Goal: Communication & Community: Answer question/provide support

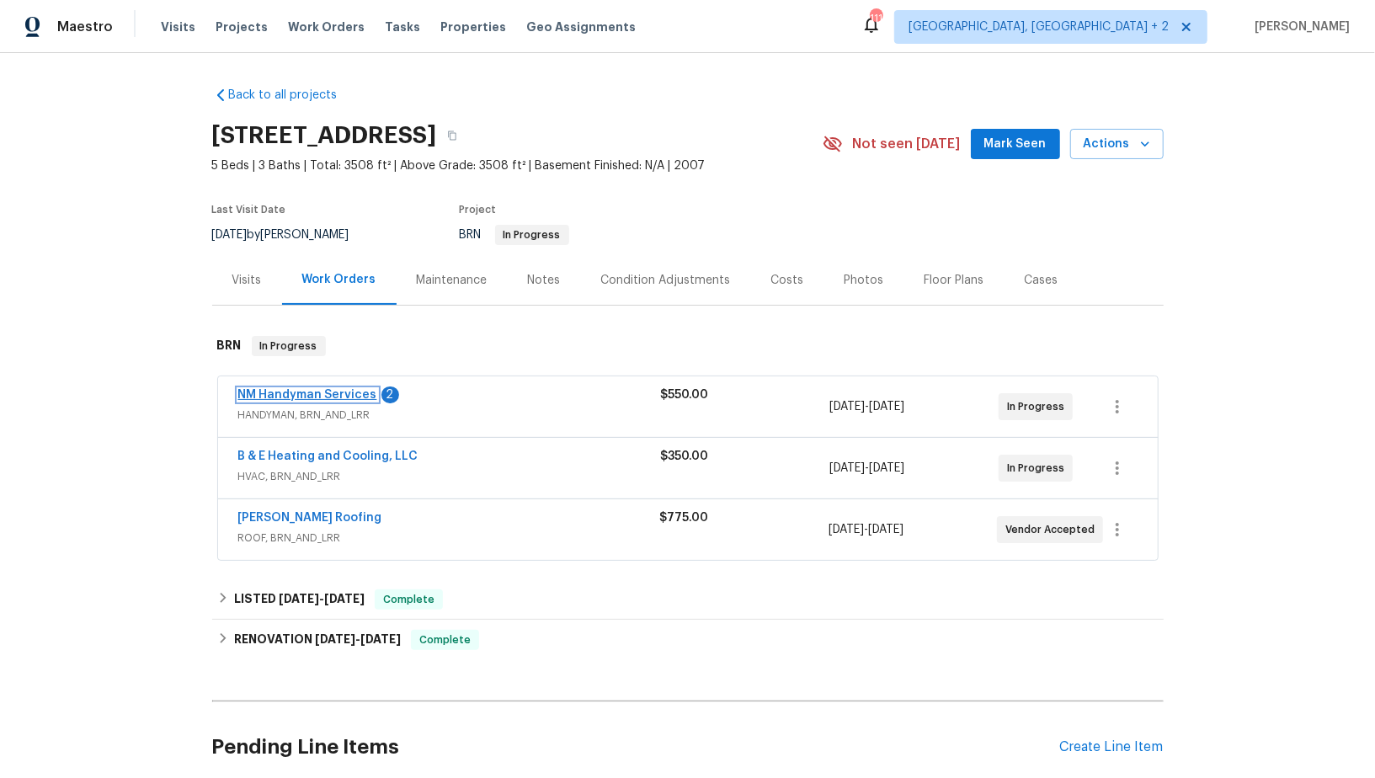
click at [345, 392] on link "NM Handyman Services" at bounding box center [307, 395] width 139 height 12
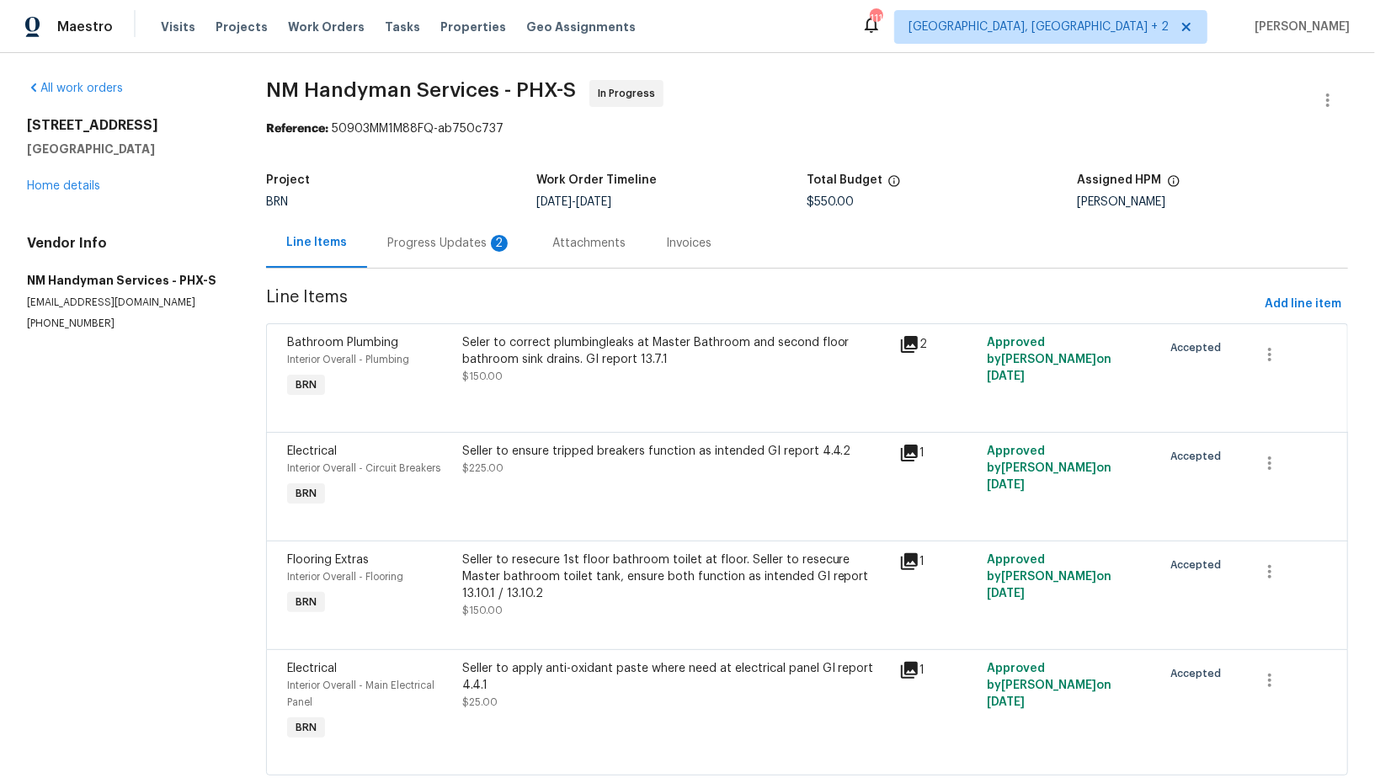
click at [467, 236] on div "Progress Updates 2" at bounding box center [449, 243] width 125 height 17
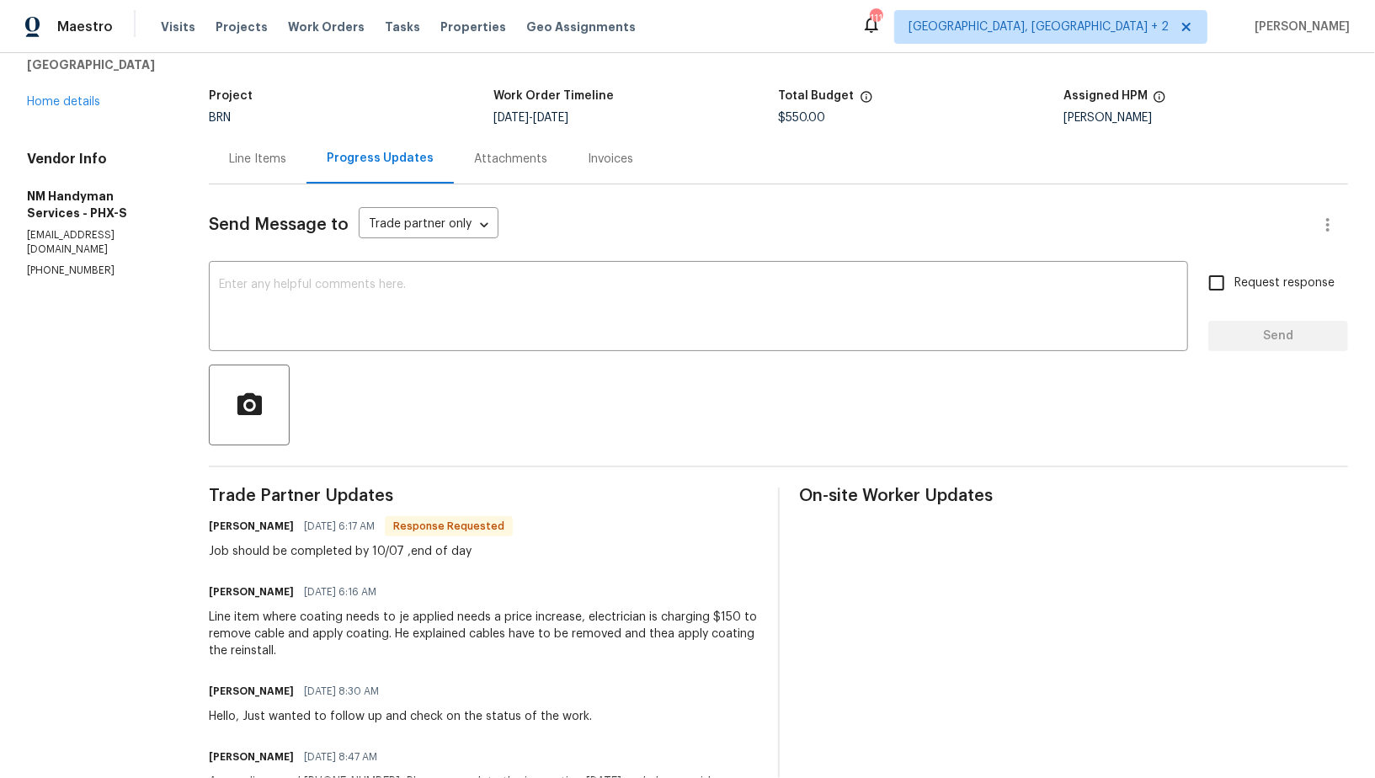
scroll to position [72, 0]
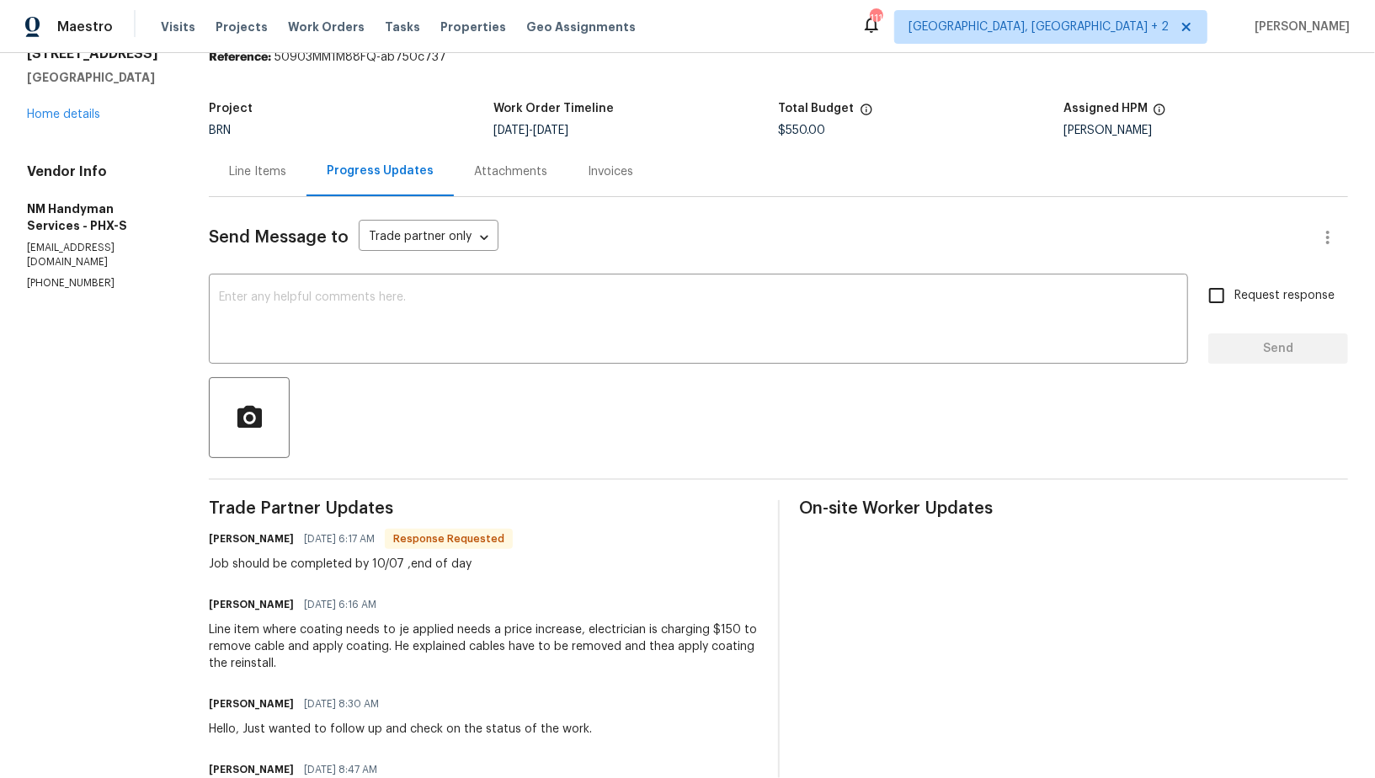
click at [270, 173] on div "Line Items" at bounding box center [257, 171] width 57 height 17
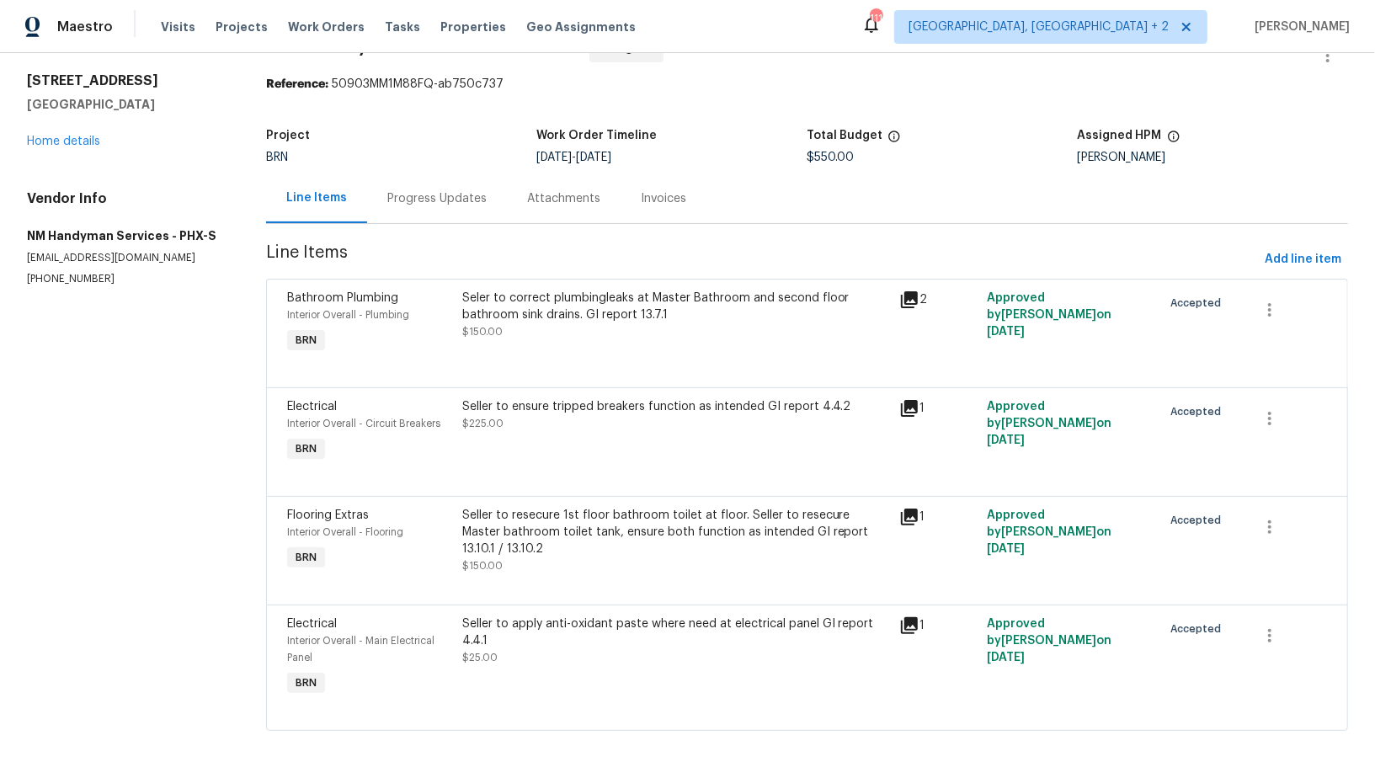
scroll to position [44, 0]
click at [596, 634] on div "Seller to apply anti-oxidant paste where need at electrical panel GI report 4.4…" at bounding box center [676, 633] width 428 height 34
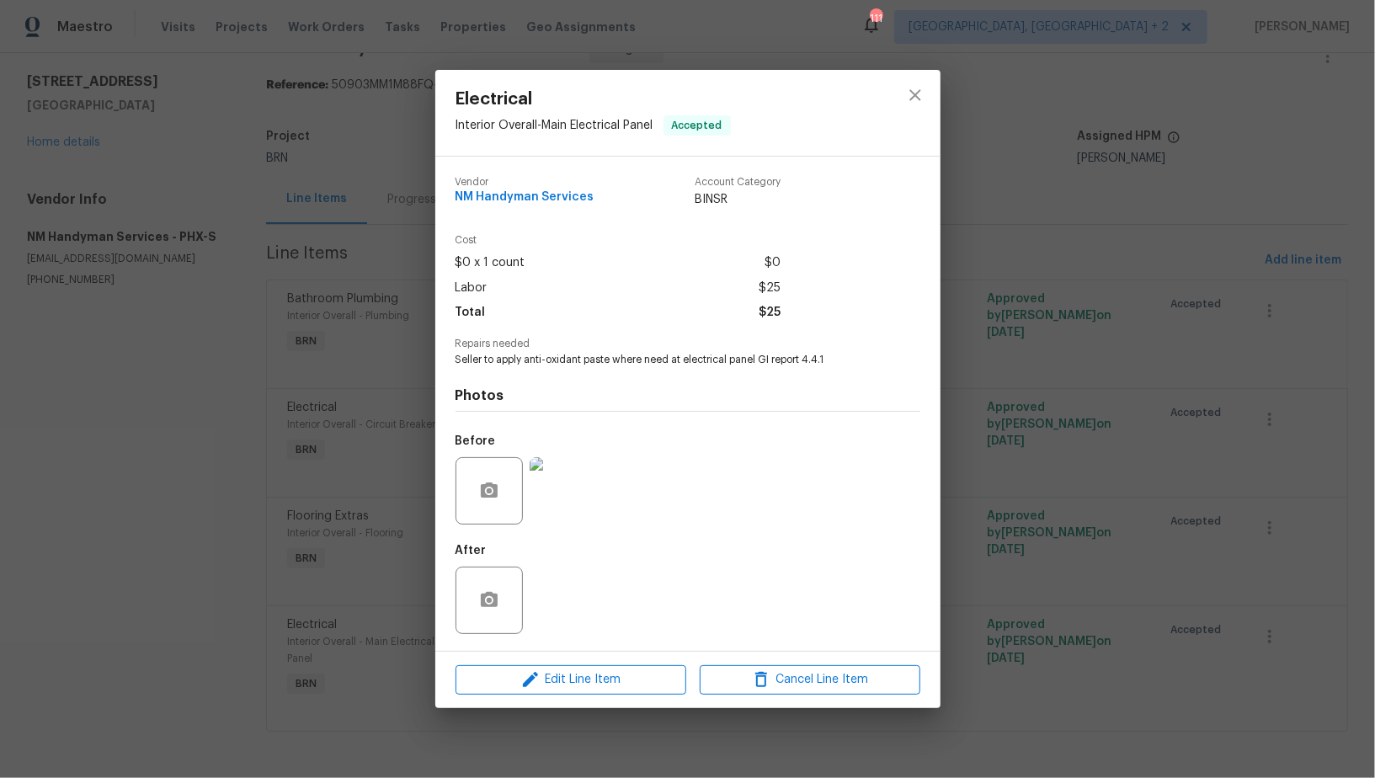
click at [572, 493] on img at bounding box center [563, 490] width 67 height 67
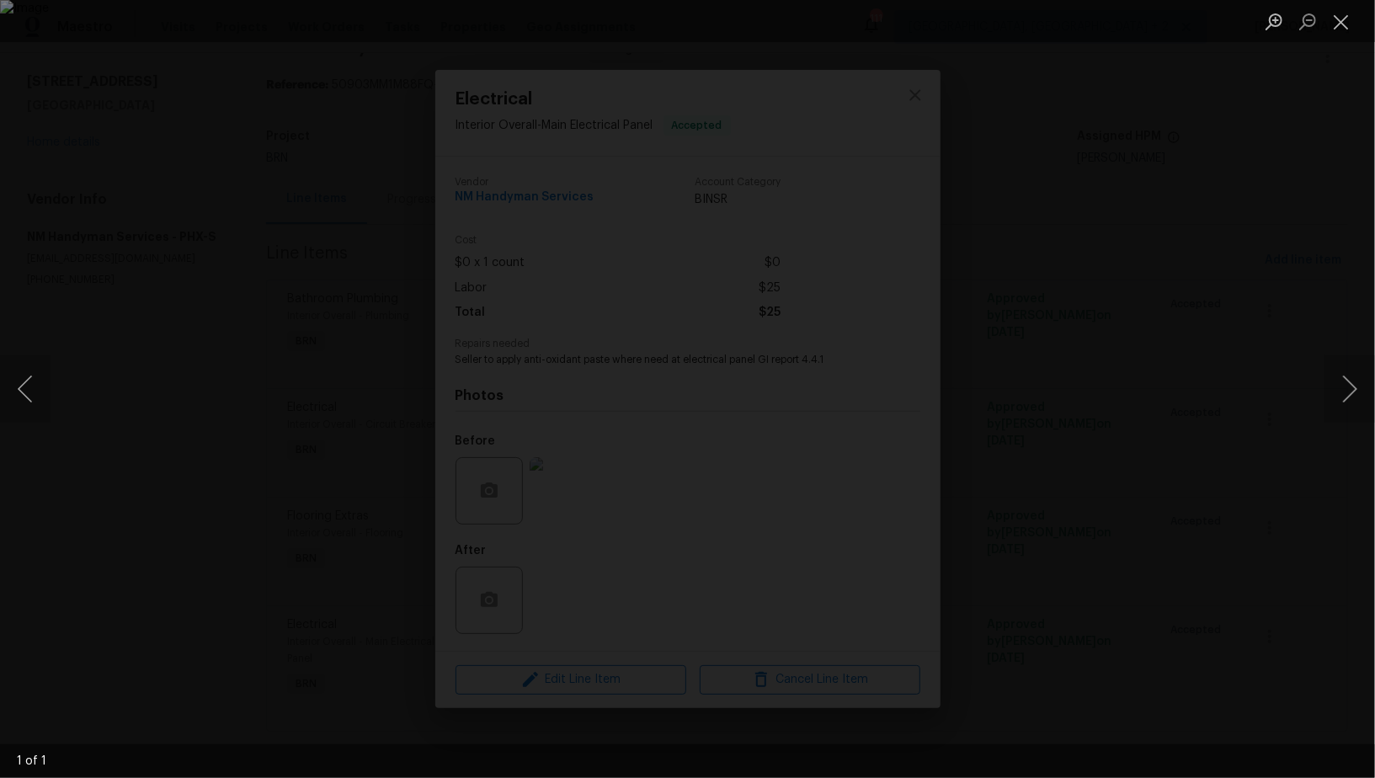
click at [1130, 533] on div "Lightbox" at bounding box center [687, 389] width 1375 height 778
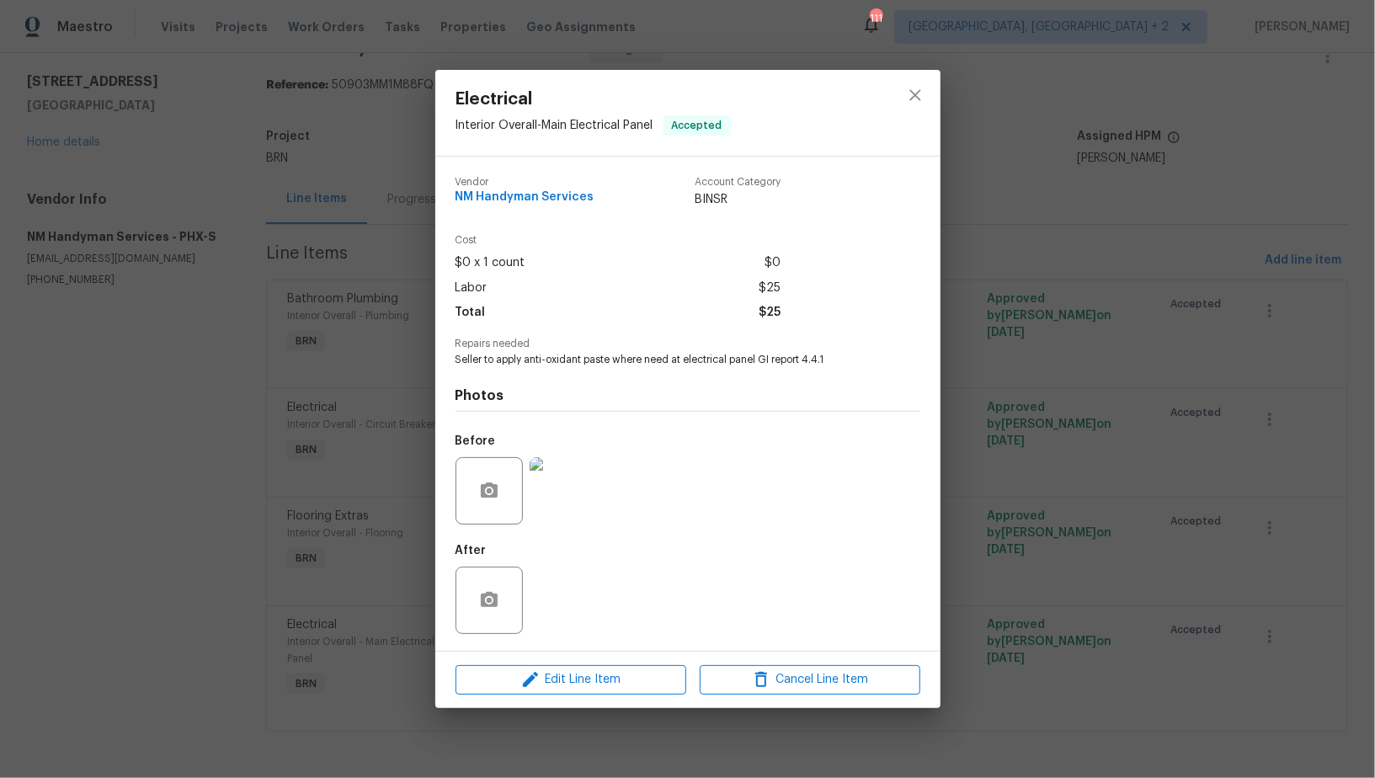
click at [1130, 533] on div "Electrical Interior Overall - Main Electrical Panel Accepted Vendor NM Handyman…" at bounding box center [687, 389] width 1375 height 778
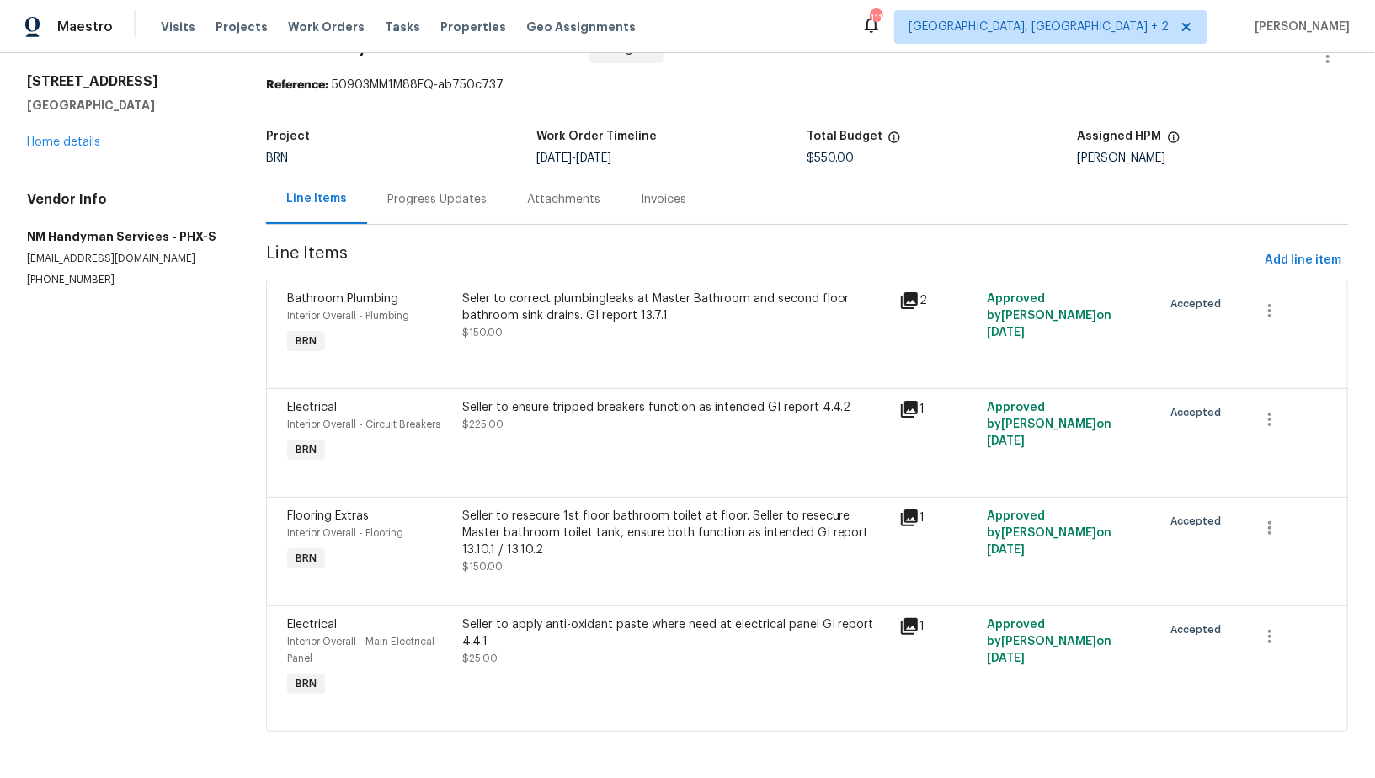
click at [402, 188] on div "Progress Updates" at bounding box center [437, 199] width 140 height 50
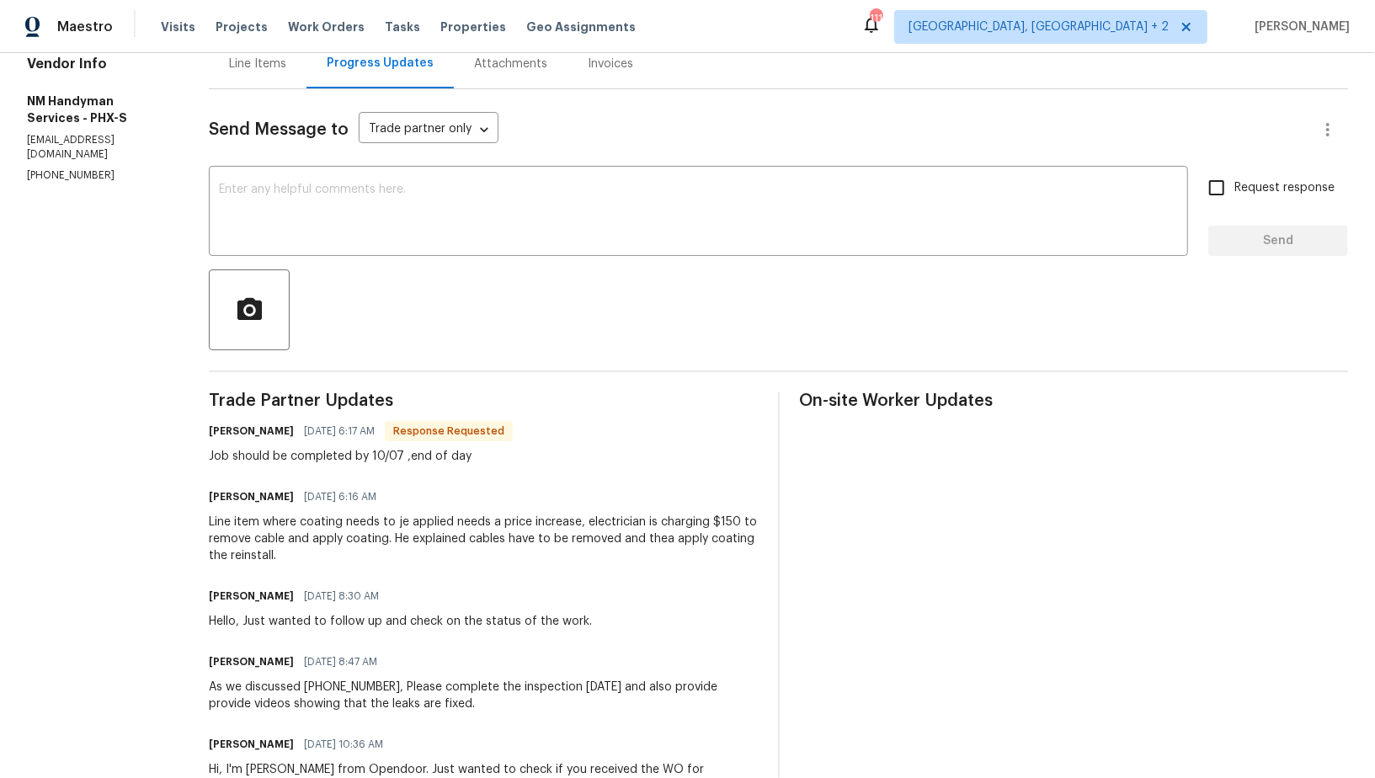
scroll to position [180, 0]
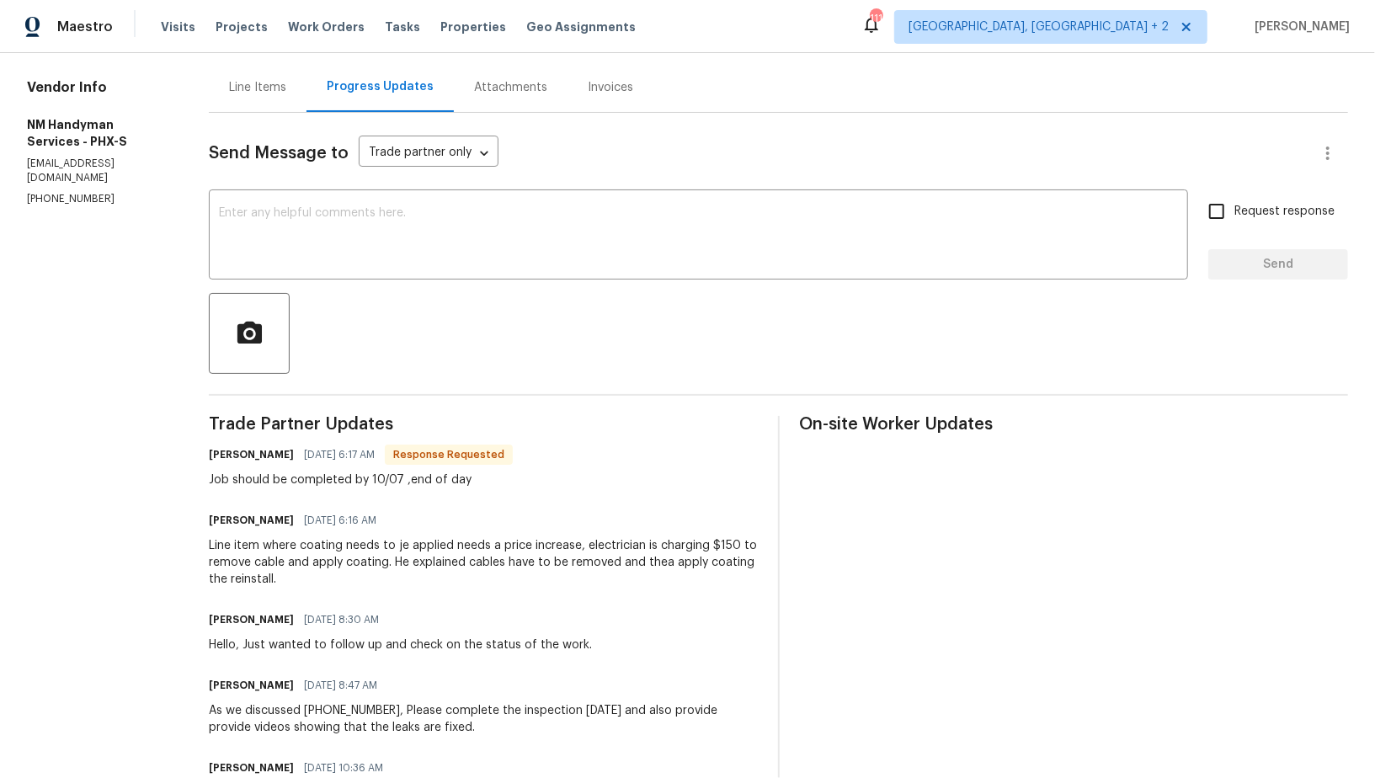
click at [251, 104] on div "Line Items" at bounding box center [258, 87] width 98 height 50
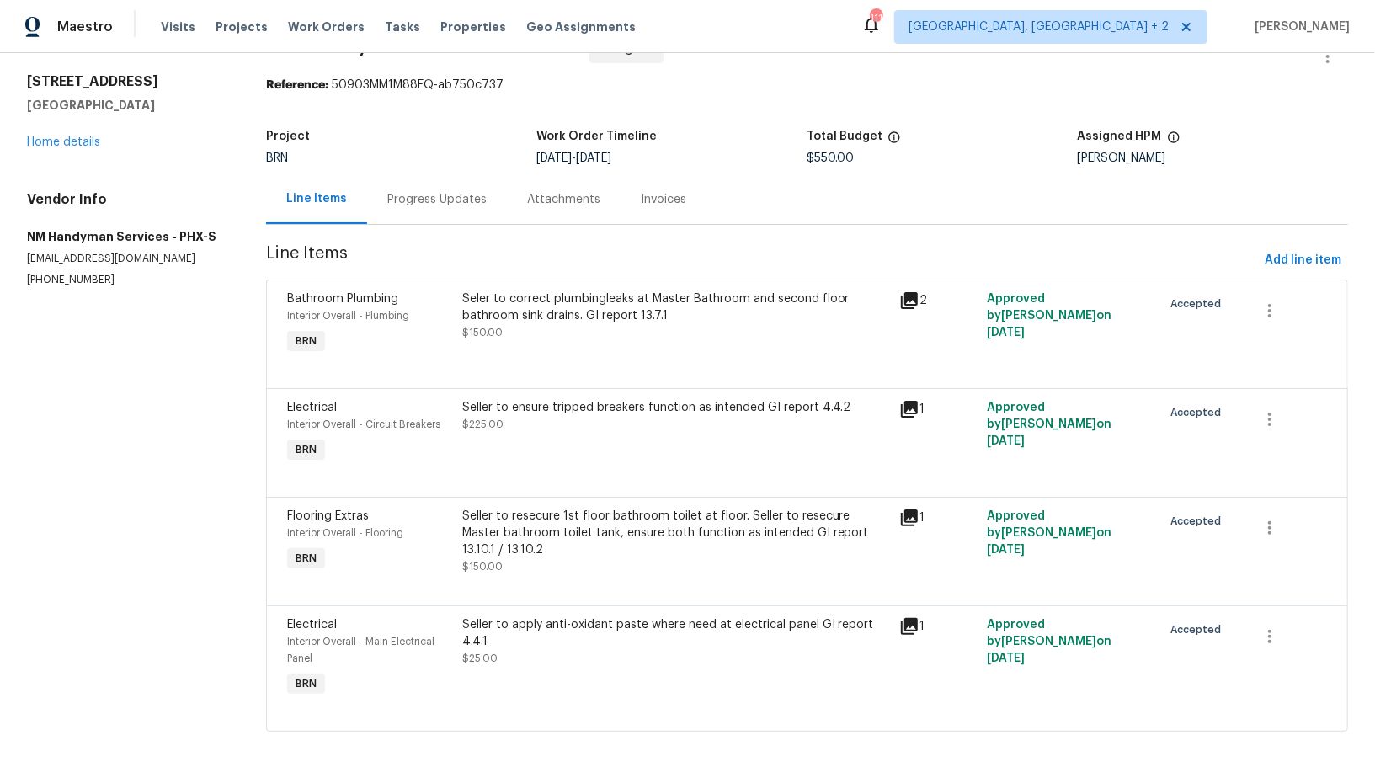
click at [525, 646] on div "Seller to apply anti-oxidant paste where need at electrical panel GI report 4.4…" at bounding box center [676, 633] width 428 height 34
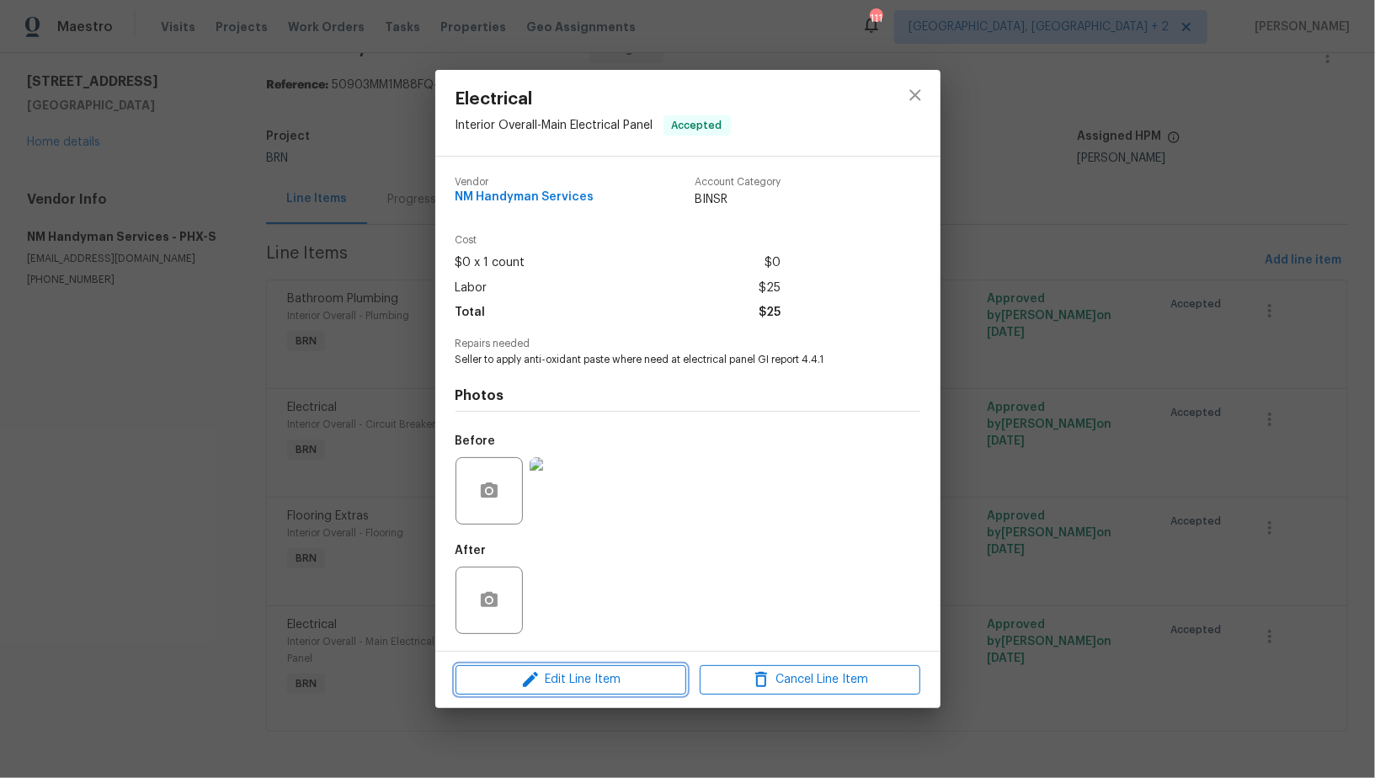
click at [514, 671] on span "Edit Line Item" at bounding box center [571, 680] width 221 height 21
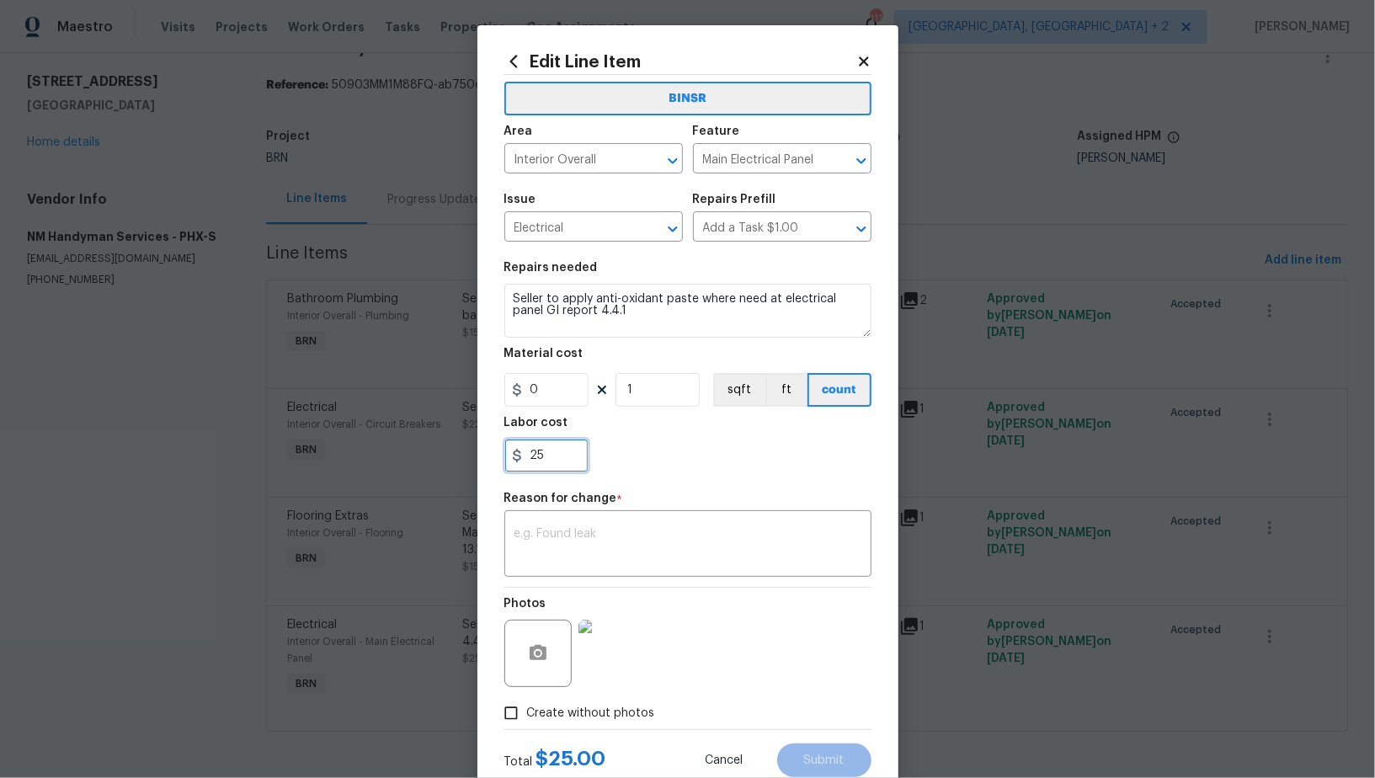
click at [553, 456] on input "25" at bounding box center [546, 456] width 84 height 34
type input "150"
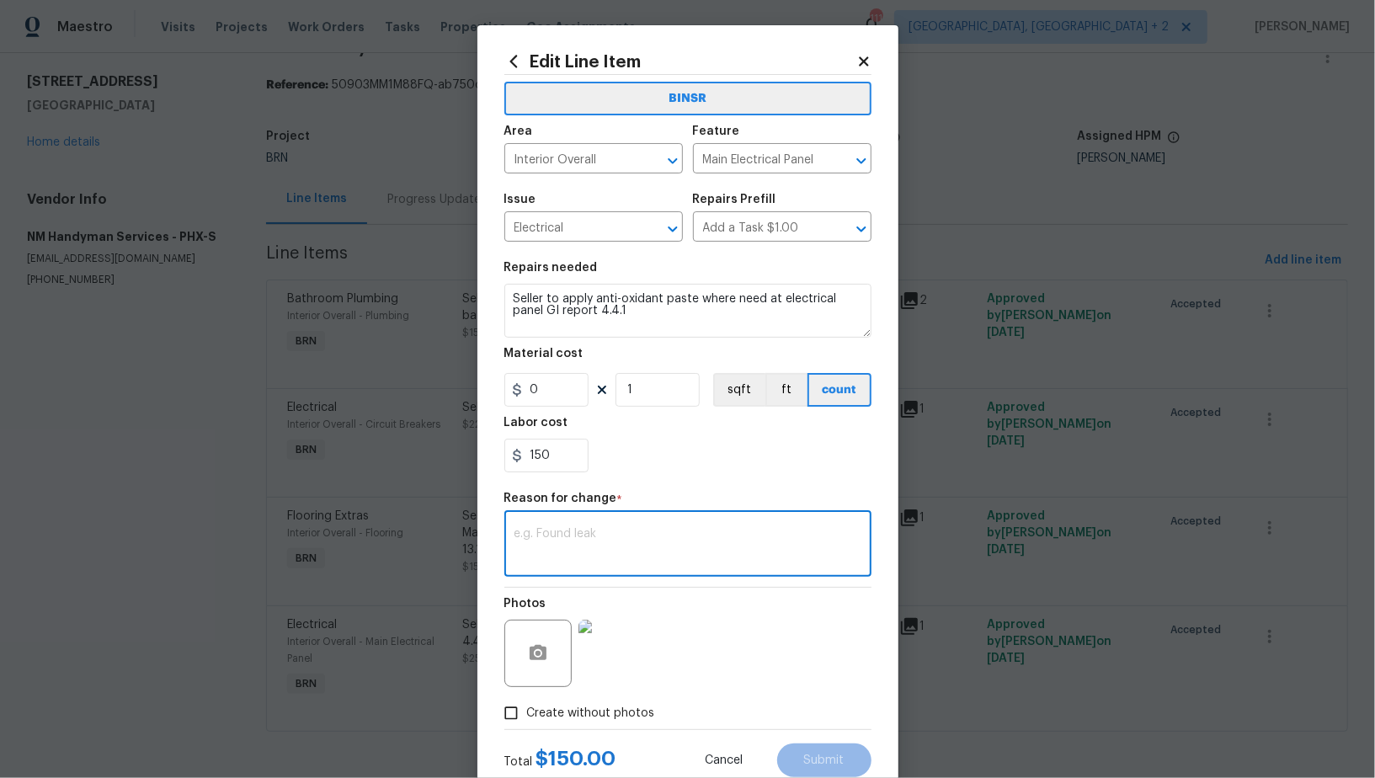
click at [631, 547] on textarea at bounding box center [688, 545] width 347 height 35
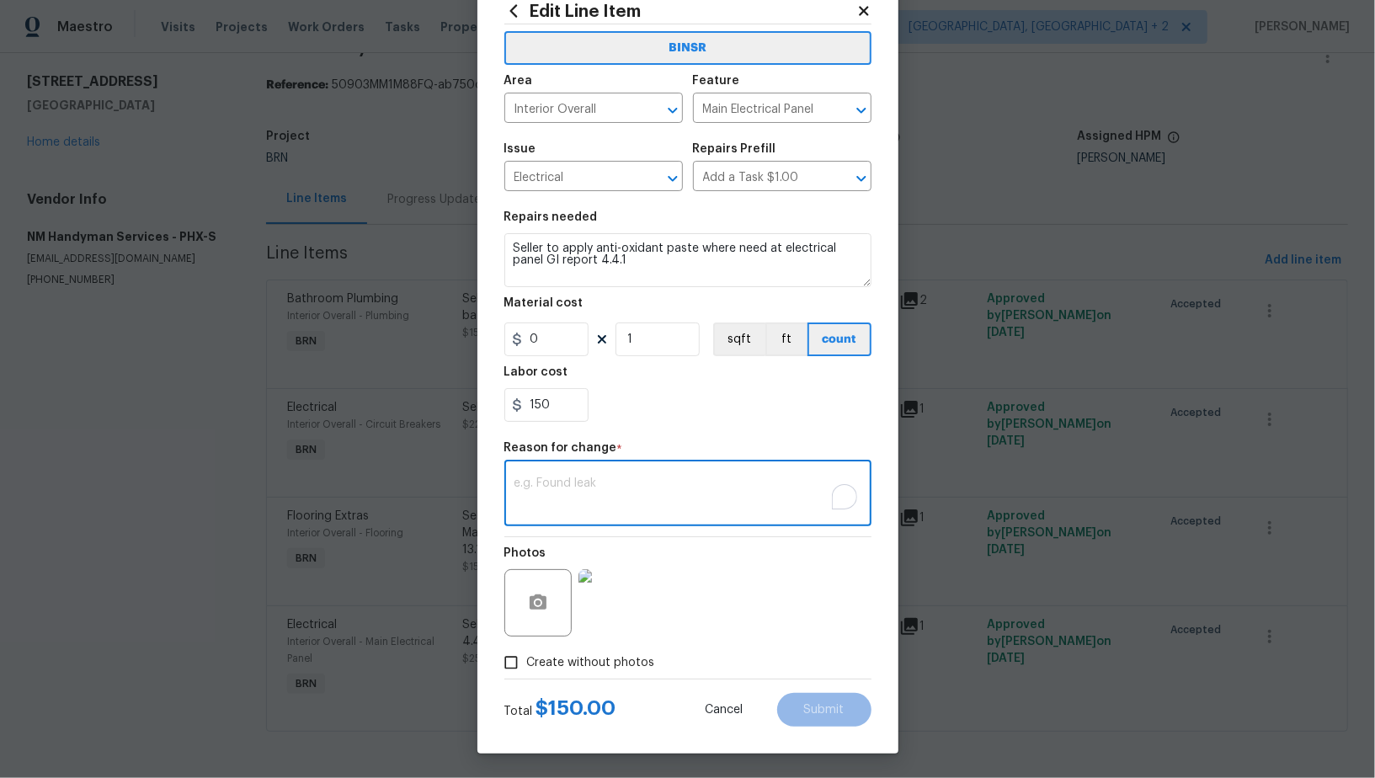
paste textarea "(PR) Updated per vendors final cost."
type textarea "(PR) Updated per vendors final cost."
click at [830, 693] on button "Submit" at bounding box center [824, 710] width 94 height 34
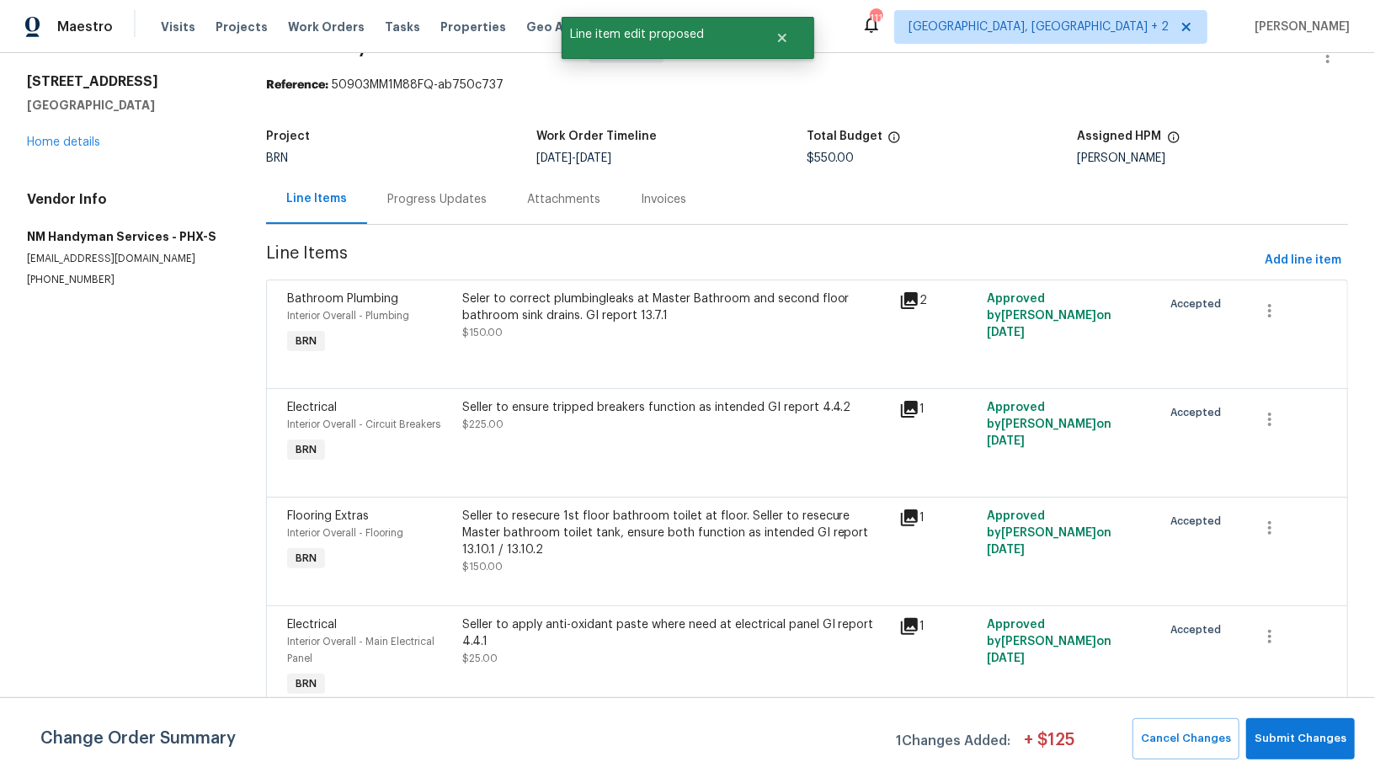
scroll to position [0, 0]
click at [1305, 755] on button "Submit Changes" at bounding box center [1300, 738] width 109 height 41
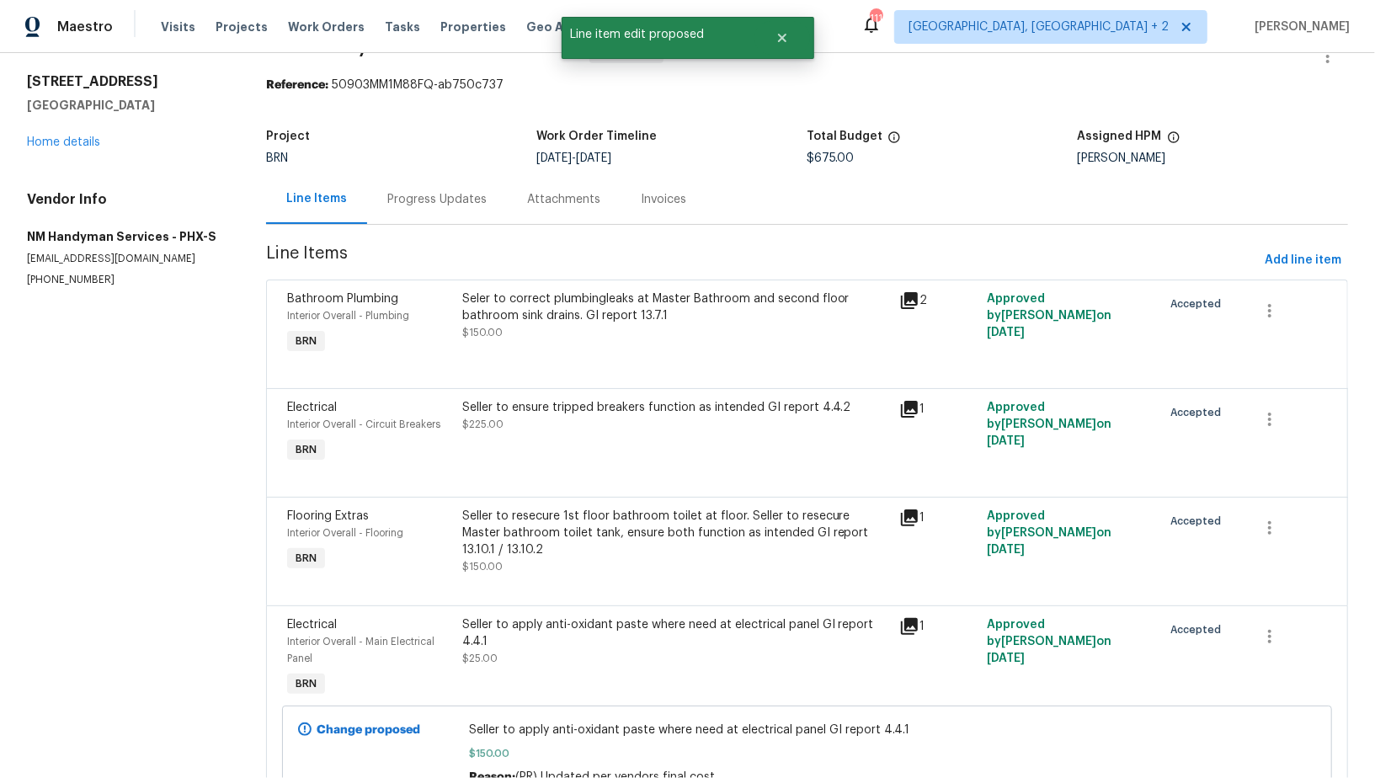
click at [454, 216] on div "Progress Updates" at bounding box center [437, 199] width 140 height 50
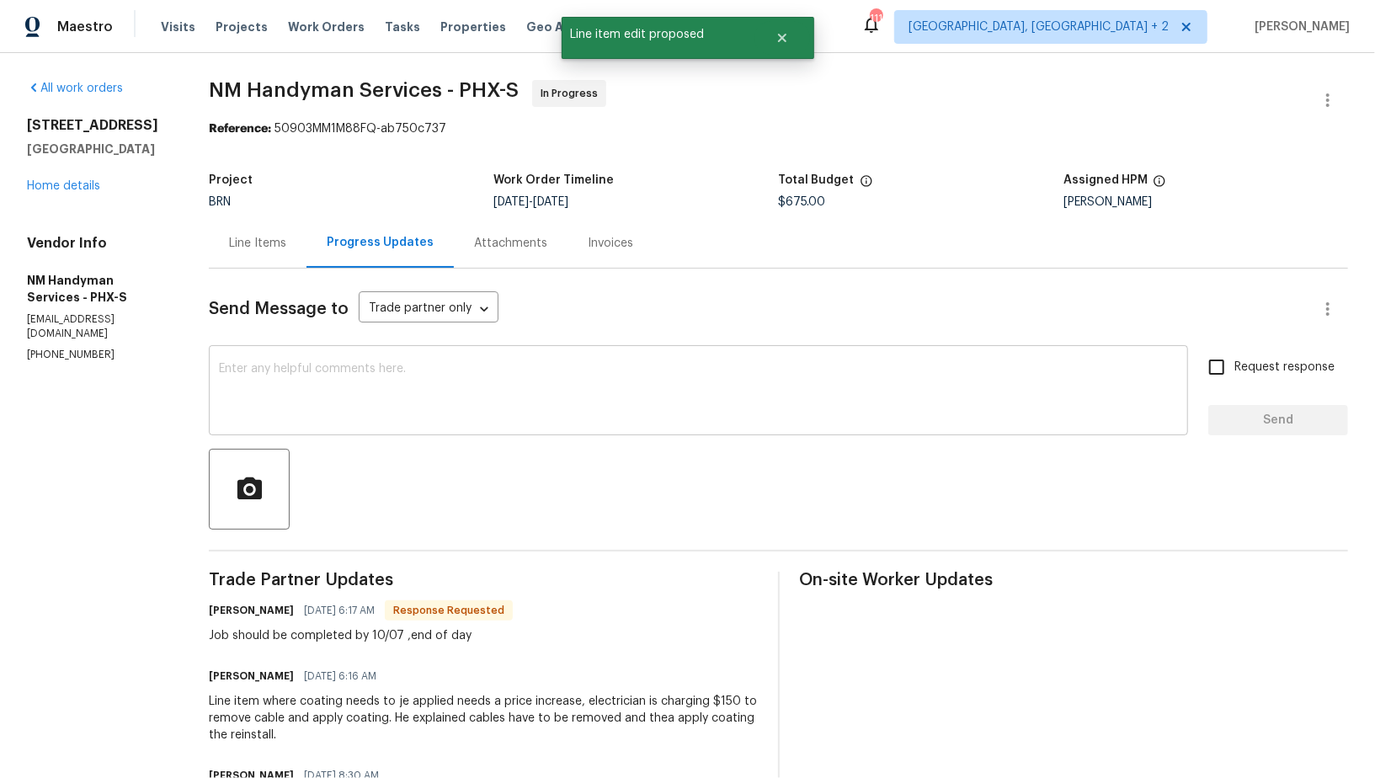
click at [410, 360] on div "x ​" at bounding box center [698, 393] width 979 height 86
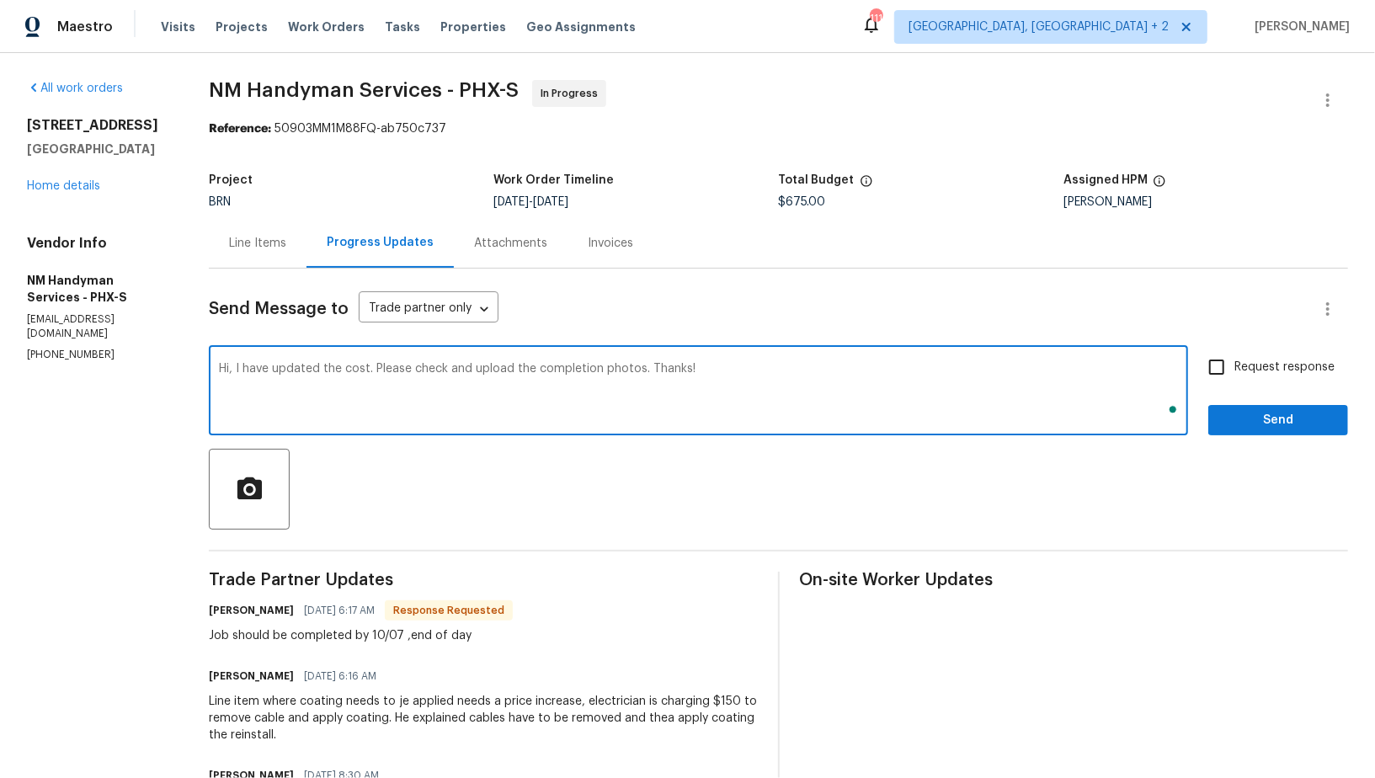
type textarea "Hi, I have updated the cost. Please check and upload the completion photos. Tha…"
click at [1217, 370] on input "Request response" at bounding box center [1216, 367] width 35 height 35
checkbox input "true"
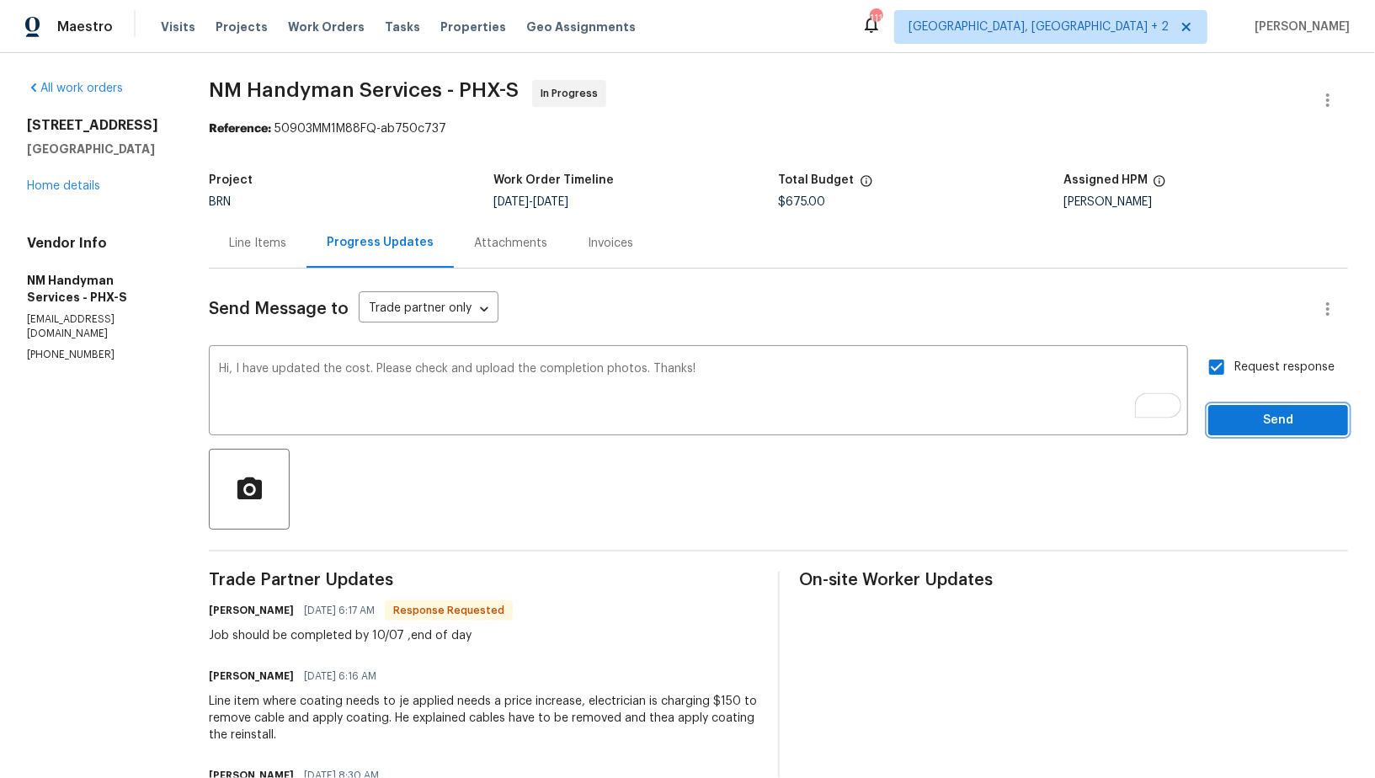
click at [1238, 421] on span "Send" at bounding box center [1278, 420] width 113 height 21
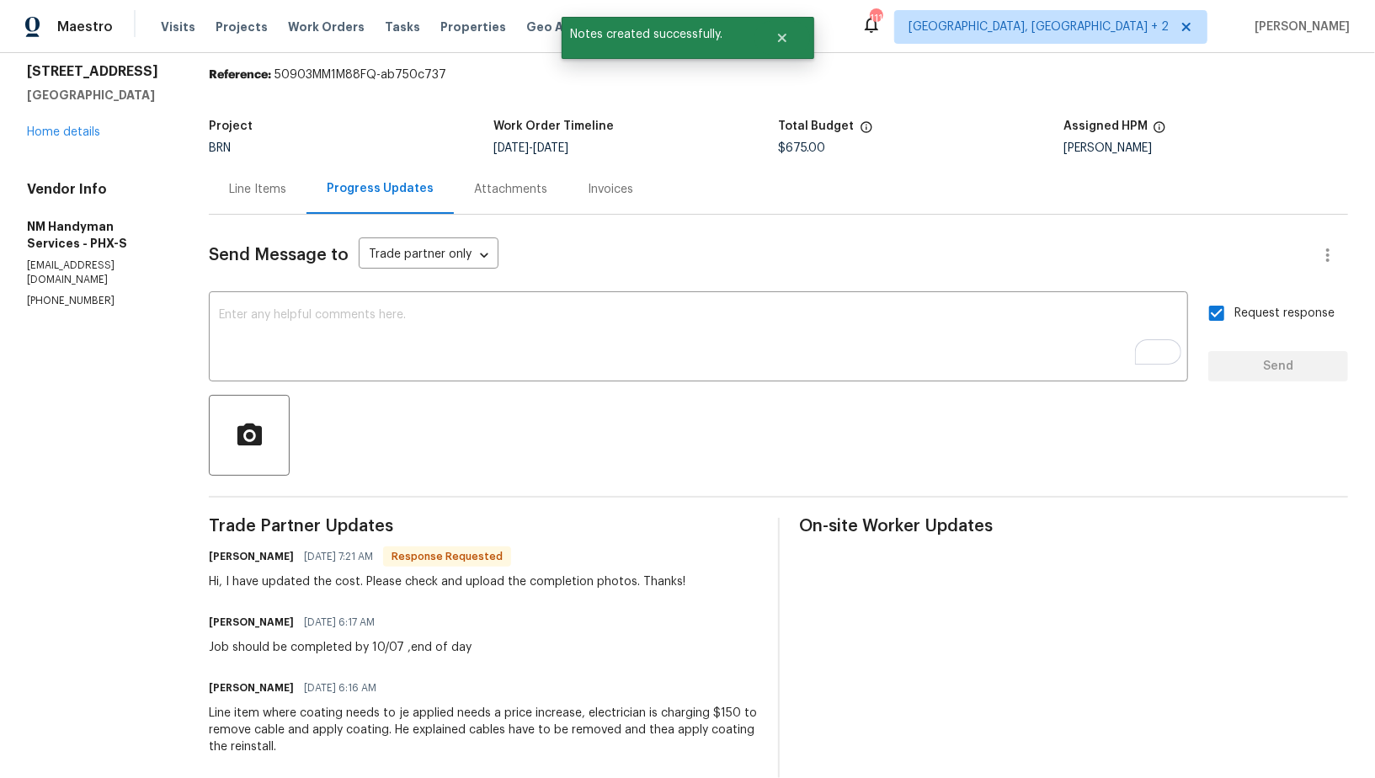
scroll to position [61, 0]
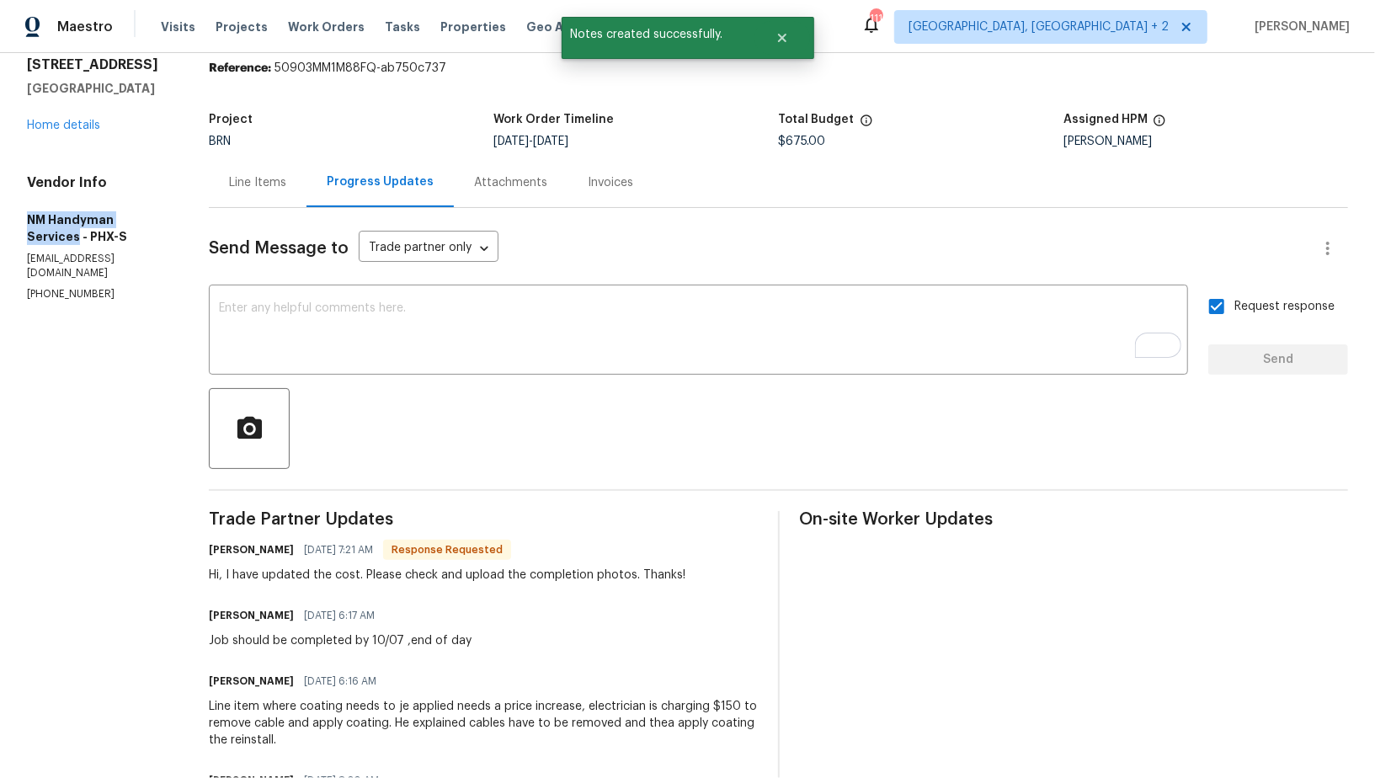
drag, startPoint x: 0, startPoint y: 231, endPoint x: 171, endPoint y: 230, distance: 171.0
click at [171, 230] on div "All work orders 4990 E Odessa Dr San Tan Valley, AZ 85140 Home details Vendor I…" at bounding box center [687, 526] width 1375 height 1068
copy h5 "NM Handyman Services"
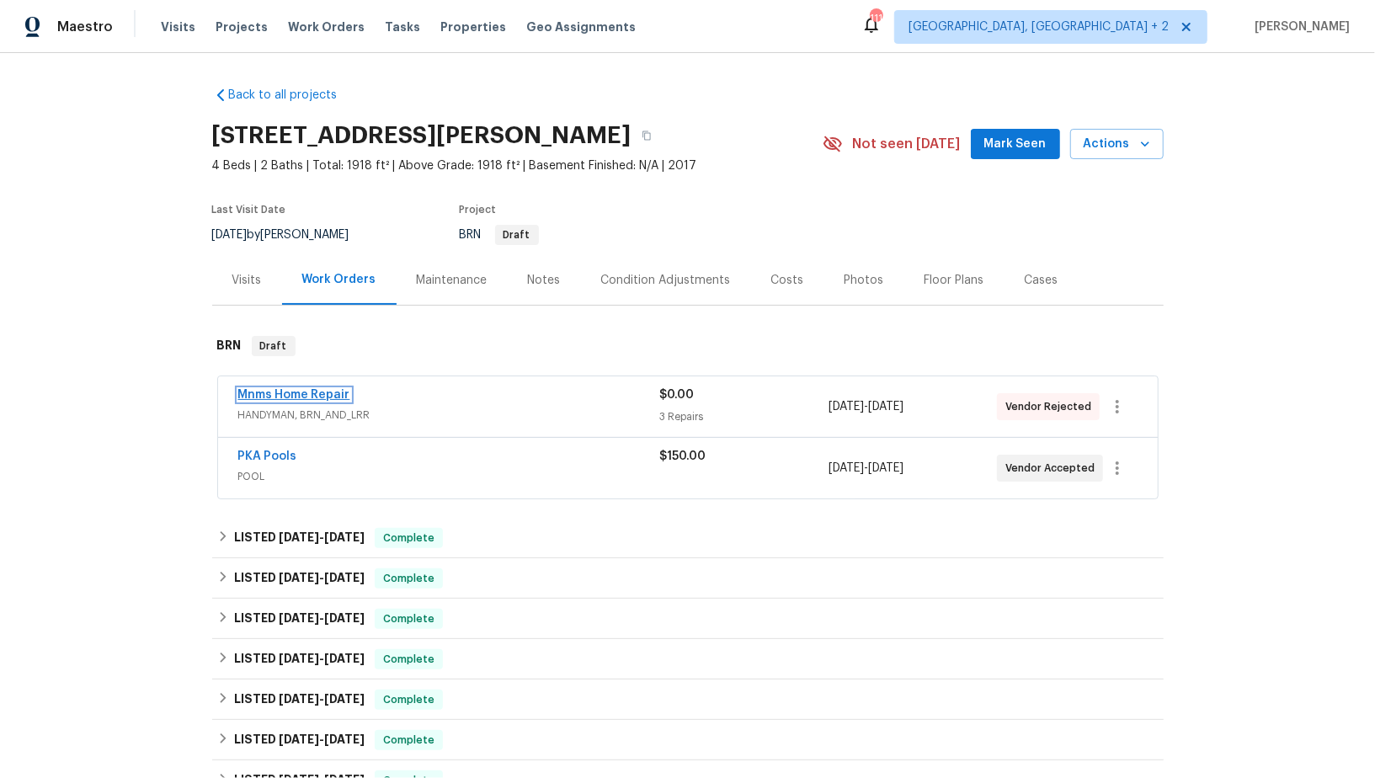
click at [281, 392] on link "Mnms Home Repair" at bounding box center [294, 395] width 112 height 12
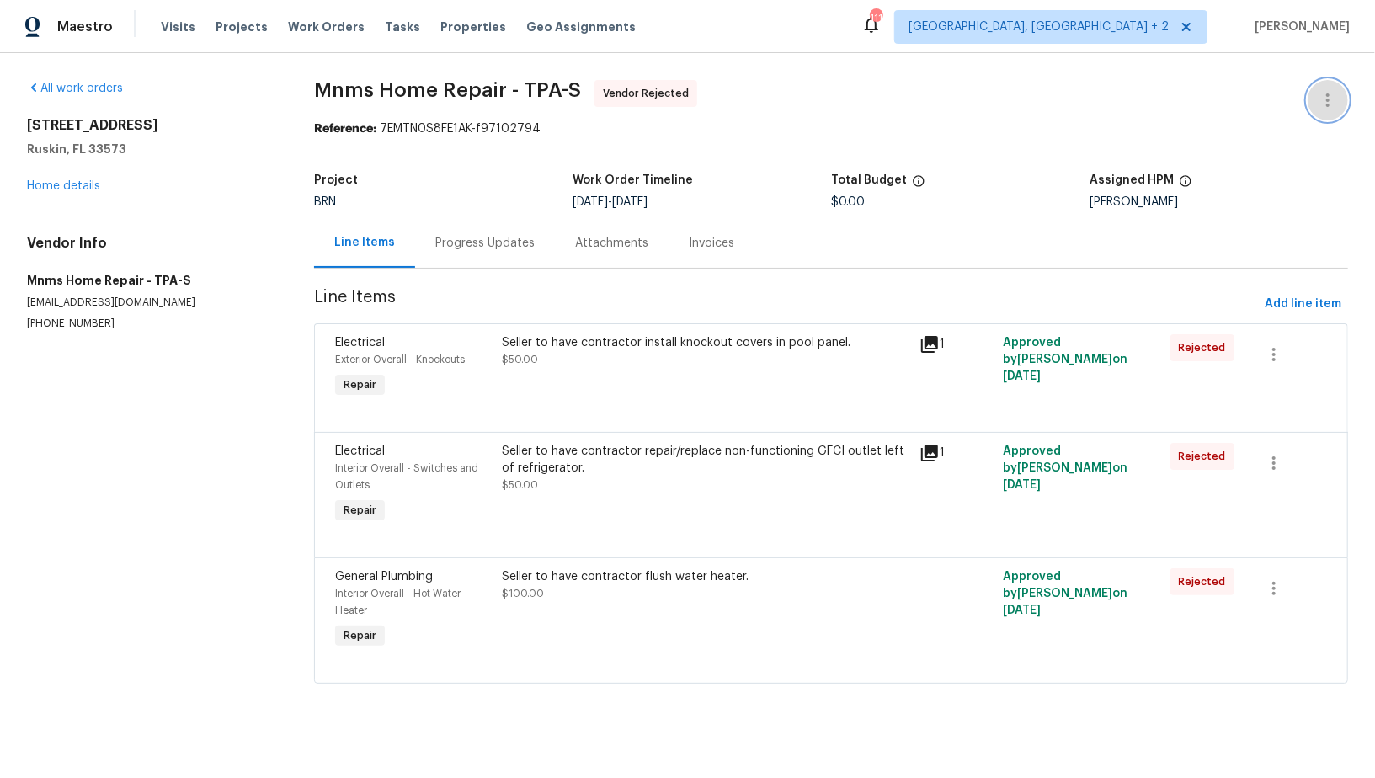
click at [1325, 88] on button "button" at bounding box center [1328, 100] width 40 height 40
click at [1267, 91] on li "Edit" at bounding box center [1273, 100] width 182 height 28
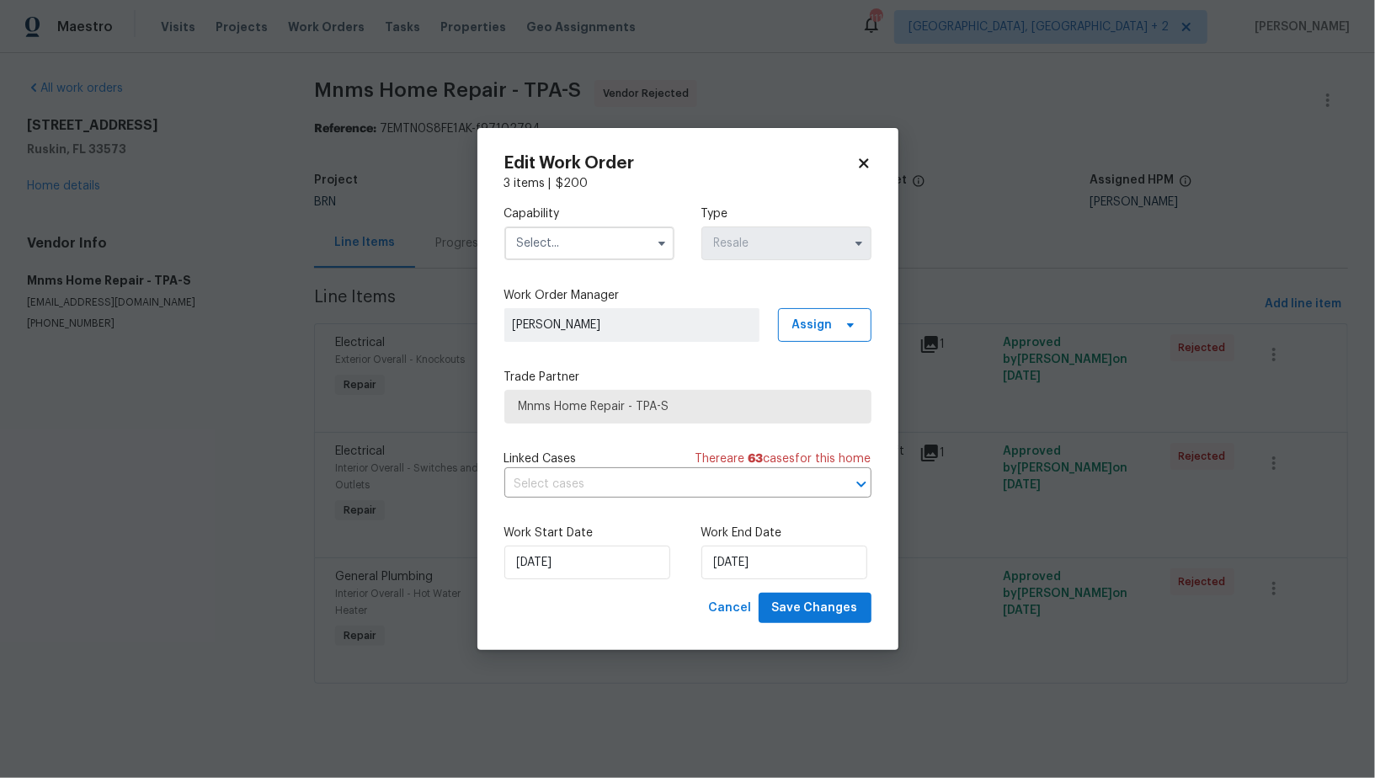
click at [584, 248] on input "text" at bounding box center [589, 244] width 170 height 34
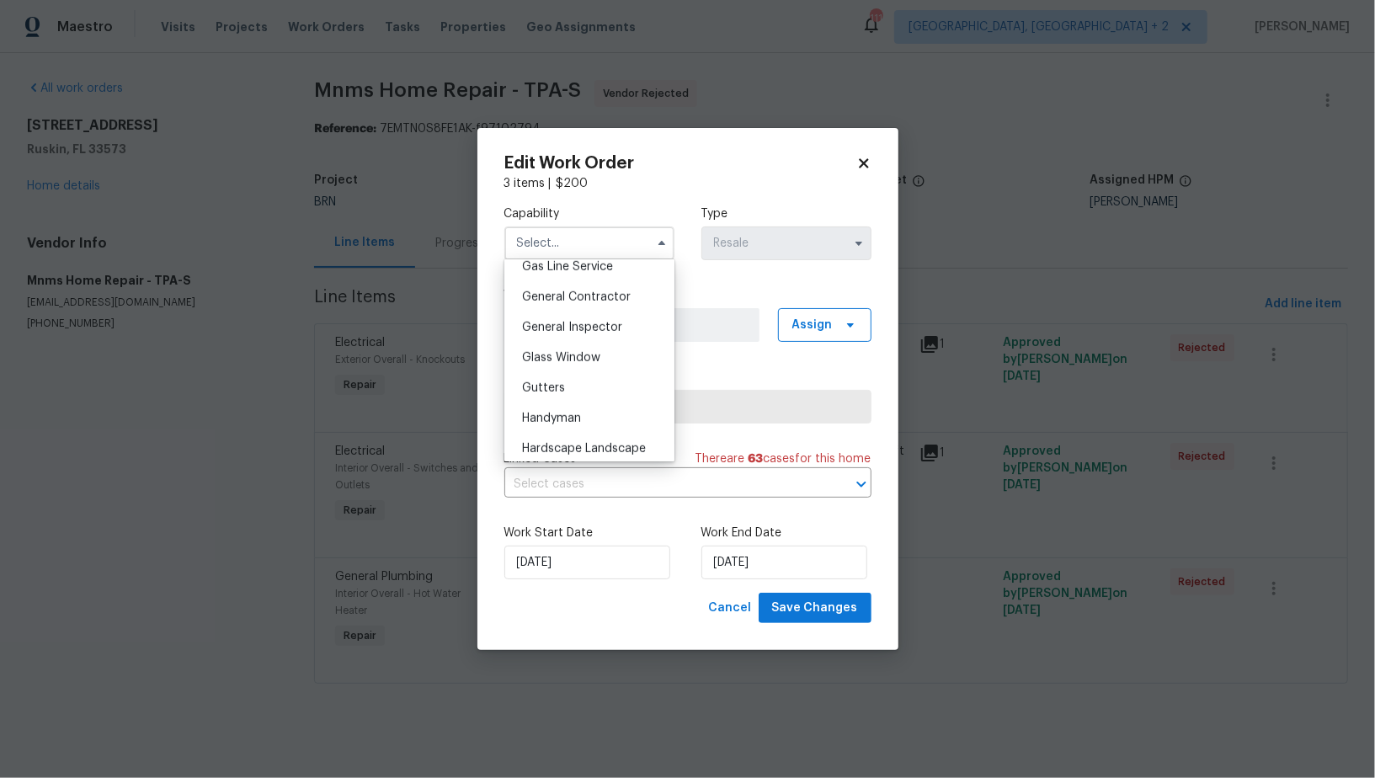
scroll to position [794, 0]
click at [568, 416] on div "Handyman" at bounding box center [590, 411] width 162 height 30
type input "Handyman"
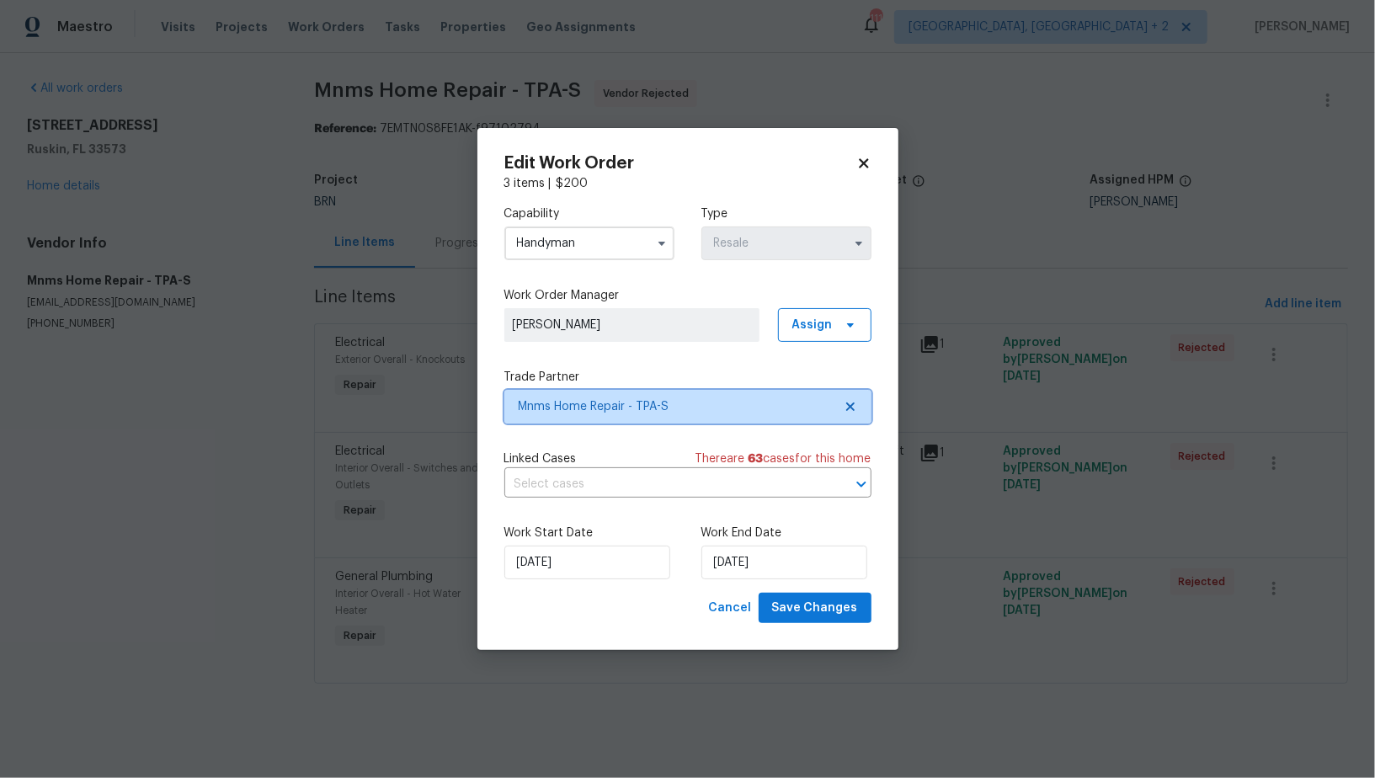
click at [856, 404] on icon at bounding box center [850, 406] width 13 height 13
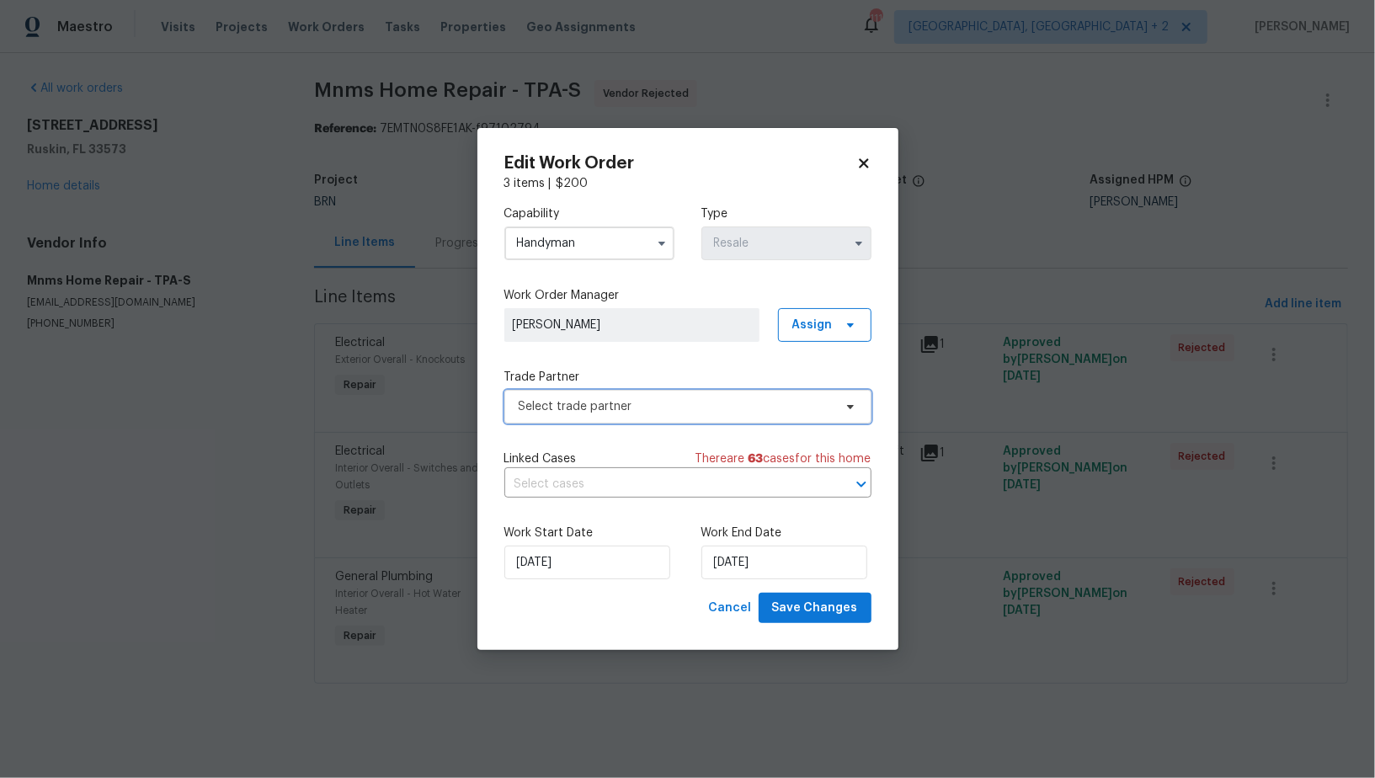
click at [787, 404] on span "Select trade partner" at bounding box center [676, 406] width 314 height 17
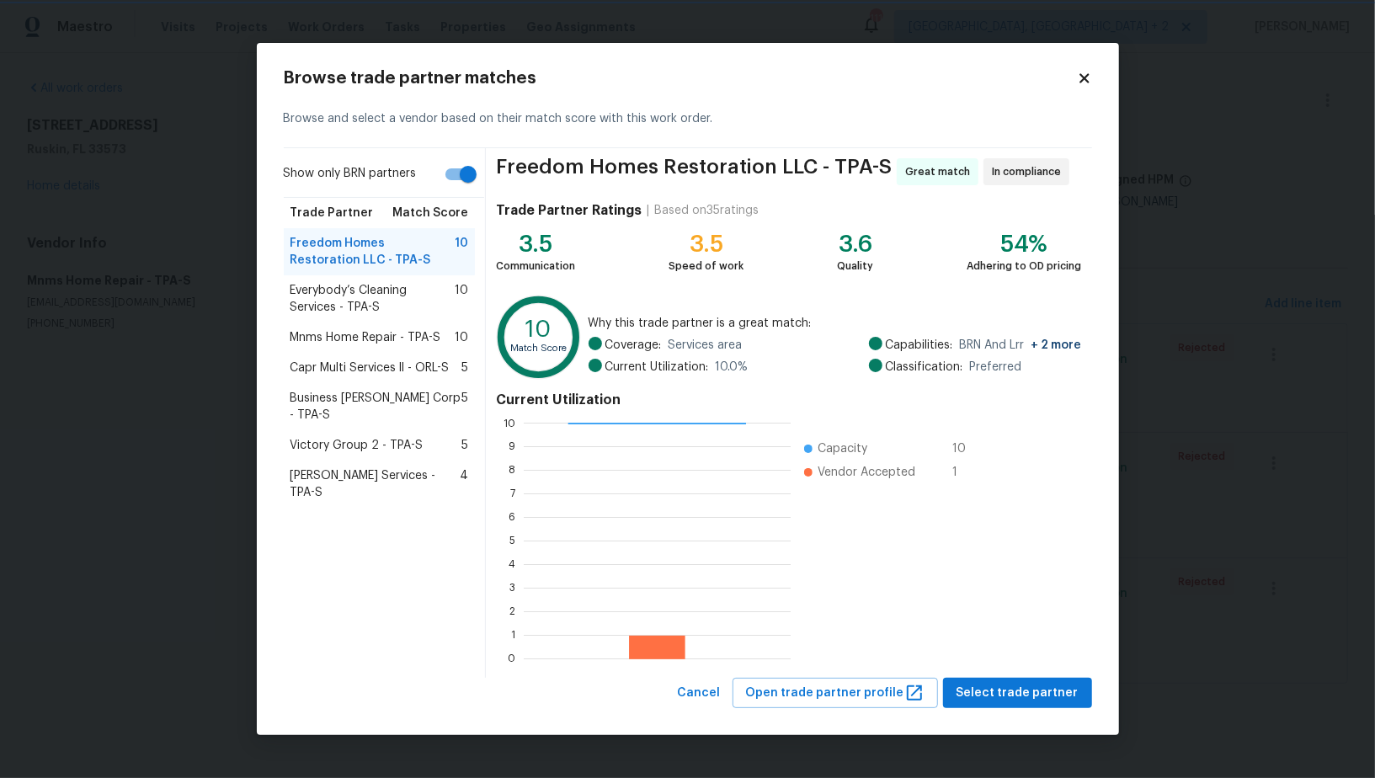
scroll to position [2, 1]
click at [1050, 689] on span "Select trade partner" at bounding box center [1018, 693] width 122 height 21
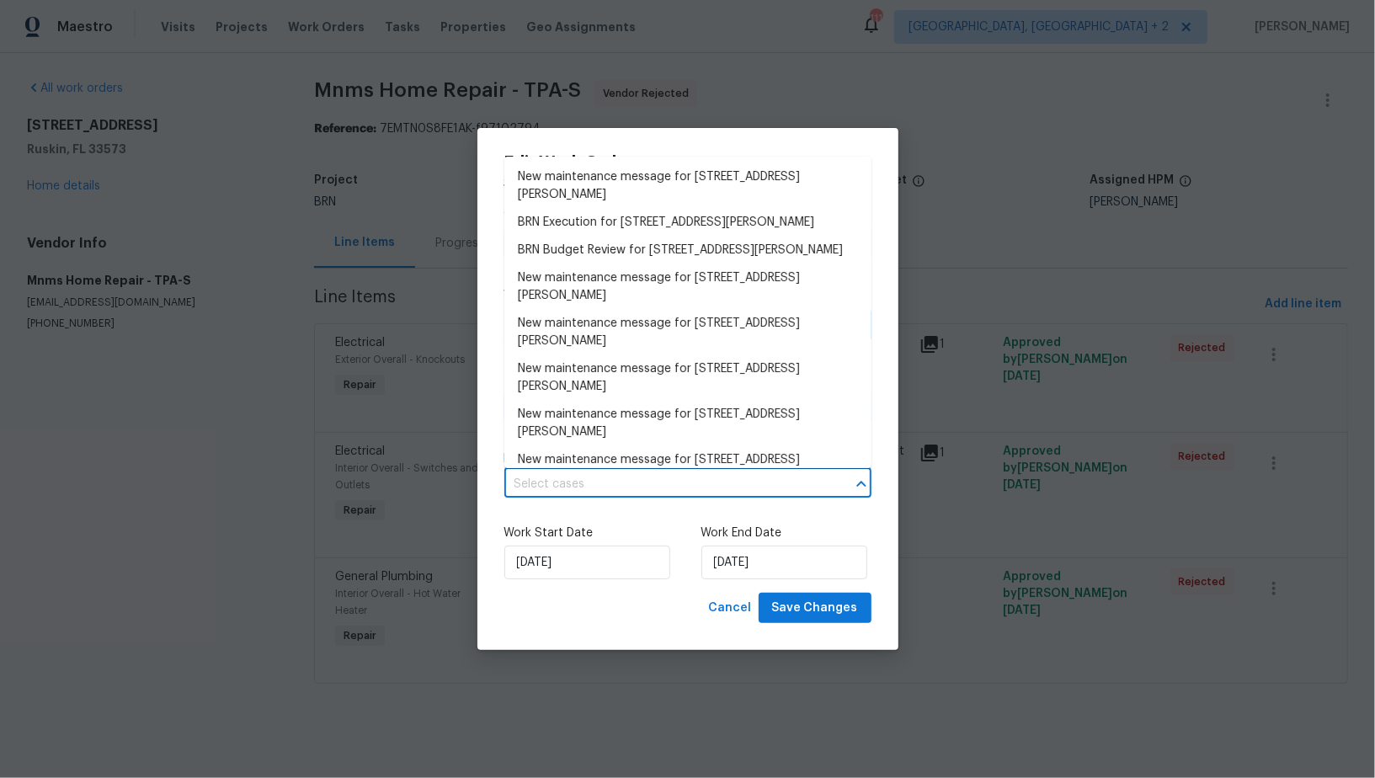
click at [657, 474] on input "text" at bounding box center [664, 485] width 320 height 26
click at [638, 218] on li "BRN Execution for 7231 Somerset Pond Dr, Ruskin, FL 33573" at bounding box center [687, 223] width 367 height 28
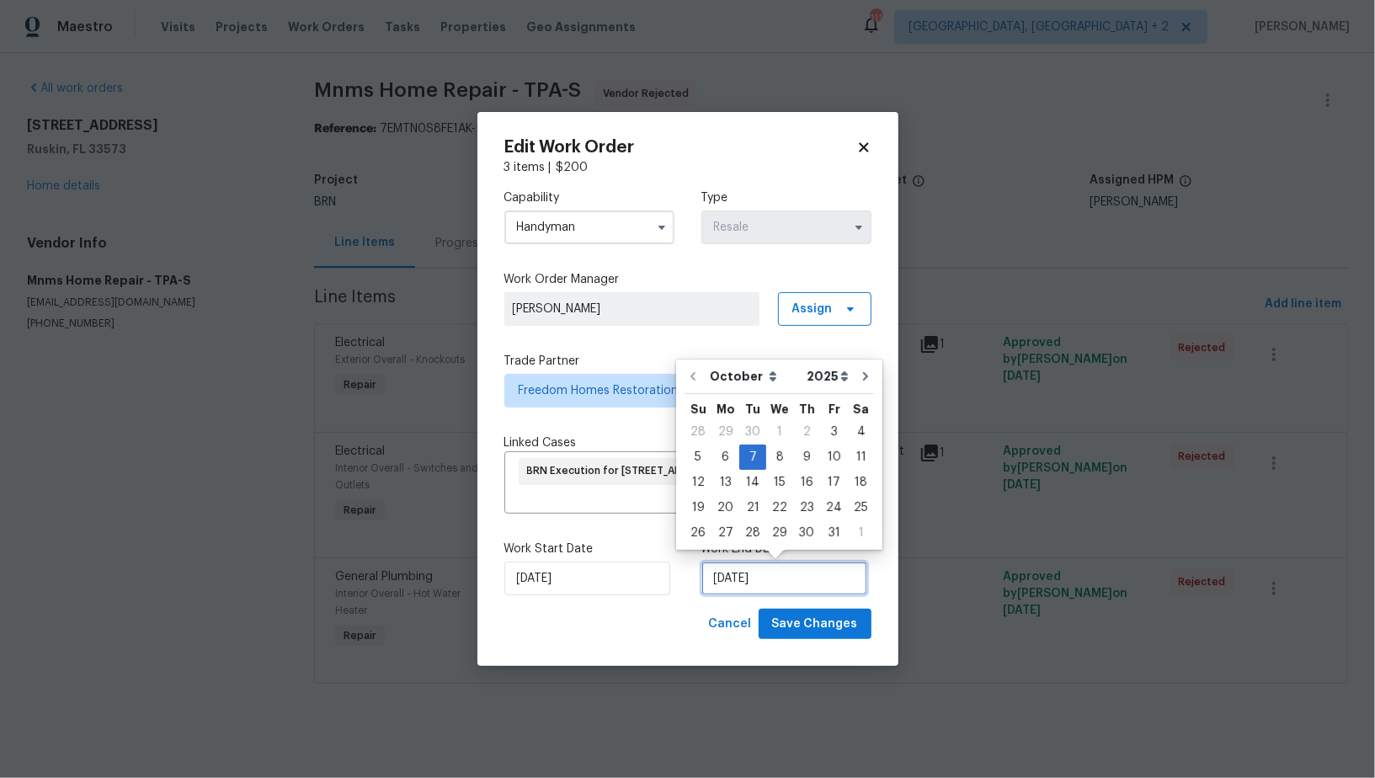
click at [761, 577] on input "07/10/2025" at bounding box center [785, 579] width 166 height 34
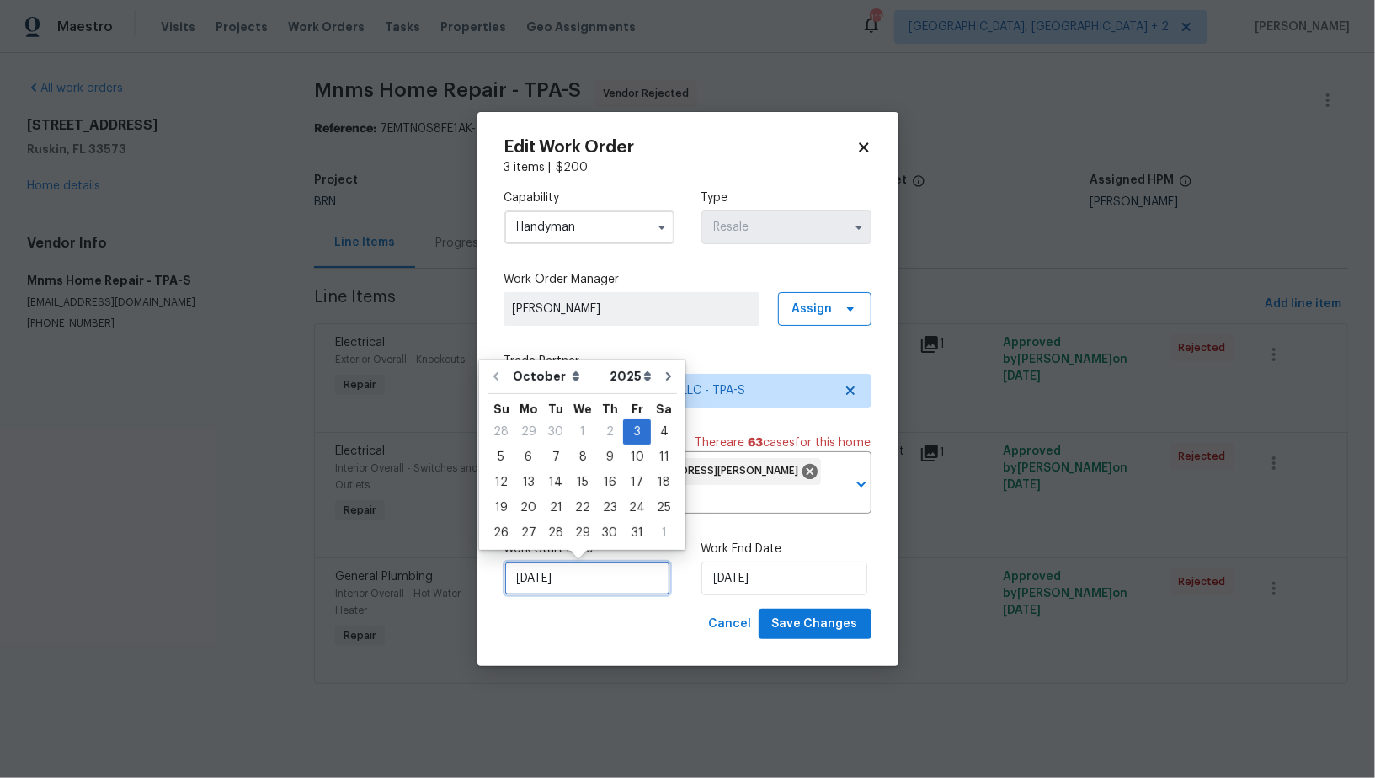
click at [550, 595] on input "03/10/2025" at bounding box center [587, 579] width 166 height 34
click at [525, 449] on div "6" at bounding box center [529, 458] width 28 height 24
type input "06/10/2025"
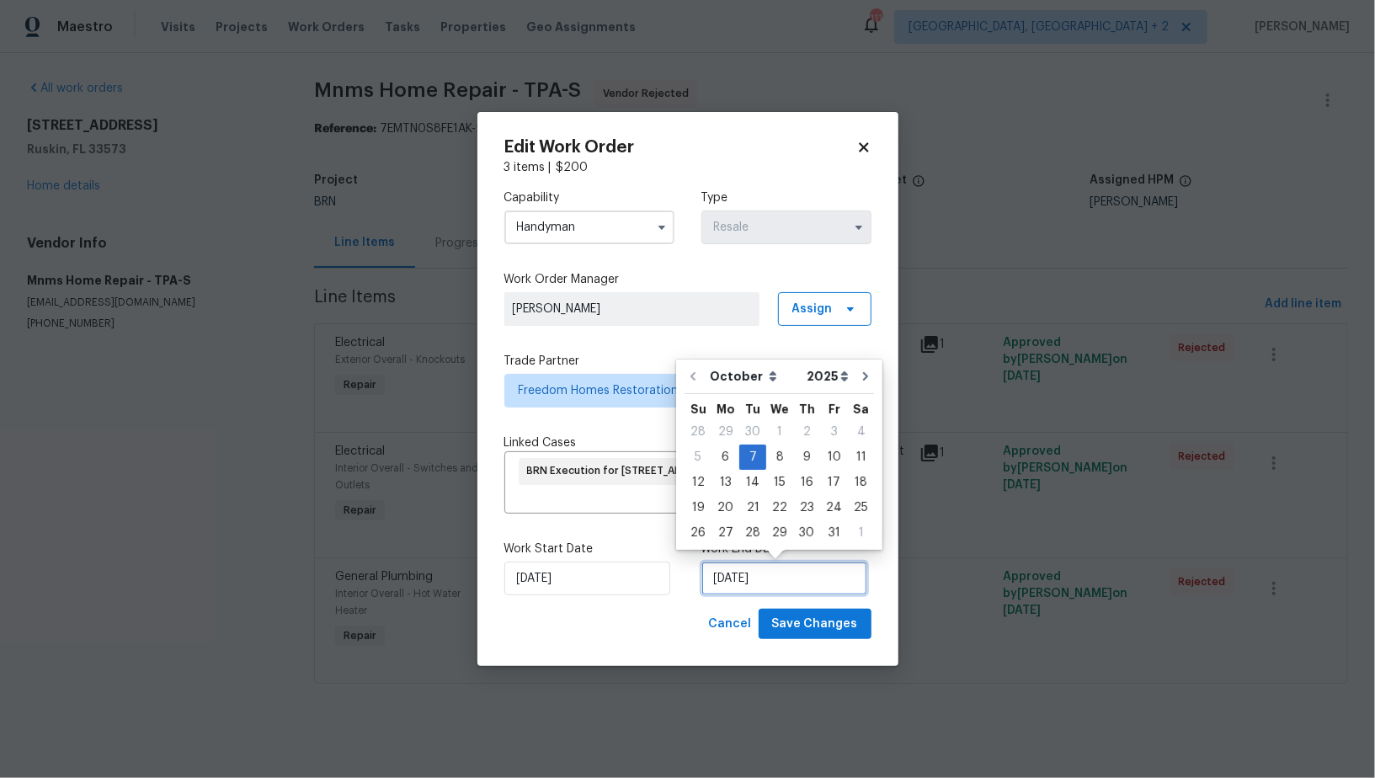
click at [759, 567] on input "07/10/2025" at bounding box center [785, 579] width 166 height 34
click at [768, 471] on div "15" at bounding box center [779, 483] width 27 height 24
click at [750, 584] on input "15/10/2025" at bounding box center [785, 579] width 166 height 34
click at [772, 459] on div "8" at bounding box center [779, 458] width 27 height 24
type input "08/10/2025"
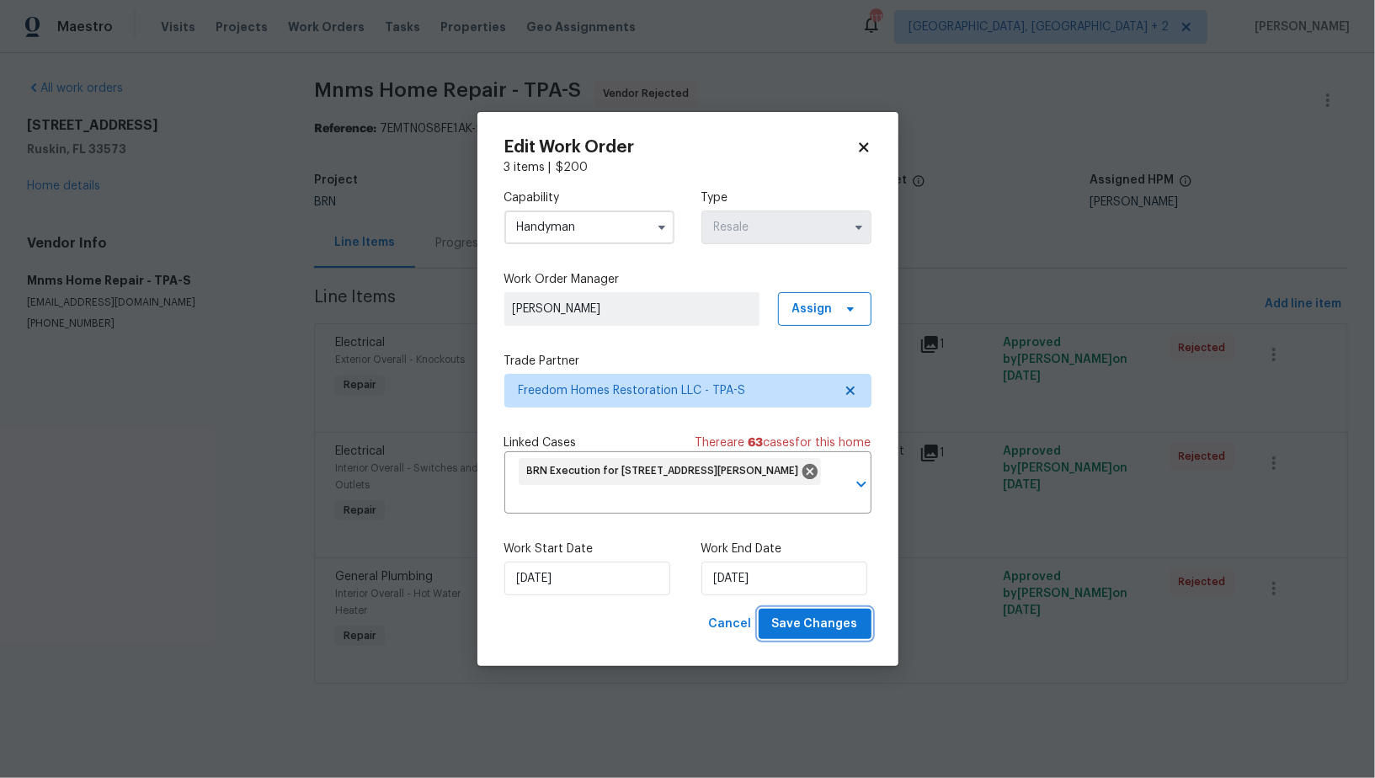
click at [814, 633] on span "Save Changes" at bounding box center [815, 624] width 86 height 21
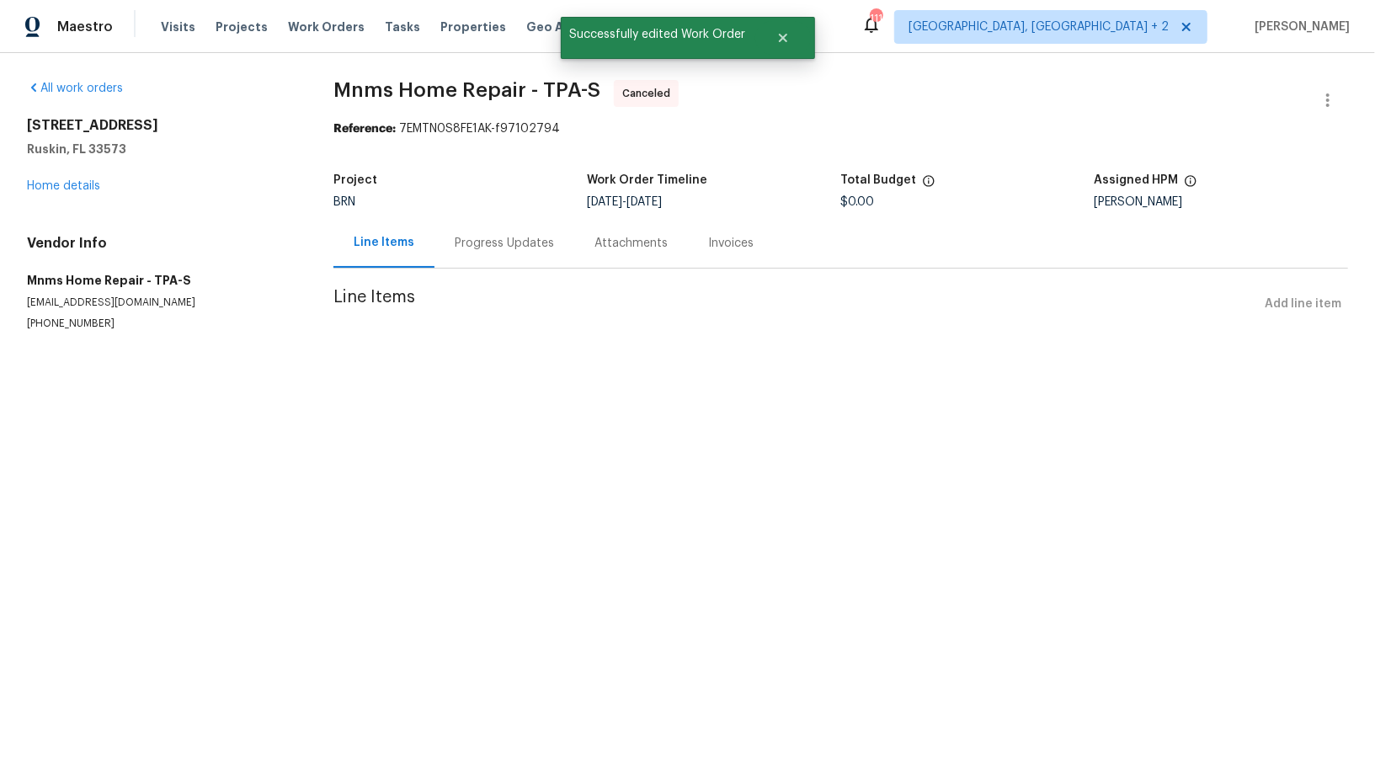
click at [467, 243] on div "Progress Updates" at bounding box center [504, 243] width 99 height 17
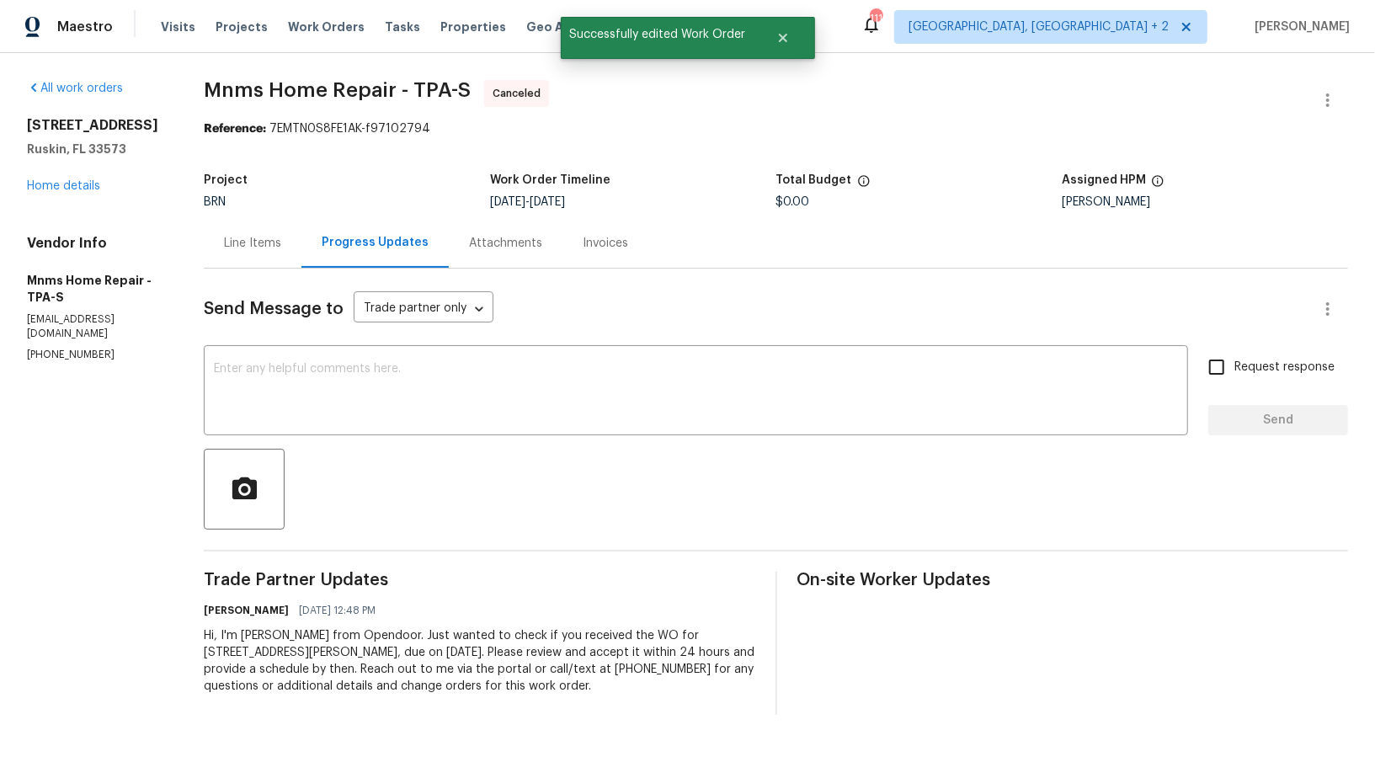
drag, startPoint x: 213, startPoint y: 640, endPoint x: 586, endPoint y: 702, distance: 378.1
click at [586, 702] on div "All work orders 7231 Somerset Pond Dr Ruskin, FL 33573 Home details Vendor Info…" at bounding box center [687, 397] width 1375 height 689
copy div "Hi, I'm Padmapriya from Opendoor. Just wanted to check if you received the WO f…"
click at [50, 212] on div "All work orders 7231 Somerset Pond Dr Ruskin, FL 33573 Home details Vendor Info…" at bounding box center [95, 221] width 136 height 282
click at [52, 192] on link "Home details" at bounding box center [63, 186] width 73 height 12
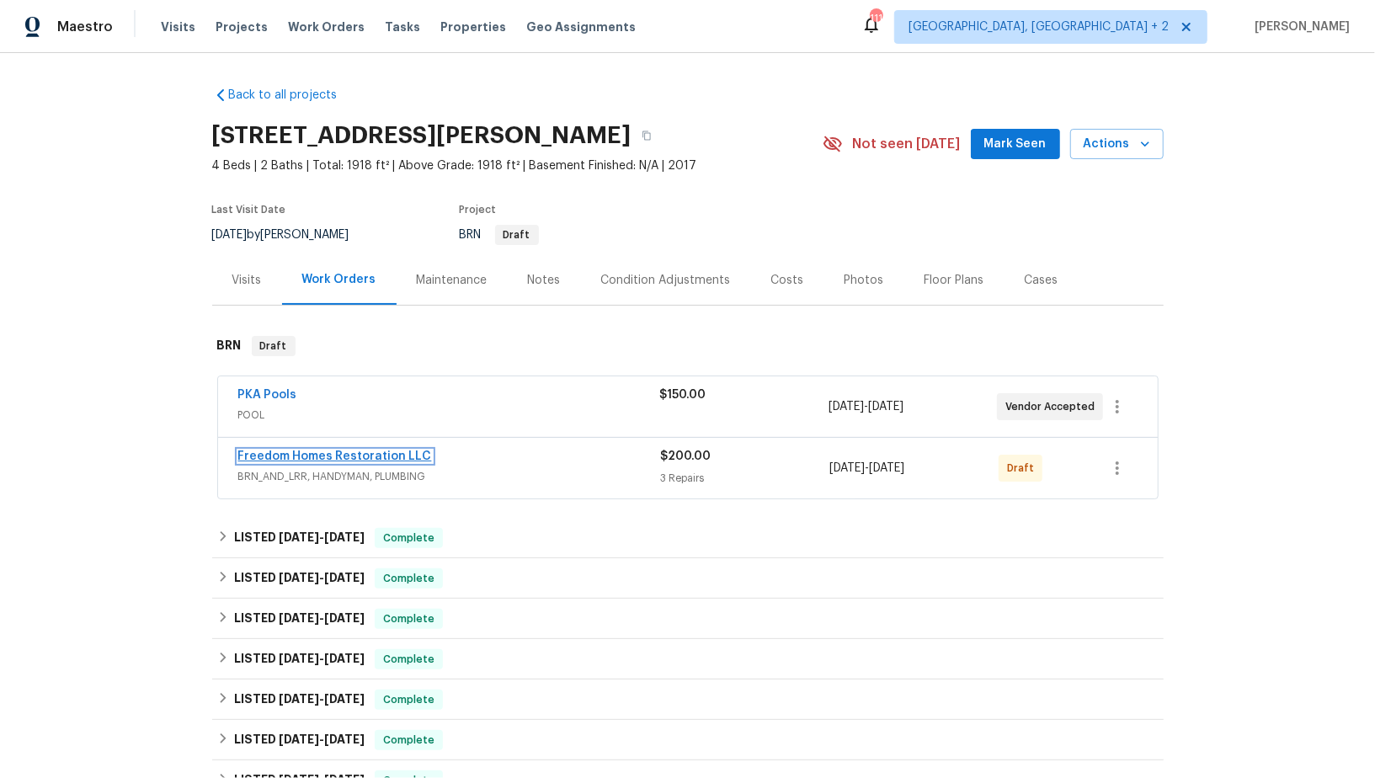
click at [301, 459] on link "Freedom Homes Restoration LLC" at bounding box center [335, 457] width 194 height 12
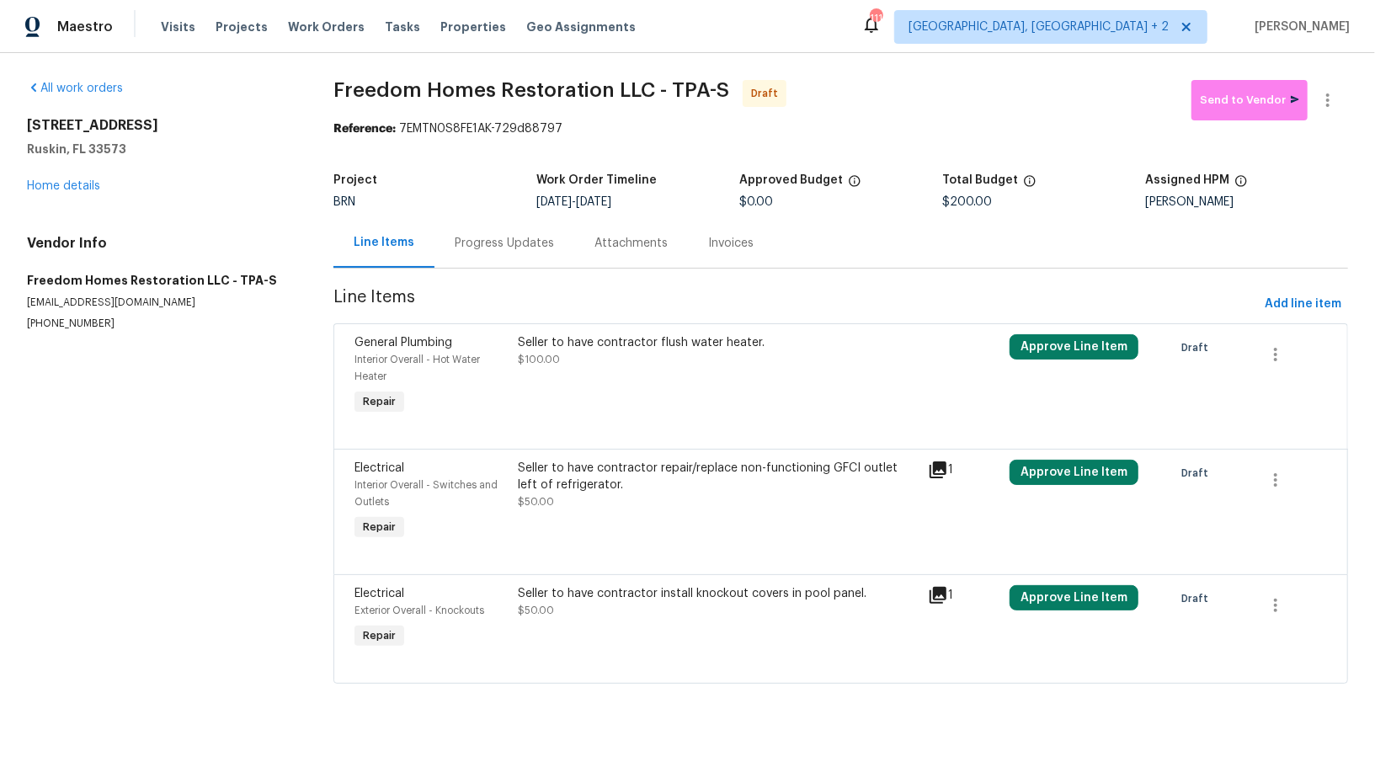
click at [461, 240] on div "Progress Updates" at bounding box center [504, 243] width 99 height 17
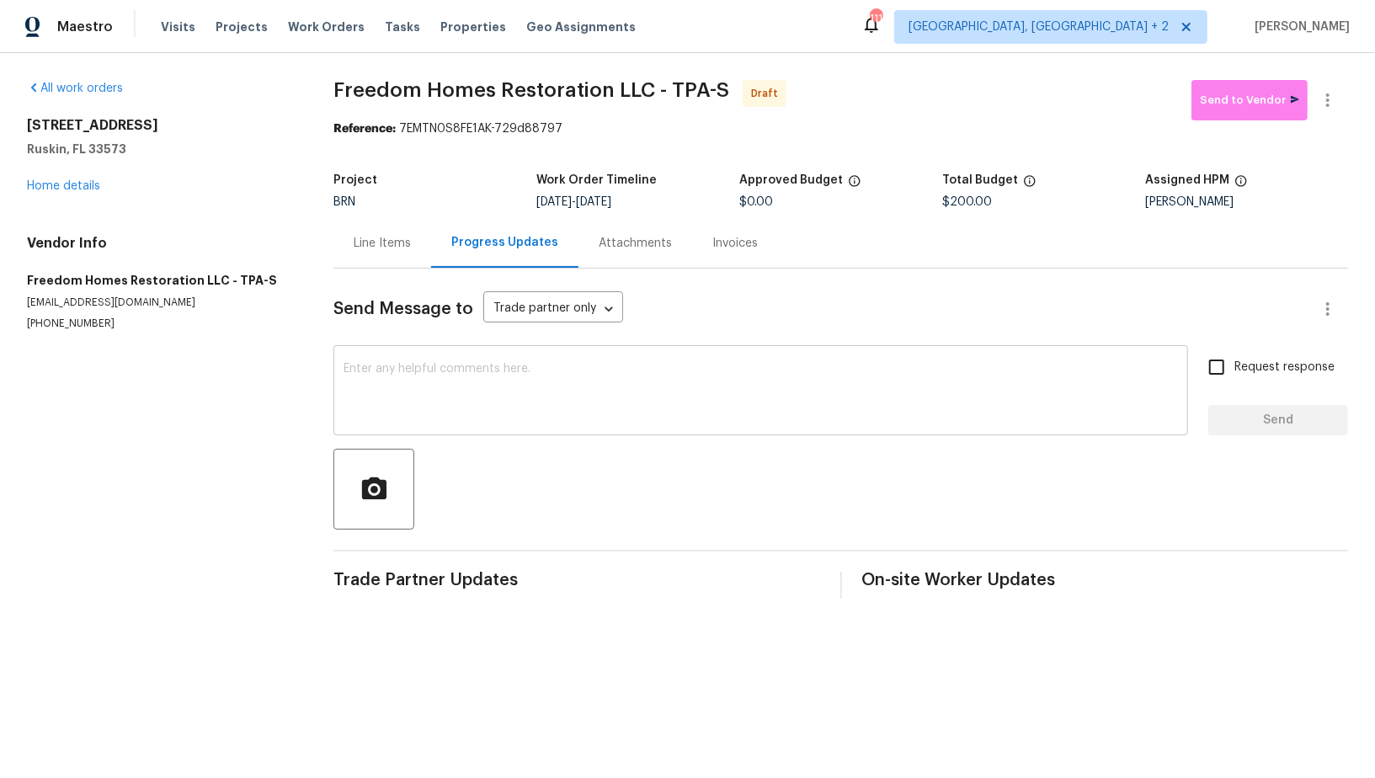
click at [478, 387] on textarea at bounding box center [761, 392] width 835 height 59
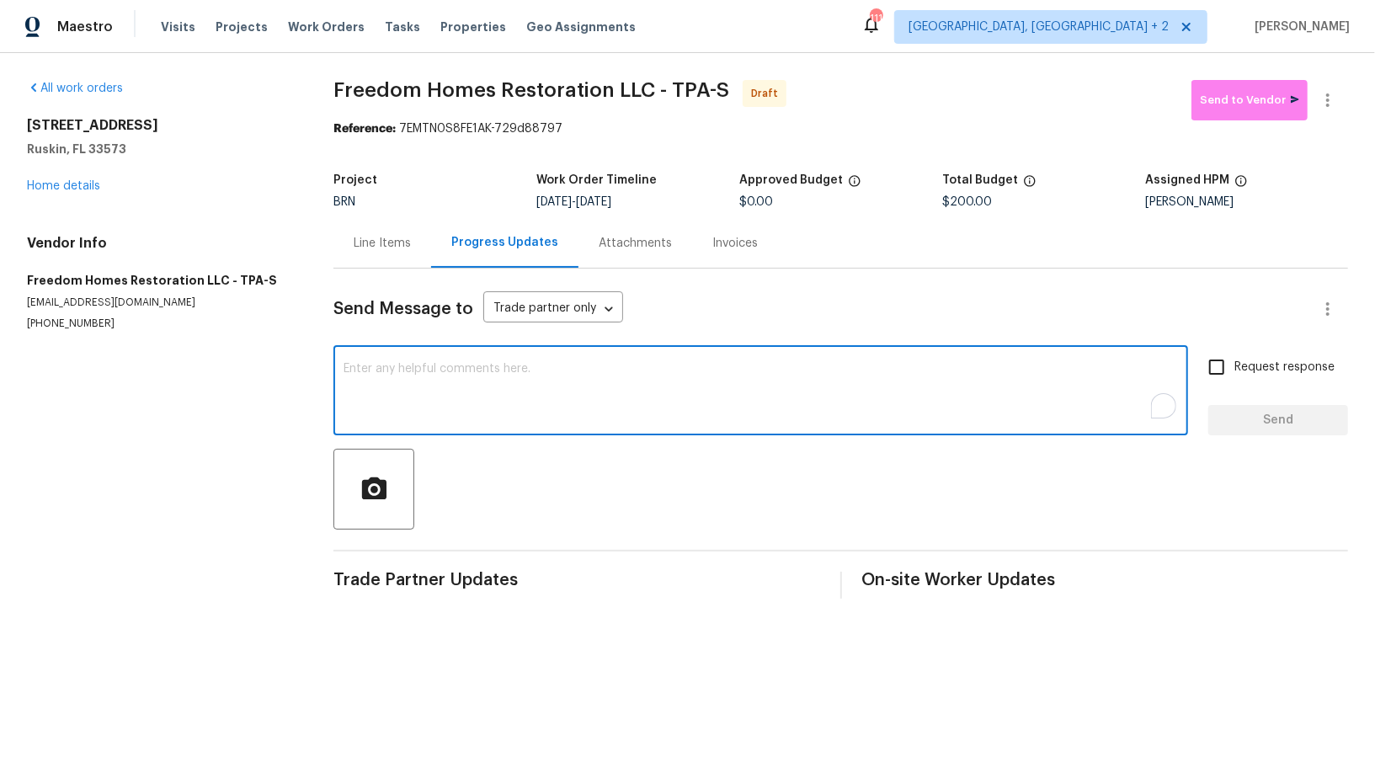
paste textarea "Hi, I'm Padmapriya from Opendoor. Just wanted to check if you received the WO f…"
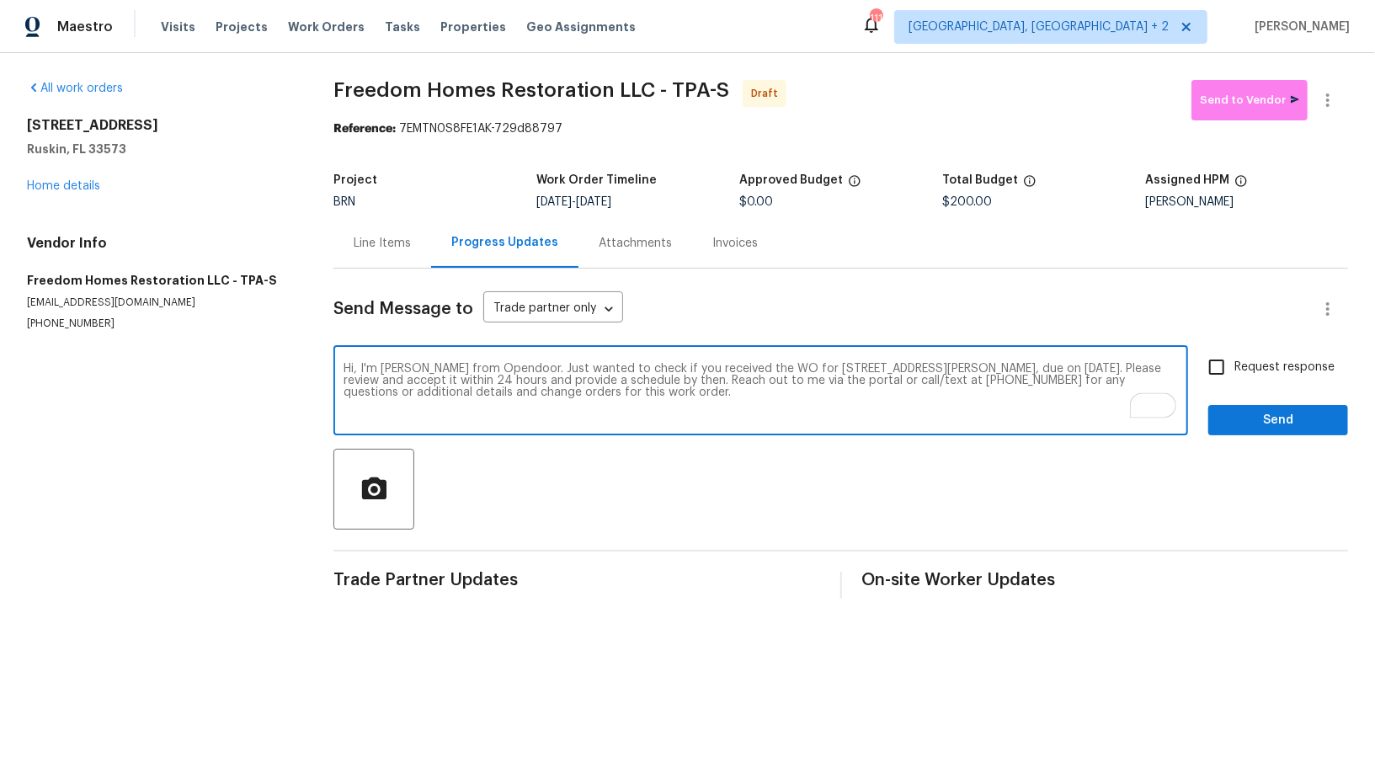
click at [1103, 367] on textarea "Hi, I'm Padmapriya from Opendoor. Just wanted to check if you received the WO f…" at bounding box center [761, 392] width 835 height 59
type textarea "Hi, I'm Padmapriya from Opendoor. Just wanted to check if you received the WO f…"
click at [1220, 377] on input "Request response" at bounding box center [1216, 367] width 35 height 35
checkbox input "true"
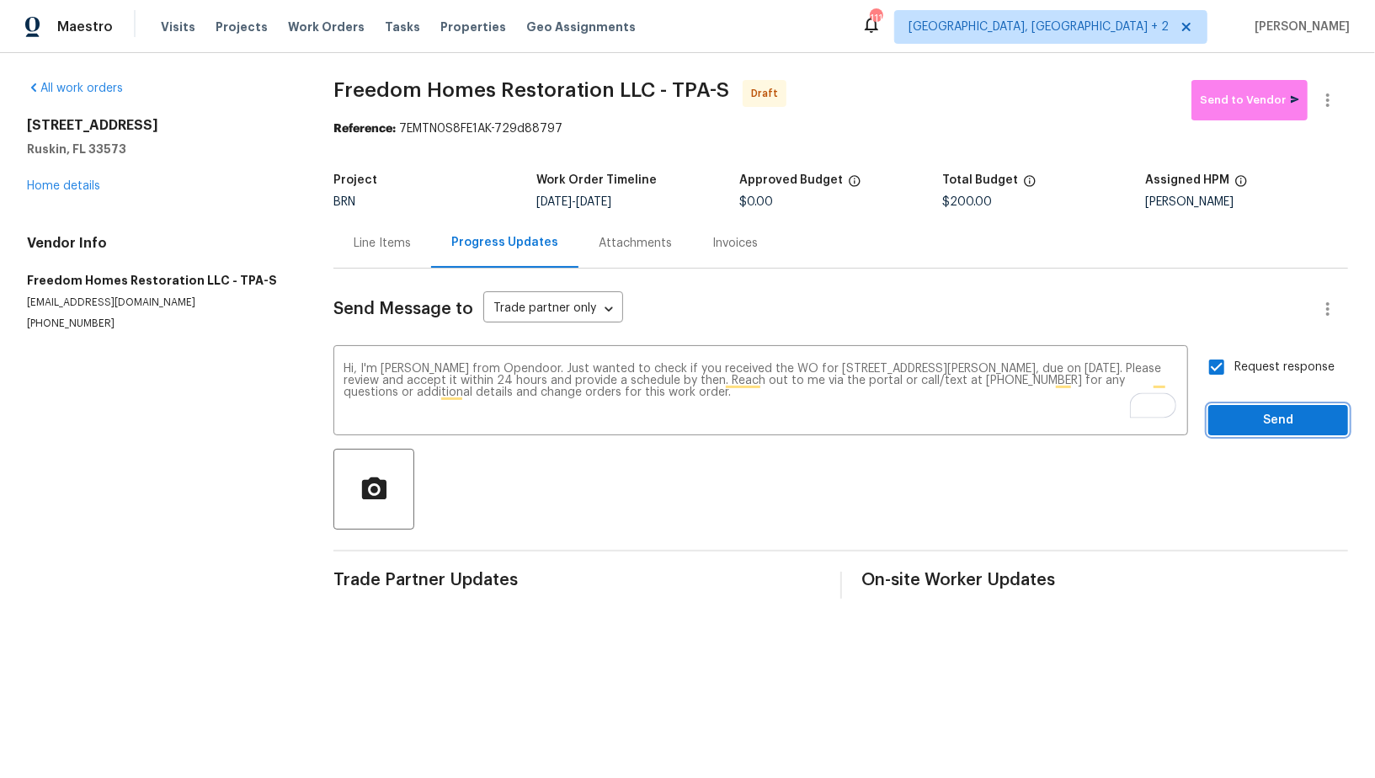
click at [1300, 424] on span "Send" at bounding box center [1278, 420] width 113 height 21
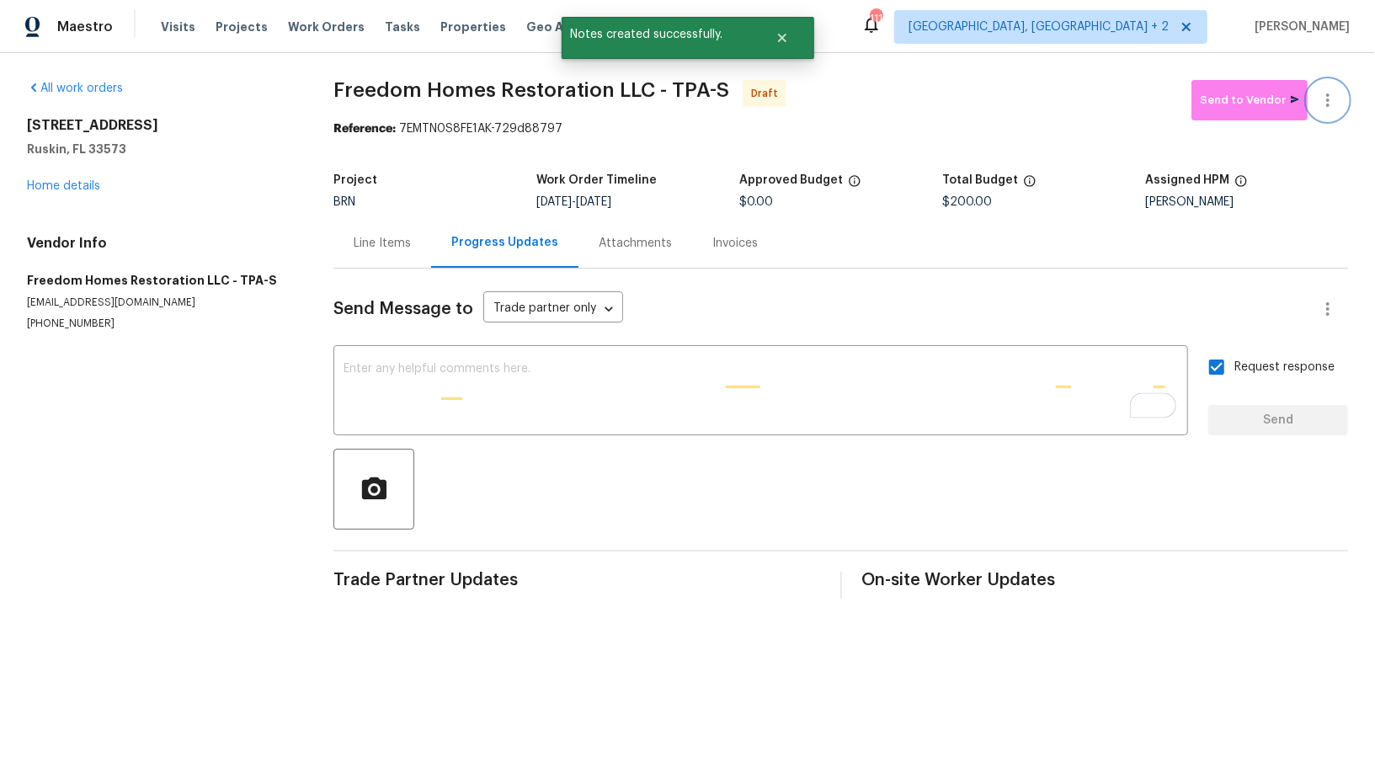
click at [1322, 100] on icon "button" at bounding box center [1328, 100] width 20 height 20
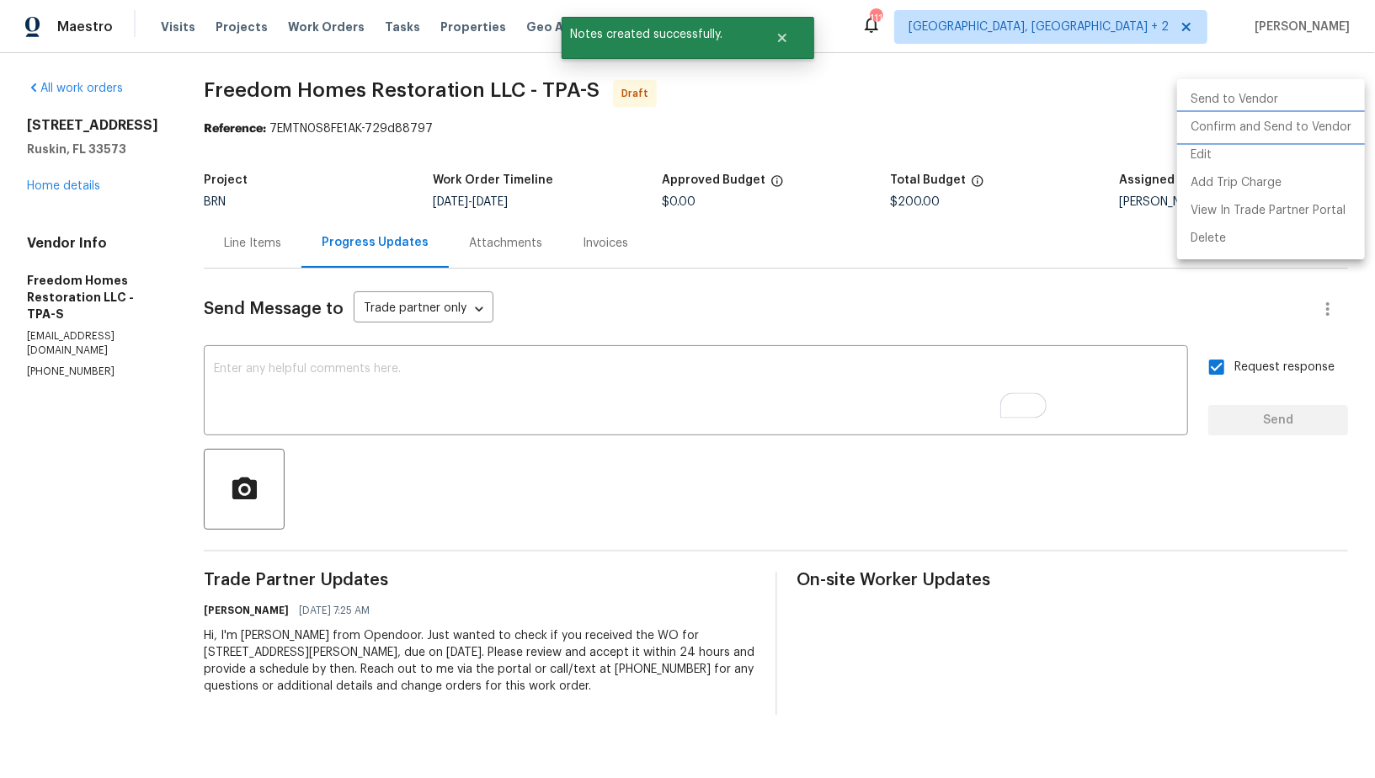
click at [1292, 122] on li "Confirm and Send to Vendor" at bounding box center [1271, 128] width 188 height 28
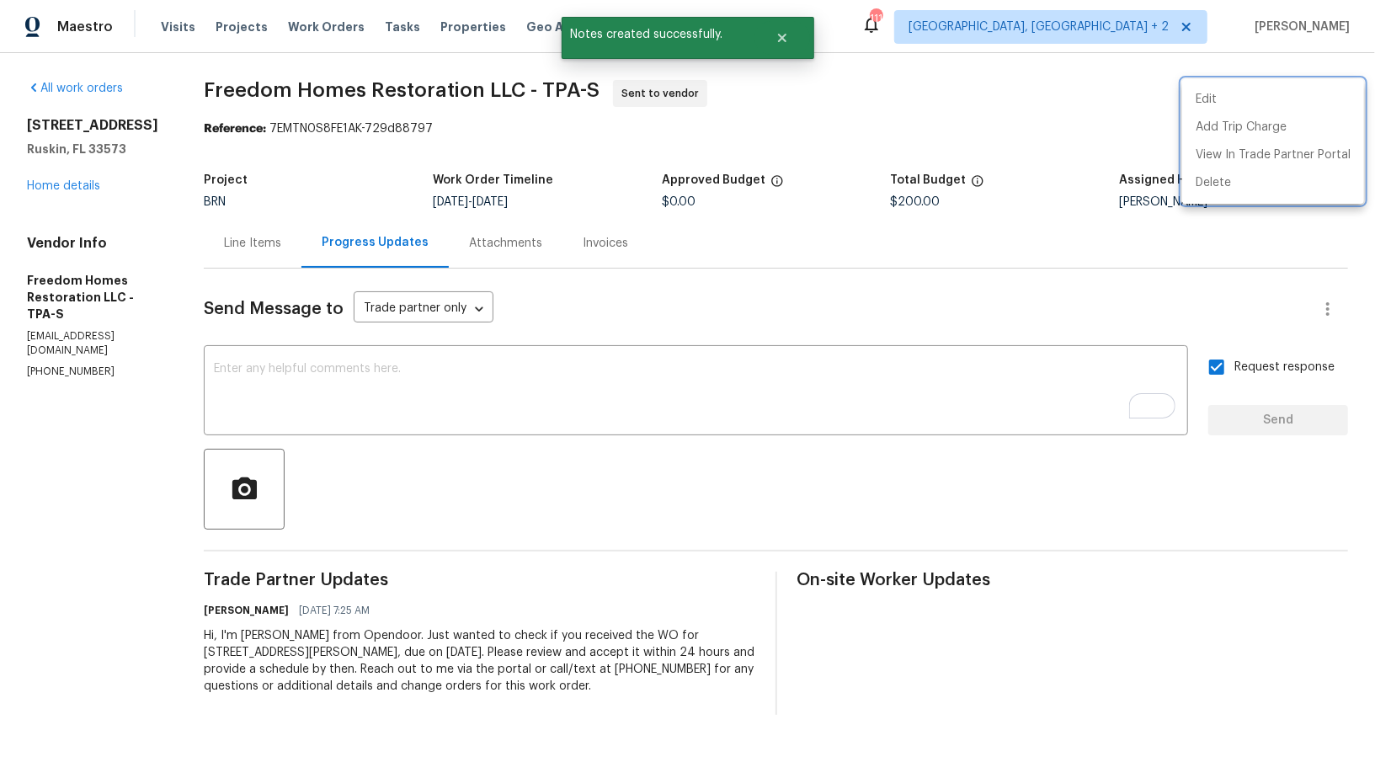
click at [263, 237] on div at bounding box center [687, 389] width 1375 height 778
click at [263, 237] on div "Line Items" at bounding box center [252, 243] width 57 height 17
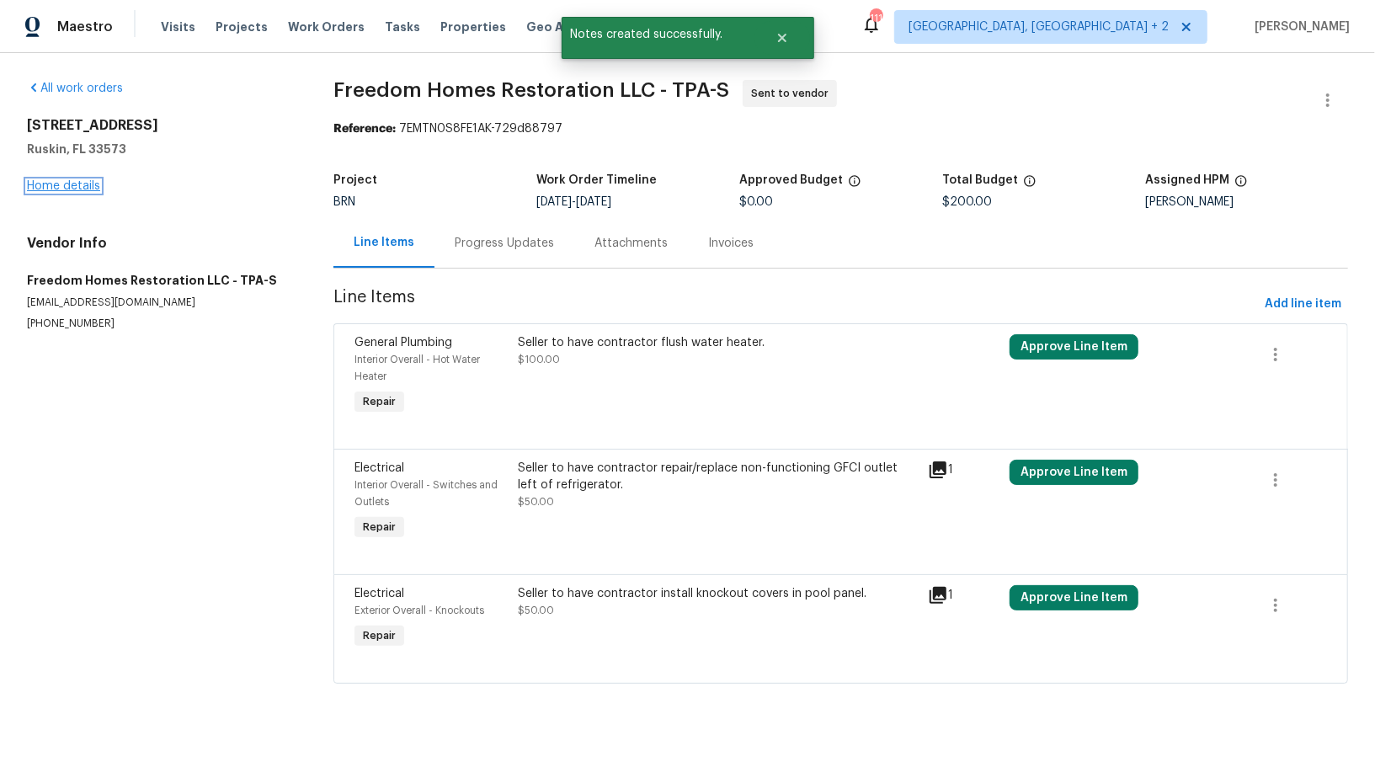
click at [83, 182] on link "Home details" at bounding box center [63, 186] width 73 height 12
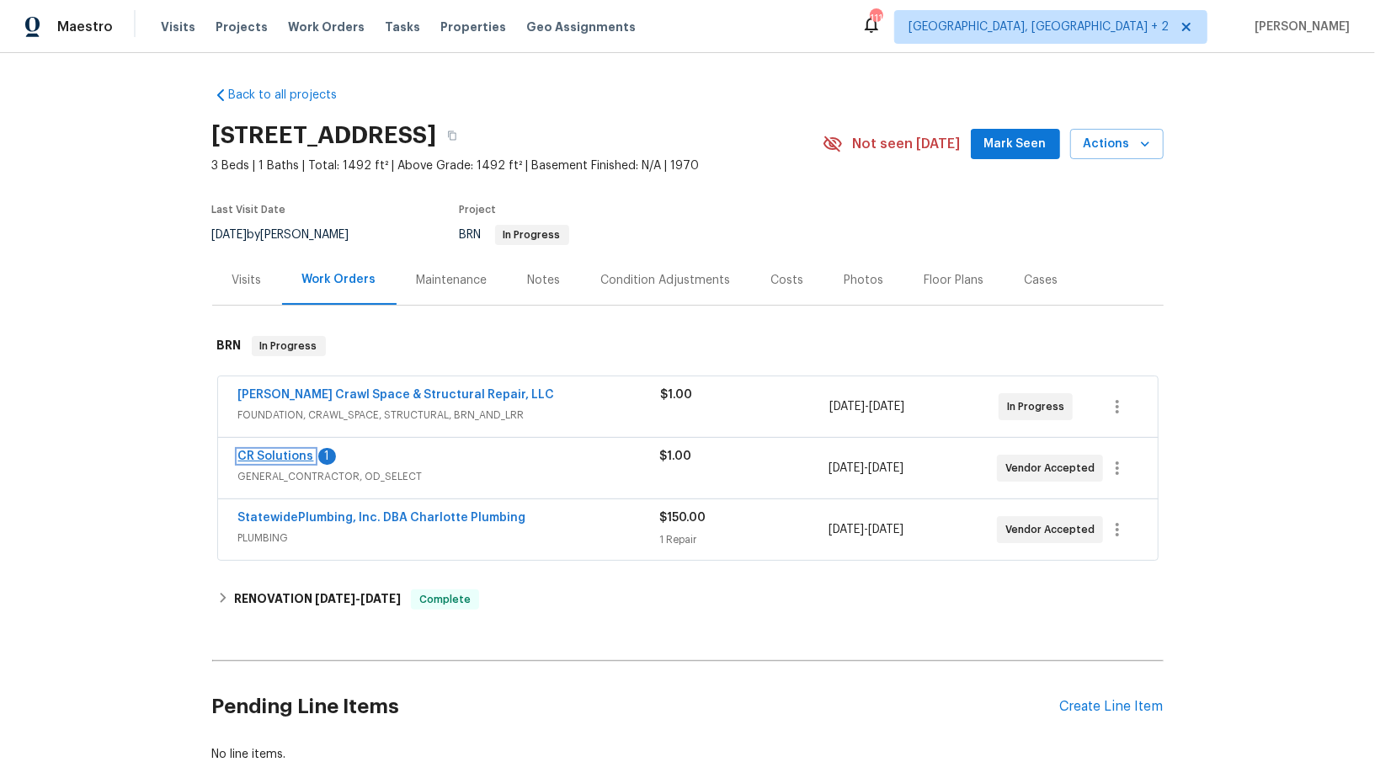
click at [270, 455] on link "CR Solutions" at bounding box center [276, 457] width 76 height 12
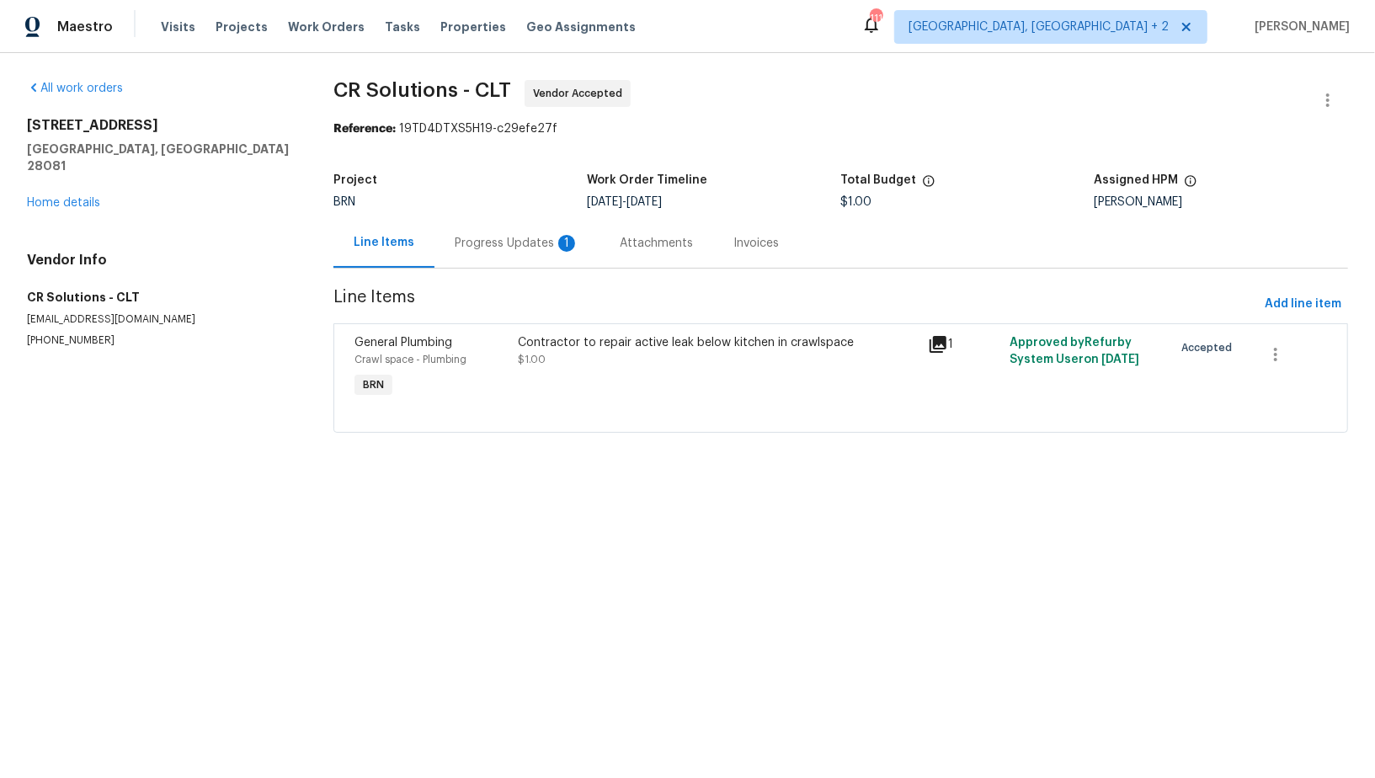
click at [472, 249] on div "Progress Updates 1" at bounding box center [517, 243] width 125 height 17
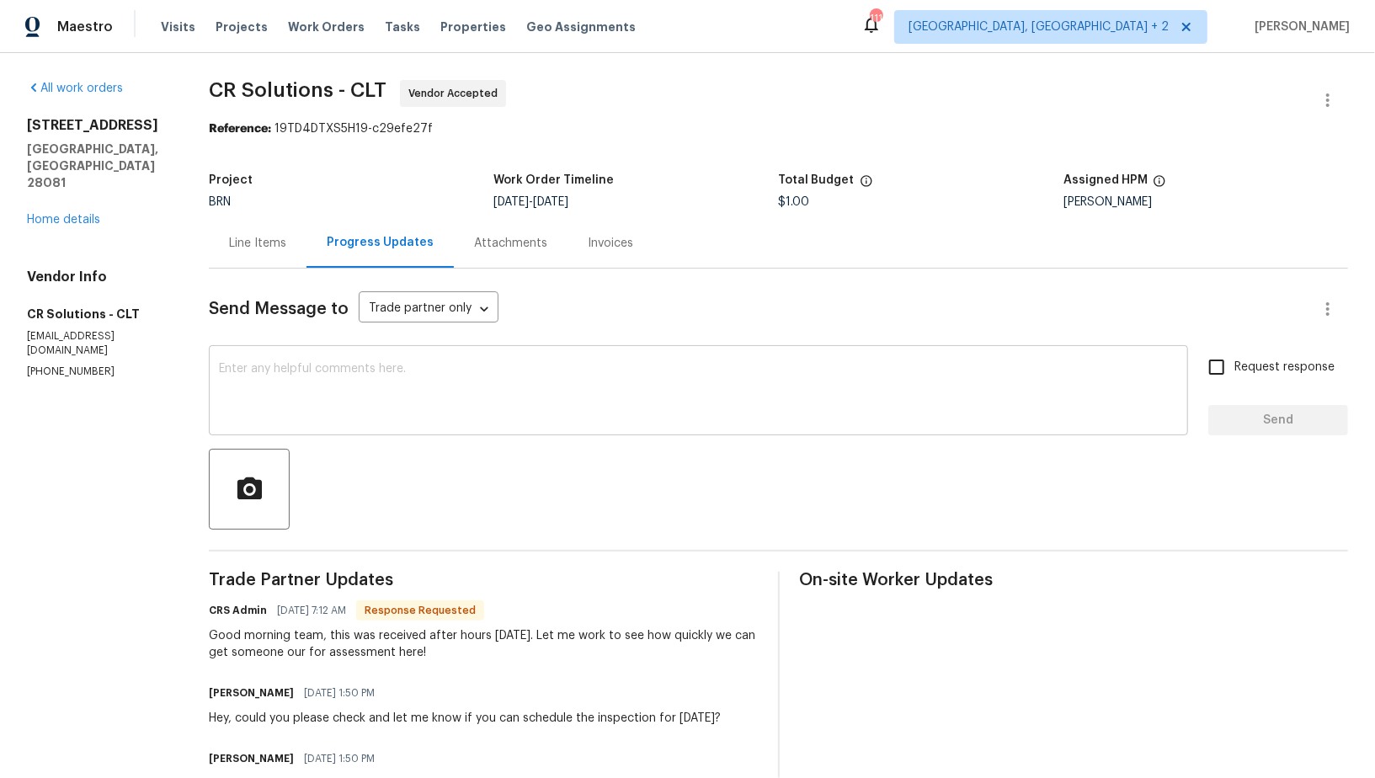
scroll to position [18, 0]
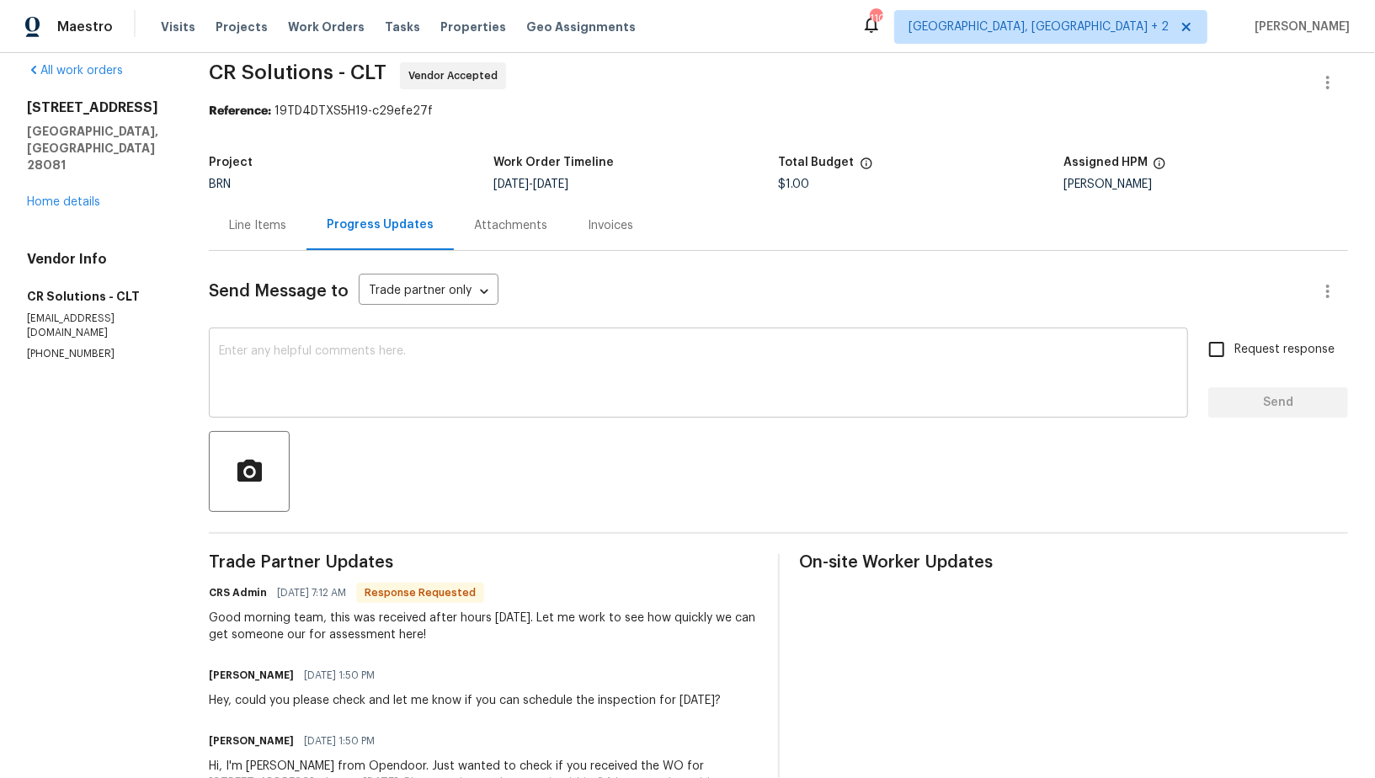
click at [430, 360] on textarea at bounding box center [698, 374] width 959 height 59
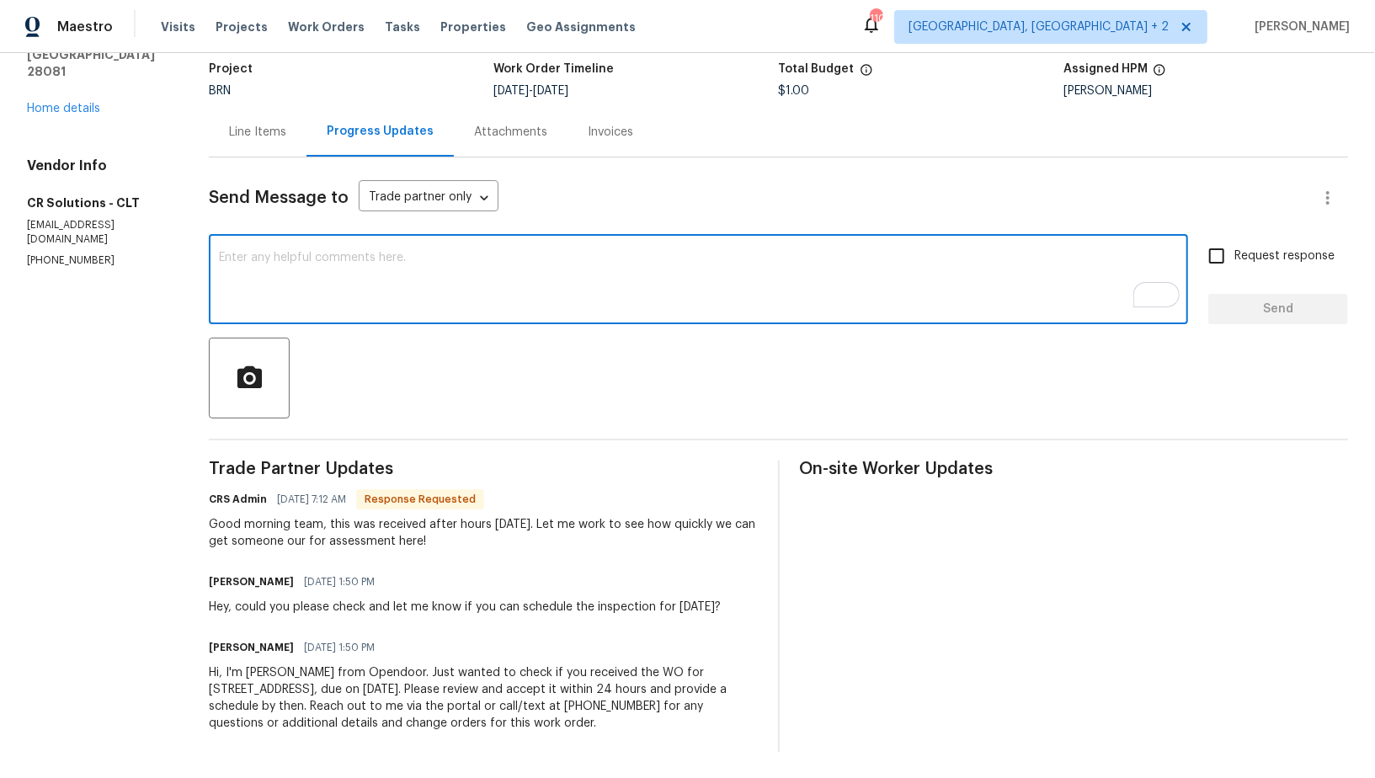
scroll to position [111, 0]
click at [492, 291] on textarea "To enrich screen reader interactions, please activate Accessibility in Grammarl…" at bounding box center [698, 281] width 959 height 59
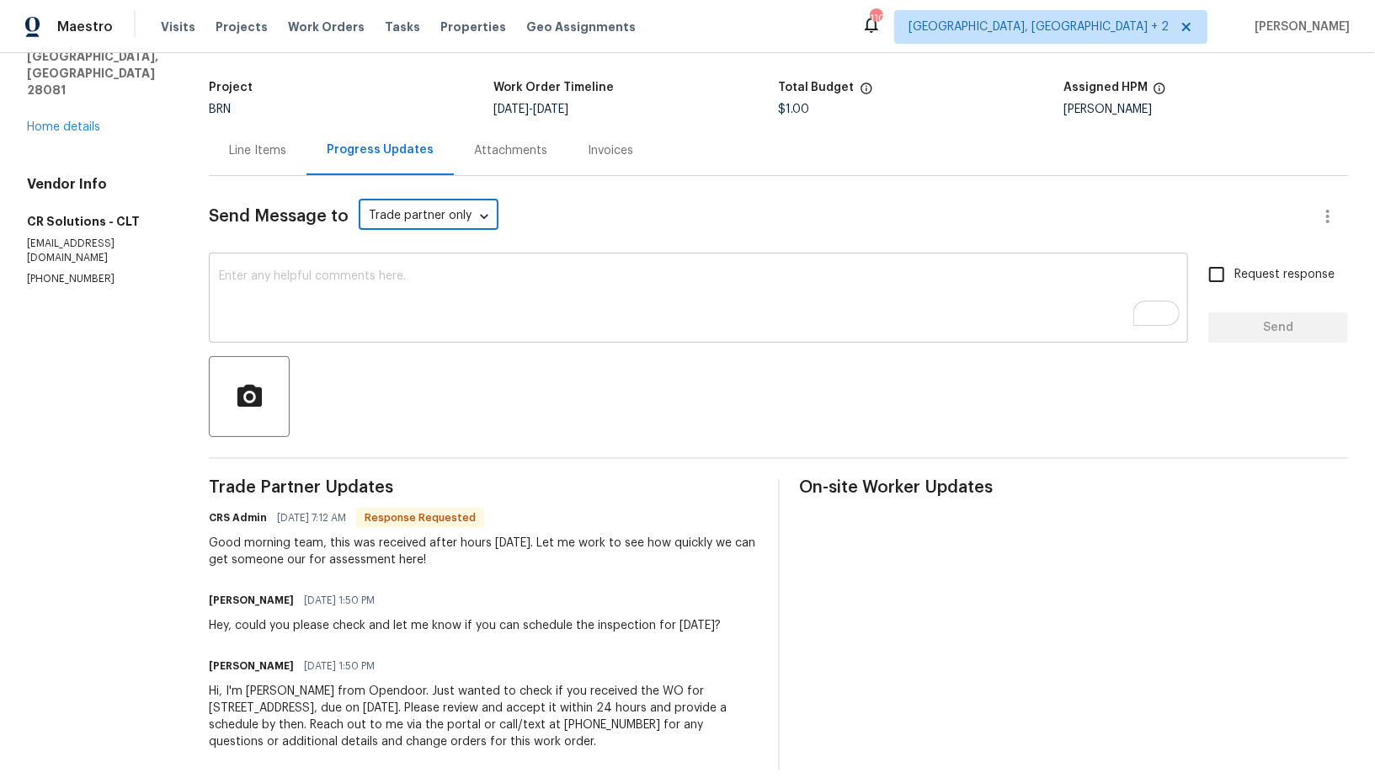
click at [367, 291] on textarea "To enrich screen reader interactions, please activate Accessibility in Grammarl…" at bounding box center [698, 299] width 959 height 59
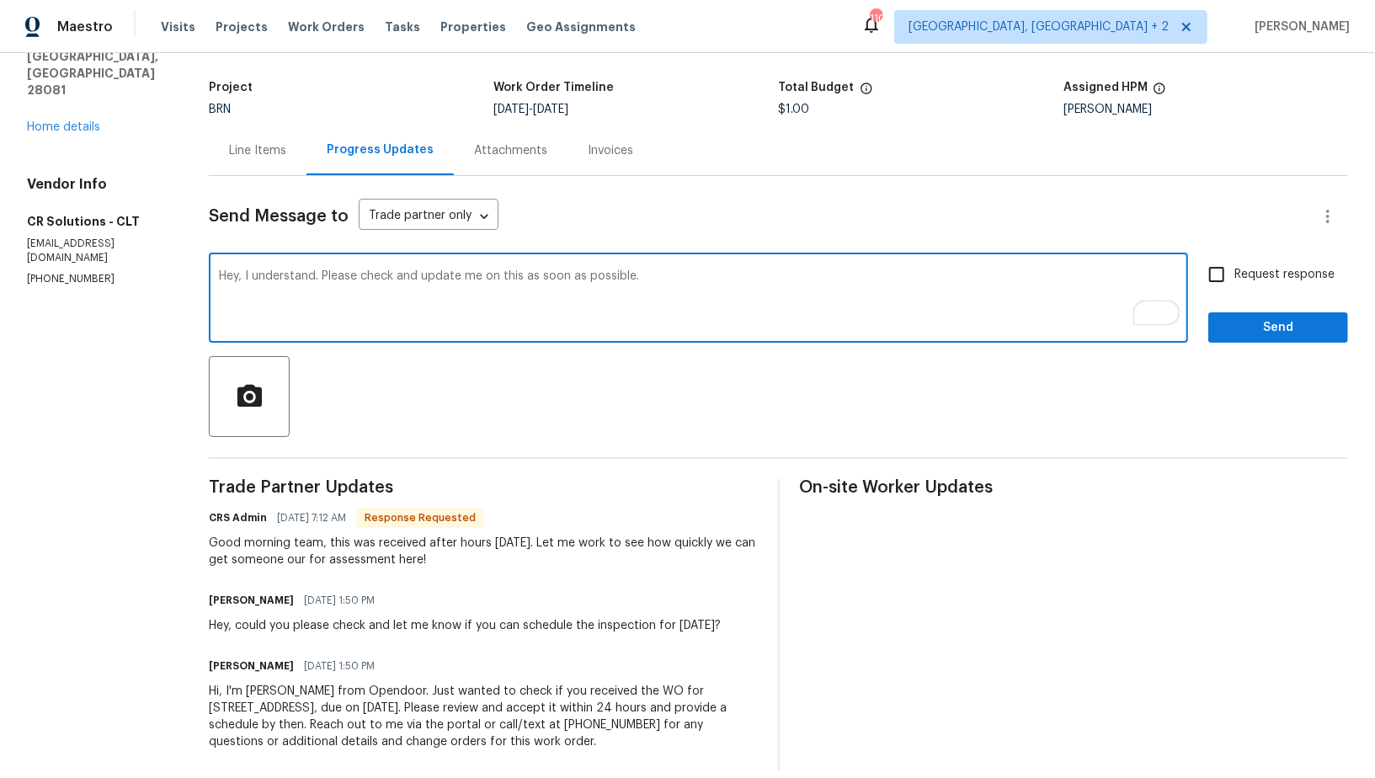
type textarea "Hey, I understand. Please check and update me on this as soon as possible."
click at [1238, 259] on label "Request response" at bounding box center [1267, 274] width 136 height 35
click at [1235, 259] on input "Request response" at bounding box center [1216, 274] width 35 height 35
checkbox input "true"
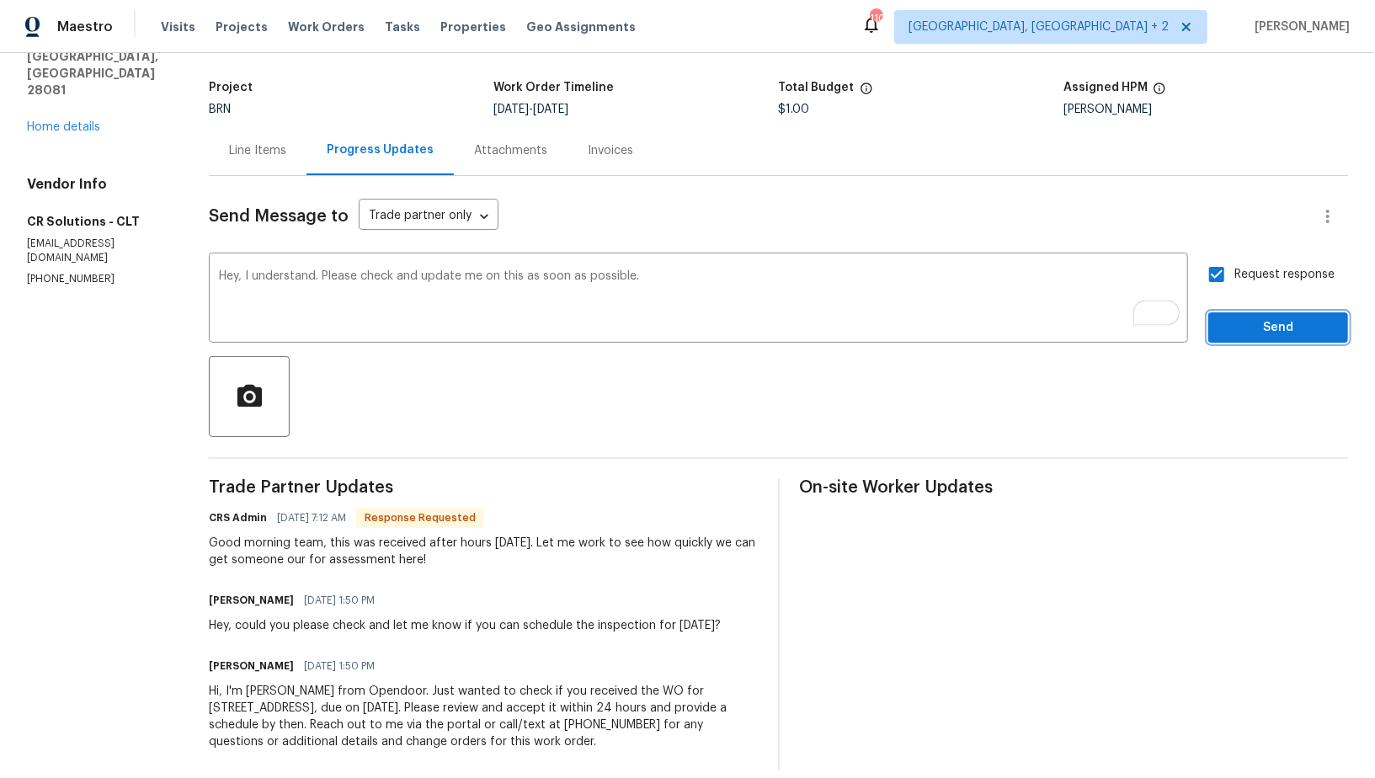
click at [1258, 339] on button "Send" at bounding box center [1279, 327] width 140 height 31
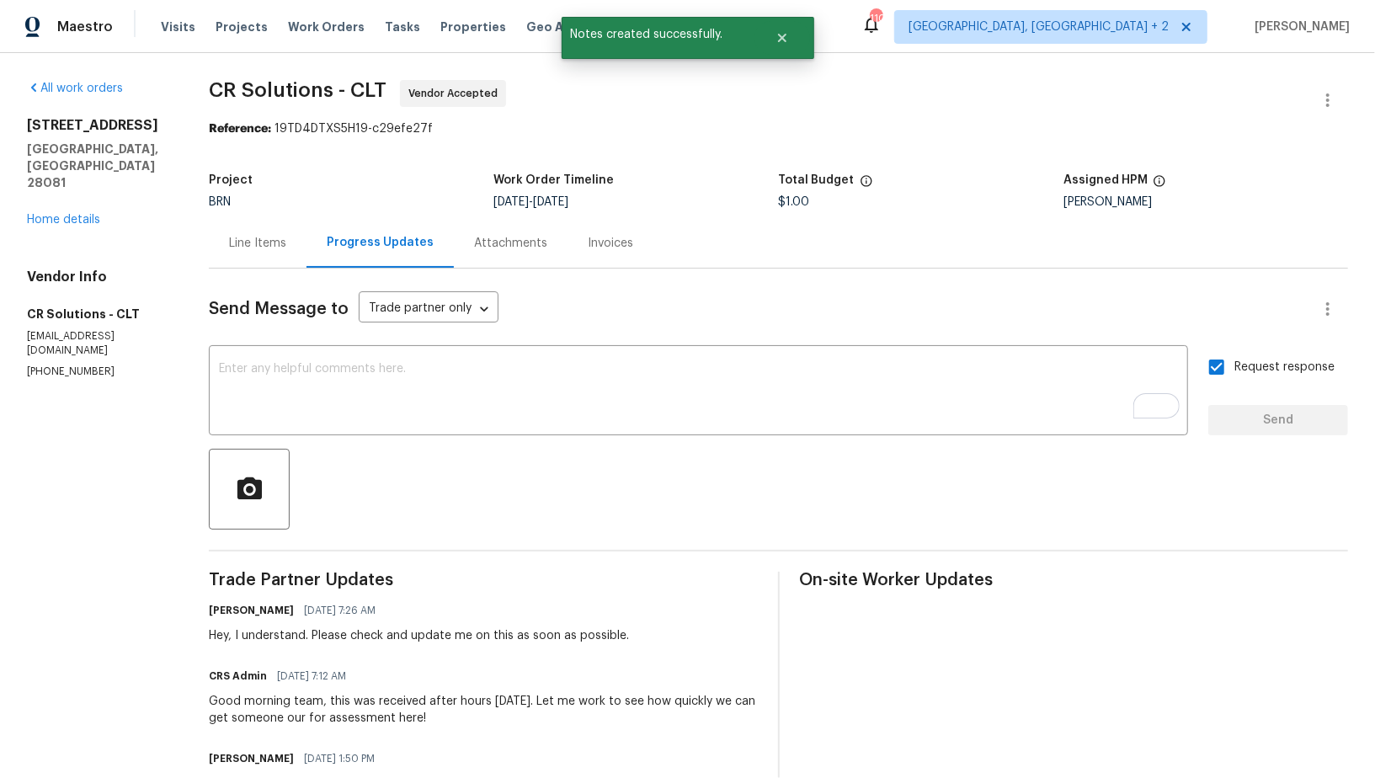
click at [292, 249] on div "Line Items" at bounding box center [258, 243] width 98 height 50
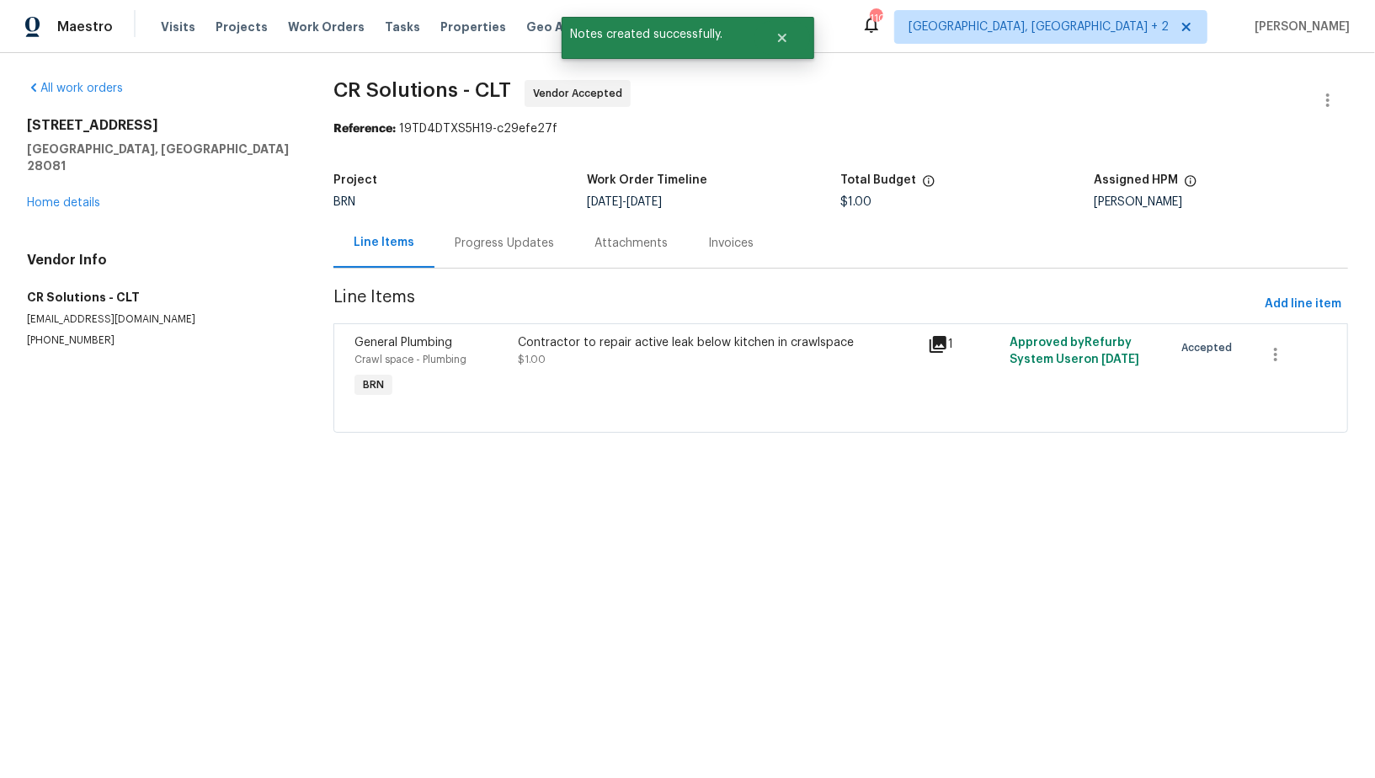
click at [271, 252] on div "Vendor Info CR Solutions - CLT turns@crsolutions.net (704) 907-5567" at bounding box center [160, 300] width 266 height 96
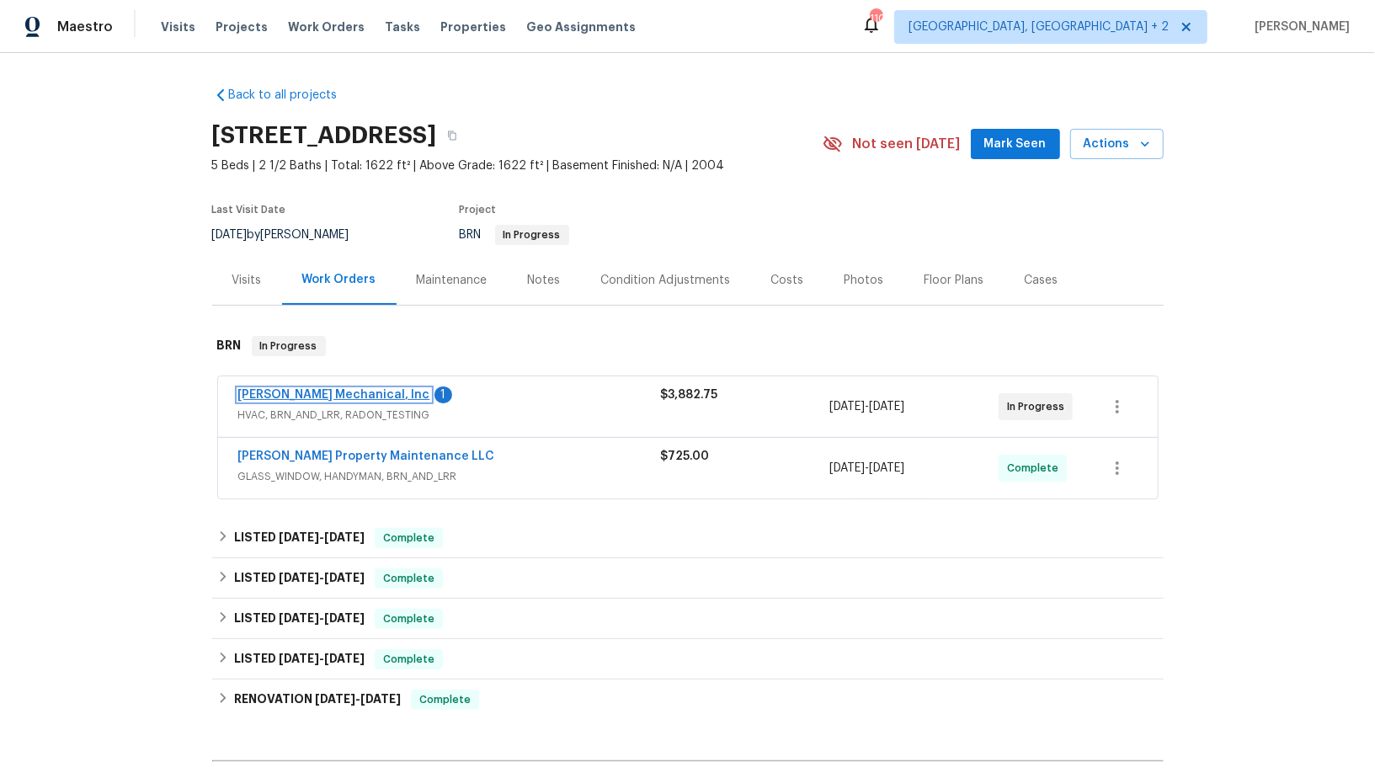
click at [339, 392] on link "JH Martin Mechanical, Inc" at bounding box center [334, 395] width 192 height 12
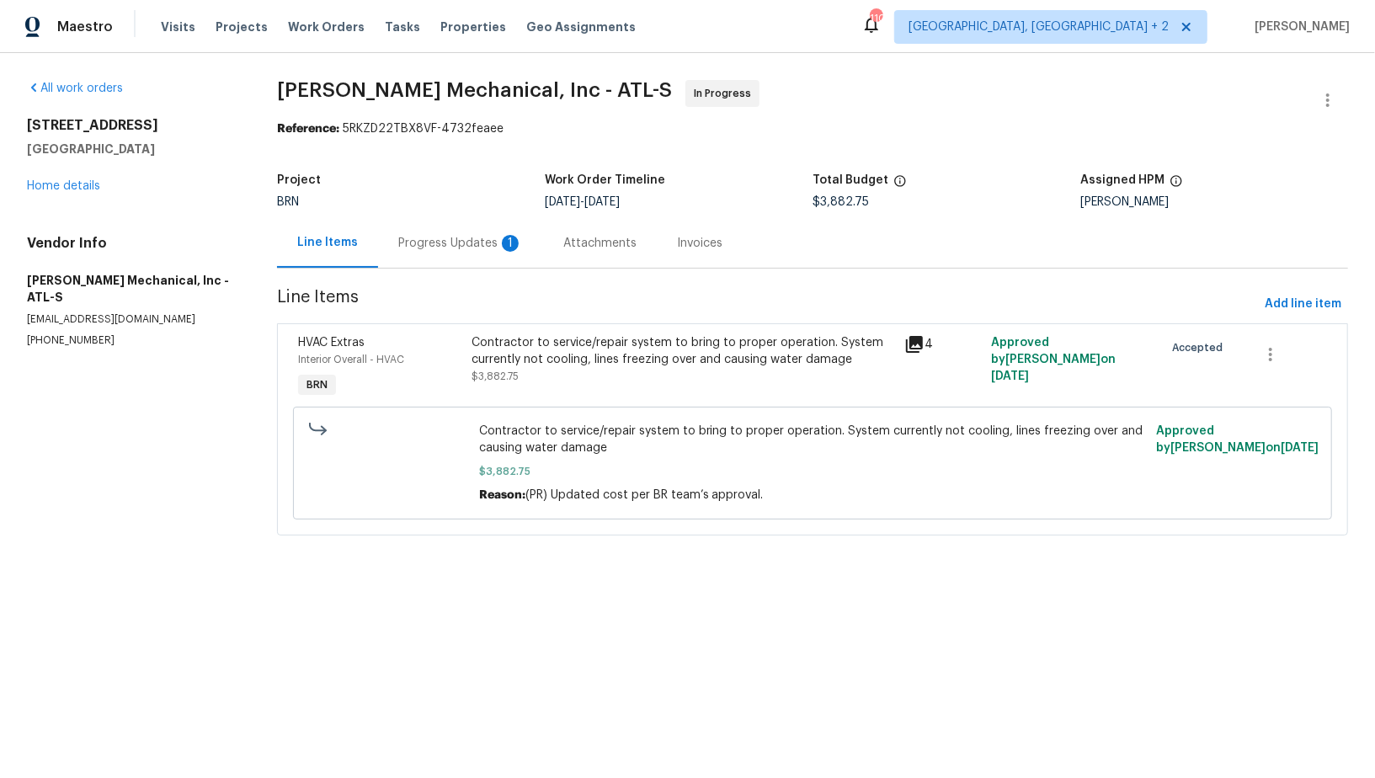
click at [451, 241] on div "Progress Updates 1" at bounding box center [460, 243] width 125 height 17
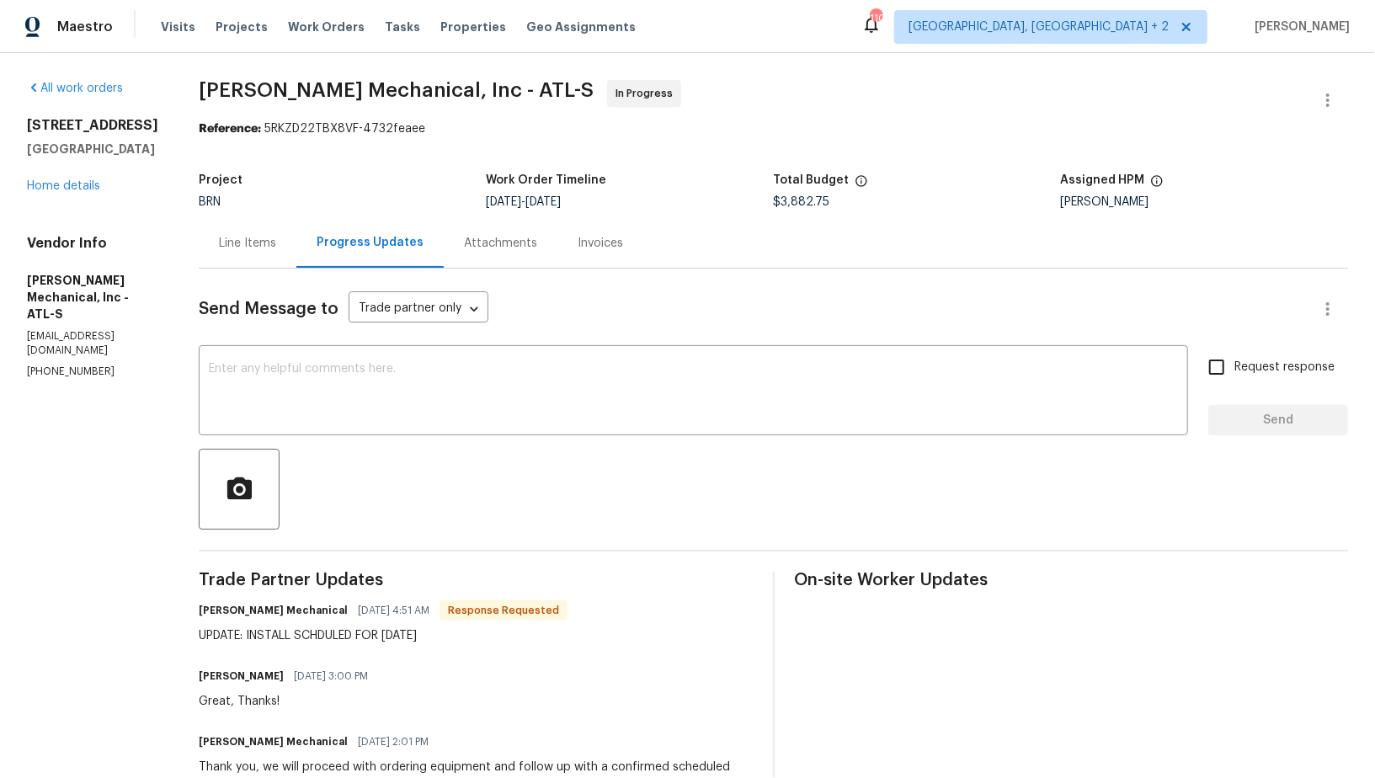
scroll to position [51, 0]
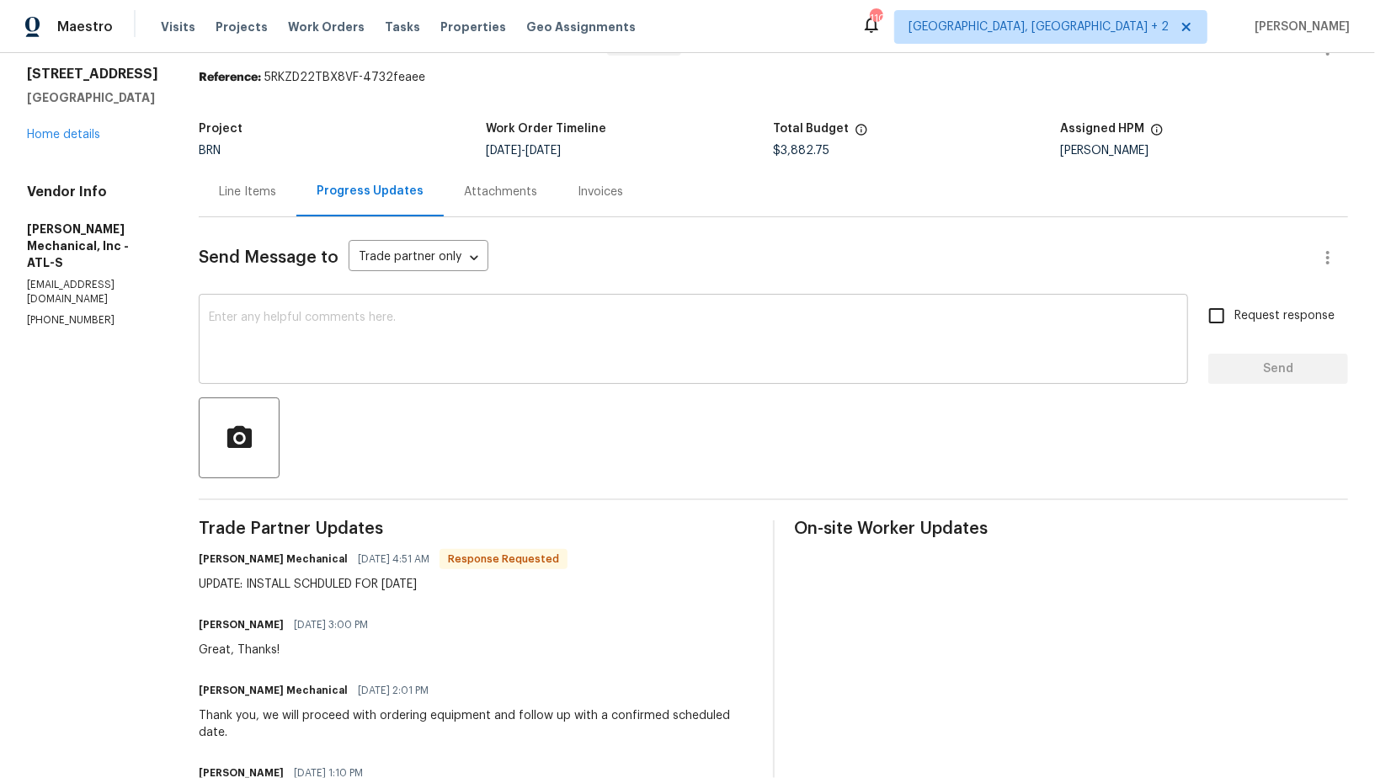
click at [403, 322] on textarea at bounding box center [693, 341] width 969 height 59
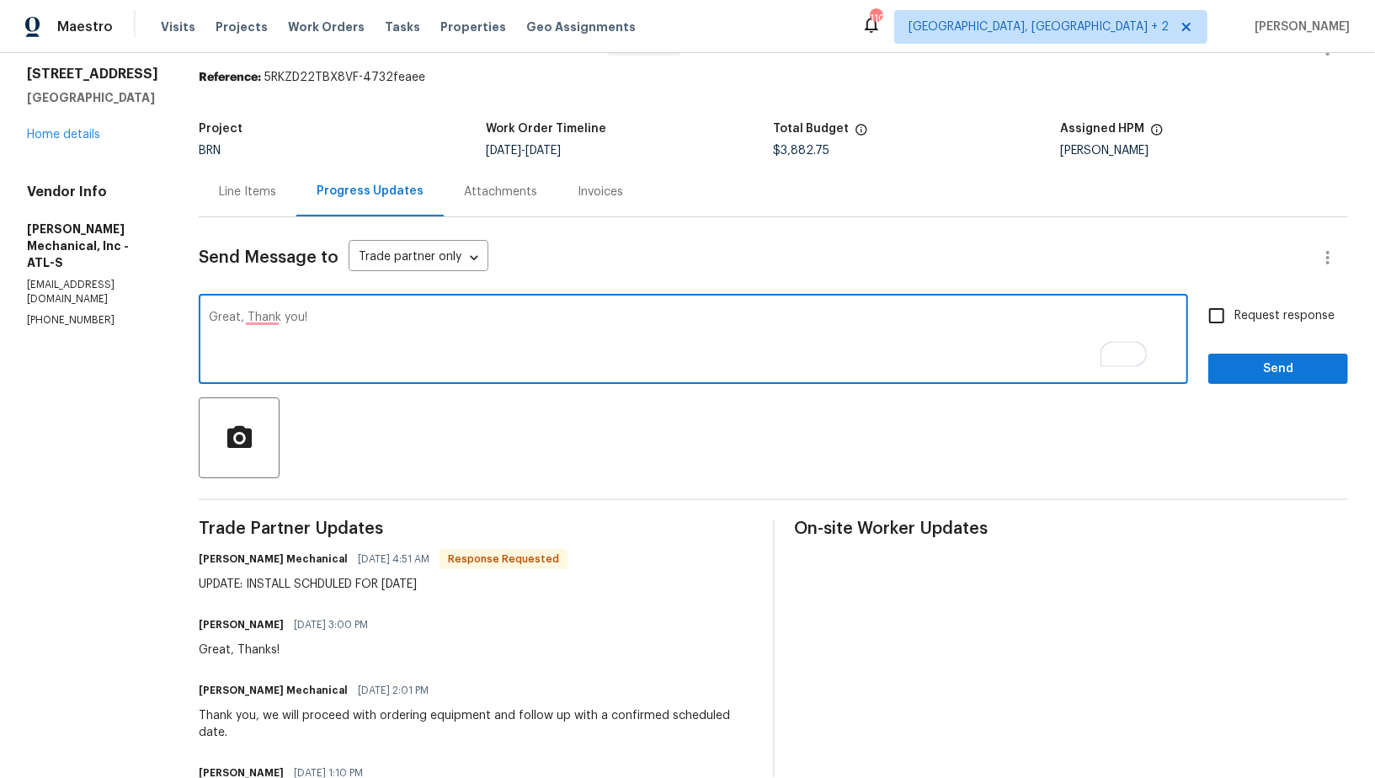
type textarea "Great, Thank you!"
click at [1220, 312] on input "Request response" at bounding box center [1216, 315] width 35 height 35
checkbox input "true"
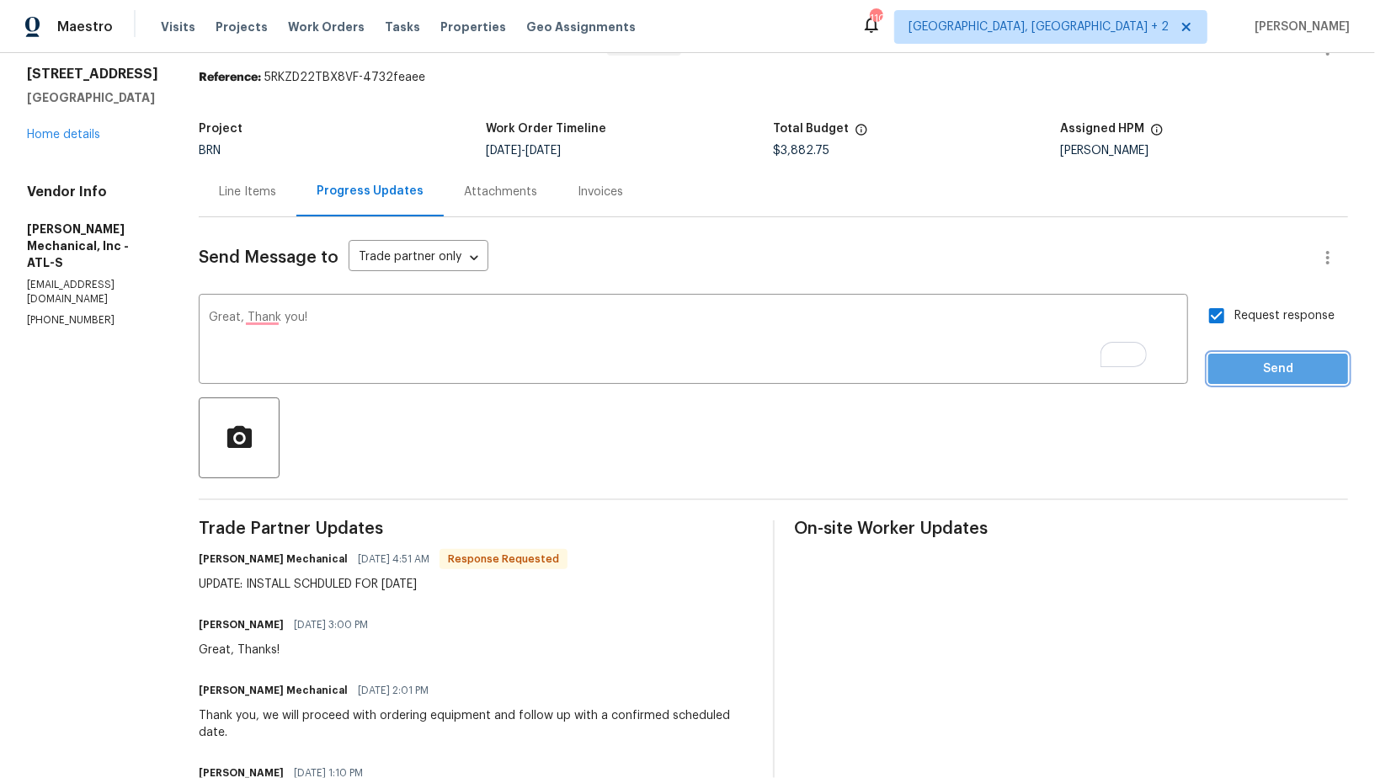
click at [1249, 359] on span "Send" at bounding box center [1278, 369] width 113 height 21
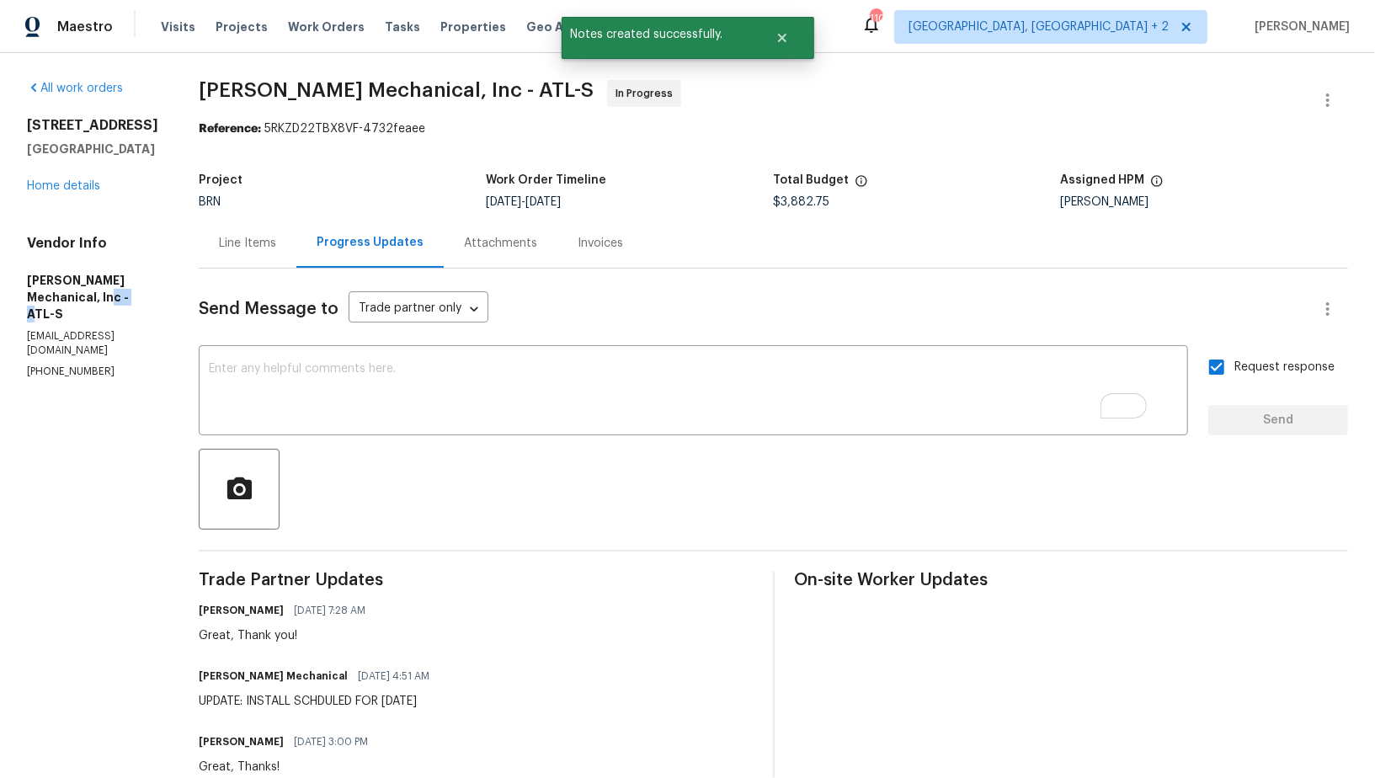
drag, startPoint x: 0, startPoint y: 291, endPoint x: 88, endPoint y: 291, distance: 87.6
drag, startPoint x: 8, startPoint y: 274, endPoint x: 83, endPoint y: 276, distance: 74.2
copy h5 "JH Martin"
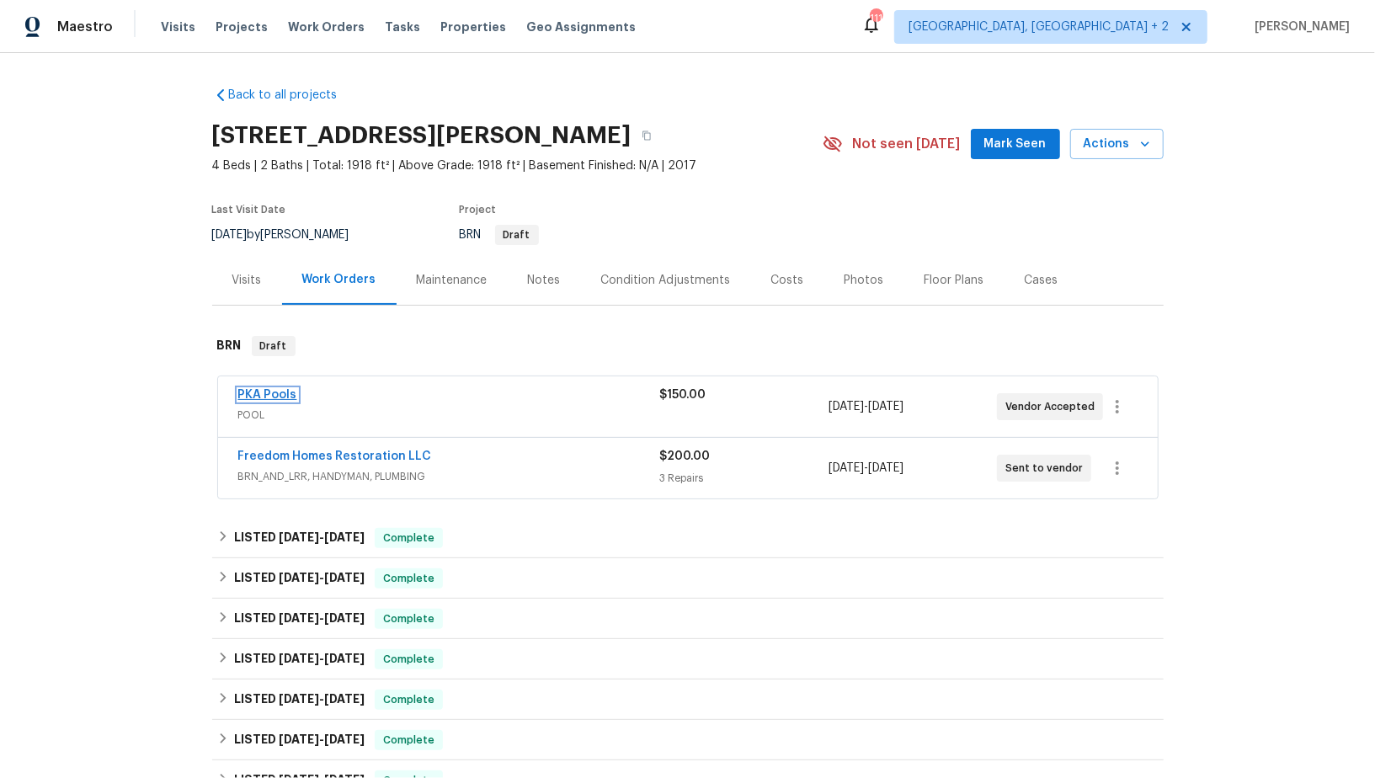
click at [278, 396] on link "PKA Pools" at bounding box center [267, 395] width 59 height 12
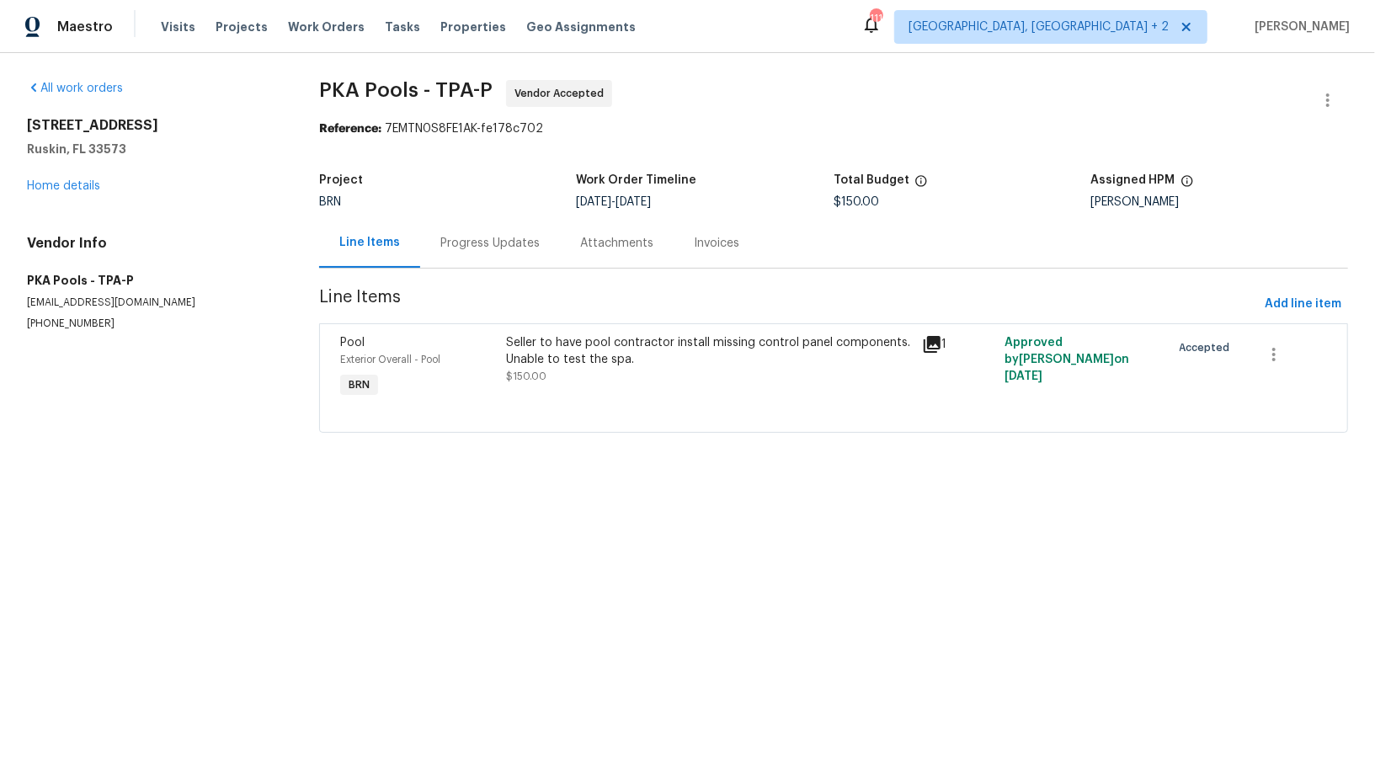
click at [451, 247] on div "Progress Updates" at bounding box center [489, 243] width 99 height 17
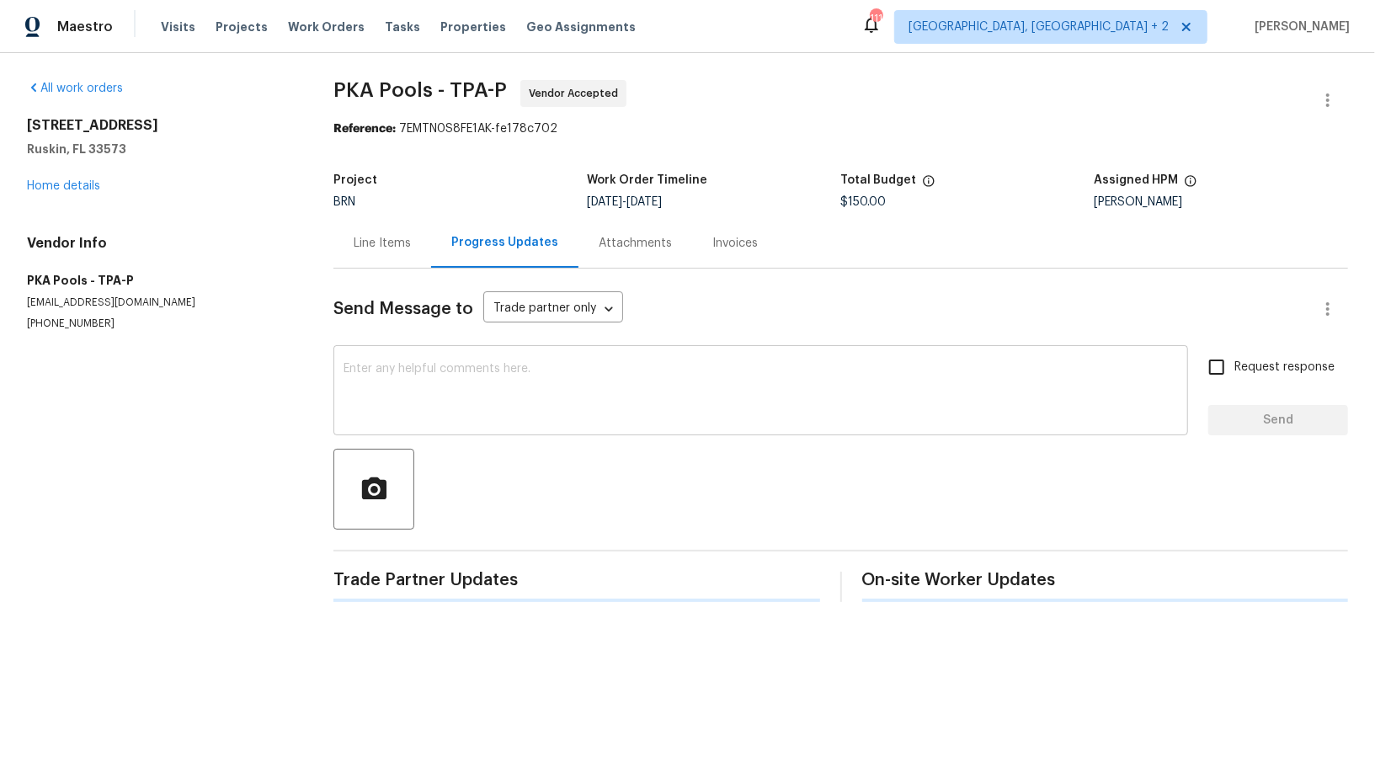
click at [462, 409] on textarea at bounding box center [761, 392] width 835 height 59
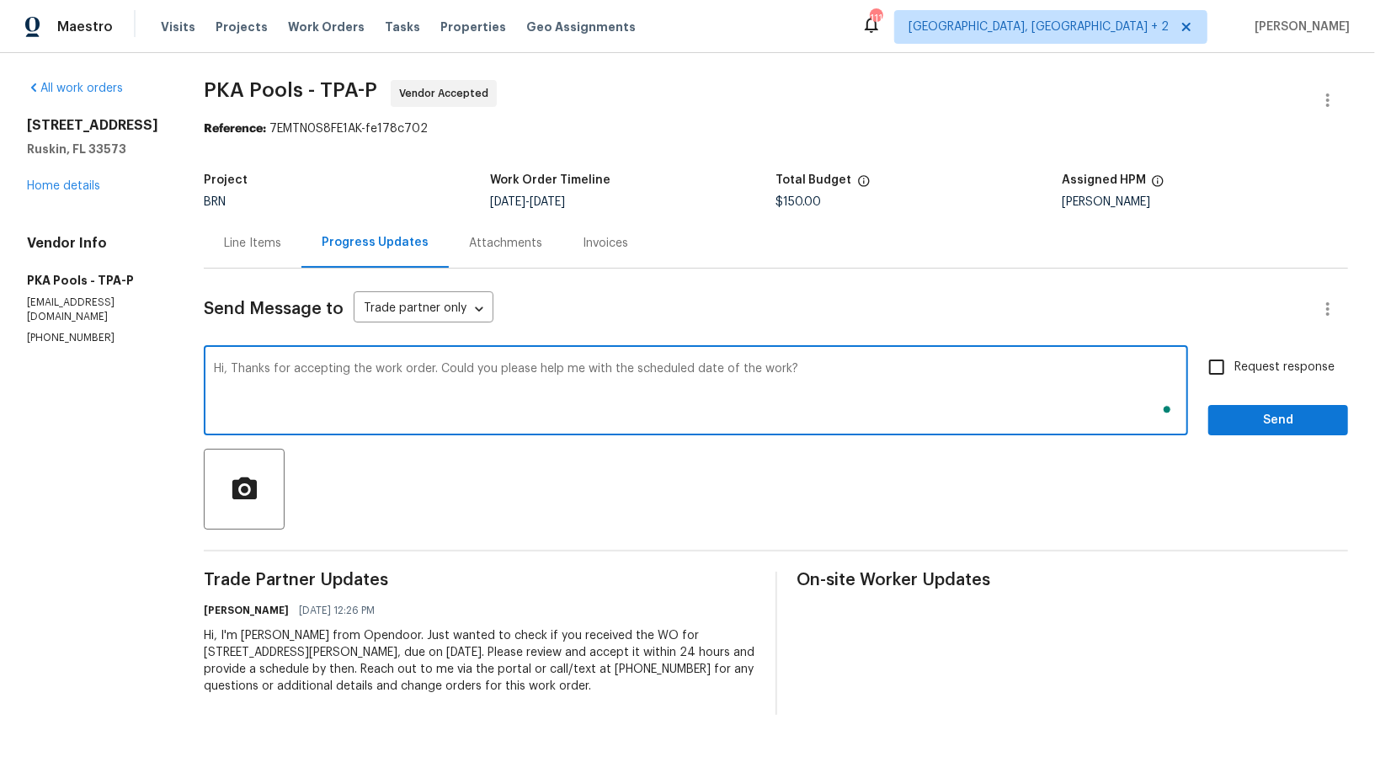
type textarea "Hi, Thanks for accepting the work order. Could you please help me with the sche…"
click at [1234, 372] on input "Request response" at bounding box center [1216, 367] width 35 height 35
checkbox input "true"
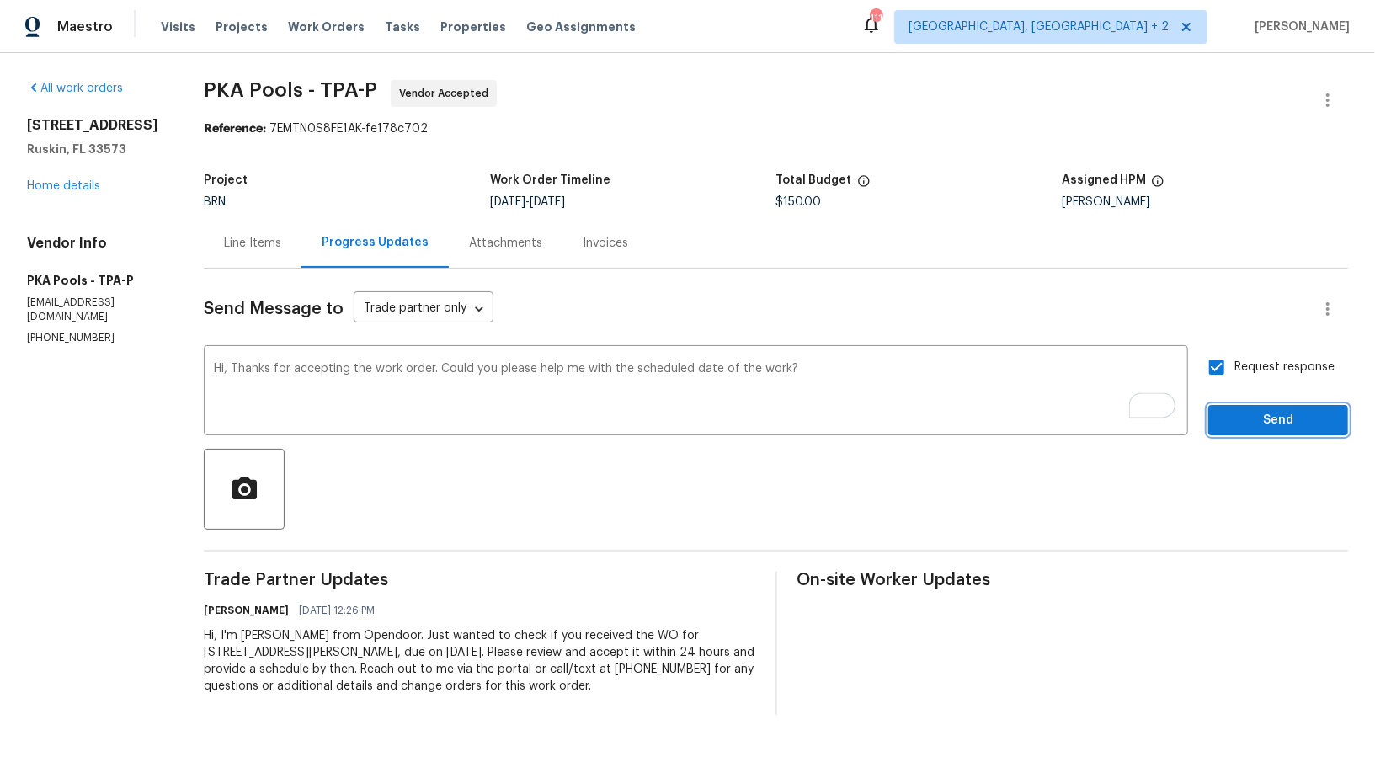
click at [1246, 419] on span "Send" at bounding box center [1278, 420] width 113 height 21
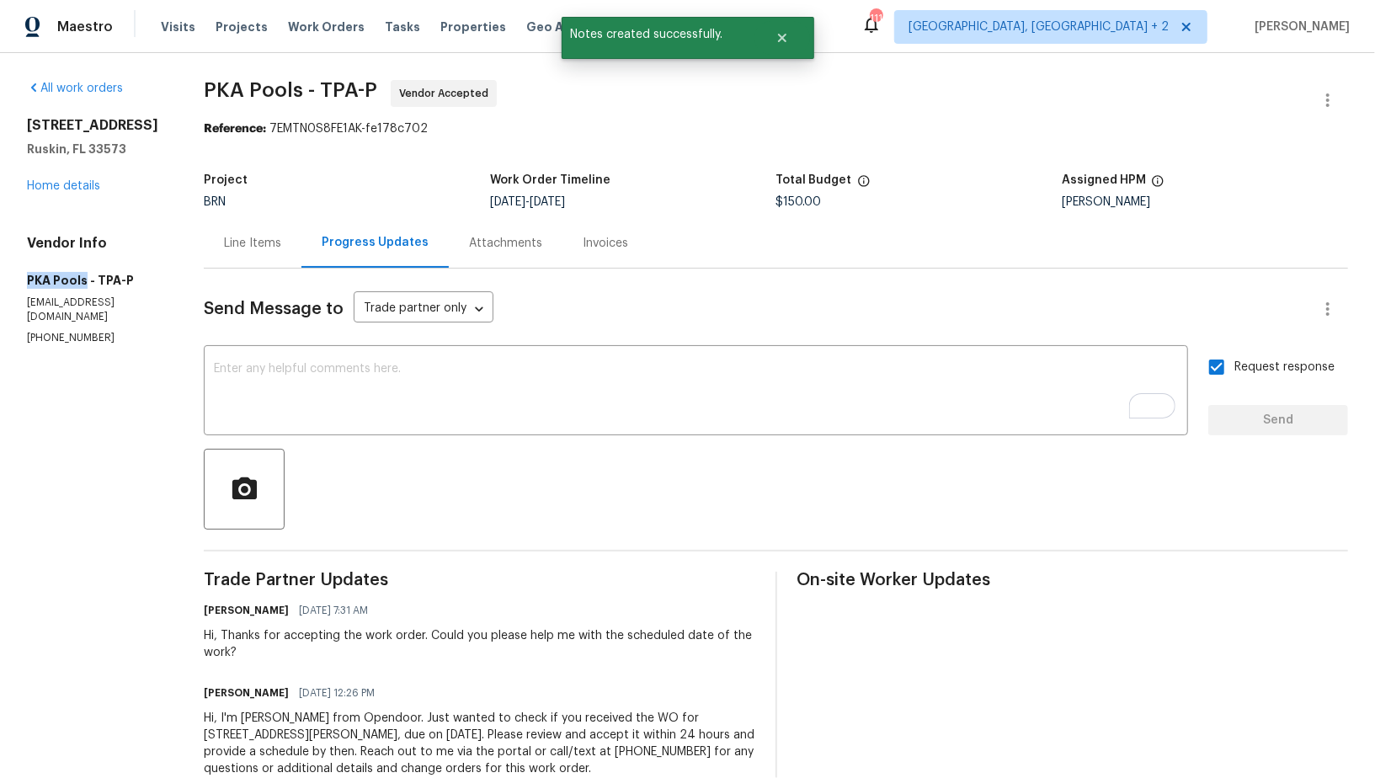
drag, startPoint x: 7, startPoint y: 296, endPoint x: 83, endPoint y: 298, distance: 76.7
click at [84, 296] on div "All work orders 7231 Somerset Pond Dr Ruskin, FL 33573 Home details Vendor Info…" at bounding box center [687, 438] width 1375 height 771
copy h5 "PKA Pools"
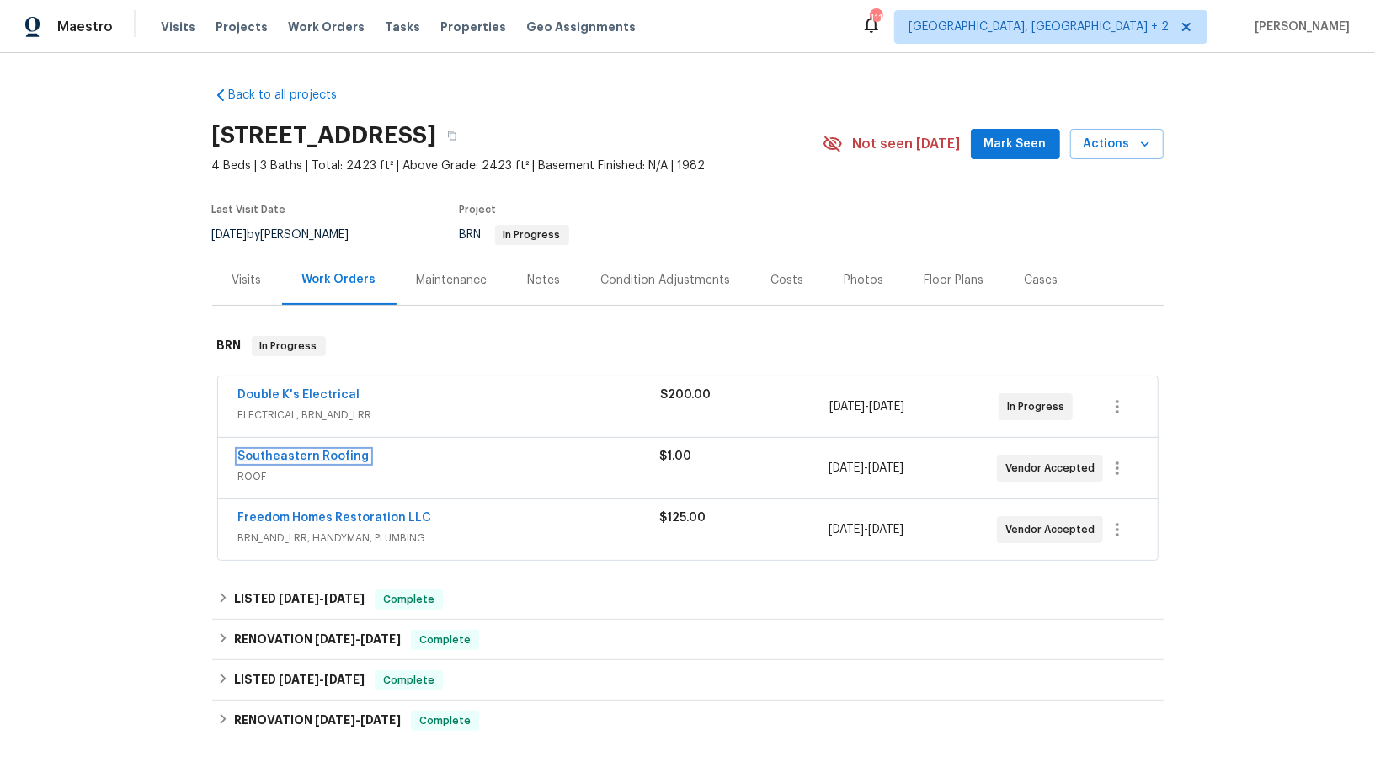
click at [309, 453] on link "Southeastern Roofing" at bounding box center [303, 457] width 131 height 12
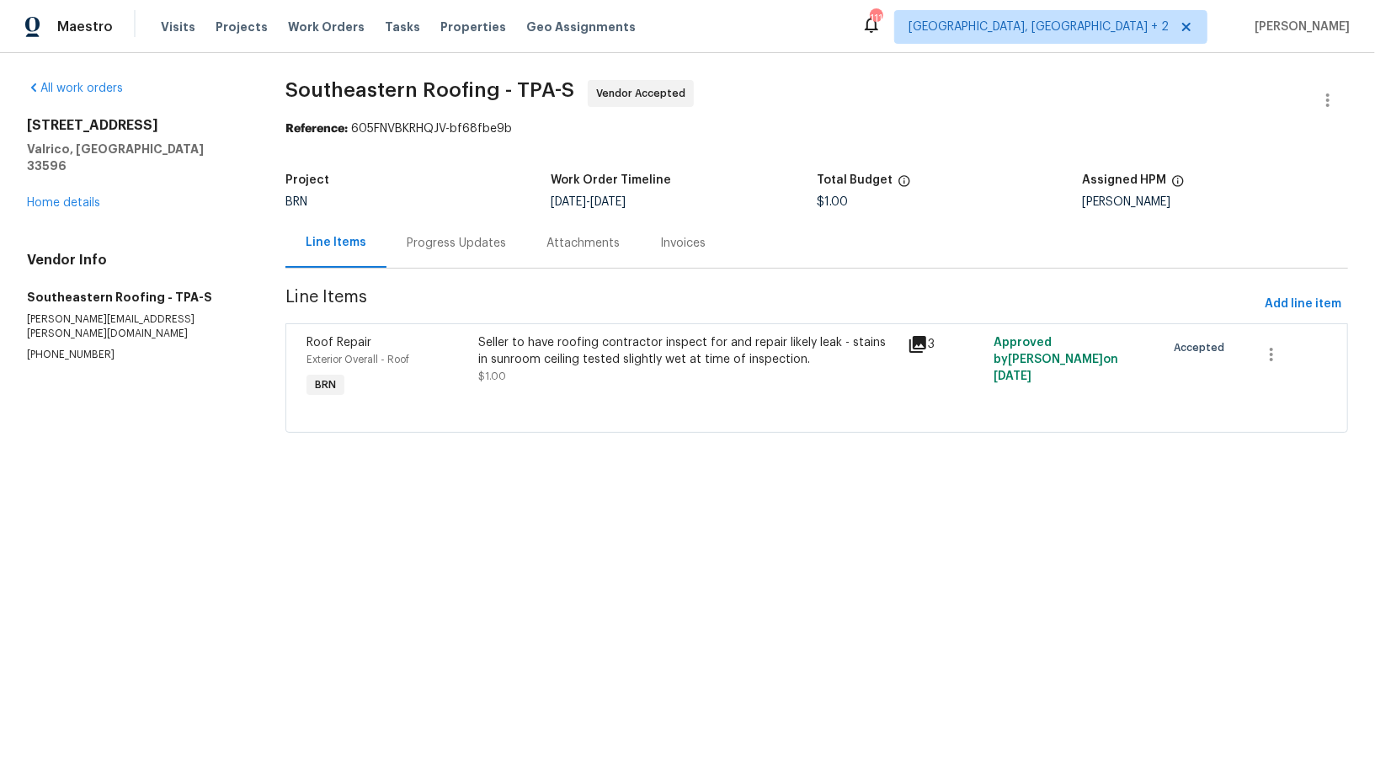
click at [430, 232] on div "Progress Updates" at bounding box center [457, 243] width 140 height 50
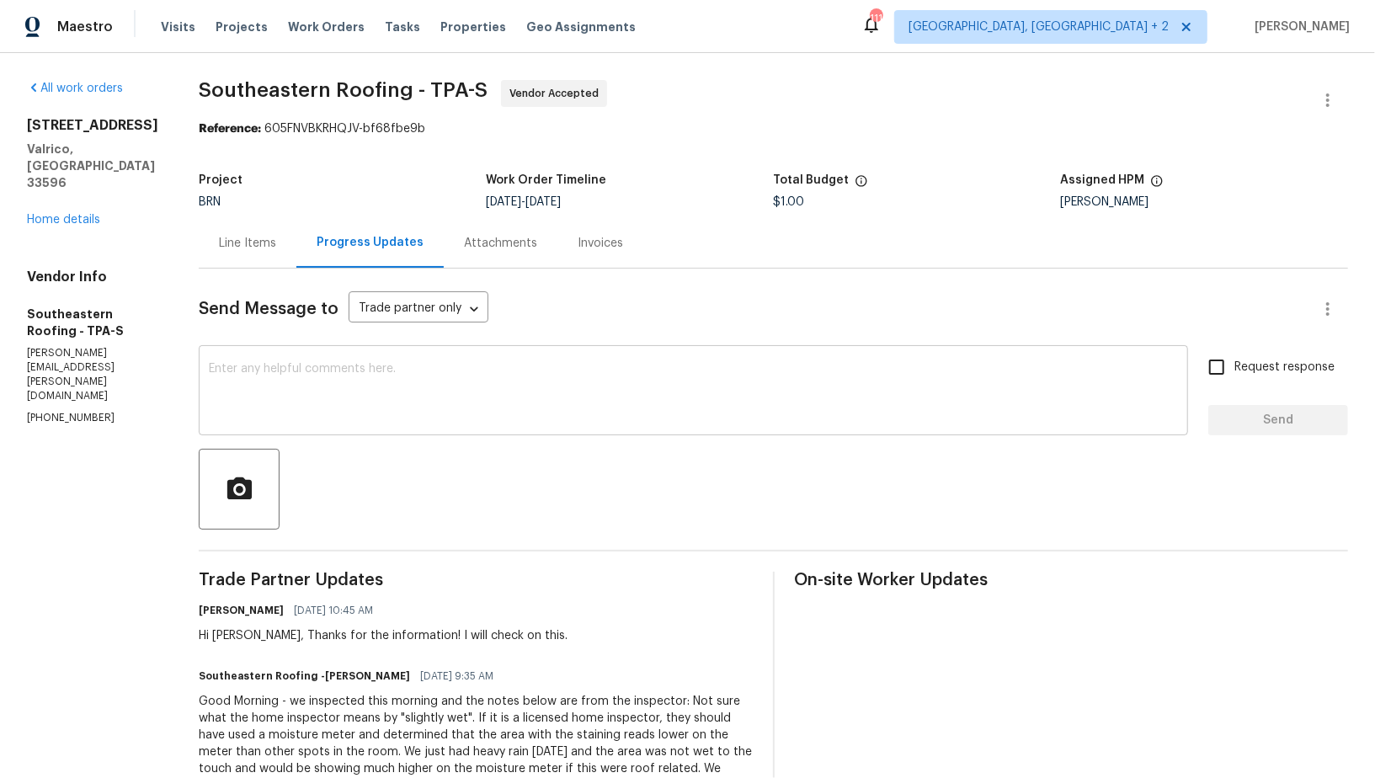
click at [426, 418] on textarea at bounding box center [693, 392] width 969 height 59
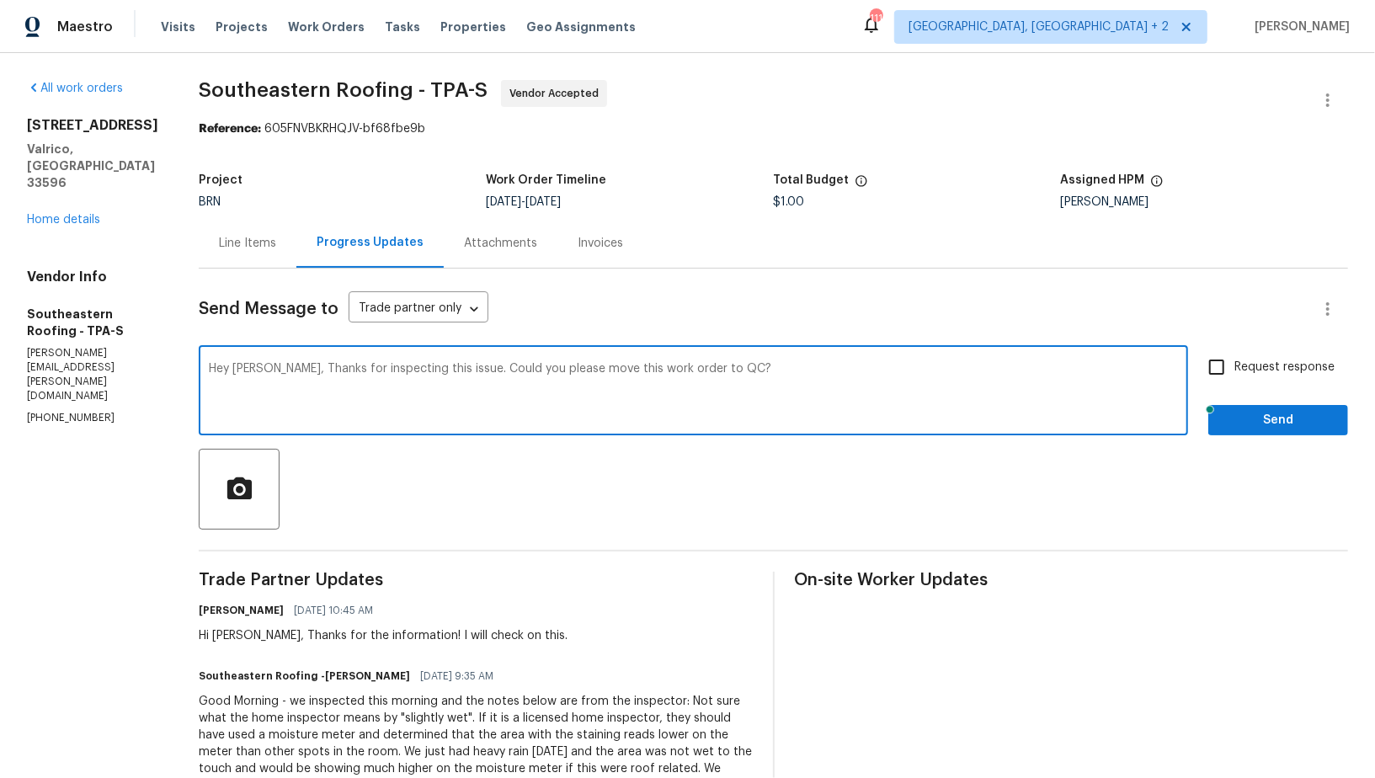
type textarea "Hey Gloria, Thanks for inspecting this issue. Could you please move this work o…"
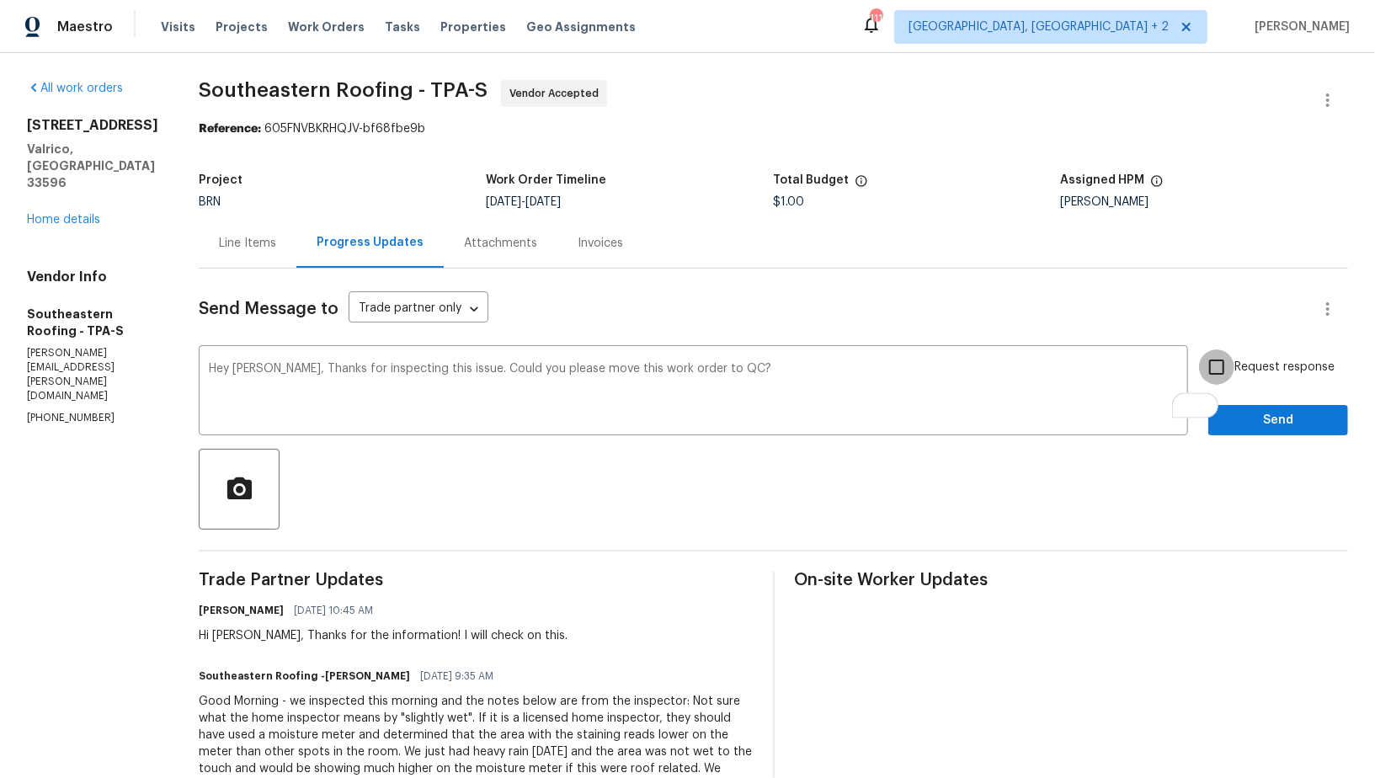
click at [1225, 371] on input "Request response" at bounding box center [1216, 367] width 35 height 35
checkbox input "true"
click at [1235, 411] on span "Send" at bounding box center [1278, 420] width 113 height 21
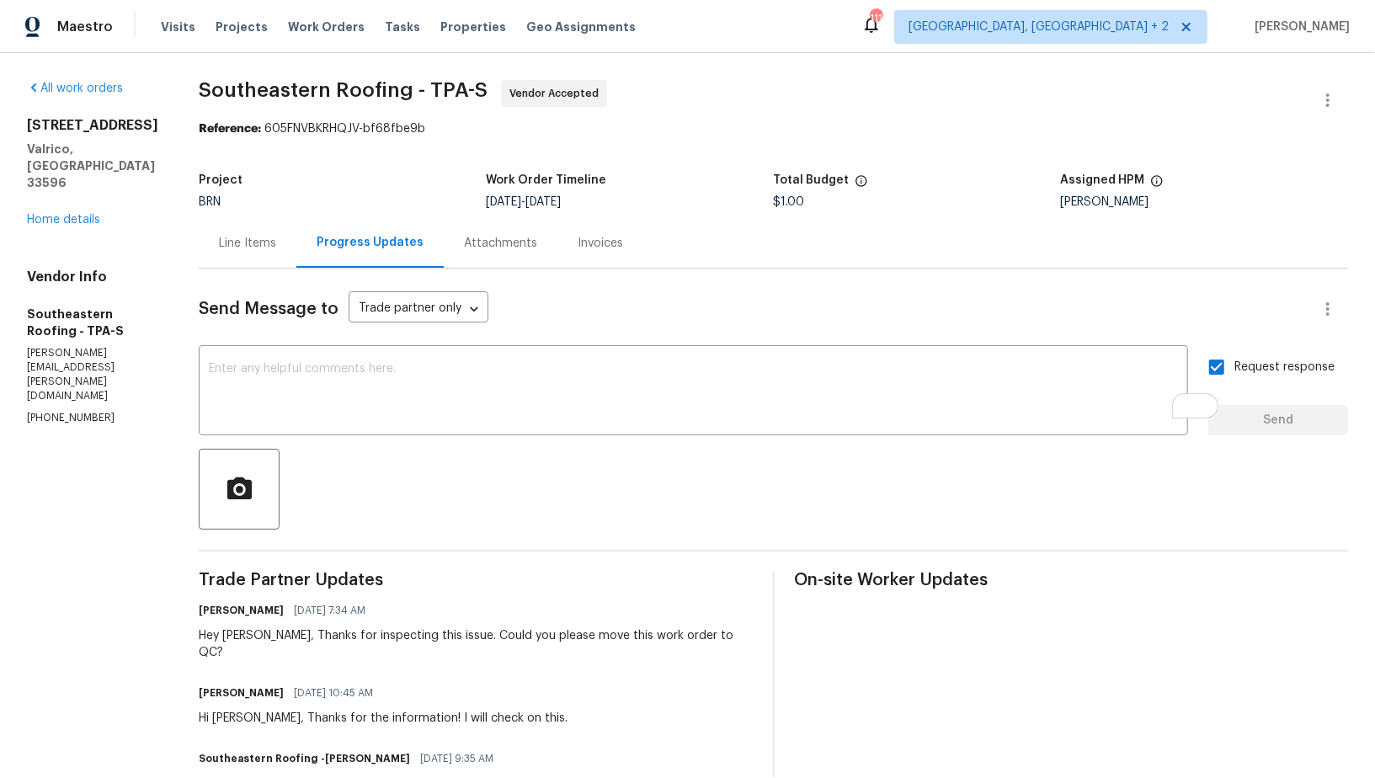
click at [58, 228] on div "2715 Golf Heights Cir Valrico, FL 33596 Home details" at bounding box center [92, 172] width 131 height 111
click at [58, 226] on link "Home details" at bounding box center [63, 220] width 73 height 12
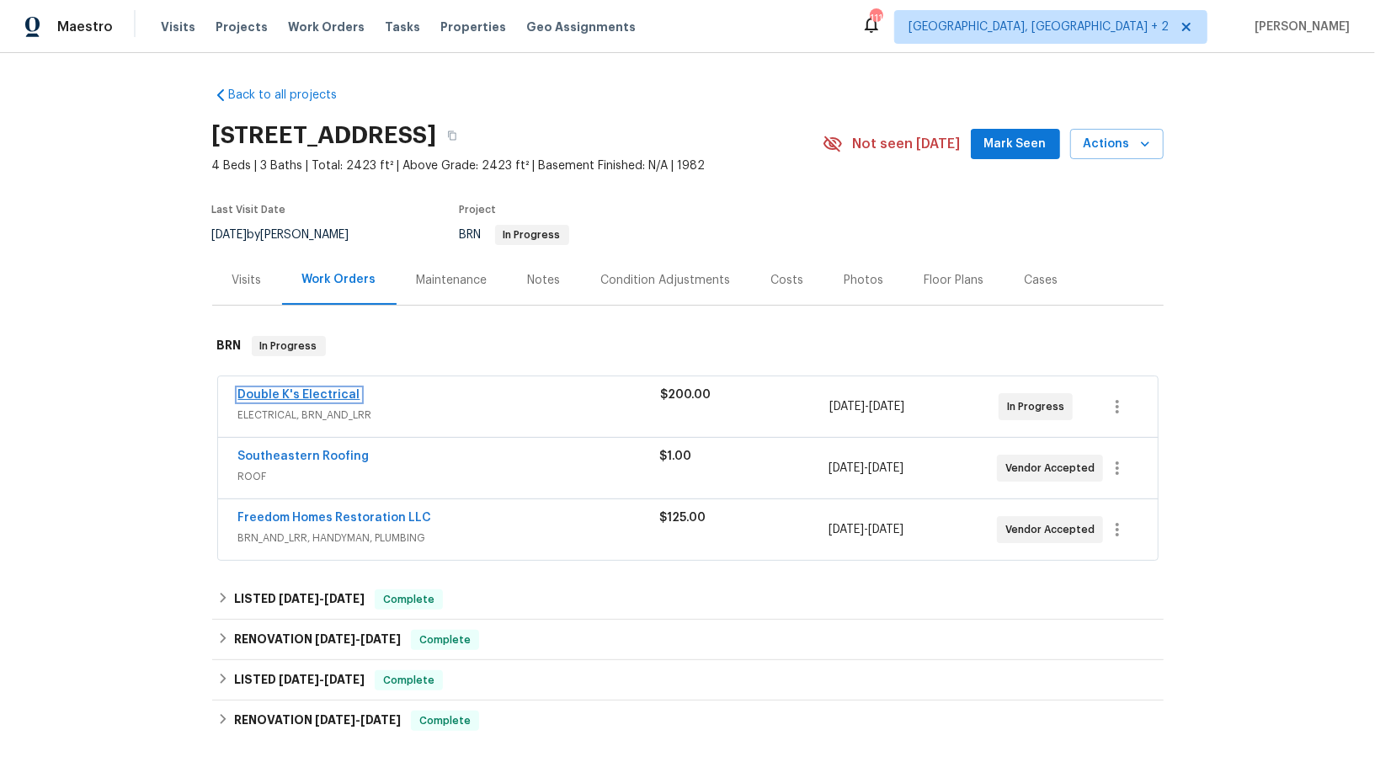
click at [300, 397] on link "Double K's Electrical" at bounding box center [299, 395] width 122 height 12
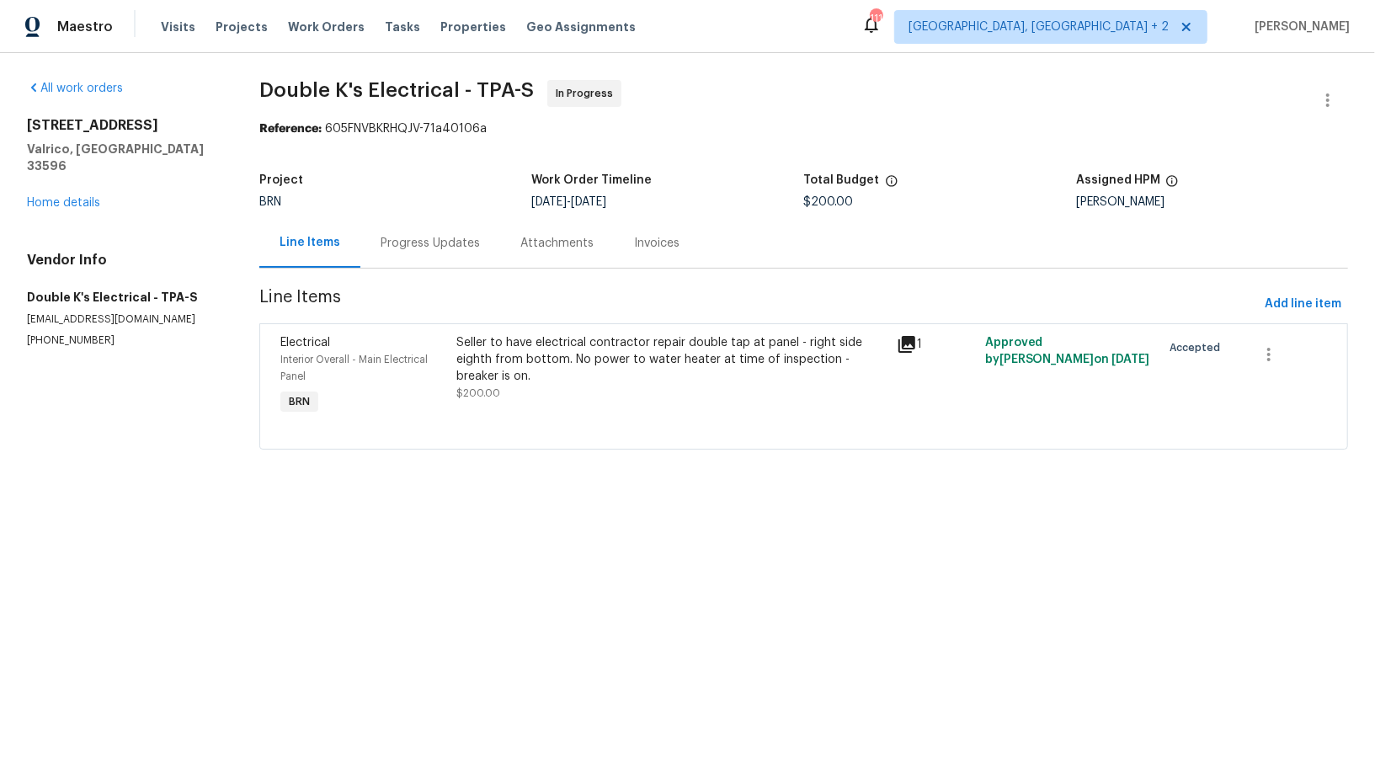
click at [525, 376] on div "Seller to have electrical contractor repair double tap at panel - right side ei…" at bounding box center [671, 359] width 430 height 51
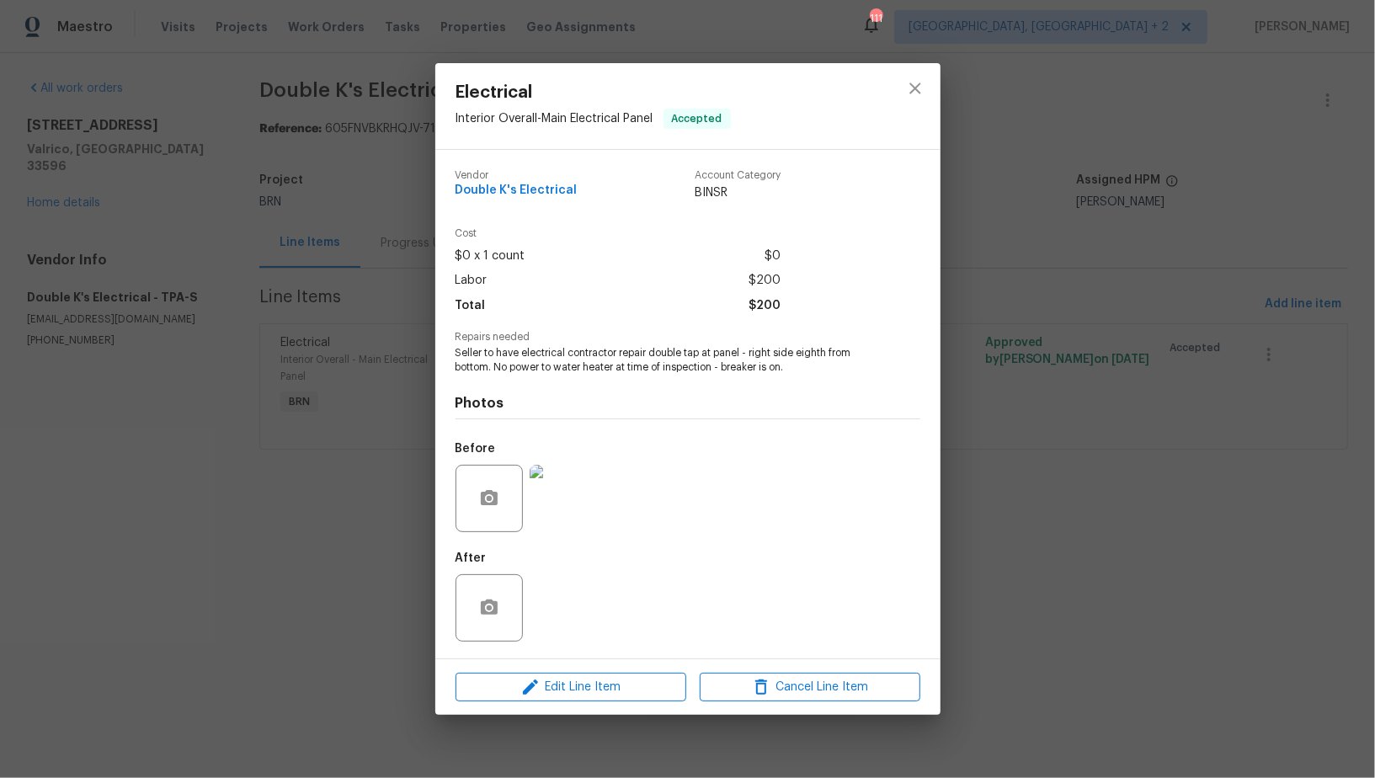
click at [322, 458] on div "Electrical Interior Overall - Main Electrical Panel Accepted Vendor Double K's …" at bounding box center [687, 389] width 1375 height 778
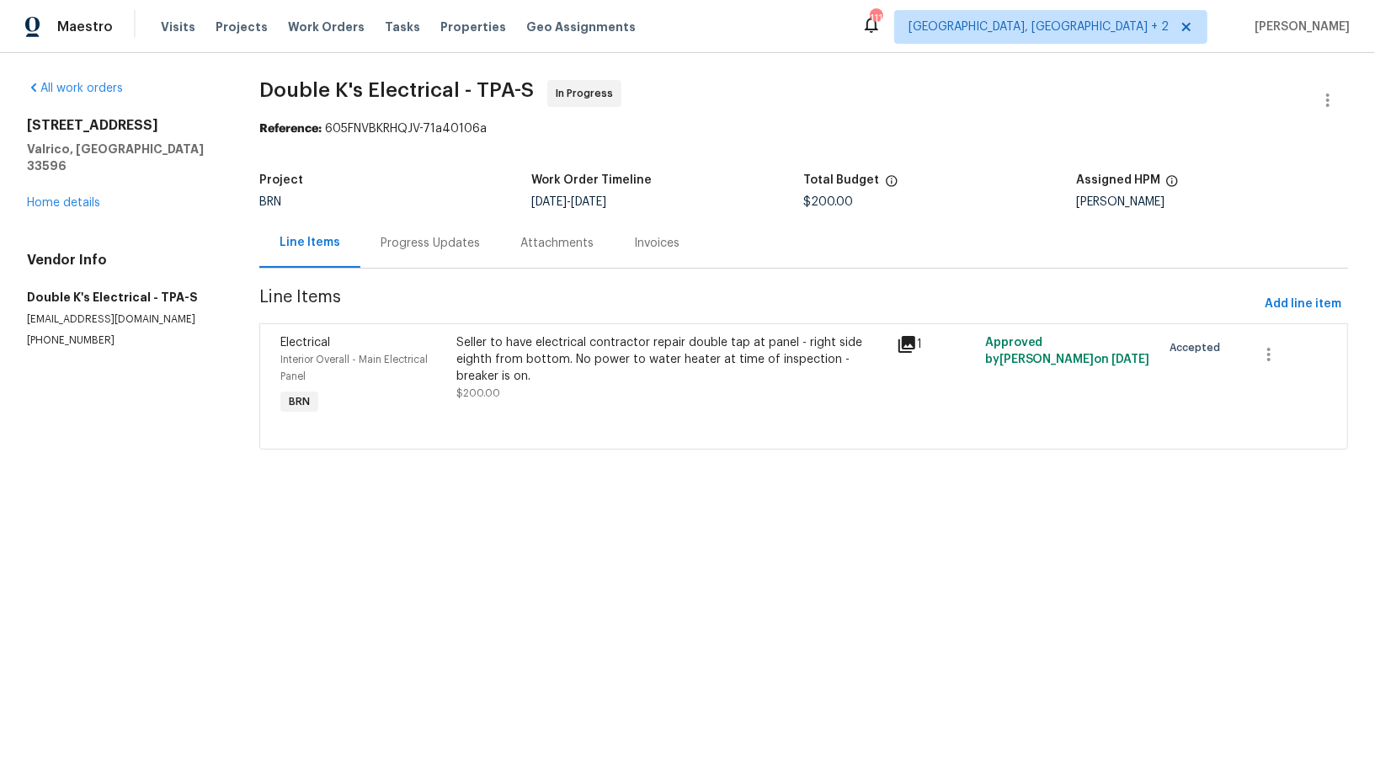
click at [408, 260] on div "Progress Updates" at bounding box center [430, 243] width 140 height 50
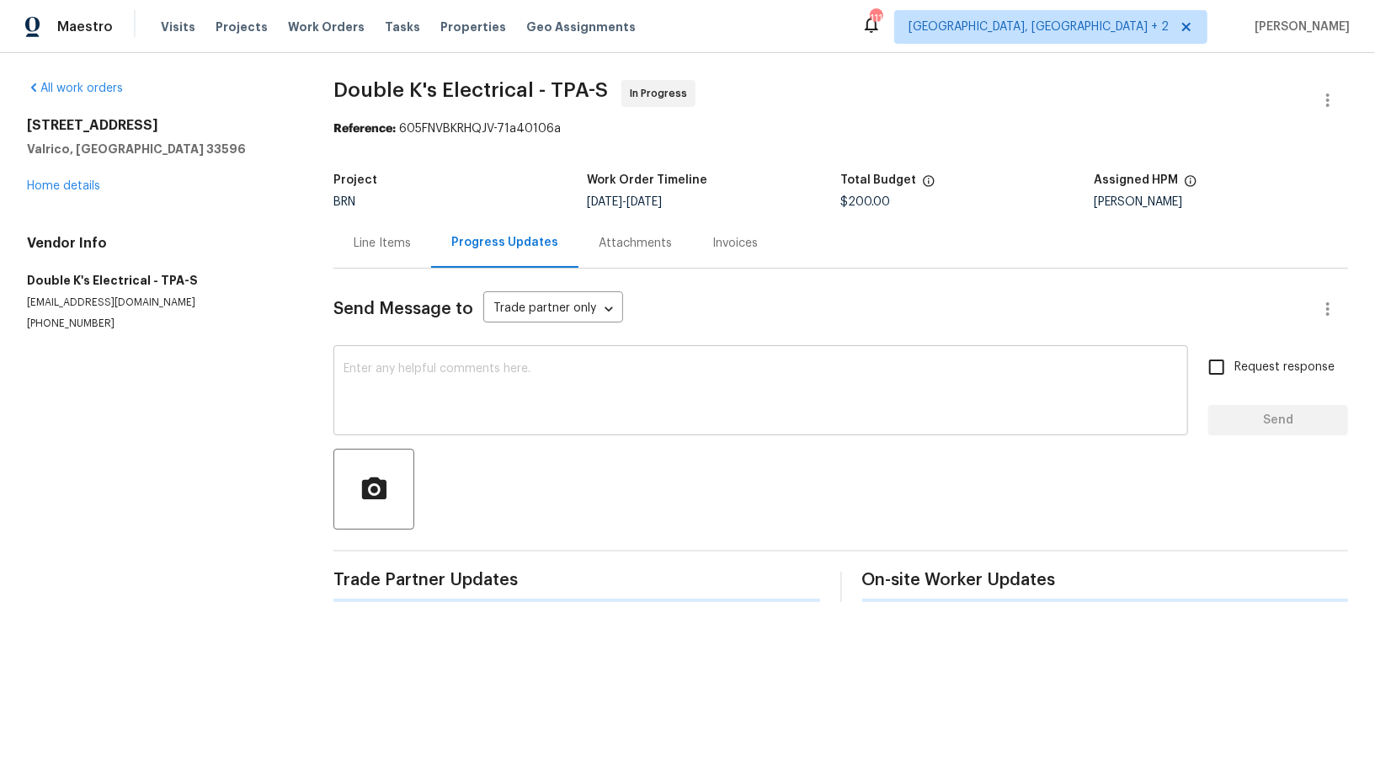
click at [366, 388] on textarea at bounding box center [761, 392] width 835 height 59
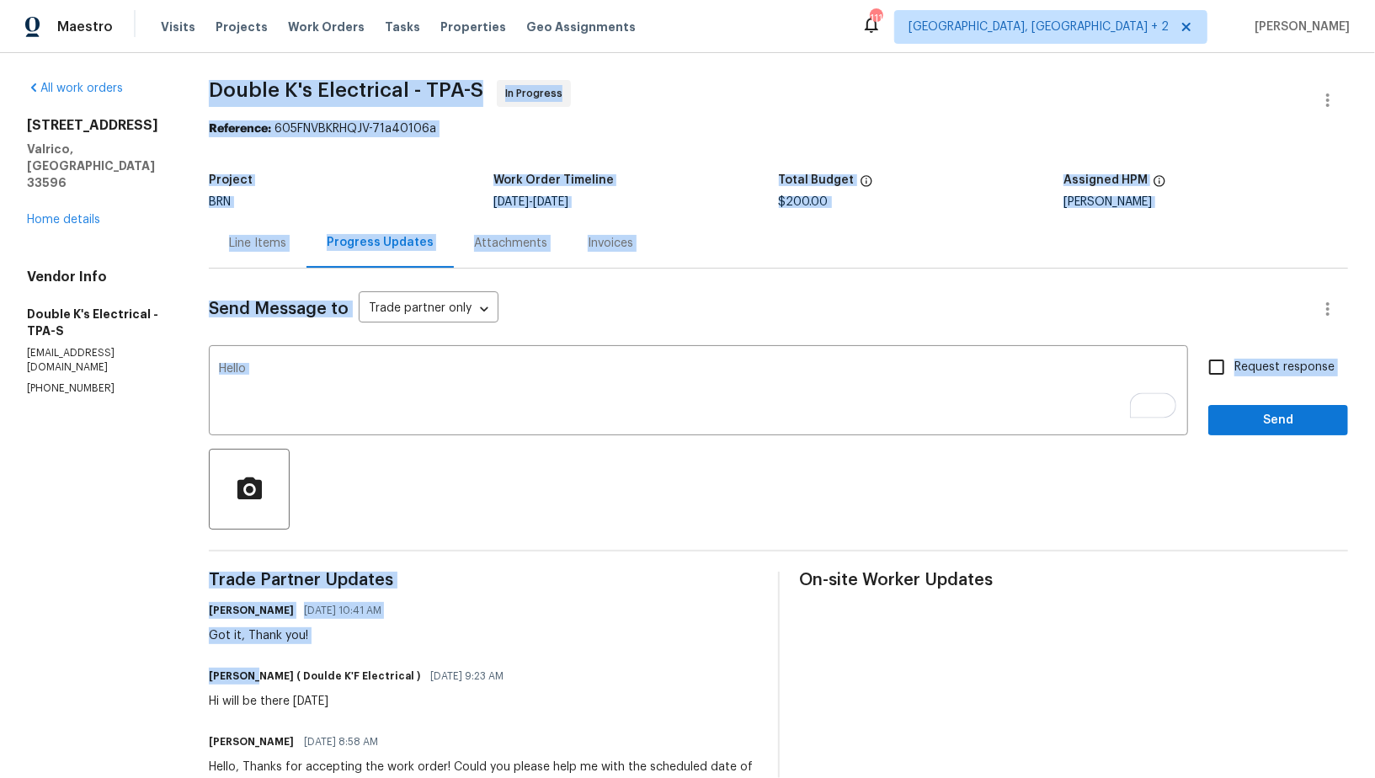
drag, startPoint x: 253, startPoint y: 672, endPoint x: 140, endPoint y: 672, distance: 113.7
click at [140, 672] on div "All work orders 2715 Golf Heights Cir Valrico, FL 33596 Home details Vendor Inf…" at bounding box center [687, 504] width 1375 height 903
copy div "Double K's Electrical - TPA-S In Progress Reference: 605FNVBKRHQJV-71a40106a Pr…"
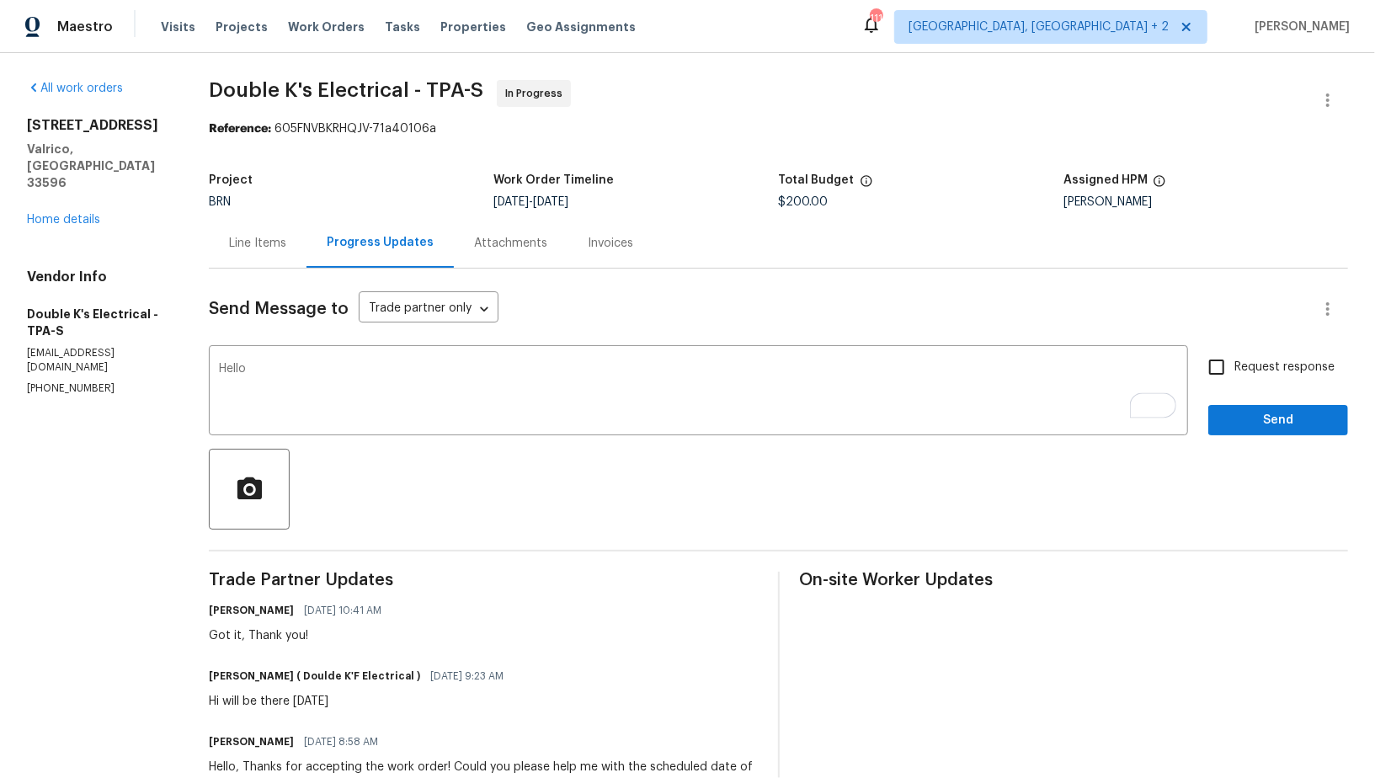
click at [259, 699] on div "Hi will be there Monday" at bounding box center [361, 701] width 305 height 17
drag, startPoint x: 253, startPoint y: 678, endPoint x: 216, endPoint y: 678, distance: 37.1
click at [243, 678] on h6 "Ravindra Teeakram ( Doulde K'F Electrical )" at bounding box center [314, 676] width 211 height 17
click at [215, 678] on h6 "Ravindra Teeakram ( Doulde K'F Electrical )" at bounding box center [314, 676] width 211 height 17
drag, startPoint x: 253, startPoint y: 679, endPoint x: 211, endPoint y: 678, distance: 42.1
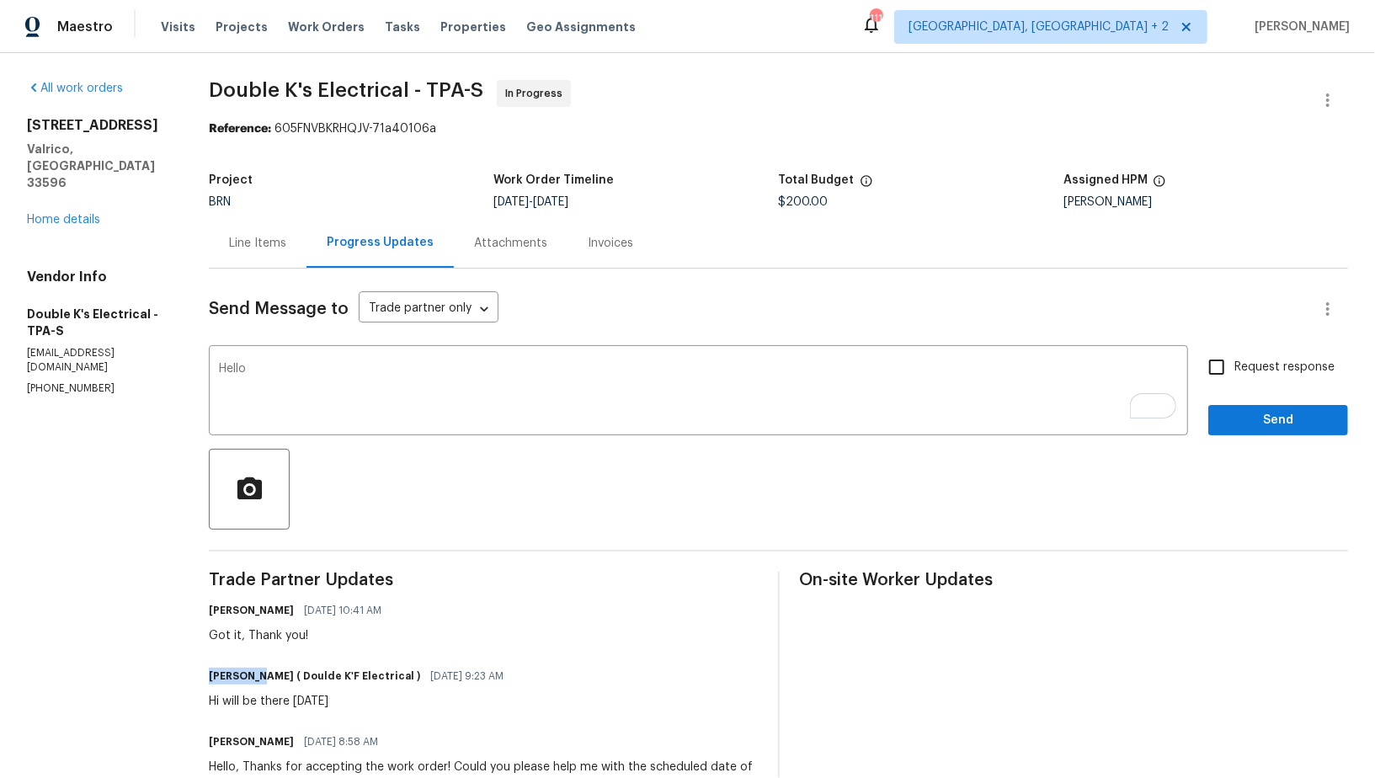
click at [211, 678] on h6 "Ravindra Teeakram ( Doulde K'F Electrical )" at bounding box center [314, 676] width 211 height 17
copy h6 "Ravindra"
click at [280, 390] on textarea "Hello" at bounding box center [698, 392] width 959 height 59
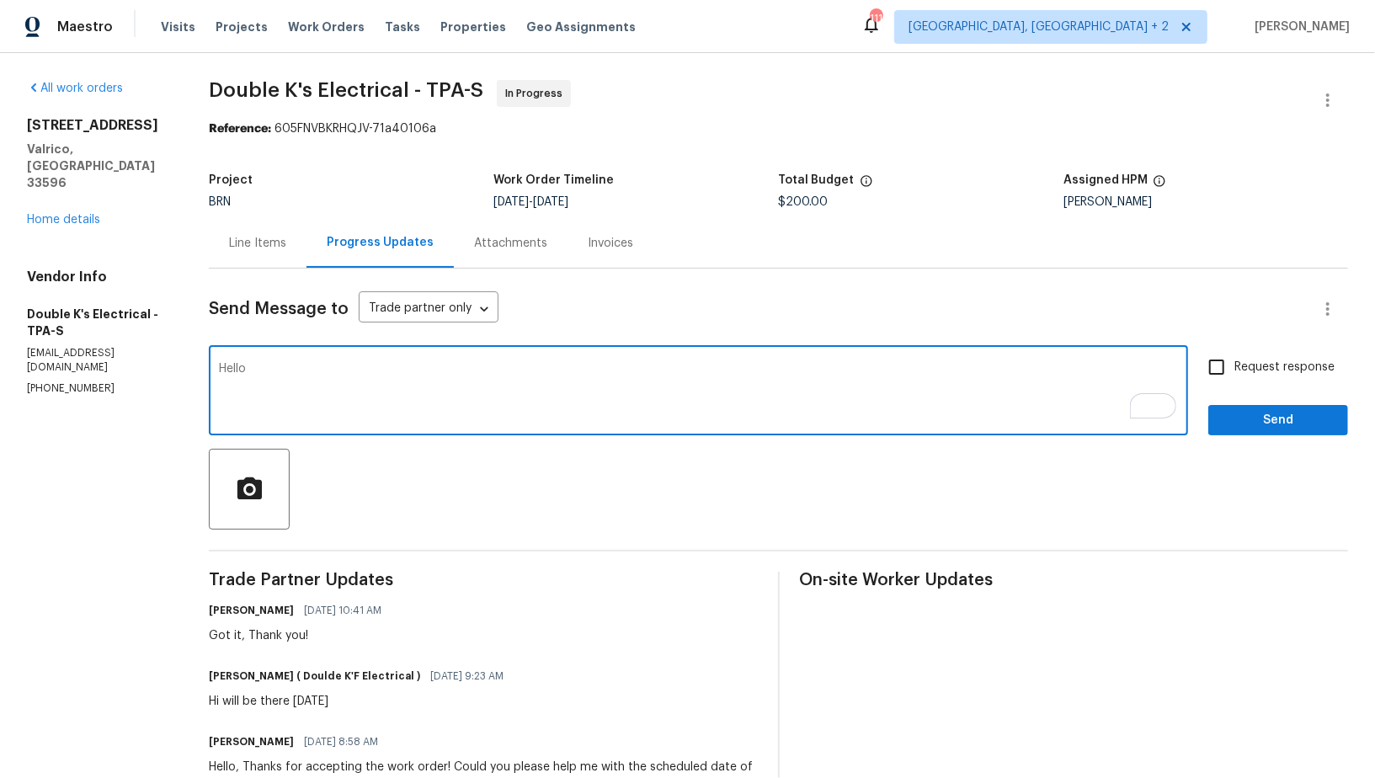
paste textarea "Ravindra"
click at [315, 373] on textarea "Hello Ravindra, Please complete the work by today and share the completion phot…" at bounding box center [698, 392] width 959 height 59
type textarea "Hello Ravindra, please complete the work by today and share the completion phot…"
click at [1206, 357] on input "Request response" at bounding box center [1216, 367] width 35 height 35
checkbox input "true"
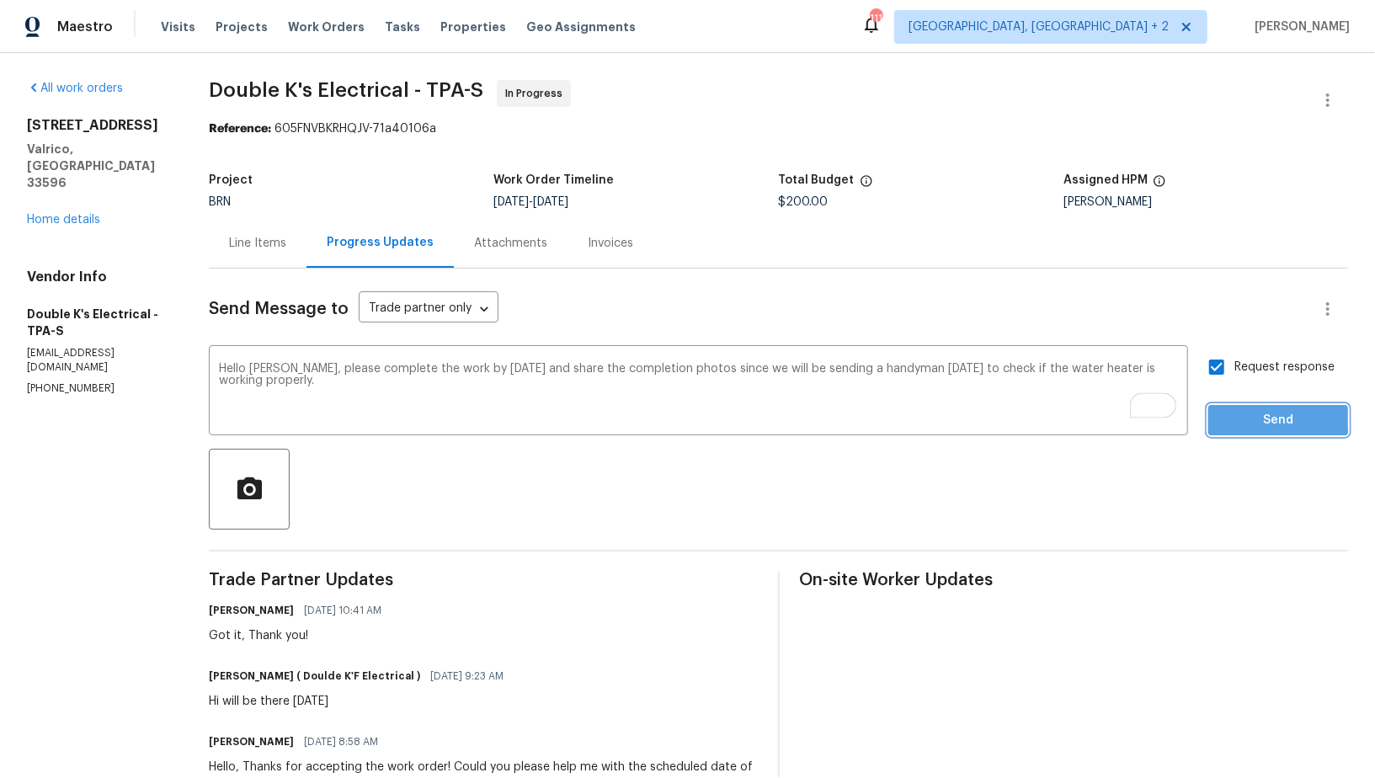
click at [1236, 415] on span "Send" at bounding box center [1278, 420] width 113 height 21
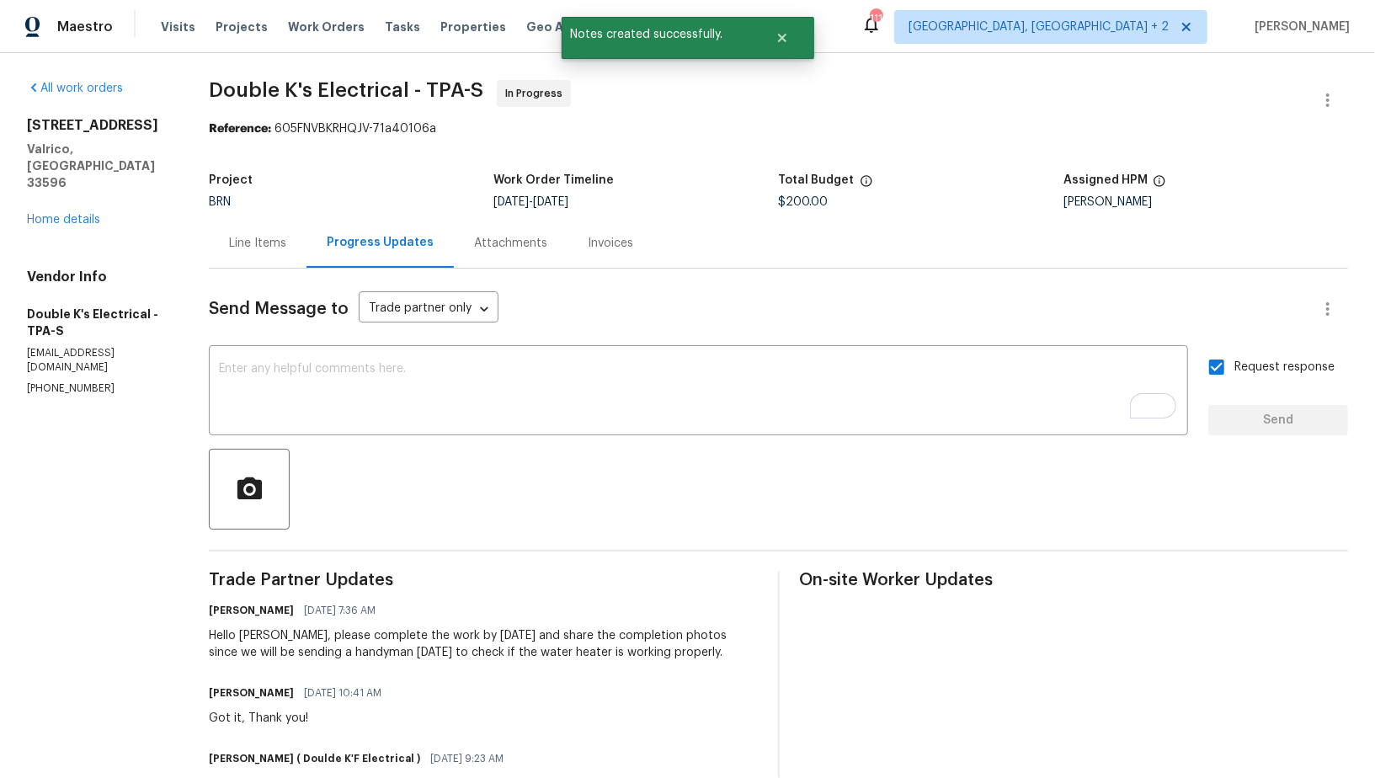
click at [245, 244] on div "Line Items" at bounding box center [257, 243] width 57 height 17
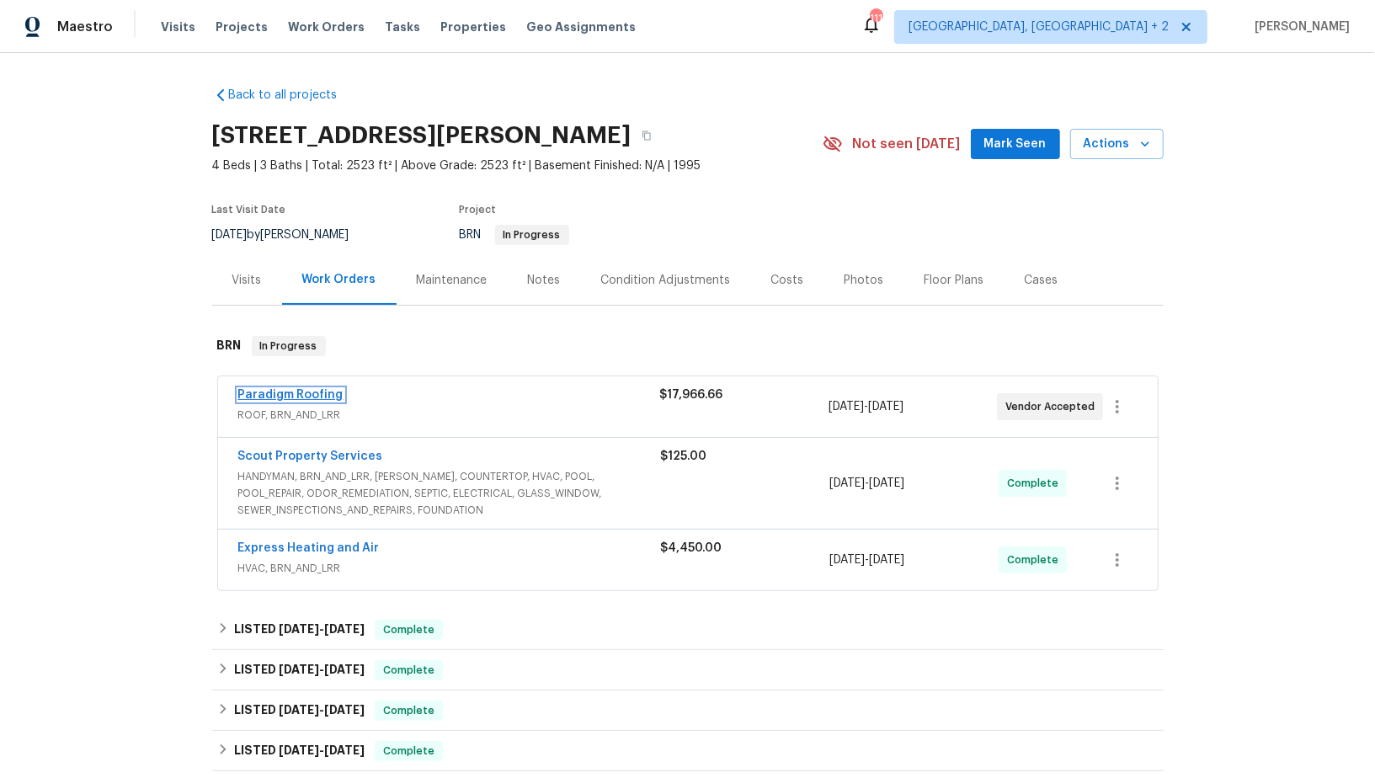
click at [299, 395] on link "Paradigm Roofing" at bounding box center [290, 395] width 105 height 12
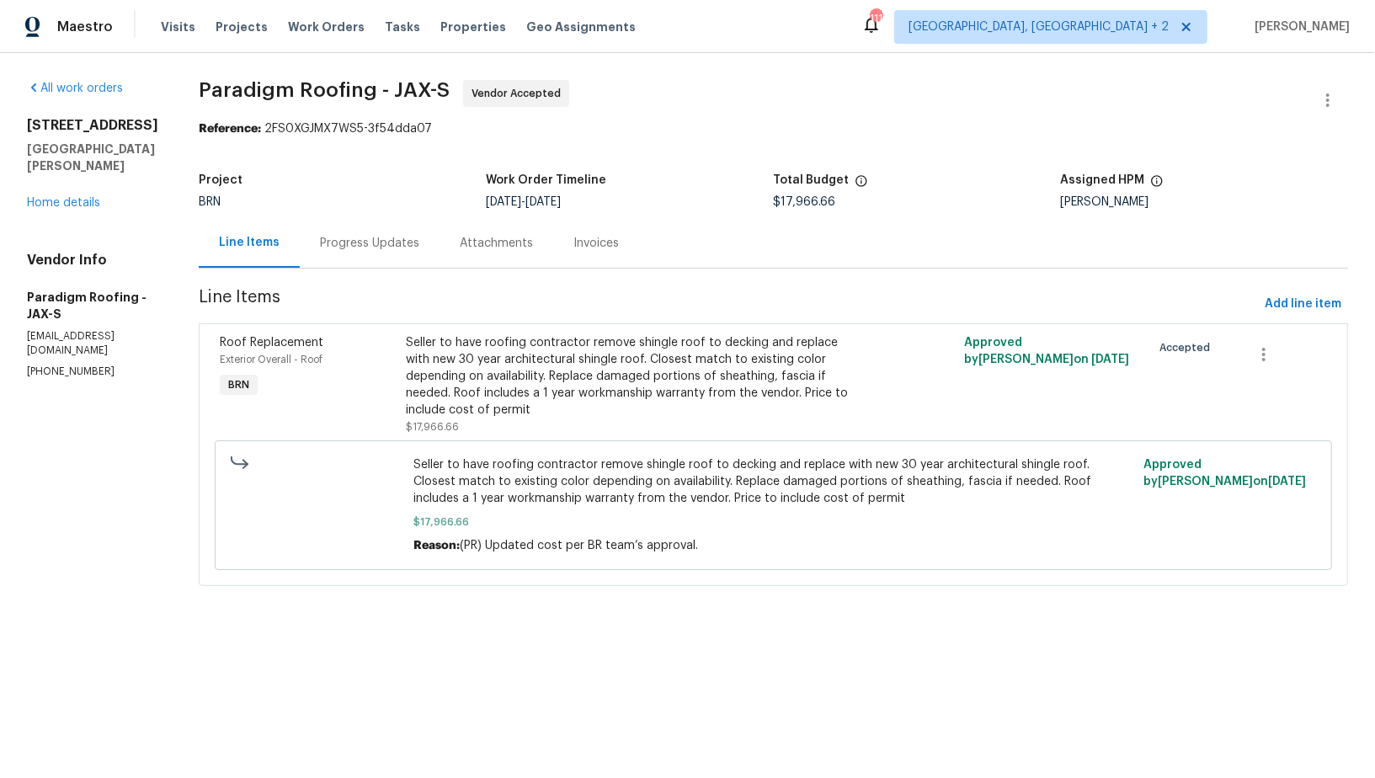
click at [409, 245] on div "Progress Updates" at bounding box center [369, 243] width 99 height 17
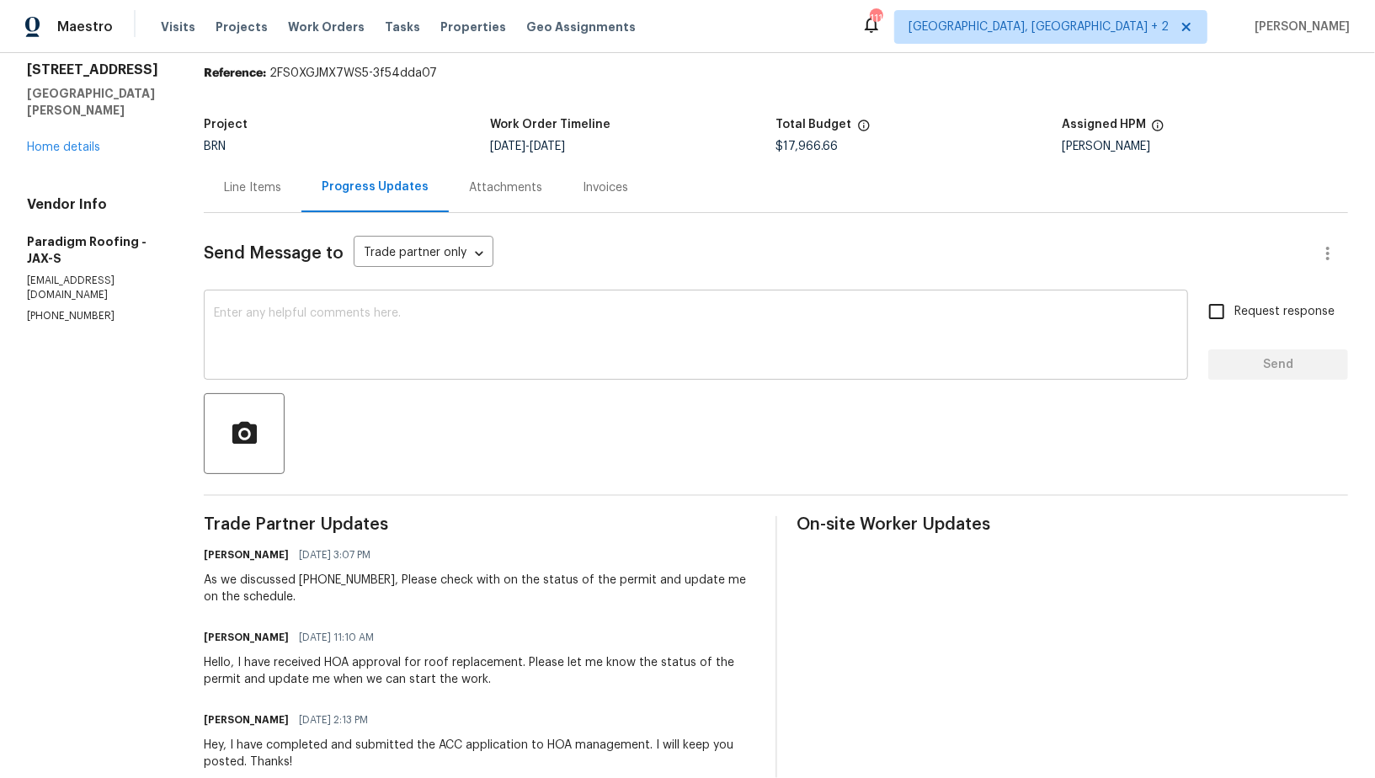
scroll to position [67, 0]
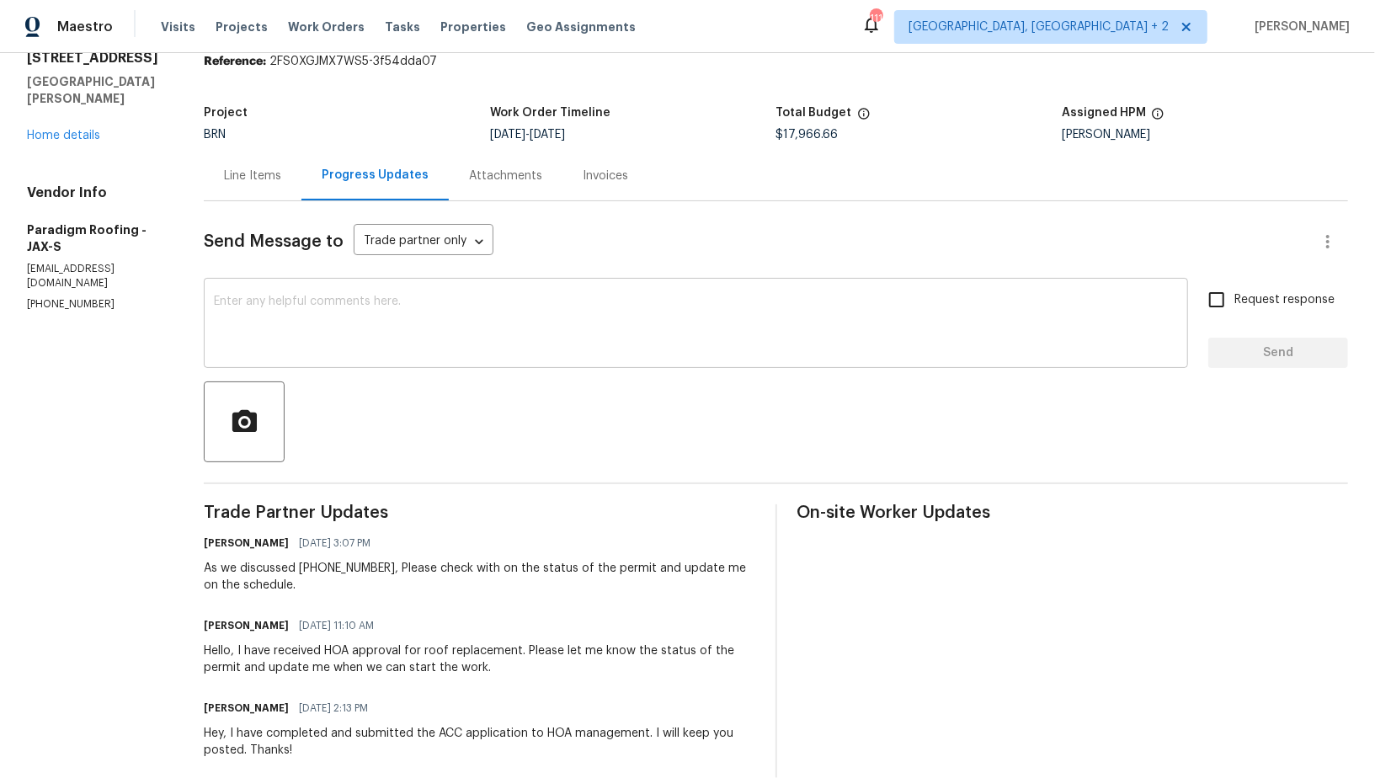
click at [391, 303] on textarea at bounding box center [696, 325] width 964 height 59
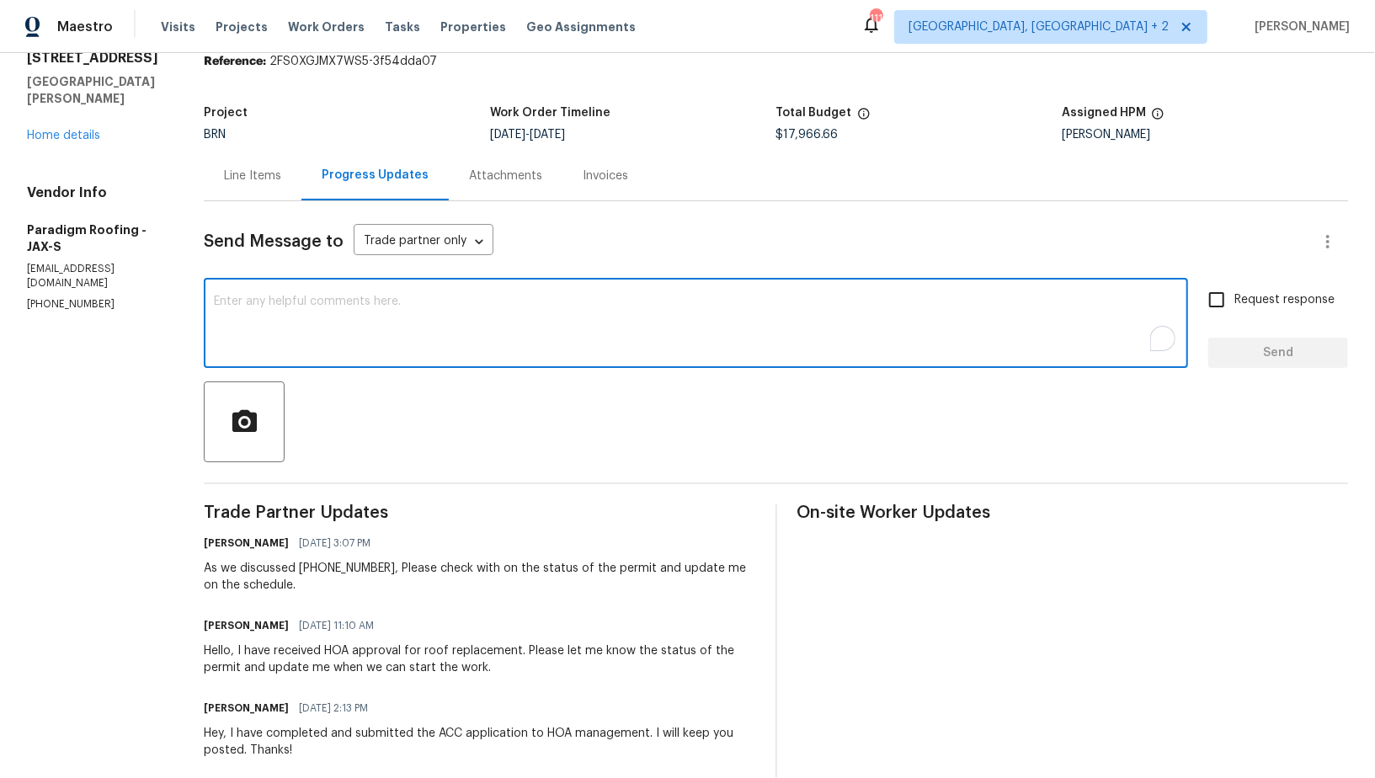
scroll to position [0, 0]
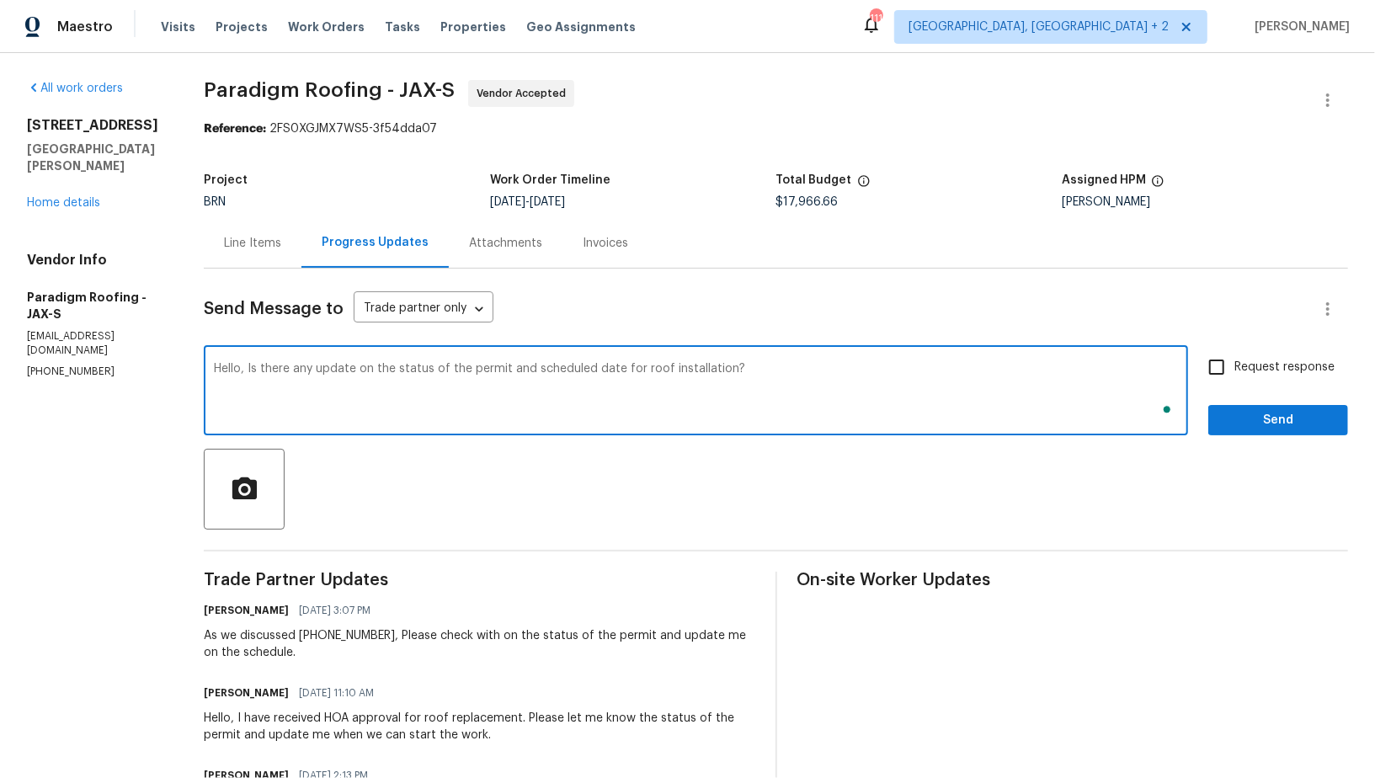
type textarea "Hello, Is there any update on the status of the permit and scheduled date for r…"
click at [1204, 384] on input "Request response" at bounding box center [1216, 367] width 35 height 35
checkbox input "true"
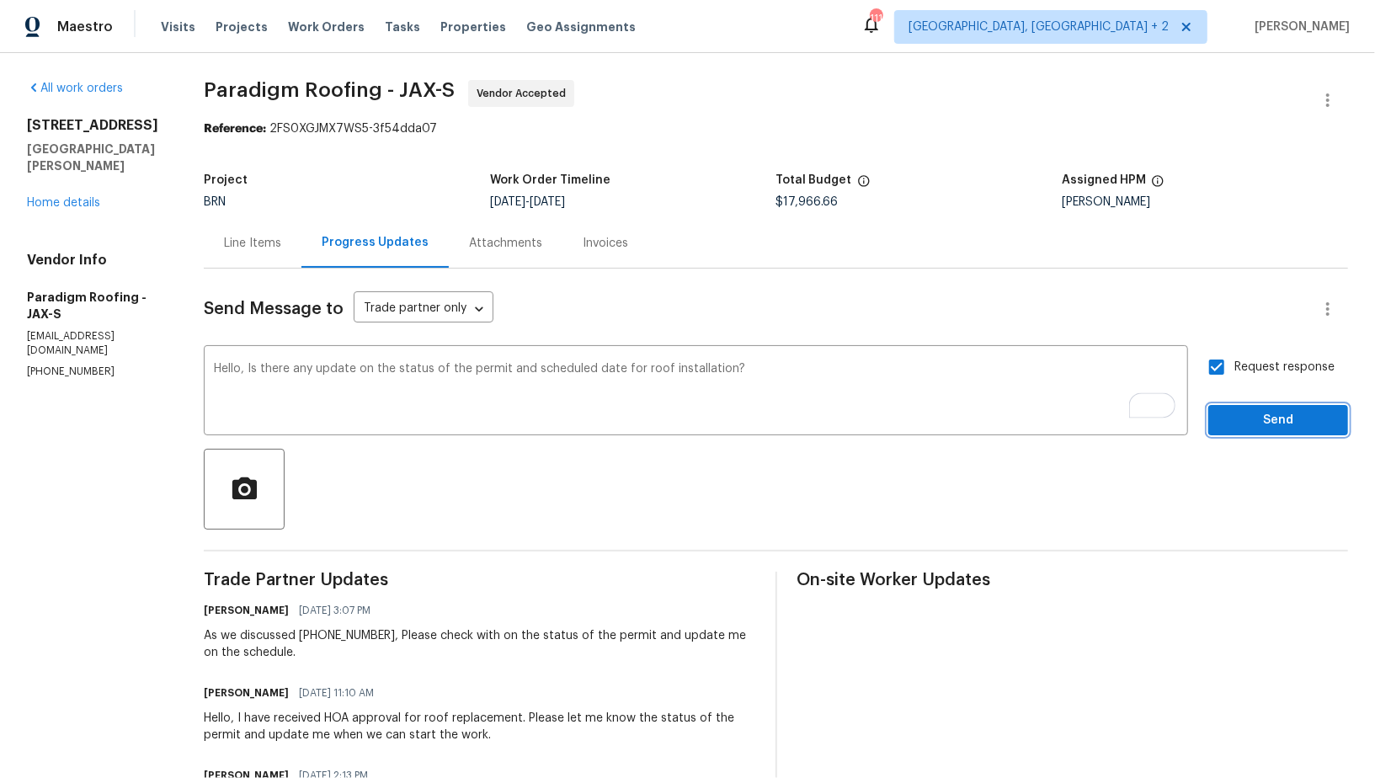
click at [1225, 423] on span "Send" at bounding box center [1278, 420] width 113 height 21
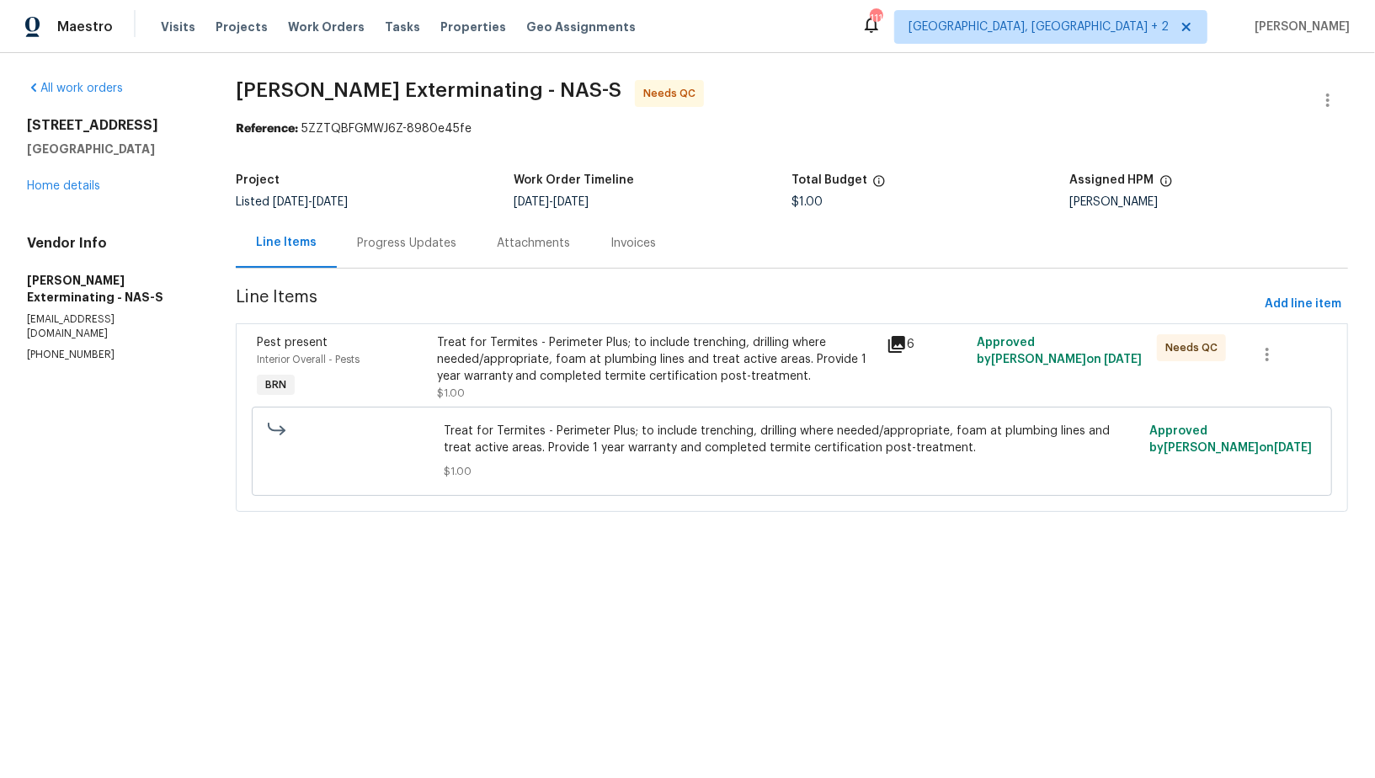
click at [415, 262] on div "Progress Updates" at bounding box center [407, 243] width 140 height 50
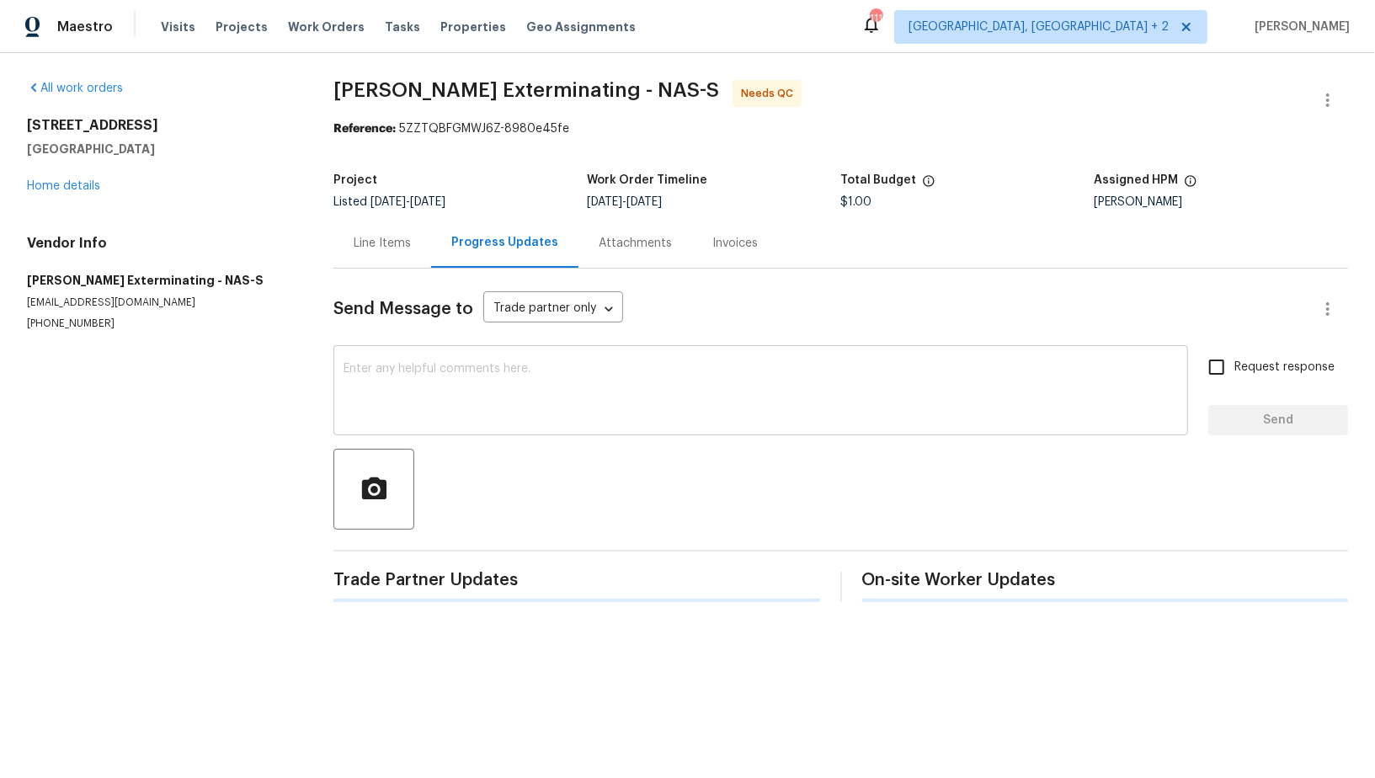
click at [423, 364] on textarea at bounding box center [761, 392] width 835 height 59
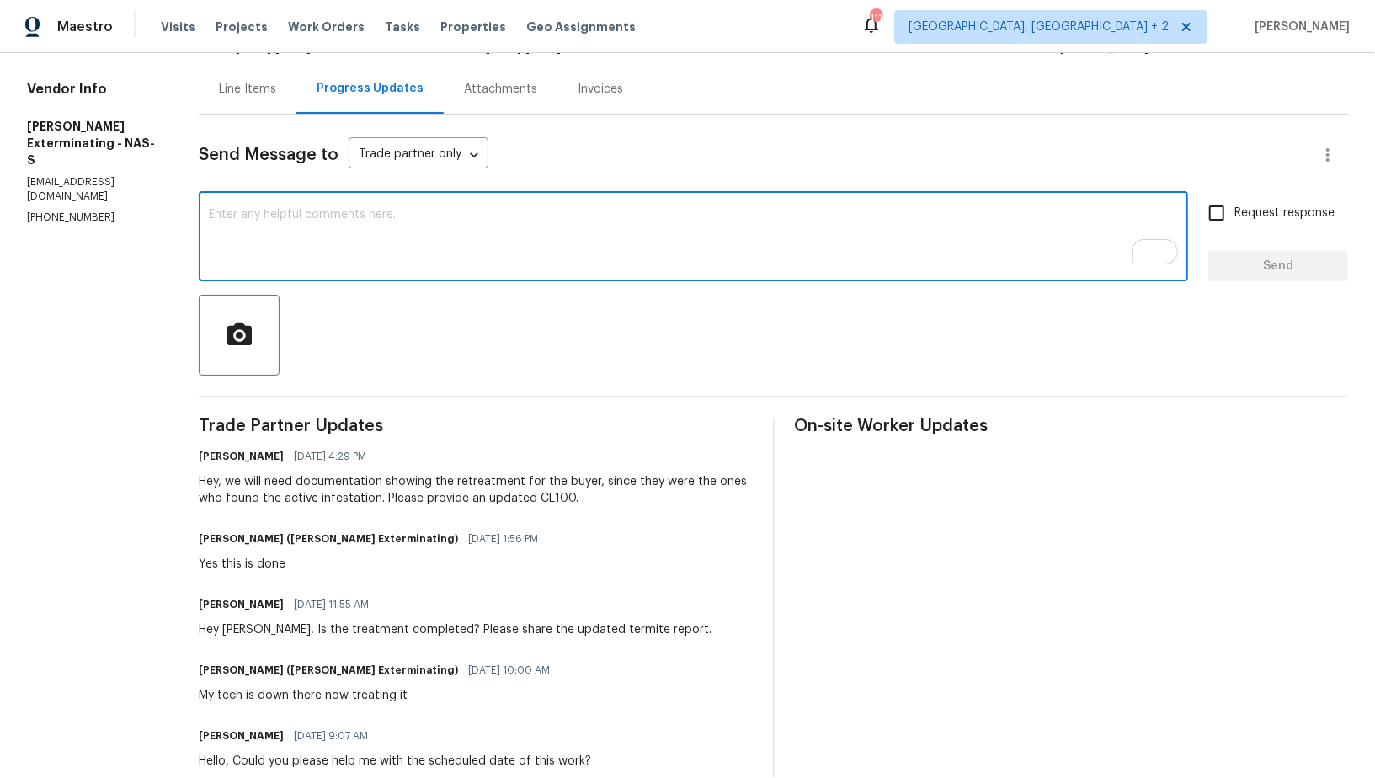
scroll to position [154, 0]
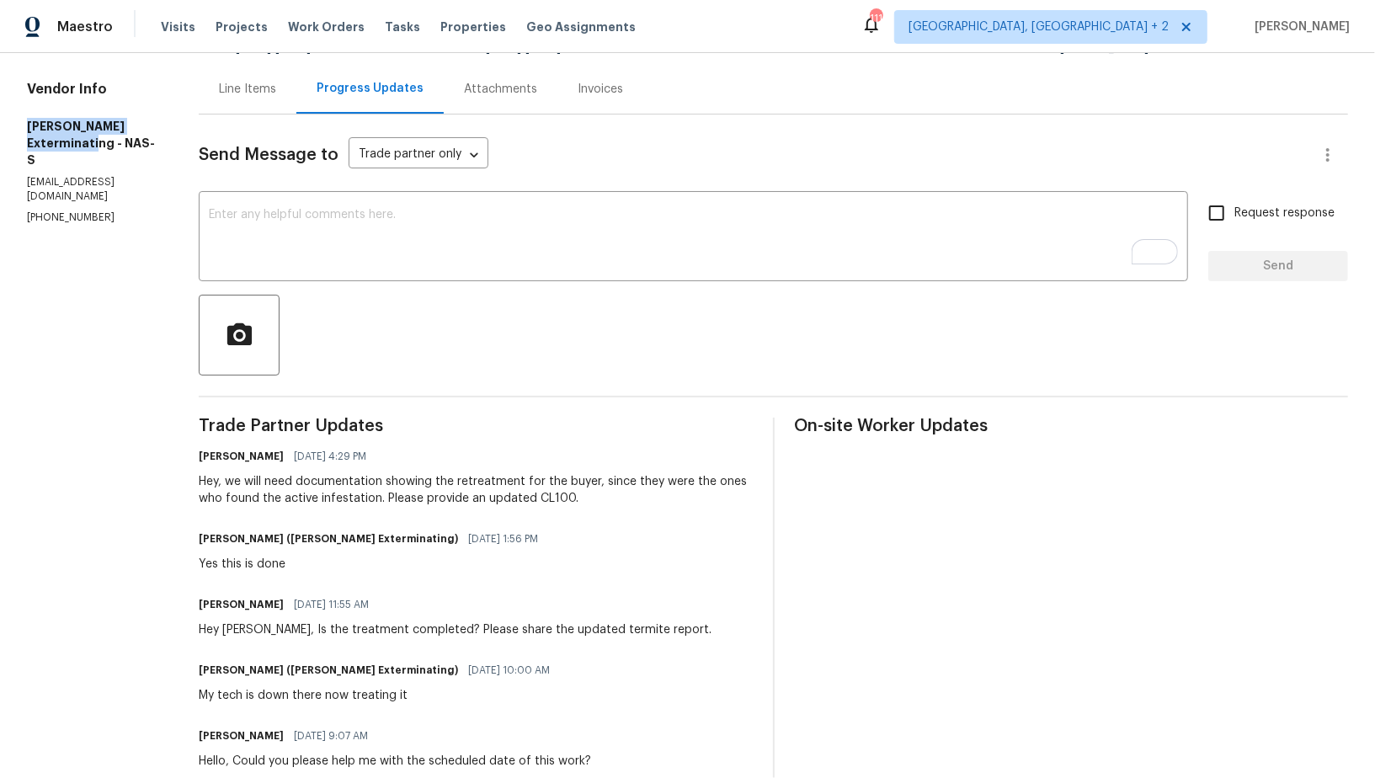
drag, startPoint x: 8, startPoint y: 129, endPoint x: 108, endPoint y: 148, distance: 101.2
click at [108, 148] on div "All work orders 211 Pinehurst Dr Columbia, TN 38401 Home details Vendor Info Be…" at bounding box center [687, 416] width 1375 height 1034
copy h5 "Belle Meade Exterminating"
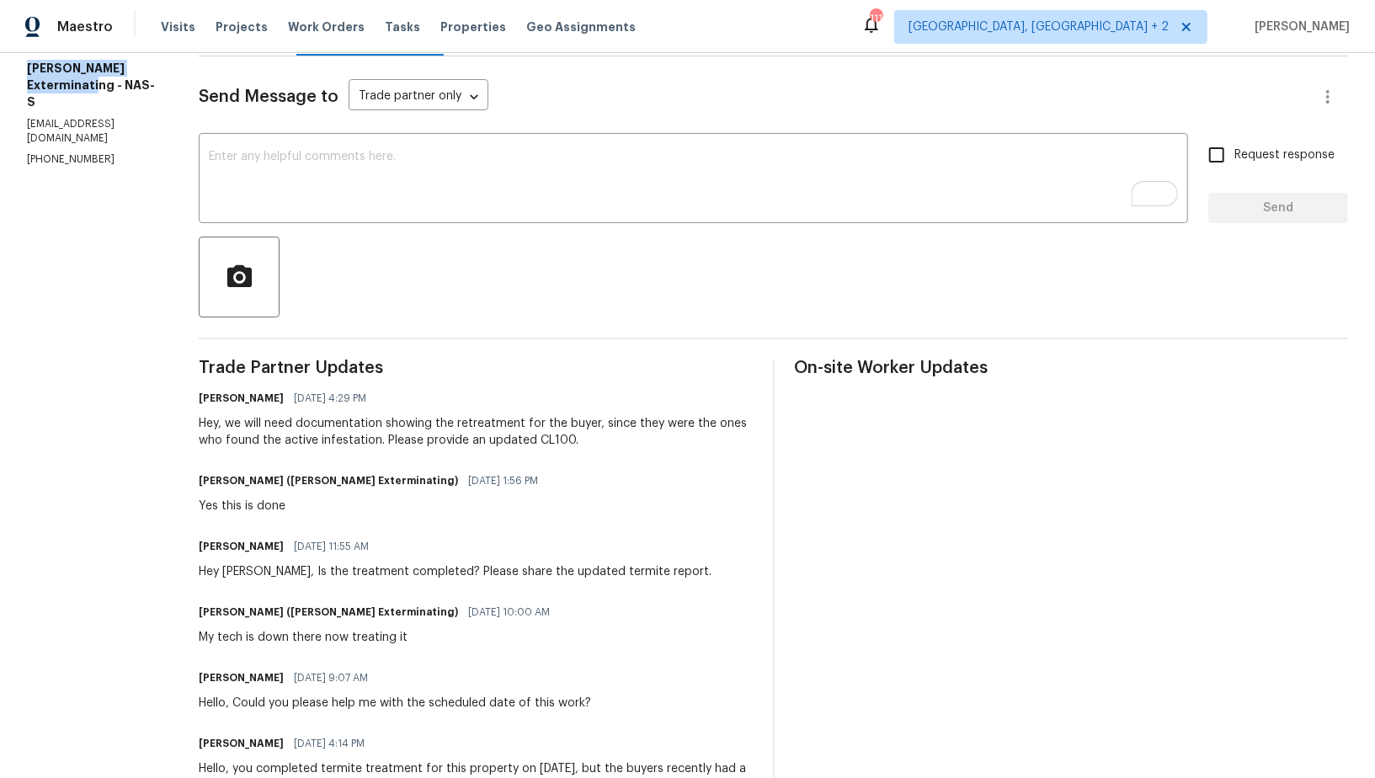
scroll to position [217, 0]
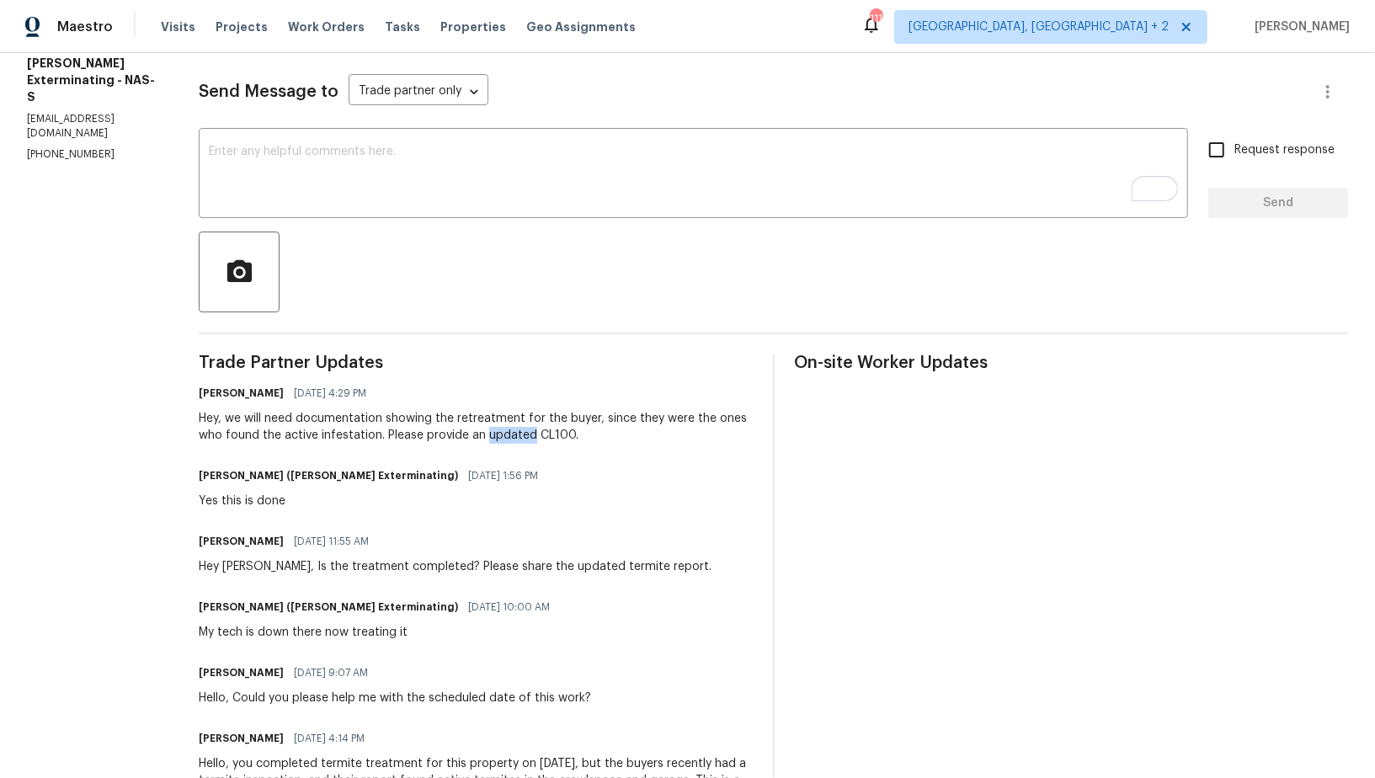
drag, startPoint x: 481, startPoint y: 435, endPoint x: 527, endPoint y: 436, distance: 46.3
click at [527, 436] on div "Hey, we will need documentation showing the retreatment for the buyer, since th…" at bounding box center [476, 427] width 554 height 34
copy div "updated"
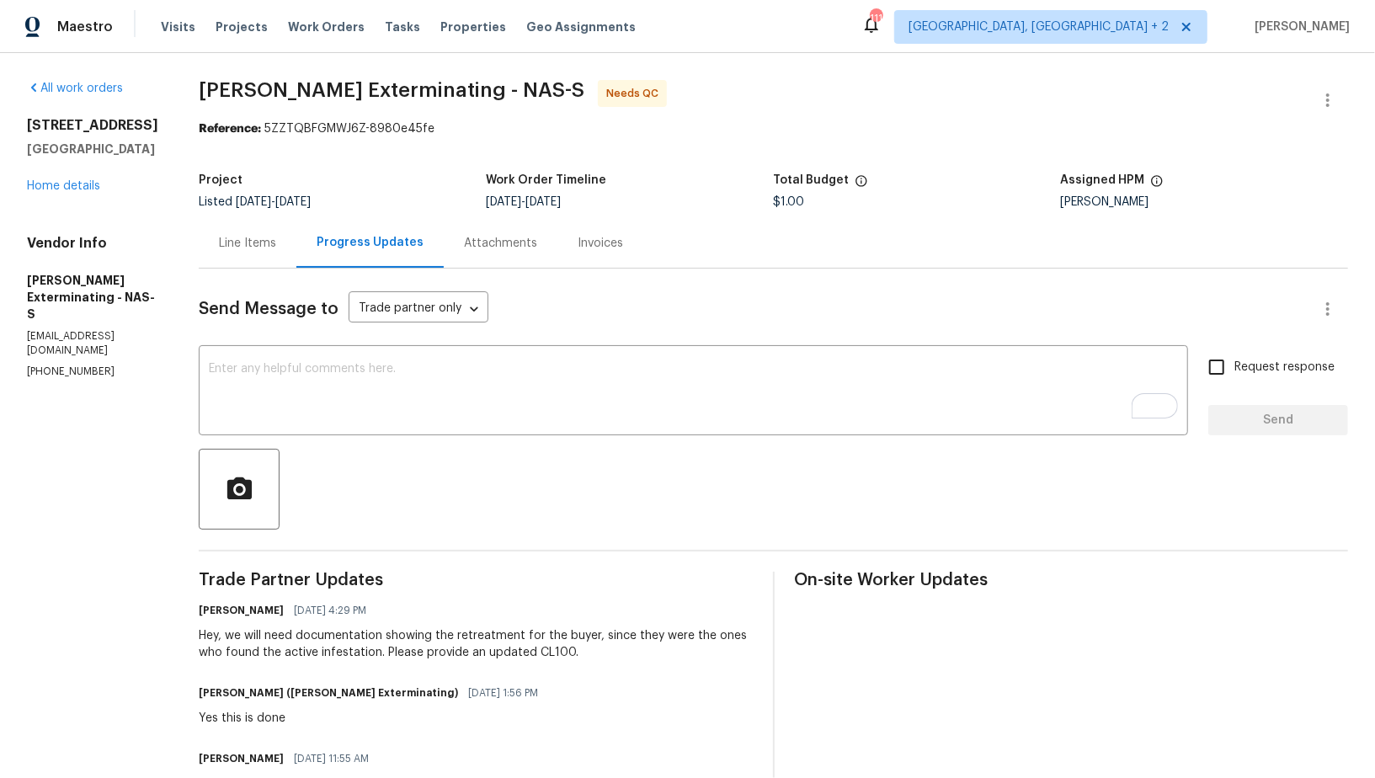
click at [219, 229] on div "Line Items" at bounding box center [248, 243] width 98 height 50
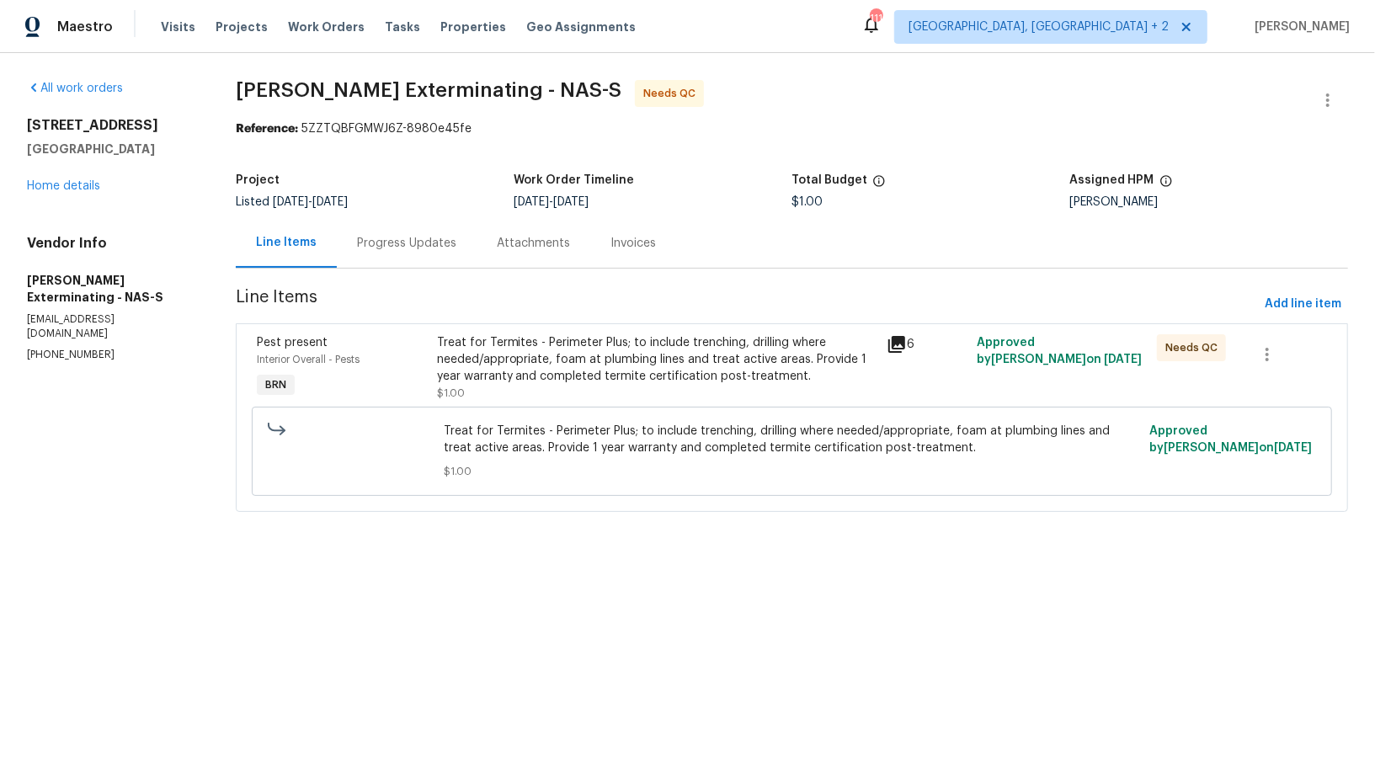
click at [386, 248] on div "Progress Updates" at bounding box center [406, 243] width 99 height 17
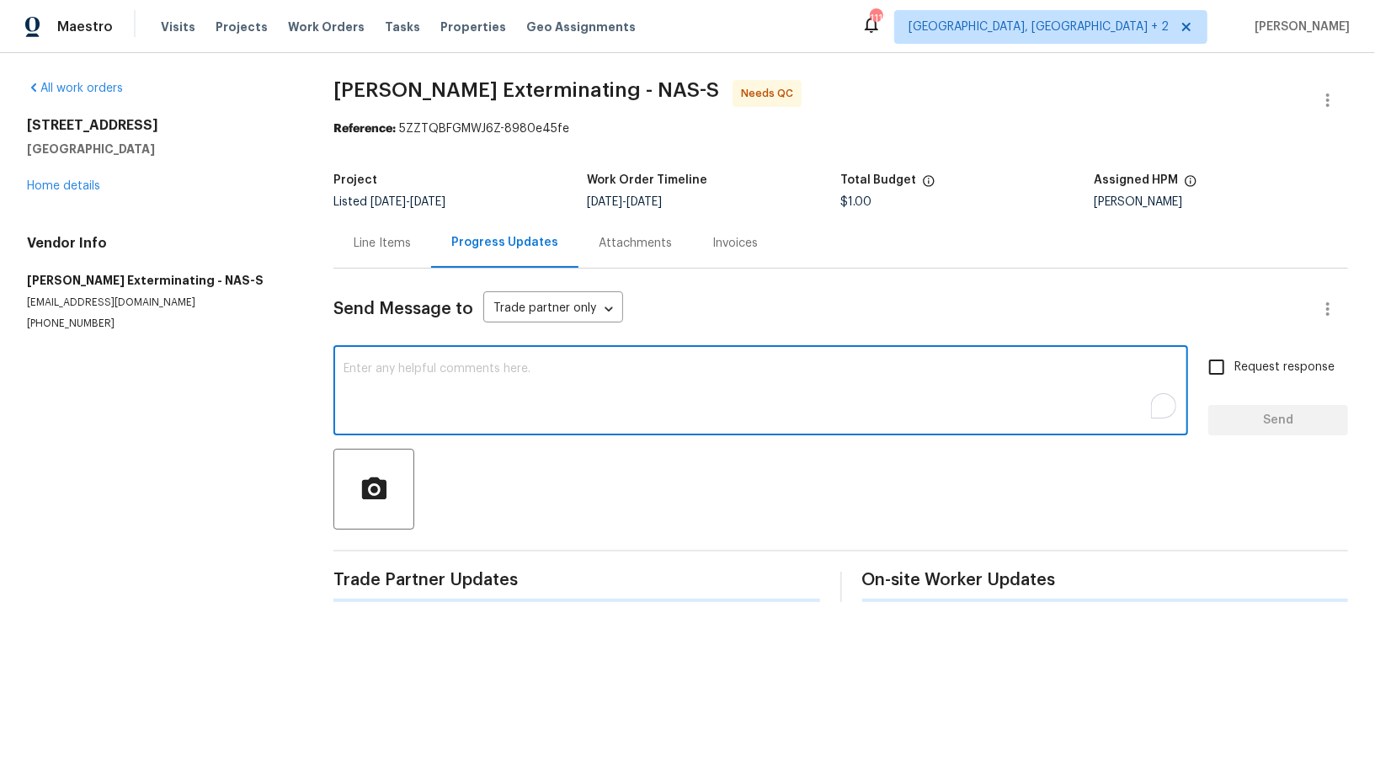
click at [356, 415] on textarea "To enrich screen reader interactions, please activate Accessibility in Grammarl…" at bounding box center [761, 392] width 835 height 59
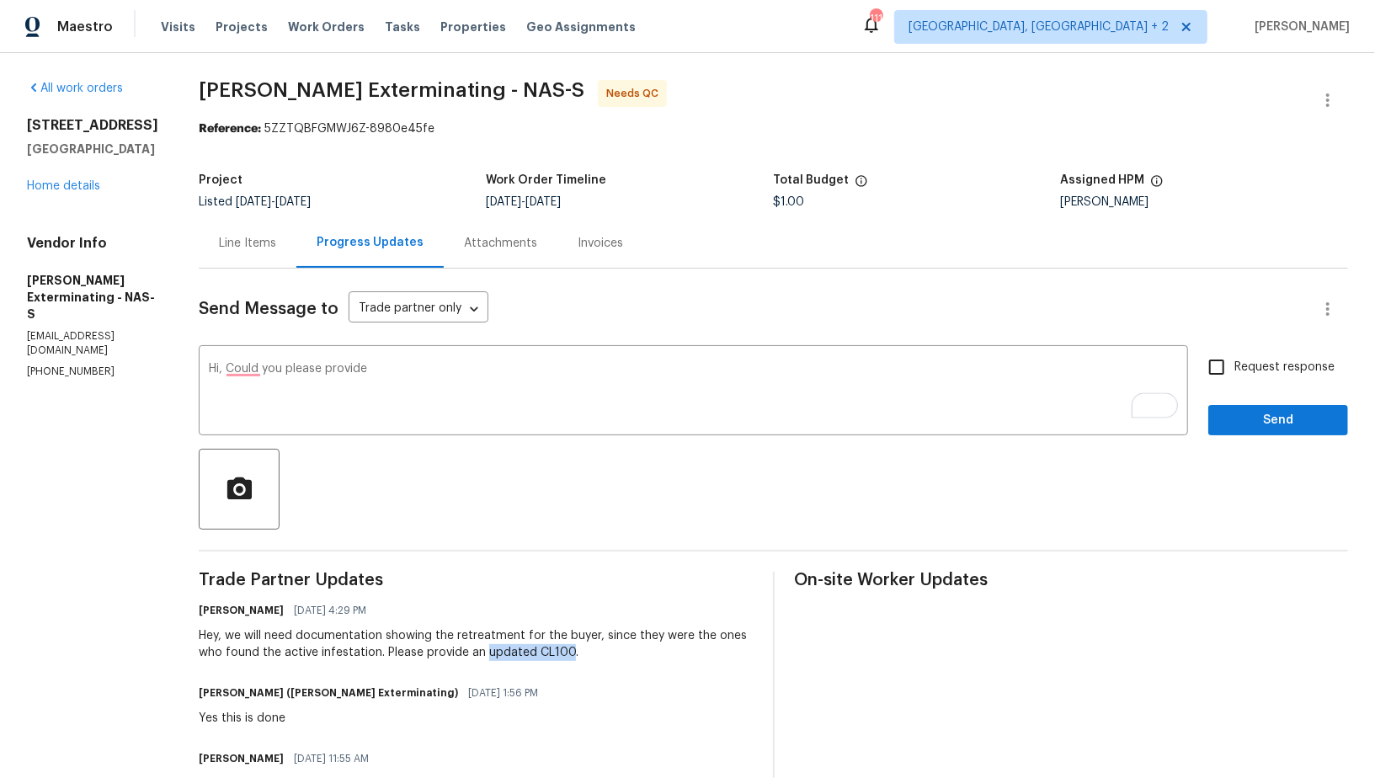
drag, startPoint x: 482, startPoint y: 648, endPoint x: 568, endPoint y: 653, distance: 86.0
click at [568, 653] on div "Hey, we will need documentation showing the retreatment for the buyer, since th…" at bounding box center [476, 644] width 554 height 34
copy div "updated CL100"
click at [371, 370] on textarea "Hi, Could you please provide" at bounding box center [693, 392] width 969 height 59
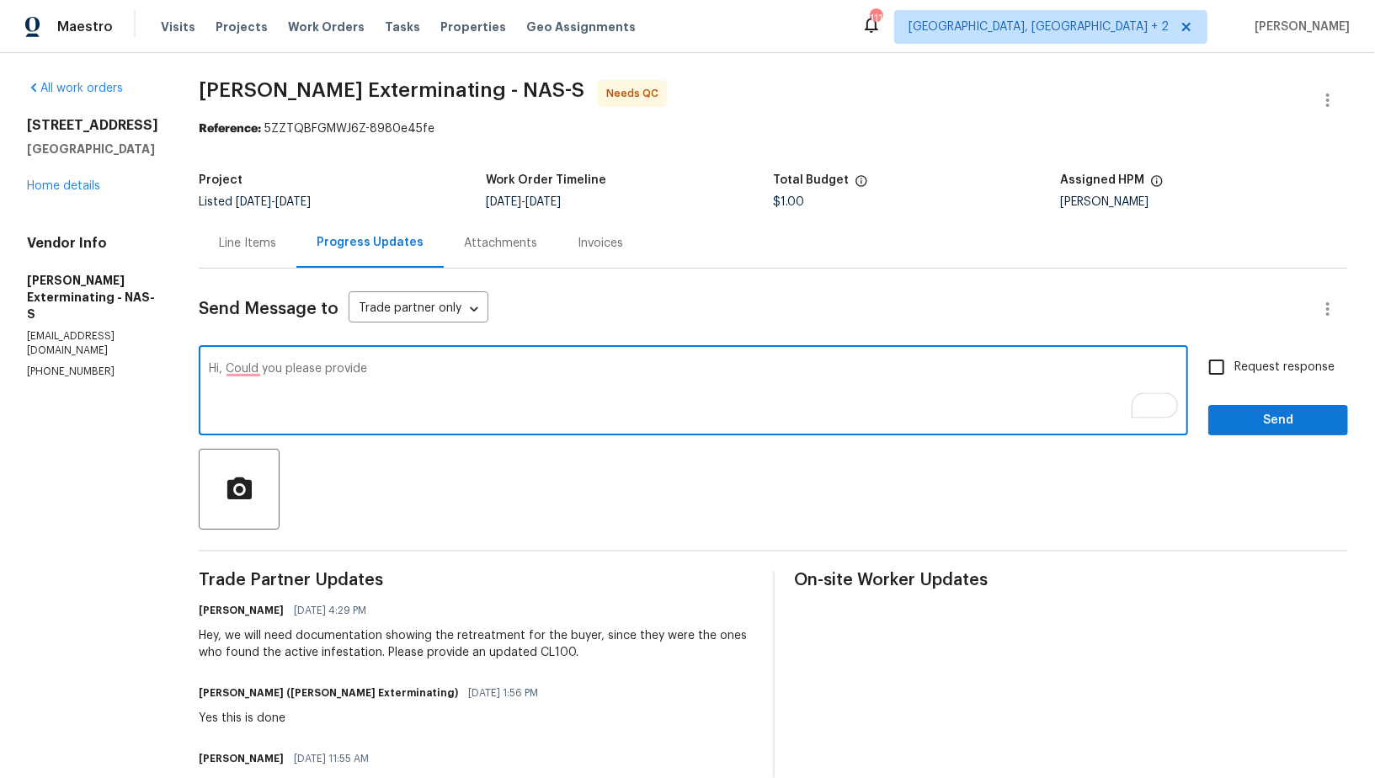
paste textarea "updated CL100"
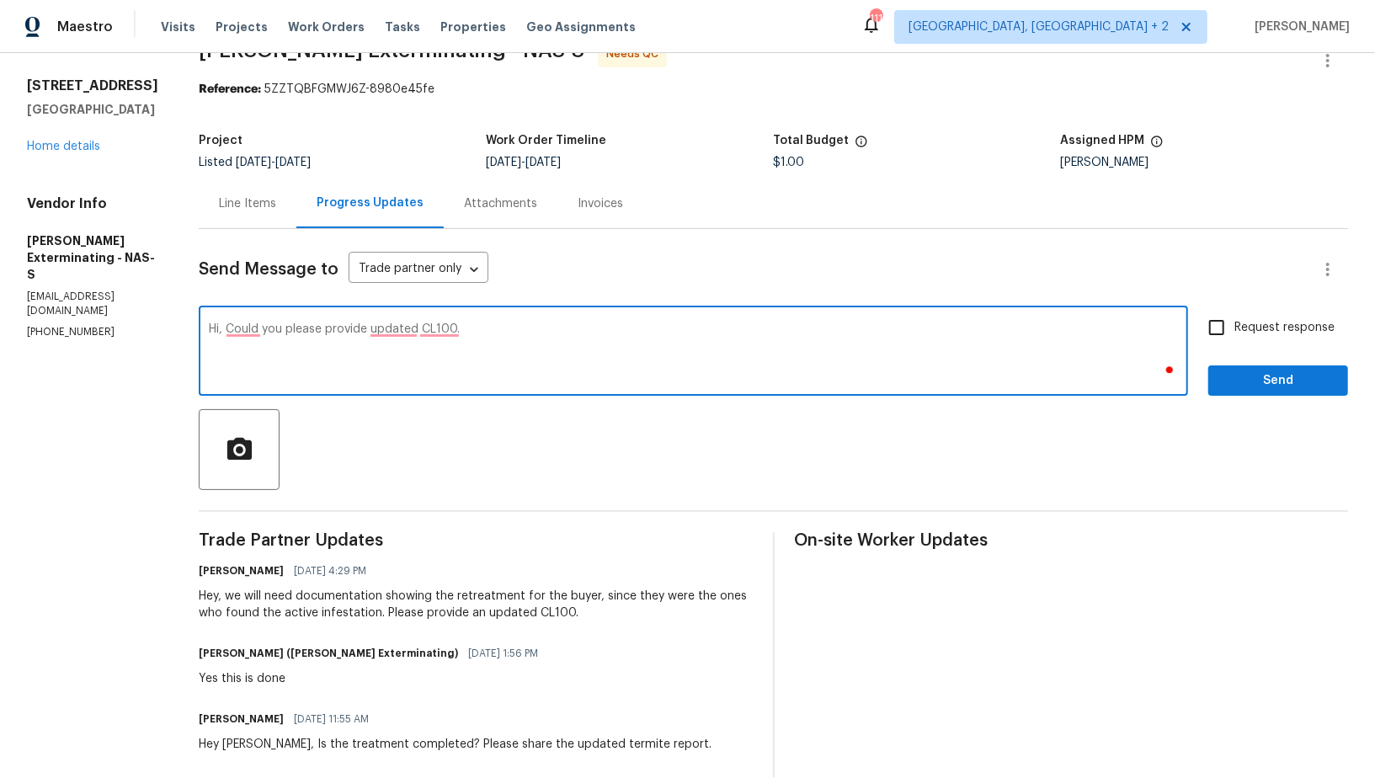
scroll to position [53, 0]
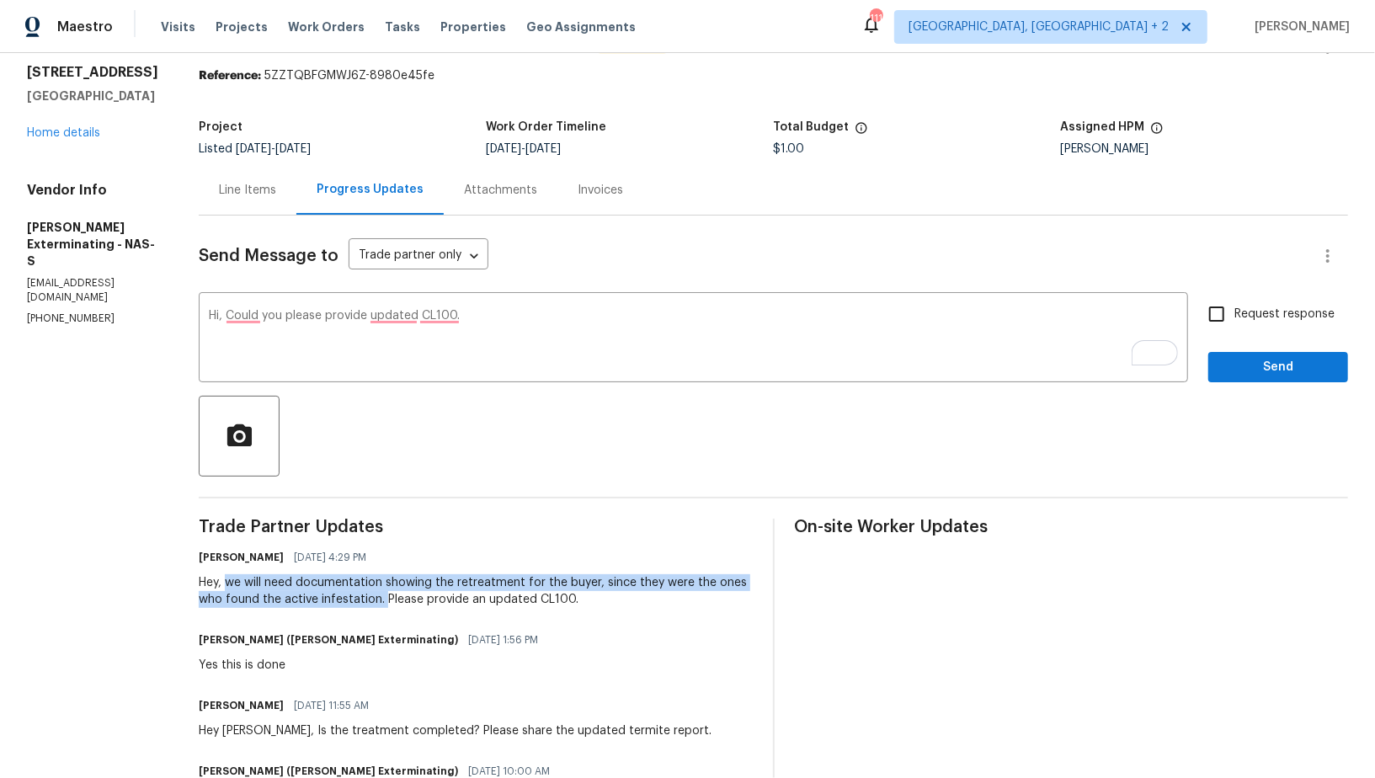
drag, startPoint x: 223, startPoint y: 580, endPoint x: 380, endPoint y: 603, distance: 158.3
click at [380, 603] on div "Hey, we will need documentation showing the retreatment for the buyer, since th…" at bounding box center [476, 591] width 554 height 34
copy div "we will need documentation showing the retreatment for the buyer, since they we…"
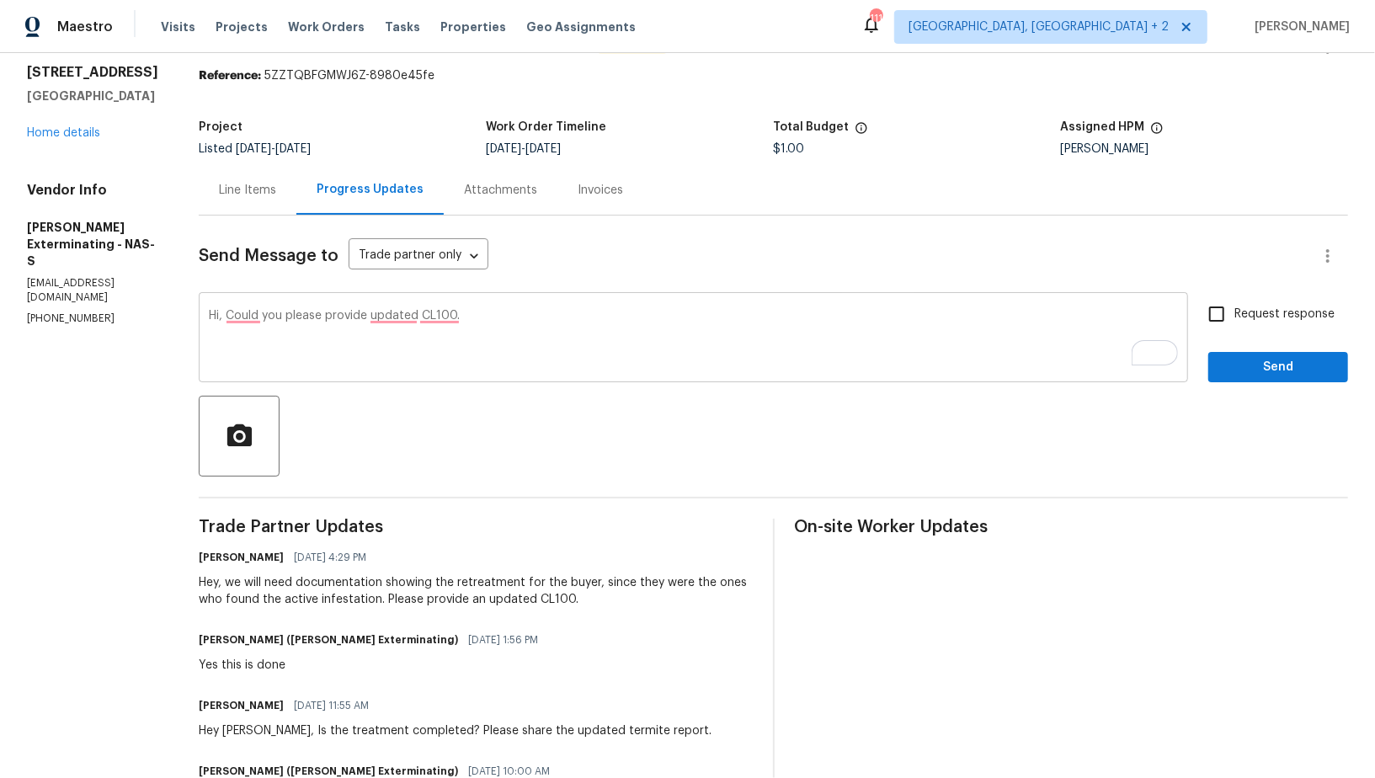
click at [508, 338] on textarea "Hi, Could you please provide updated CL100." at bounding box center [693, 339] width 969 height 59
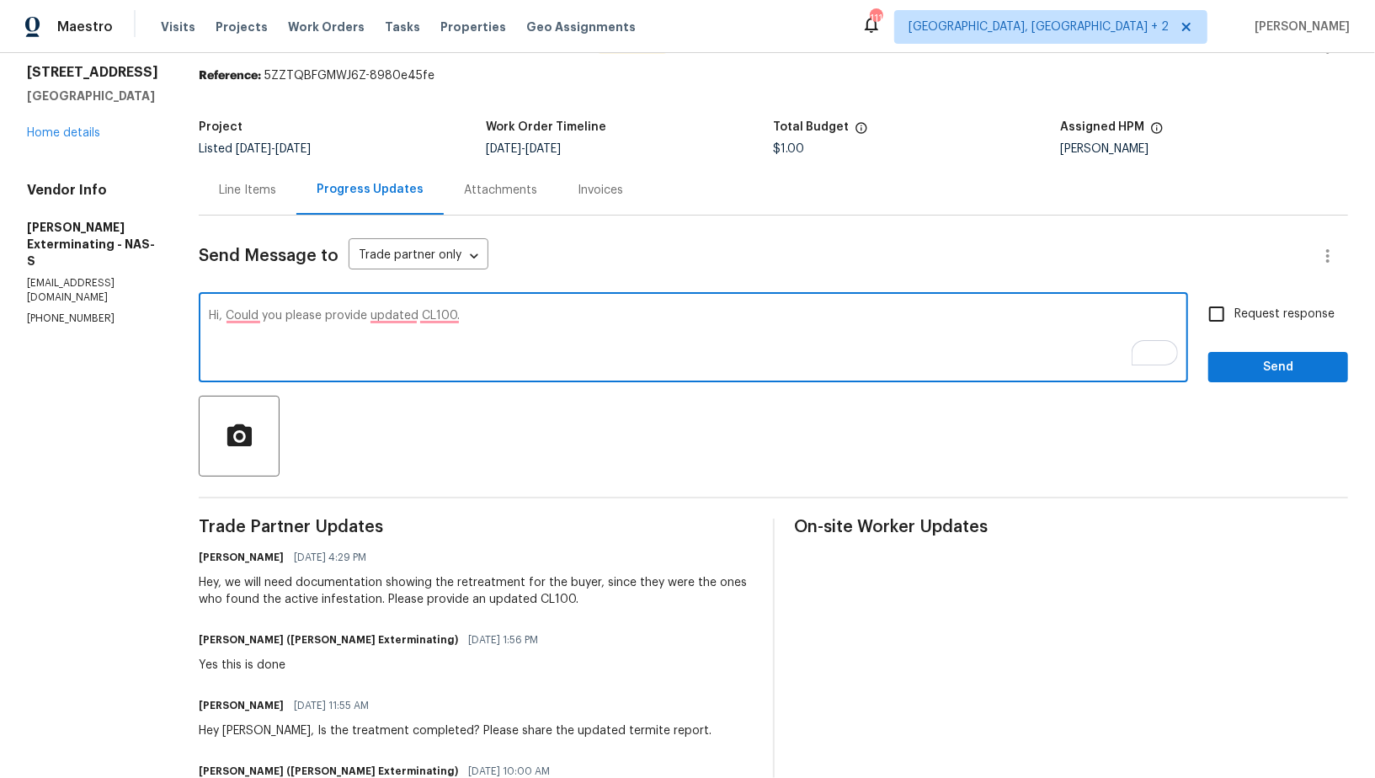
paste textarea "we will need documentation showing the retreatment for the buyer, since they we…"
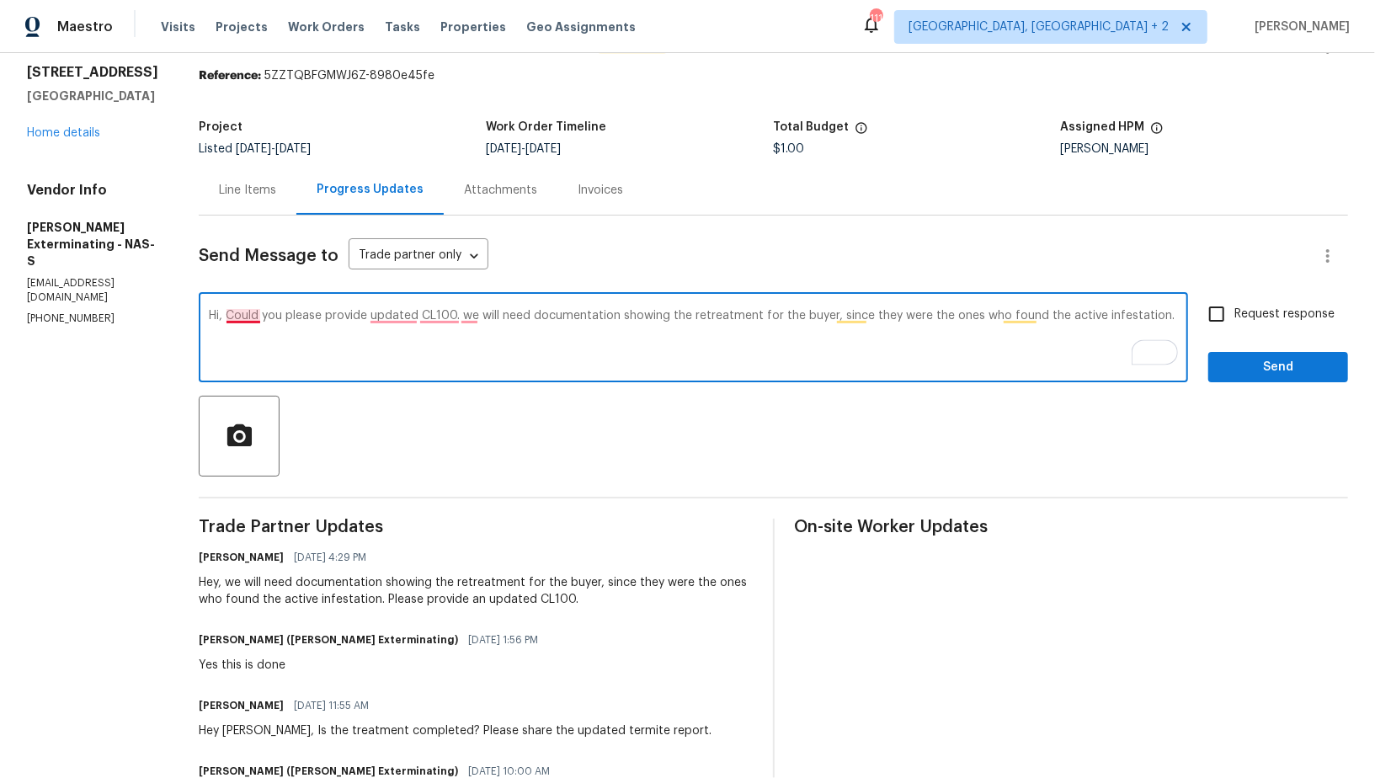
click at [253, 316] on textarea "Hi, Could you please provide updated CL100. we will need documentation showing …" at bounding box center [693, 339] width 969 height 59
click at [404, 315] on textarea "Hi, could you please provide updated CL100. we will need documentation showing …" at bounding box center [693, 339] width 969 height 59
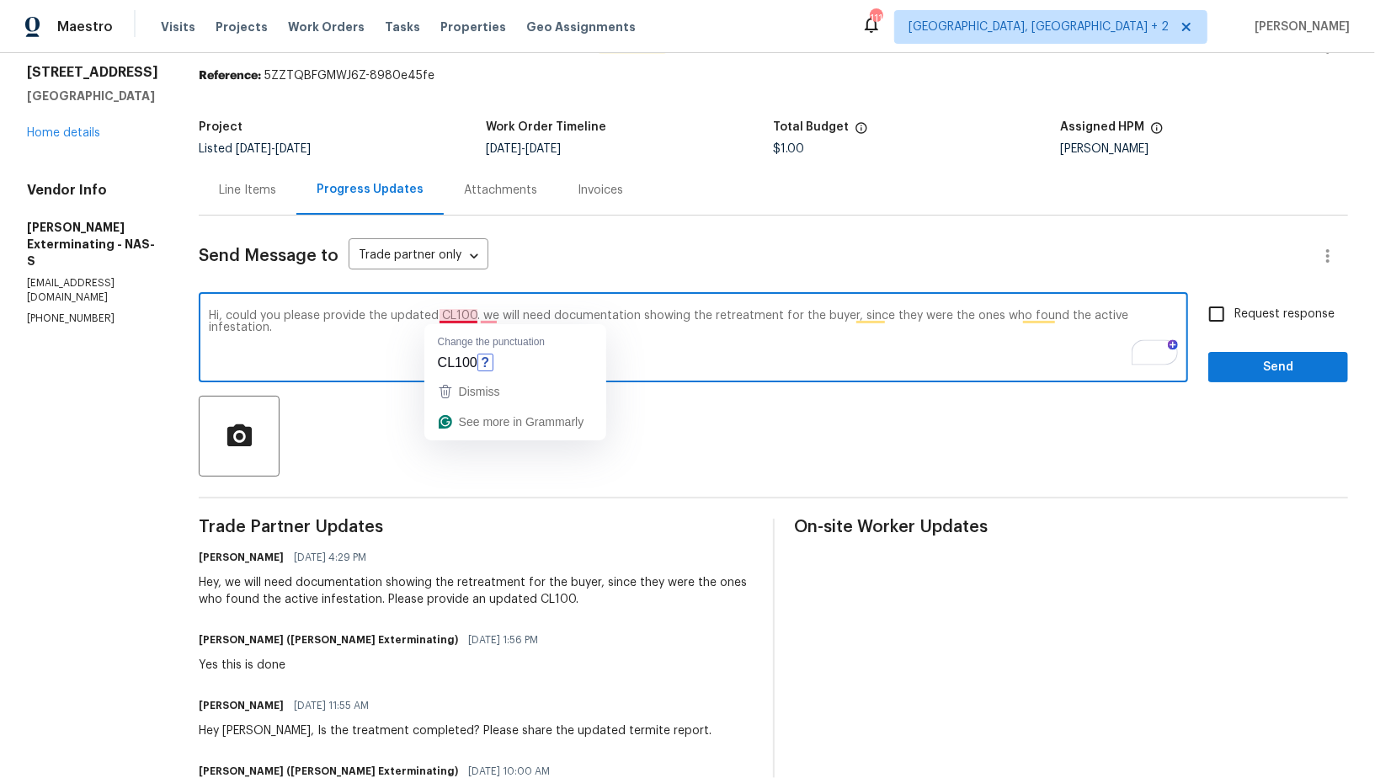
click at [450, 313] on textarea "Hi, could you please provide the updated CL100. we will need documentation show…" at bounding box center [693, 339] width 969 height 59
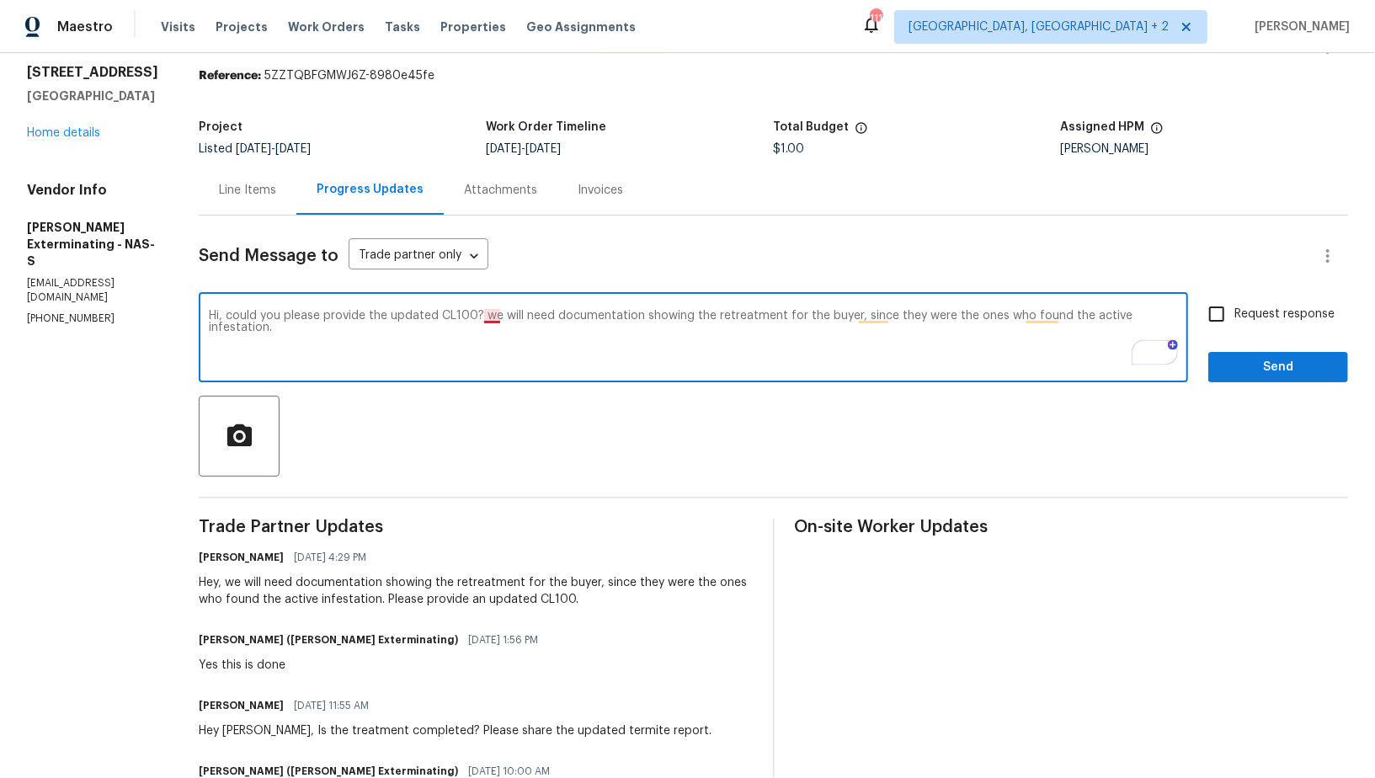
click at [494, 313] on textarea "Hi, could you please provide the updated CL100? we will need documentation show…" at bounding box center [693, 339] width 969 height 59
click at [1119, 310] on textarea "Hi, could you please provide the updated CL100? We will need documentation show…" at bounding box center [693, 339] width 969 height 59
type textarea "Hi, could you please provide the updated CL100? We will need documentation show…"
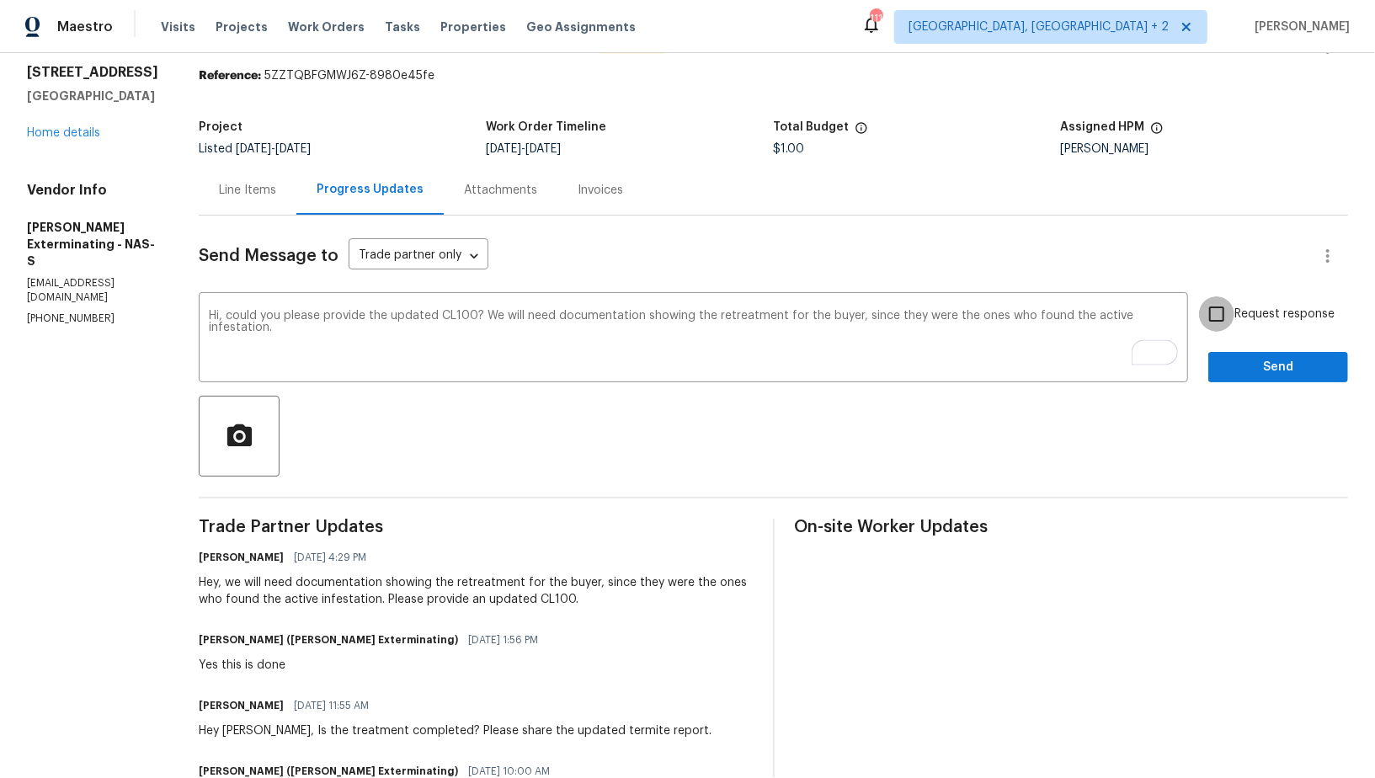
click at [1230, 321] on input "Request response" at bounding box center [1216, 313] width 35 height 35
checkbox input "true"
click at [1245, 366] on span "Send" at bounding box center [1278, 367] width 113 height 21
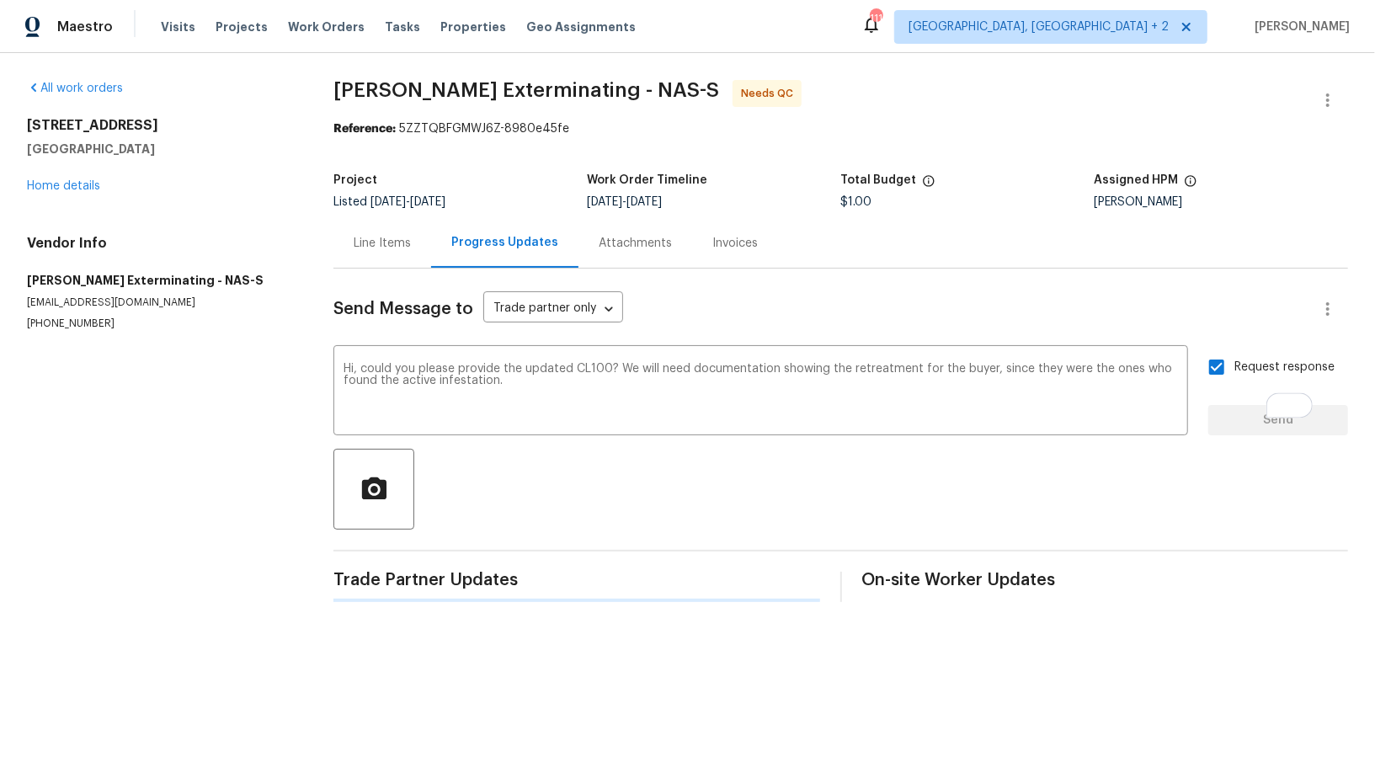
scroll to position [0, 0]
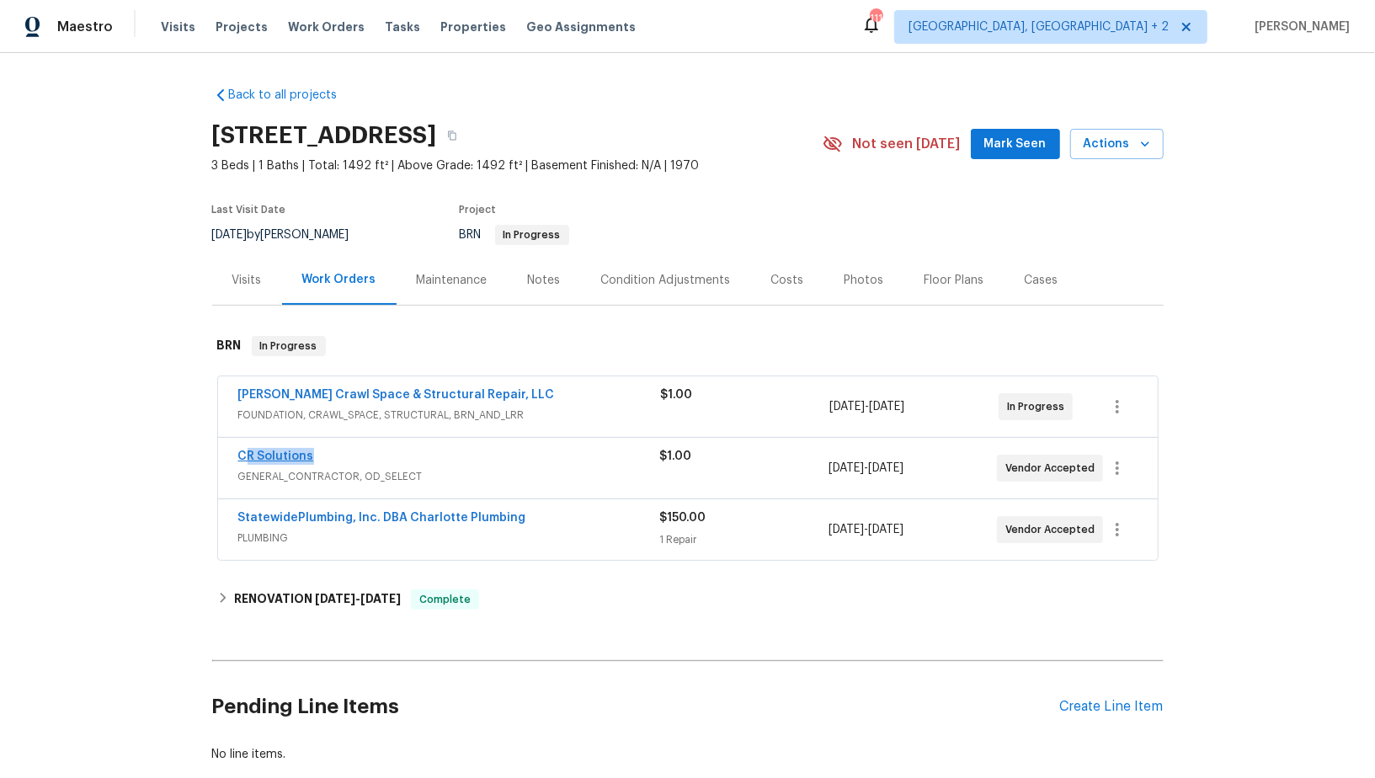
drag, startPoint x: 332, startPoint y: 448, endPoint x: 242, endPoint y: 449, distance: 90.1
click at [242, 449] on div "CR Solutions" at bounding box center [449, 458] width 422 height 20
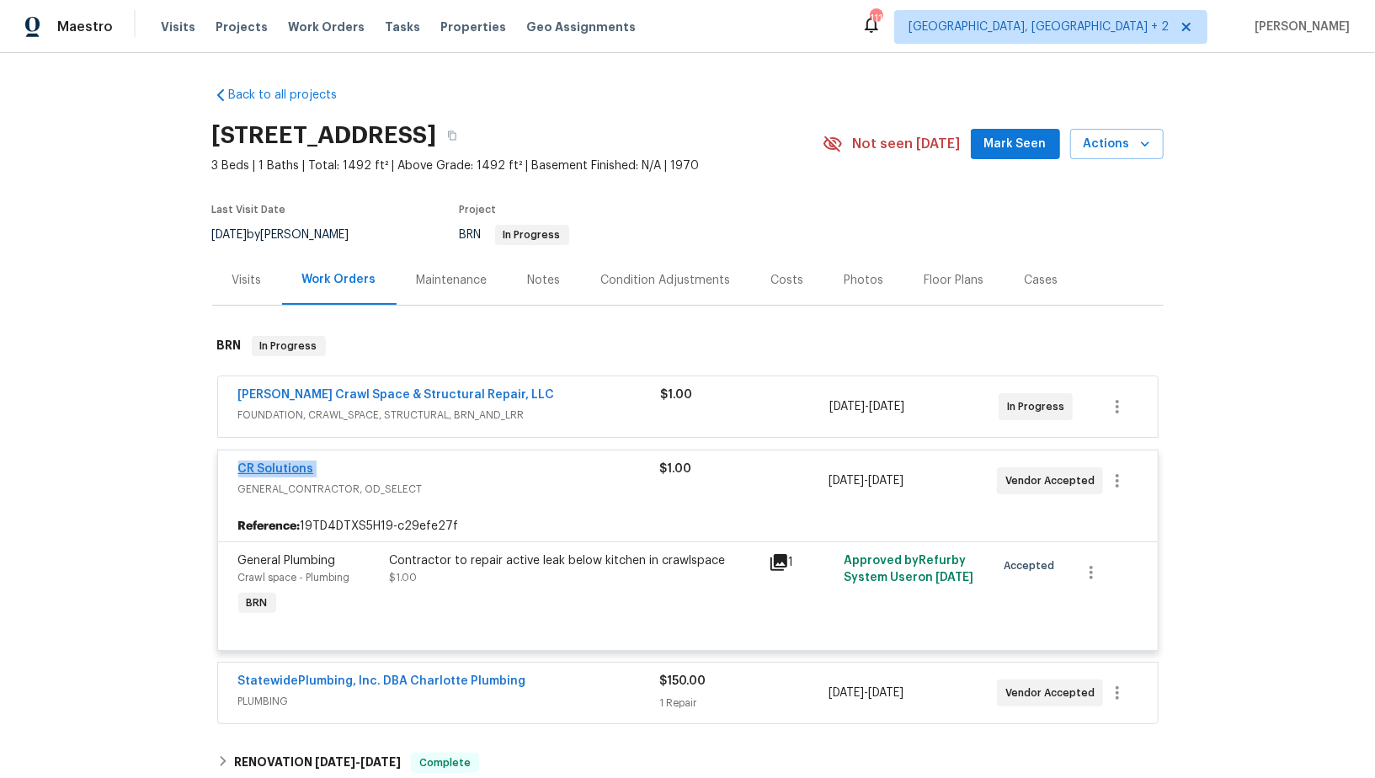
drag, startPoint x: 326, startPoint y: 466, endPoint x: 240, endPoint y: 466, distance: 85.9
click at [240, 466] on div "CR Solutions" at bounding box center [449, 471] width 422 height 20
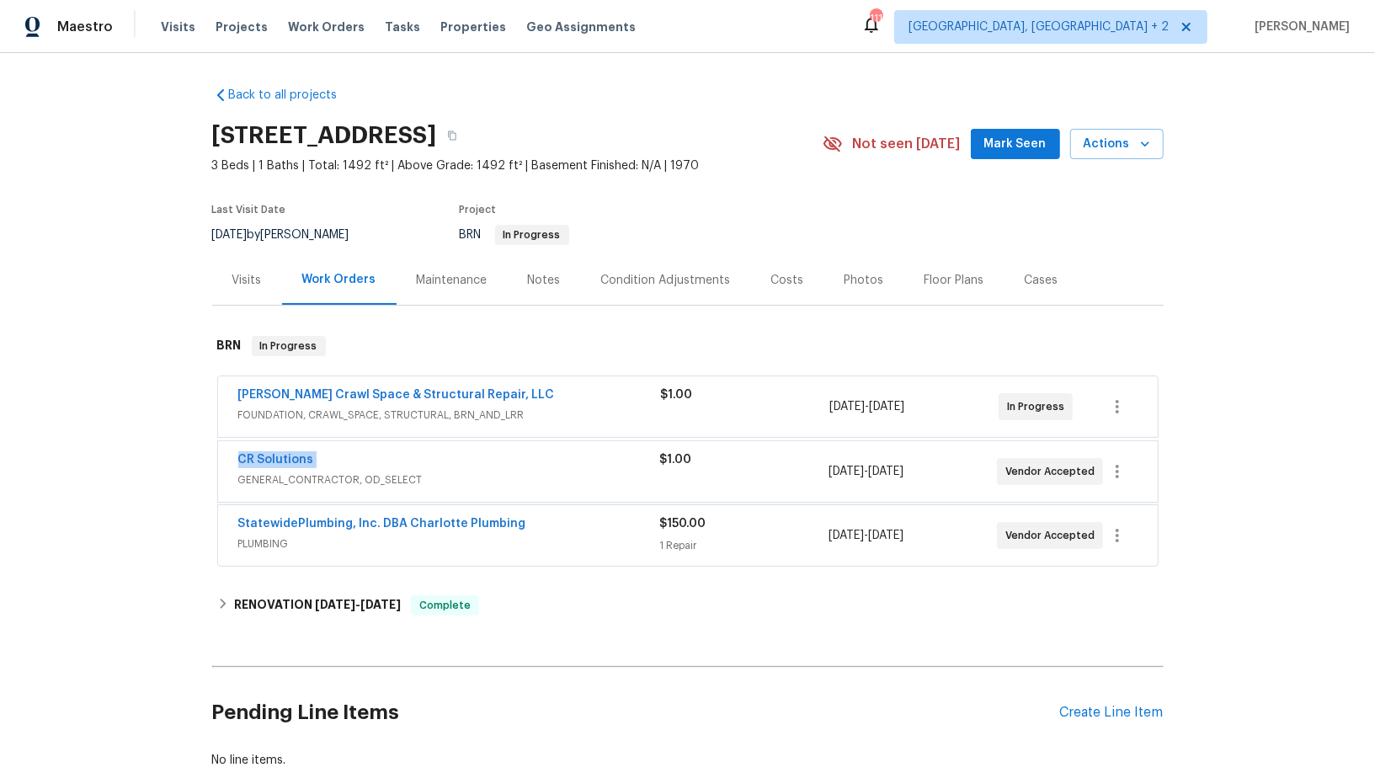
copy link "CR Solutions"
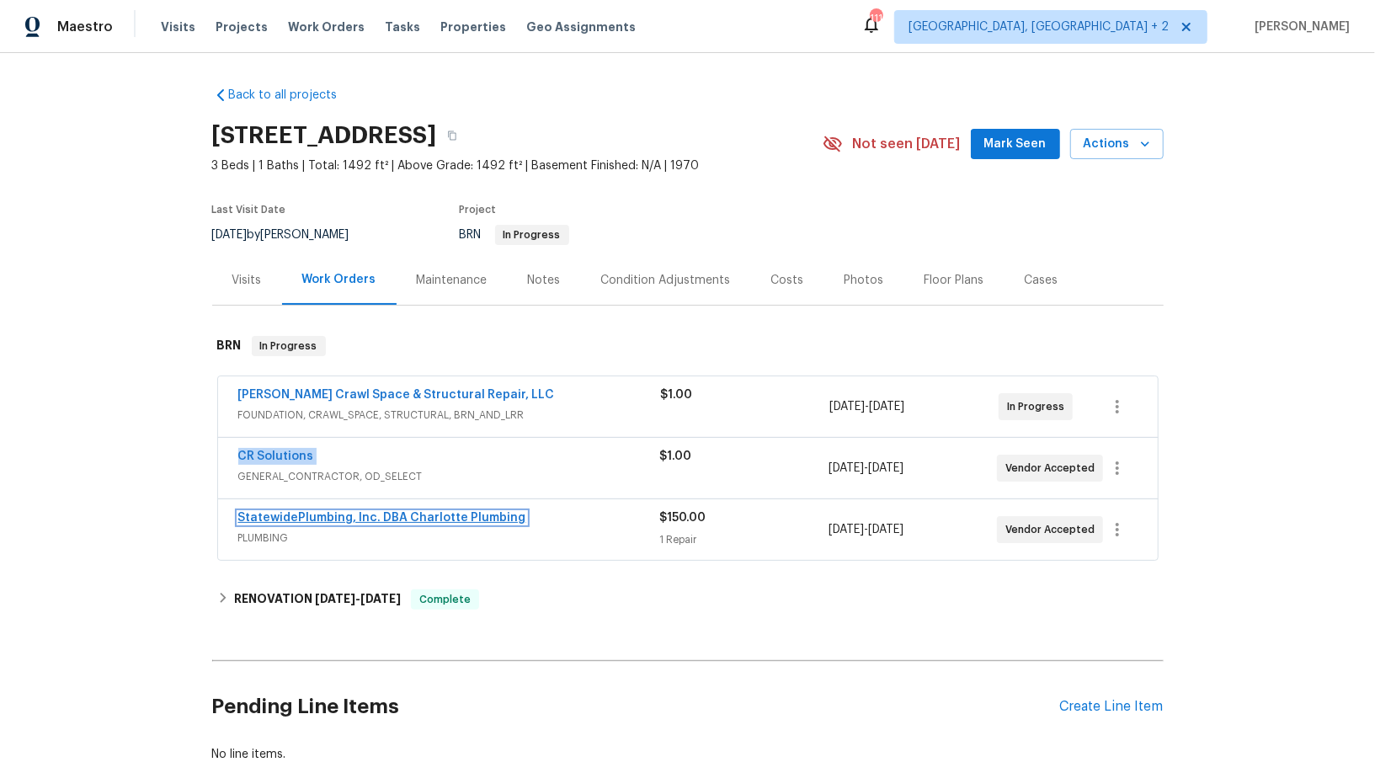
click at [346, 516] on link "StatewidePlumbing, Inc. DBA Charlotte Plumbing" at bounding box center [382, 518] width 288 height 12
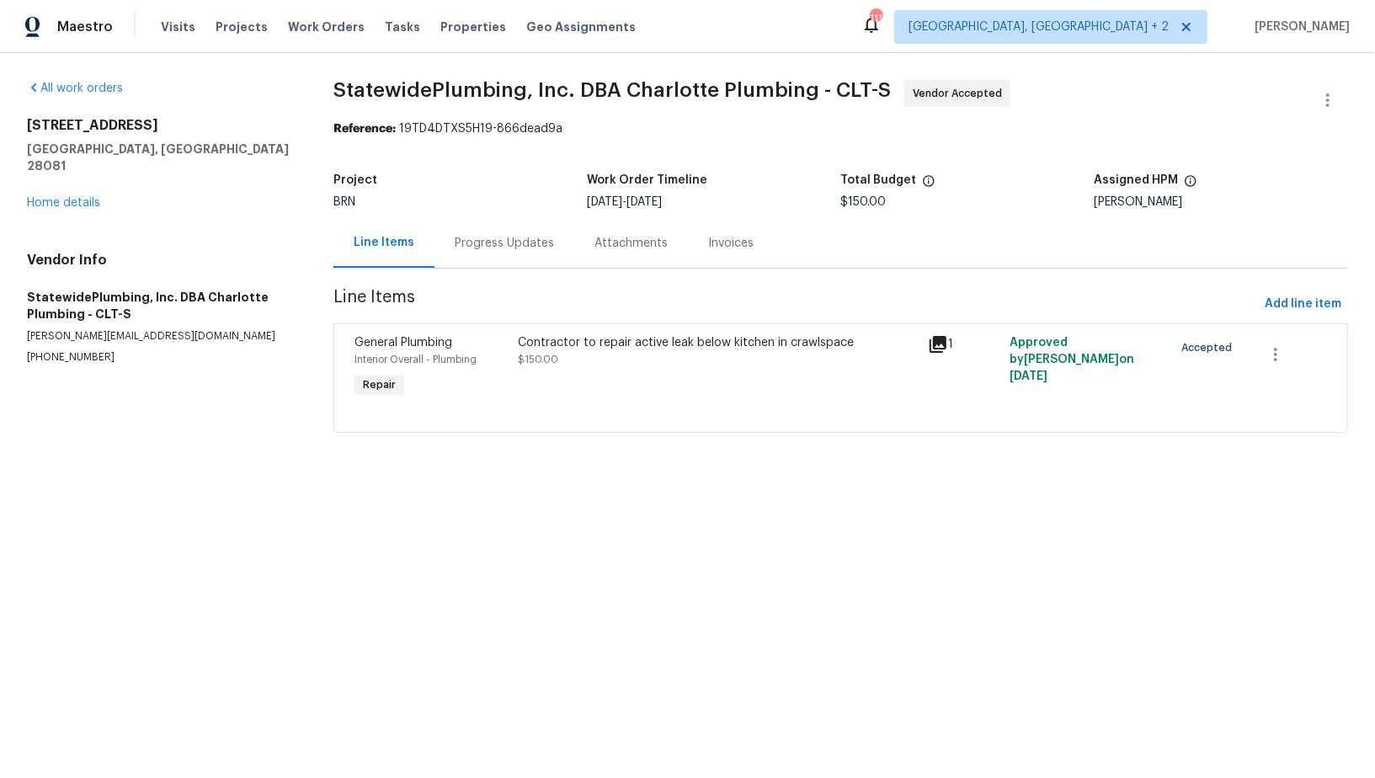
click at [455, 248] on div "Progress Updates" at bounding box center [504, 243] width 99 height 17
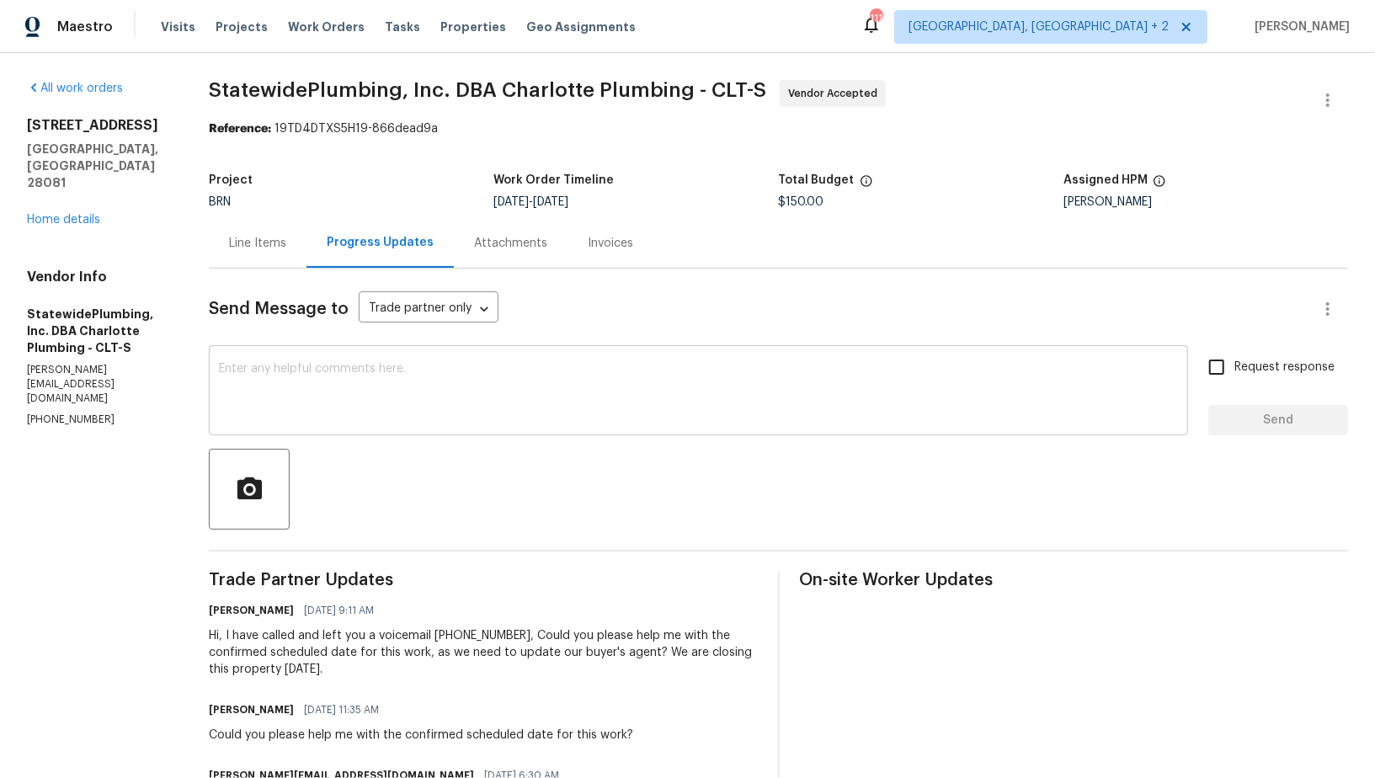
click at [453, 430] on div "x ​" at bounding box center [698, 393] width 979 height 86
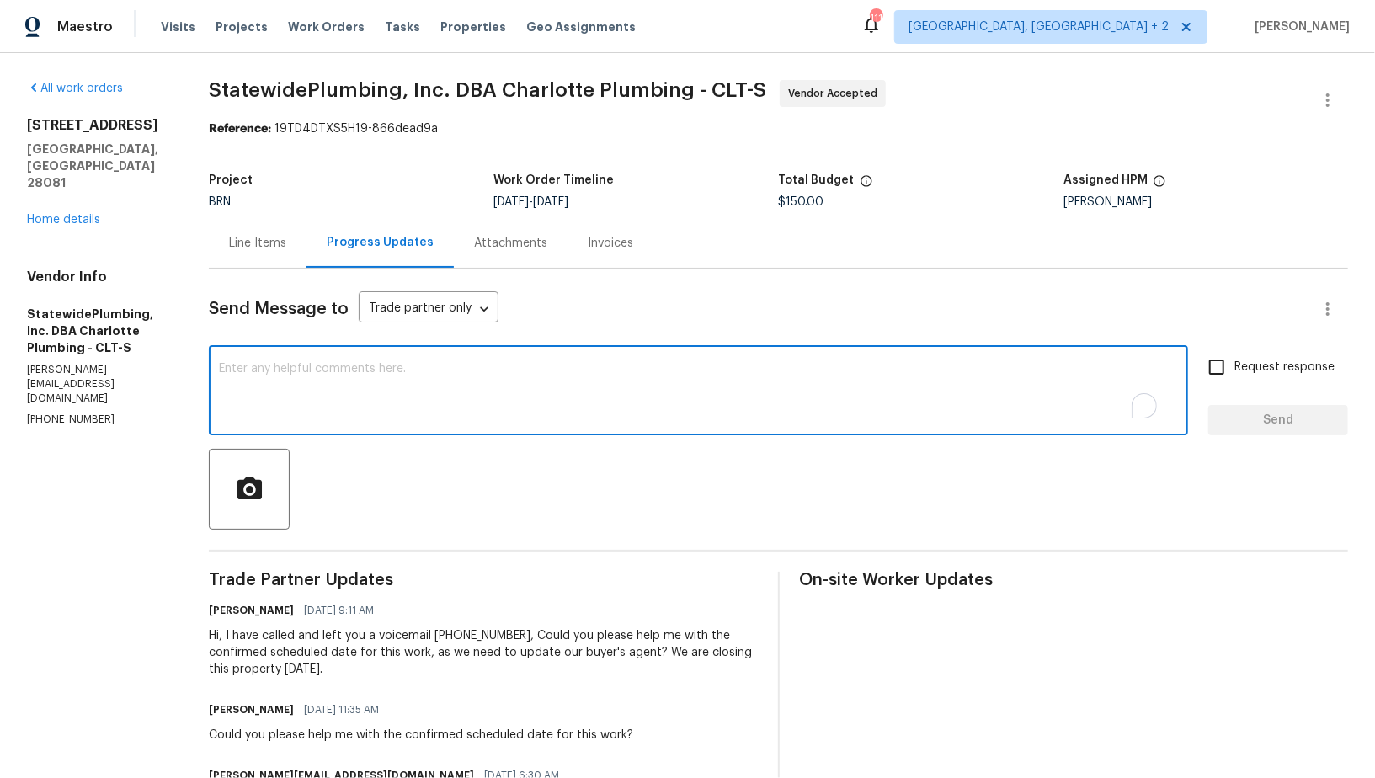
type textarea "S"
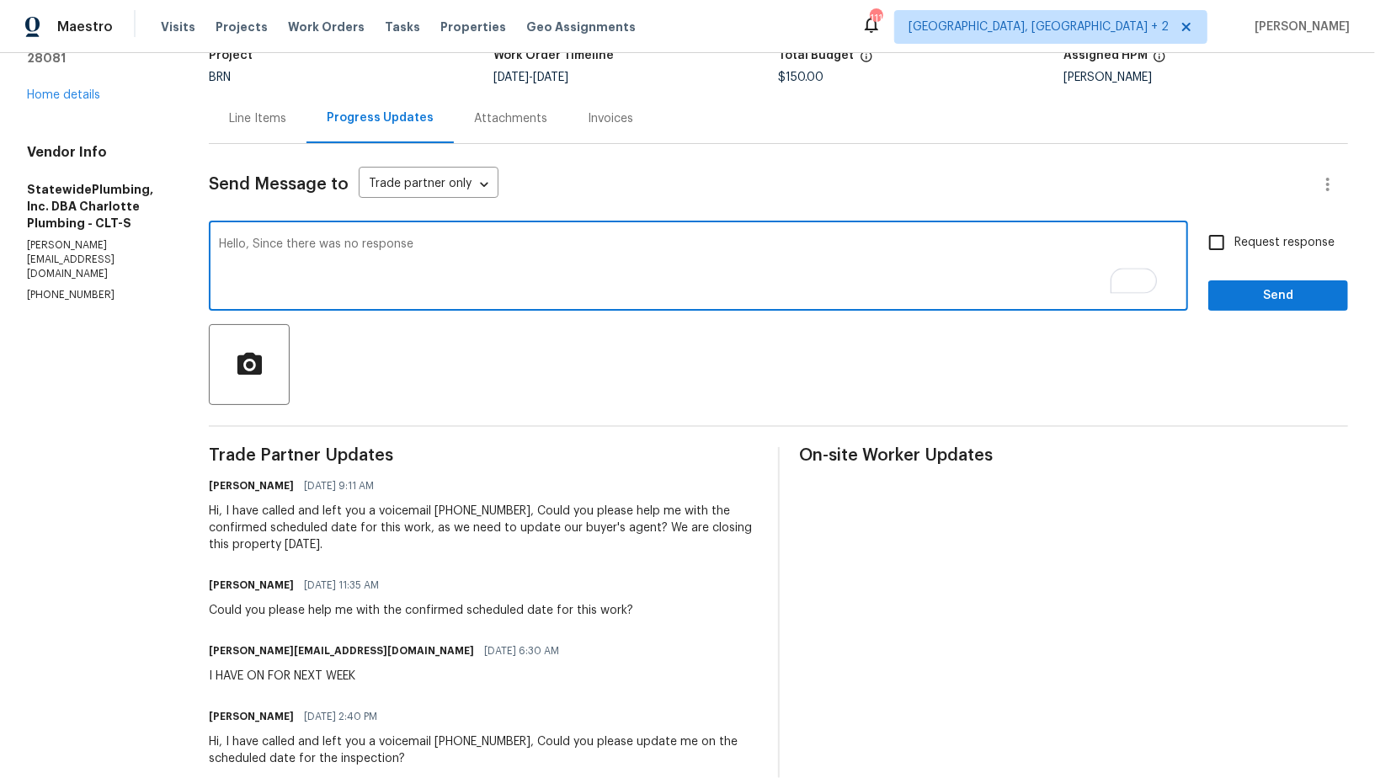
scroll to position [136, 0]
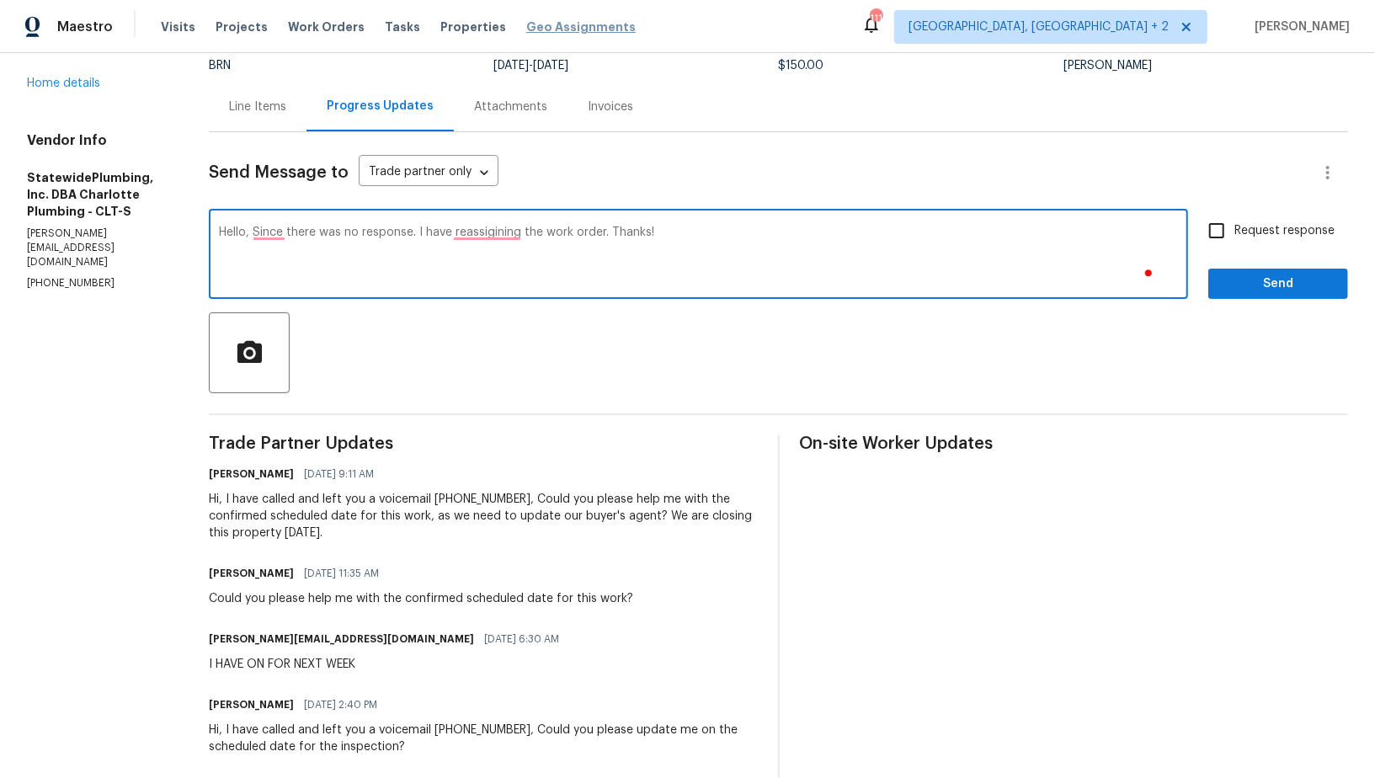
type textarea "Hello, Since there was no response. I have reassigining the work order. Thanks!"
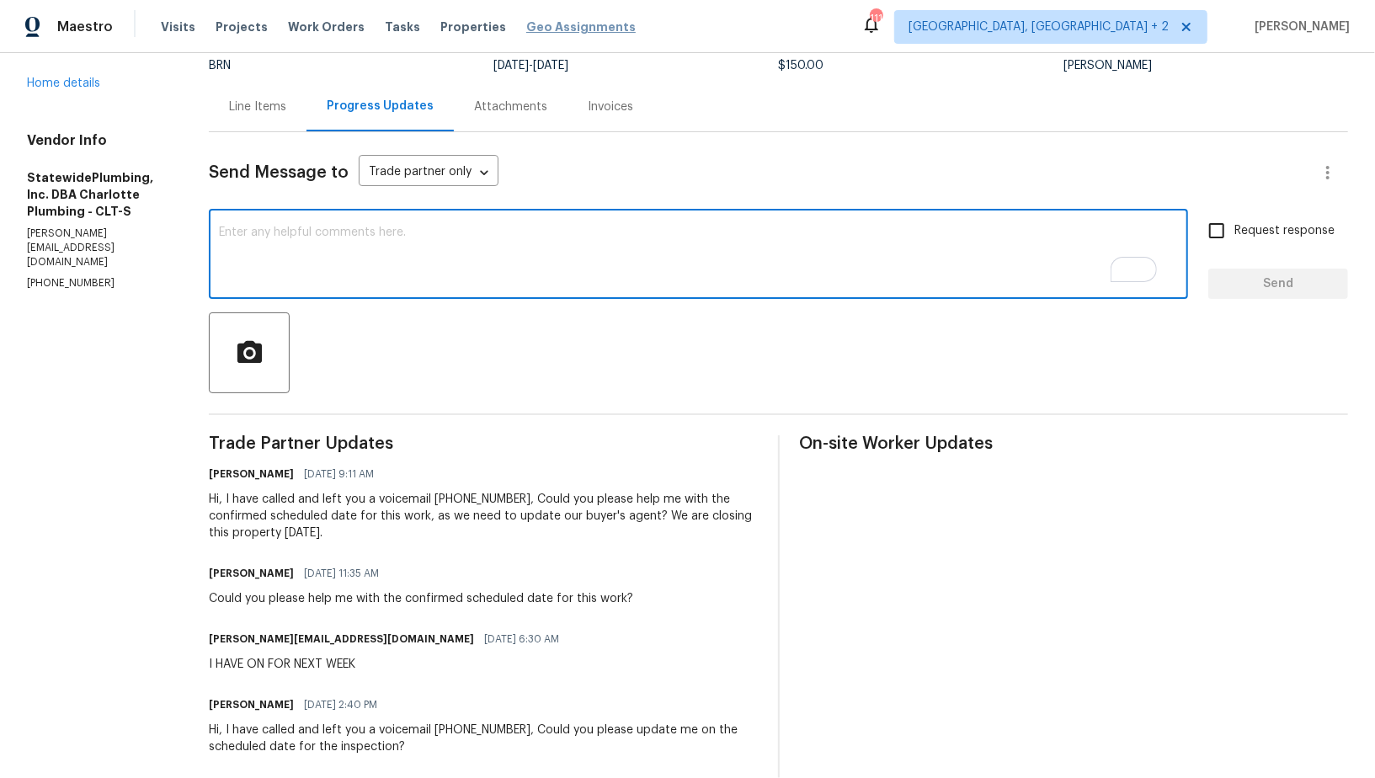
paste textarea "Hello, since I haven’t received a response, I’m reassigning the work order. Tha…"
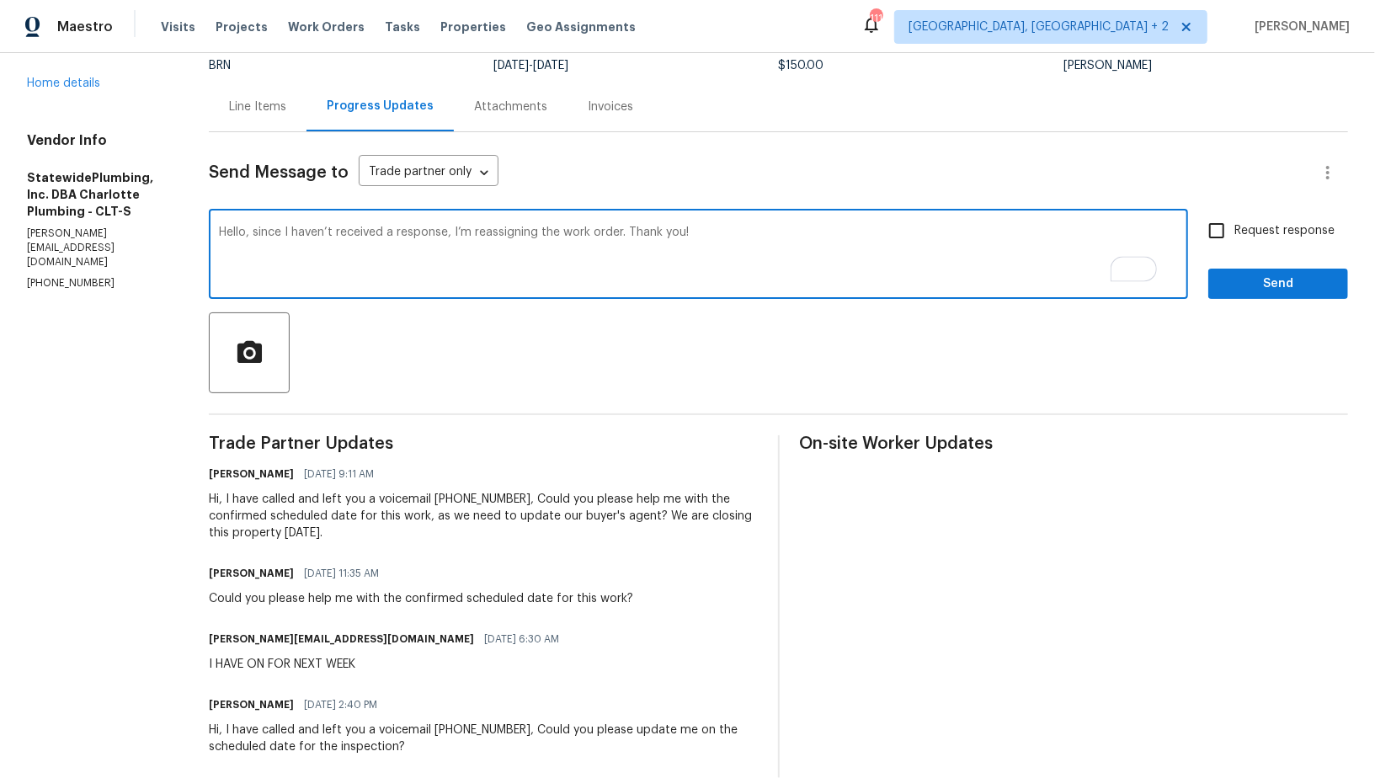
type textarea "Hello, since I haven’t received a response, I’m reassigning the work order. Tha…"
click at [1216, 227] on input "Request response" at bounding box center [1216, 230] width 35 height 35
checkbox input "true"
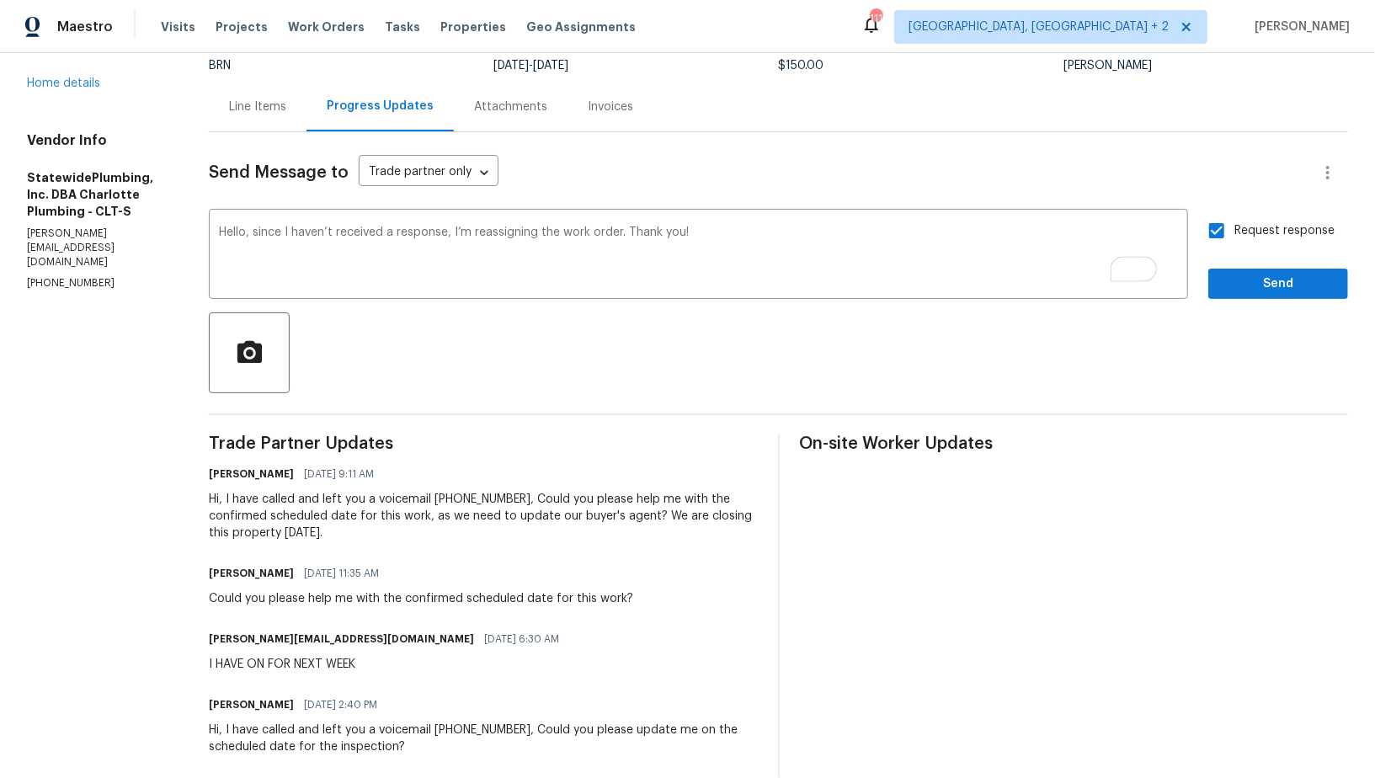
click at [1231, 263] on div "Request response Send" at bounding box center [1279, 256] width 140 height 86
click at [1233, 278] on span "Send" at bounding box center [1278, 284] width 113 height 21
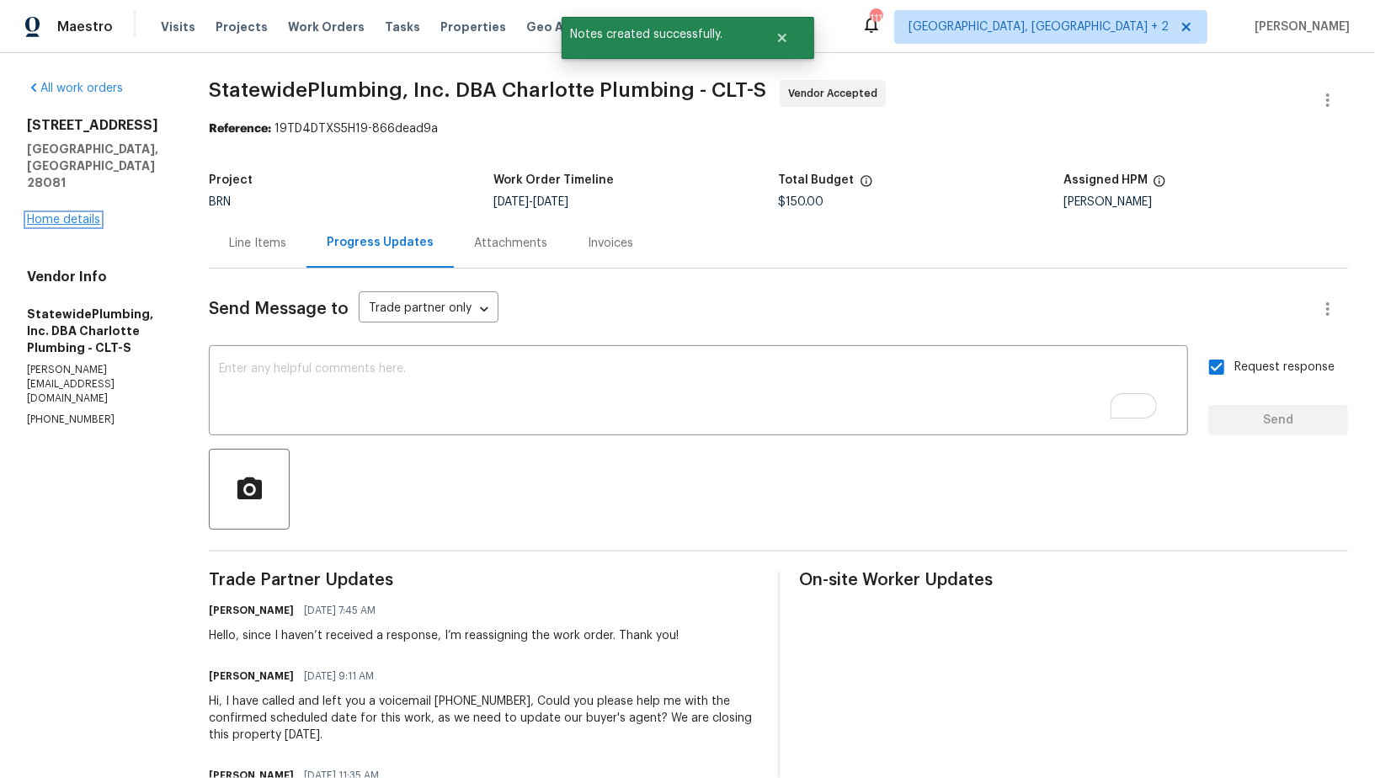
click at [65, 214] on link "Home details" at bounding box center [63, 220] width 73 height 12
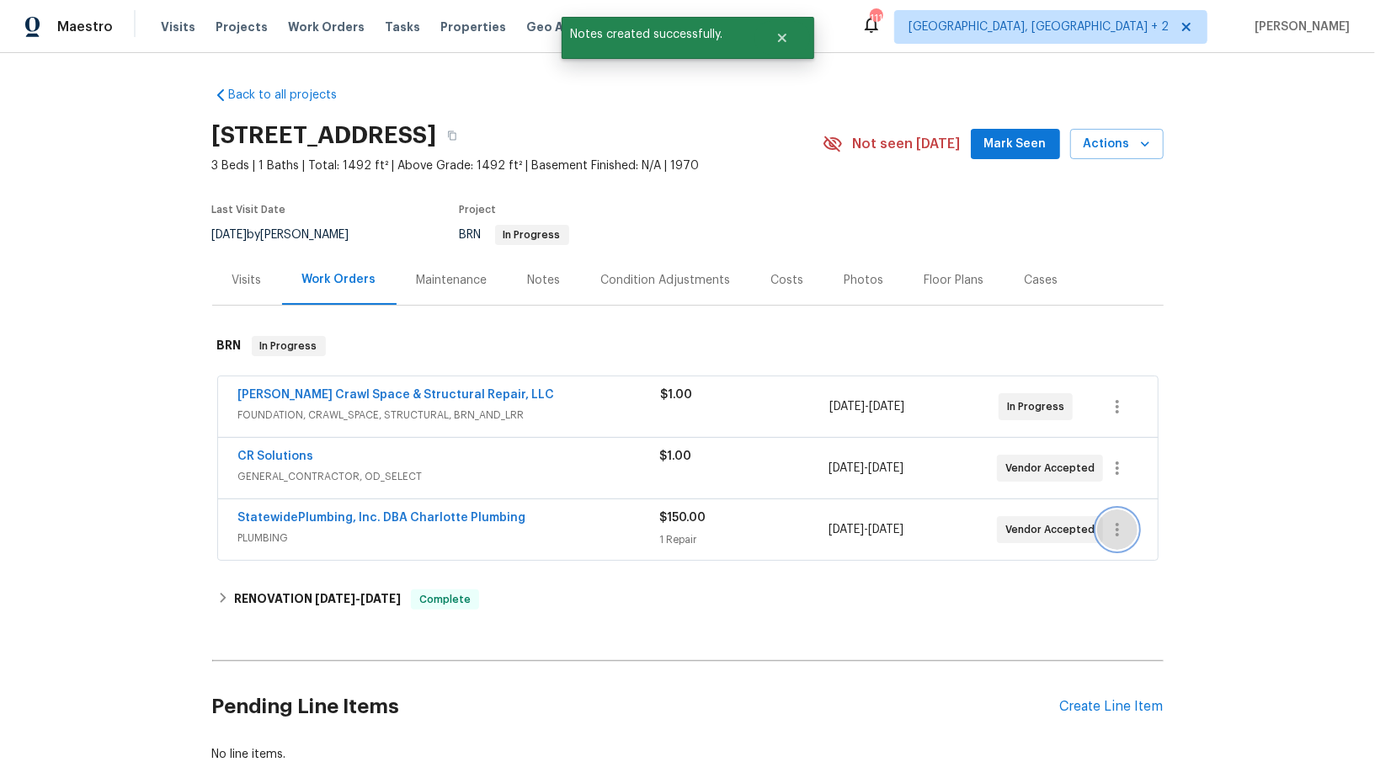
click at [1128, 526] on button "button" at bounding box center [1117, 530] width 40 height 40
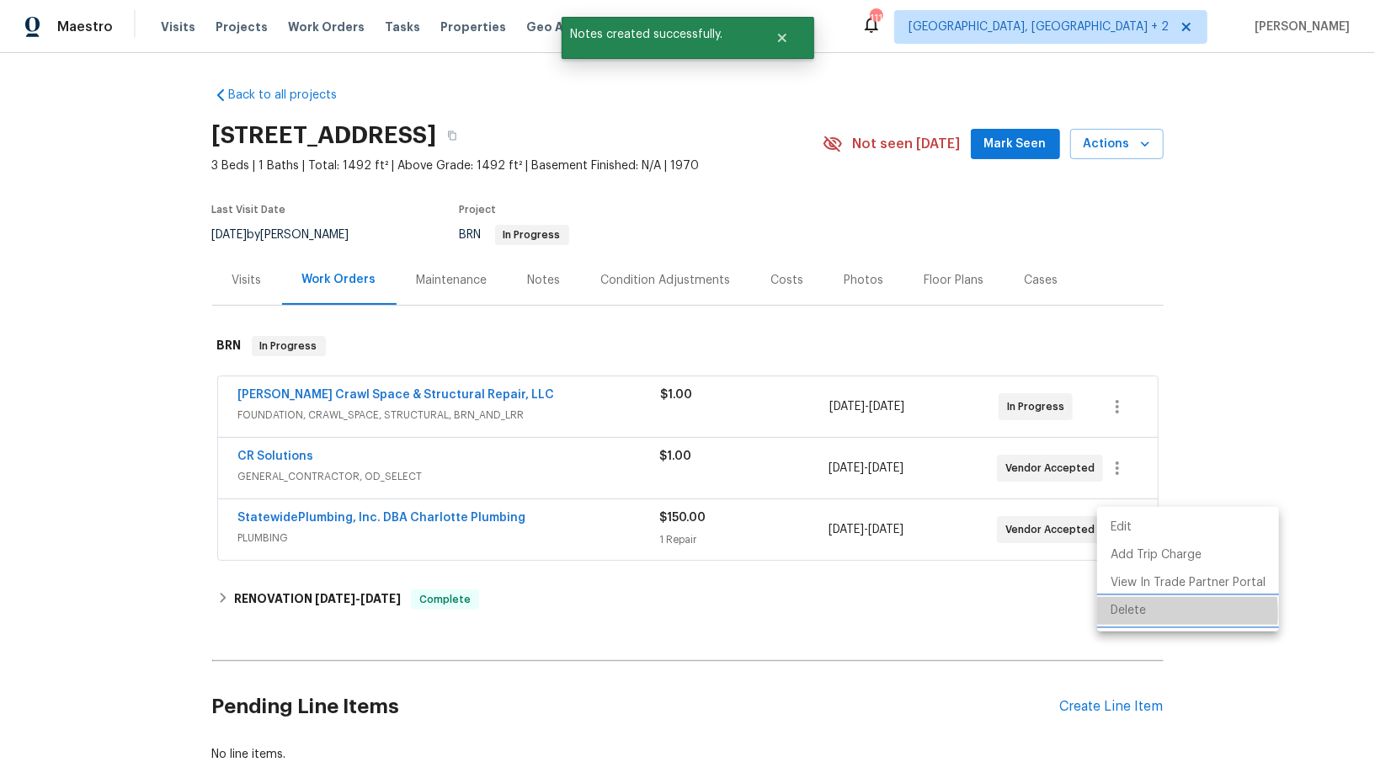
click at [1130, 613] on li "Delete" at bounding box center [1188, 611] width 182 height 28
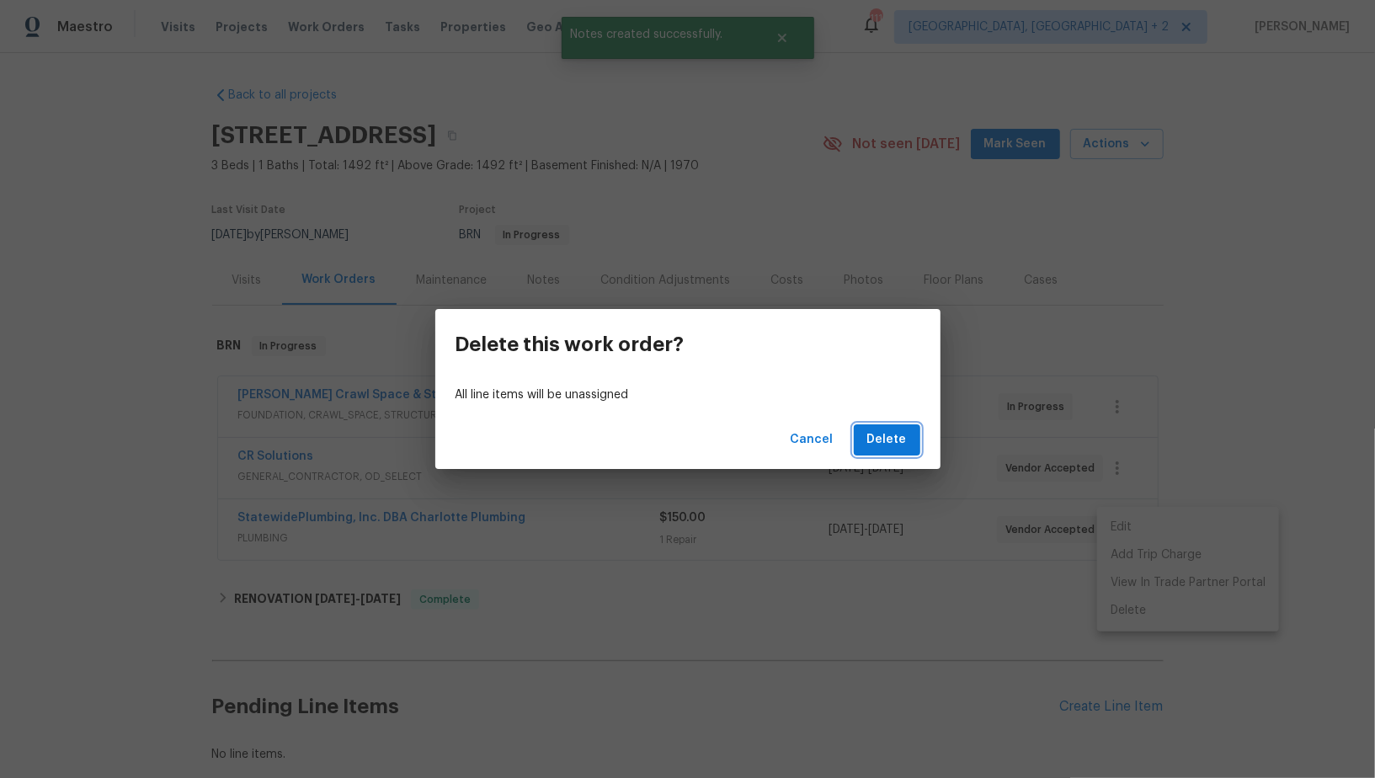
click at [861, 443] on button "Delete" at bounding box center [887, 439] width 67 height 31
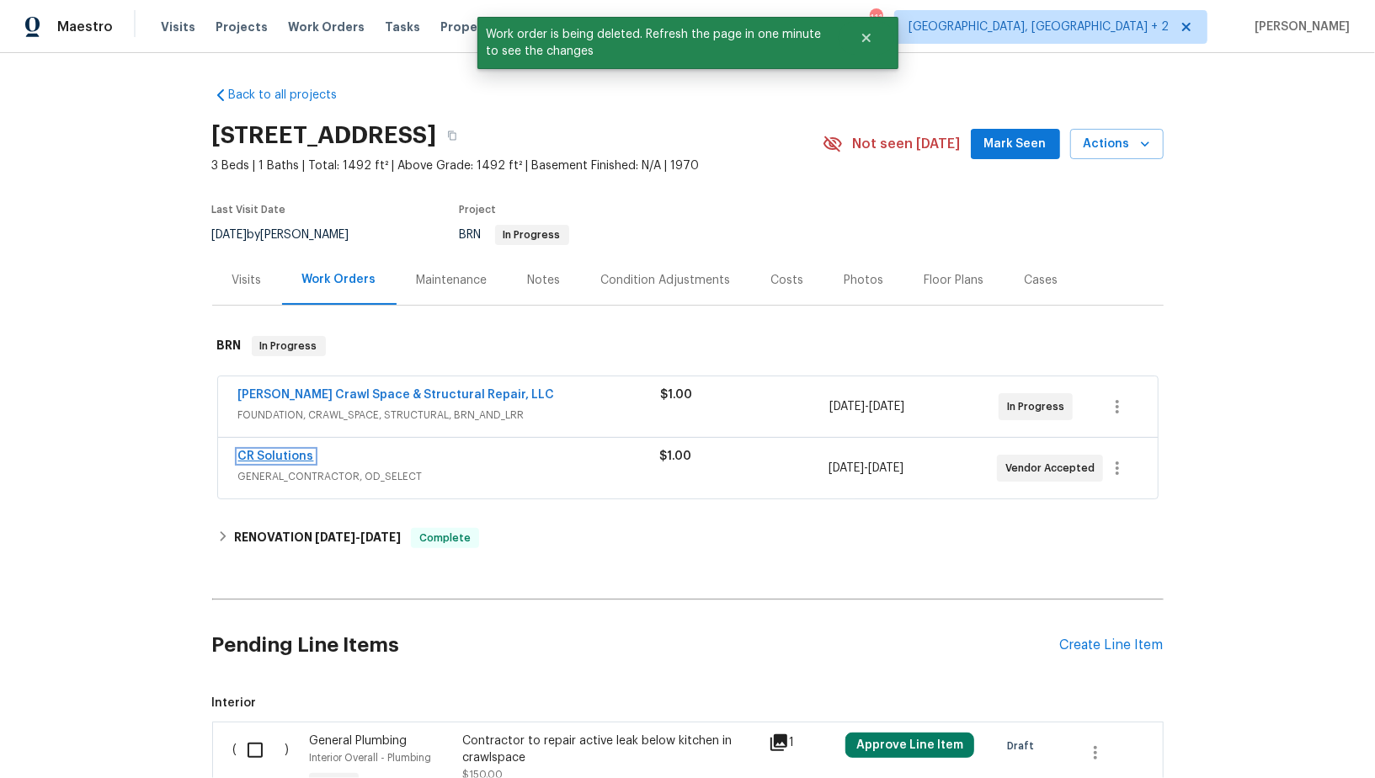
click at [280, 451] on link "CR Solutions" at bounding box center [276, 457] width 76 height 12
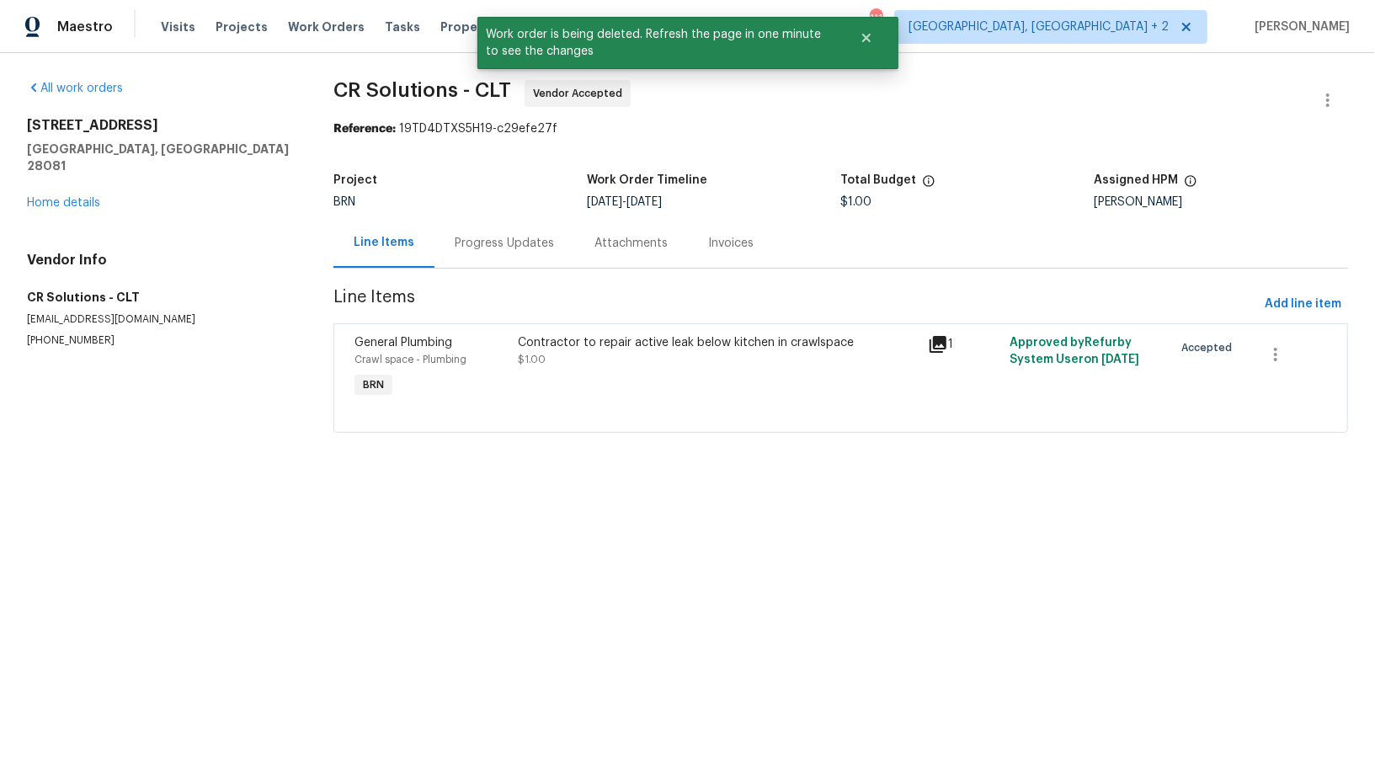
click at [463, 221] on div "Progress Updates" at bounding box center [505, 243] width 140 height 50
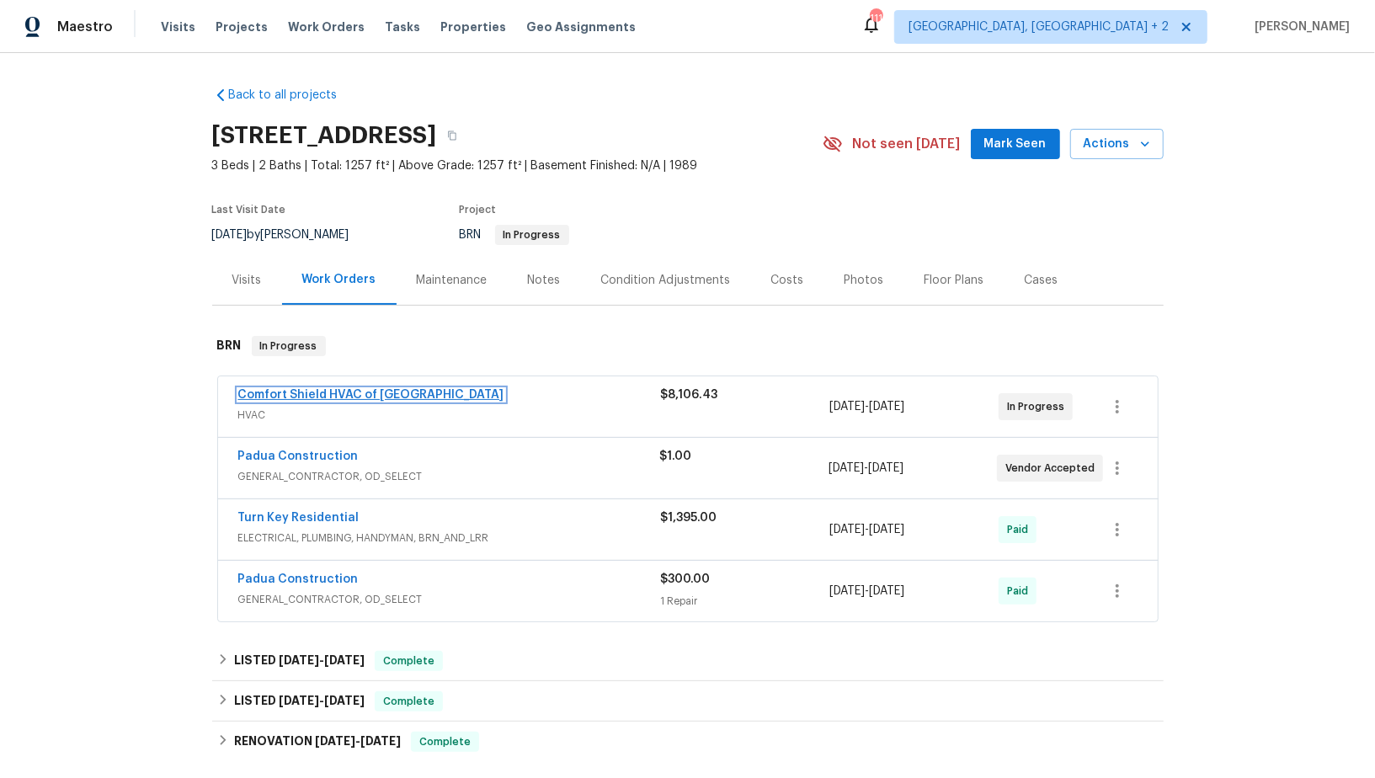
click at [329, 393] on link "Comfort Shield HVAC of [GEOGRAPHIC_DATA]" at bounding box center [371, 395] width 266 height 12
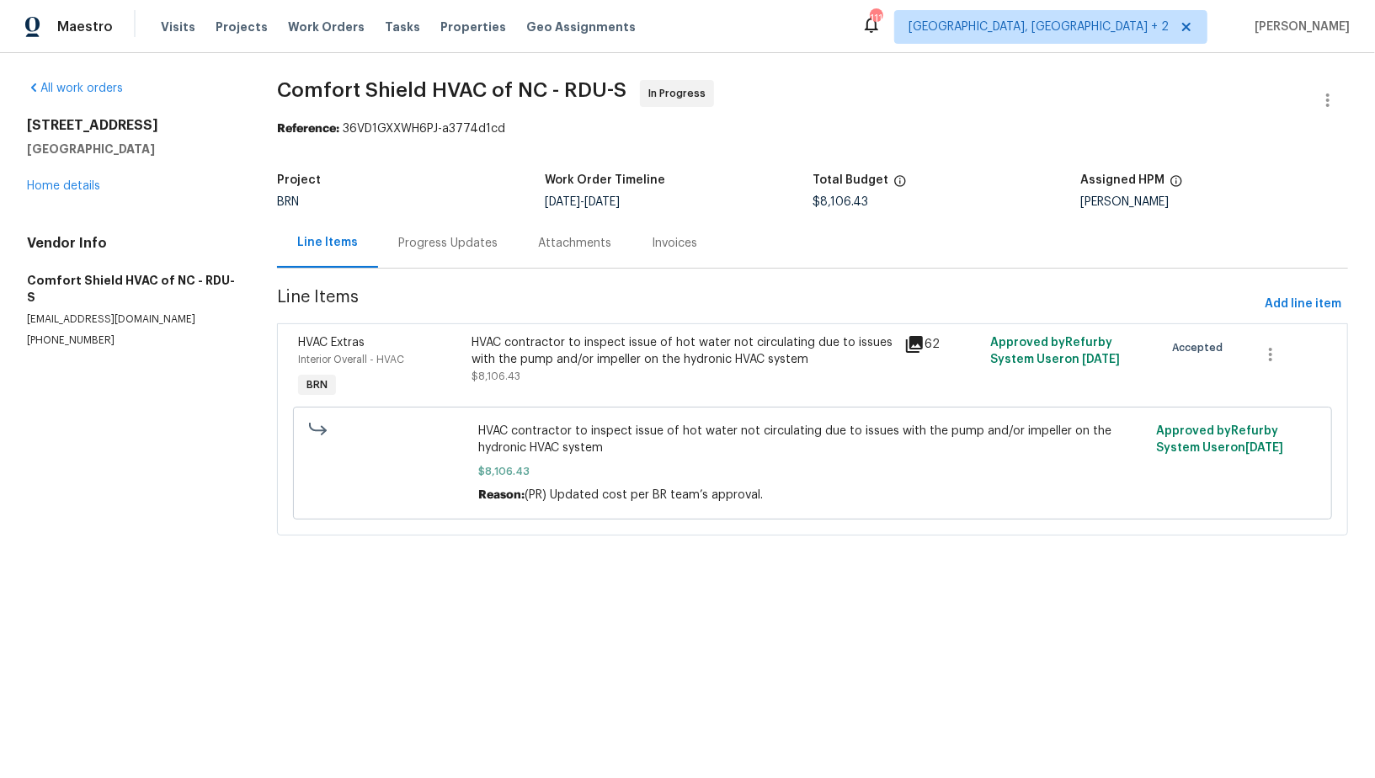
click at [448, 248] on div "Progress Updates" at bounding box center [447, 243] width 99 height 17
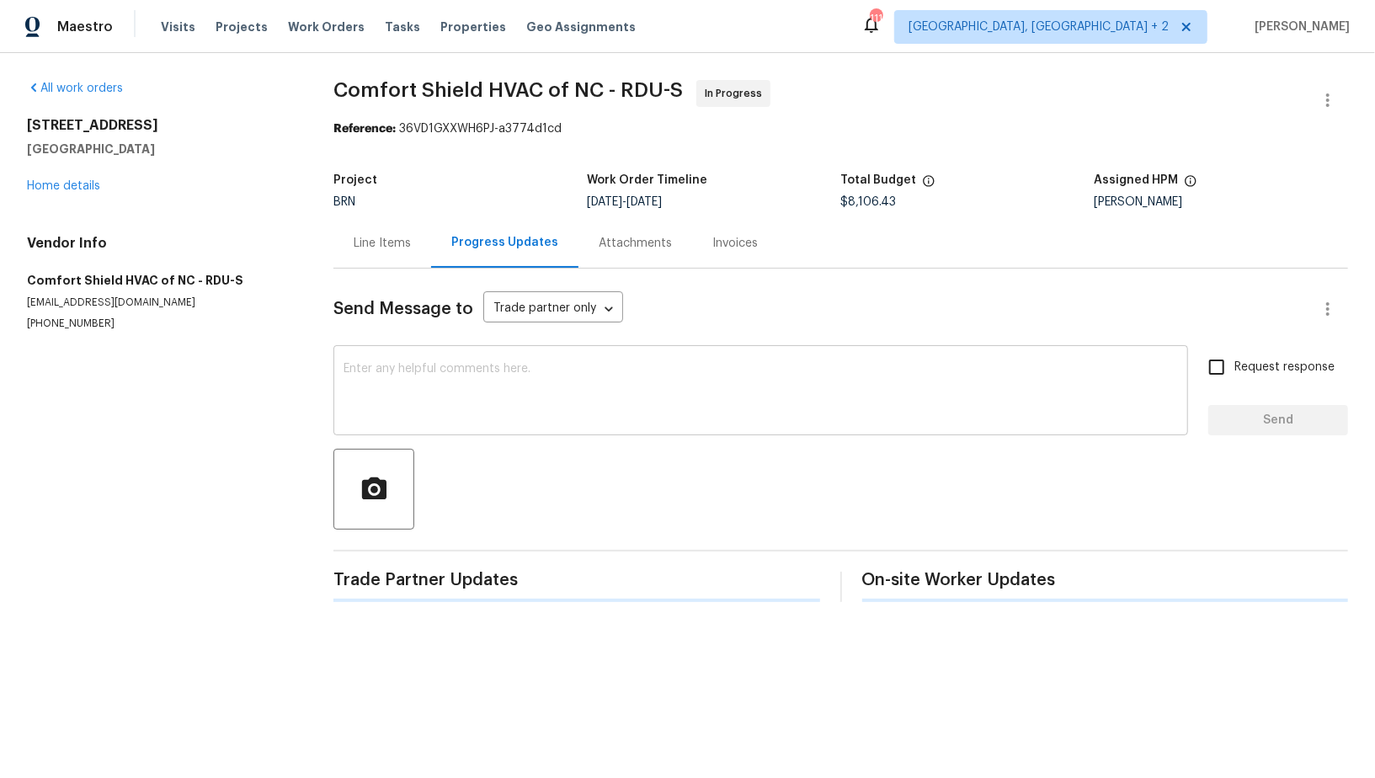
click at [467, 370] on textarea at bounding box center [761, 392] width 835 height 59
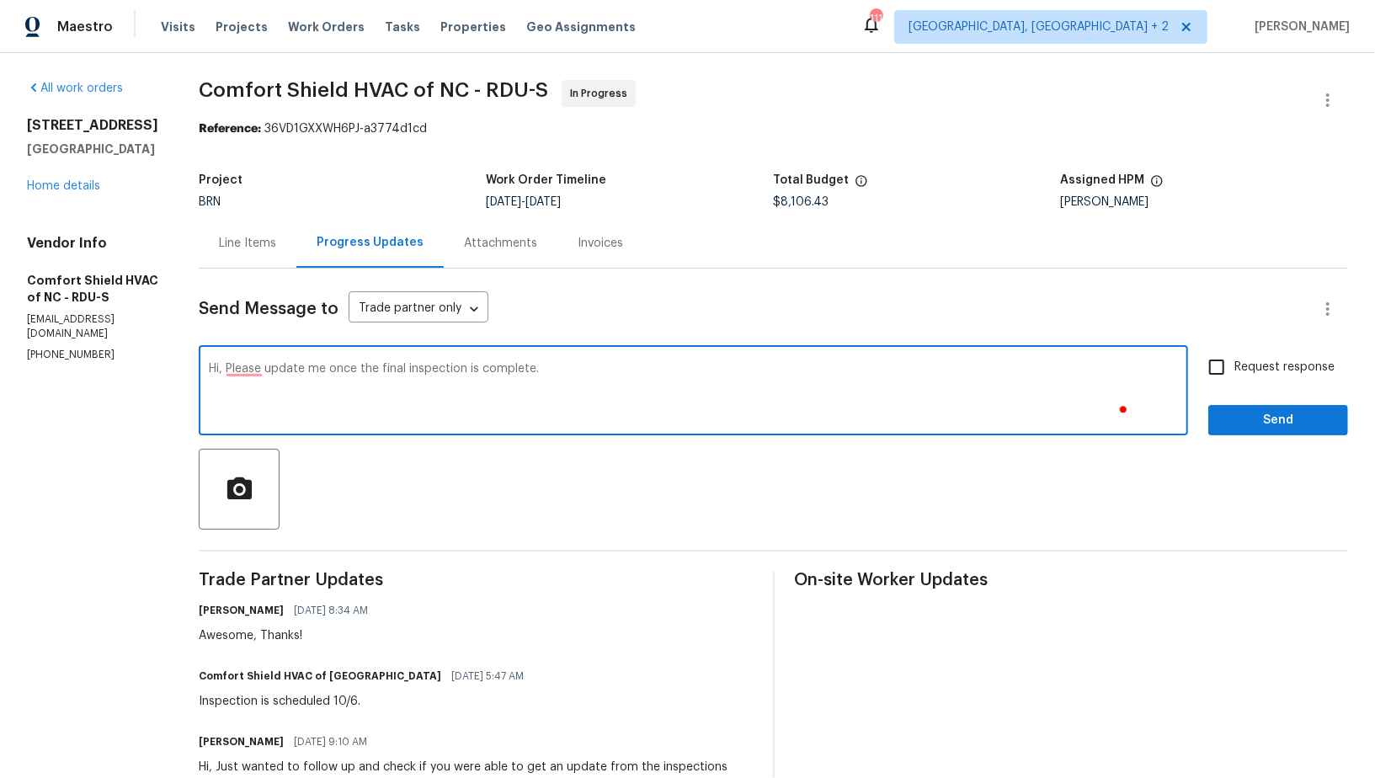
click at [297, 363] on textarea "Hi, Please update me once the final inspection is complete." at bounding box center [693, 392] width 969 height 59
click at [277, 368] on textarea "Hi, Please update me once the final inspection is complete." at bounding box center [693, 392] width 969 height 59
type textarea "Hi, please update me once the final inspection is complete."
click at [702, 361] on div "Hi, please update me once the final inspection is complete. x ​" at bounding box center [694, 393] width 990 height 86
click at [715, 383] on textarea "Hi, please update me once the final inspection is complete." at bounding box center [693, 392] width 969 height 59
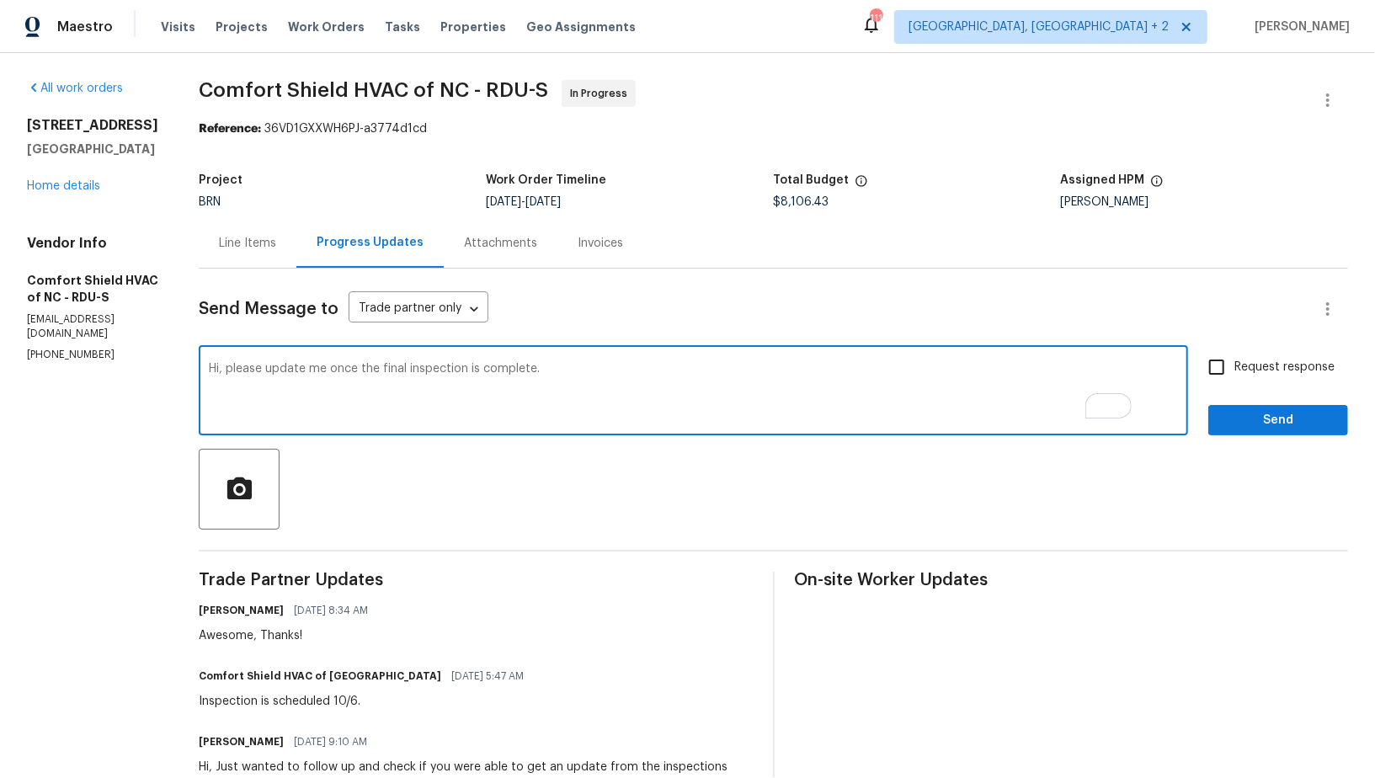
click at [1220, 368] on input "Request response" at bounding box center [1216, 367] width 35 height 35
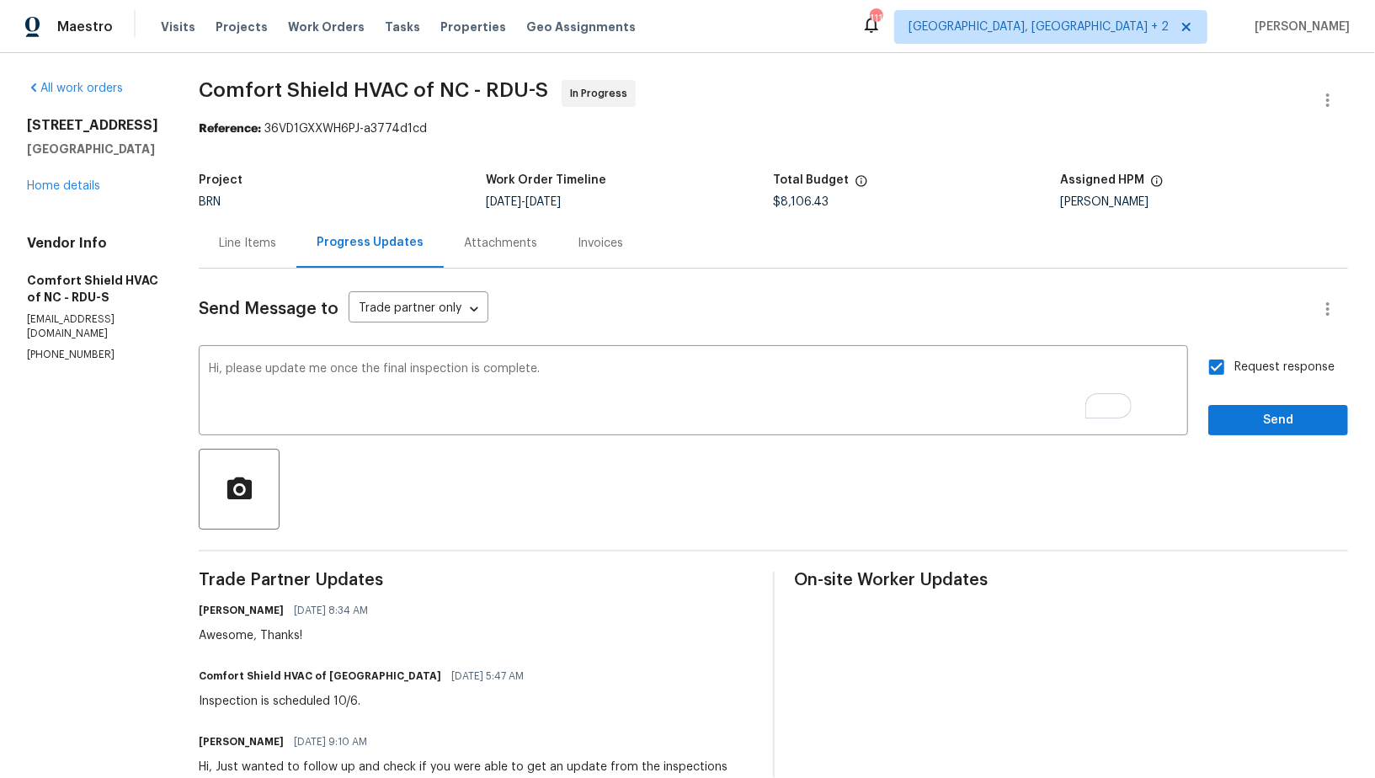
click at [1199, 350] on input "Request response" at bounding box center [1216, 367] width 35 height 35
click at [1227, 364] on input "Request response" at bounding box center [1216, 367] width 35 height 35
checkbox input "true"
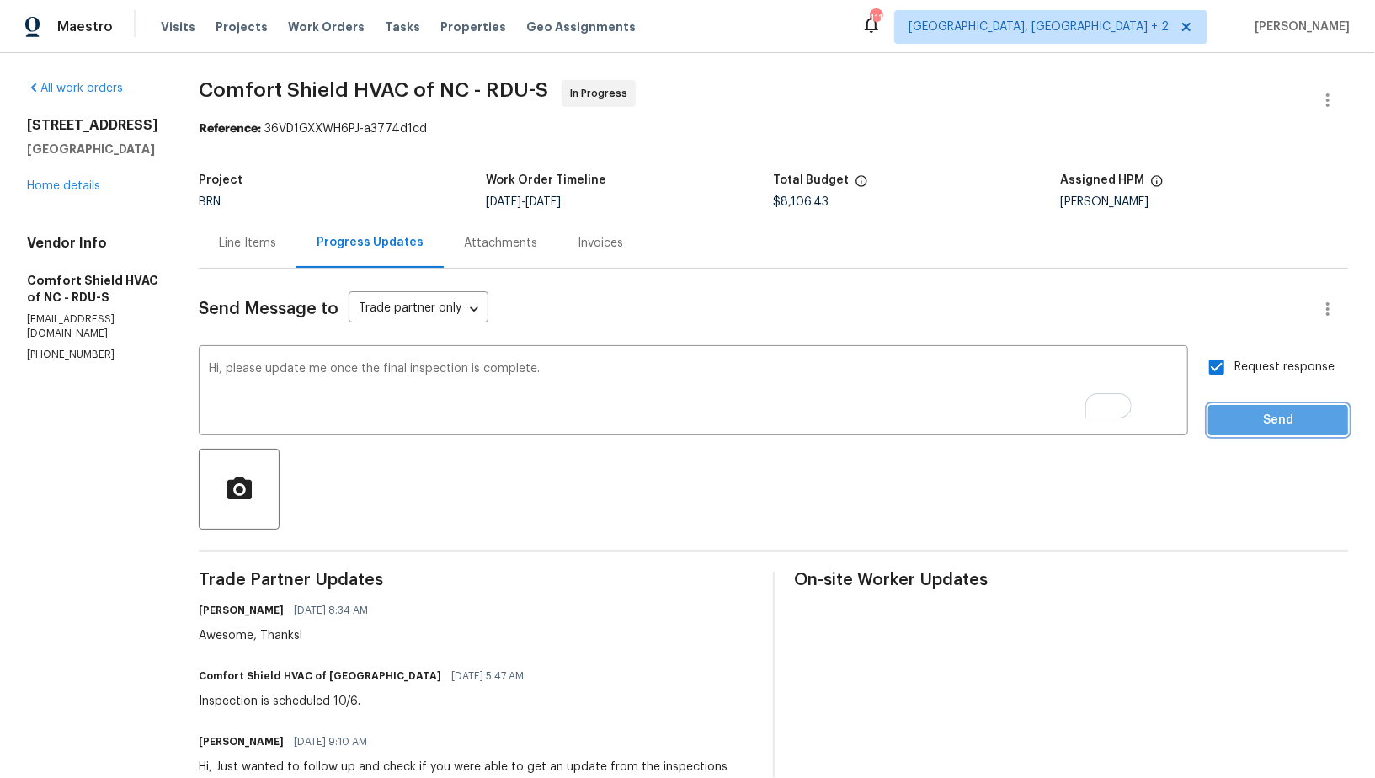
click at [1249, 418] on span "Send" at bounding box center [1278, 420] width 113 height 21
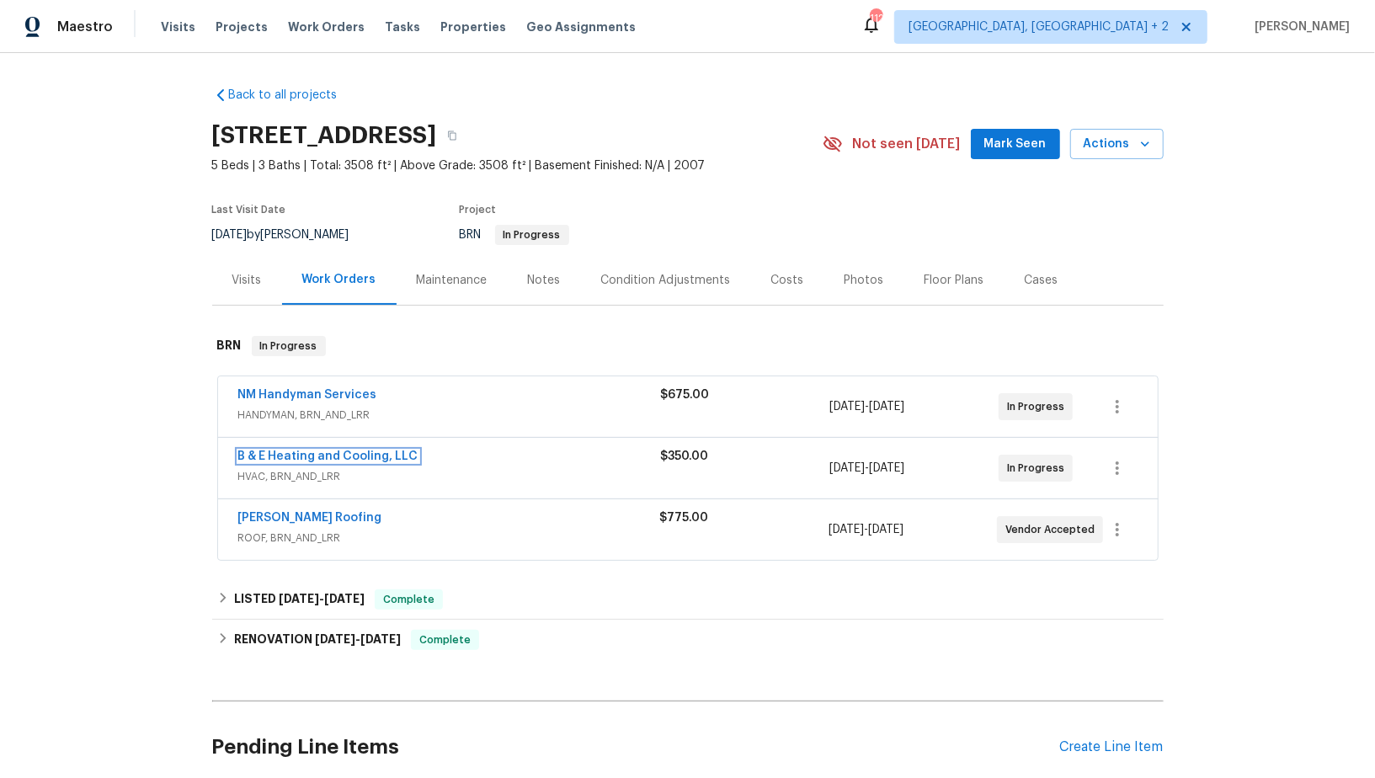
click at [287, 458] on link "B & E Heating and Cooling, LLC" at bounding box center [328, 457] width 180 height 12
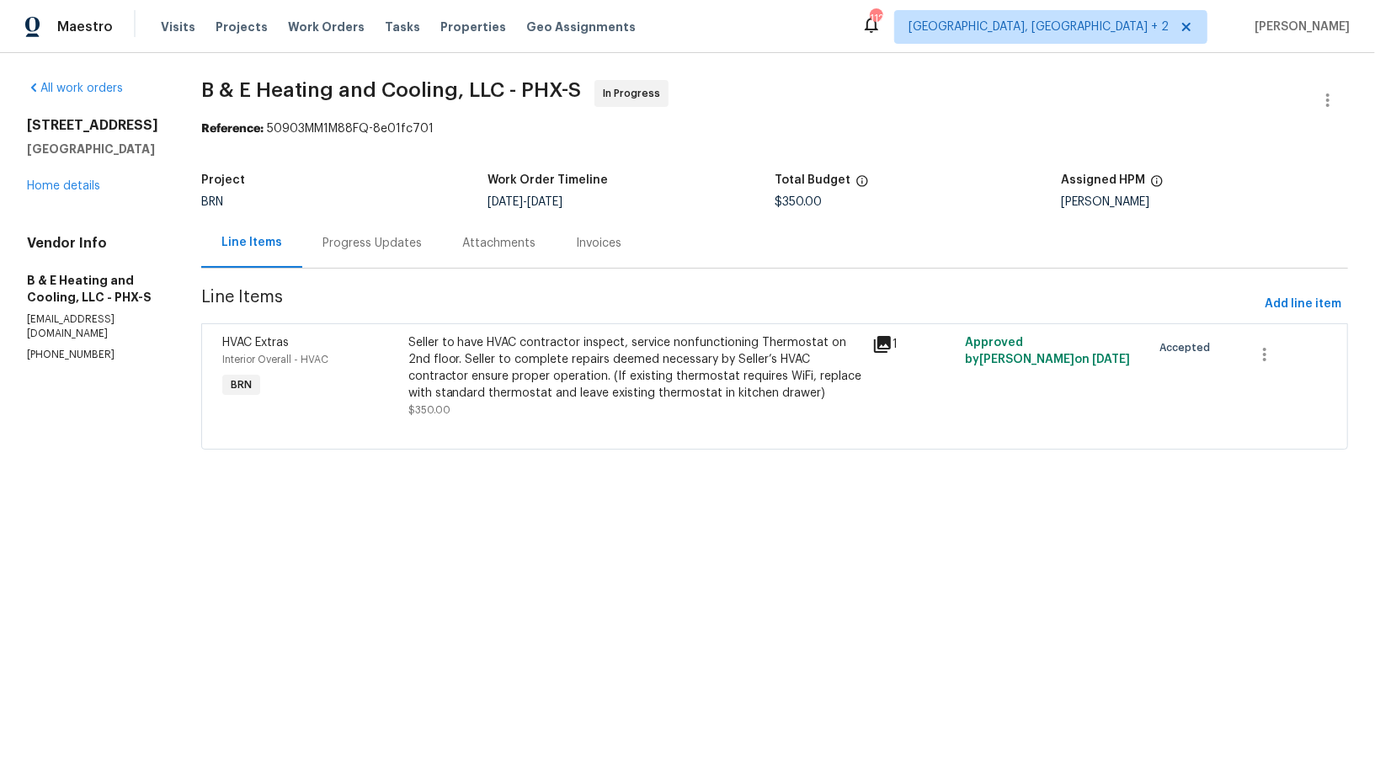
click at [397, 220] on div "Progress Updates" at bounding box center [372, 243] width 140 height 50
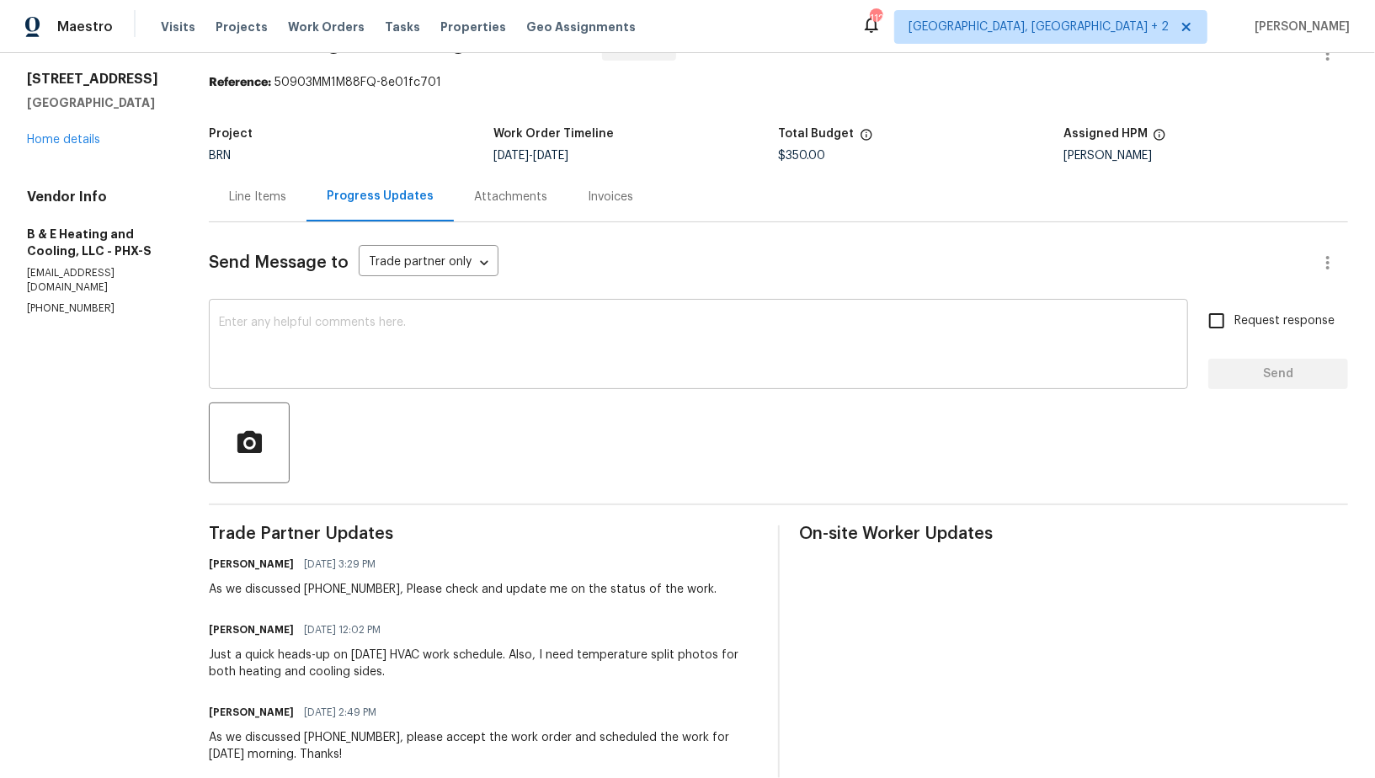
click at [371, 320] on textarea at bounding box center [698, 346] width 959 height 59
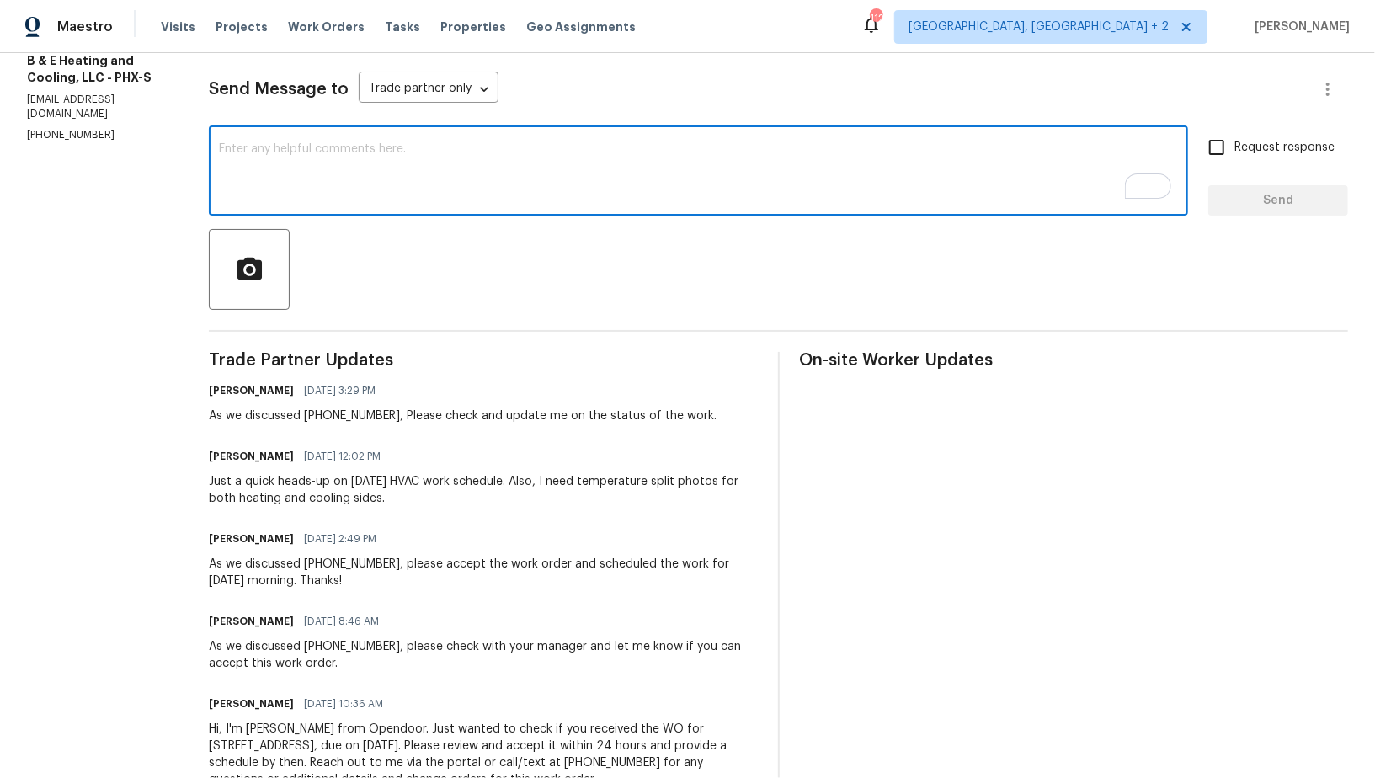
scroll to position [220, 0]
click at [286, 182] on textarea "To enrich screen reader interactions, please activate Accessibility in Grammarl…" at bounding box center [698, 172] width 959 height 59
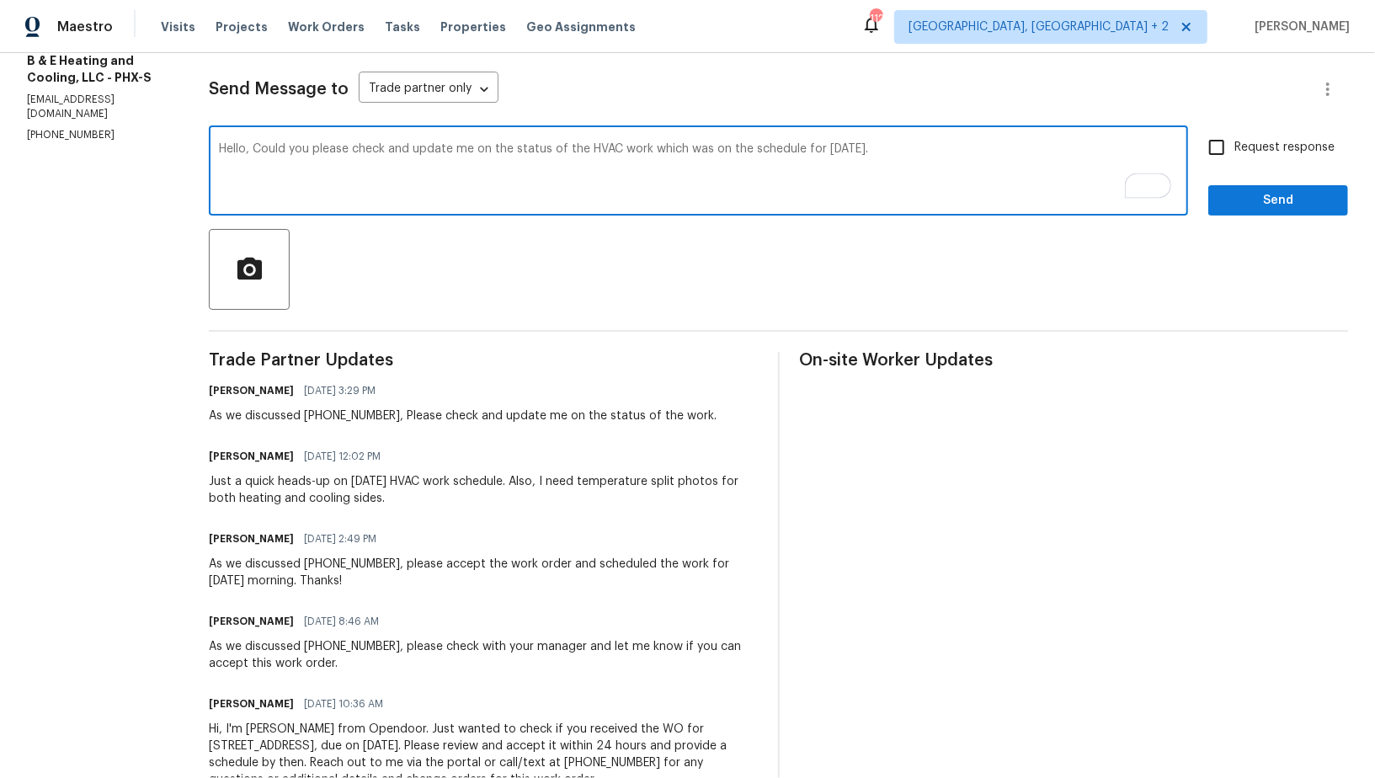
type textarea "Hello, Could you please check and update me on the status of the HVAC work whic…"
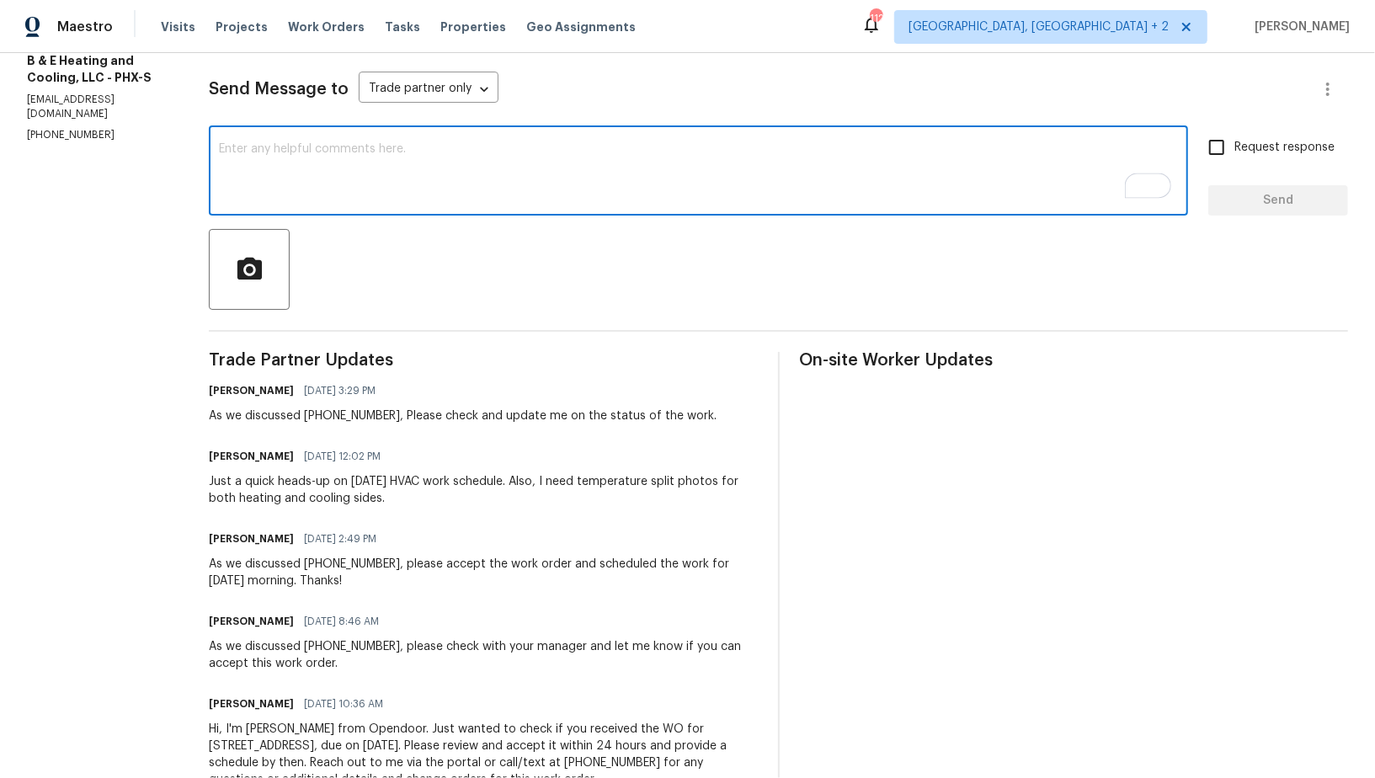
paste textarea "Hello, could you please check and update me on the status of the HVAC work that…"
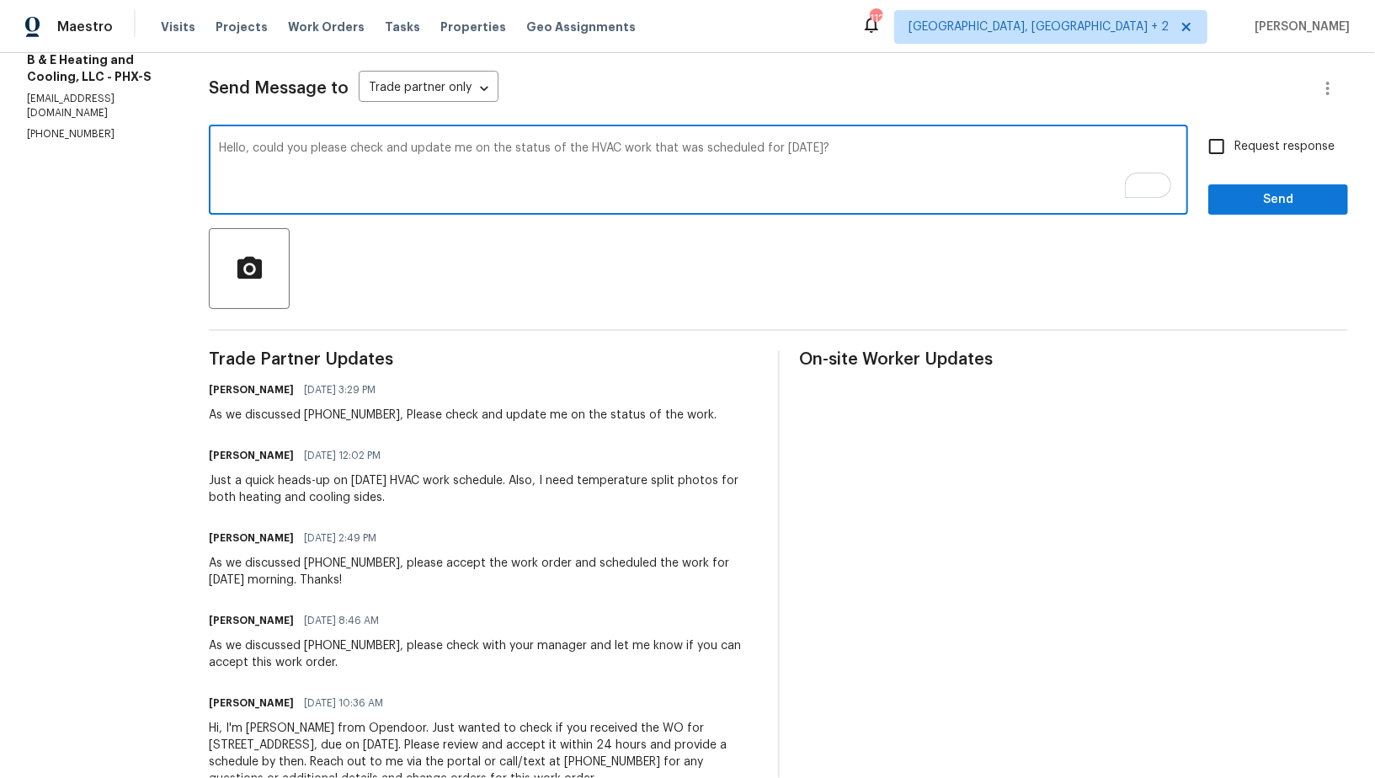
scroll to position [213, 0]
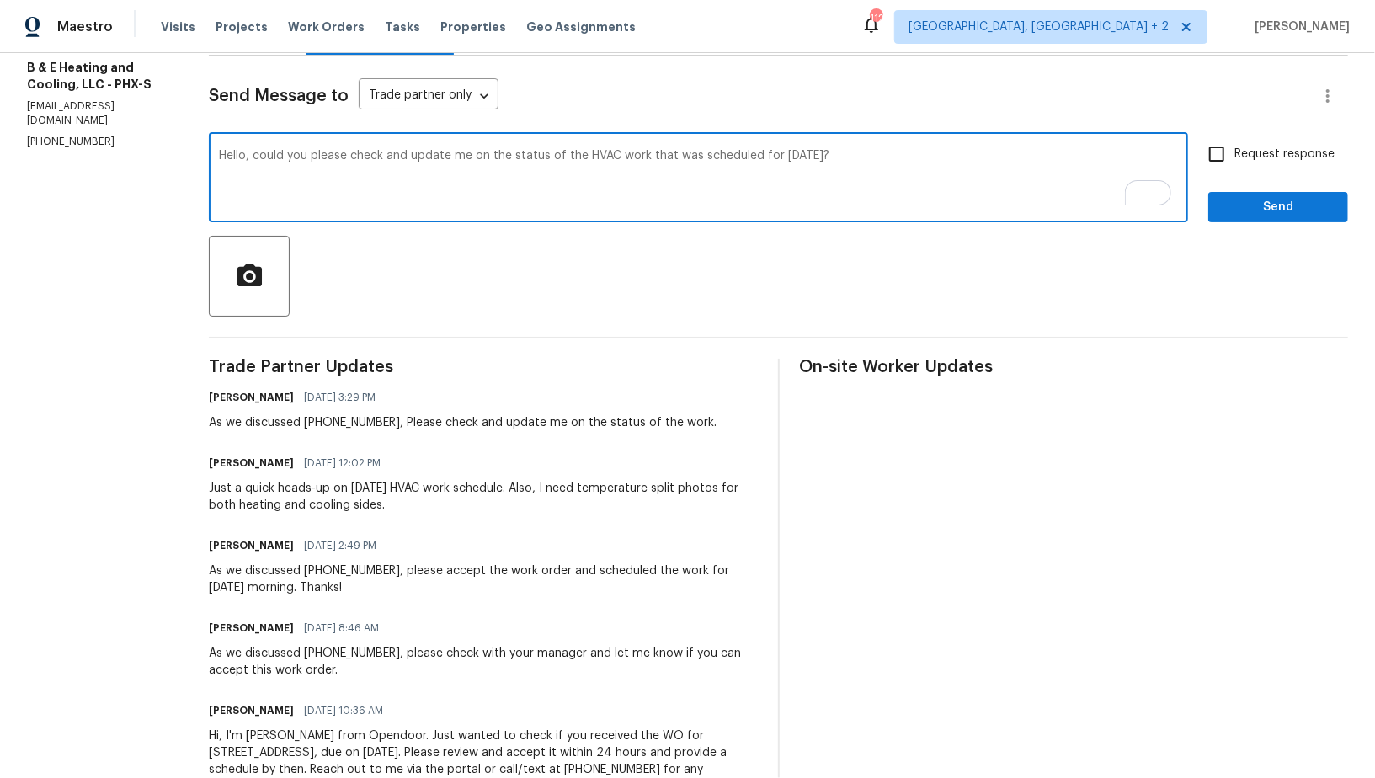
click at [919, 153] on textarea "Hello, could you please check and update me on the status of the HVAC work that…" at bounding box center [698, 179] width 959 height 59
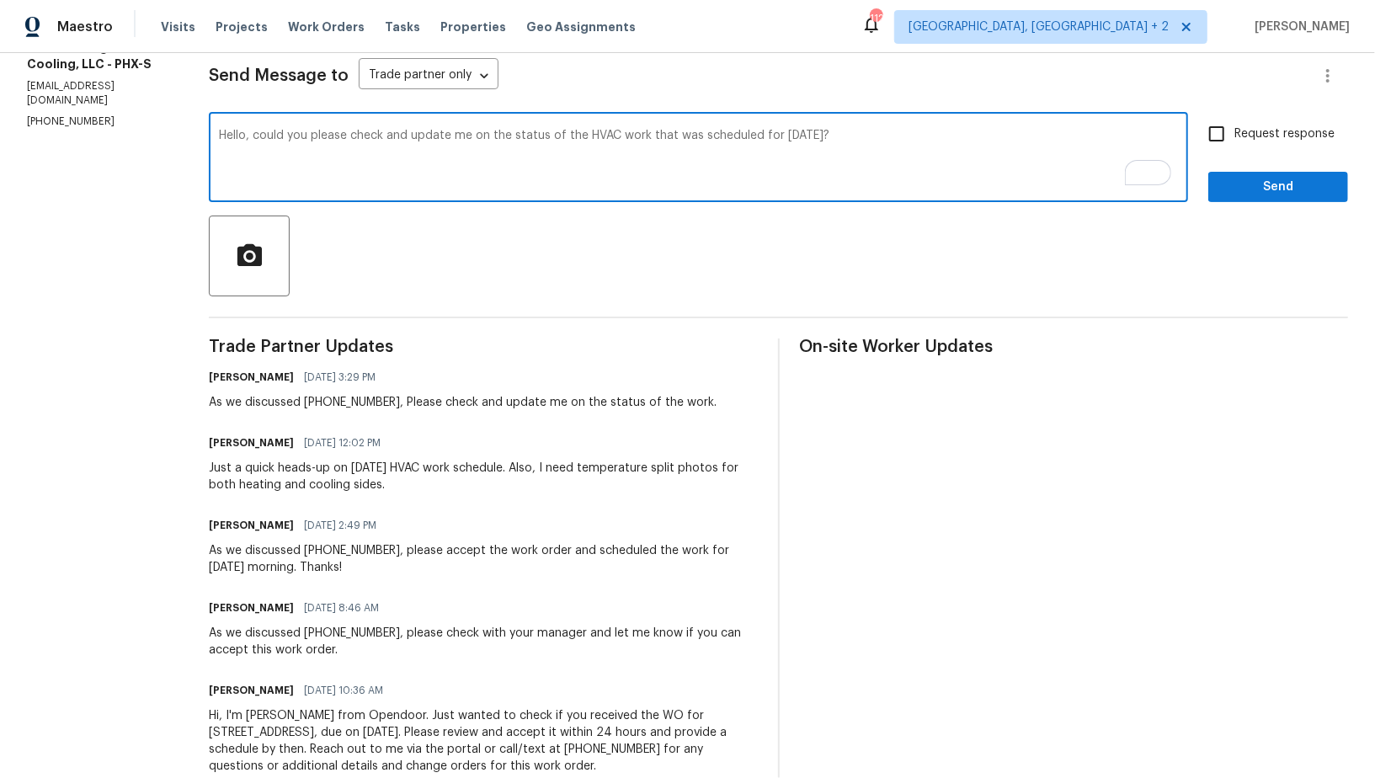
click at [985, 131] on textarea "Hello, could you please check and update me on the status of the HVAC work that…" at bounding box center [698, 159] width 959 height 59
click at [923, 136] on textarea "Hello, could you please check and update me on the status of the HVAC work that…" at bounding box center [698, 158] width 959 height 59
type textarea "Hello, could you please check and update me on the status of the HVAC work that…"
click at [1226, 137] on input "Request response" at bounding box center [1216, 132] width 35 height 35
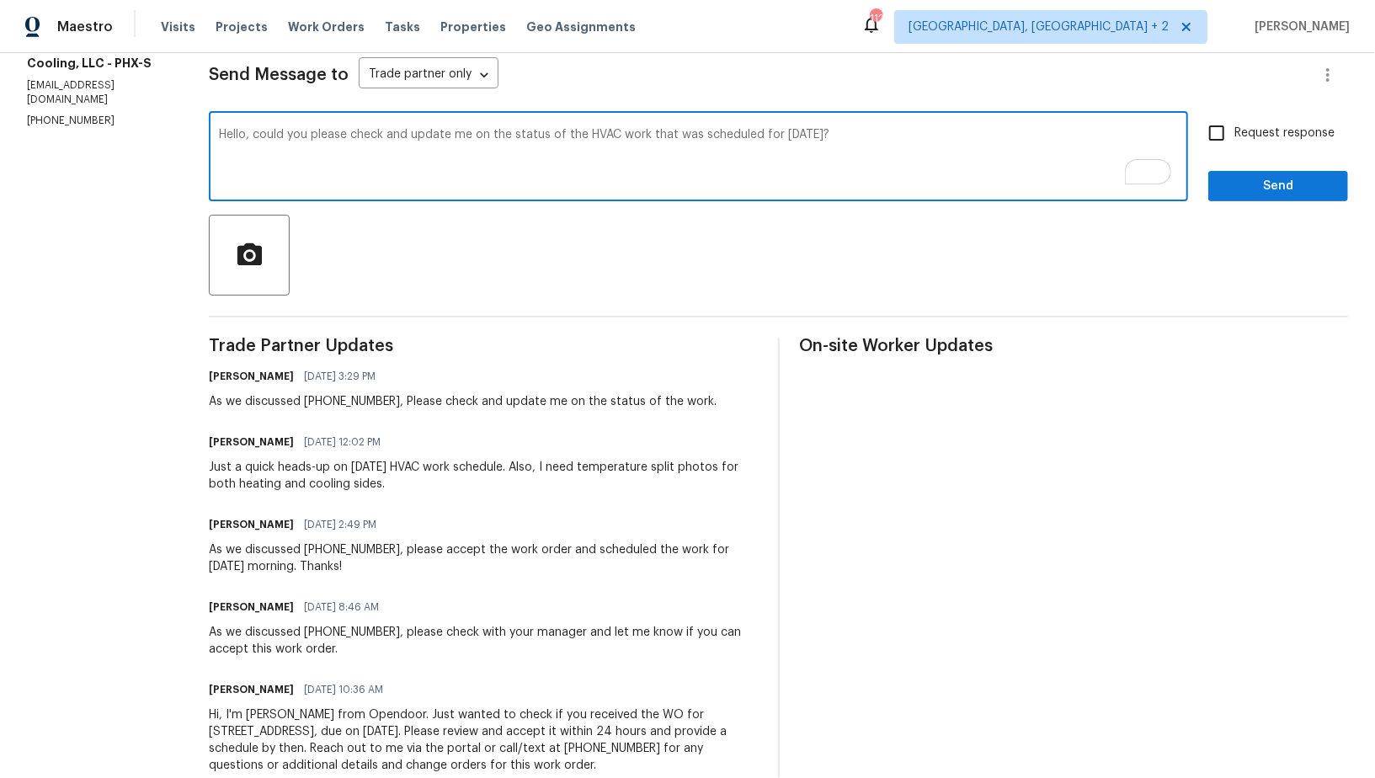
checkbox input "true"
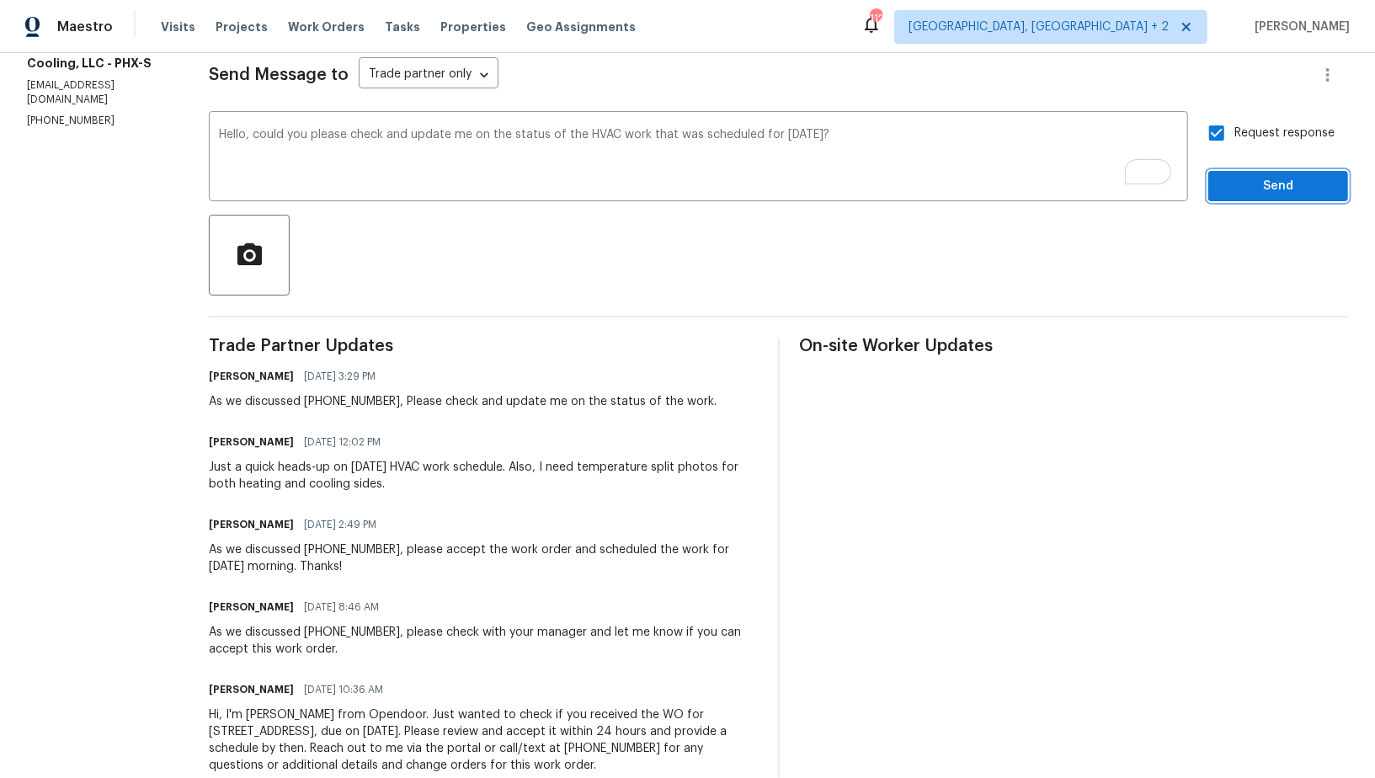
click at [1243, 188] on span "Send" at bounding box center [1278, 186] width 113 height 21
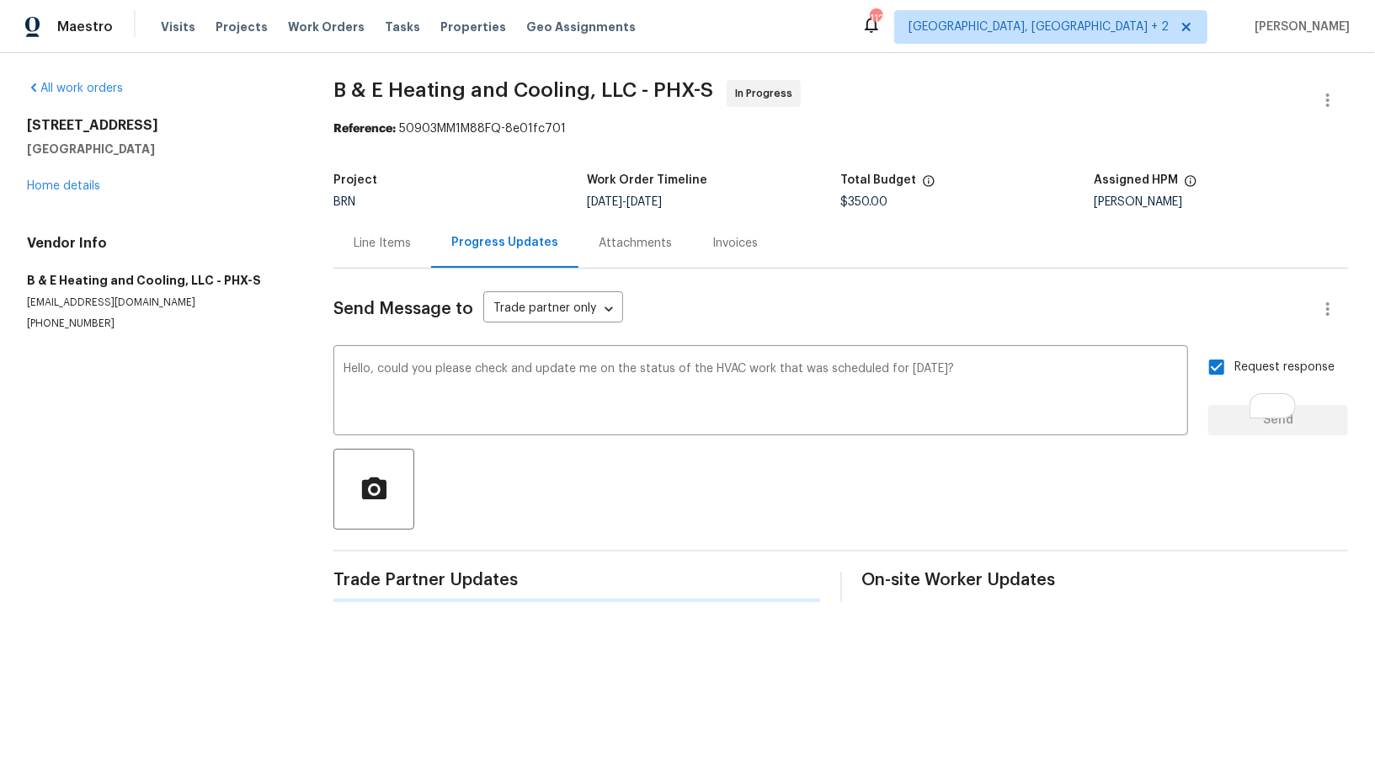
scroll to position [0, 0]
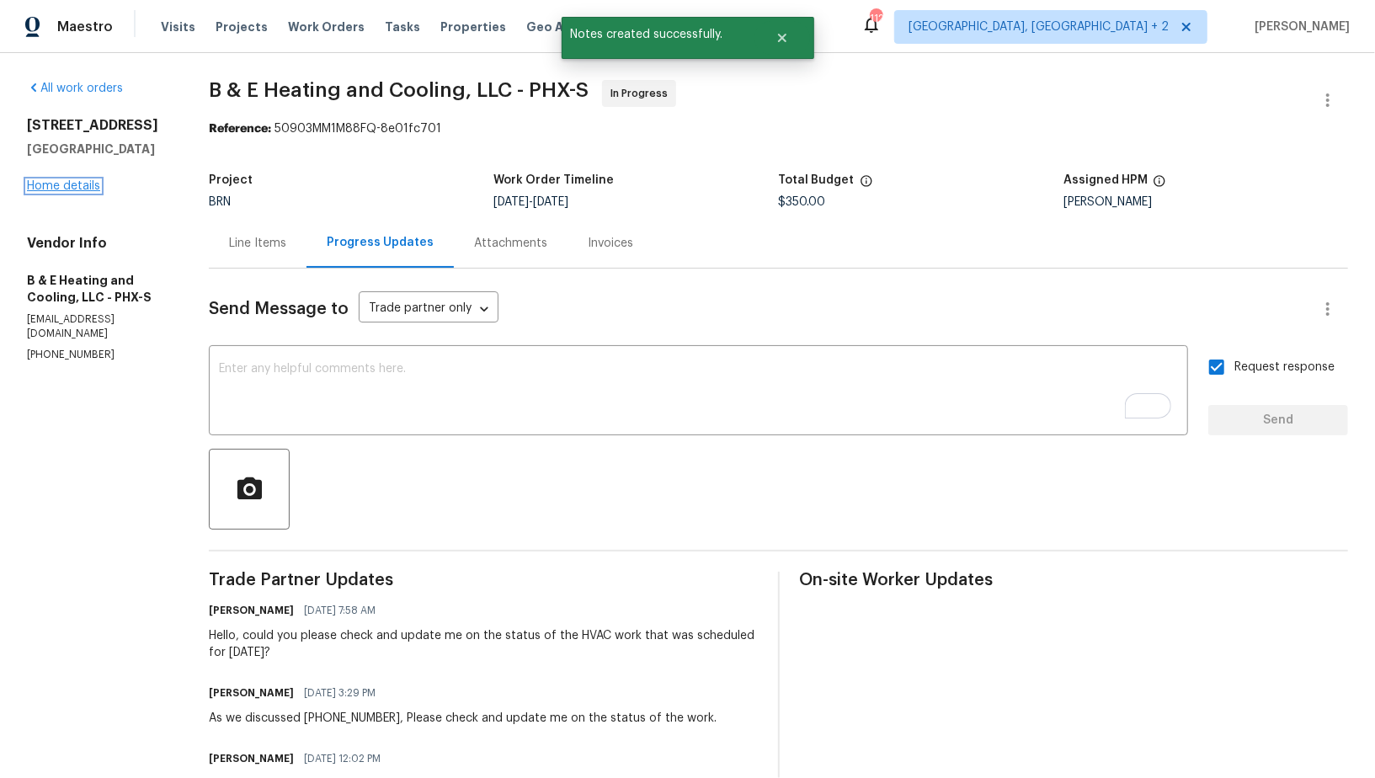
click at [81, 184] on link "Home details" at bounding box center [63, 186] width 73 height 12
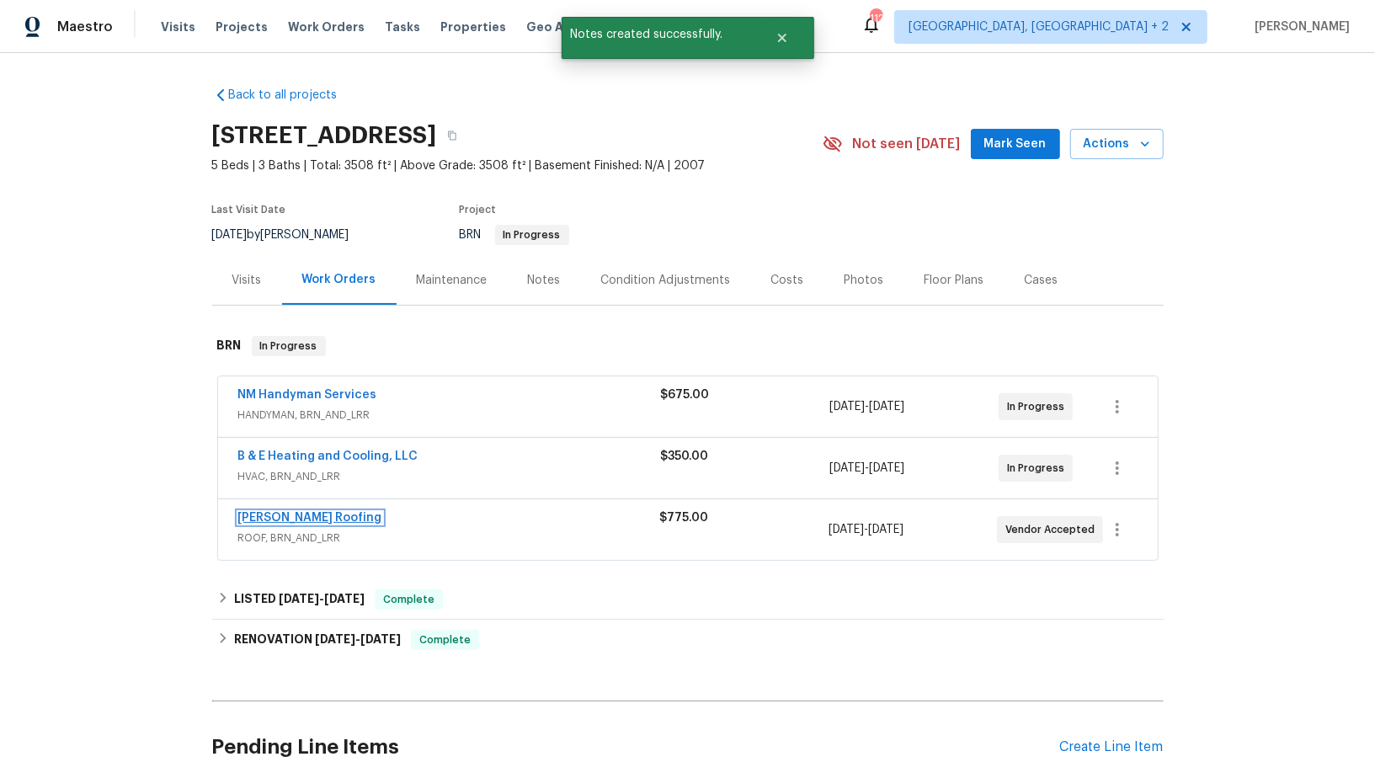
click at [296, 515] on link "Stout Roofing" at bounding box center [310, 518] width 144 height 12
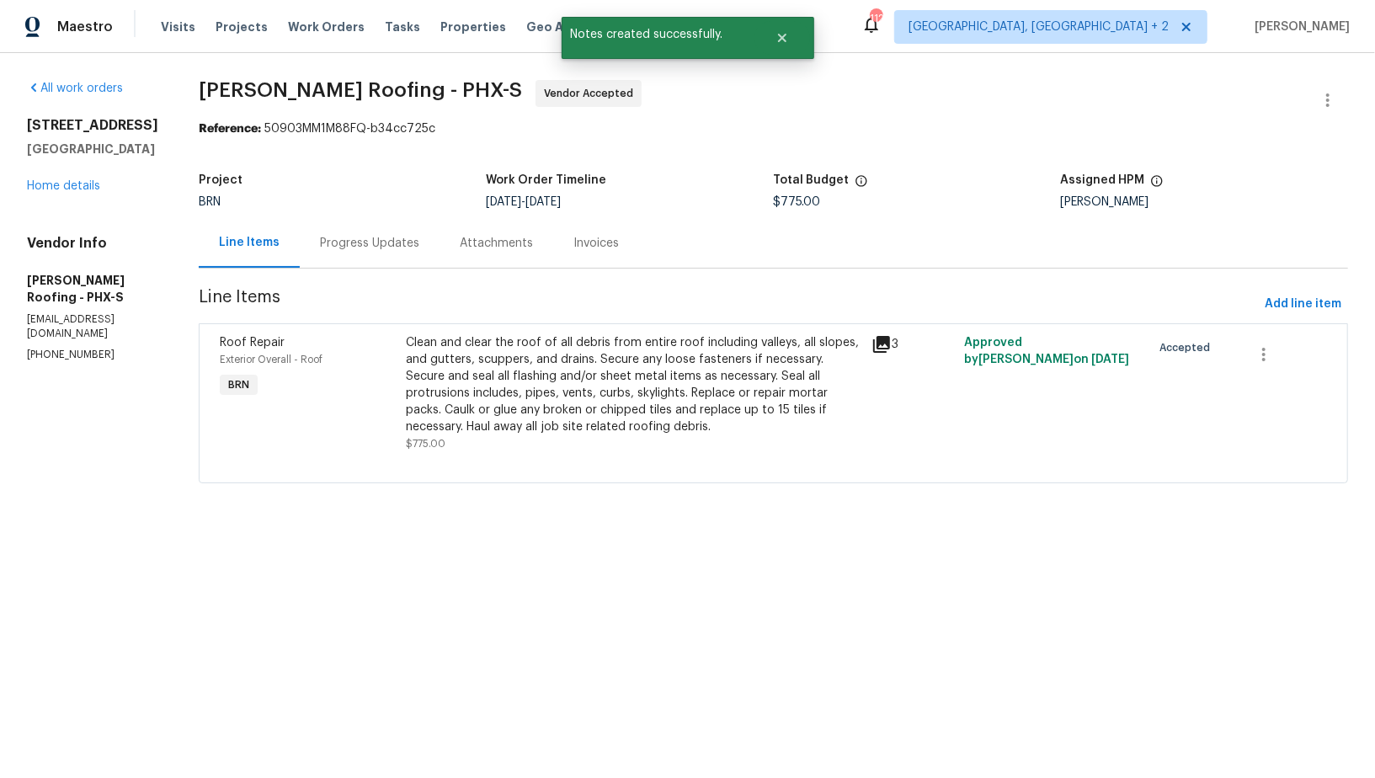
click at [440, 259] on div "Attachments" at bounding box center [497, 243] width 114 height 50
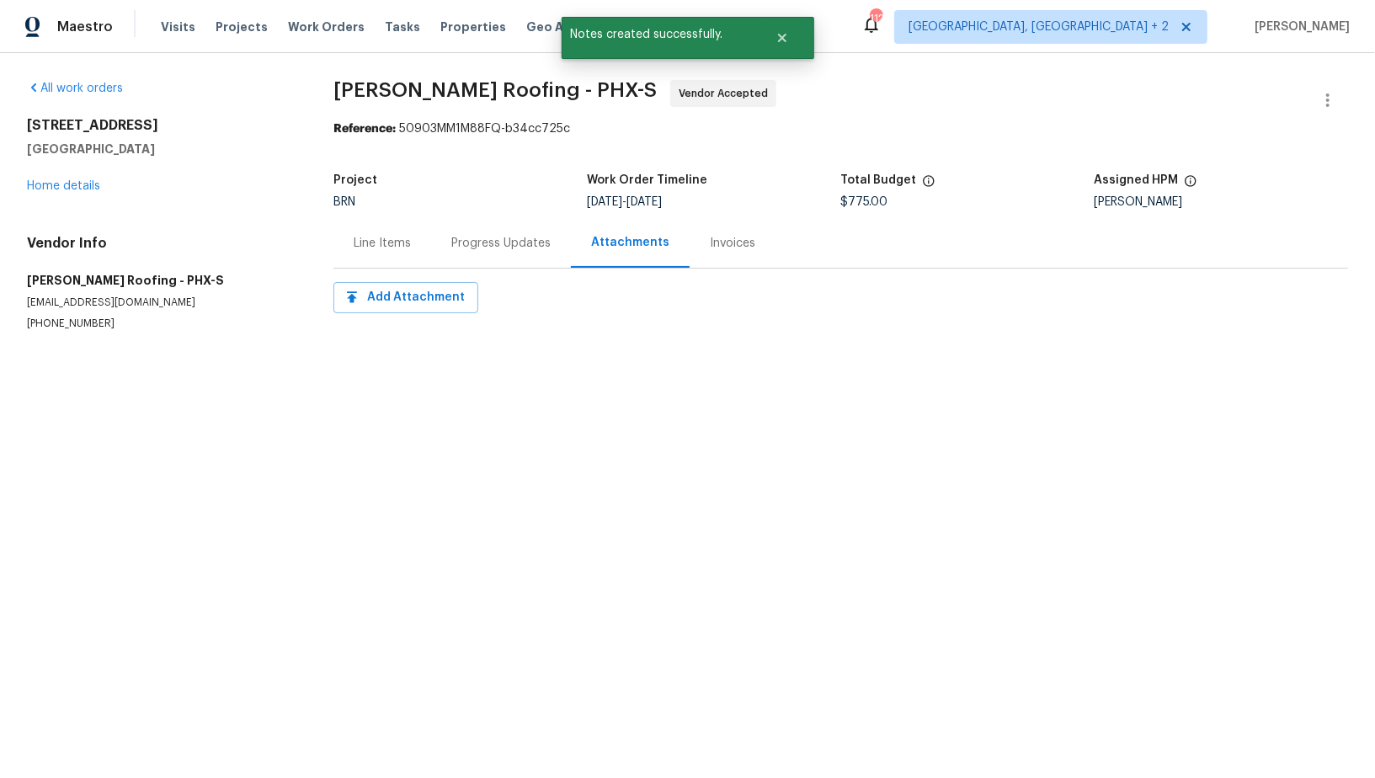
click at [492, 242] on div "Progress Updates" at bounding box center [500, 243] width 99 height 17
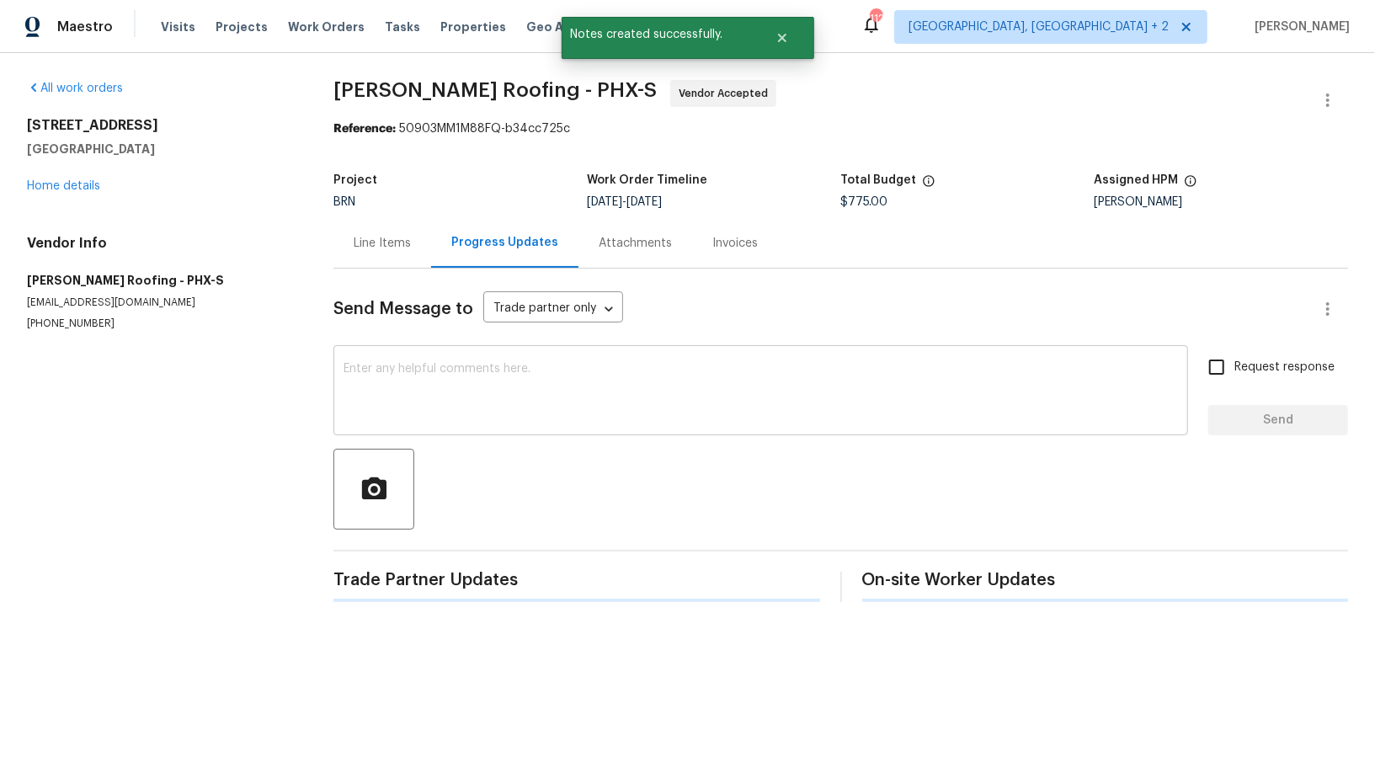
click at [483, 419] on textarea at bounding box center [761, 392] width 835 height 59
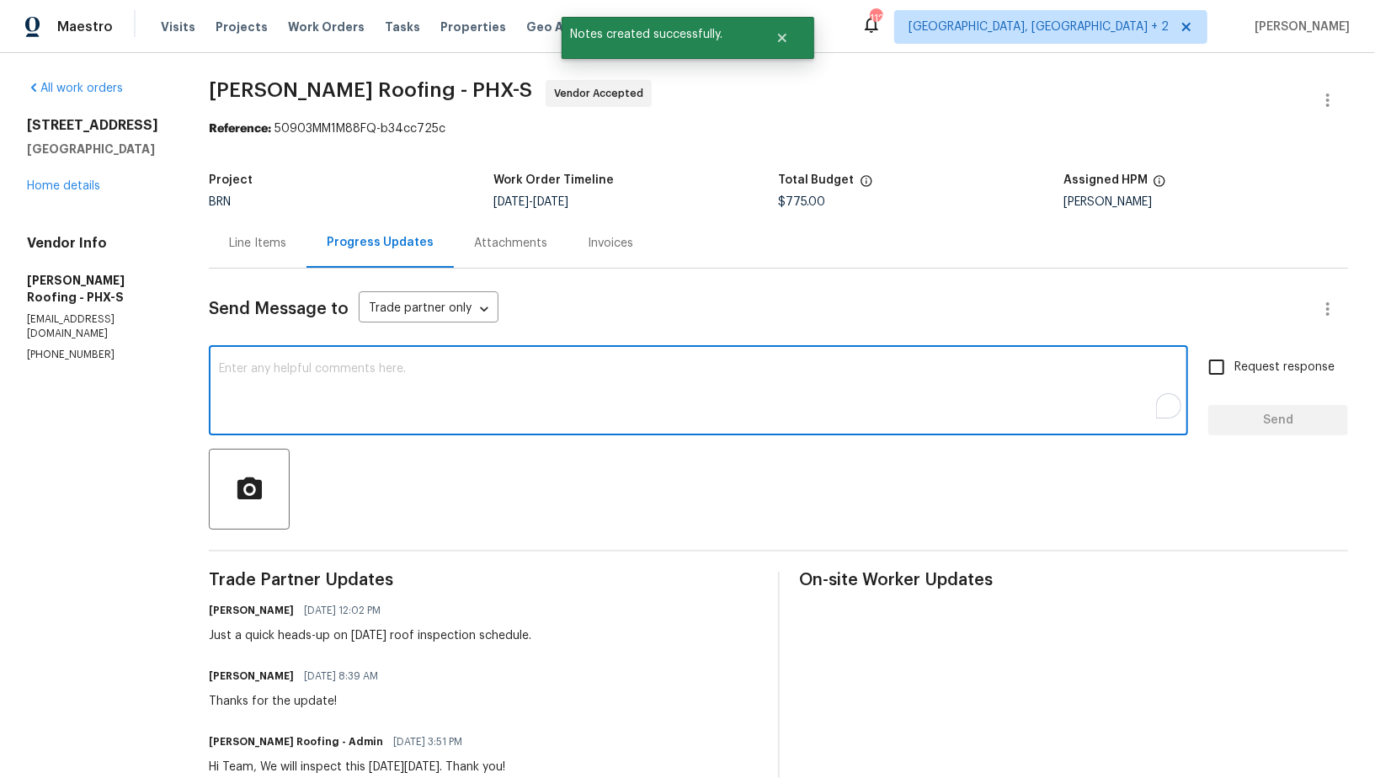
paste textarea "Hello, could you please check and update me on the status of the HVAC work that…"
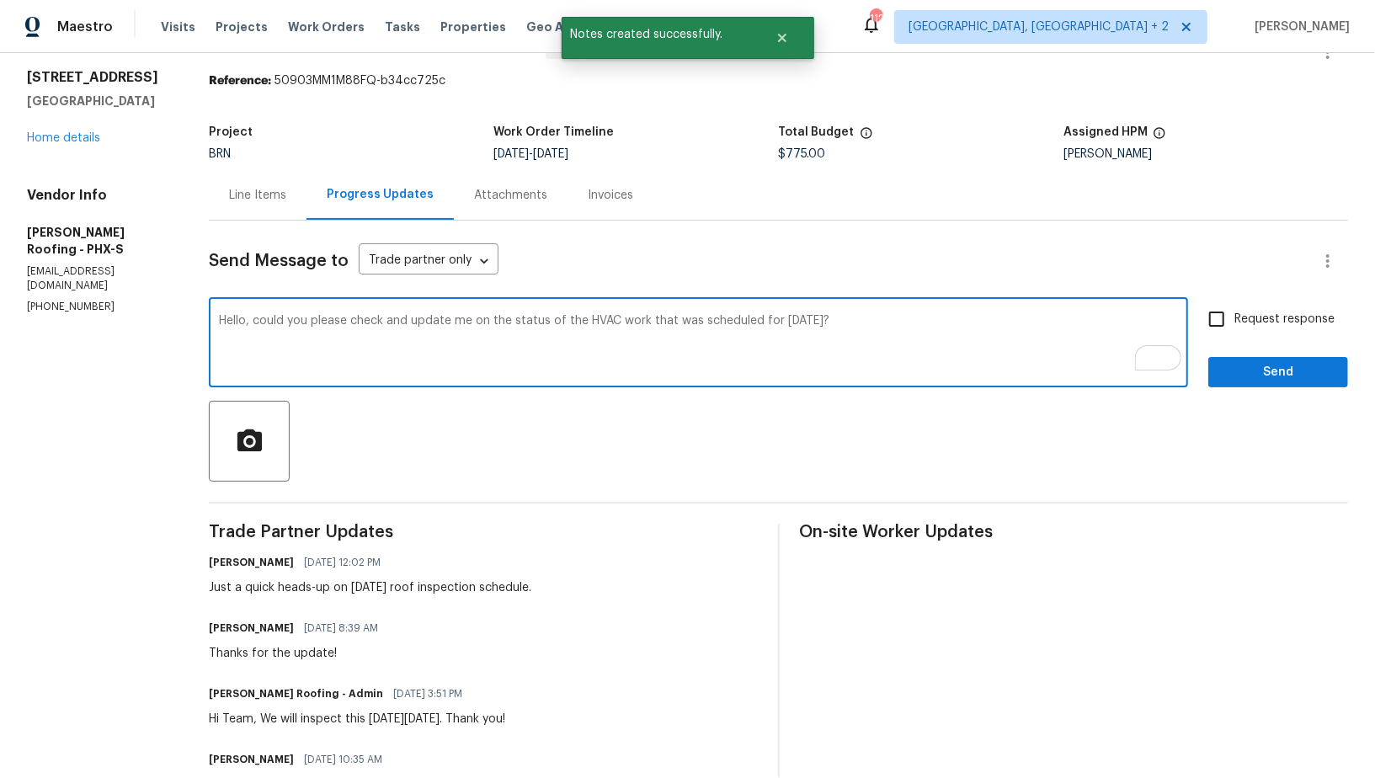
drag, startPoint x: 611, startPoint y: 320, endPoint x: 581, endPoint y: 320, distance: 29.5
click at [581, 320] on textarea "Hello, could you please check and update me on the status of the HVAC work that…" at bounding box center [698, 344] width 959 height 59
drag, startPoint x: 639, startPoint y: 320, endPoint x: 579, endPoint y: 320, distance: 60.6
click at [579, 320] on textarea "Hello, could you please check and update me on the status of the HVAC work that…" at bounding box center [698, 344] width 959 height 59
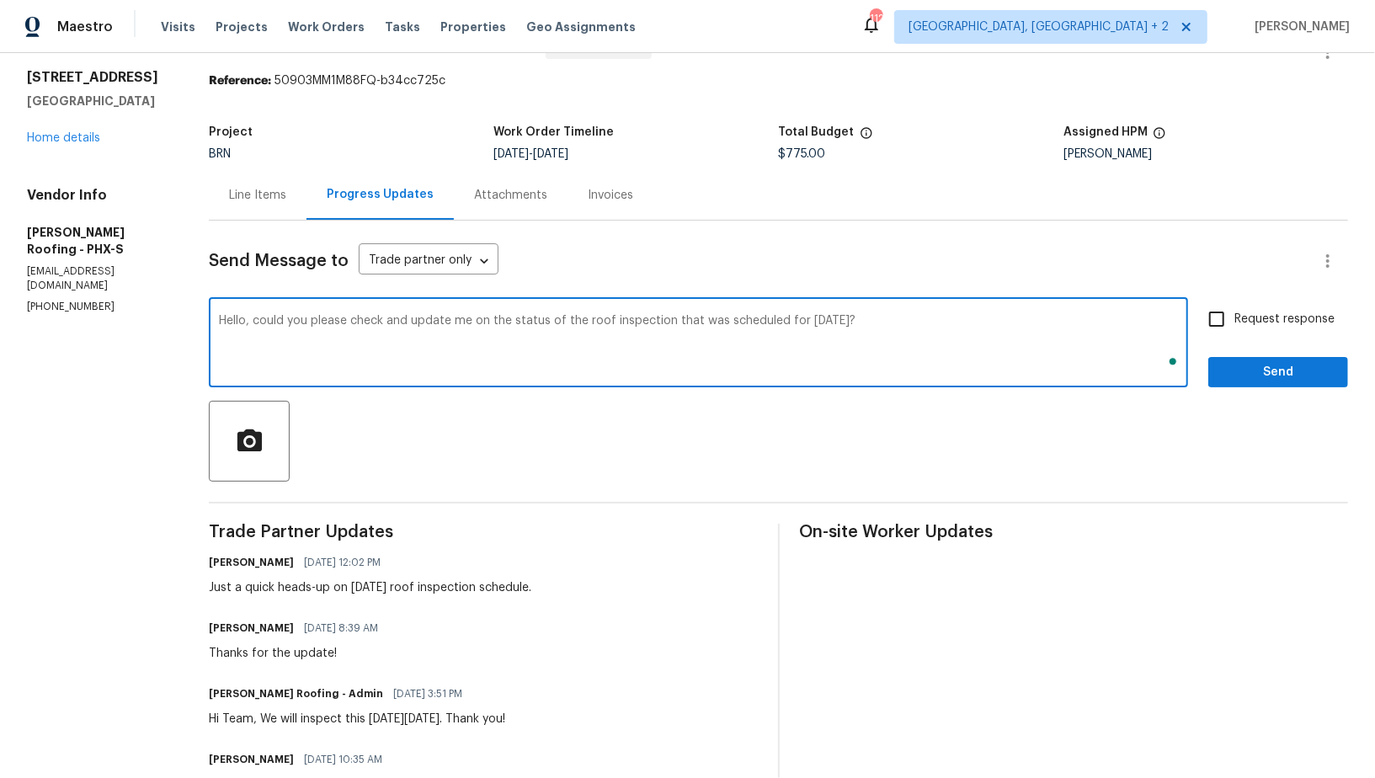
type textarea "Hello, could you please check and update me on the status of the roof inspectio…"
click at [902, 311] on div "Hello, could you please check and update me on the status of the roof inspectio…" at bounding box center [698, 345] width 979 height 86
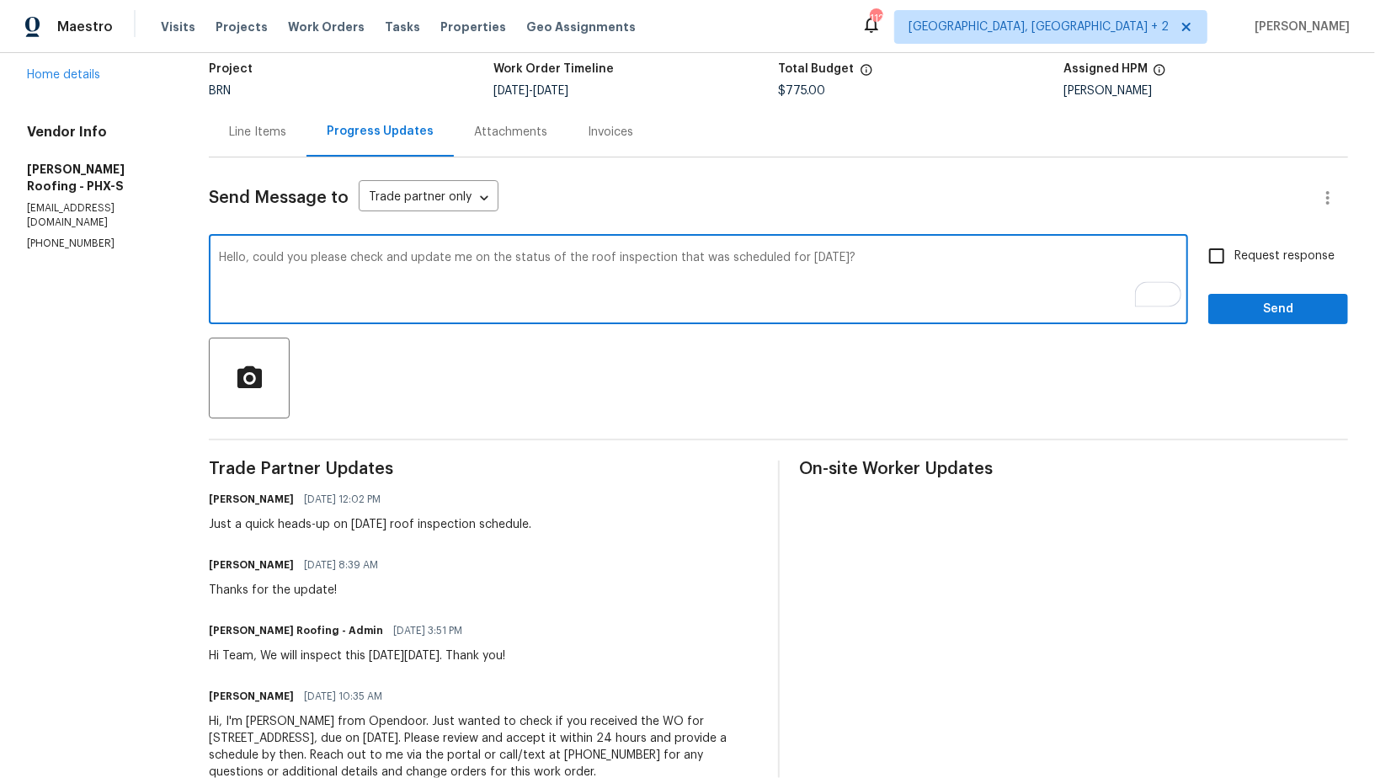
click at [1221, 255] on input "Request response" at bounding box center [1216, 255] width 35 height 35
checkbox input "true"
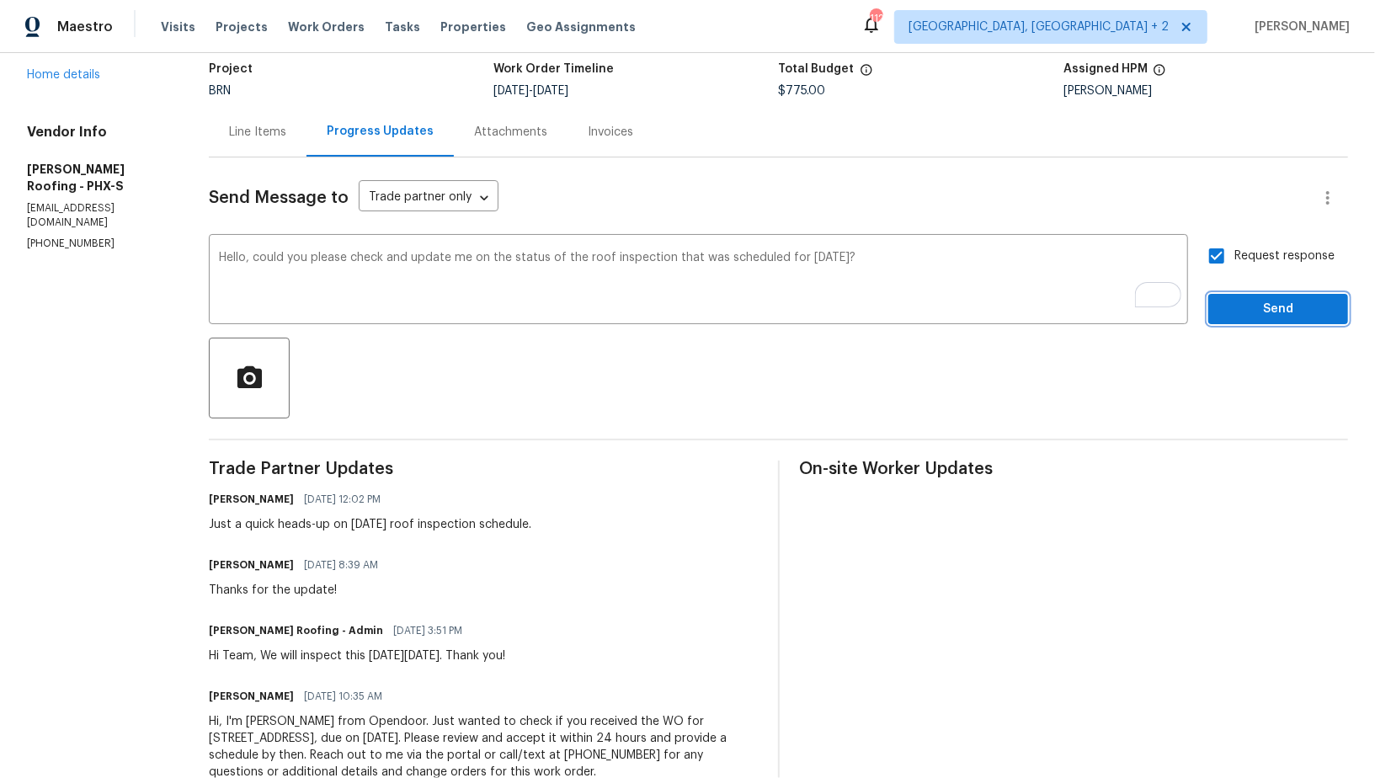
click at [1241, 304] on span "Send" at bounding box center [1278, 309] width 113 height 21
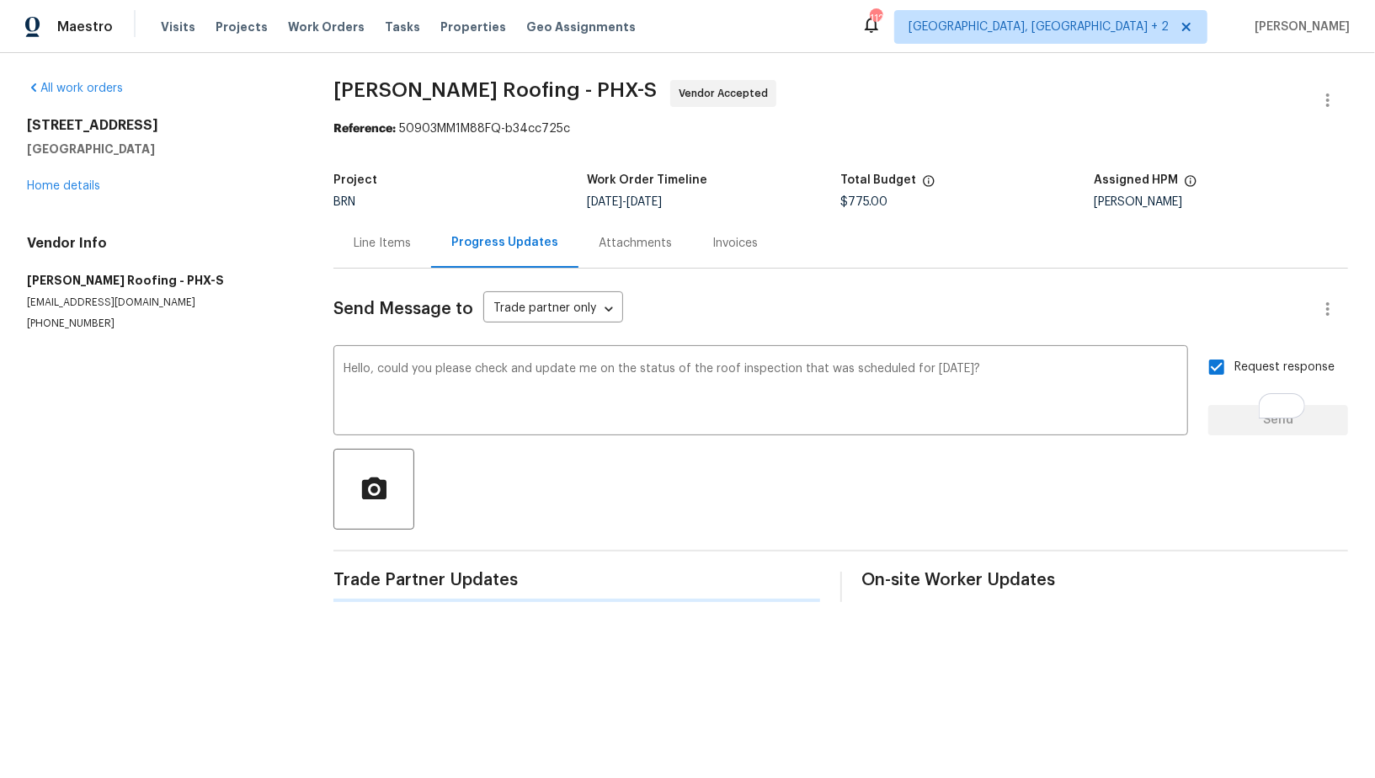
scroll to position [0, 0]
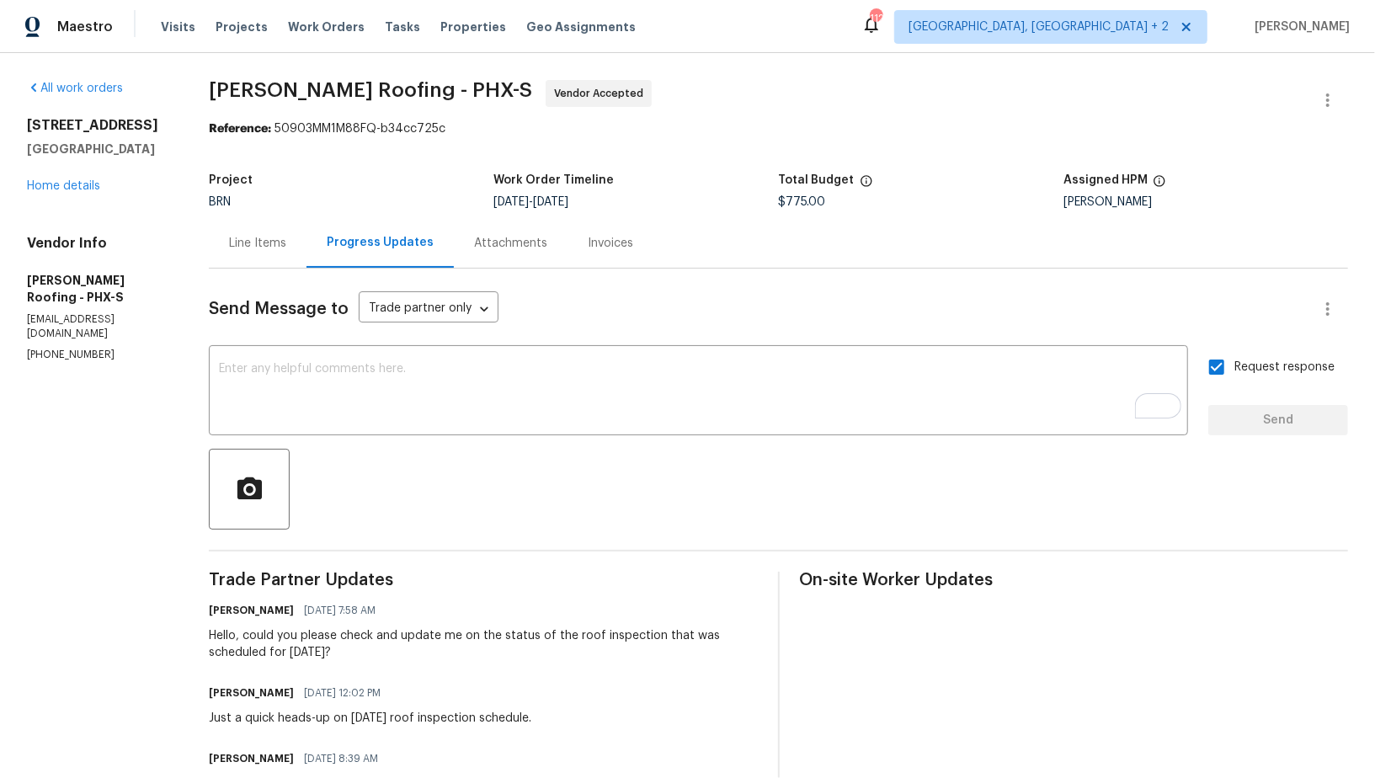
click at [260, 253] on div "Line Items" at bounding box center [258, 243] width 98 height 50
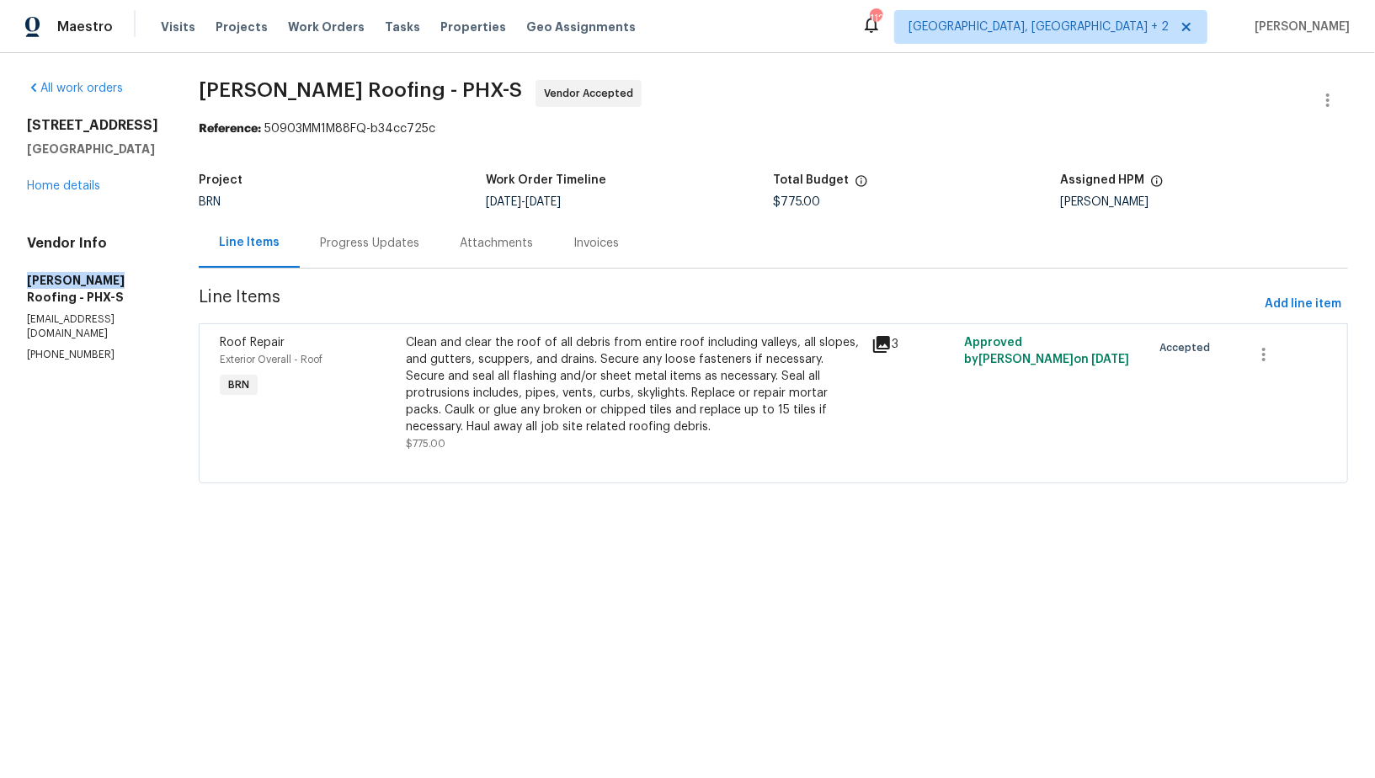
drag, startPoint x: 19, startPoint y: 297, endPoint x: 104, endPoint y: 297, distance: 85.1
click at [104, 297] on div "All work orders 4990 E Odessa Dr San Tan Valley, AZ 85140 Home details Vendor I…" at bounding box center [687, 292] width 1375 height 478
copy h5 "Stout Roofing"
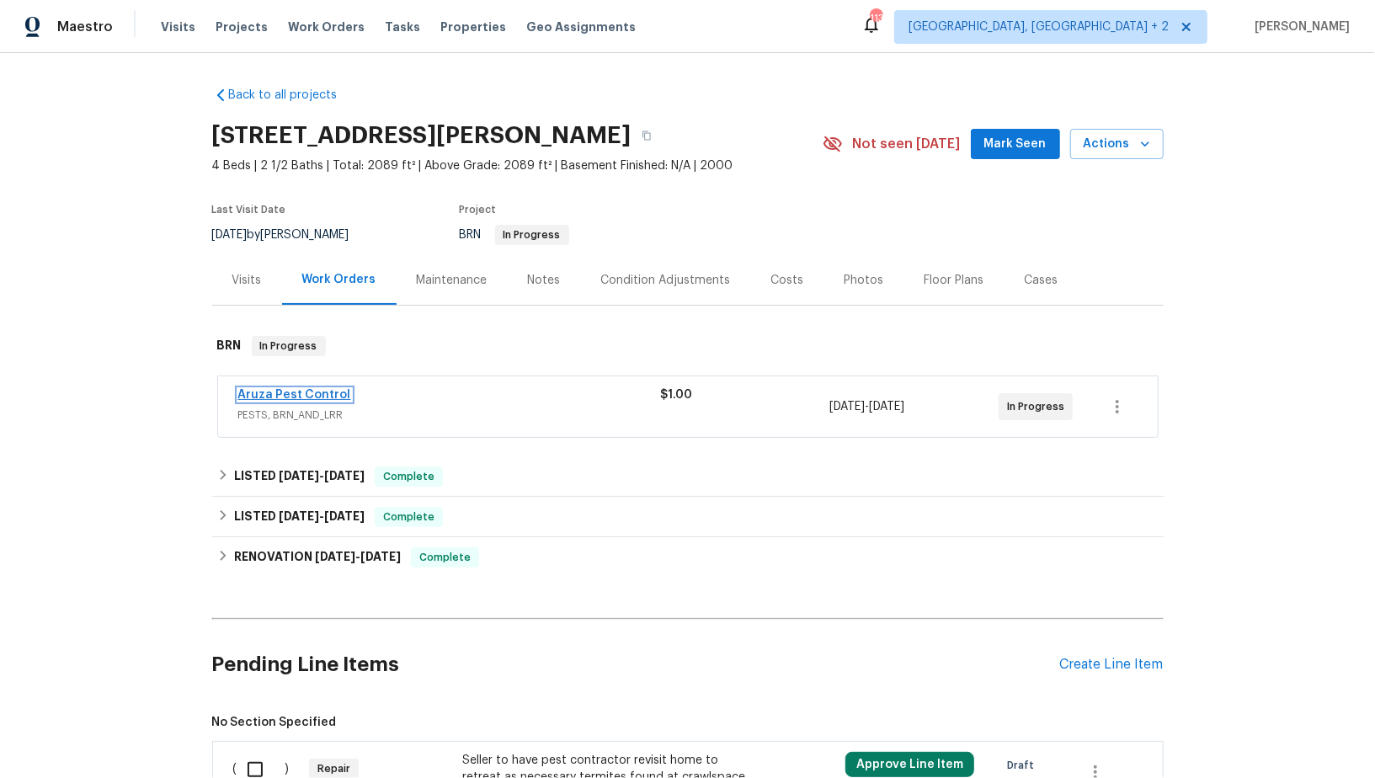
click at [321, 393] on link "Aruza Pest Control" at bounding box center [294, 395] width 113 height 12
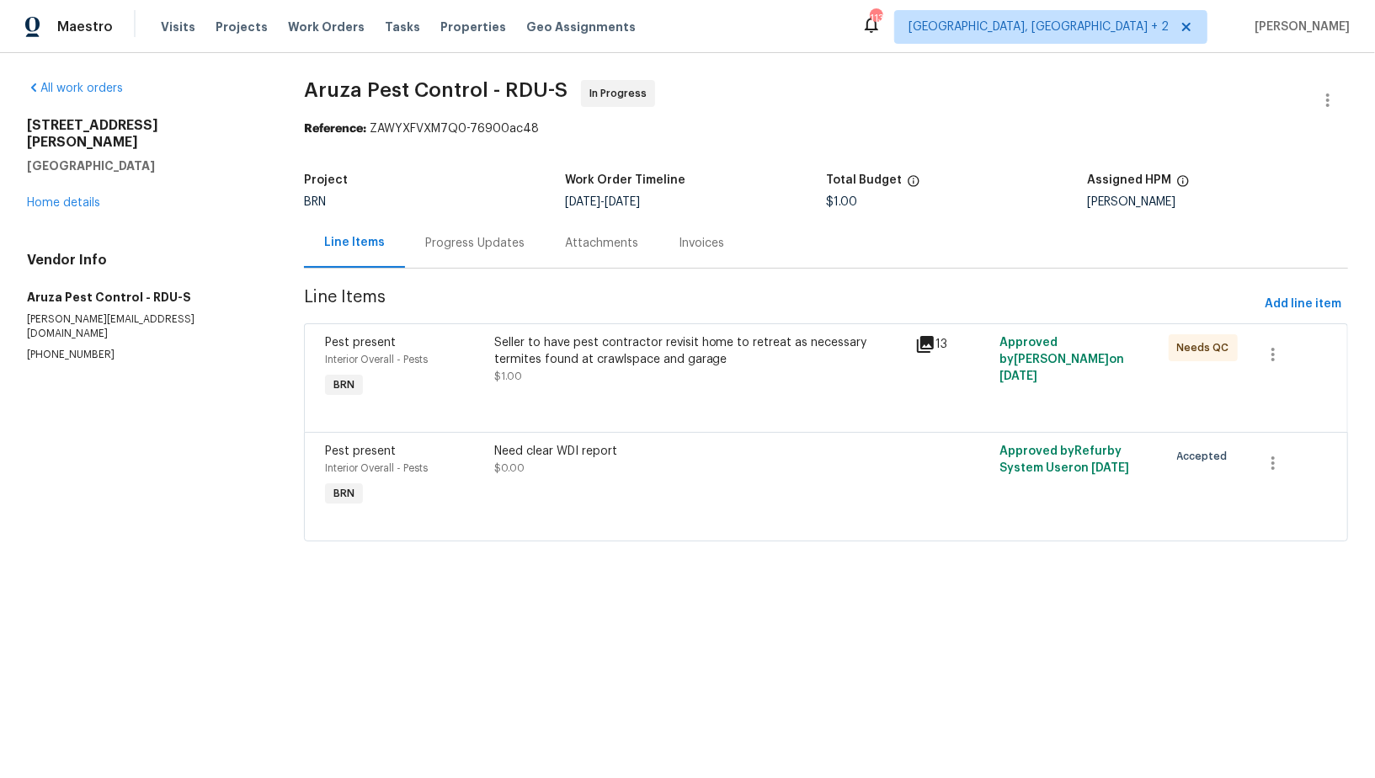
click at [467, 248] on div "Progress Updates" at bounding box center [474, 243] width 99 height 17
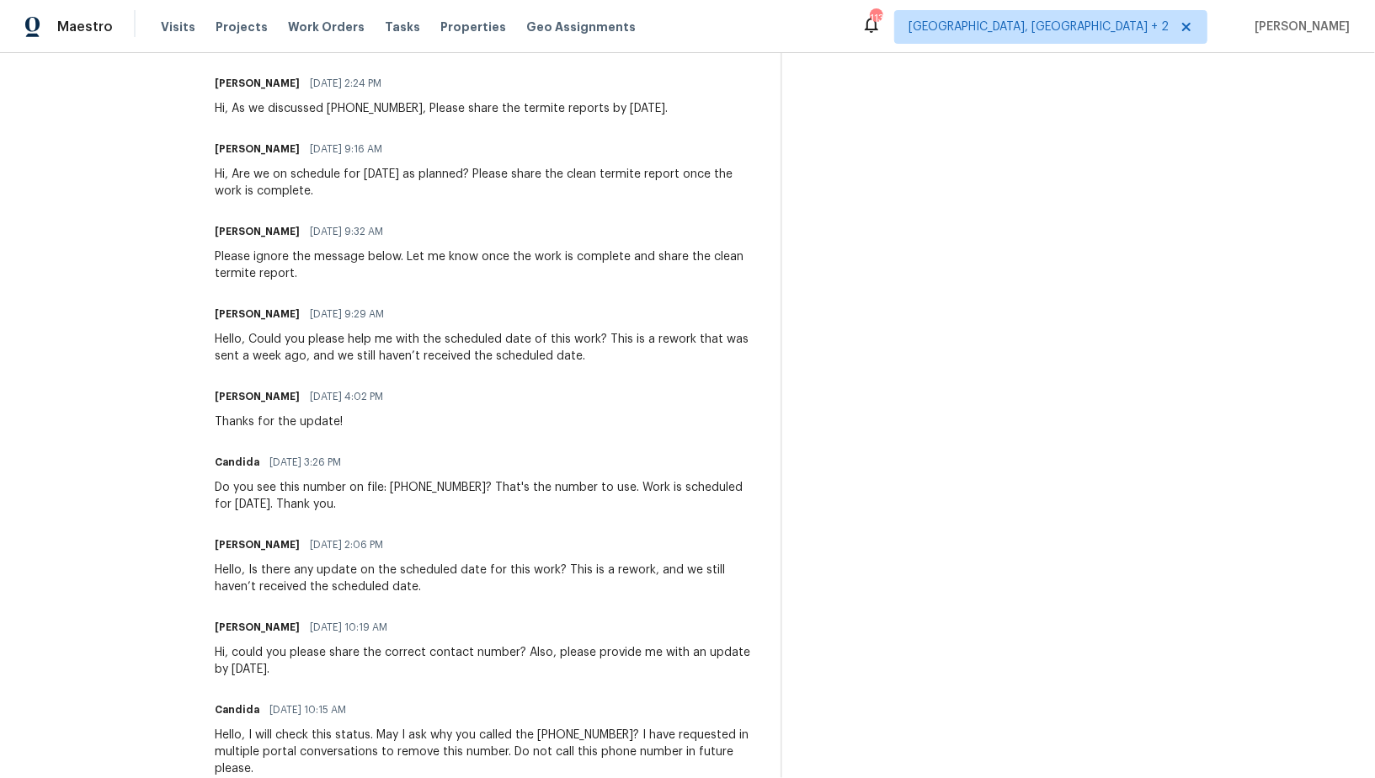
scroll to position [1064, 0]
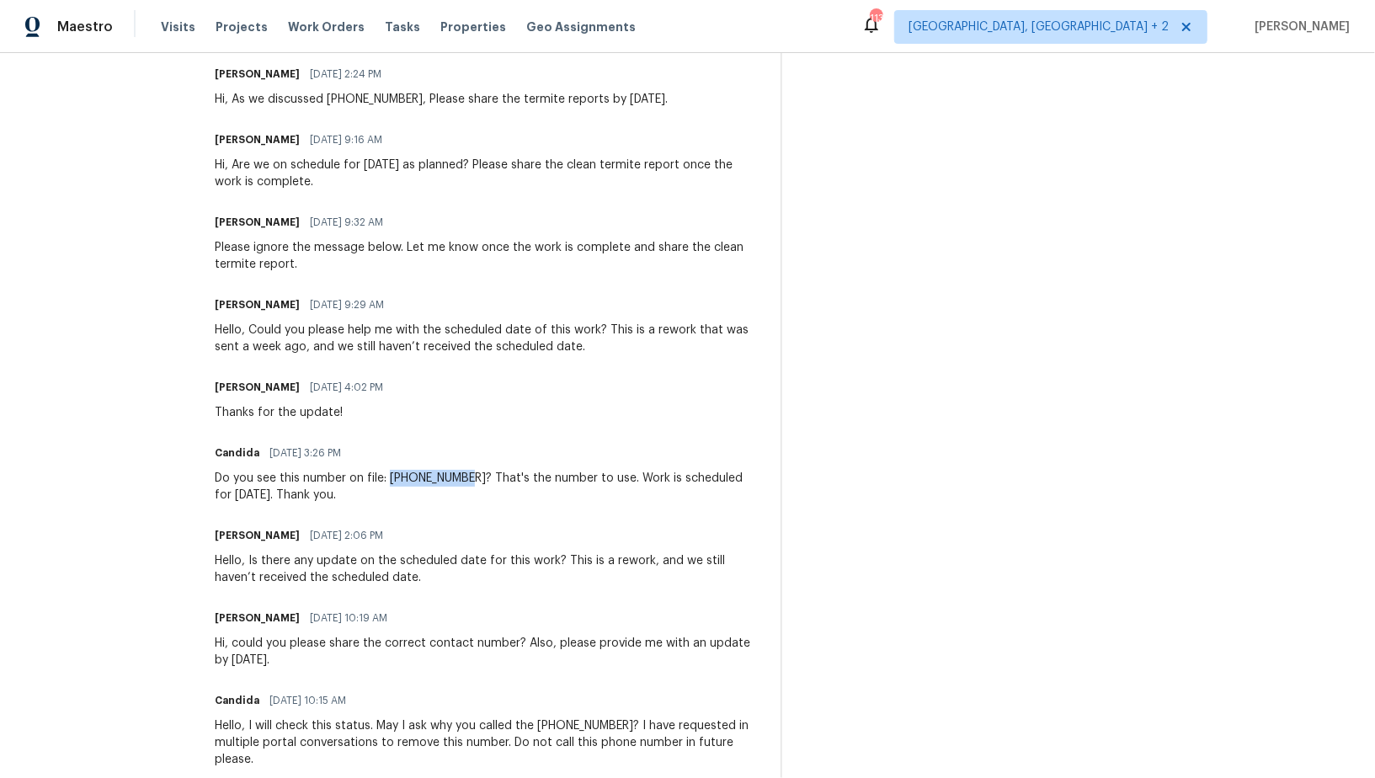
drag, startPoint x: 392, startPoint y: 443, endPoint x: 469, endPoint y: 444, distance: 76.6
click at [470, 470] on div "Do you see this number on file: [PHONE_NUMBER]? That's the number to use. Work …" at bounding box center [488, 487] width 546 height 34
copy div "[PHONE_NUMBER]"
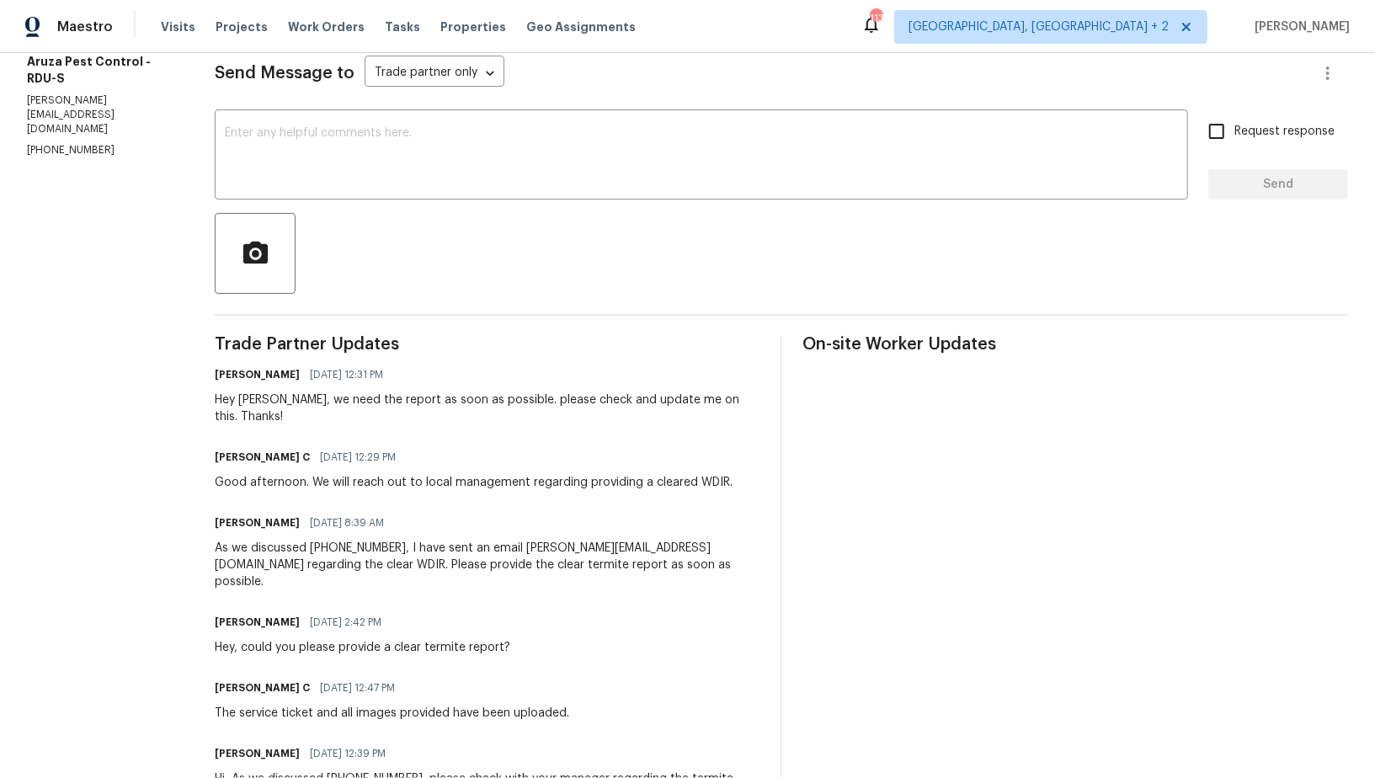
scroll to position [0, 0]
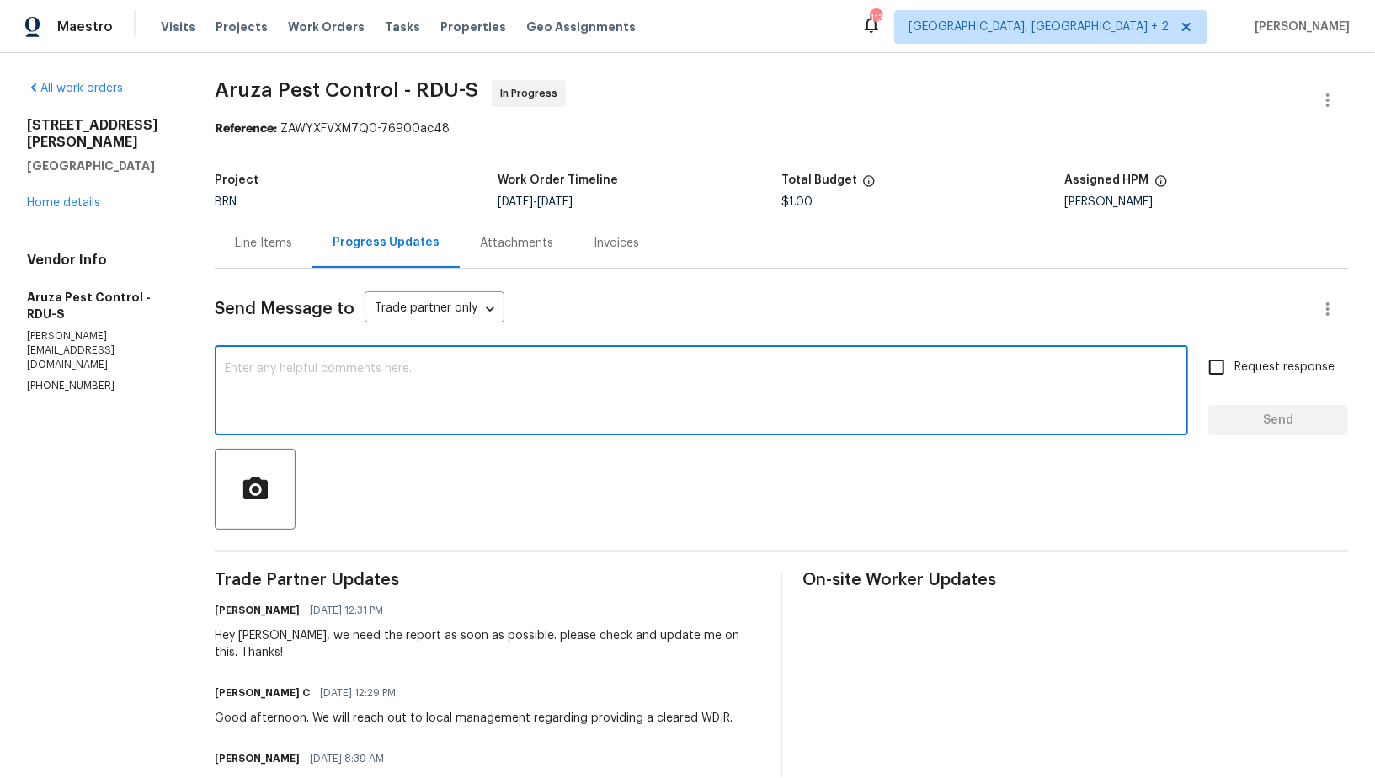
click at [373, 384] on textarea at bounding box center [701, 392] width 953 height 59
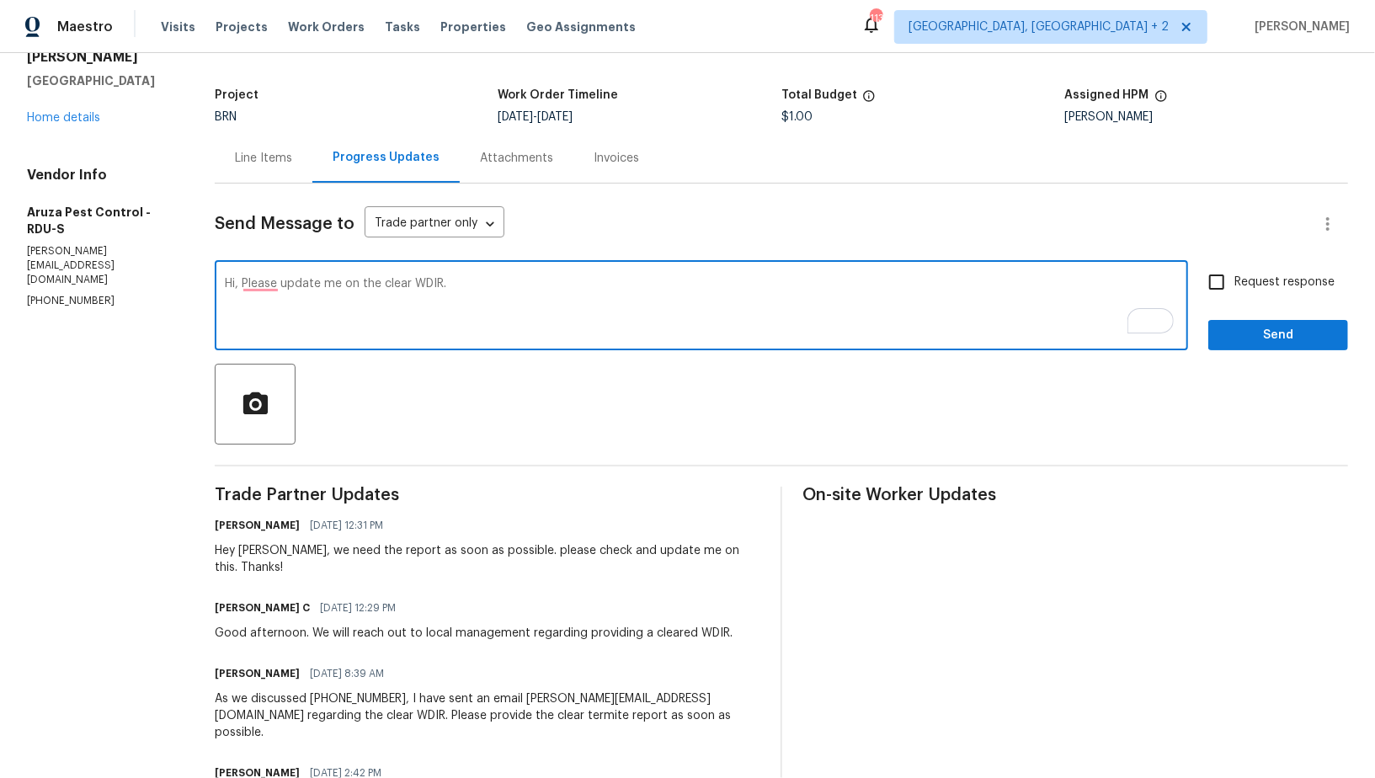
drag, startPoint x: 243, startPoint y: 281, endPoint x: 346, endPoint y: 282, distance: 103.6
click at [346, 282] on textarea "Hi, Please update me on the clear WDIR." at bounding box center [701, 307] width 953 height 59
click at [427, 280] on textarea "Hi, Is there any update on the clear WDIR." at bounding box center [701, 307] width 953 height 59
click at [487, 303] on textarea "Hi, Is there any update on the clear WDIR?" at bounding box center [701, 307] width 953 height 59
type textarea "Hi, Is there any update on the clear WDIR? We need to send the document to the …"
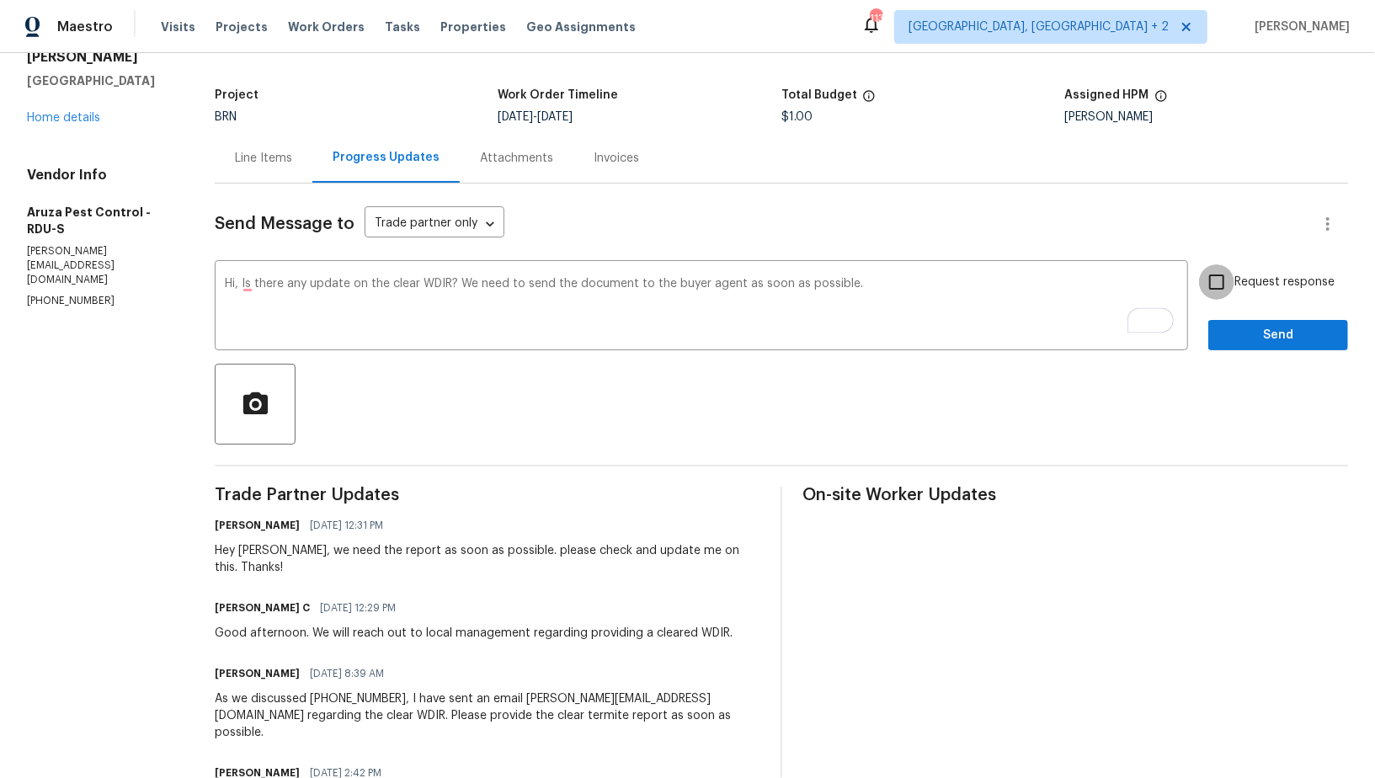
click at [1227, 276] on input "Request response" at bounding box center [1216, 281] width 35 height 35
checkbox input "true"
click at [1241, 332] on span "Send" at bounding box center [1278, 335] width 113 height 21
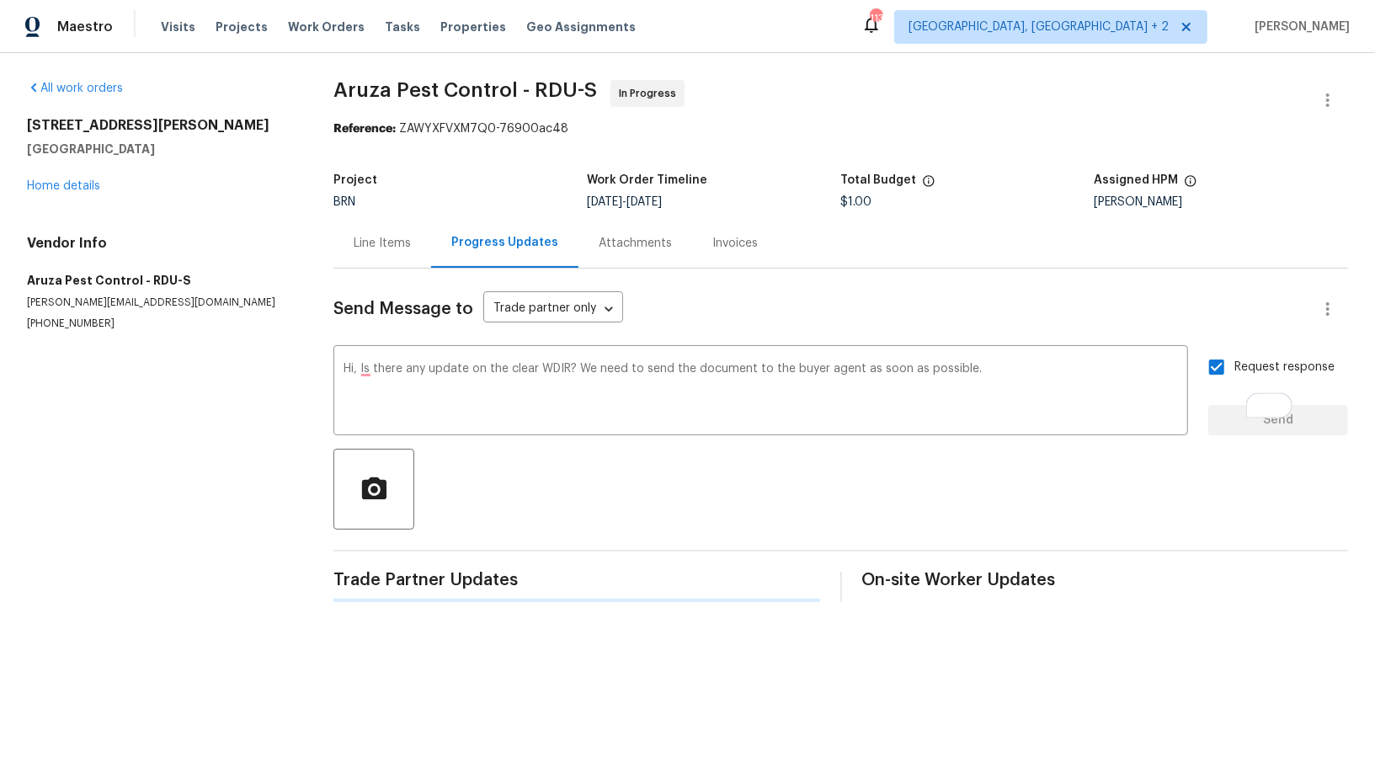
scroll to position [0, 0]
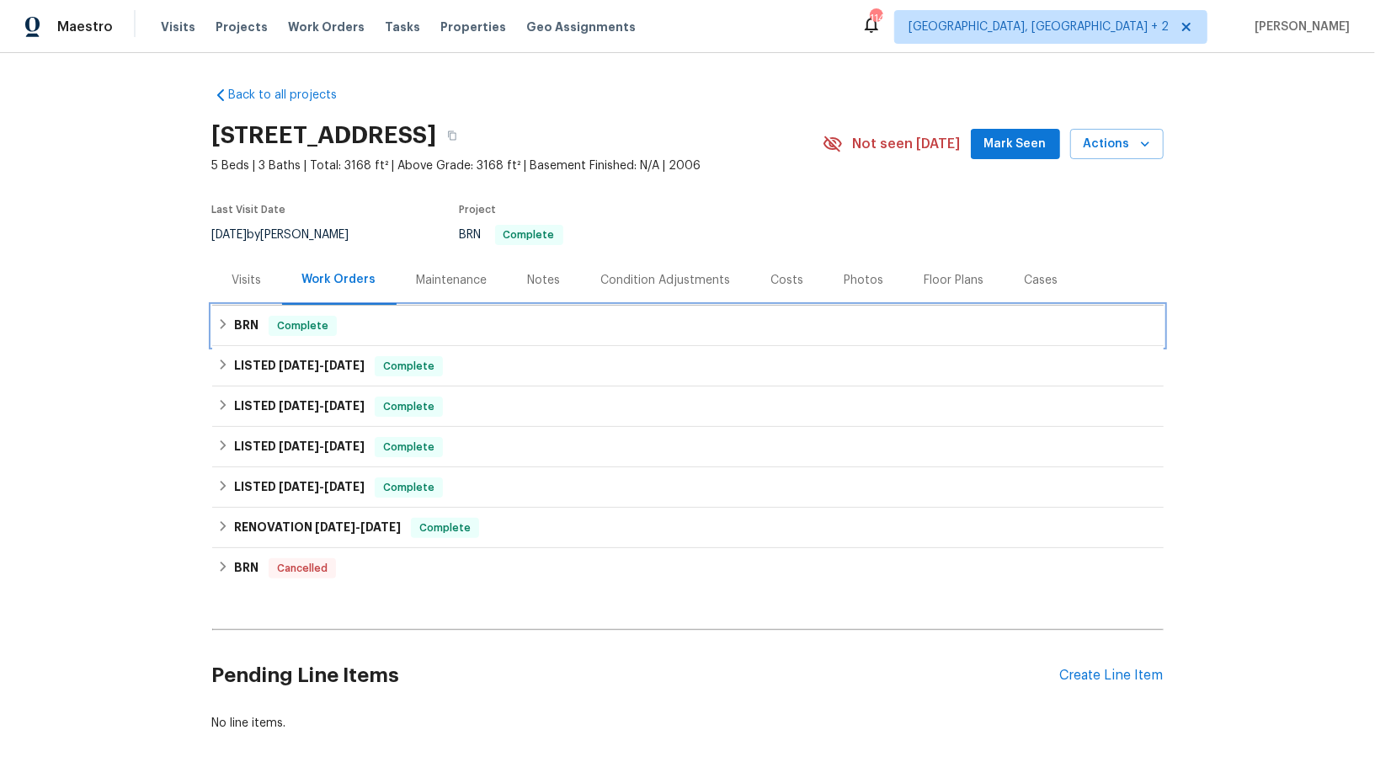
click at [236, 331] on h6 "BRN" at bounding box center [246, 326] width 24 height 20
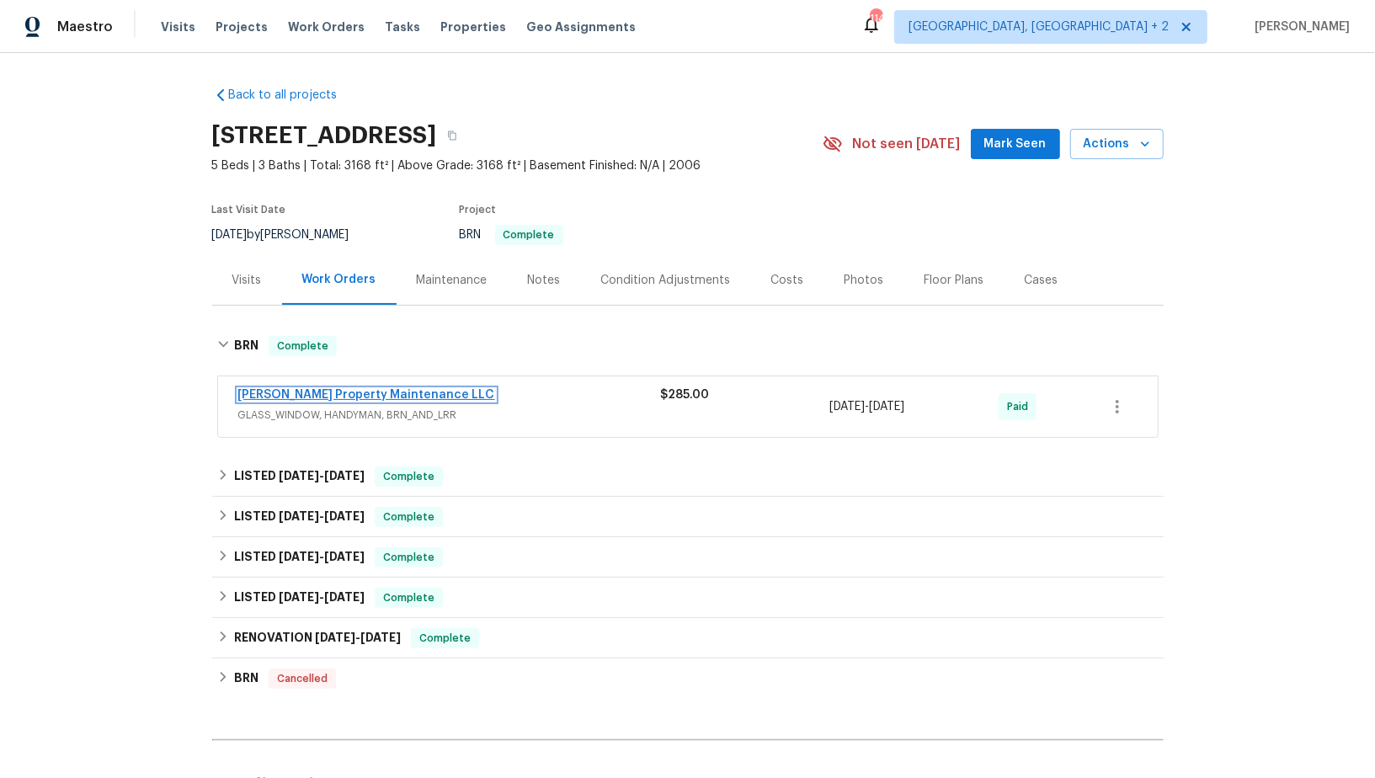
click at [322, 391] on link "[PERSON_NAME] Property Maintenance LLC" at bounding box center [366, 395] width 257 height 12
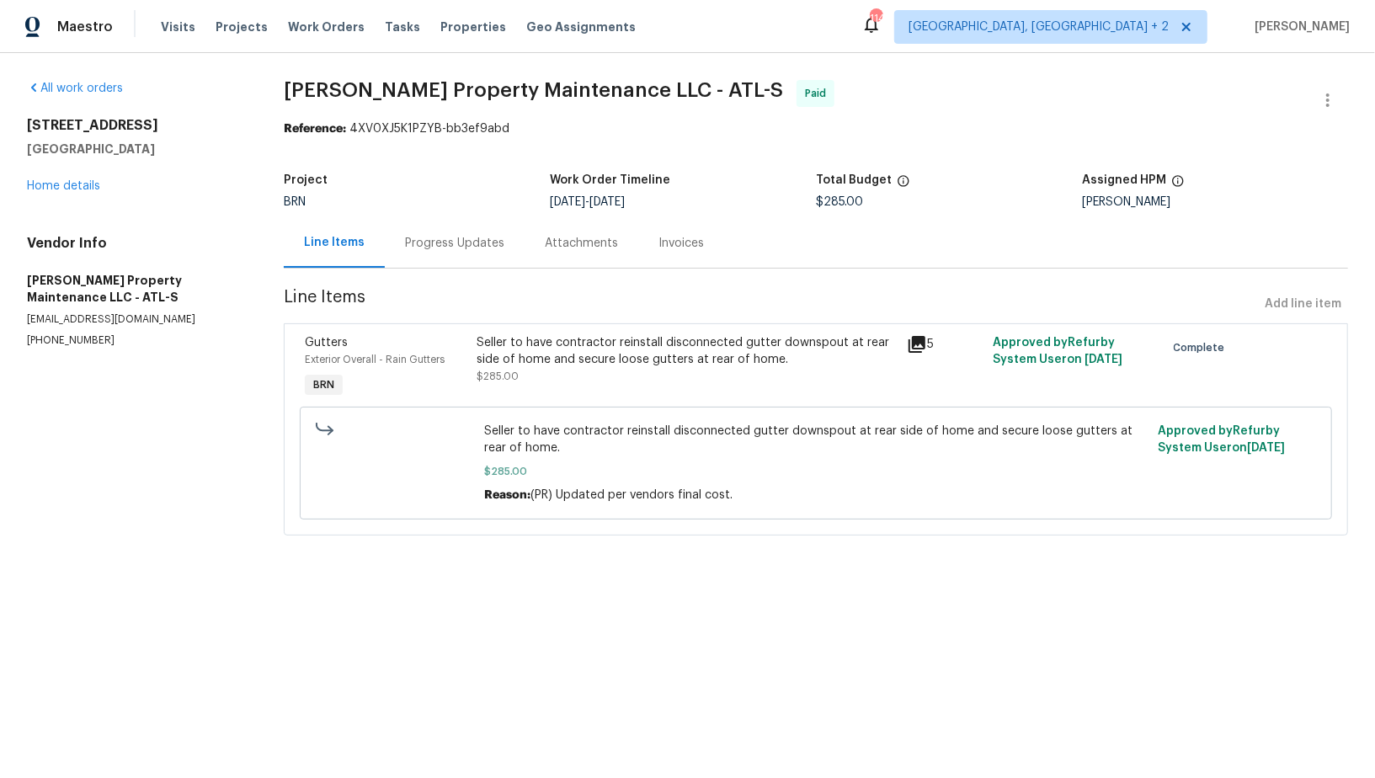
click at [628, 298] on span "Line Items" at bounding box center [771, 304] width 974 height 31
click at [619, 376] on div "Seller to have contractor reinstall disconnected gutter downspout at rear side …" at bounding box center [687, 359] width 420 height 51
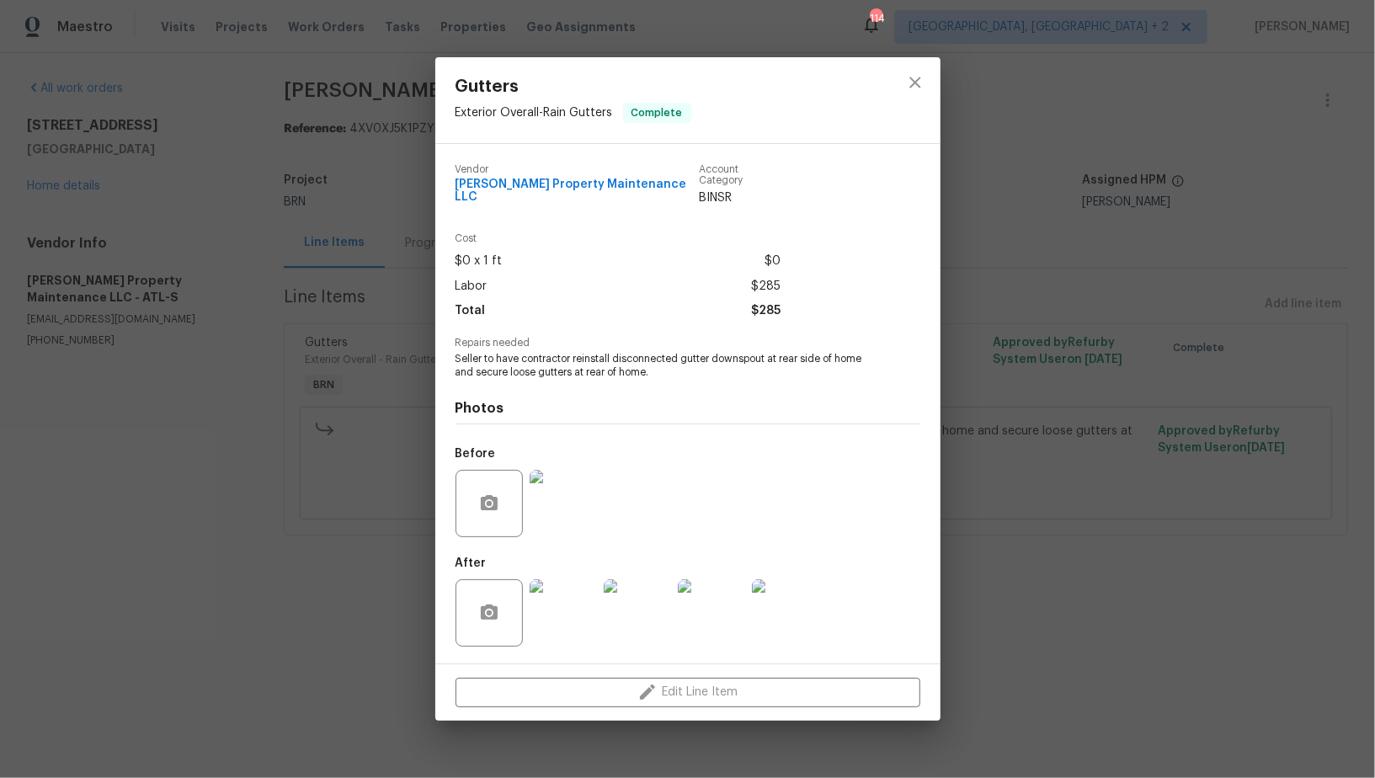
click at [574, 520] on img at bounding box center [563, 503] width 67 height 67
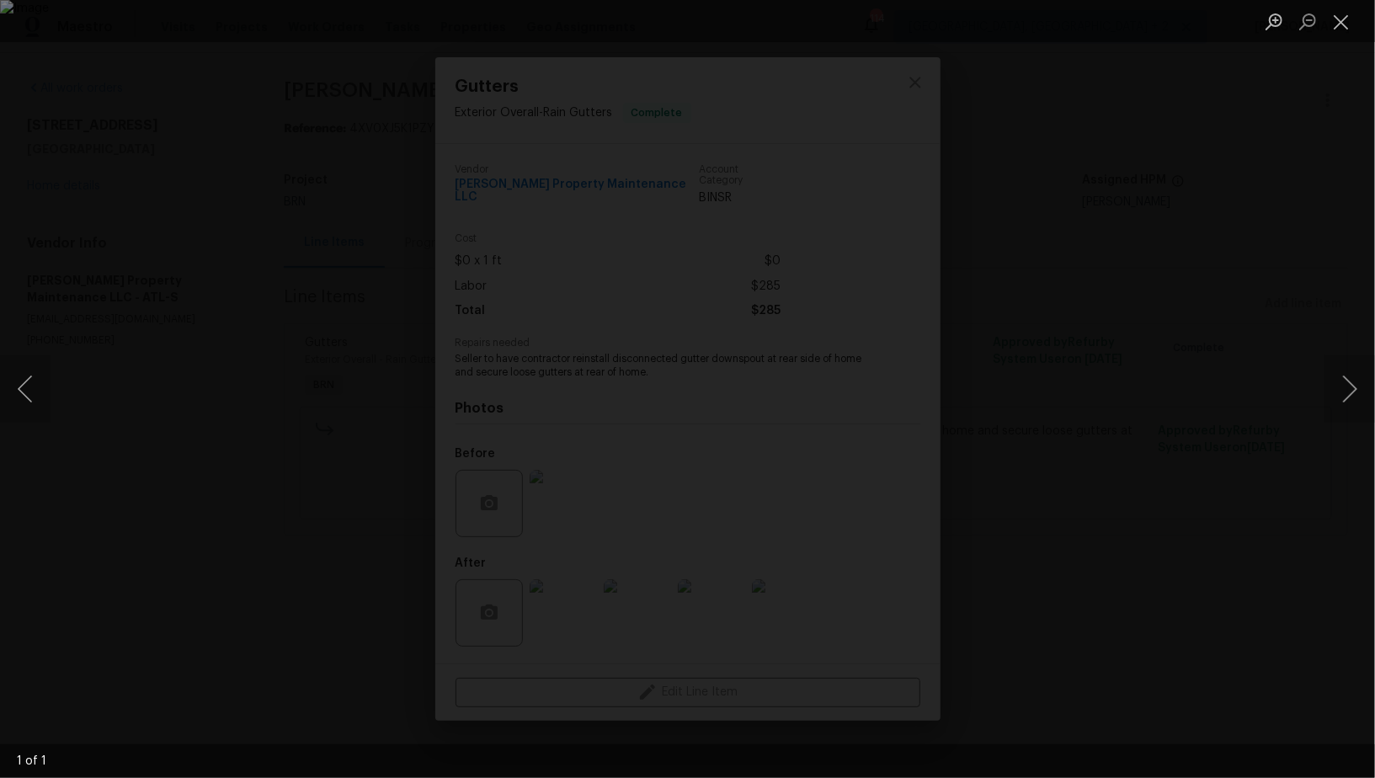
click at [603, 156] on div "Lightbox" at bounding box center [687, 389] width 1375 height 778
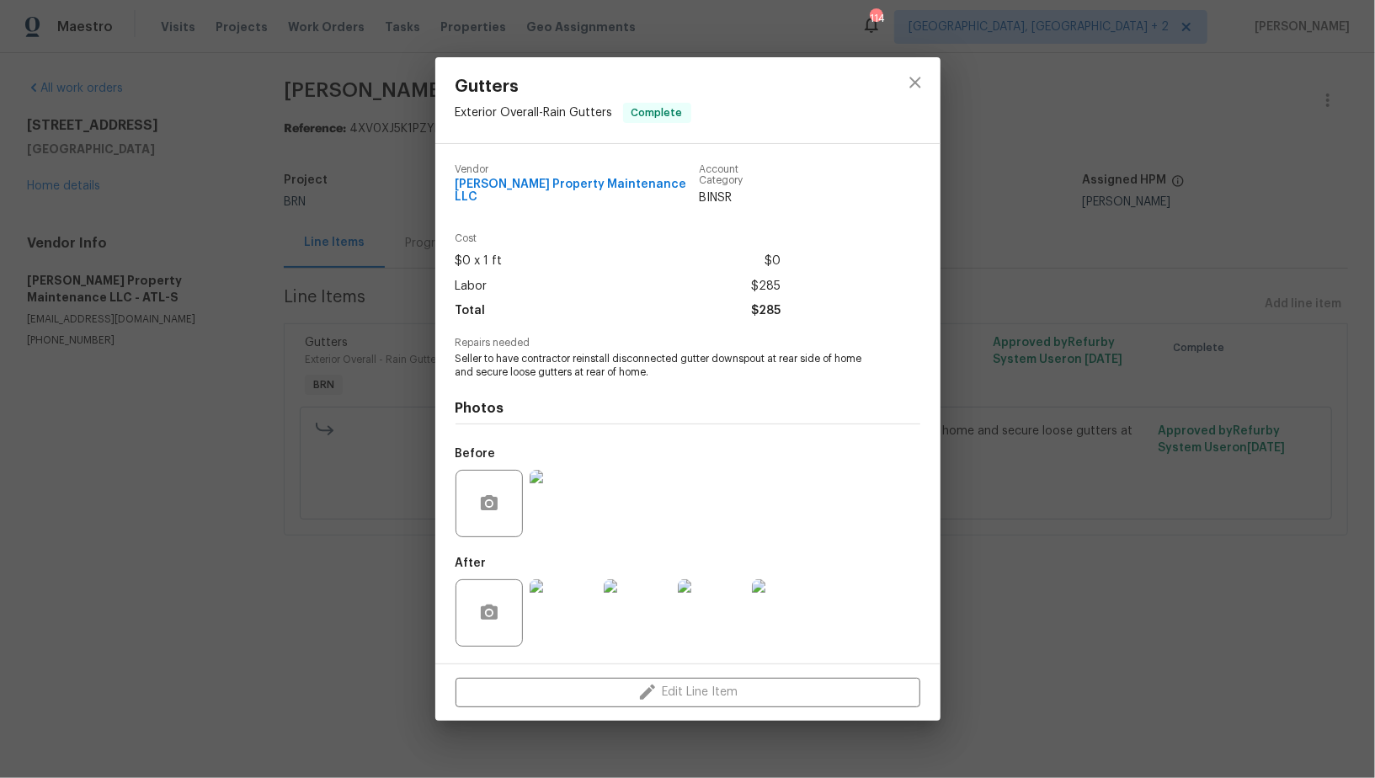
click at [1064, 268] on div "Gutters Exterior Overall - Rain Gutters Complete Vendor [PERSON_NAME] Property …" at bounding box center [687, 389] width 1375 height 778
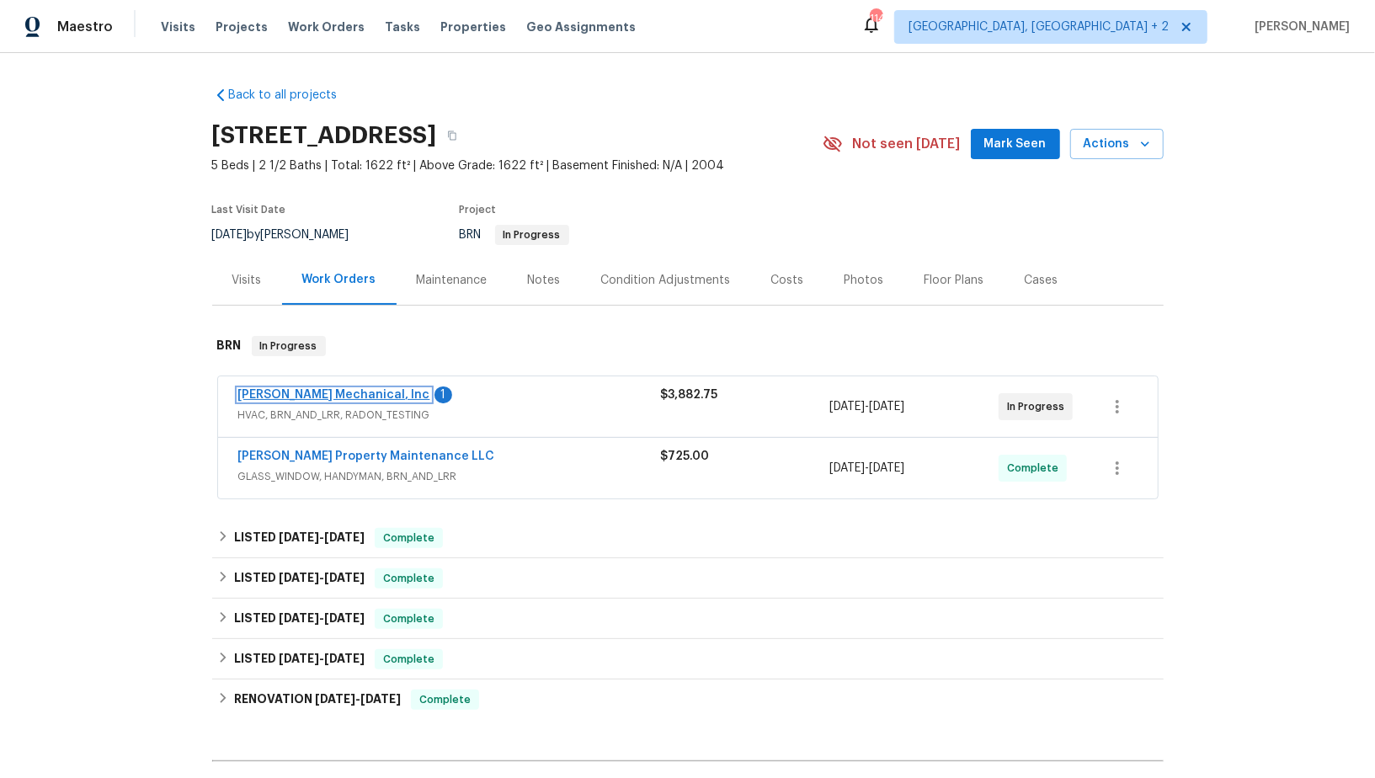
click at [326, 392] on link "[PERSON_NAME] Mechanical, Inc" at bounding box center [334, 395] width 192 height 12
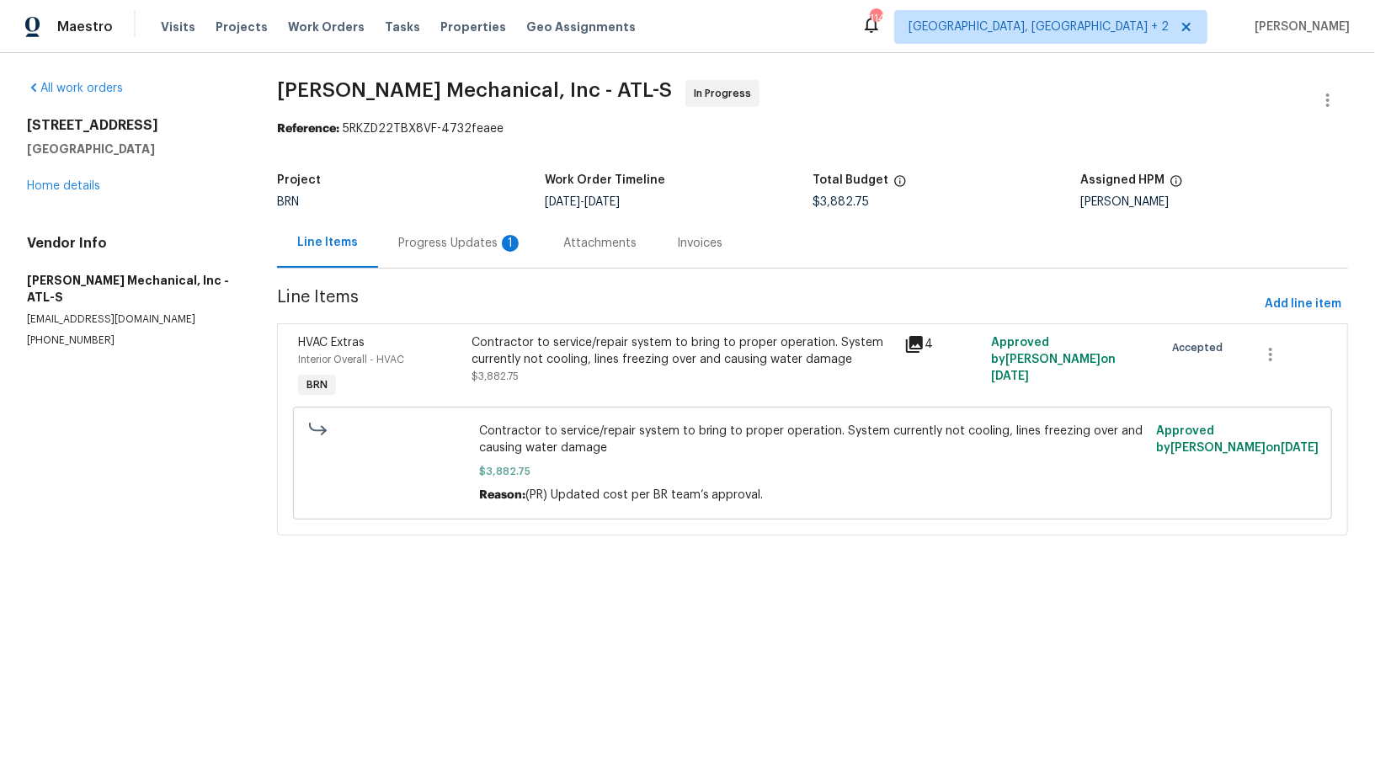
click at [482, 245] on div "Progress Updates 1" at bounding box center [460, 243] width 125 height 17
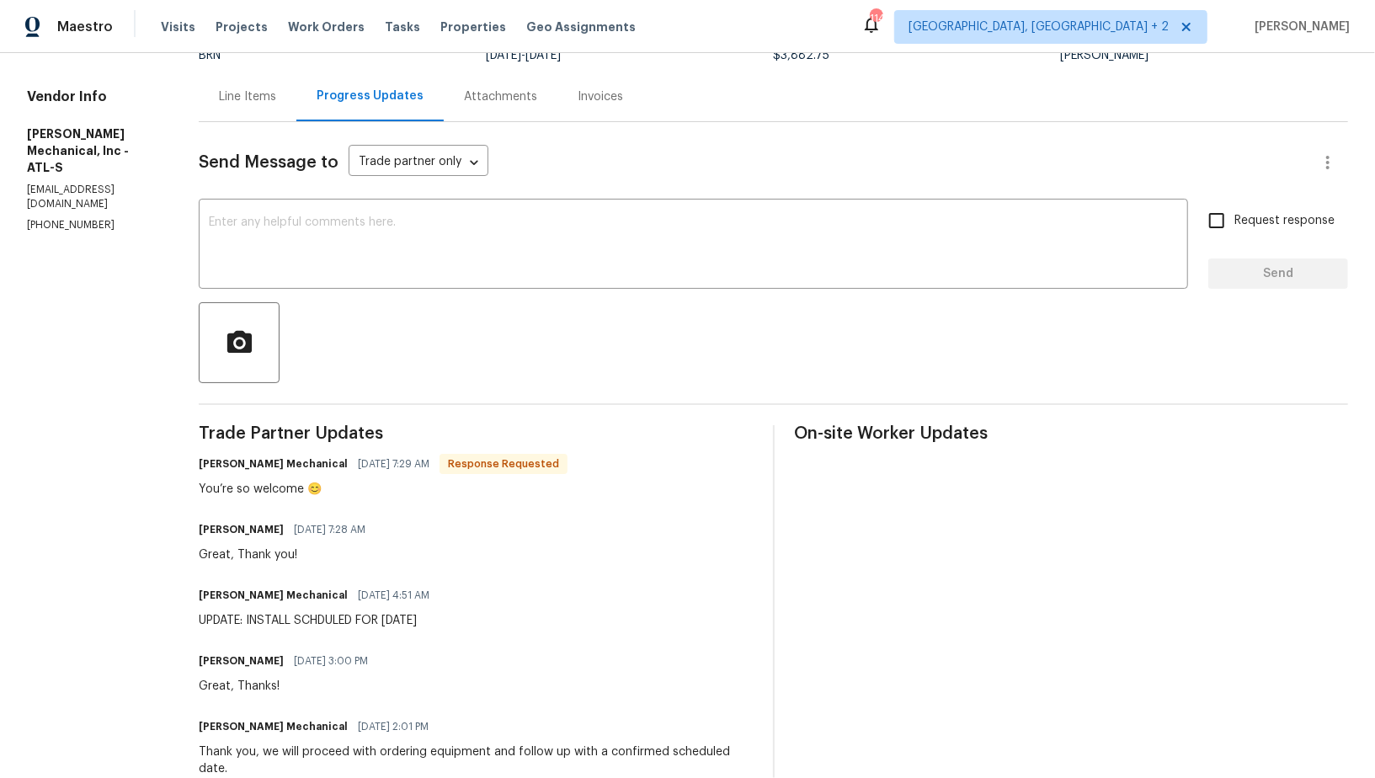
scroll to position [186, 0]
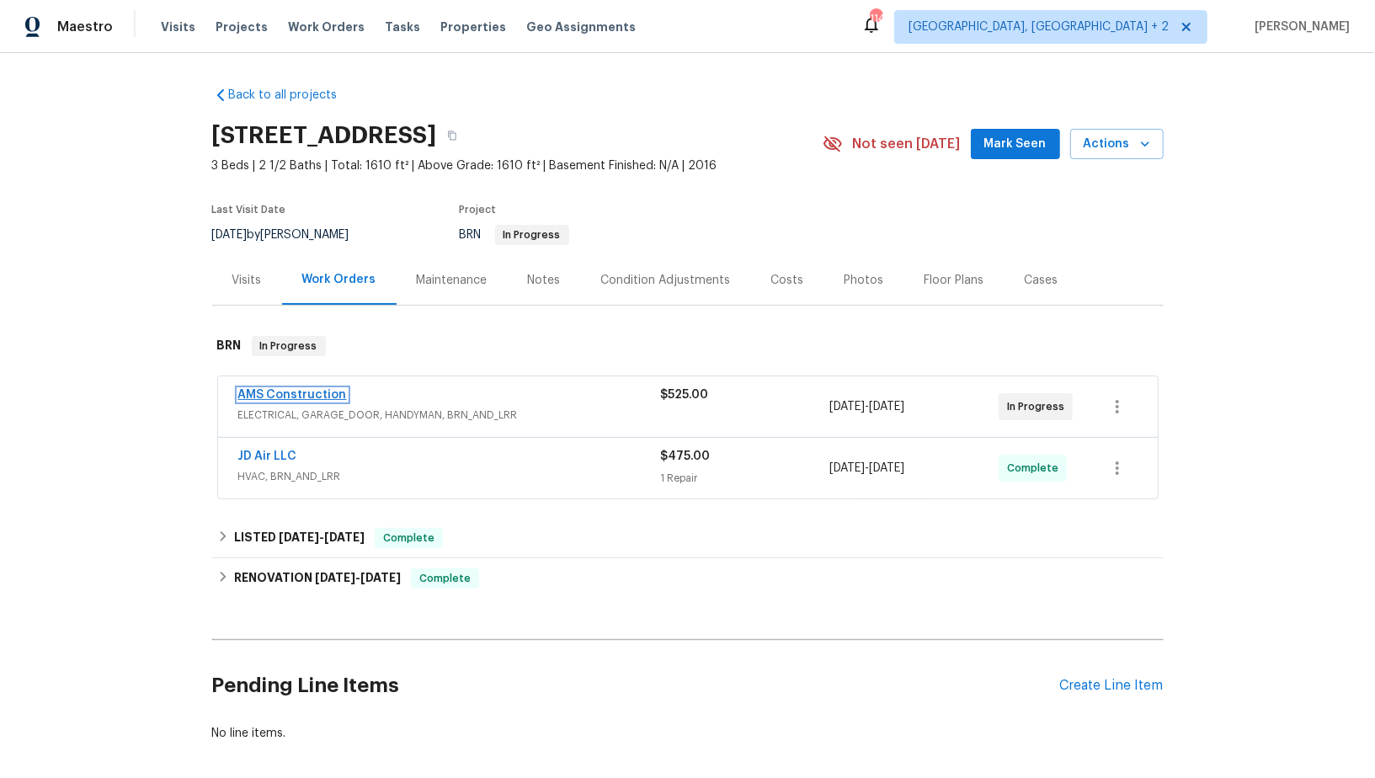
click at [297, 390] on link "AMS Construction" at bounding box center [292, 395] width 109 height 12
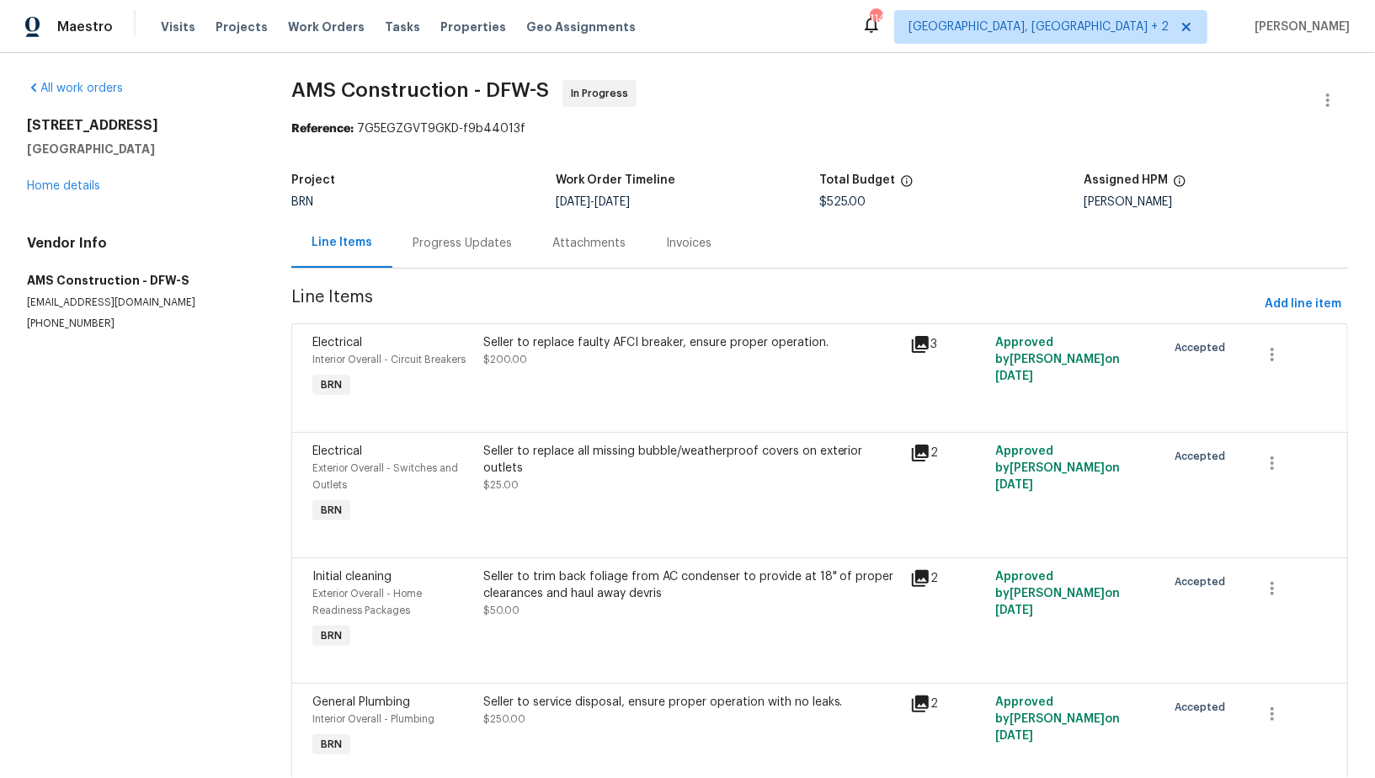
click at [476, 231] on div "Progress Updates" at bounding box center [462, 243] width 140 height 50
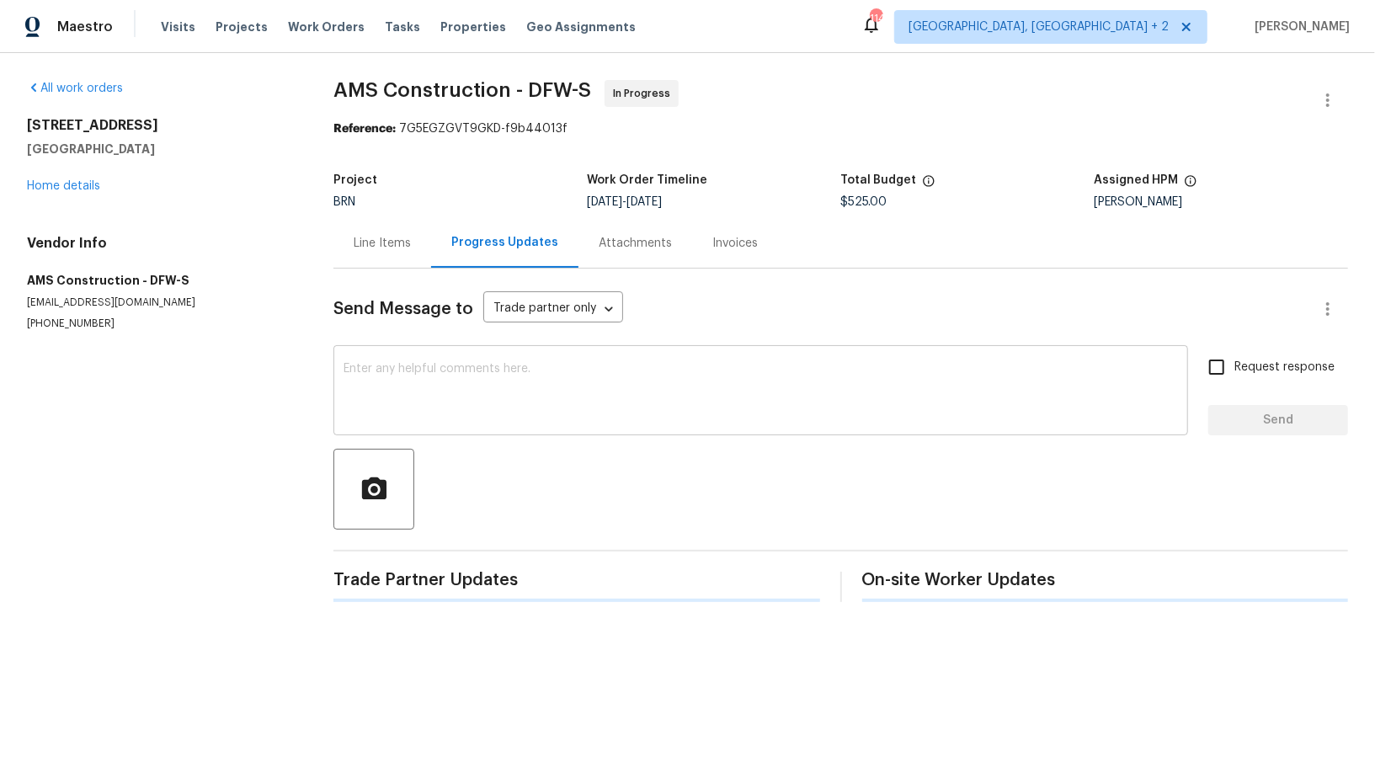
click at [461, 383] on textarea at bounding box center [761, 392] width 835 height 59
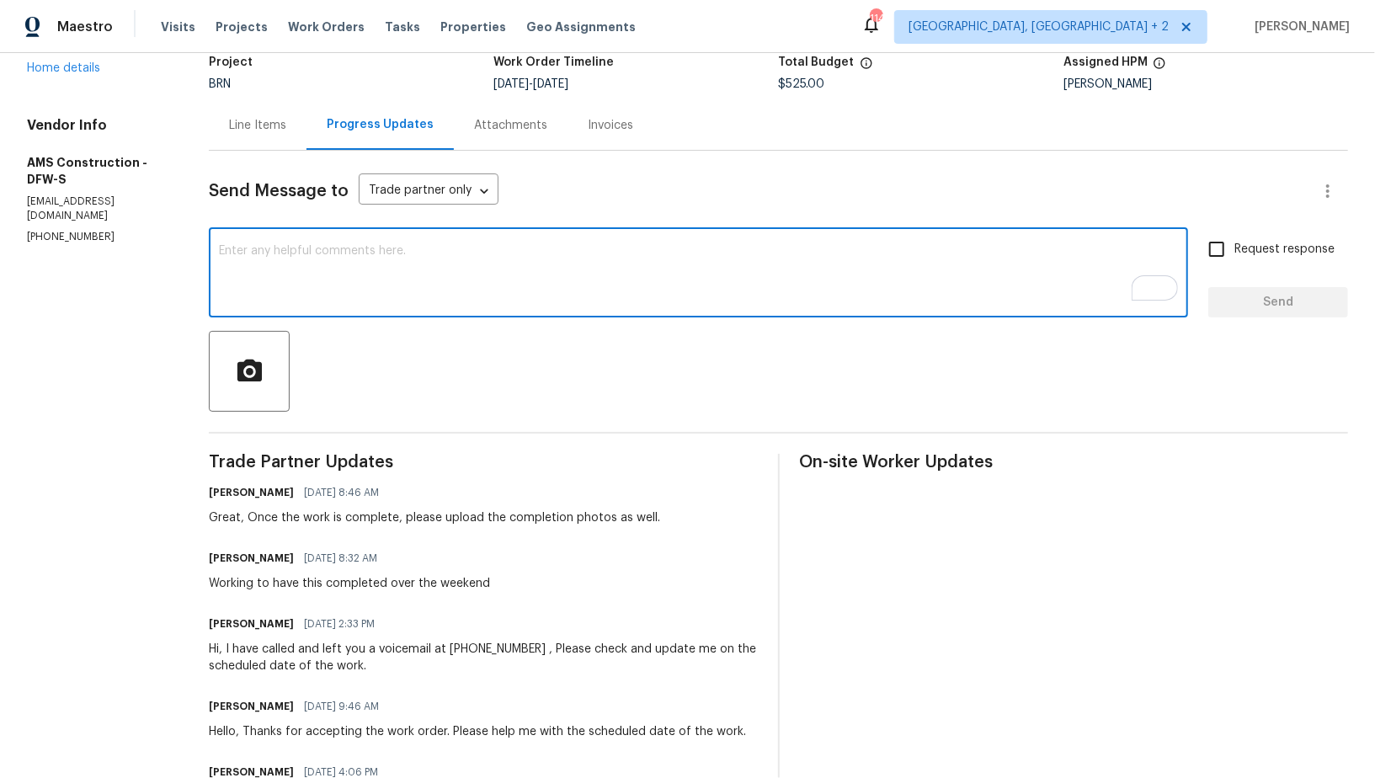
scroll to position [118, 0]
type textarea "H"
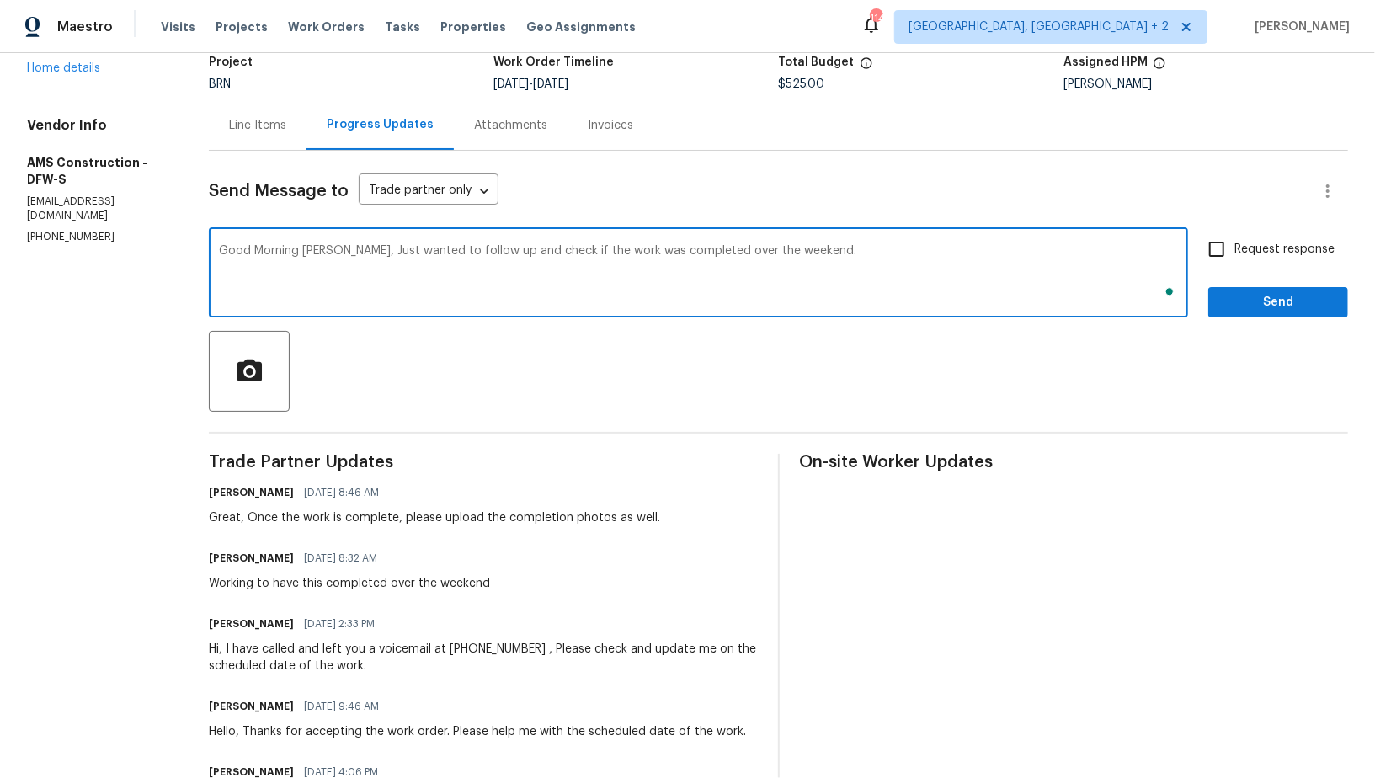
scroll to position [1, 0]
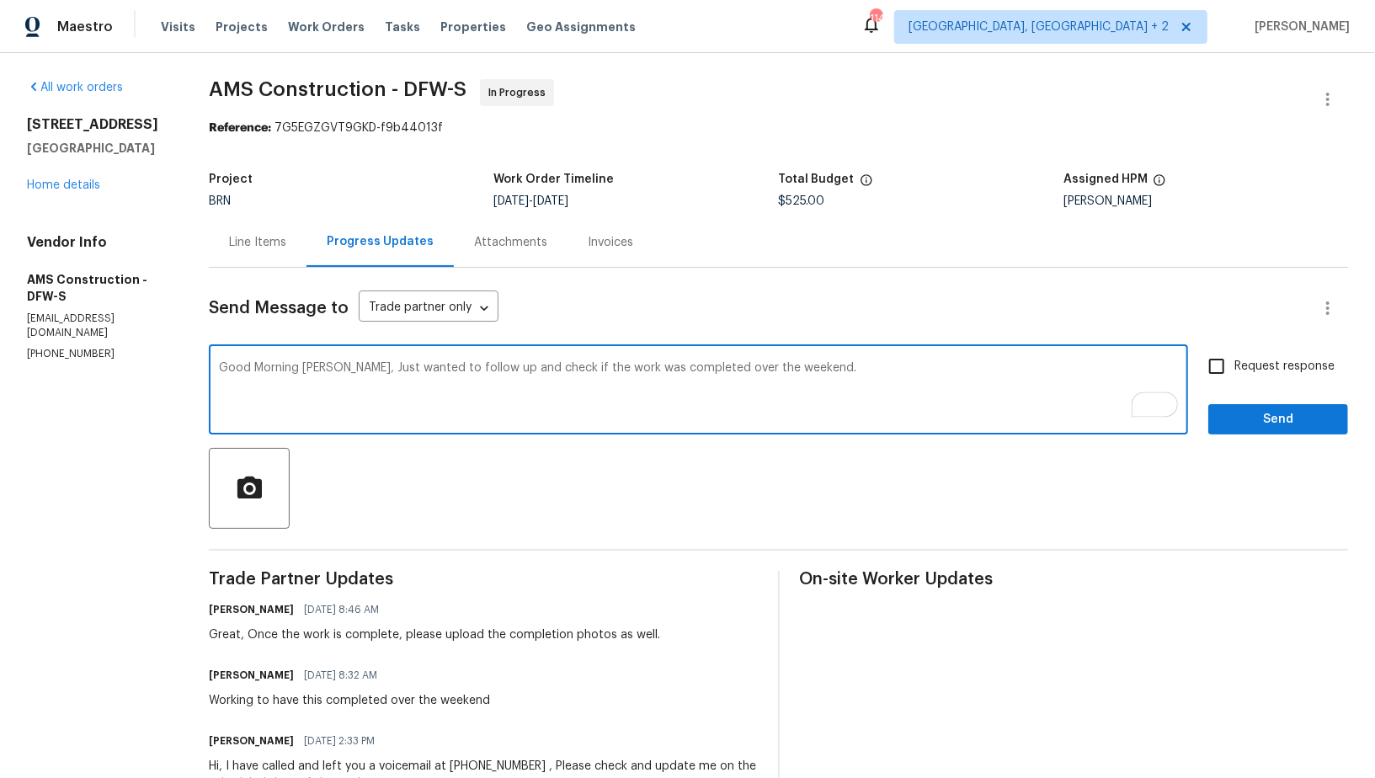
type textarea "Good Morning [PERSON_NAME], Just wanted to follow up and check if the work was …"
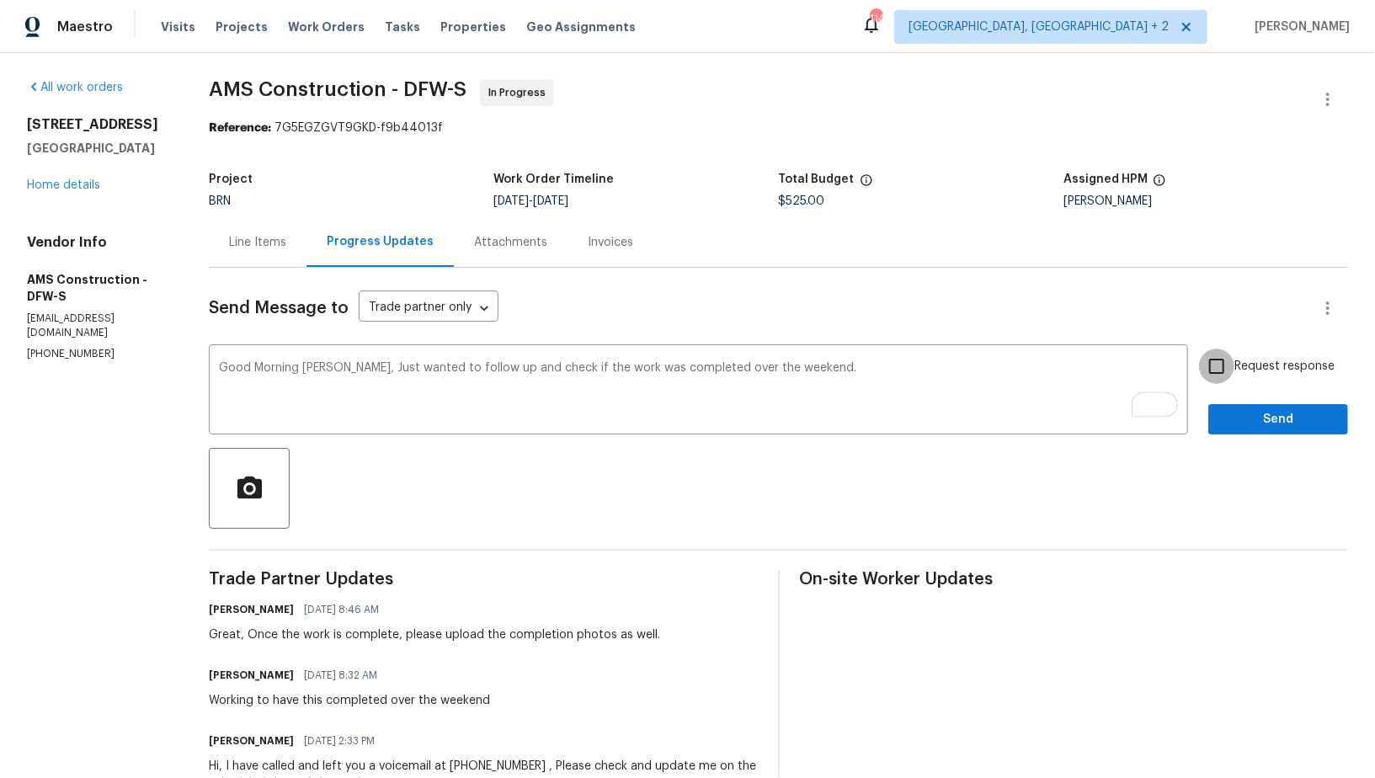
click at [1222, 367] on input "Request response" at bounding box center [1216, 366] width 35 height 35
checkbox input "true"
click at [1243, 421] on span "Send" at bounding box center [1278, 419] width 113 height 21
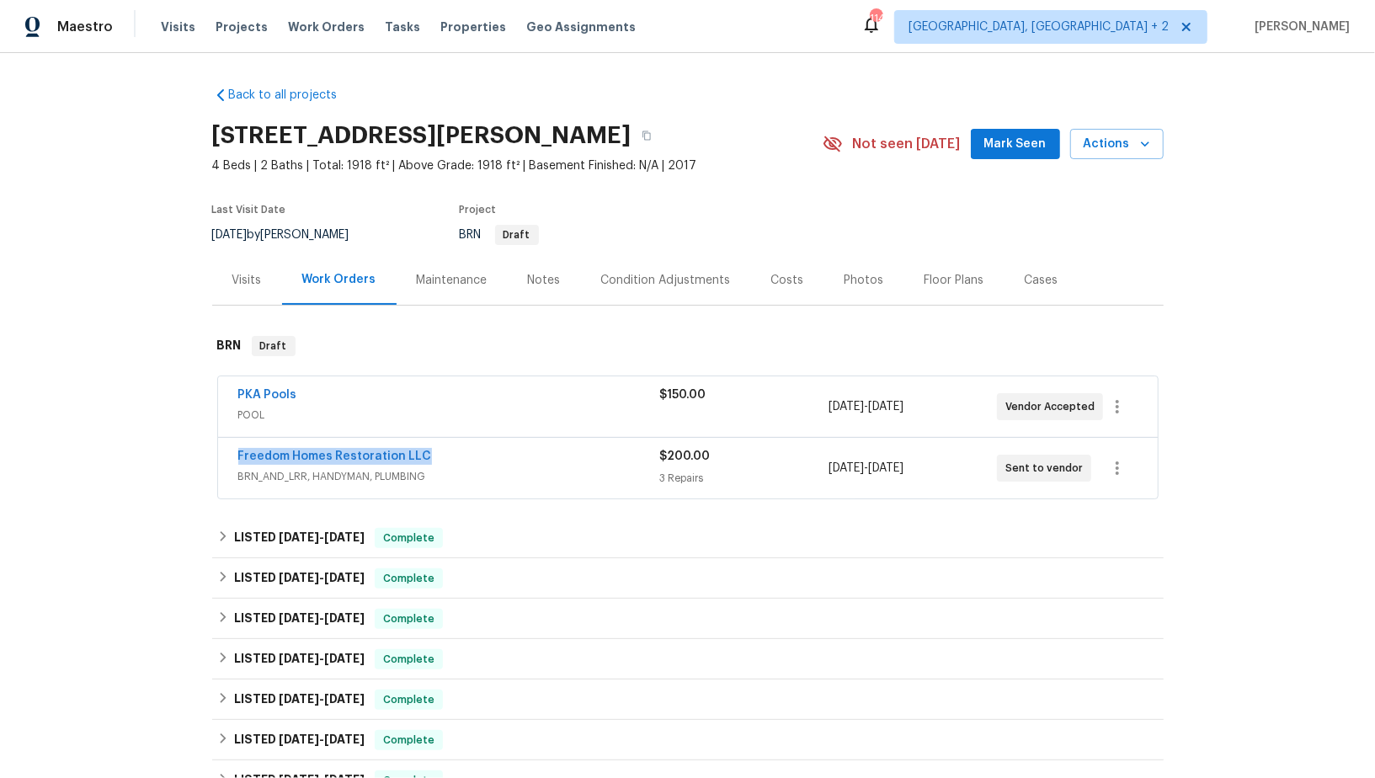
drag, startPoint x: 437, startPoint y: 453, endPoint x: 237, endPoint y: 451, distance: 200.4
click at [237, 451] on div "Freedom Homes Restoration LLC BRN_AND_LRR, HANDYMAN, PLUMBING $200.00 3 Repairs…" at bounding box center [688, 468] width 940 height 61
copy link "Freedom Homes Restoration LLC"
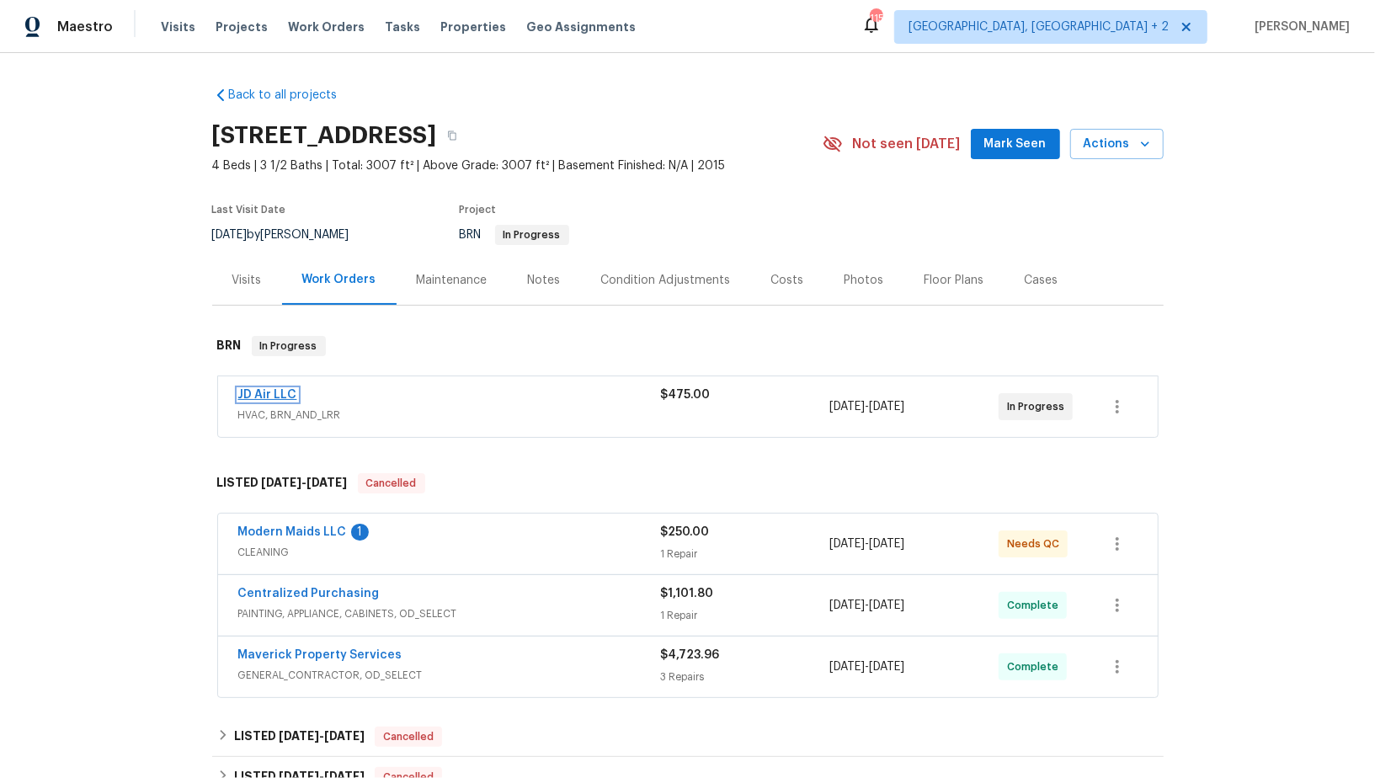
click at [265, 390] on link "JD Air LLC" at bounding box center [267, 395] width 59 height 12
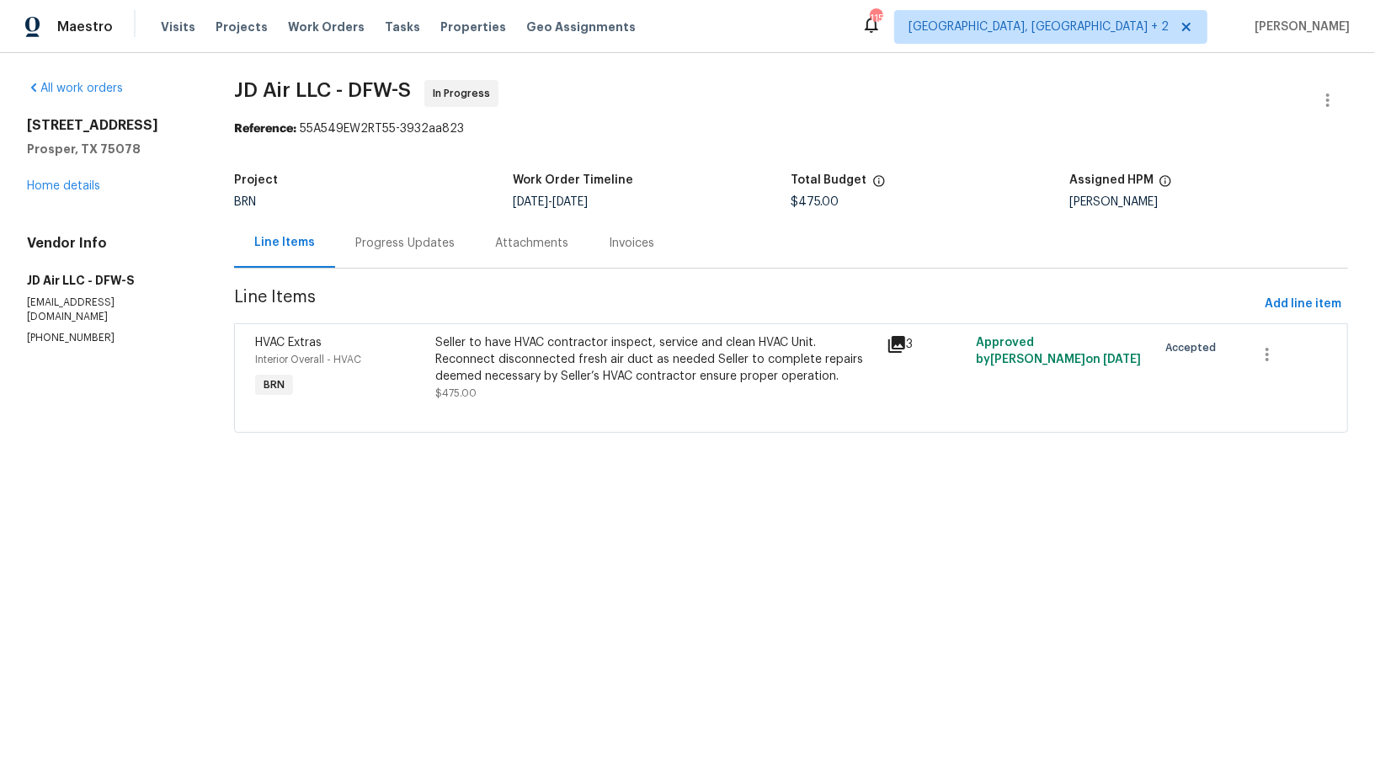
click at [402, 239] on div "Progress Updates" at bounding box center [404, 243] width 99 height 17
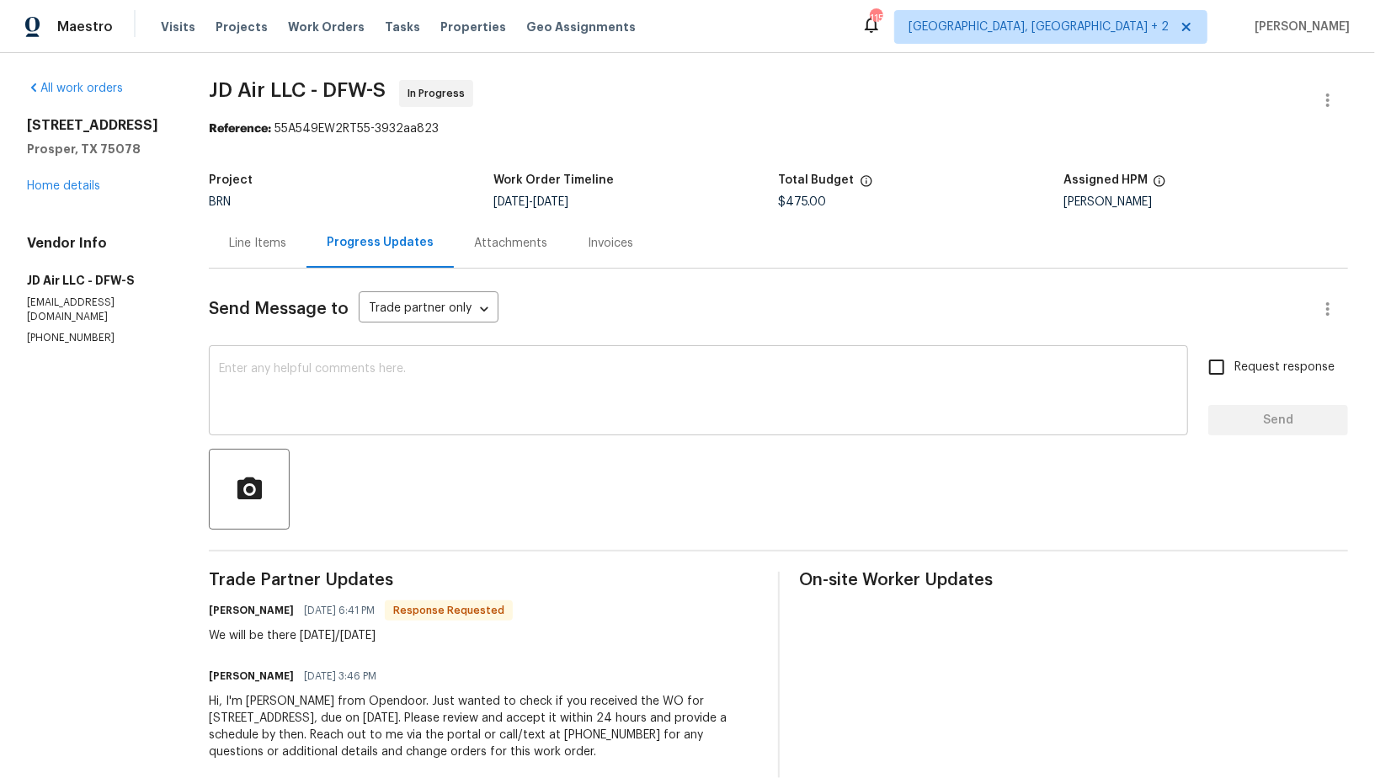
click at [362, 398] on textarea at bounding box center [698, 392] width 959 height 59
click at [244, 216] on div "Project BRN Work Order Timeline [DATE] - [DATE] Total Budget $475.00 Assigned H…" at bounding box center [778, 191] width 1139 height 54
click at [288, 256] on div "Line Items" at bounding box center [258, 243] width 98 height 50
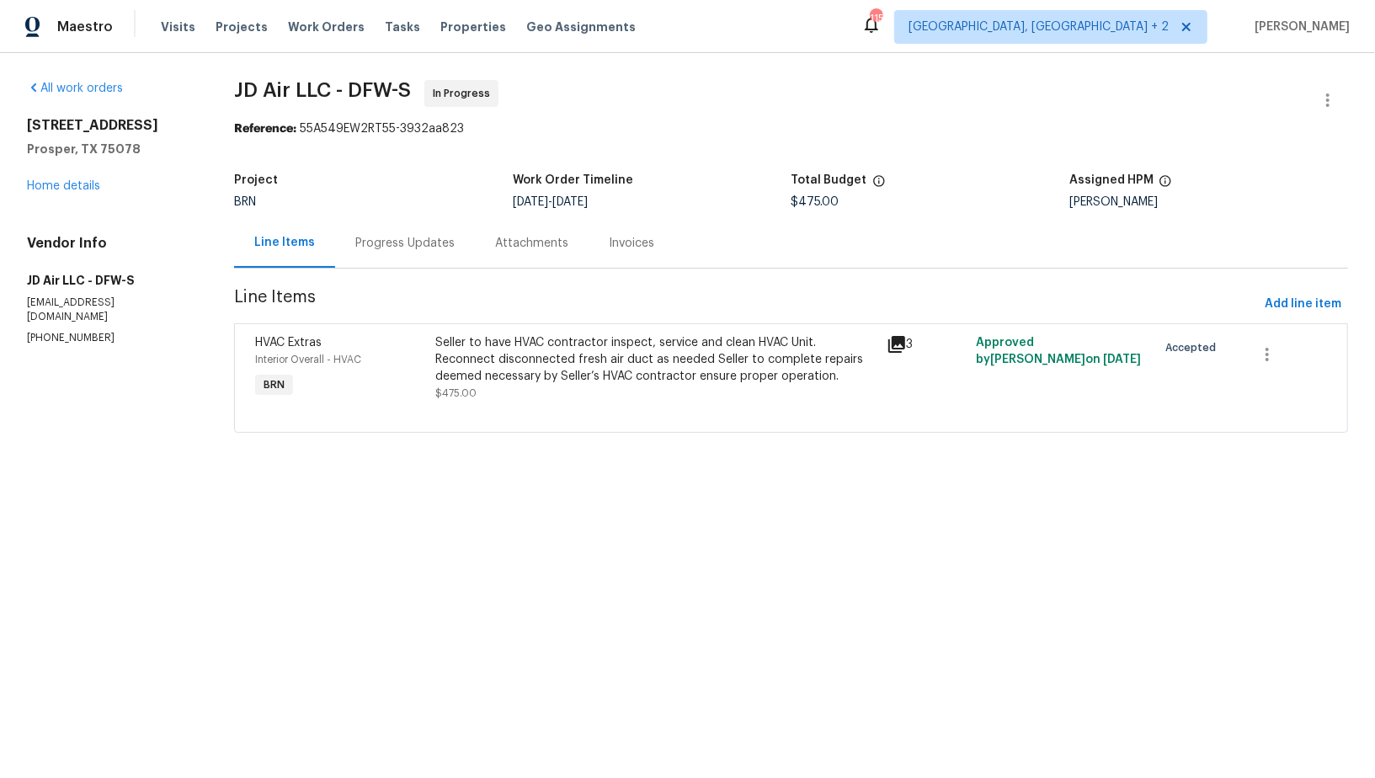
click at [413, 248] on div "Progress Updates" at bounding box center [404, 243] width 99 height 17
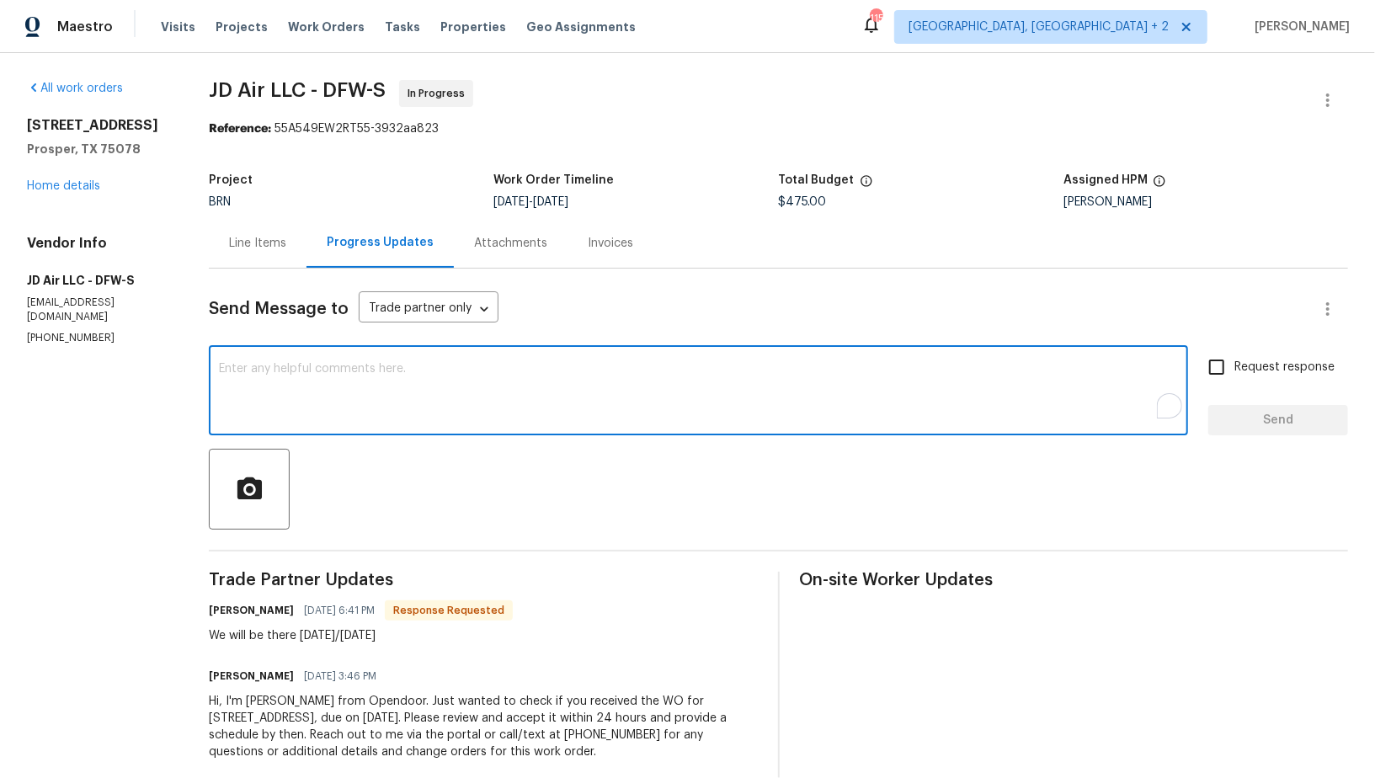
click at [382, 376] on textarea "To enrich screen reader interactions, please activate Accessibility in Grammarl…" at bounding box center [698, 392] width 959 height 59
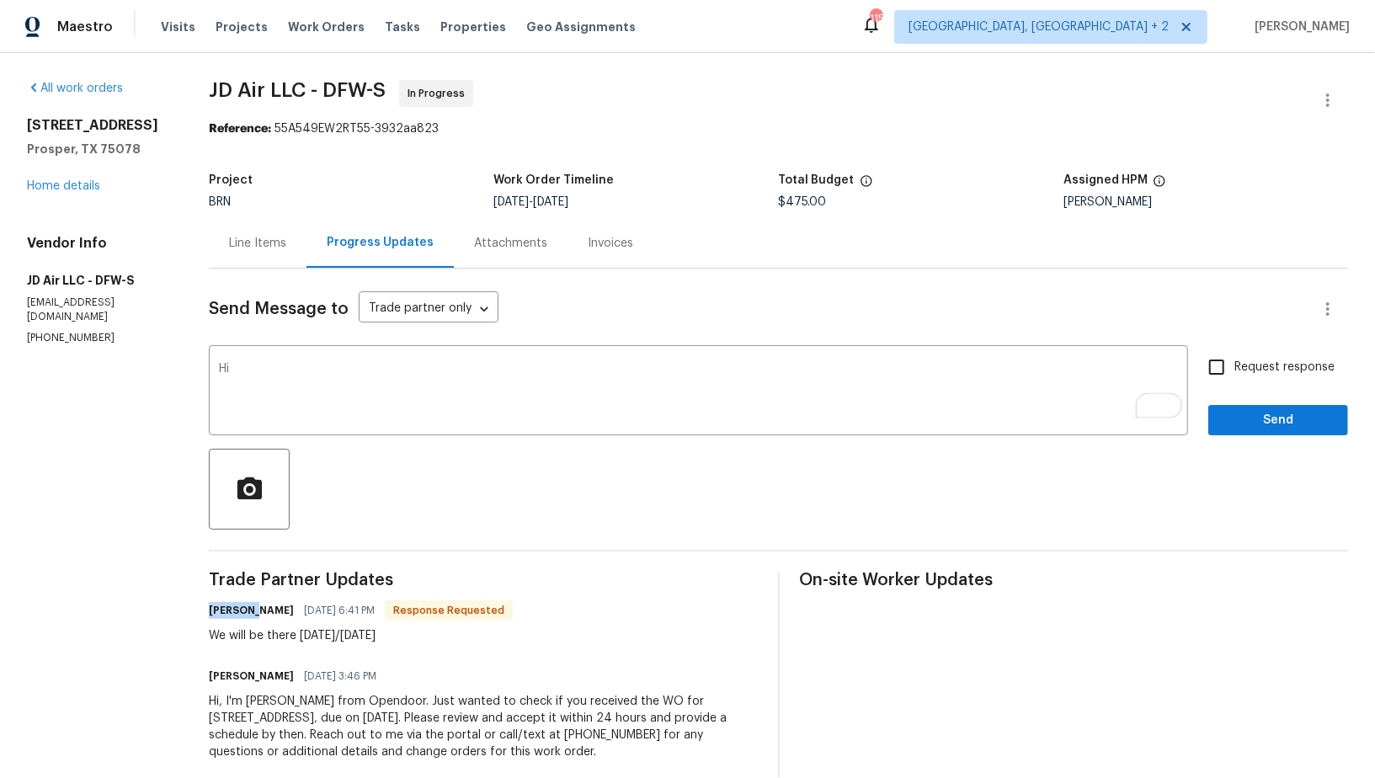
drag, startPoint x: 248, startPoint y: 614, endPoint x: 180, endPoint y: 614, distance: 67.4
click at [180, 613] on div "All work orders [STREET_ADDRESS] Home details Vendor Info JD Air LLC - DFW-S [E…" at bounding box center [687, 430] width 1375 height 755
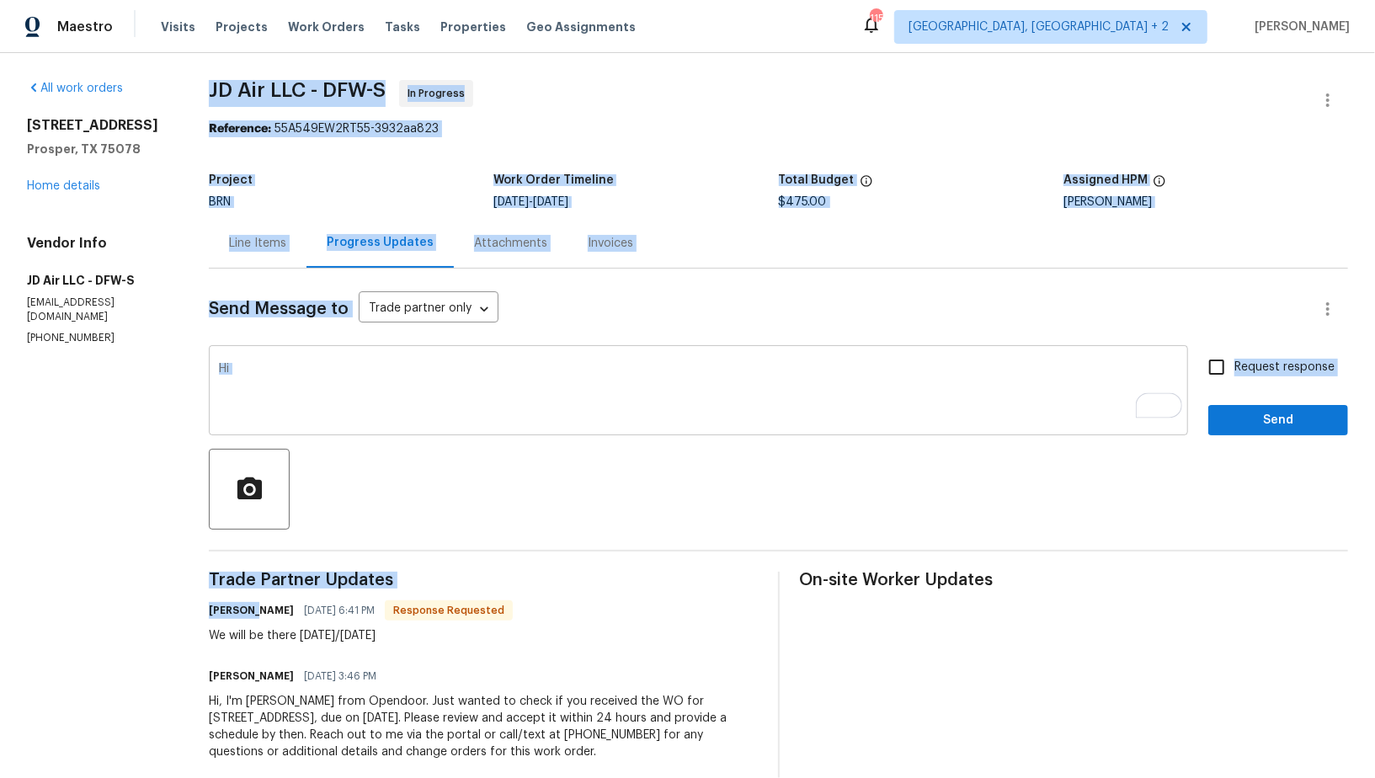
copy div "JD Air LLC - DFW-S In Progress Reference: 55A549EW2RT55-3932aa823 Project BRN W…"
click at [248, 592] on div "Trade Partner Updates [PERSON_NAME] [DATE] 6:41 PM Response Requested We will b…" at bounding box center [483, 676] width 548 height 209
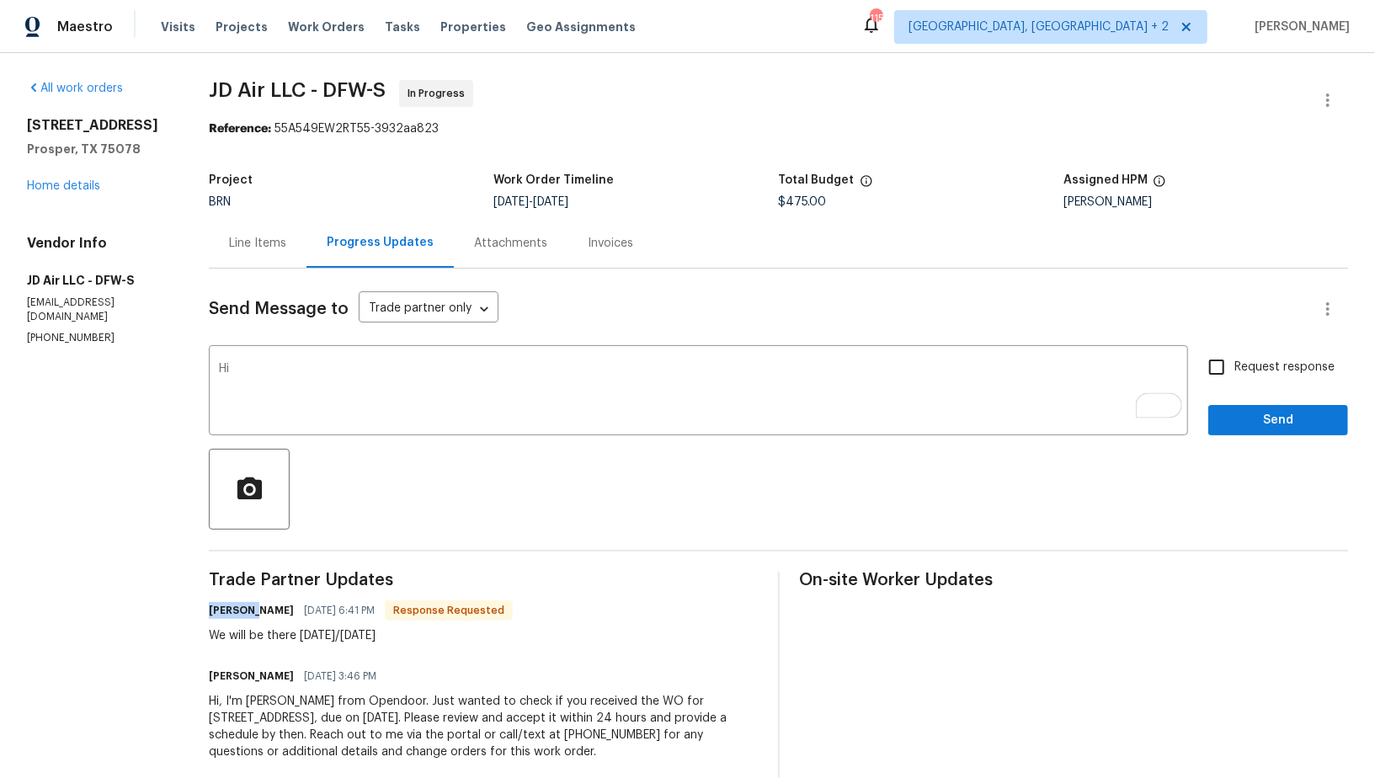
drag, startPoint x: 247, startPoint y: 613, endPoint x: 205, endPoint y: 606, distance: 42.6
click at [209, 606] on h6 "[PERSON_NAME]" at bounding box center [251, 610] width 85 height 17
copy h6 "[PERSON_NAME]"
click at [264, 371] on textarea "Hi" at bounding box center [698, 392] width 959 height 59
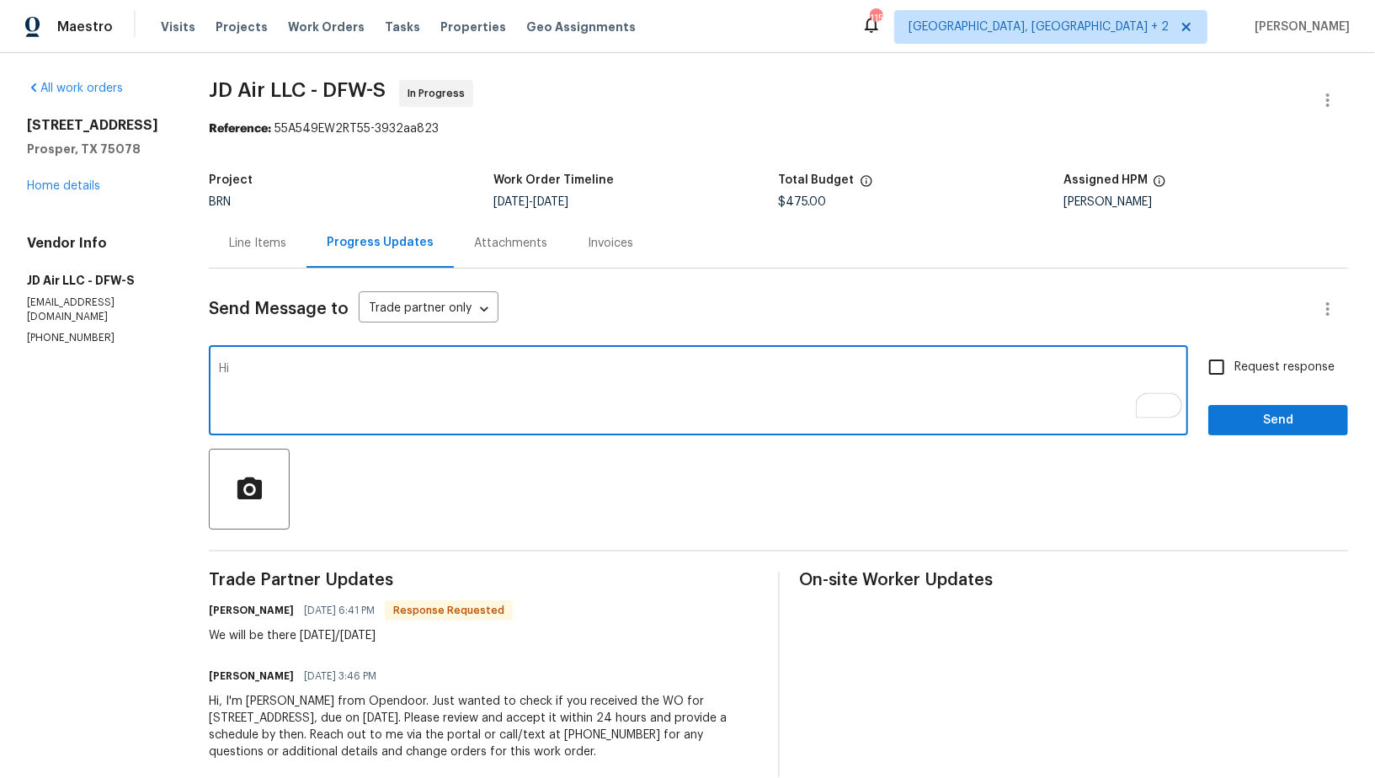
paste textarea "[PERSON_NAME]"
paste textarea "I need temperature split photos for both heating and cooling sides."
type textarea "Hi [PERSON_NAME], Thanks for the update! Just a heads up, I need temperature sp…"
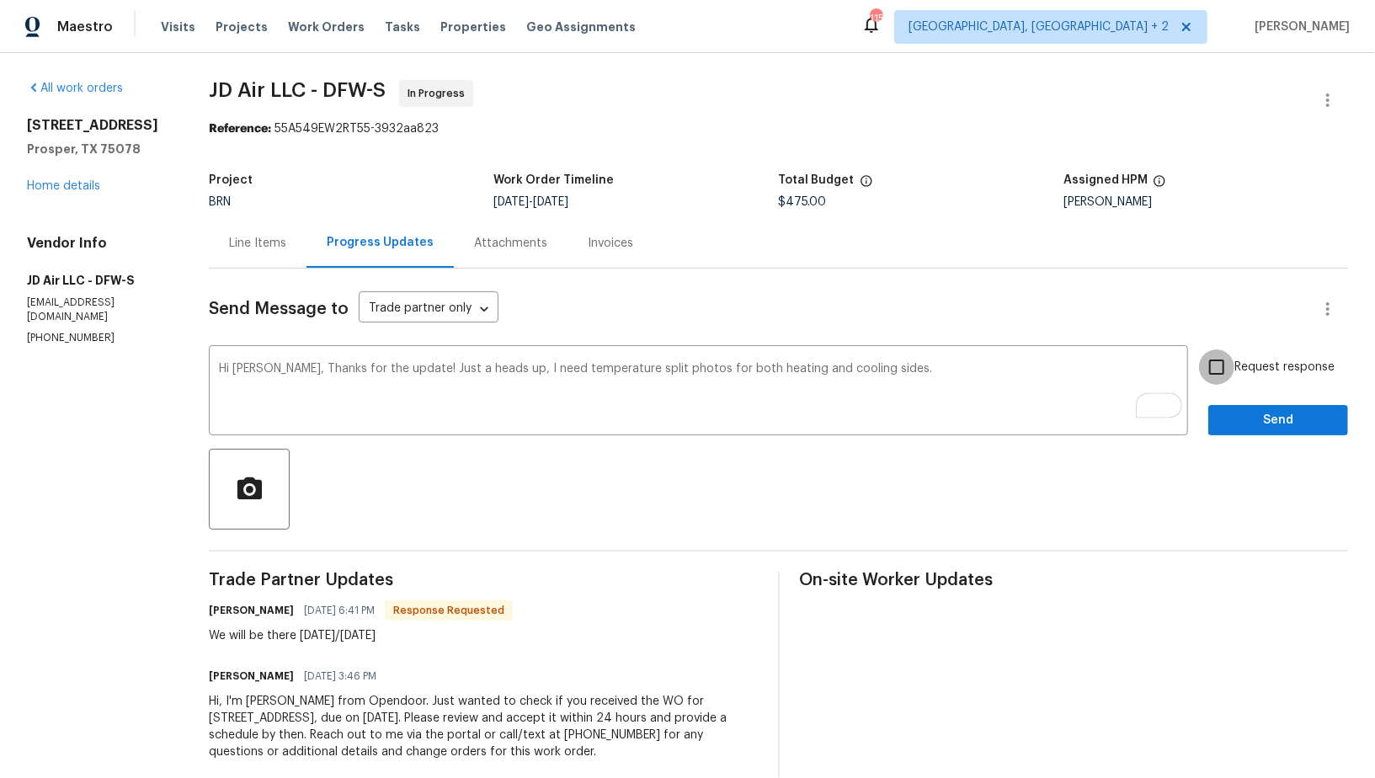
click at [1222, 370] on input "Request response" at bounding box center [1216, 367] width 35 height 35
checkbox input "true"
click at [1241, 426] on span "Send" at bounding box center [1278, 420] width 113 height 21
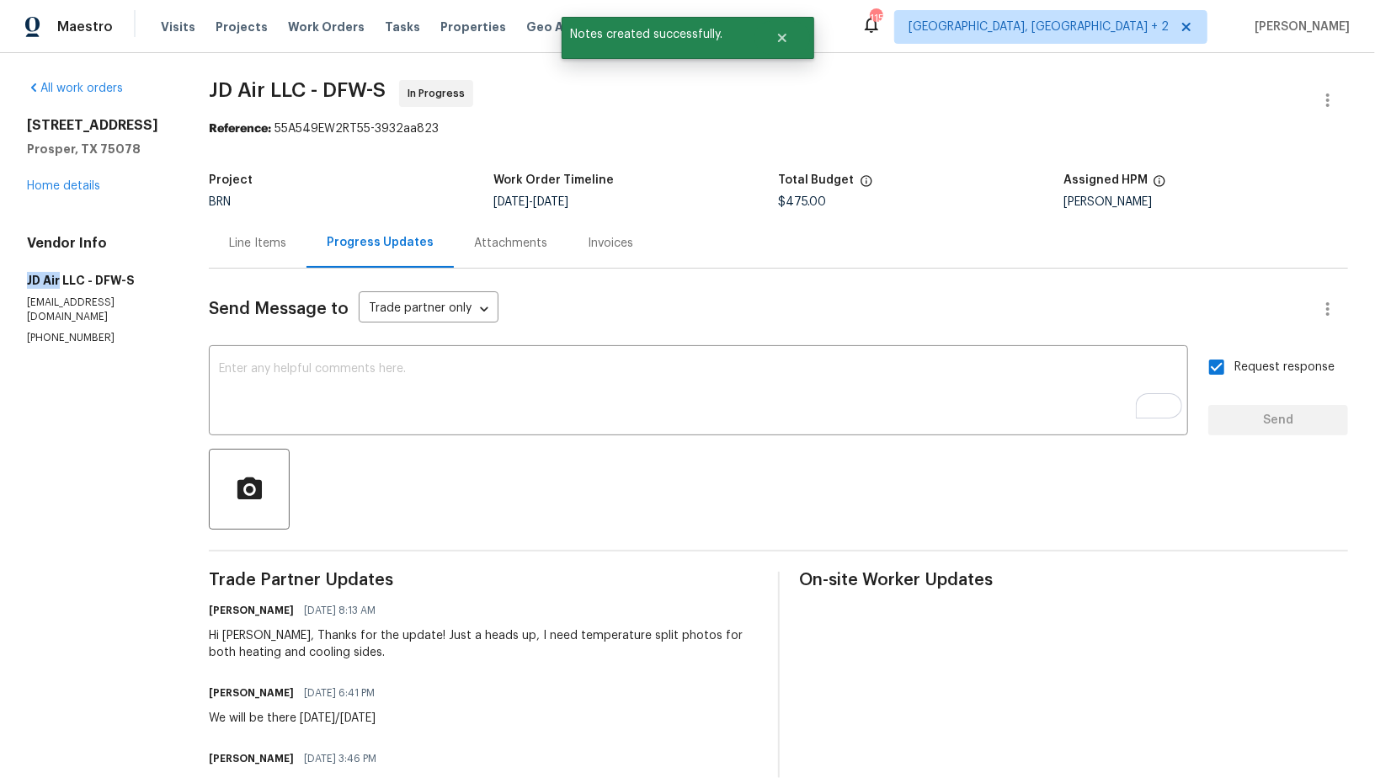
drag, startPoint x: 0, startPoint y: 281, endPoint x: 59, endPoint y: 293, distance: 60.1
click at [59, 293] on div "All work orders [STREET_ADDRESS] Home details Vendor Info JD Air LLC - DFW-S [E…" at bounding box center [687, 471] width 1375 height 837
copy h5 "JD Air"
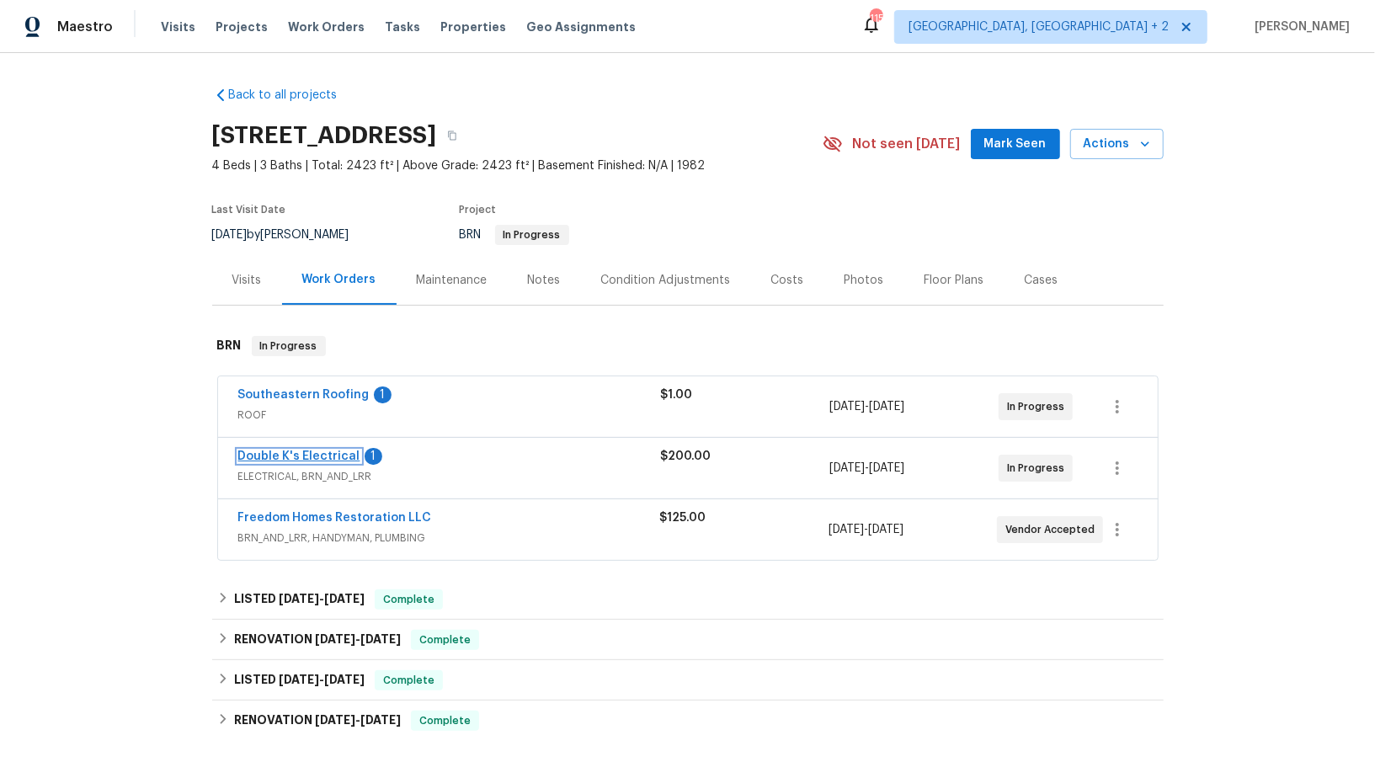
click at [309, 454] on link "Double K's Electrical" at bounding box center [299, 457] width 122 height 12
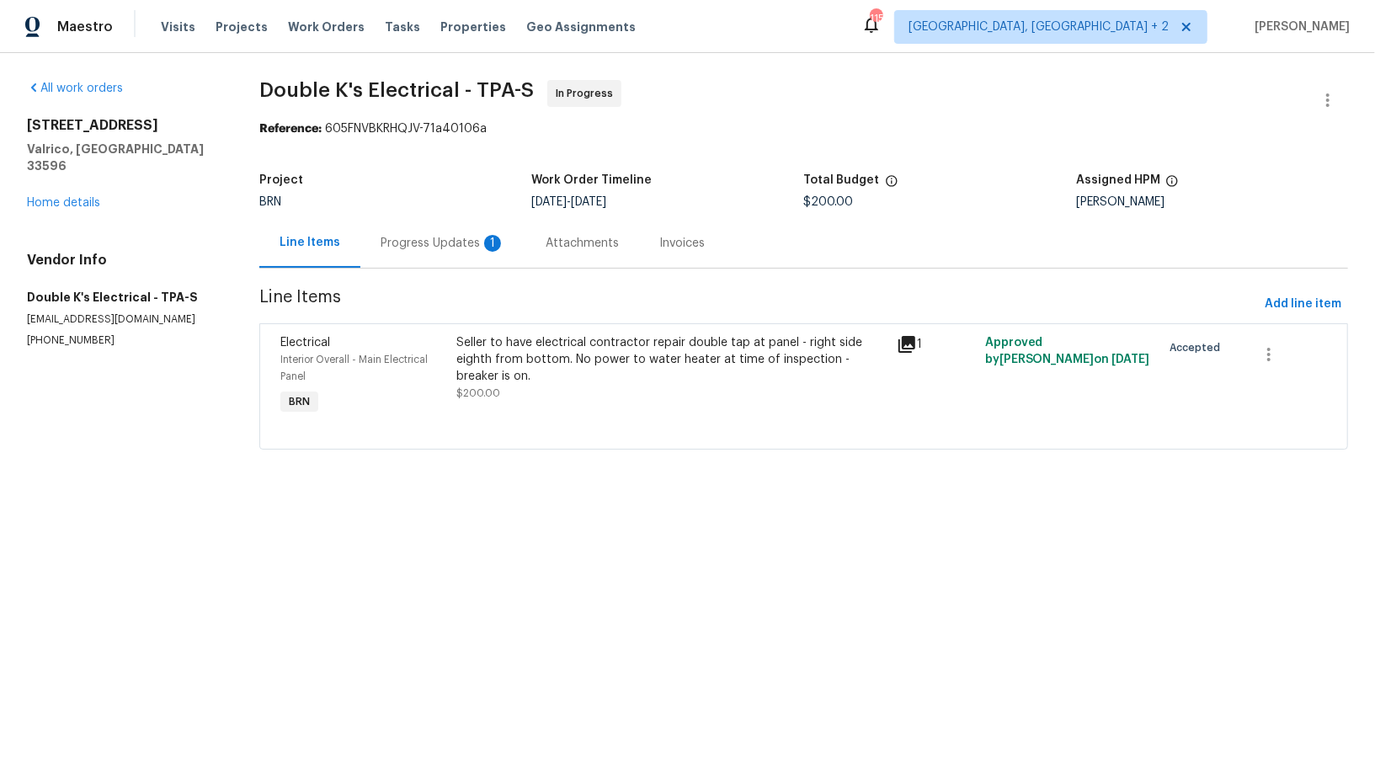
click at [433, 264] on div "Progress Updates 1" at bounding box center [442, 243] width 165 height 50
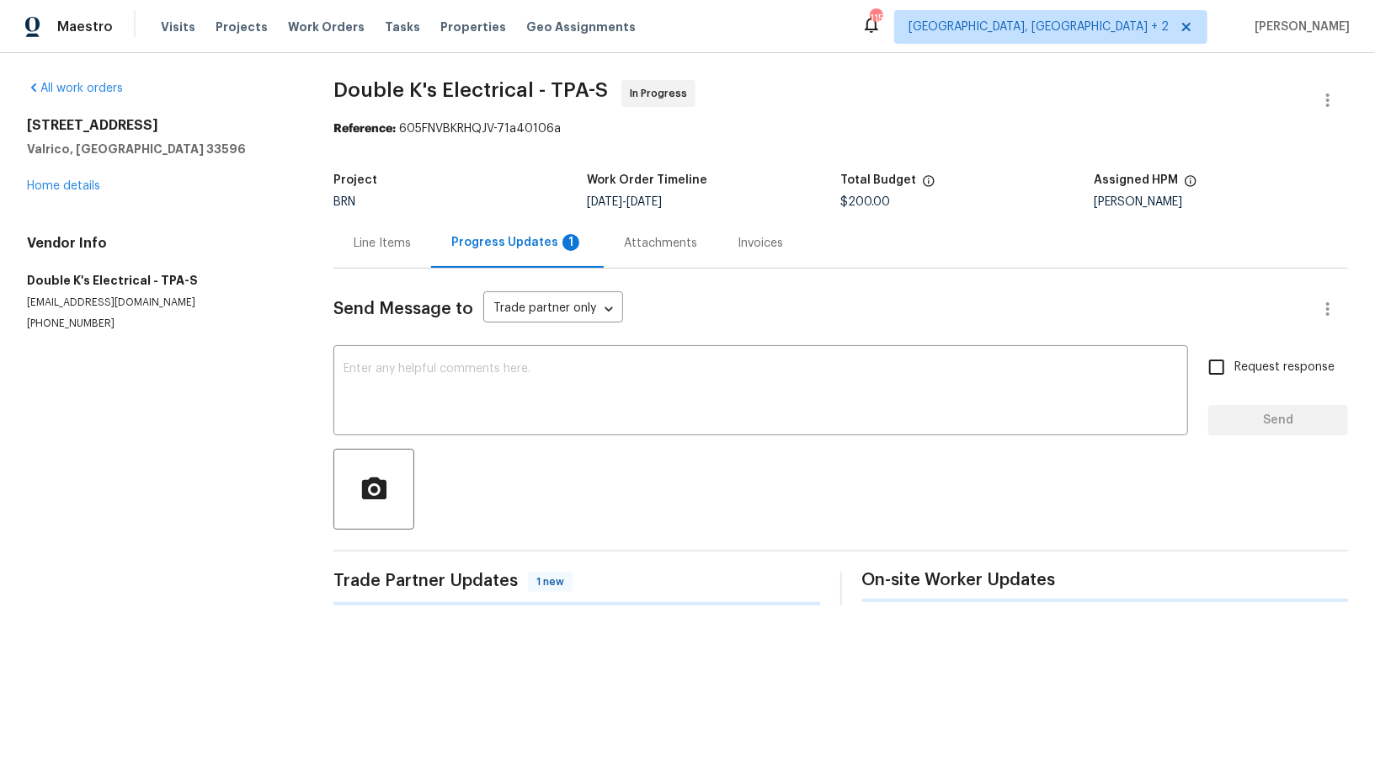
click at [433, 264] on div "Progress Updates 1" at bounding box center [517, 243] width 173 height 50
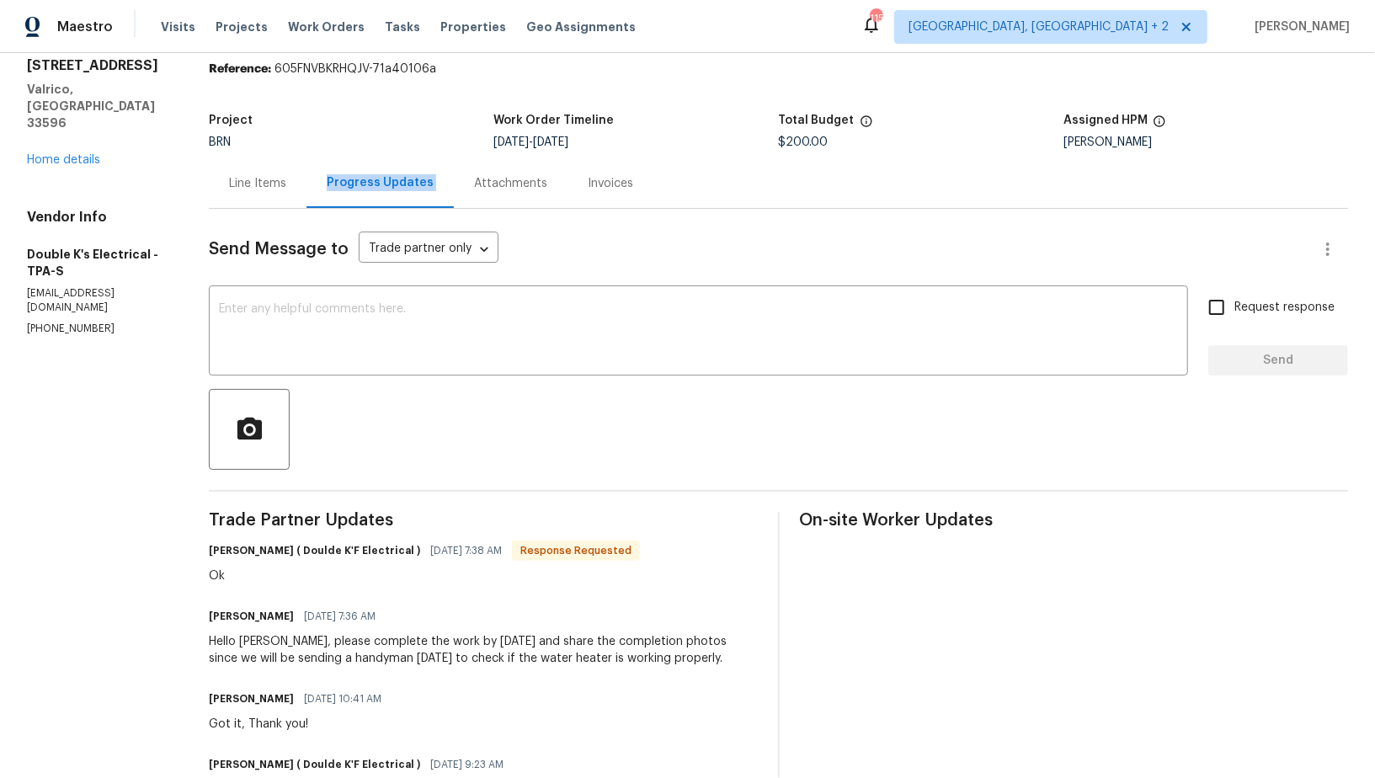
scroll to position [63, 0]
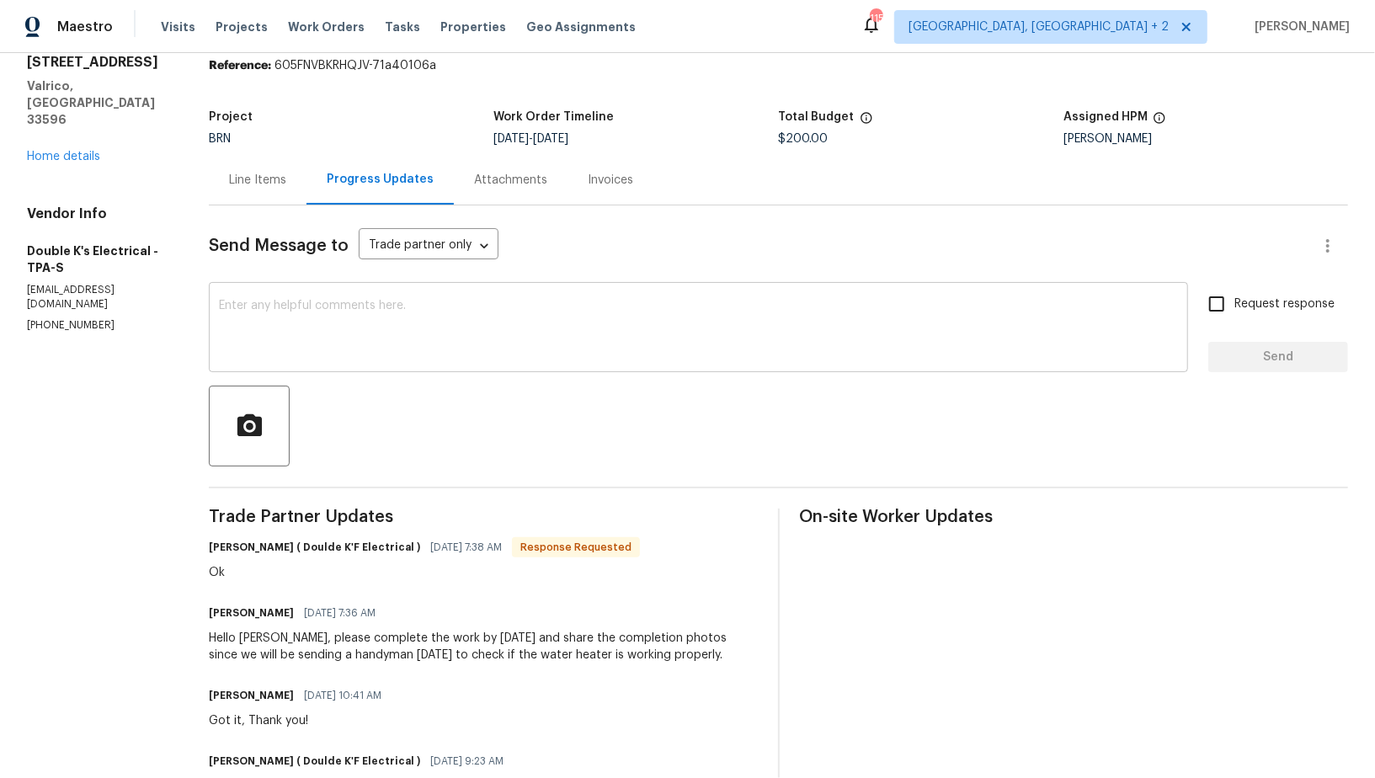
click at [345, 287] on div "x ​" at bounding box center [698, 329] width 979 height 86
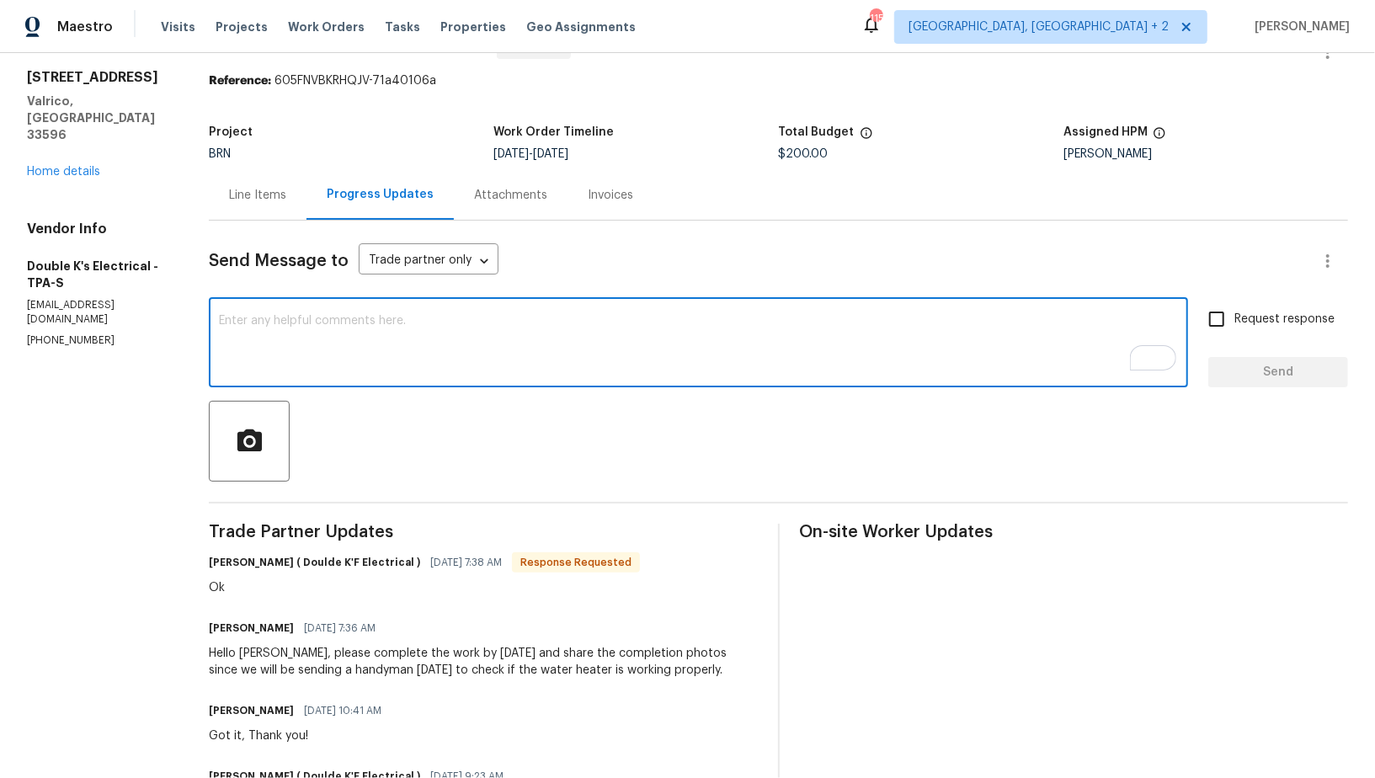
scroll to position [48, 0]
type textarea "Thanks!"
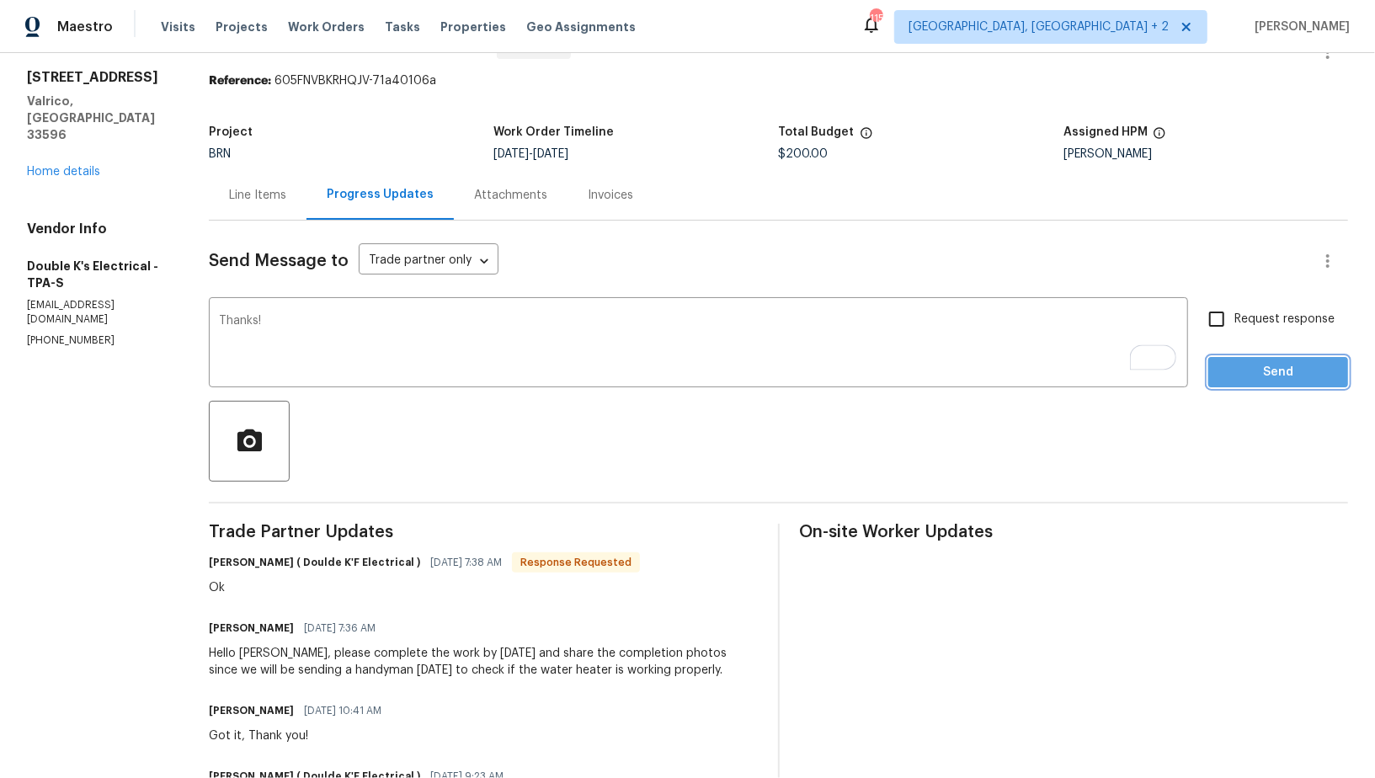
click at [1225, 379] on span "Send" at bounding box center [1278, 372] width 113 height 21
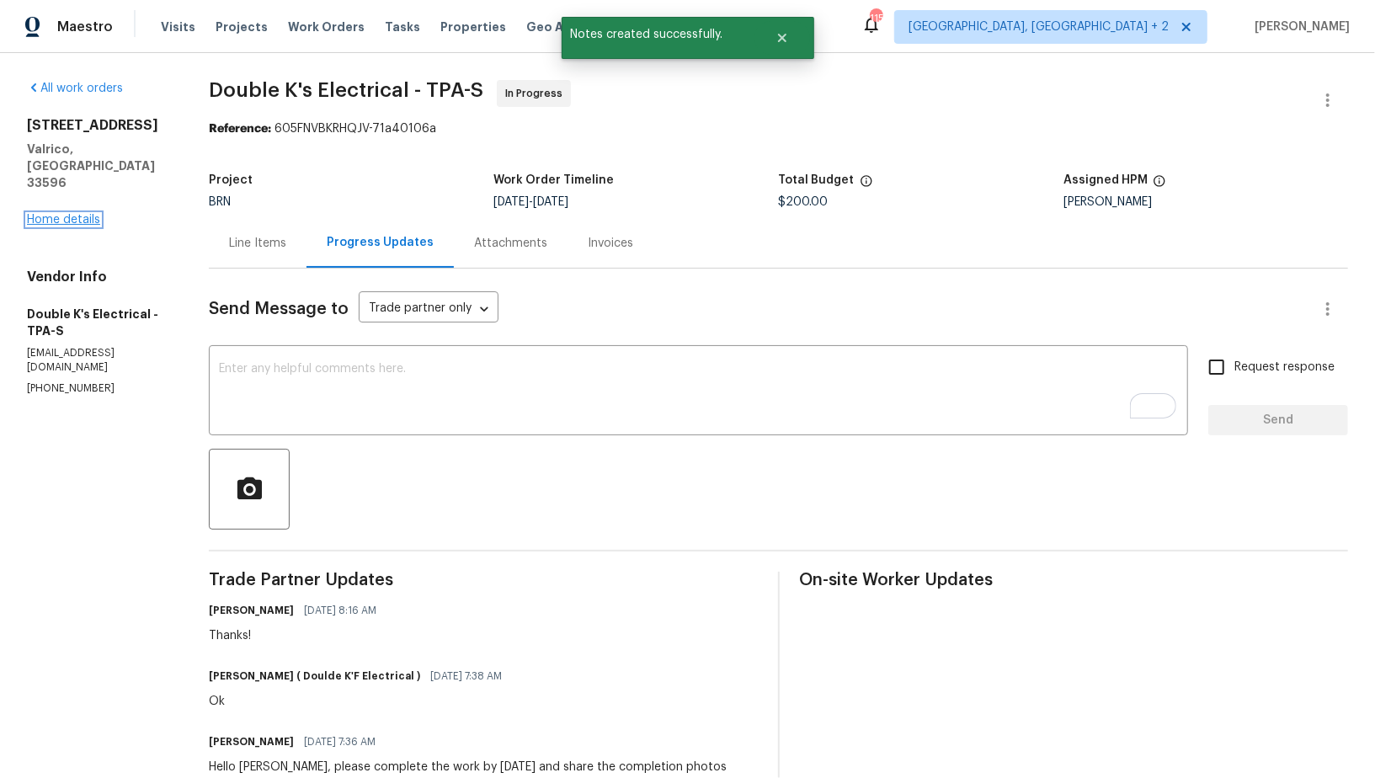
click at [67, 214] on link "Home details" at bounding box center [63, 220] width 73 height 12
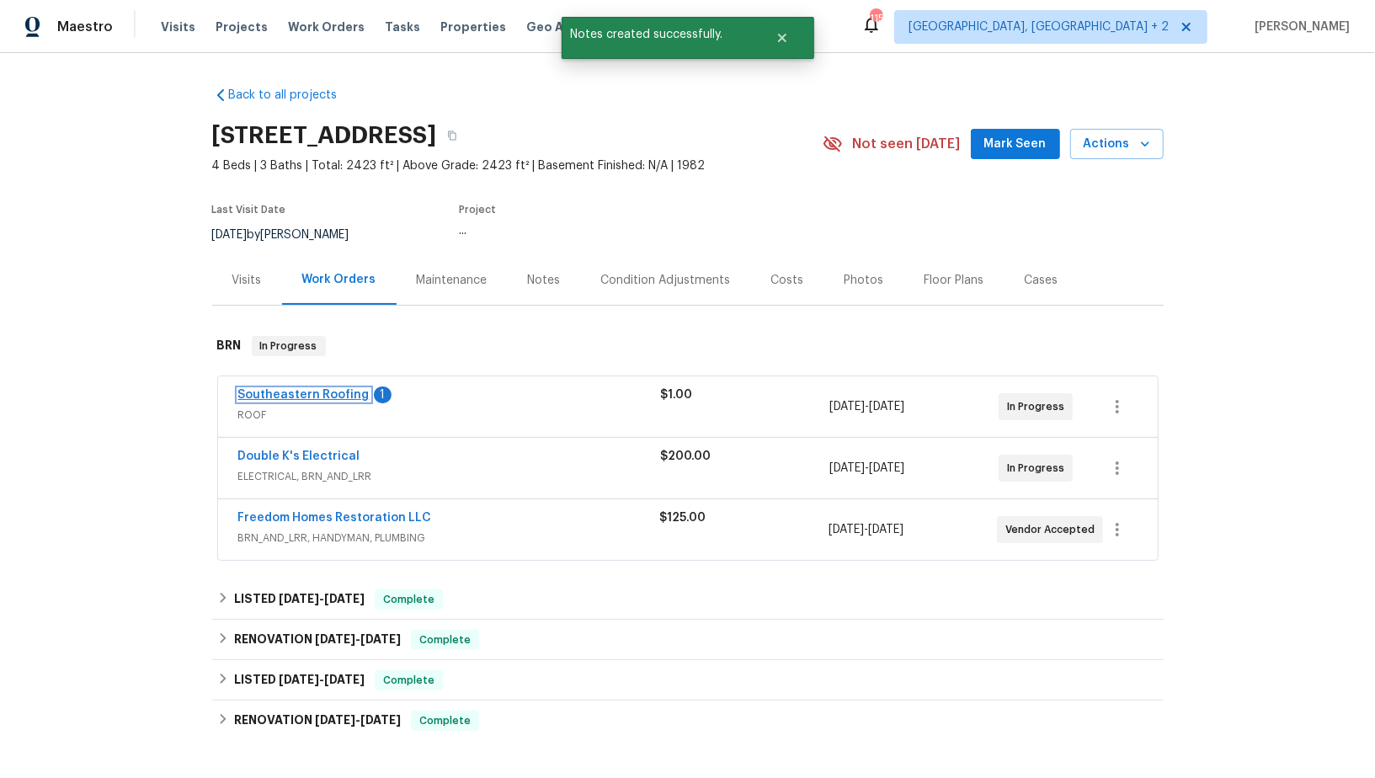
click at [328, 397] on link "Southeastern Roofing" at bounding box center [303, 395] width 131 height 12
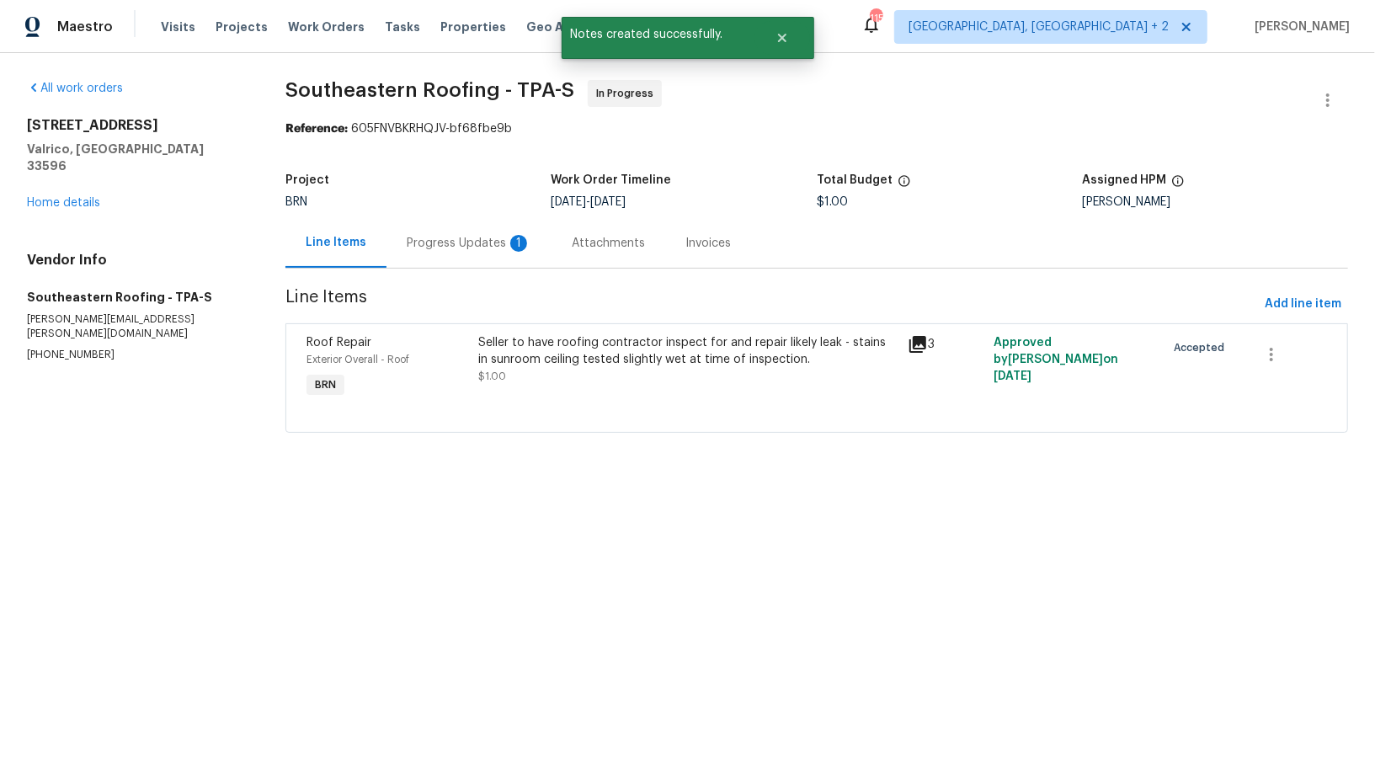
click at [492, 245] on div "Progress Updates 1" at bounding box center [469, 243] width 125 height 17
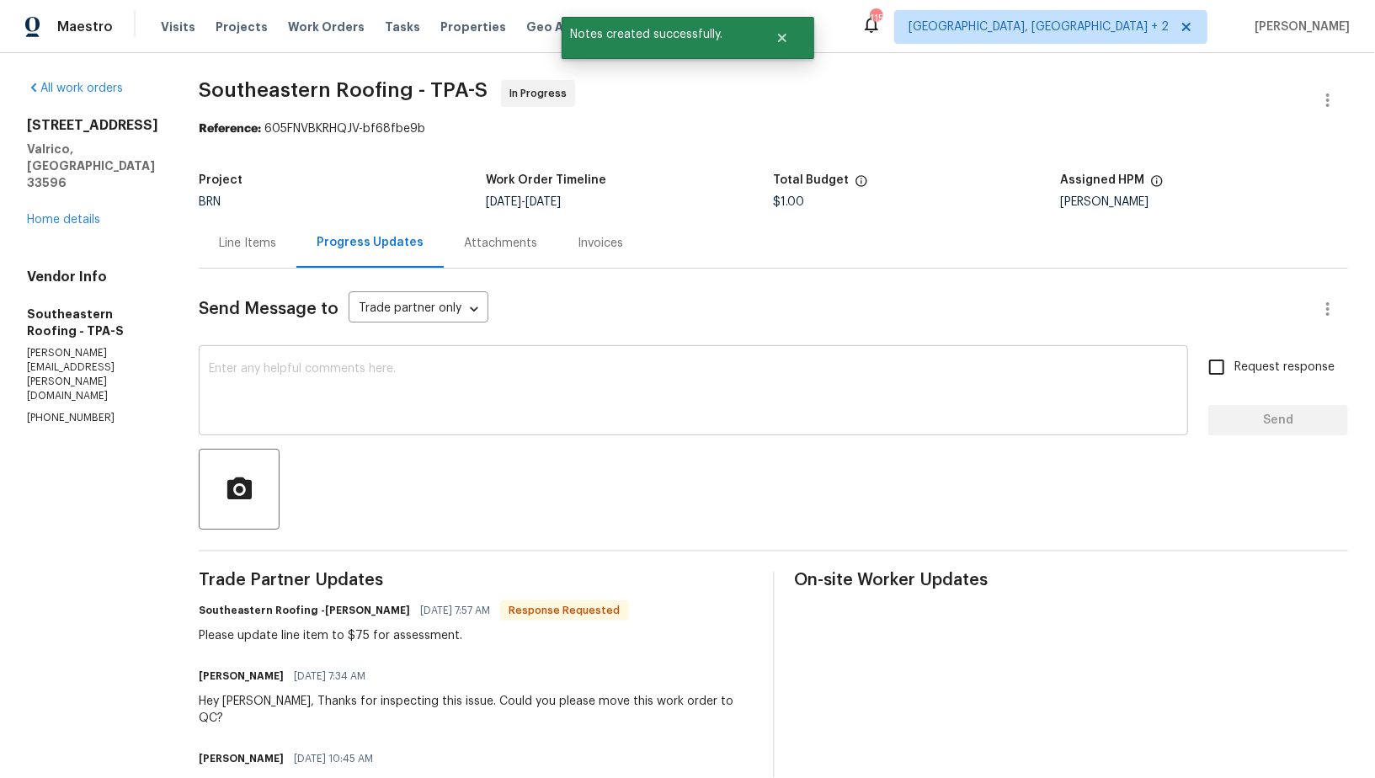
scroll to position [23, 0]
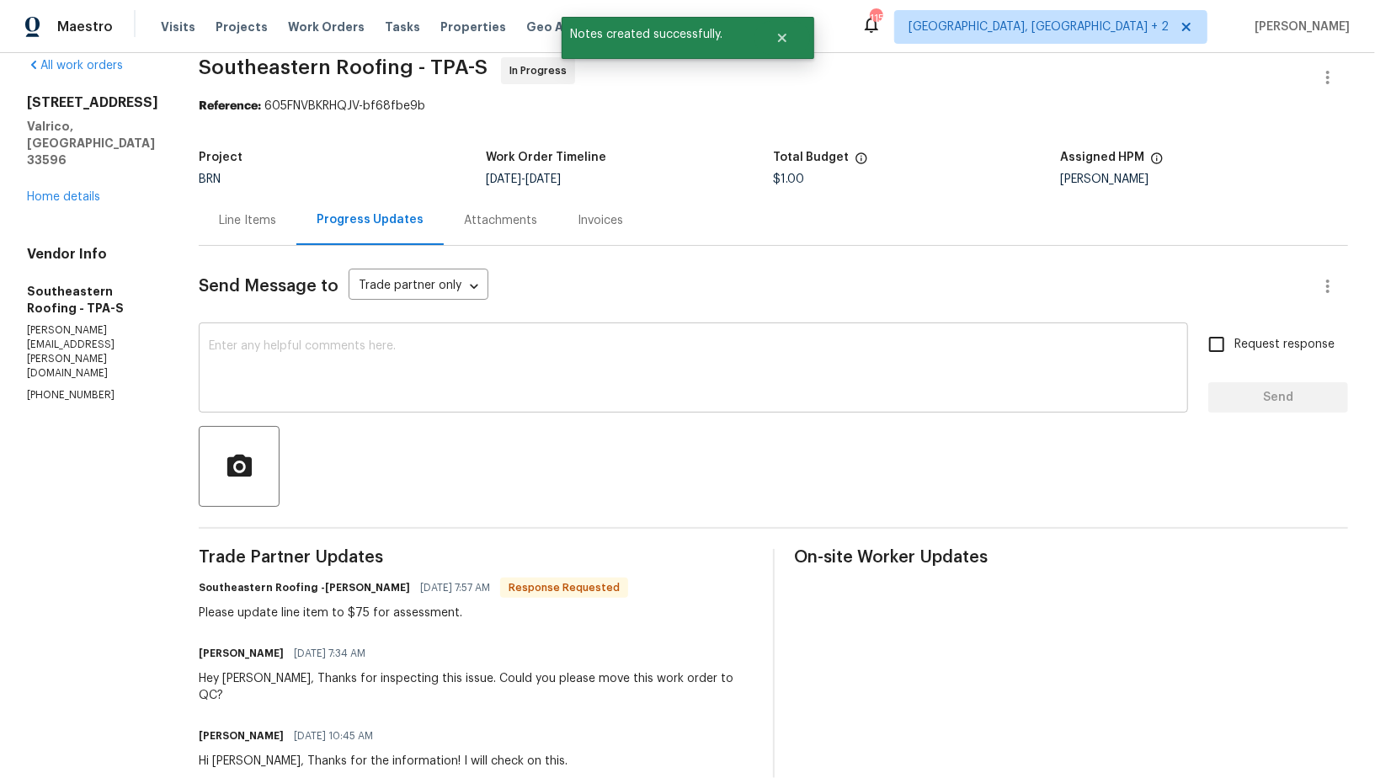
click at [398, 392] on textarea at bounding box center [693, 369] width 969 height 59
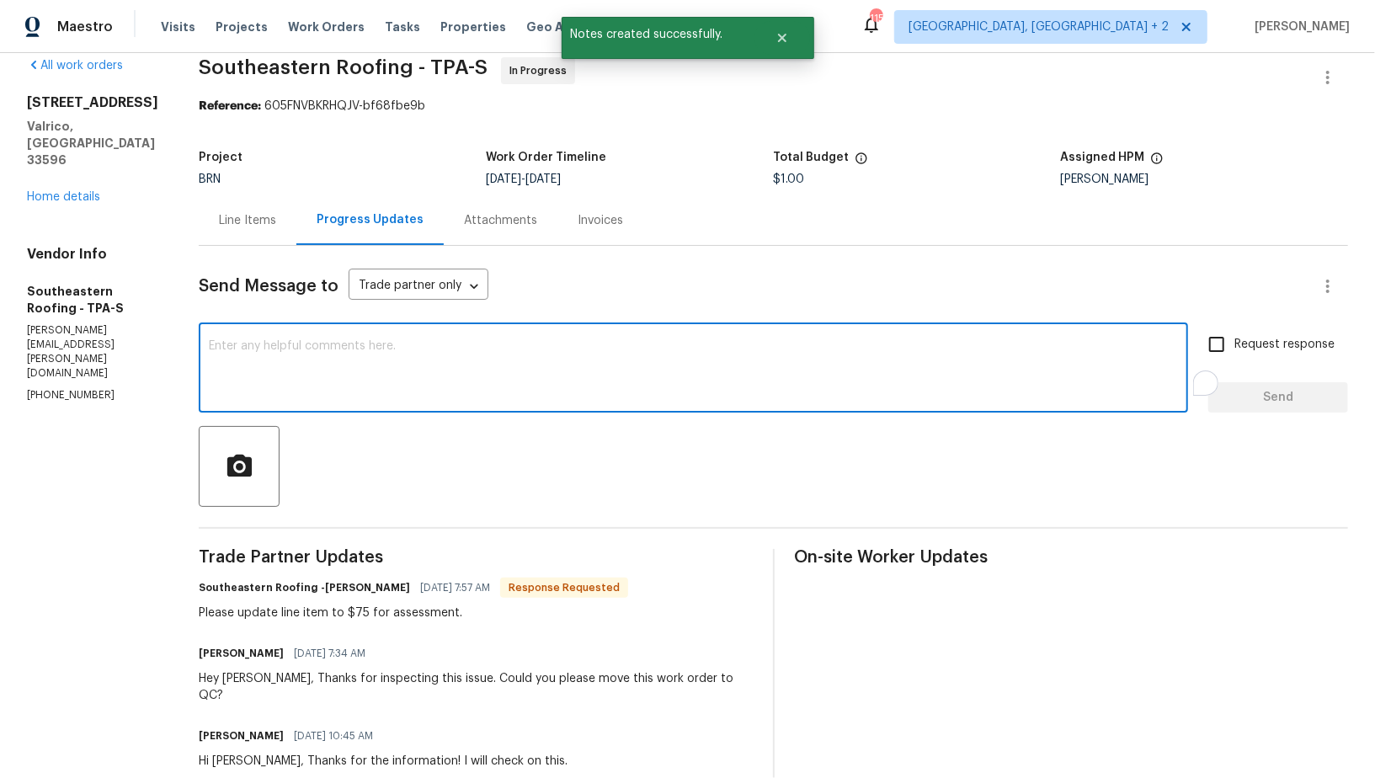
scroll to position [0, 0]
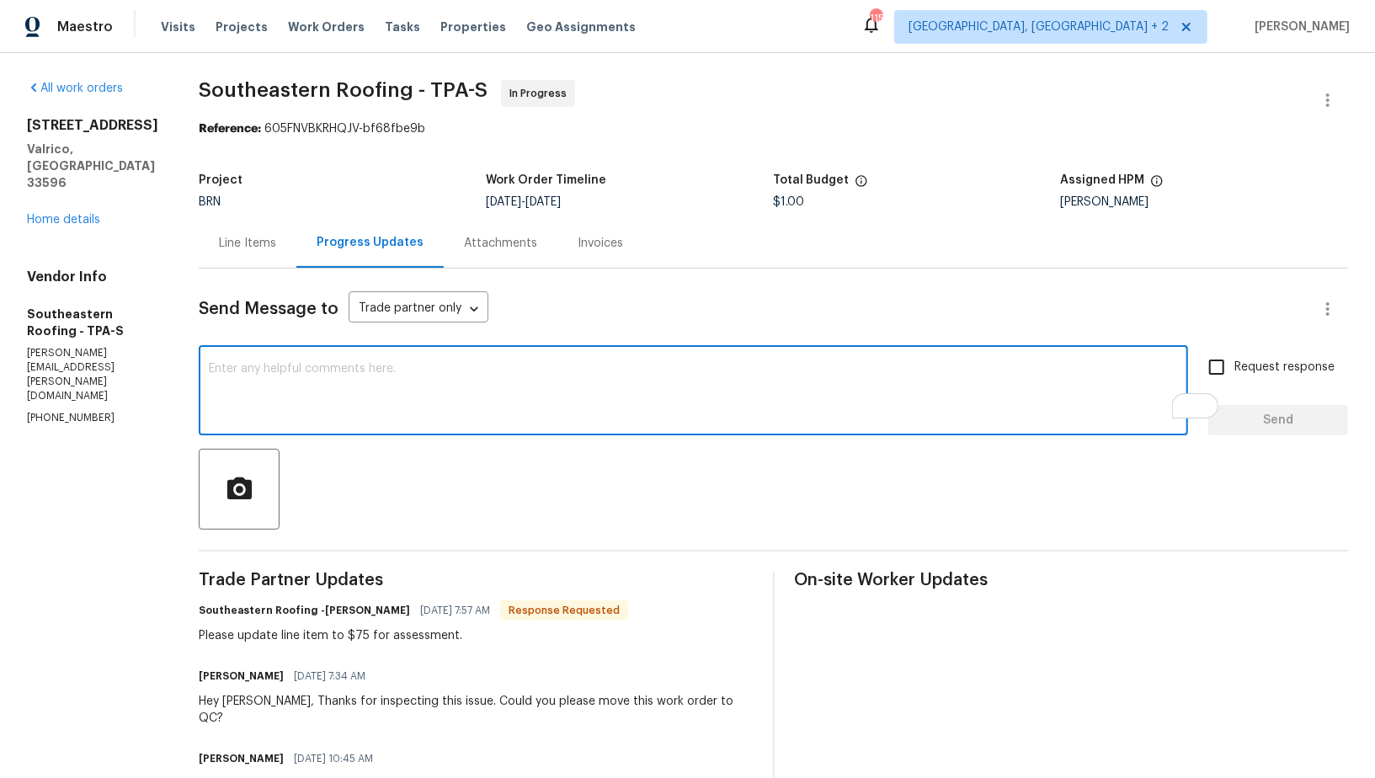
click at [219, 243] on div "Line Items" at bounding box center [247, 243] width 57 height 17
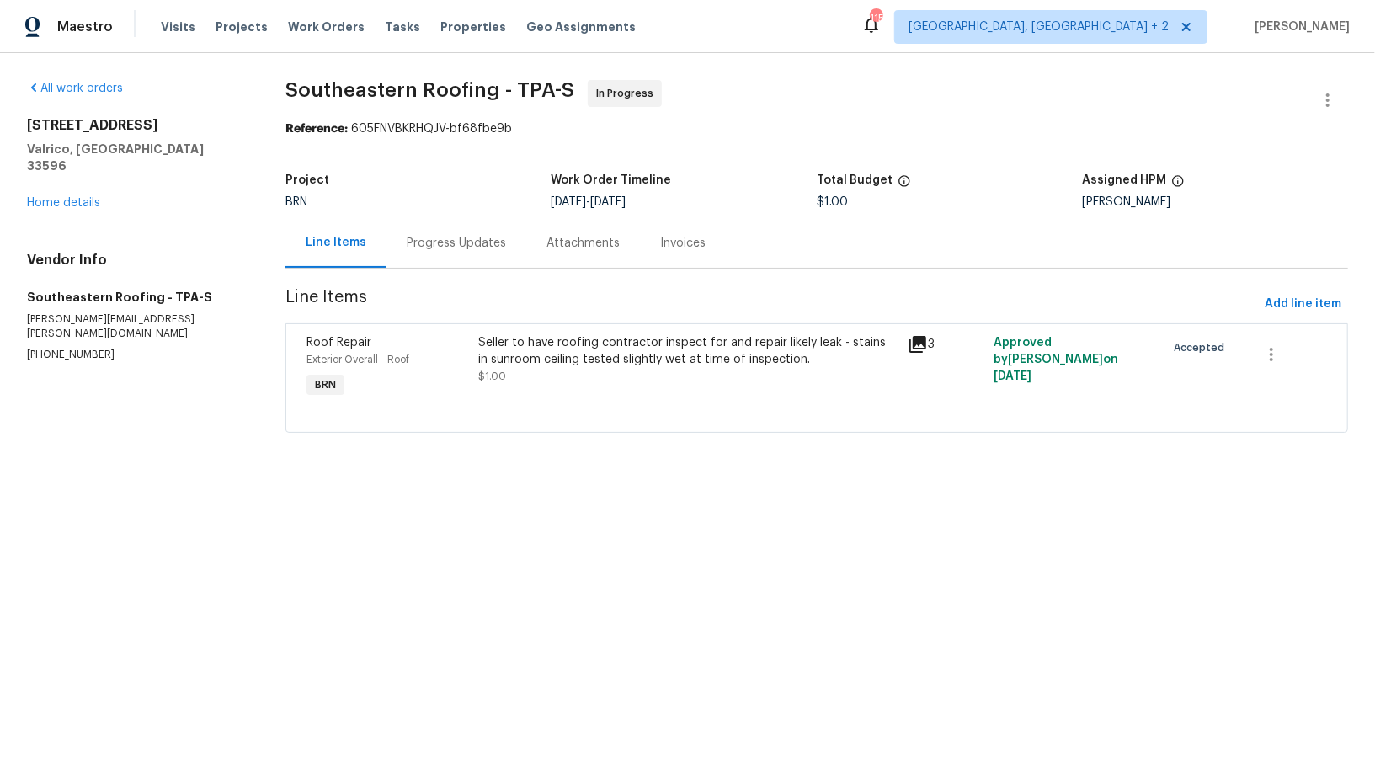
click at [509, 350] on div "Seller to have roofing contractor inspect for and repair likely leak - stains i…" at bounding box center [687, 351] width 419 height 34
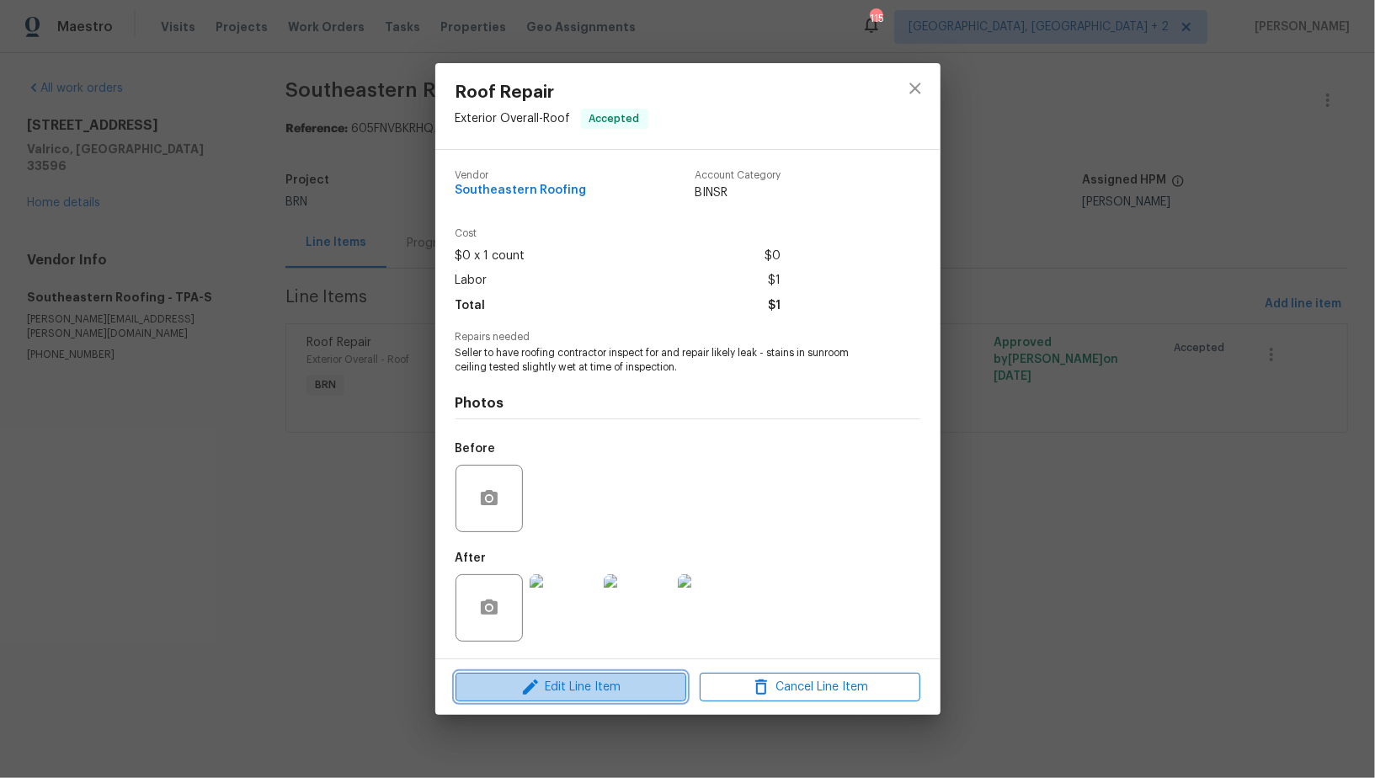
click at [599, 691] on span "Edit Line Item" at bounding box center [571, 687] width 221 height 21
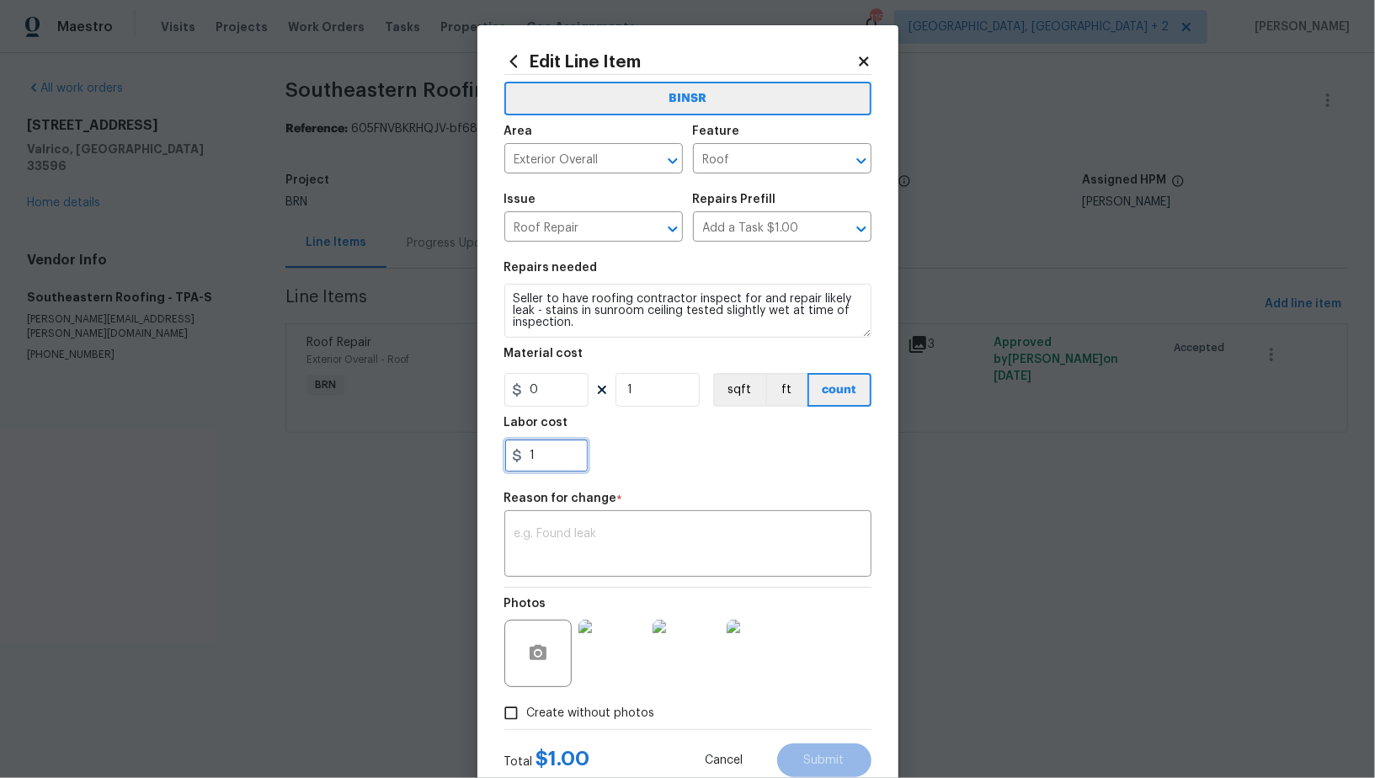
click at [551, 447] on input "1" at bounding box center [546, 456] width 84 height 34
type input "75"
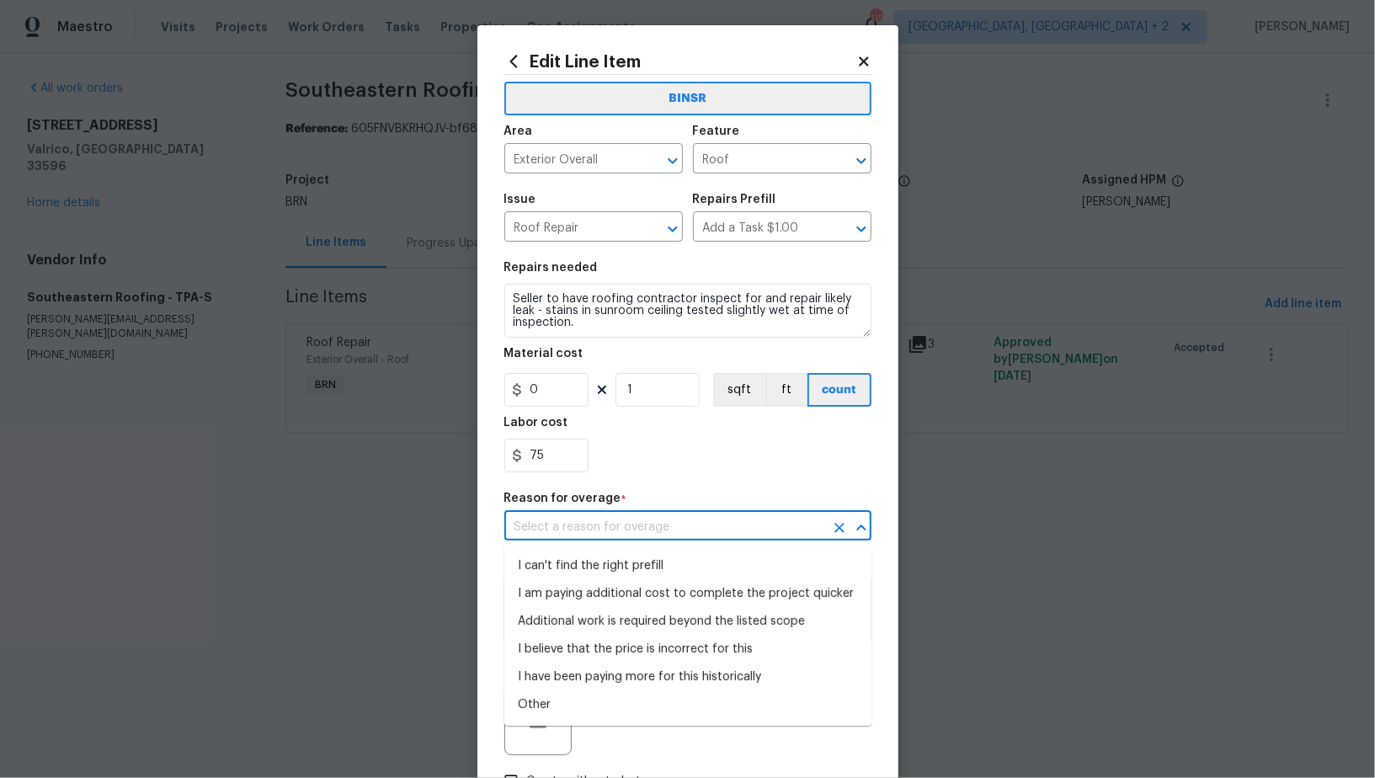
click at [643, 524] on input "text" at bounding box center [664, 528] width 320 height 26
click at [611, 567] on li "I can't find the right prefill" at bounding box center [687, 566] width 367 height 28
type input "I can't find the right prefill"
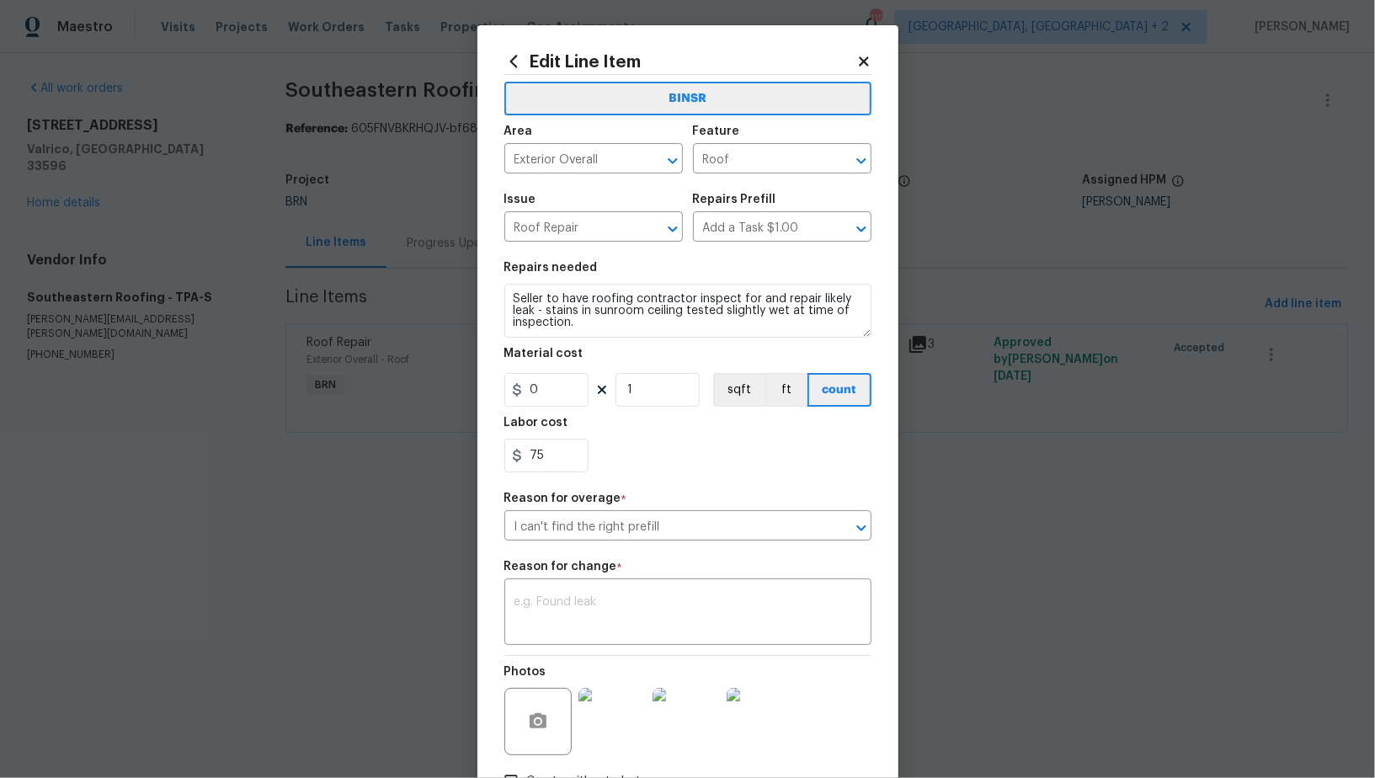
click at [598, 648] on div "BINSR Area Exterior Overall ​ Feature Roof ​ Issue Roof Repair ​ Repairs Prefil…" at bounding box center [687, 436] width 367 height 723
click at [595, 616] on textarea at bounding box center [688, 613] width 347 height 35
click at [595, 616] on textarea "To enrich screen reader interactions, please activate Accessibility in Grammarl…" at bounding box center [688, 613] width 347 height 35
paste textarea "(PR) Updated per vendors final cost."
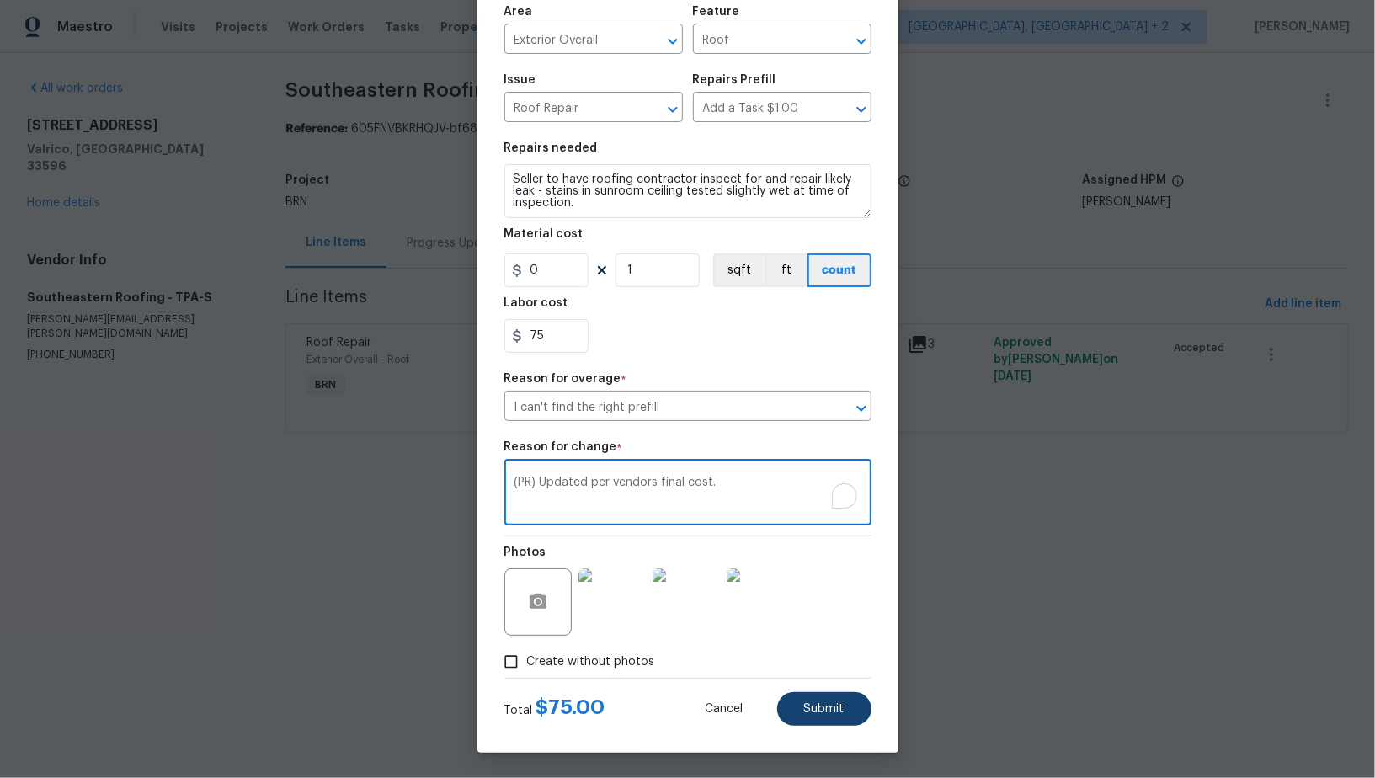
type textarea "(PR) Updated per vendors final cost."
click at [857, 706] on button "Submit" at bounding box center [824, 709] width 94 height 34
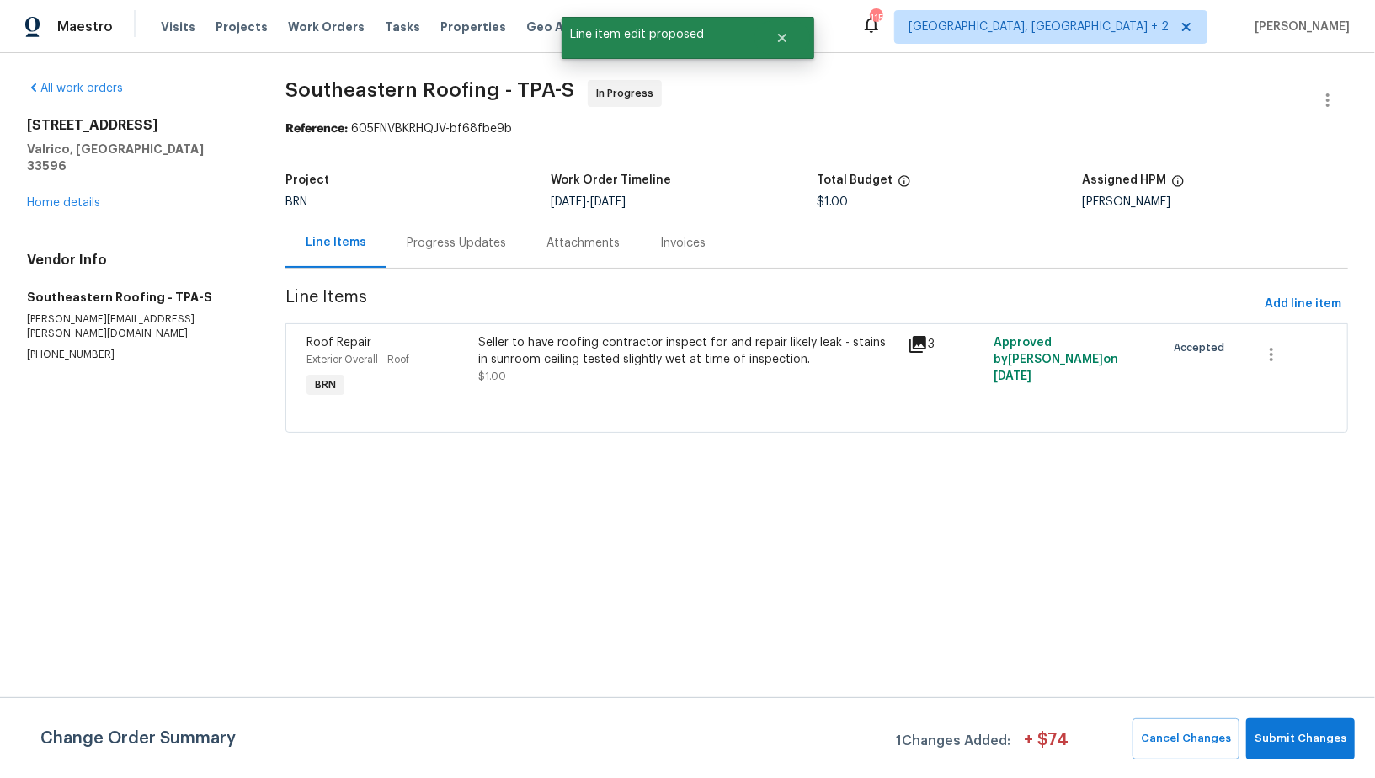
scroll to position [0, 0]
click at [1287, 741] on span "Submit Changes" at bounding box center [1301, 738] width 92 height 19
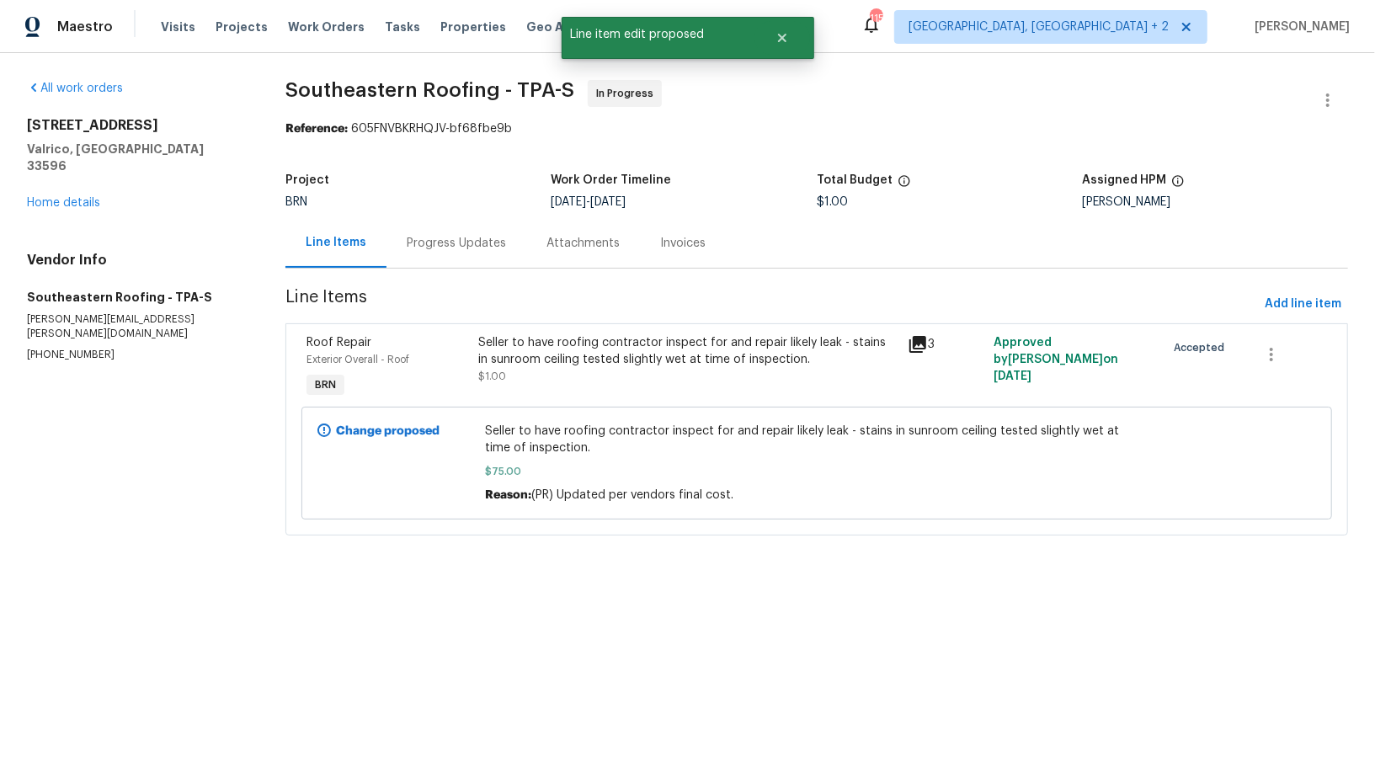
click at [426, 258] on div "Progress Updates" at bounding box center [457, 243] width 140 height 50
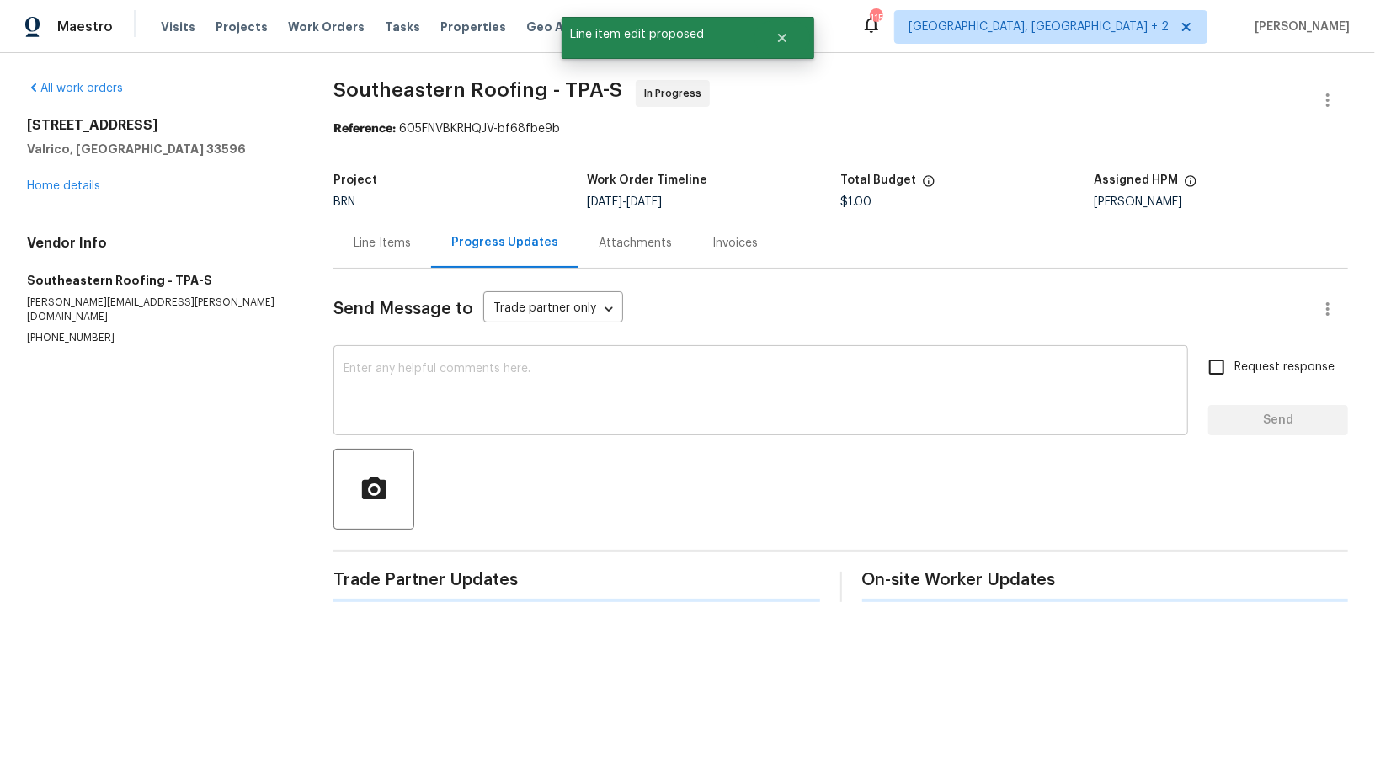
click at [430, 401] on textarea at bounding box center [761, 392] width 835 height 59
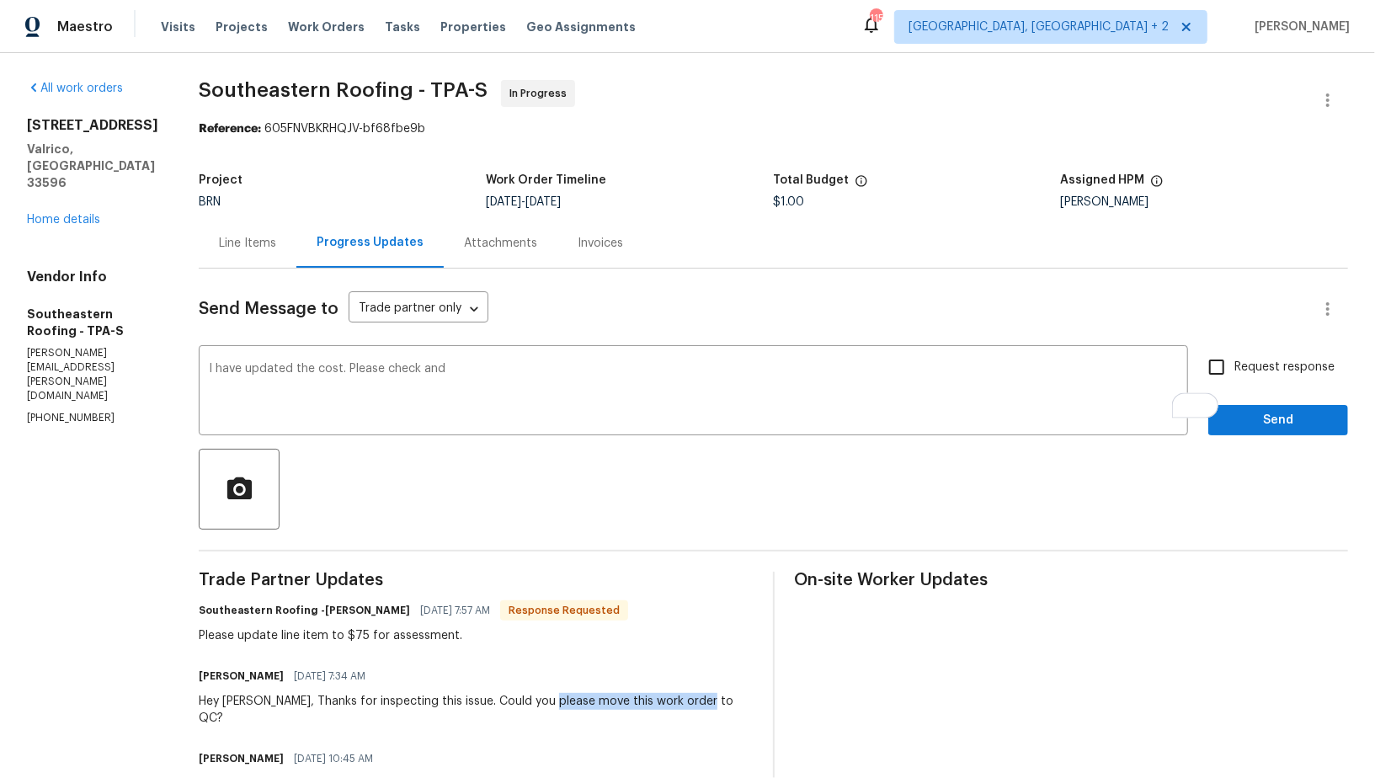
drag, startPoint x: 497, startPoint y: 701, endPoint x: 676, endPoint y: 700, distance: 179.4
click at [676, 700] on div "Padmapriya R 10/06/2025 7:34 AM Hey Gloria, Thanks for inspecting this issue. C…" at bounding box center [476, 695] width 554 height 62
copy div "move this work order to QC?"
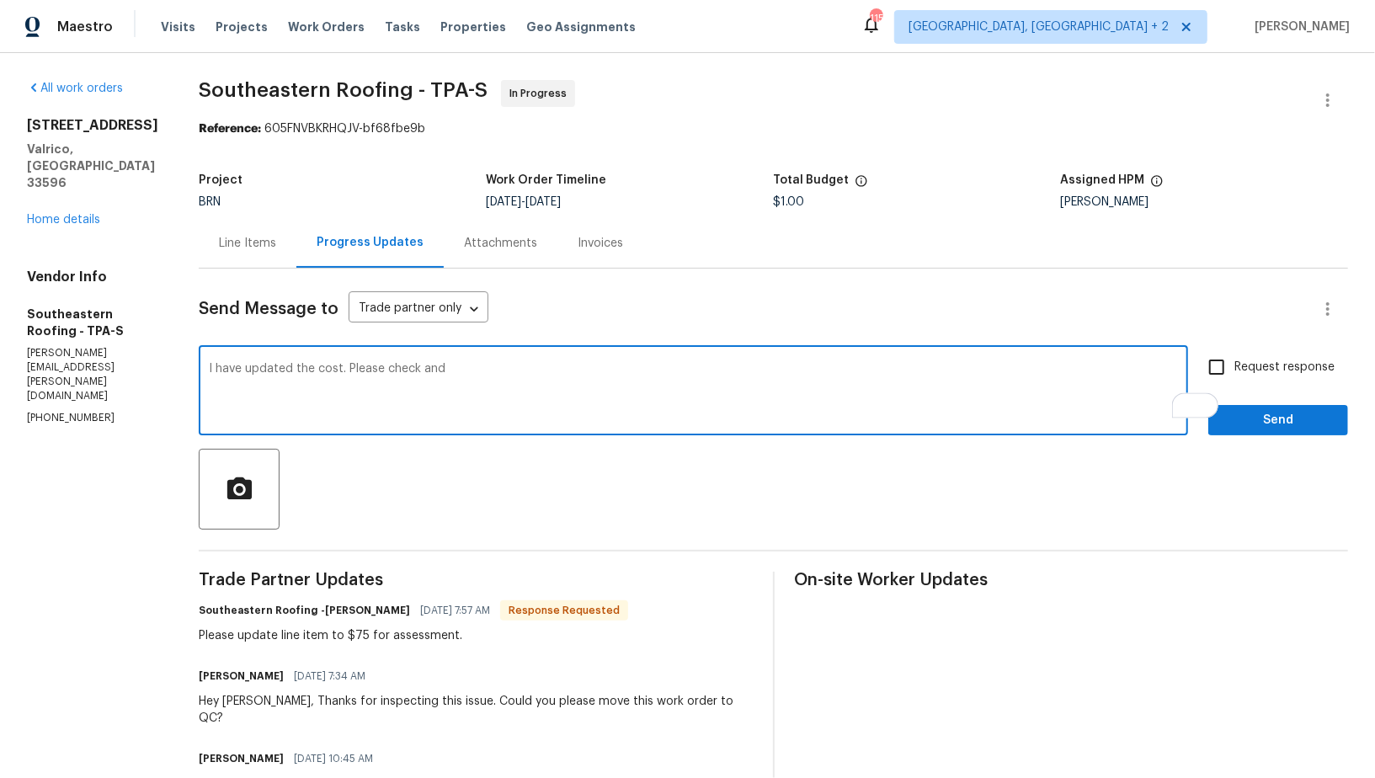
click at [421, 387] on textarea "I have updated the cost. Please check and" at bounding box center [693, 392] width 969 height 59
paste textarea "move this work order to QC?"
type textarea "I have updated the cost. Please check and move this work order to QC."
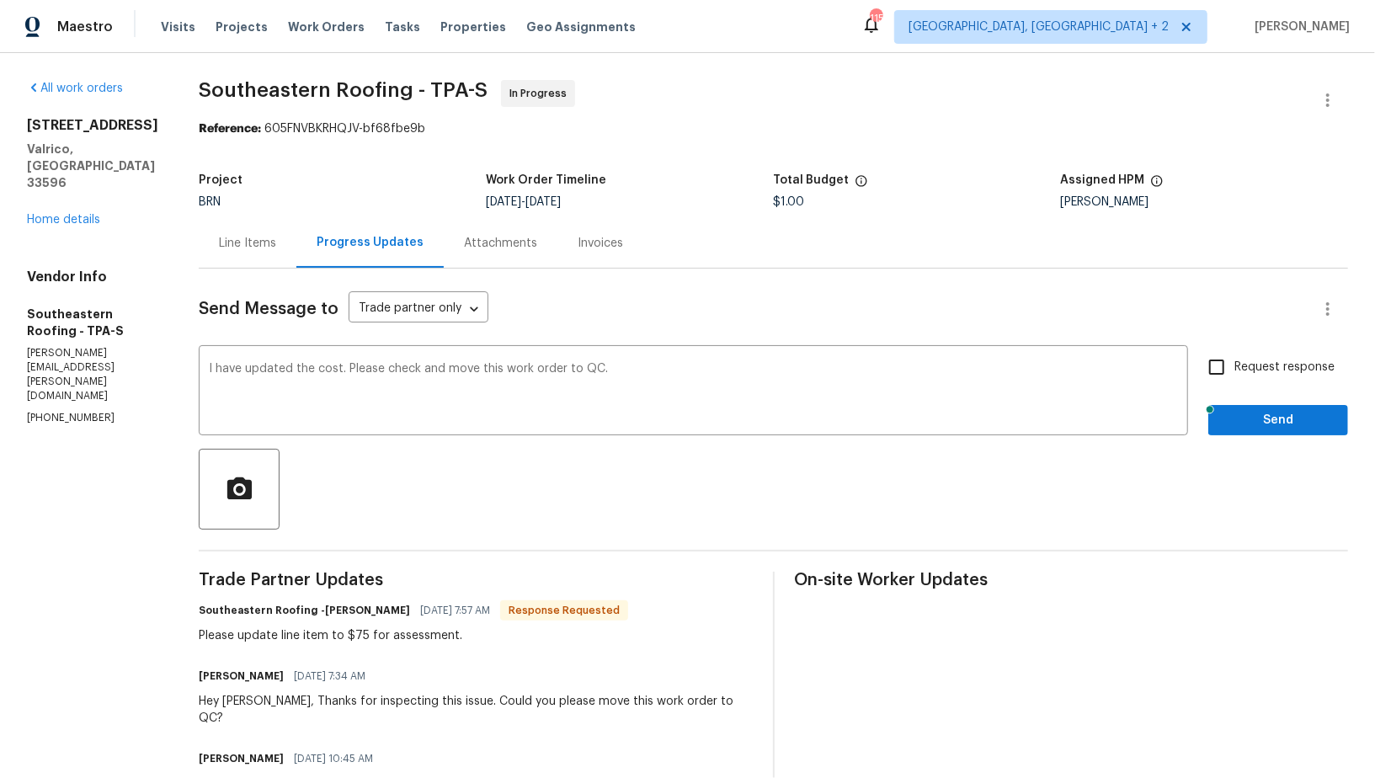
click at [1239, 367] on span "Request response" at bounding box center [1285, 368] width 100 height 18
click at [1235, 367] on input "Request response" at bounding box center [1216, 367] width 35 height 35
checkbox input "true"
click at [1250, 427] on span "Send" at bounding box center [1278, 420] width 113 height 21
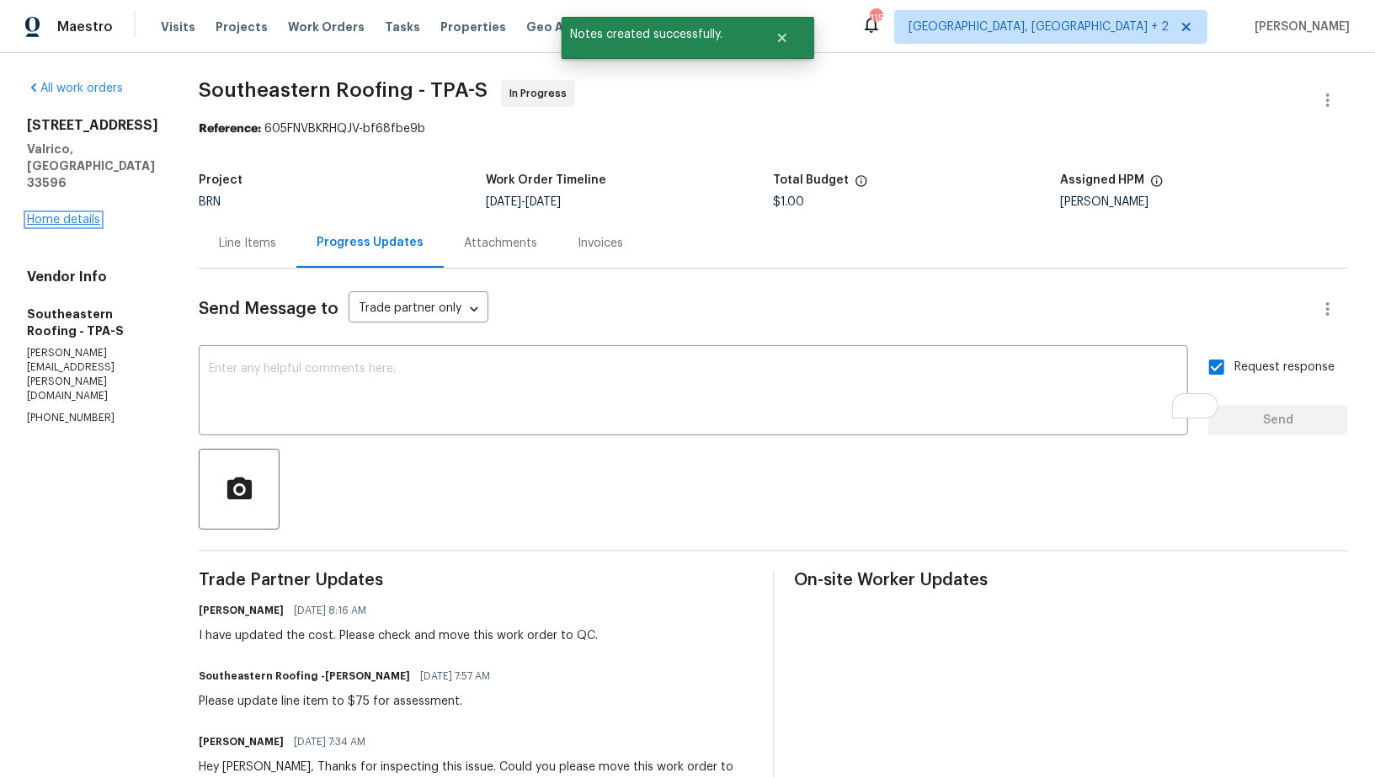
click at [39, 226] on link "Home details" at bounding box center [63, 220] width 73 height 12
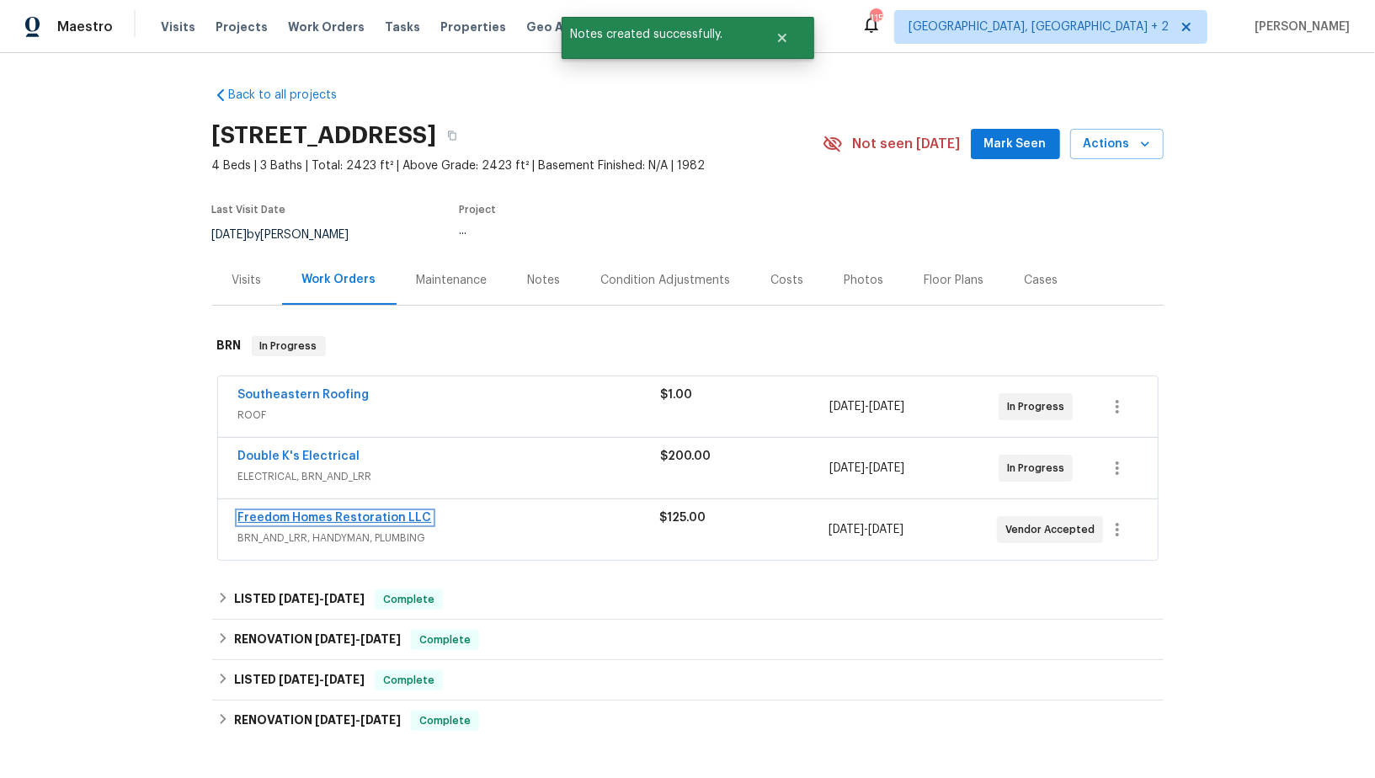
click at [331, 512] on link "Freedom Homes Restoration LLC" at bounding box center [335, 518] width 194 height 12
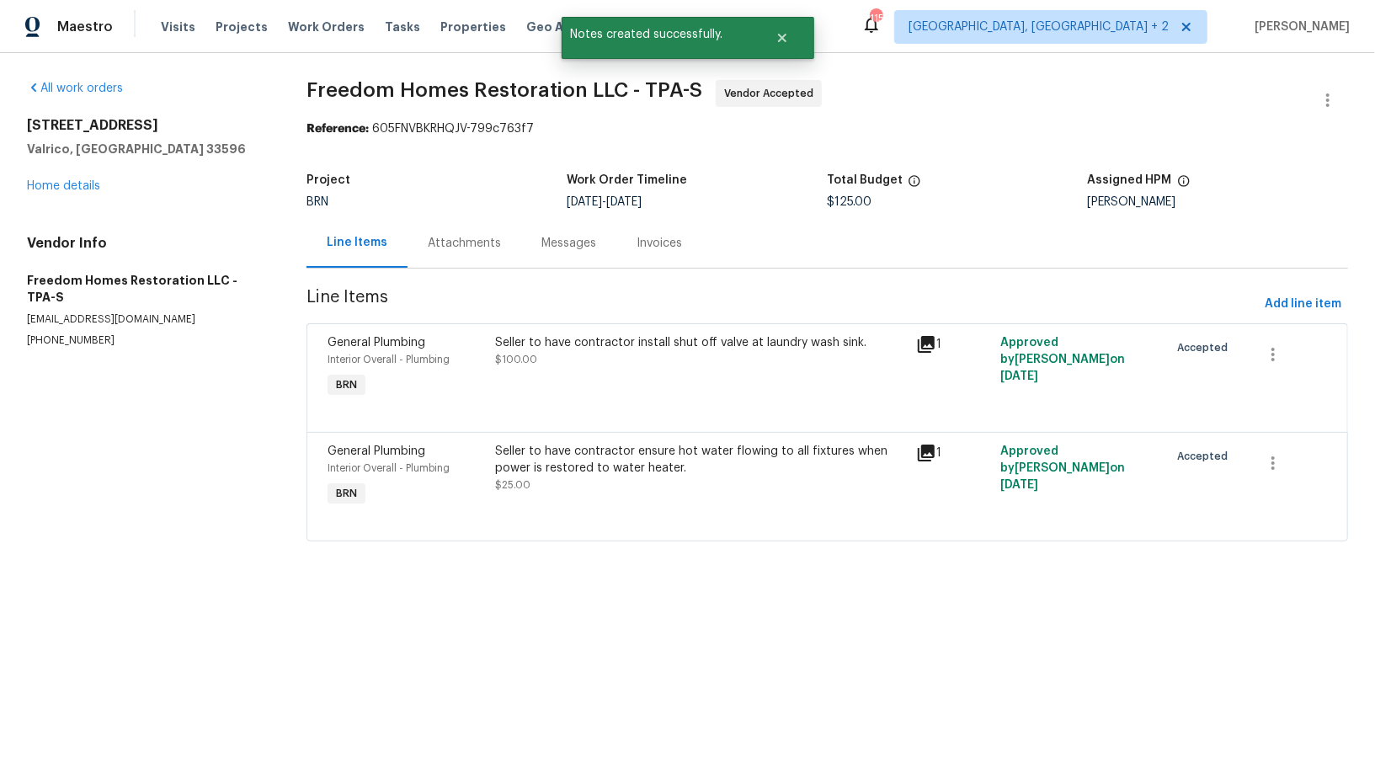
click at [542, 240] on div "Messages" at bounding box center [569, 243] width 55 height 17
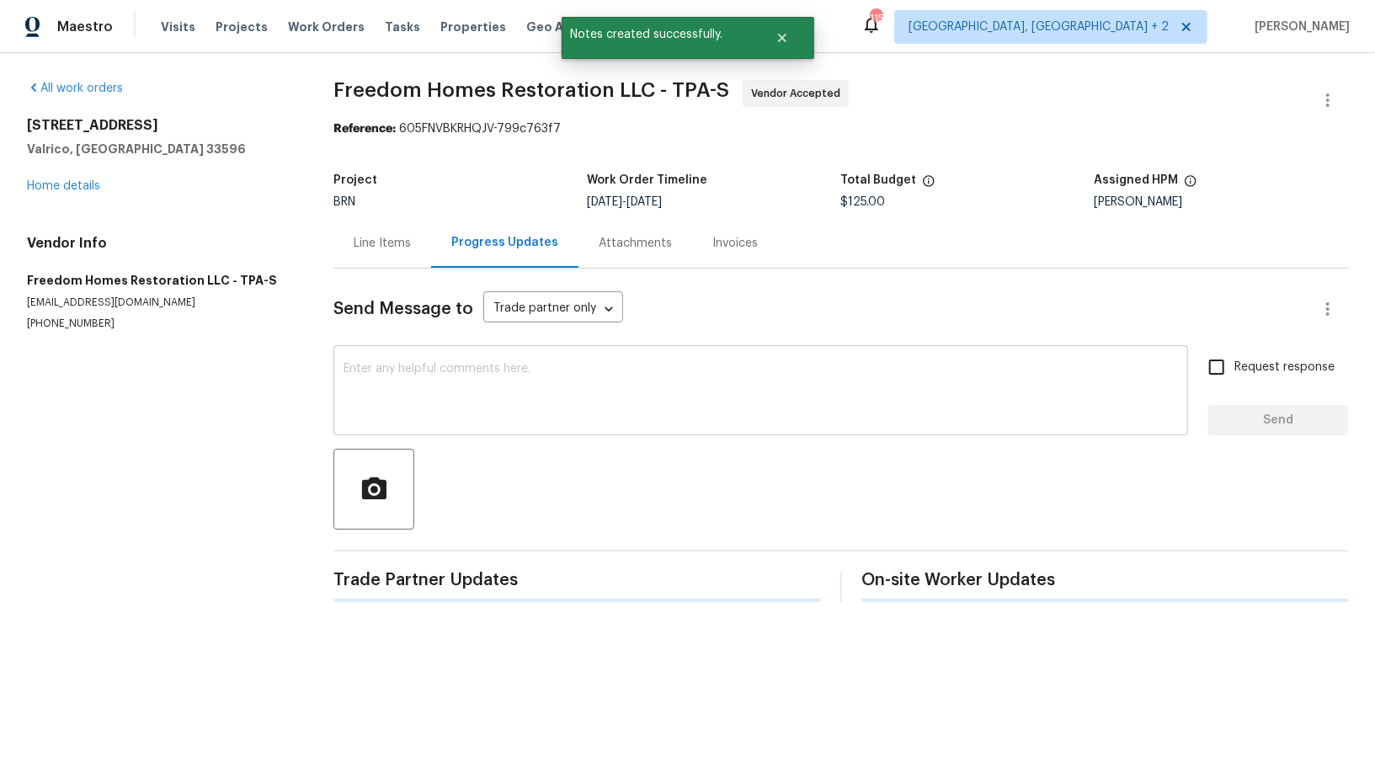
click at [435, 389] on textarea at bounding box center [761, 392] width 835 height 59
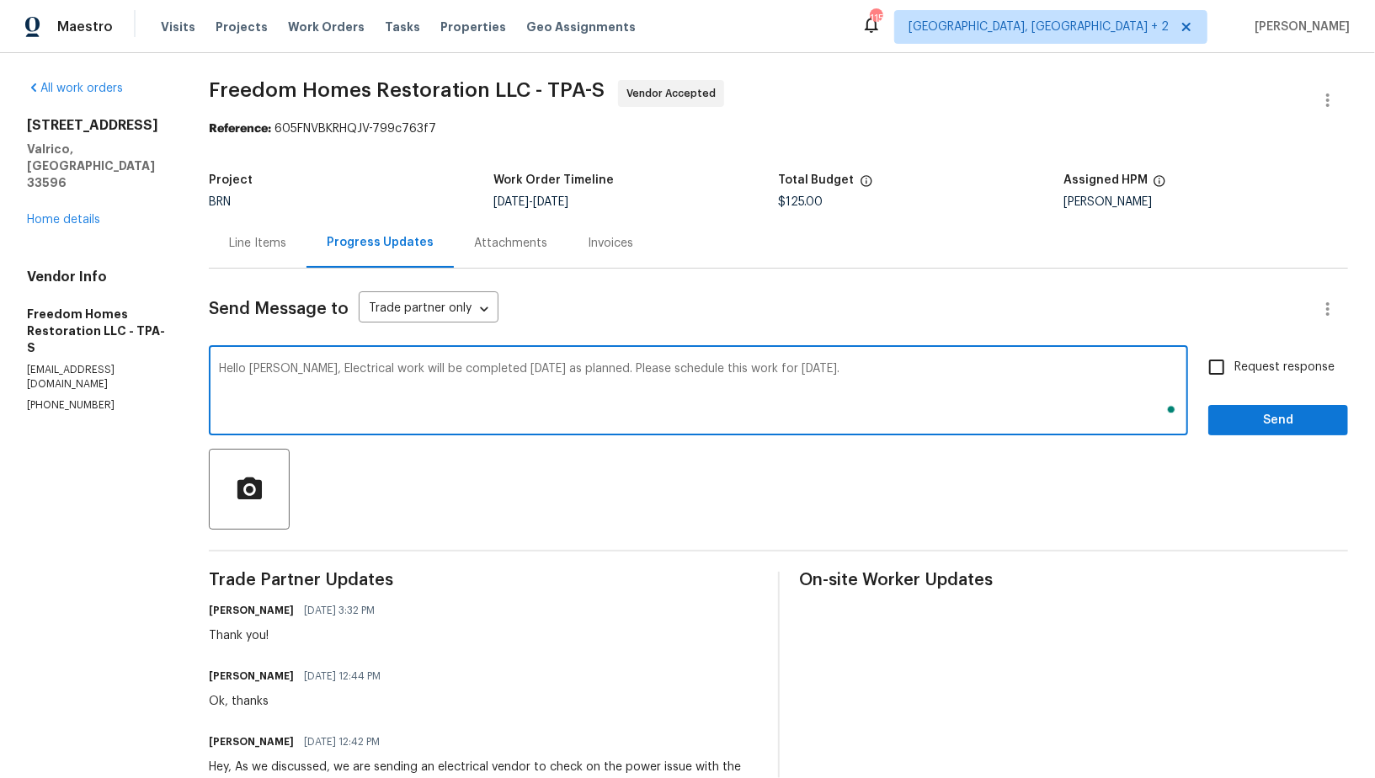
type textarea "Hello Nelson, Electrical work will be completed today as planned. Please schedu…"
click at [1225, 382] on input "Request response" at bounding box center [1216, 367] width 35 height 35
checkbox input "true"
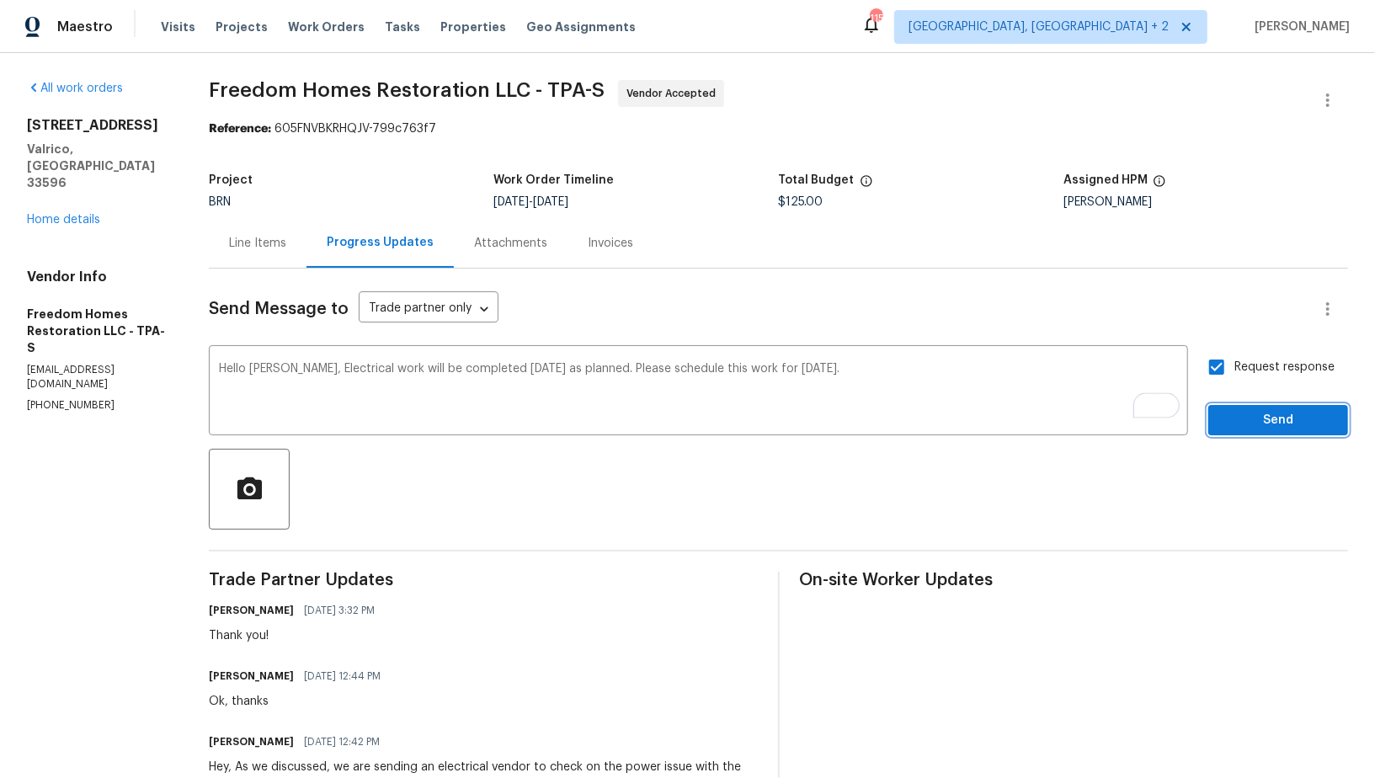
click at [1229, 420] on span "Send" at bounding box center [1278, 420] width 113 height 21
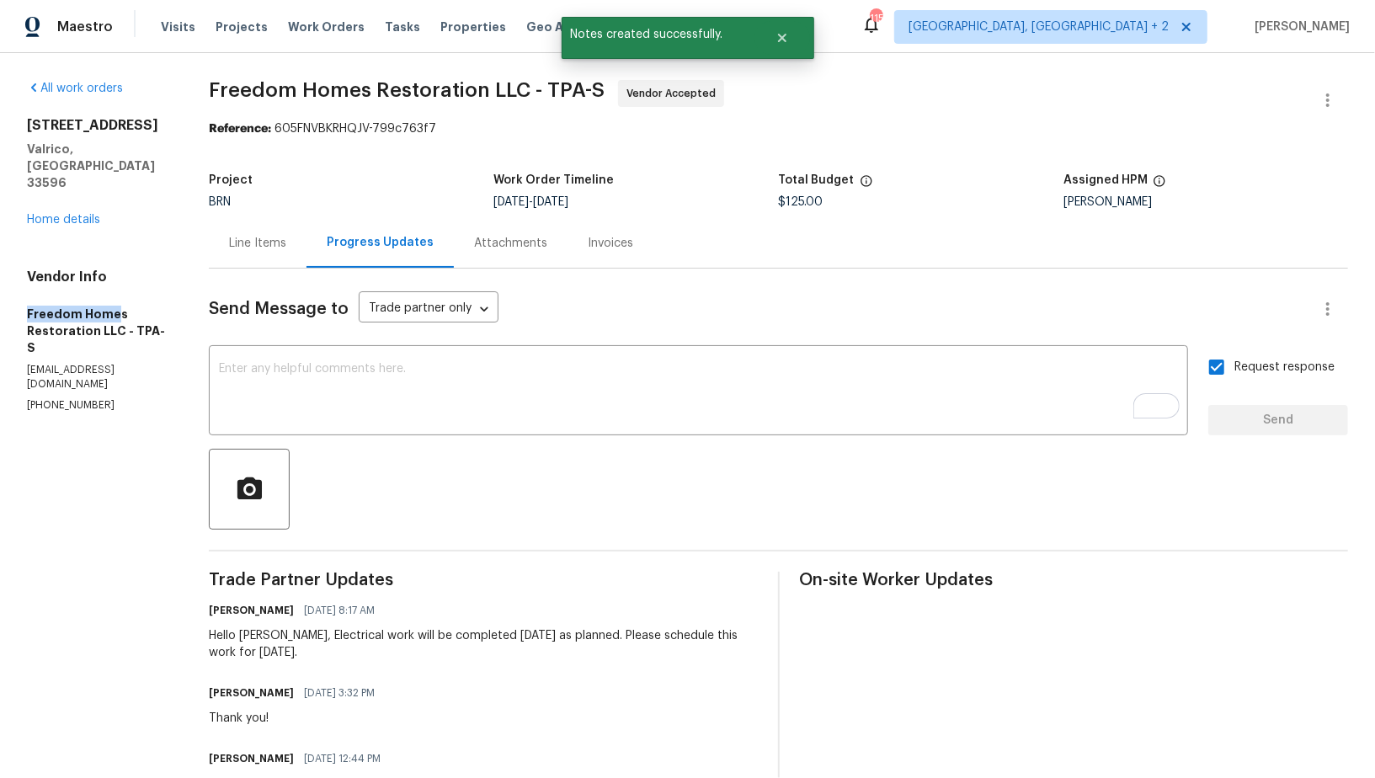
drag, startPoint x: 0, startPoint y: 280, endPoint x: 113, endPoint y: 280, distance: 112.9
click at [115, 280] on div "All work orders 2715 Golf Heights Cir Valrico, FL 33596 Home details Vendor Inf…" at bounding box center [687, 587] width 1375 height 1068
click at [73, 214] on link "Home details" at bounding box center [63, 220] width 73 height 12
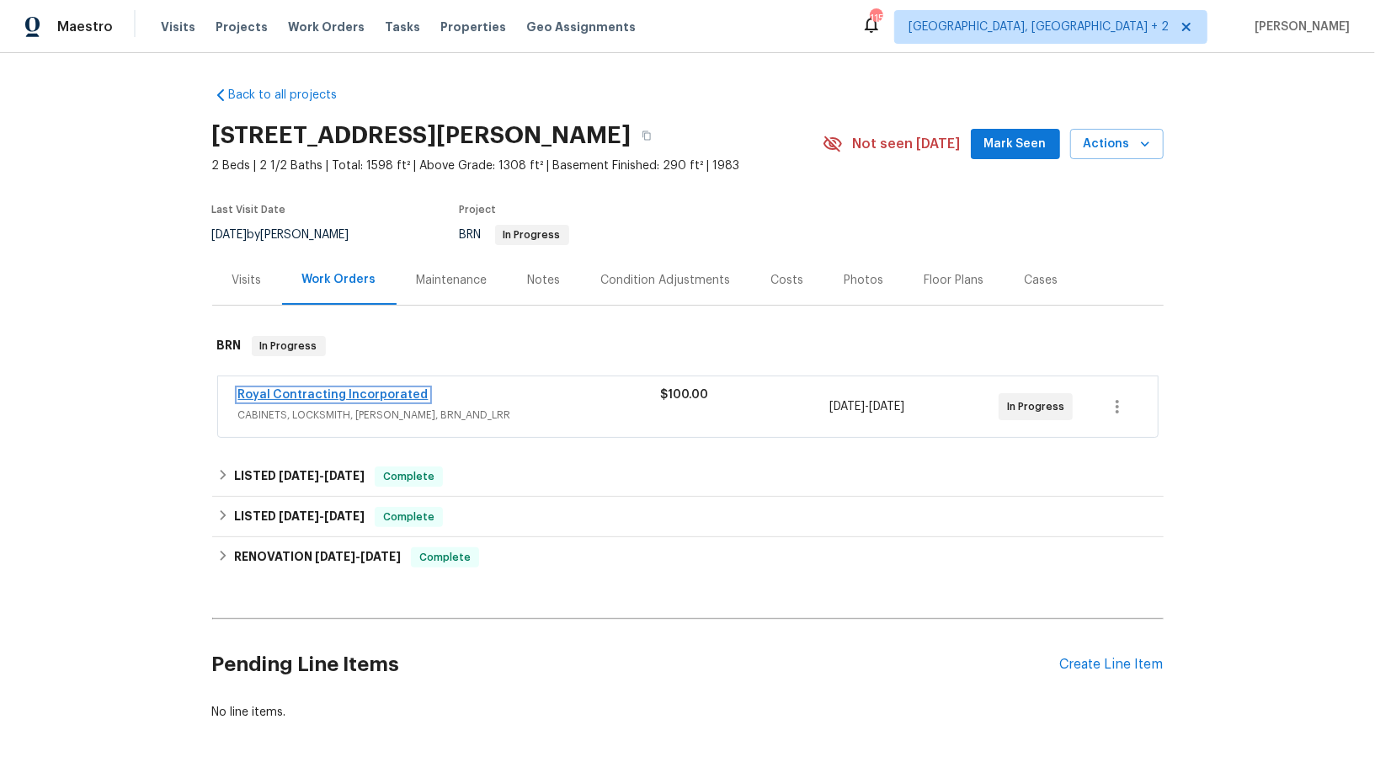
click at [381, 391] on link "Royal Contracting Incorporated" at bounding box center [333, 395] width 190 height 12
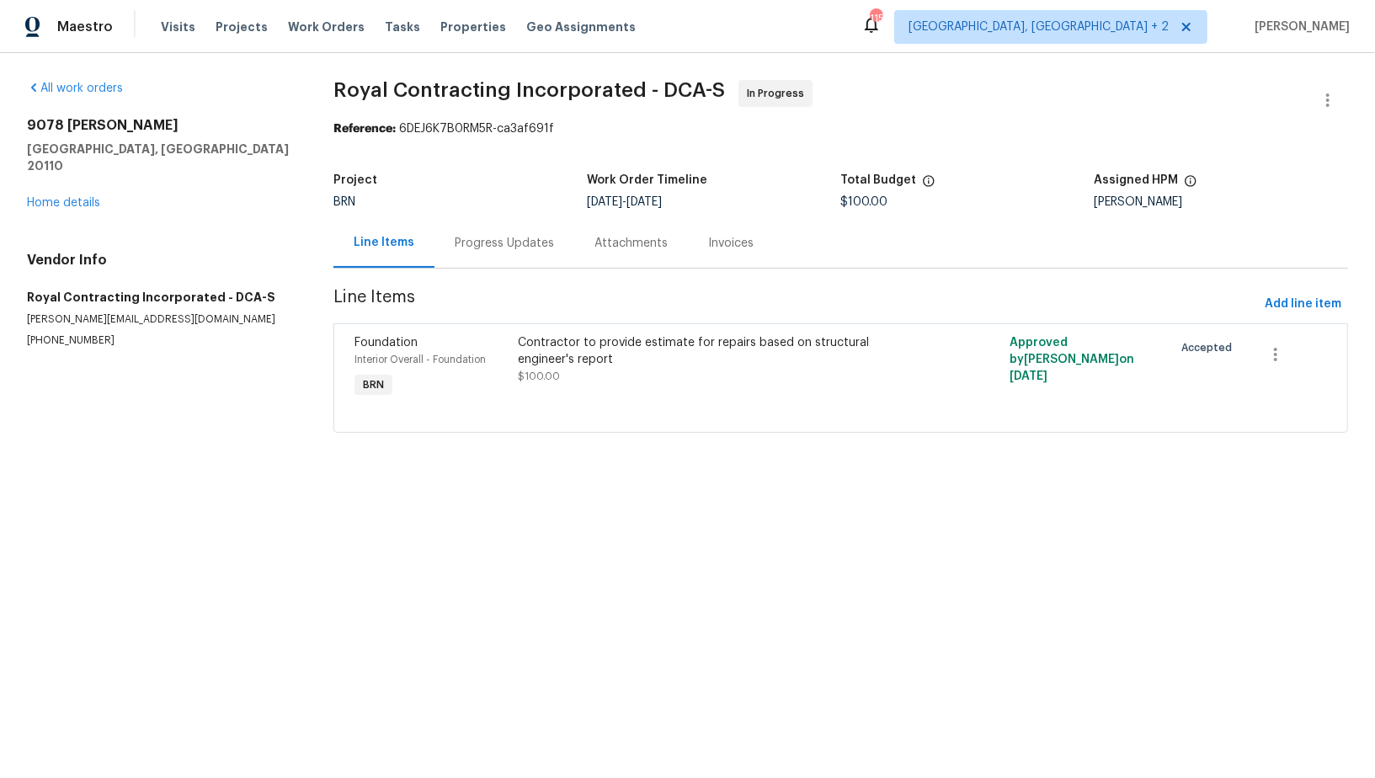
click at [435, 247] on div "Progress Updates" at bounding box center [505, 243] width 140 height 50
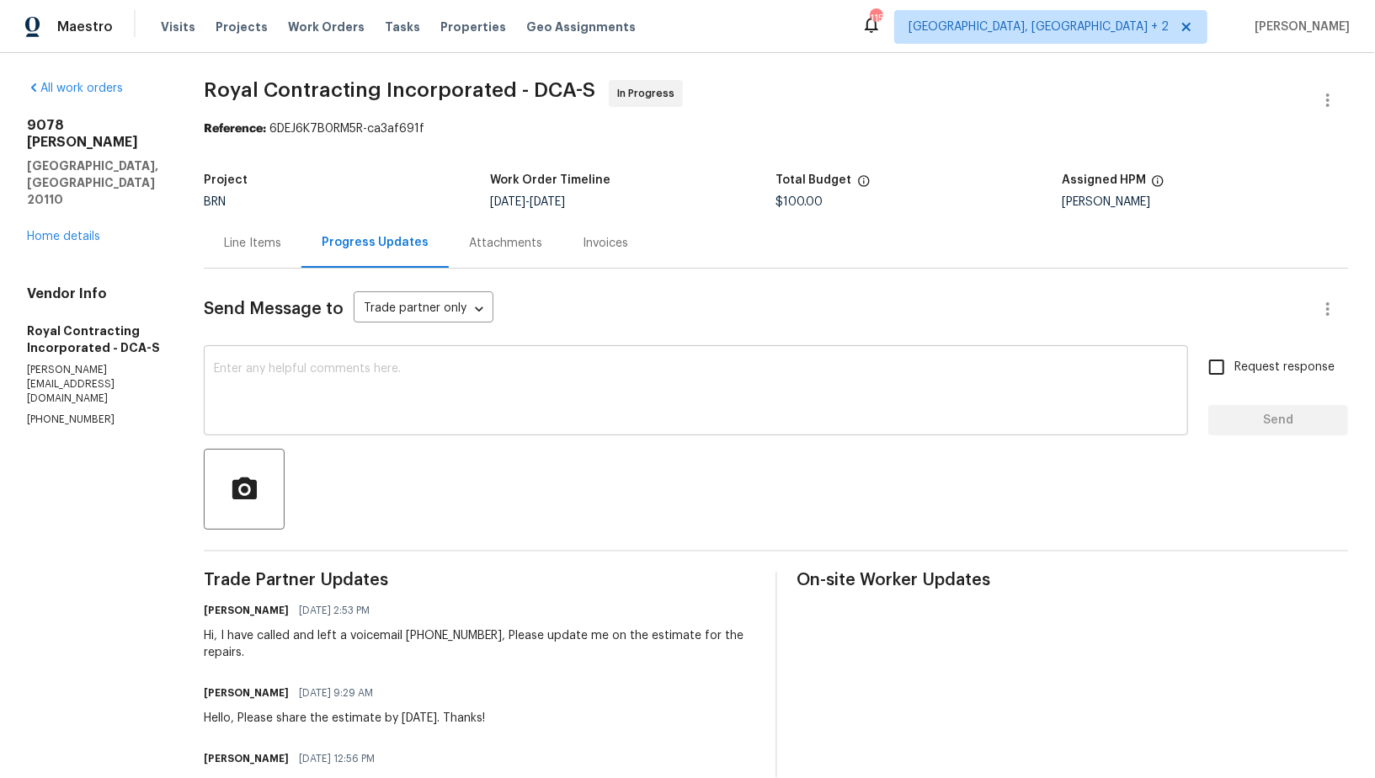
click at [264, 371] on textarea at bounding box center [696, 392] width 964 height 59
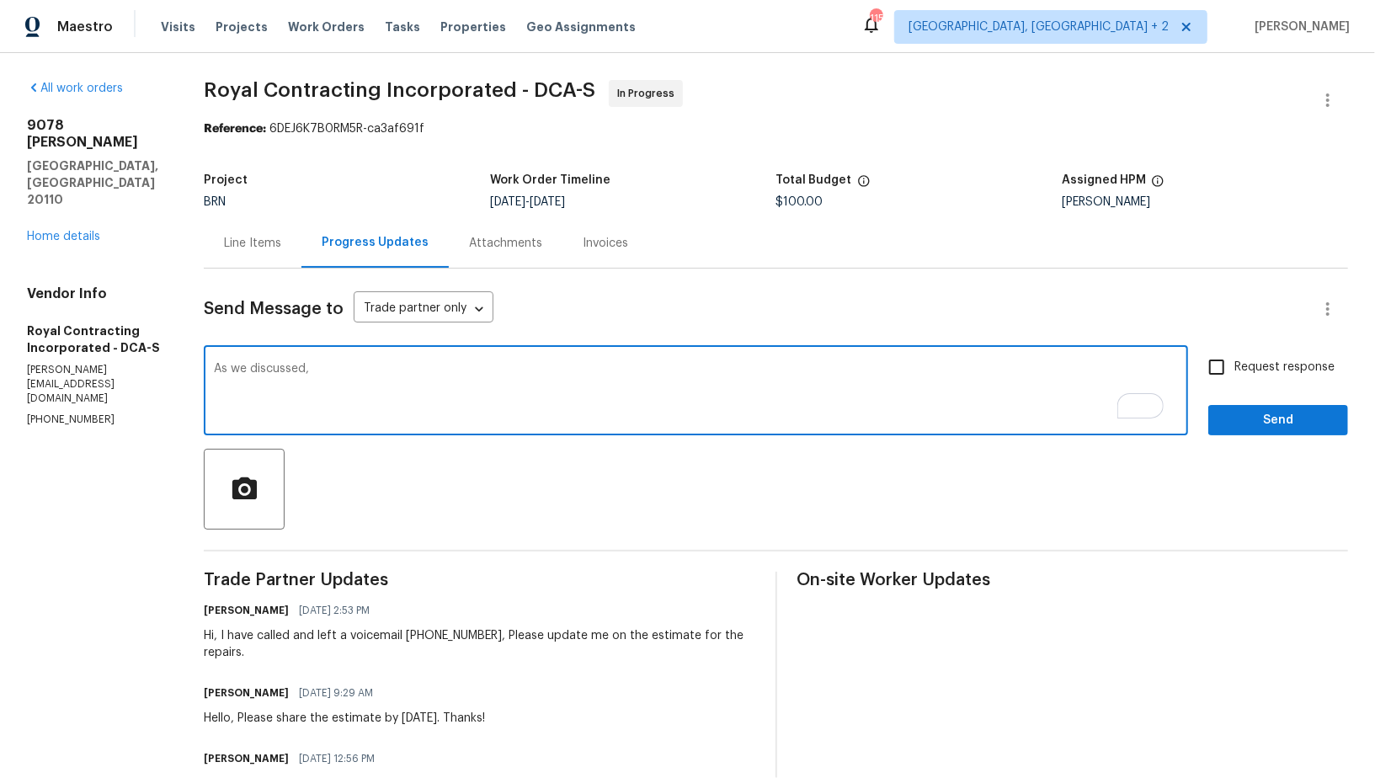
paste textarea "(540) 892-0416"
type textarea "As we discussed (540) 892-0416 , Please check with the foundation company and u…"
click at [1235, 373] on input "Request response" at bounding box center [1216, 367] width 35 height 35
checkbox input "true"
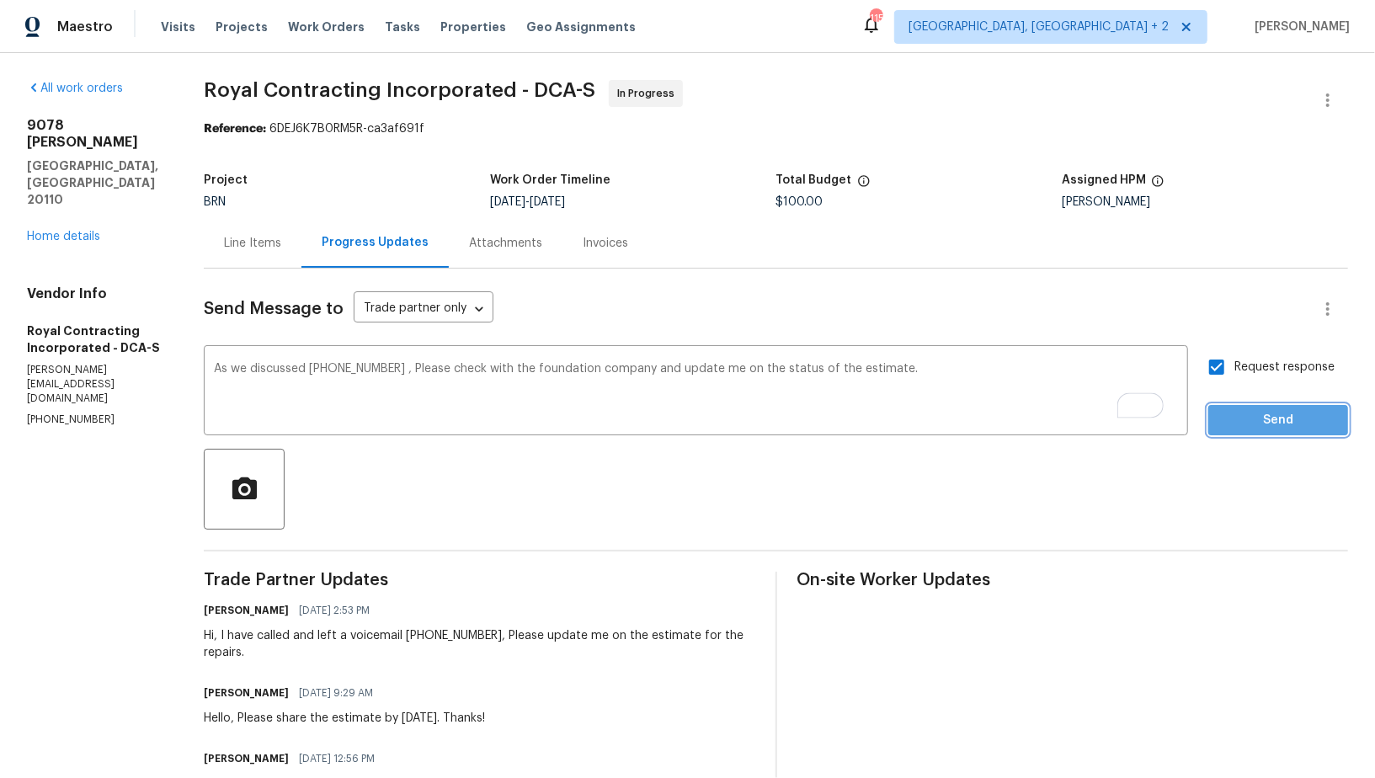
click at [1246, 410] on span "Send" at bounding box center [1278, 420] width 113 height 21
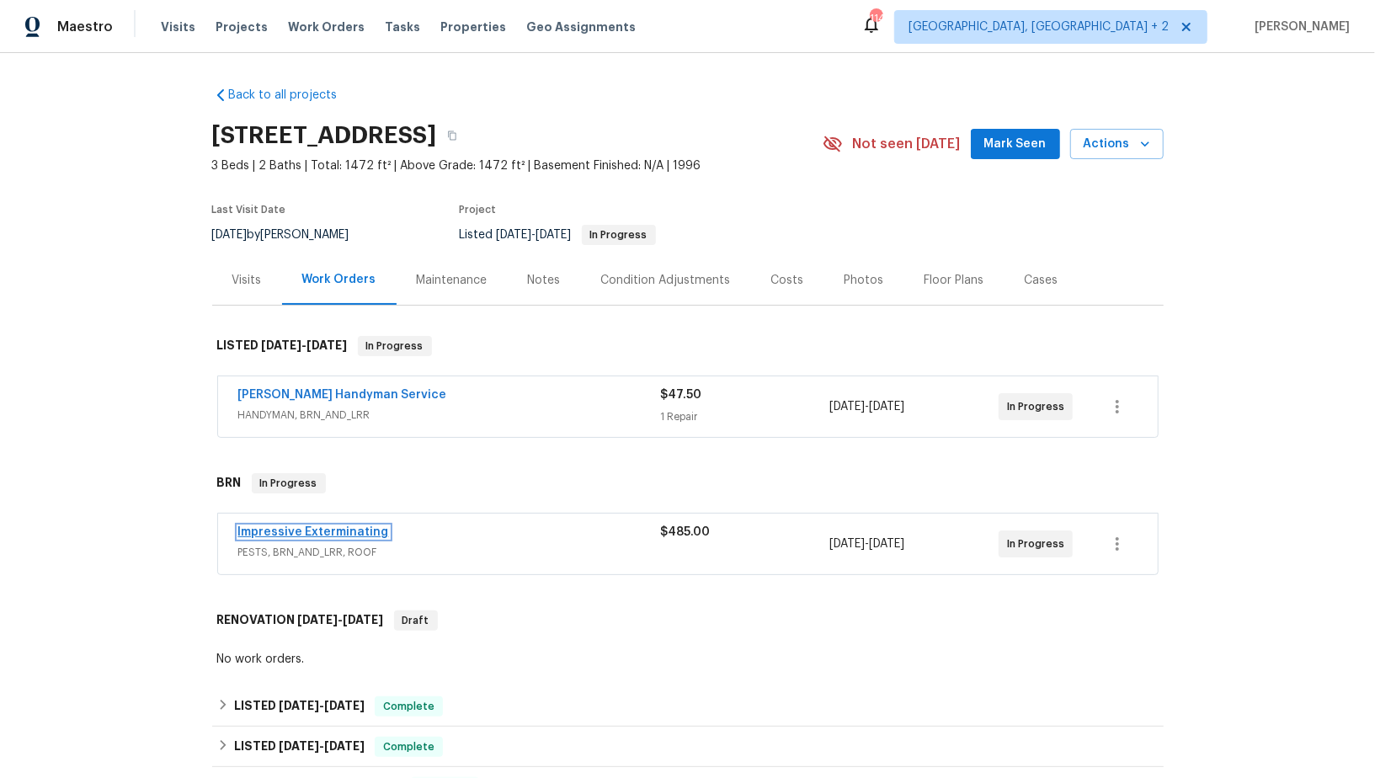
click at [298, 536] on link "Impressive Exterminating" at bounding box center [313, 532] width 151 height 12
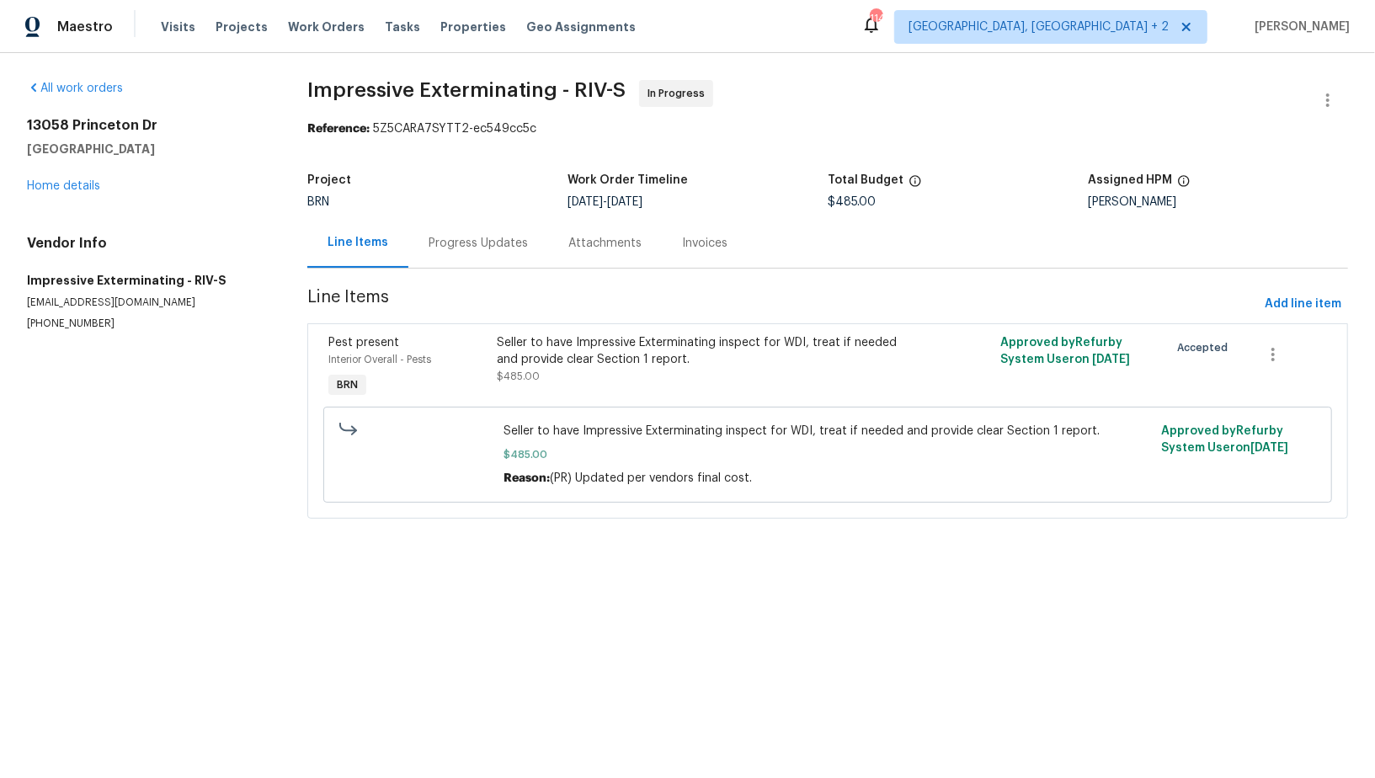
click at [466, 261] on div "Progress Updates" at bounding box center [478, 243] width 140 height 50
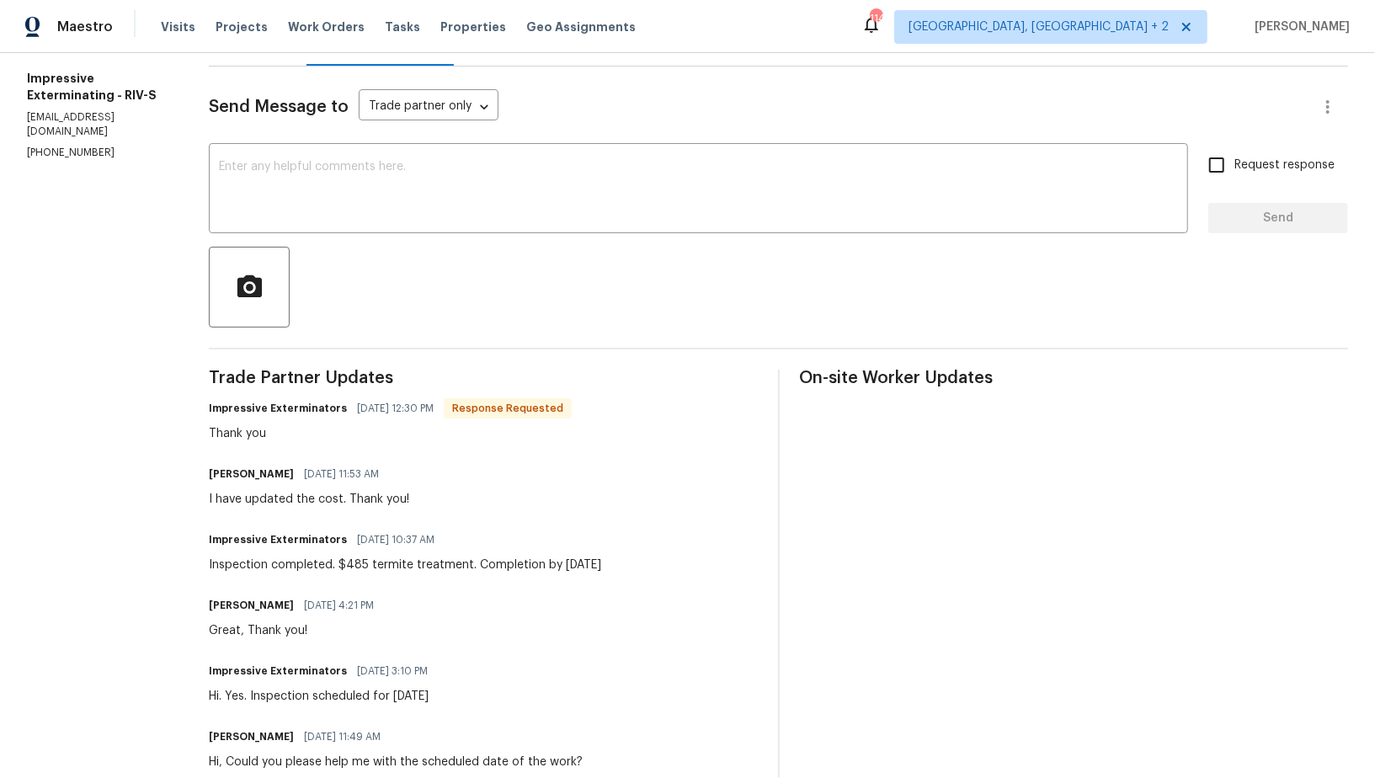
scroll to position [209, 0]
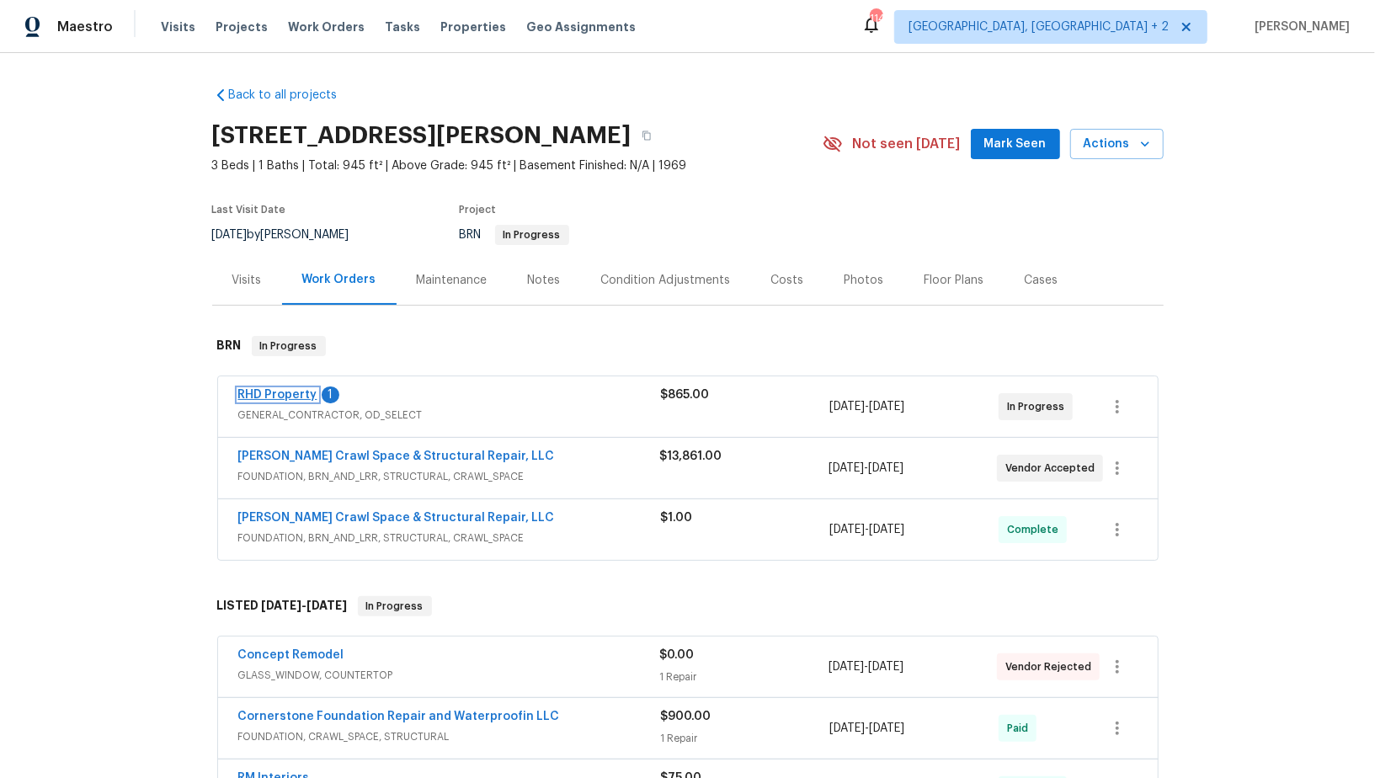
click at [301, 398] on link "RHD Property" at bounding box center [277, 395] width 79 height 12
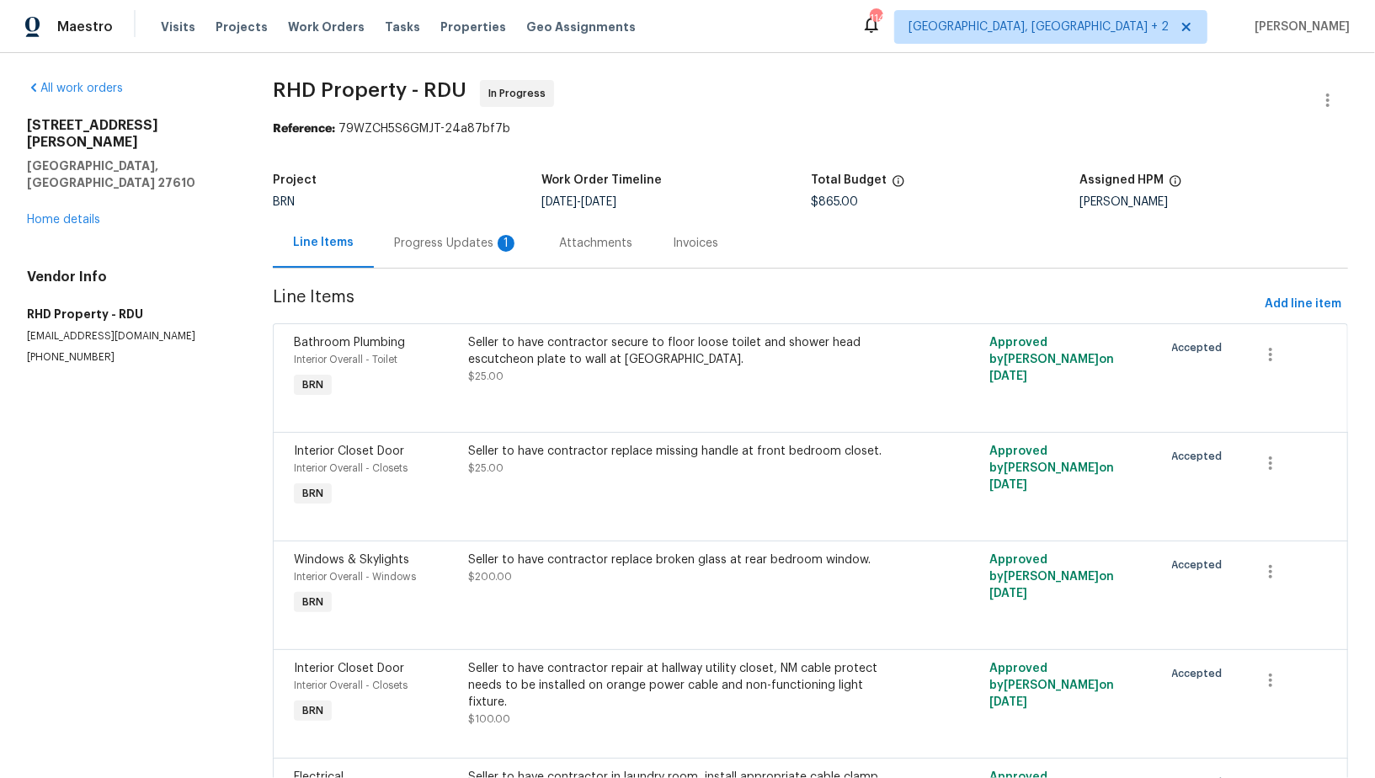
click at [395, 264] on div "Progress Updates 1" at bounding box center [456, 243] width 165 height 50
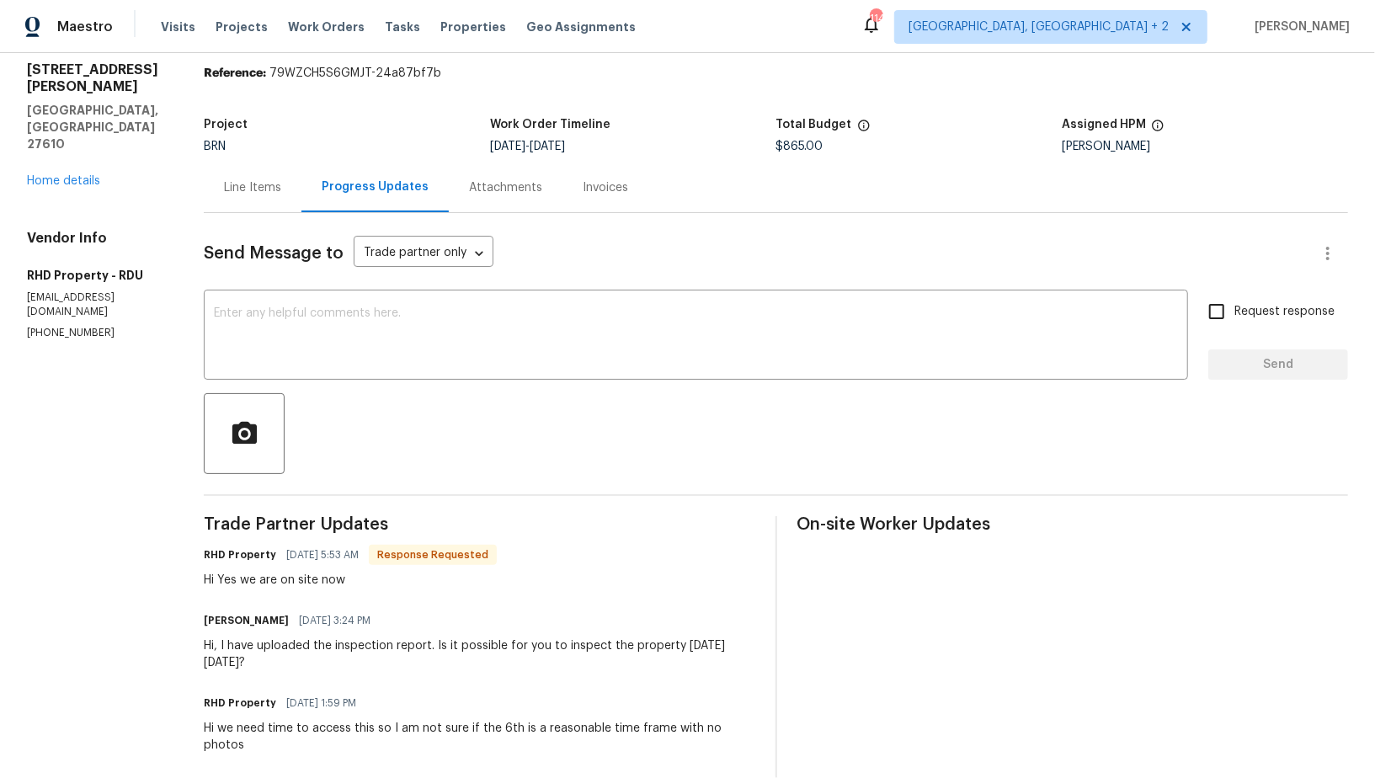
scroll to position [60, 0]
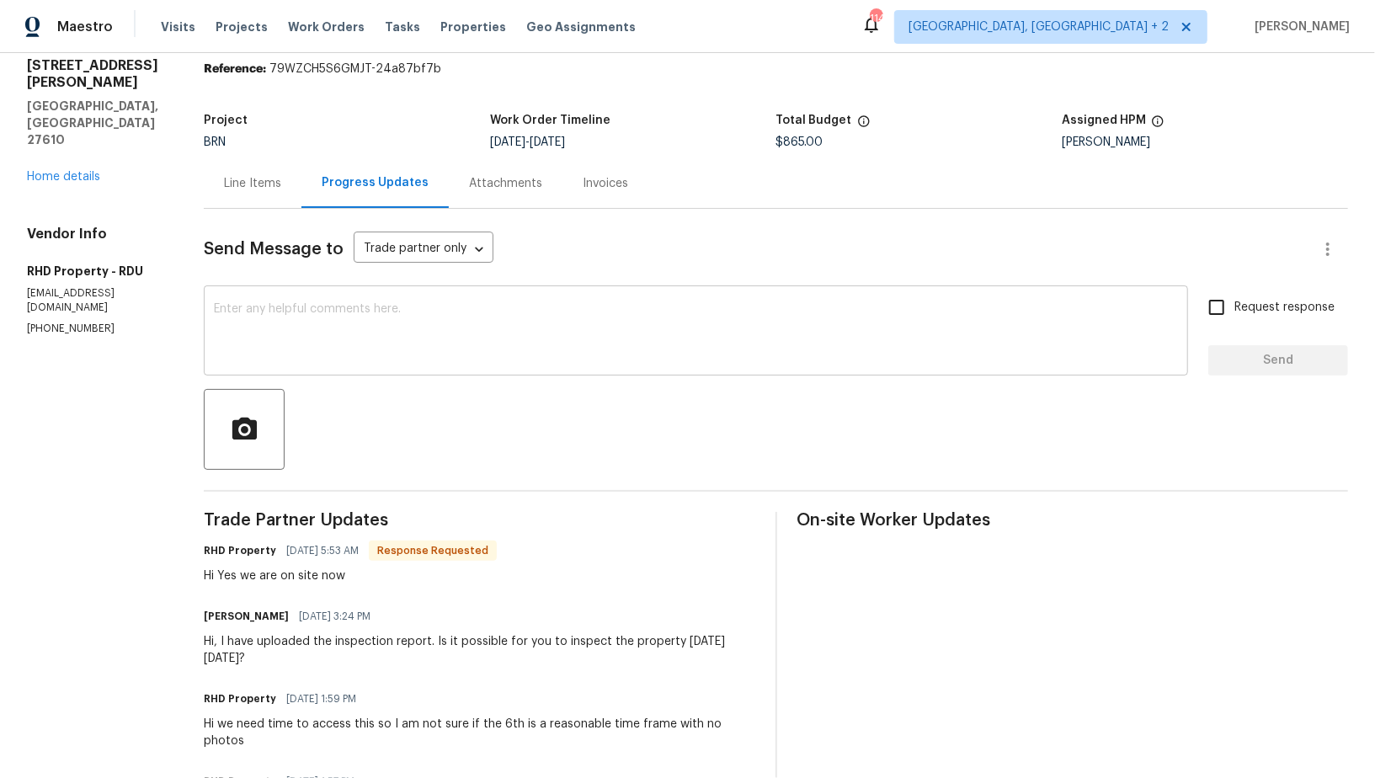
click at [387, 351] on textarea at bounding box center [696, 332] width 964 height 59
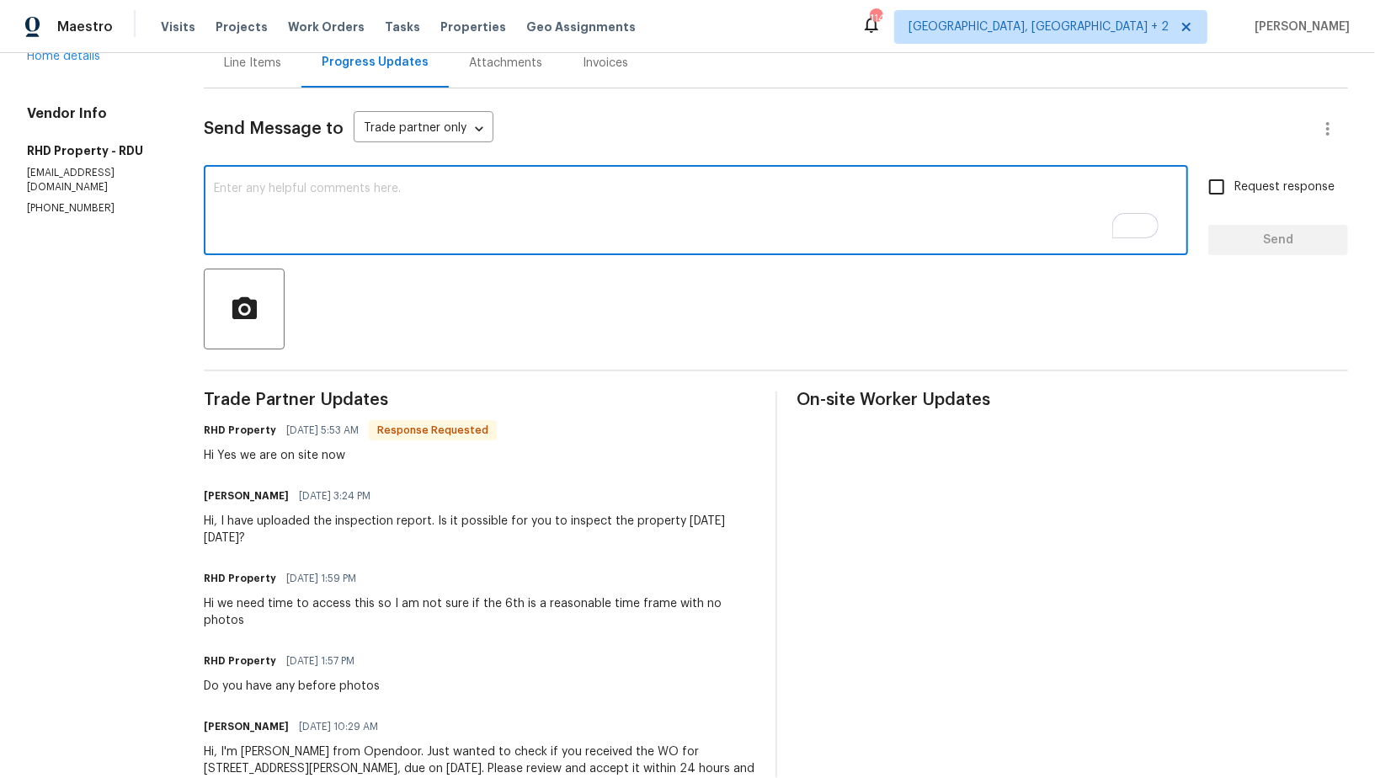
scroll to position [180, 0]
click at [358, 195] on textarea "To enrich screen reader interactions, please activate Accessibility in Grammarl…" at bounding box center [696, 212] width 964 height 59
type textarea "That's great, Thank you!"
click at [1206, 187] on input "Request response" at bounding box center [1216, 186] width 35 height 35
checkbox input "true"
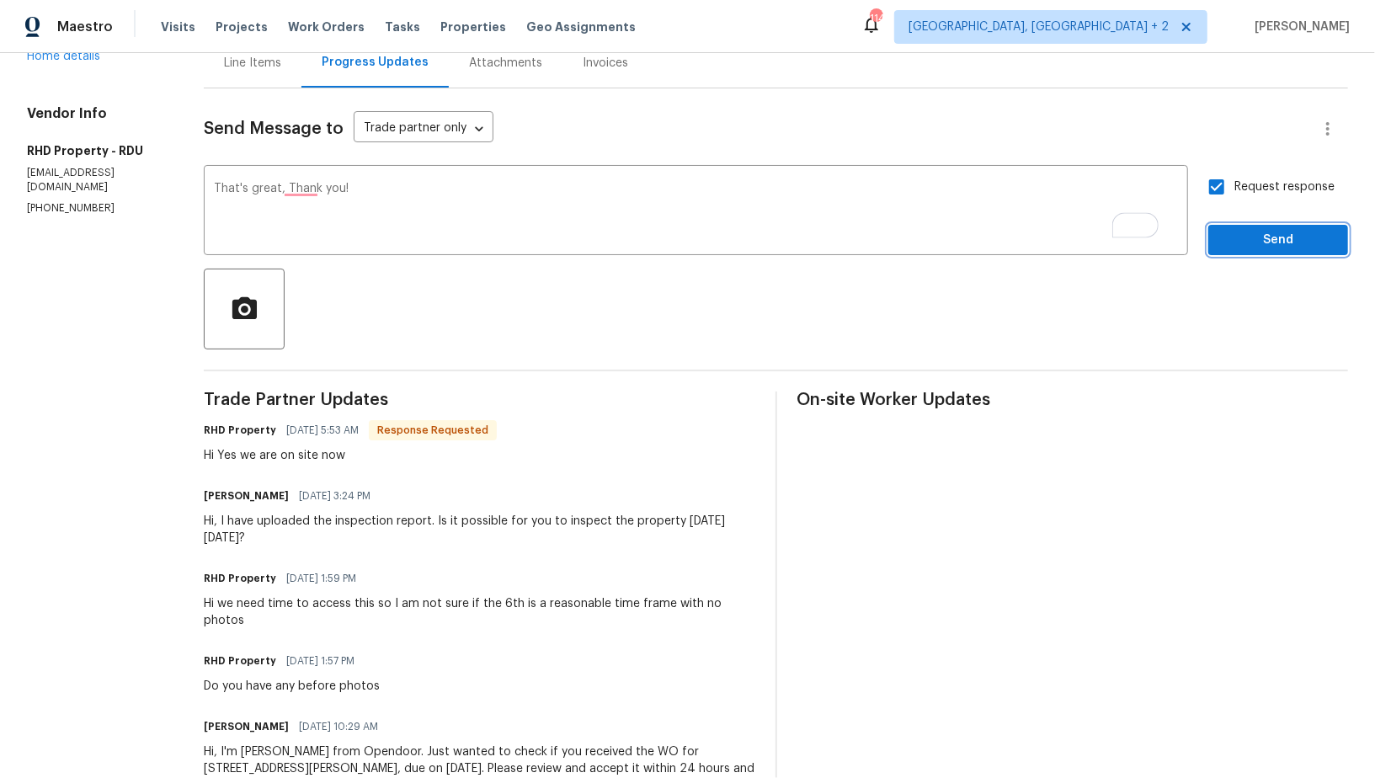
click at [1259, 247] on span "Send" at bounding box center [1278, 240] width 113 height 21
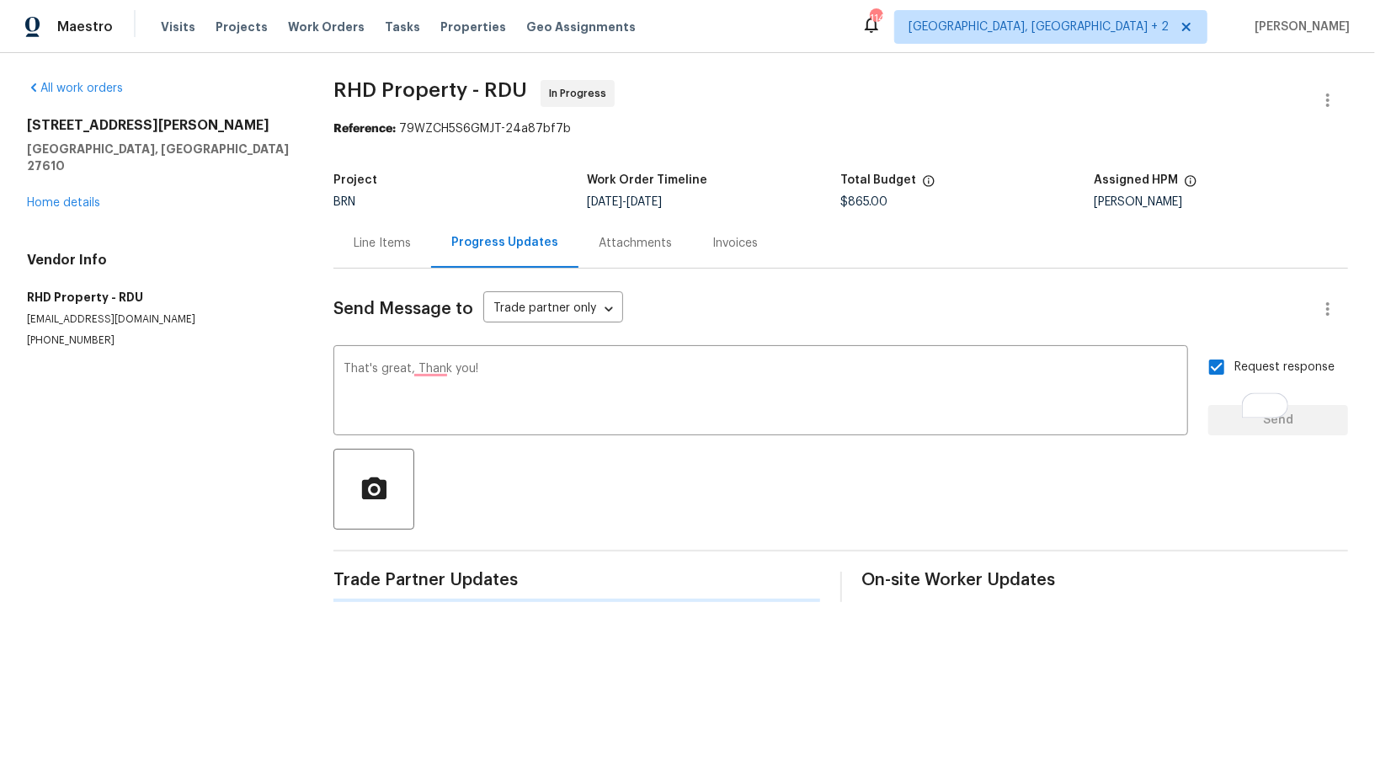
scroll to position [0, 0]
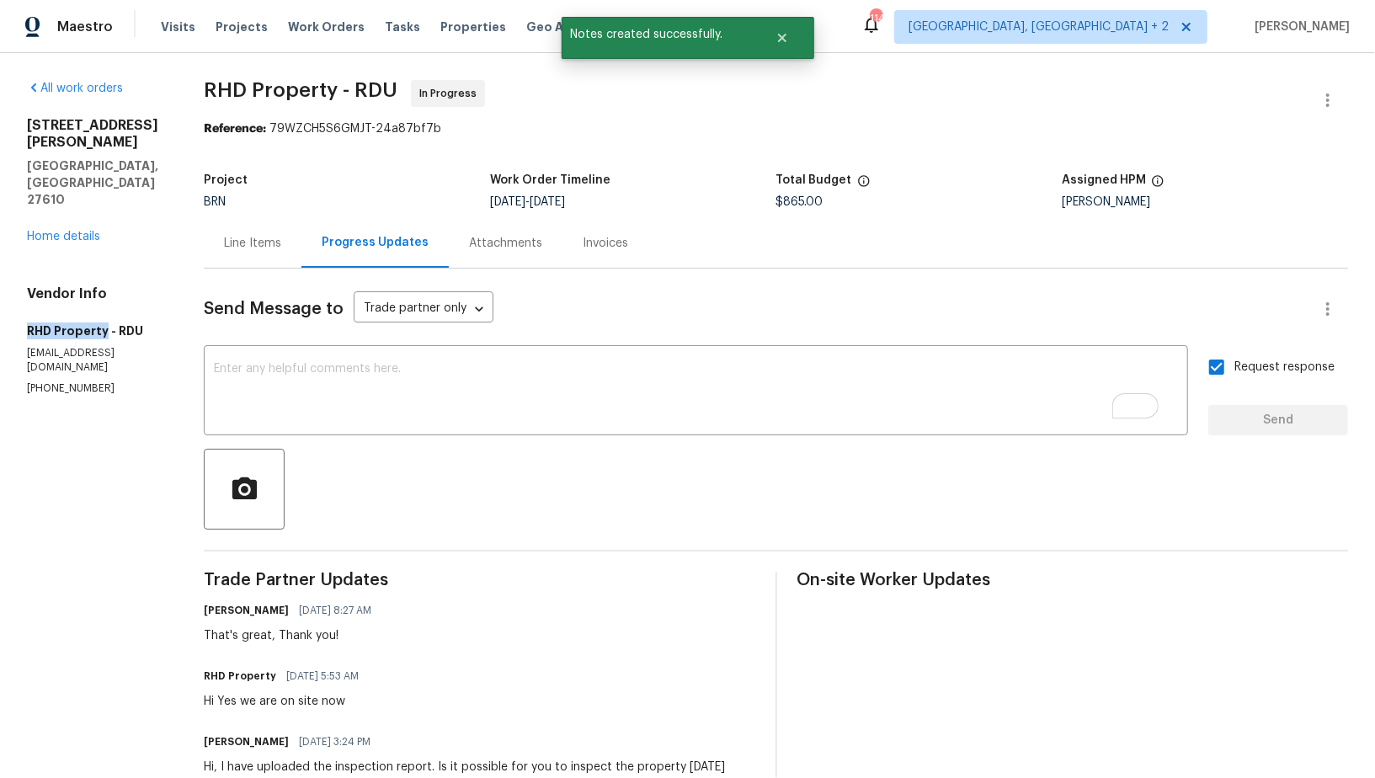
drag, startPoint x: 3, startPoint y: 275, endPoint x: 104, endPoint y: 277, distance: 101.1
click at [104, 277] on div "All work orders 2412 Little John Rd Raleigh, NC 27610 Home details Vendor Info …" at bounding box center [687, 578] width 1375 height 1051
copy h5 "RHD Property"
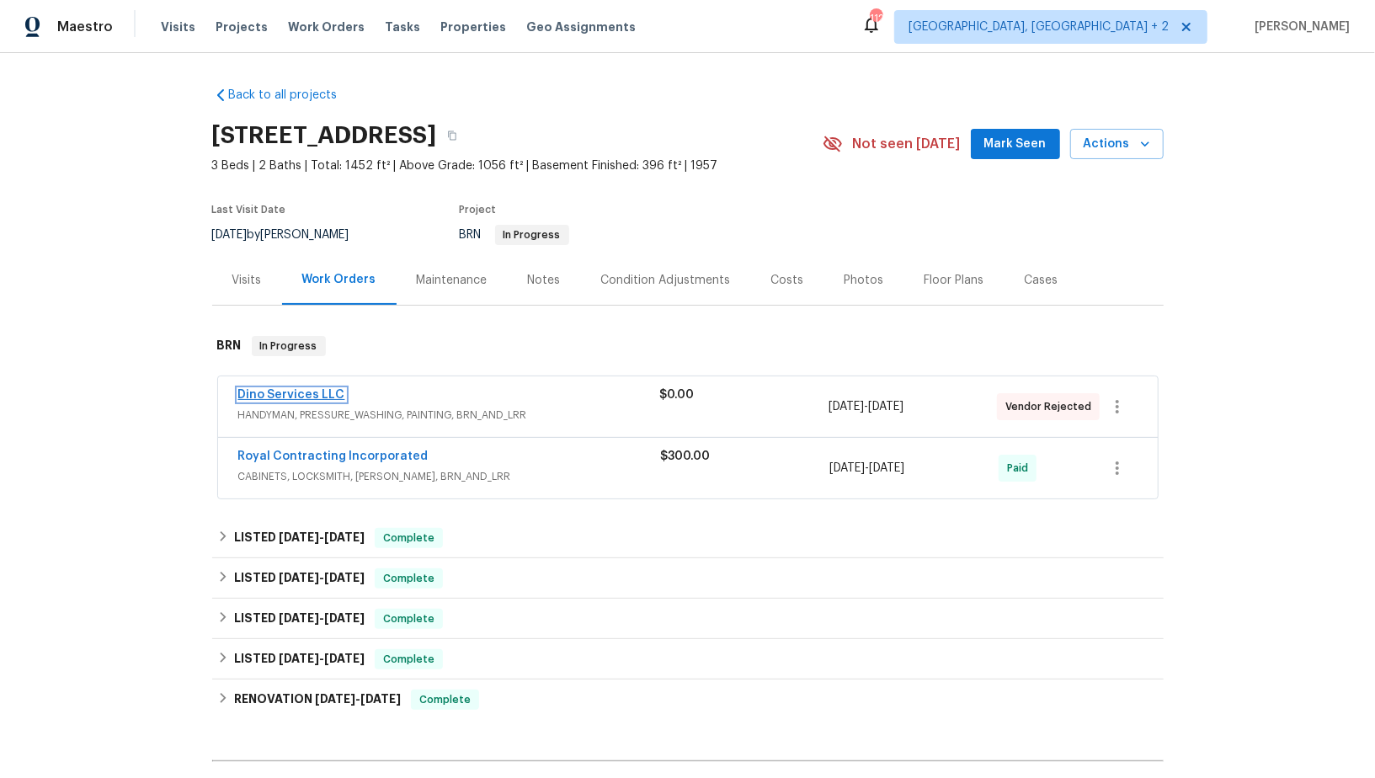
click at [321, 392] on link "Dino Services LLC" at bounding box center [291, 395] width 107 height 12
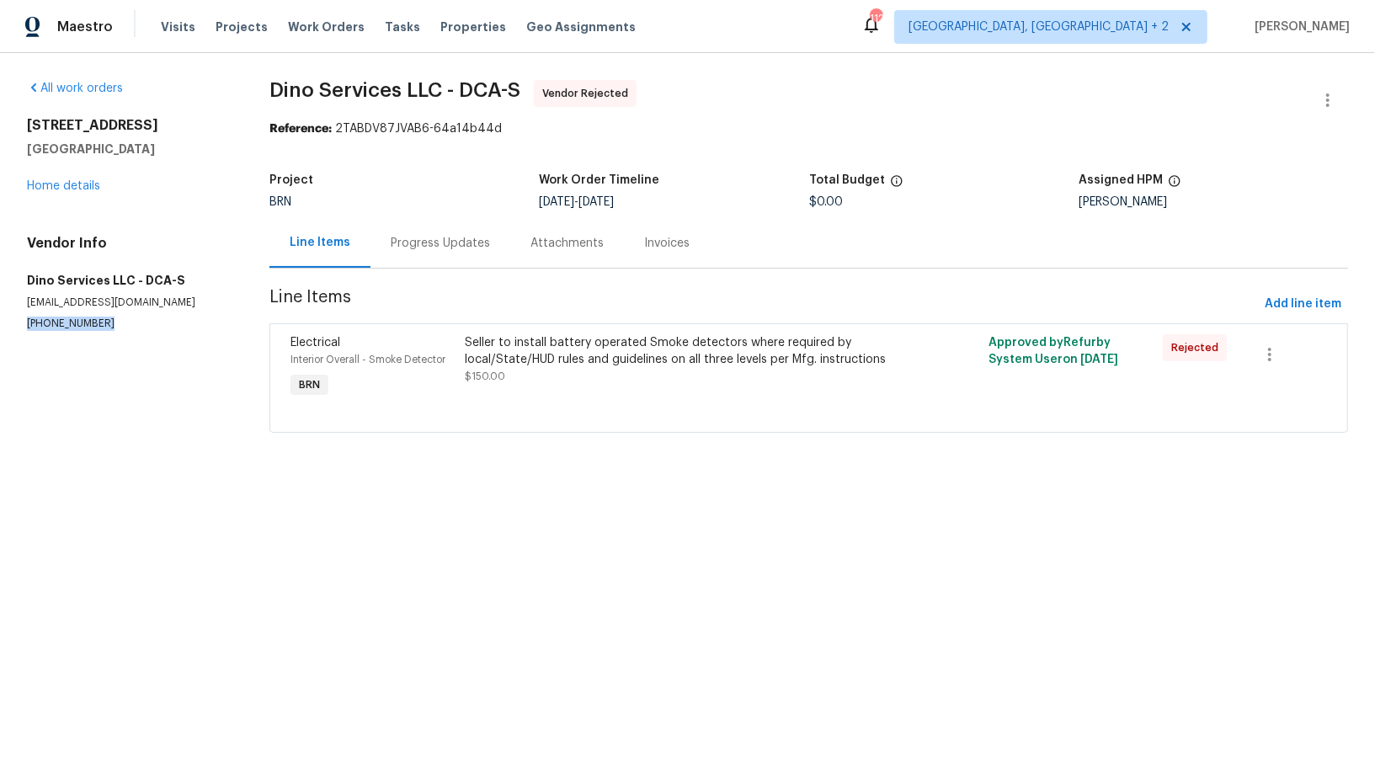
drag, startPoint x: 109, startPoint y: 323, endPoint x: 0, endPoint y: 323, distance: 108.6
click at [0, 323] on div "All work orders 4107 24th Pl Temple Hills, MD 20748 Home details Vendor Info Di…" at bounding box center [687, 266] width 1375 height 427
copy p "(804) 292-0664"
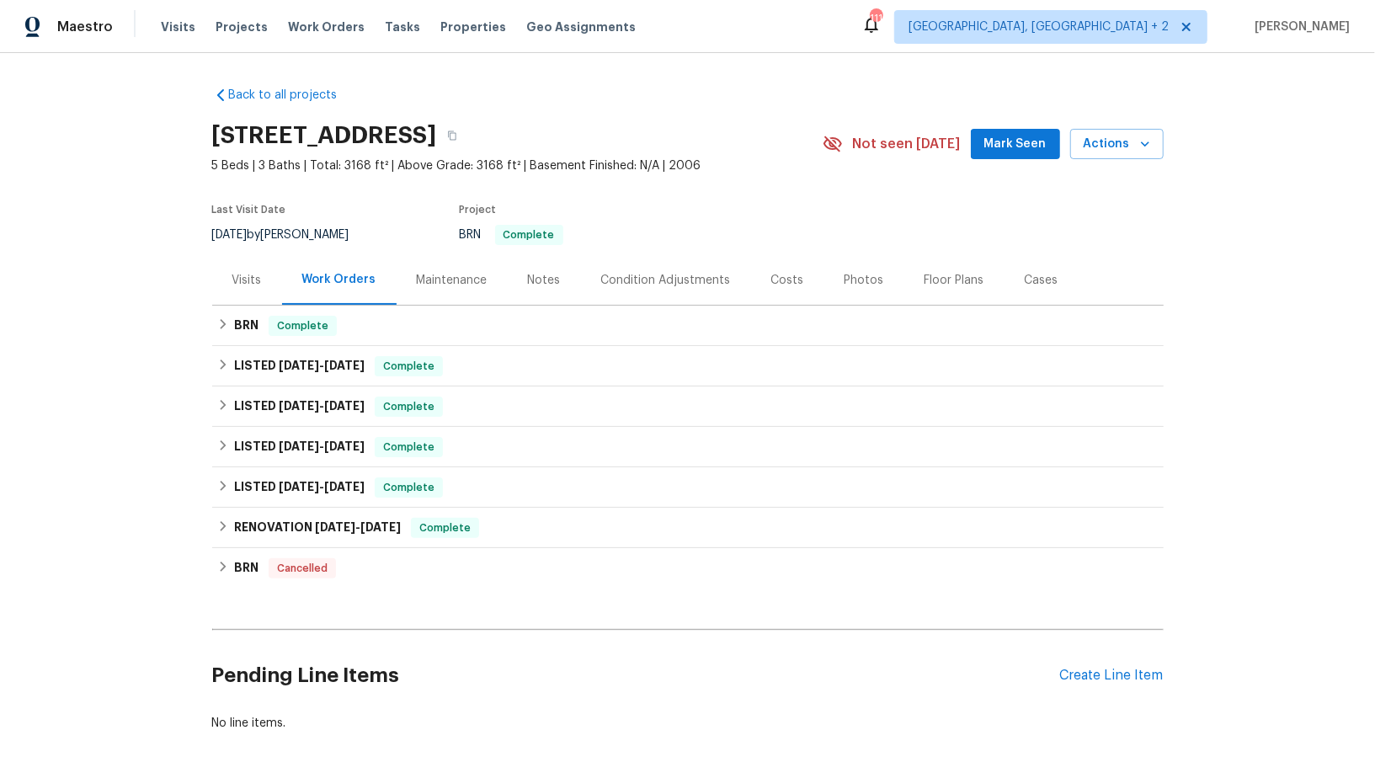
scroll to position [66, 0]
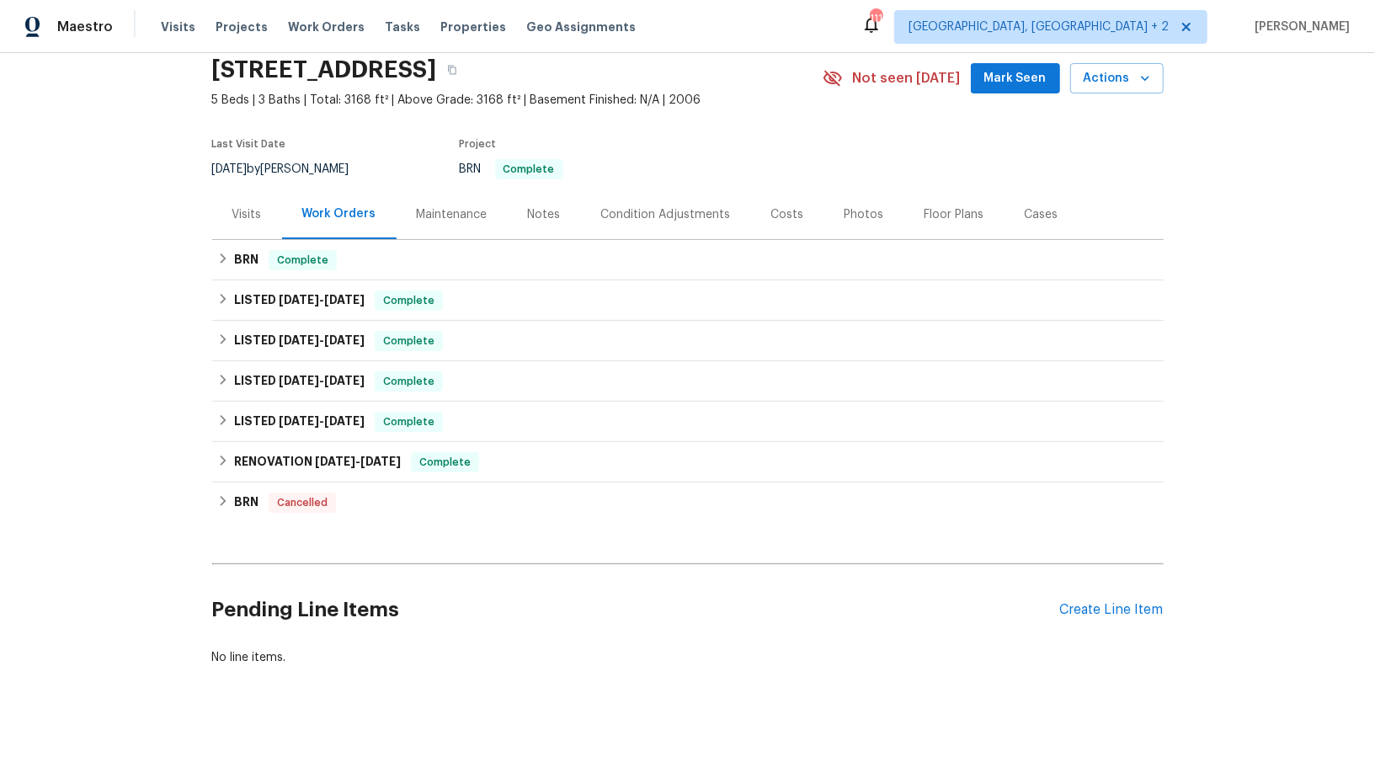
click at [1112, 622] on div "Pending Line Items Create Line Item" at bounding box center [688, 610] width 952 height 78
click at [1107, 611] on div "Create Line Item" at bounding box center [1112, 610] width 104 height 16
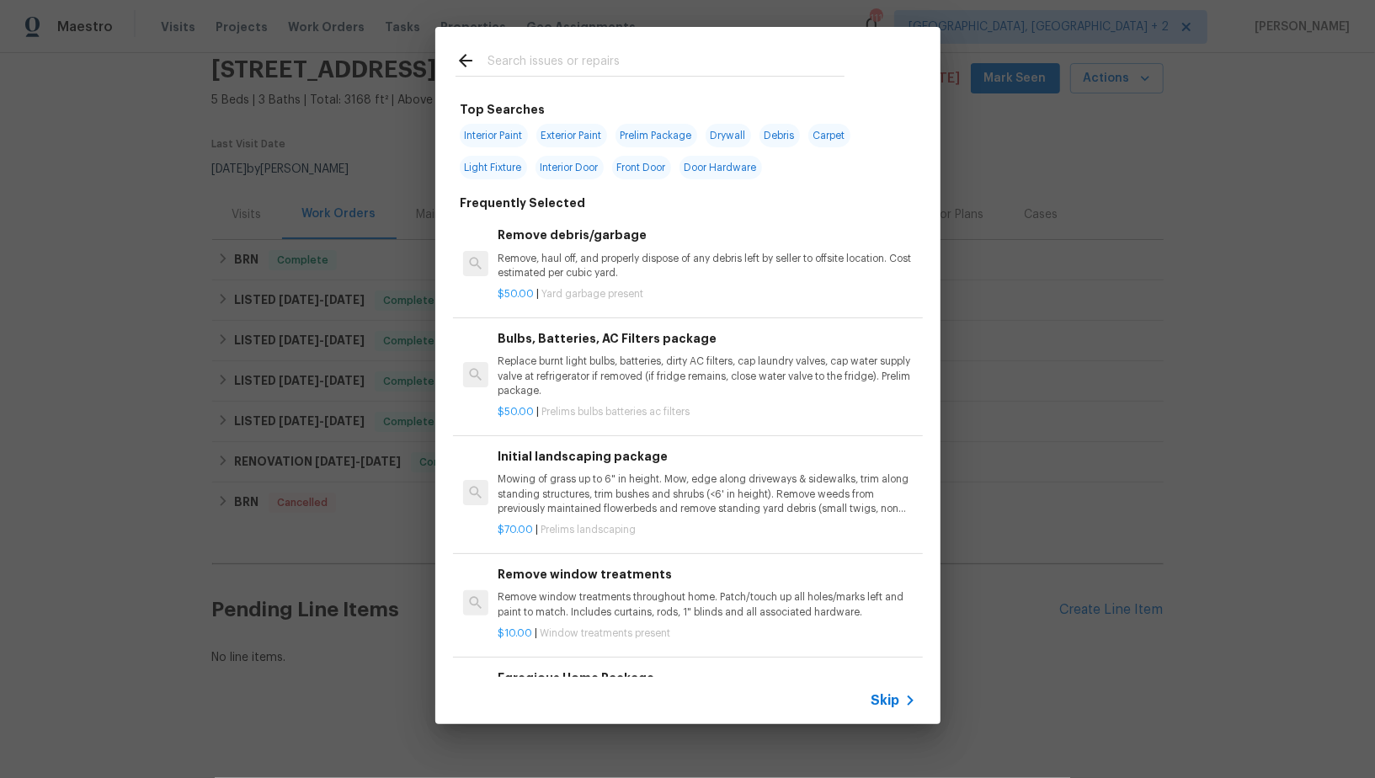
click at [915, 704] on icon at bounding box center [910, 701] width 20 height 20
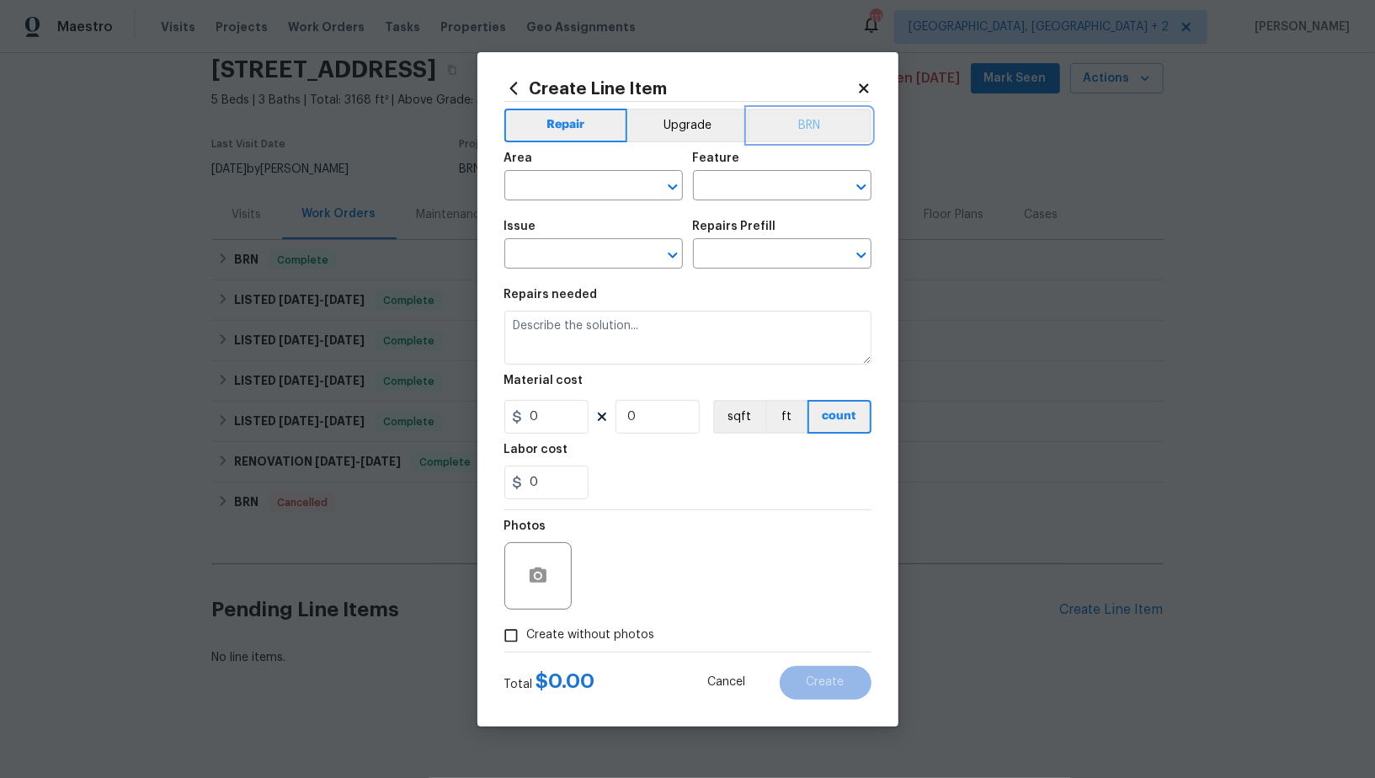
click at [771, 124] on button "BRN" at bounding box center [810, 126] width 124 height 34
click at [578, 168] on div "Area" at bounding box center [593, 163] width 179 height 22
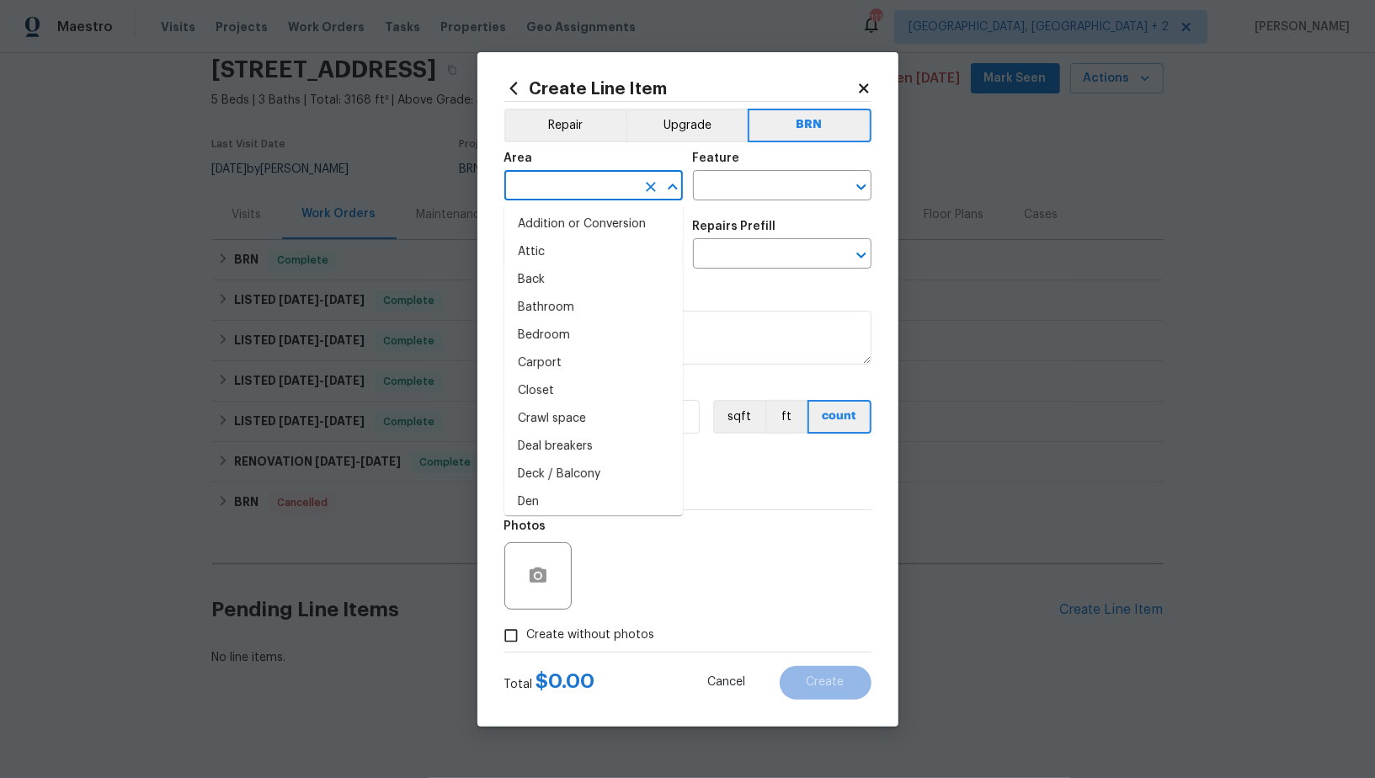
click at [568, 180] on input "text" at bounding box center [569, 187] width 131 height 26
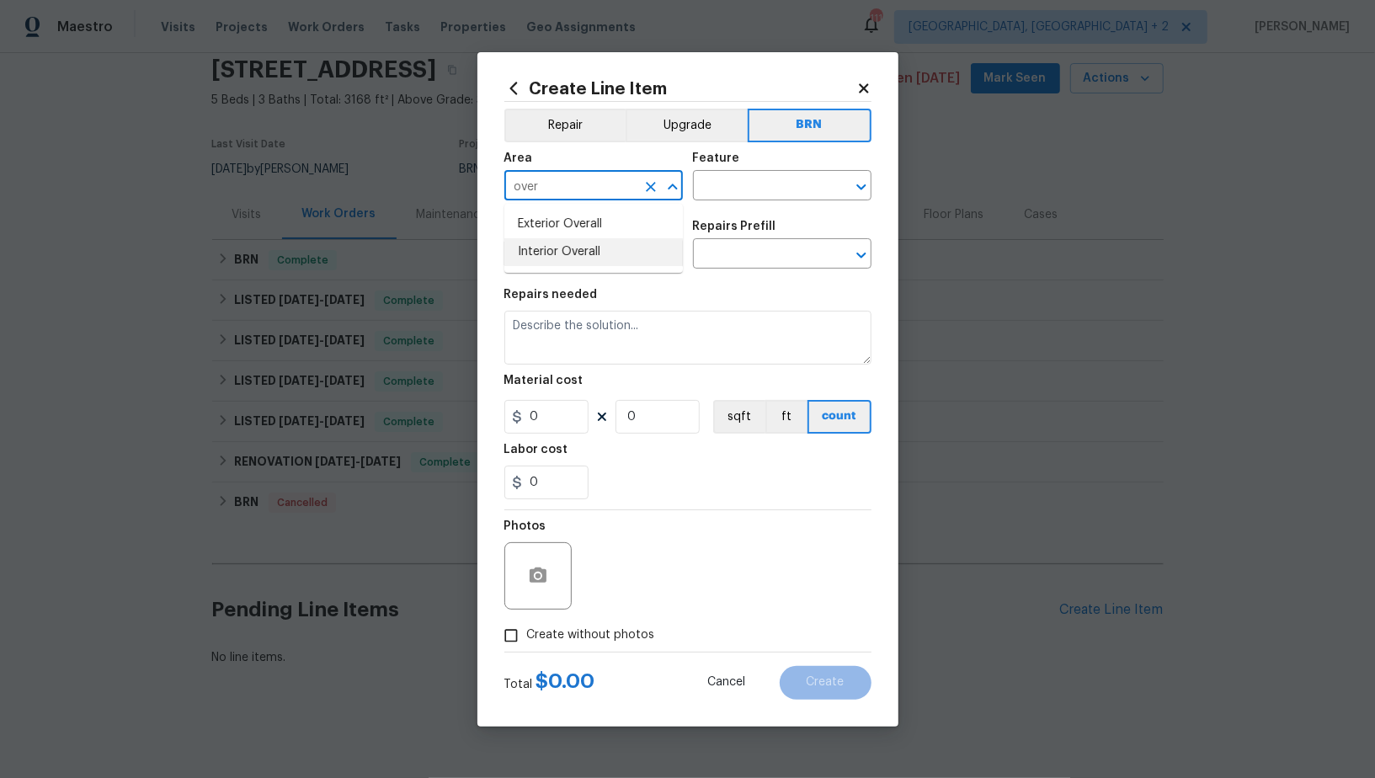
click at [563, 221] on li "Exterior Overall" at bounding box center [593, 225] width 179 height 28
type input "Exterior Overall"
click at [711, 186] on input "text" at bounding box center [758, 187] width 131 height 26
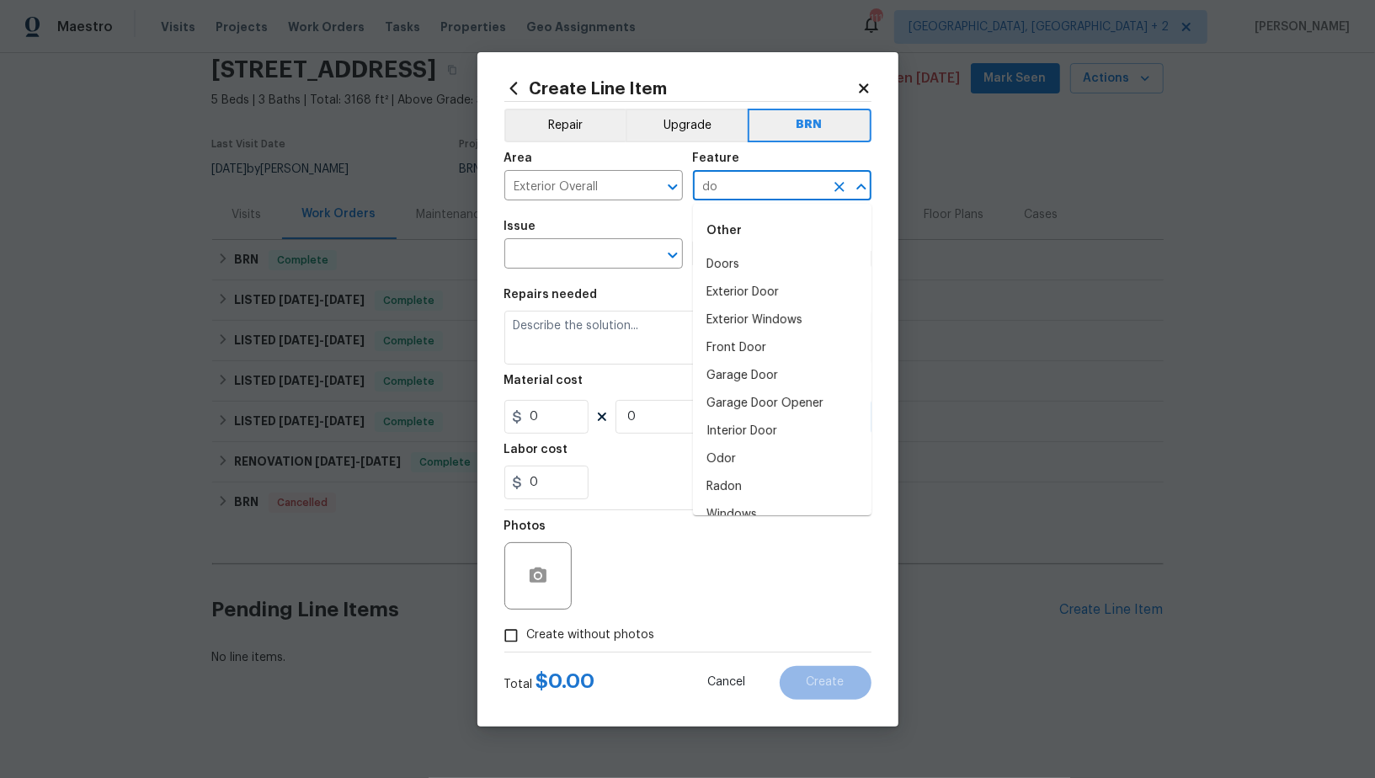
type input "d"
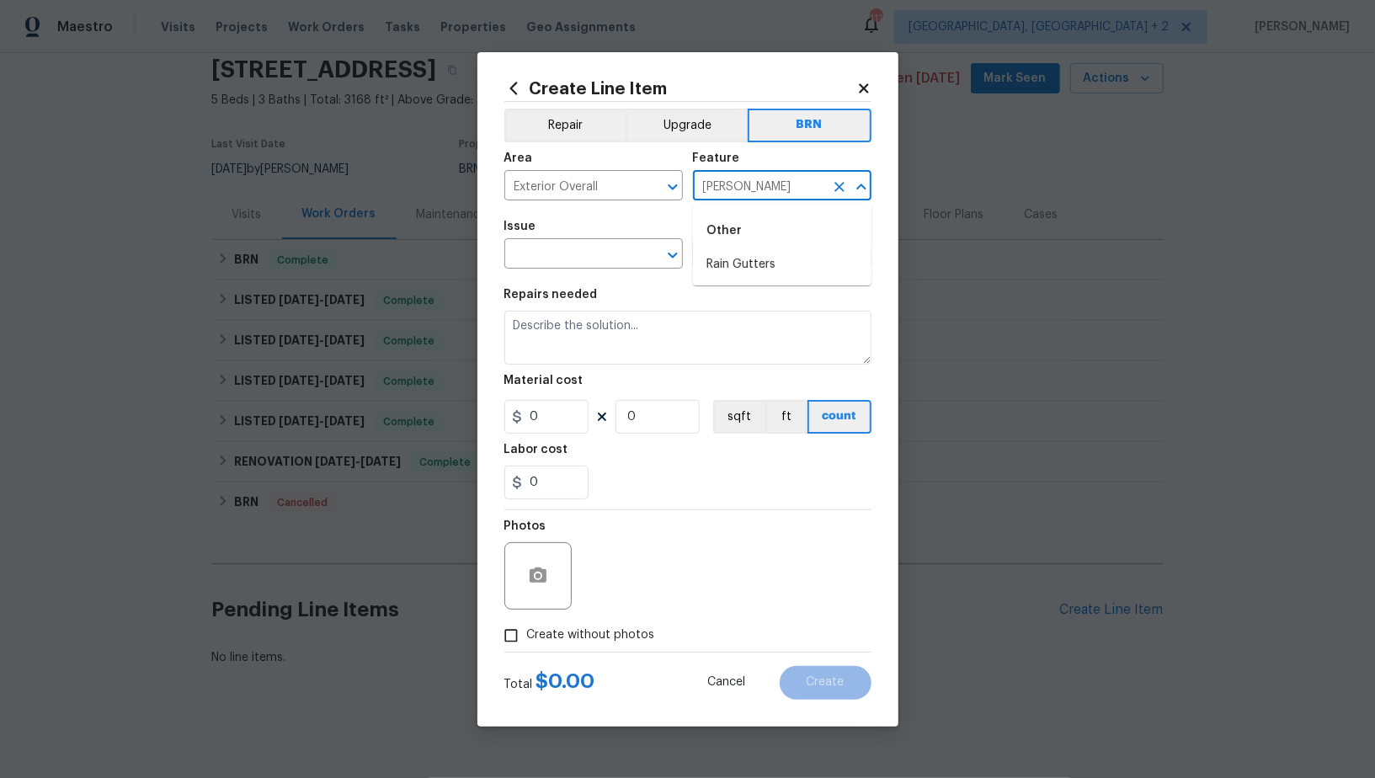
click at [755, 271] on li "Rain Gutters" at bounding box center [782, 265] width 179 height 28
type input "Rain Gutters"
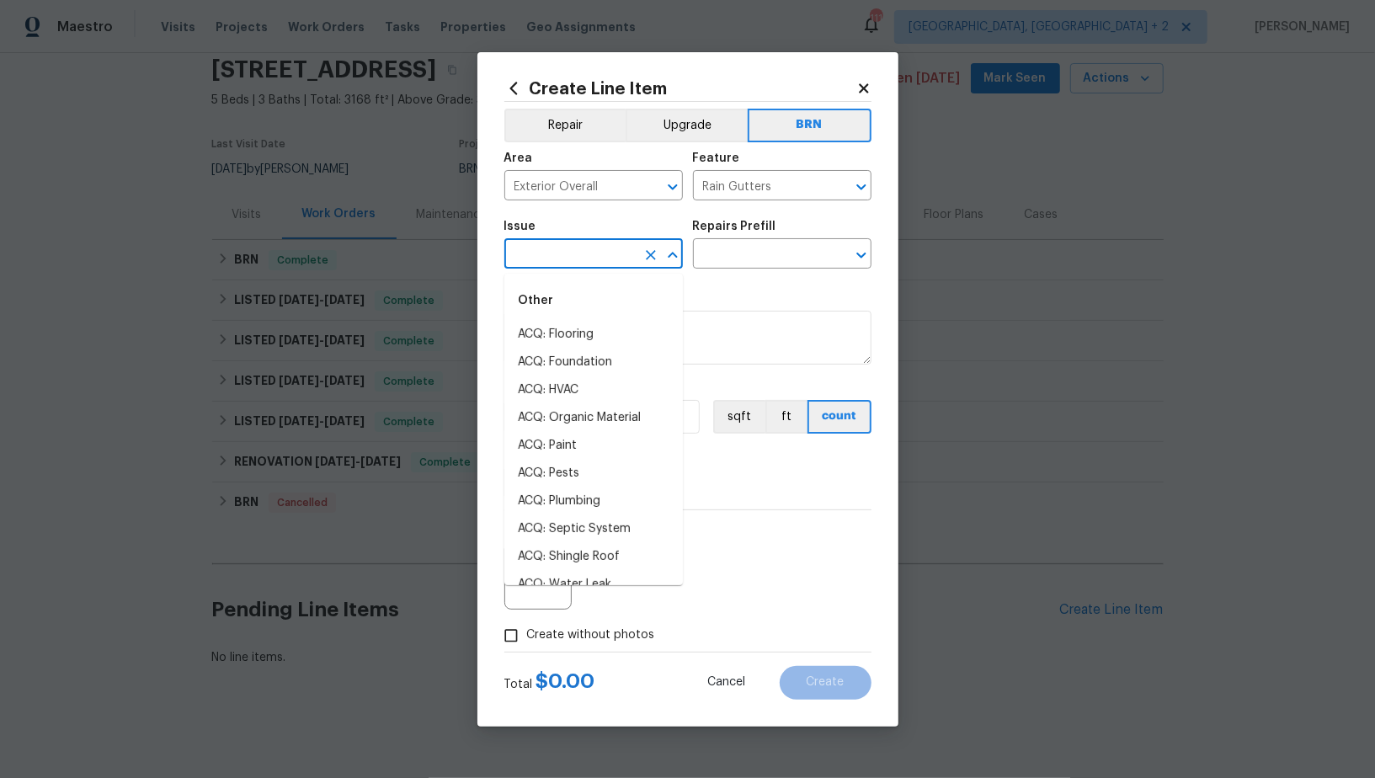
click at [574, 261] on input "text" at bounding box center [569, 256] width 131 height 26
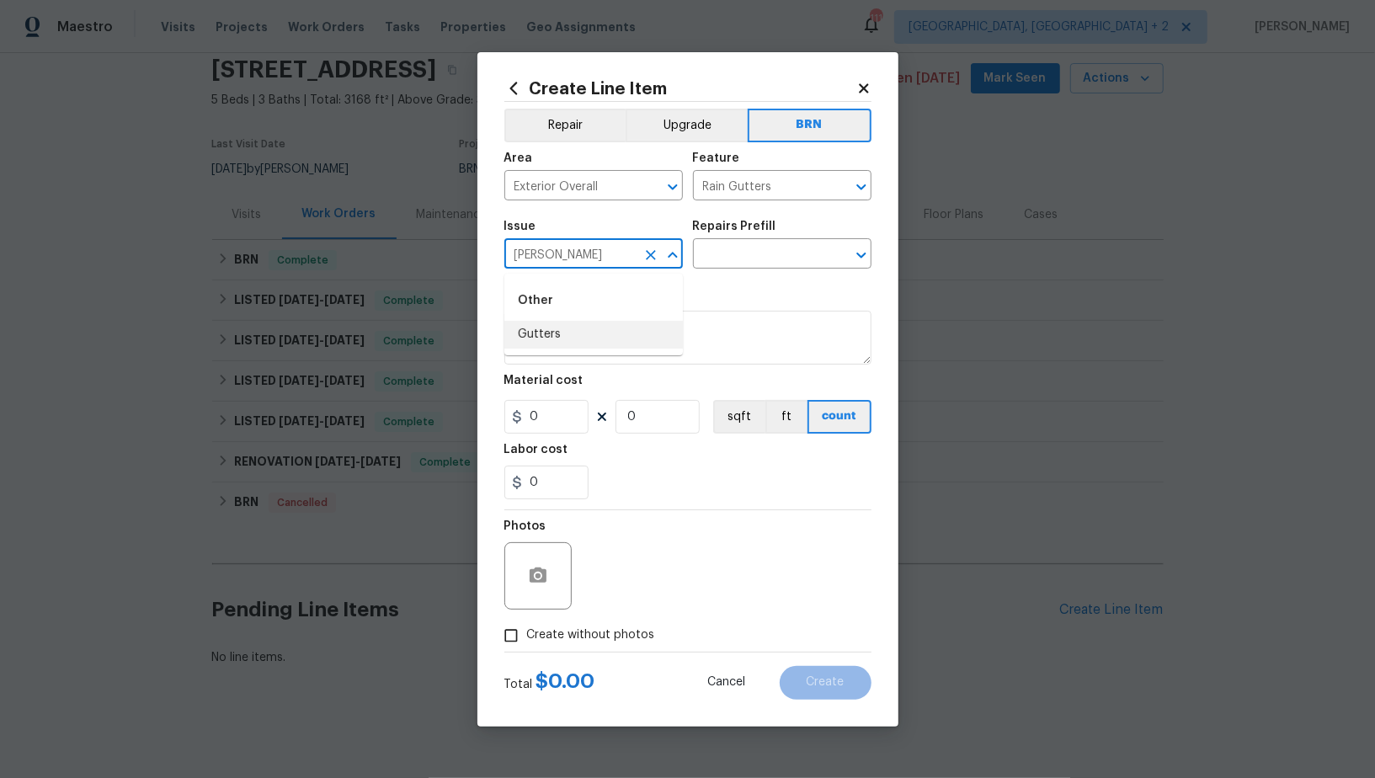
click at [568, 325] on li "Gutters" at bounding box center [593, 335] width 179 height 28
type input "Gutters"
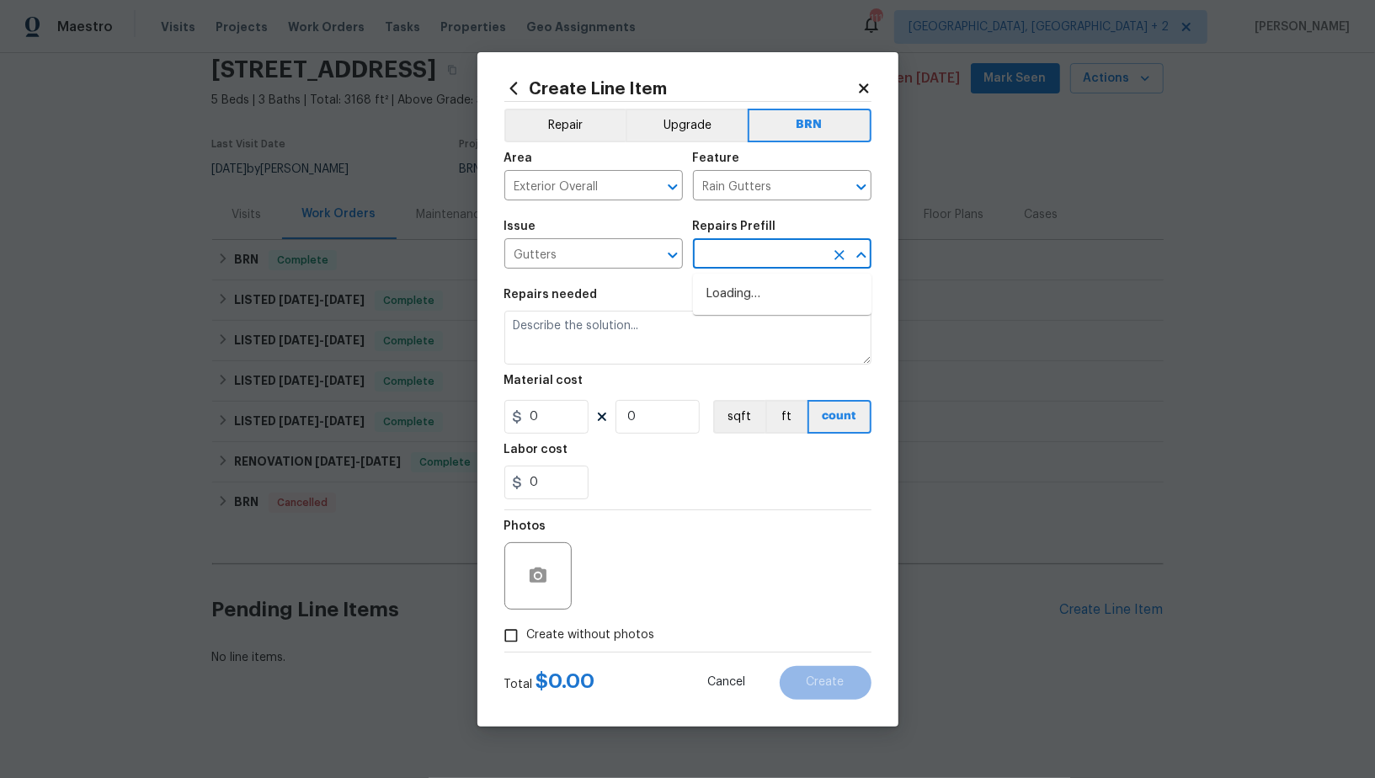
click at [728, 264] on input "text" at bounding box center [758, 256] width 131 height 26
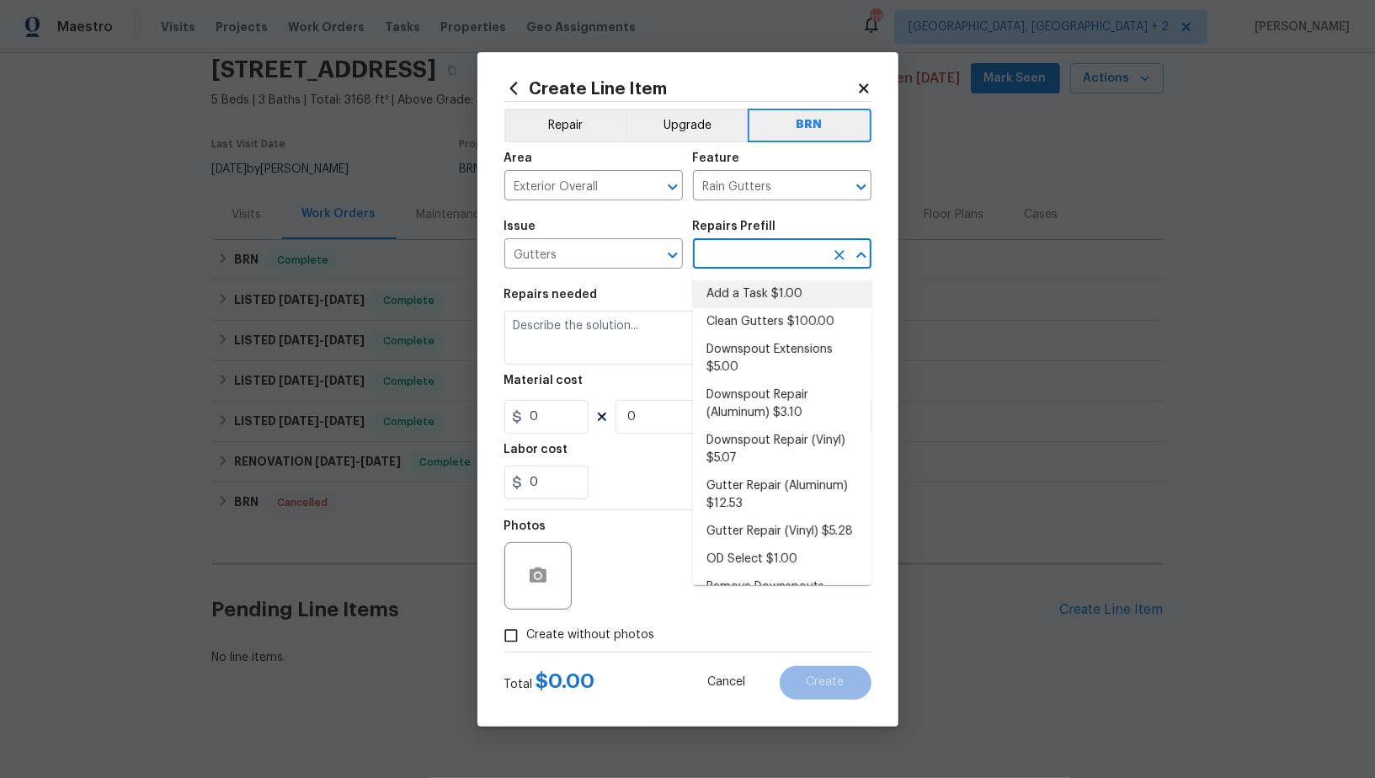
click at [744, 291] on li "Add a Task $1.00" at bounding box center [782, 294] width 179 height 28
type input "Eaves and Trim"
type input "Add a Task $1.00"
type textarea "HPM to detail"
type input "1"
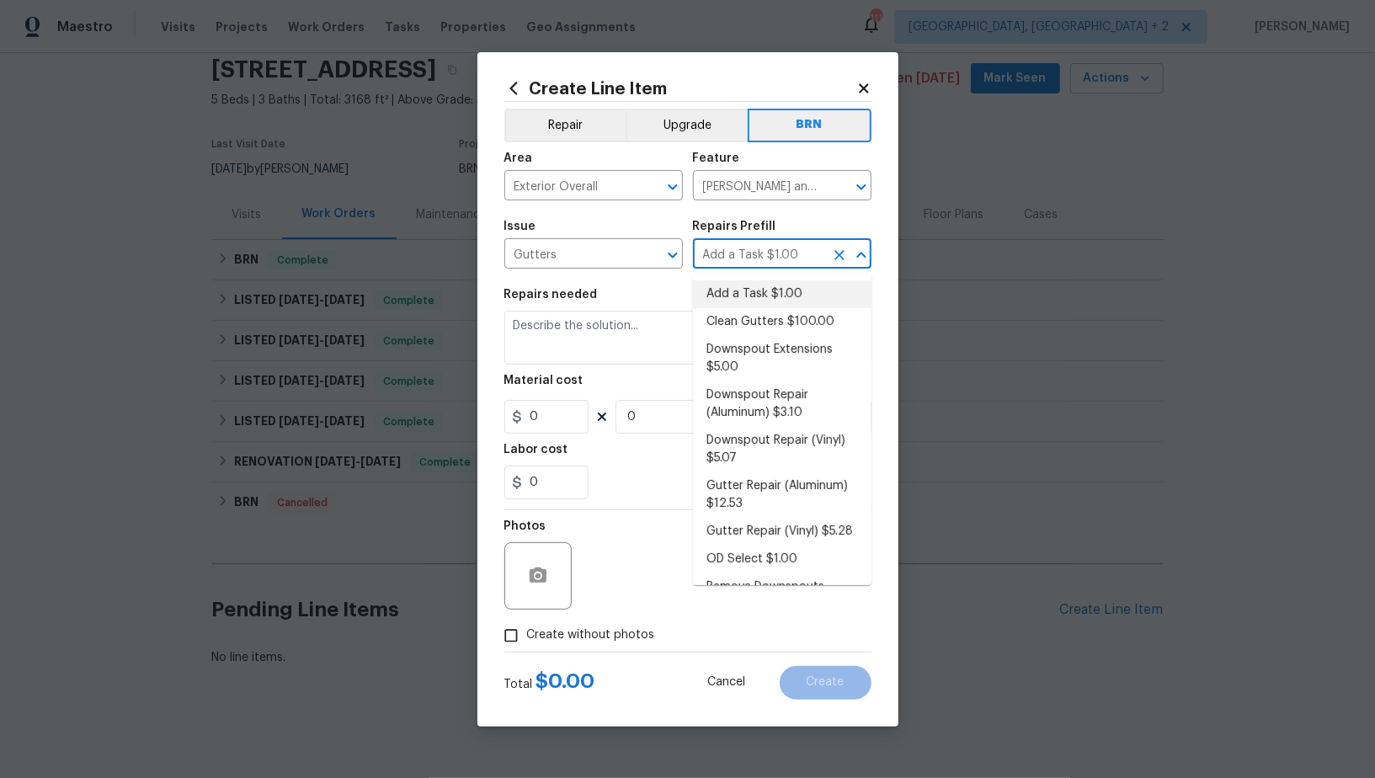
type input "1"
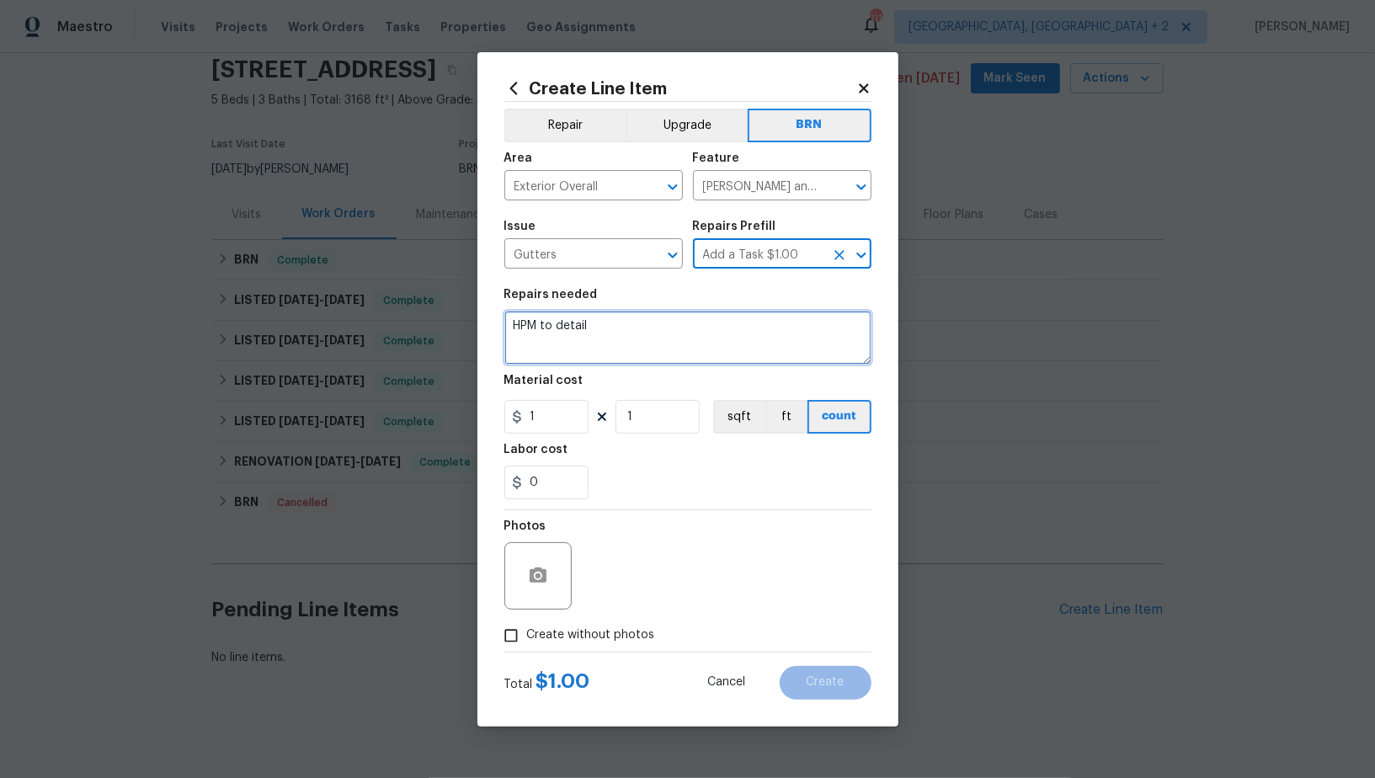
click at [658, 337] on textarea "HPM to detail" at bounding box center [687, 338] width 367 height 54
paste textarea "Seller to have contractor reinstall disconnected gutter downspout at rear side …"
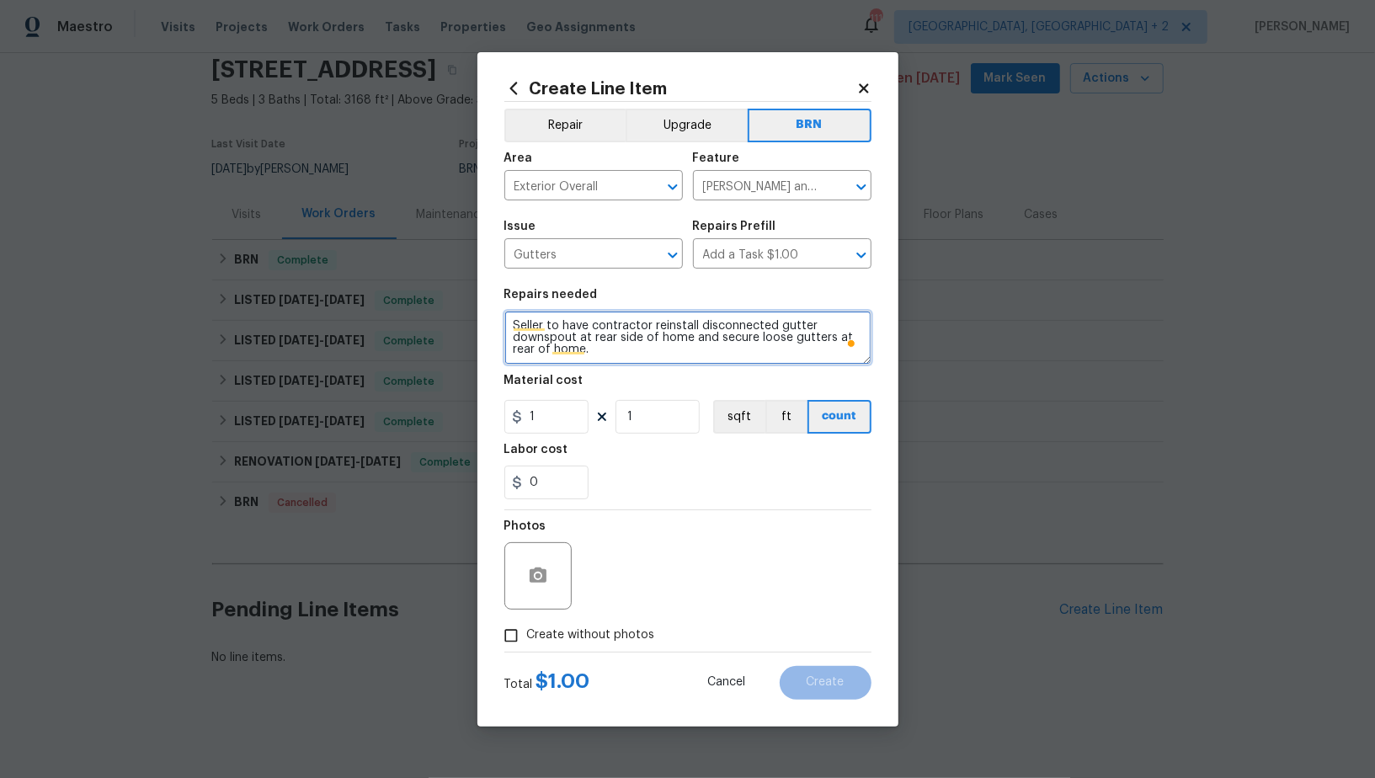
scroll to position [3, 0]
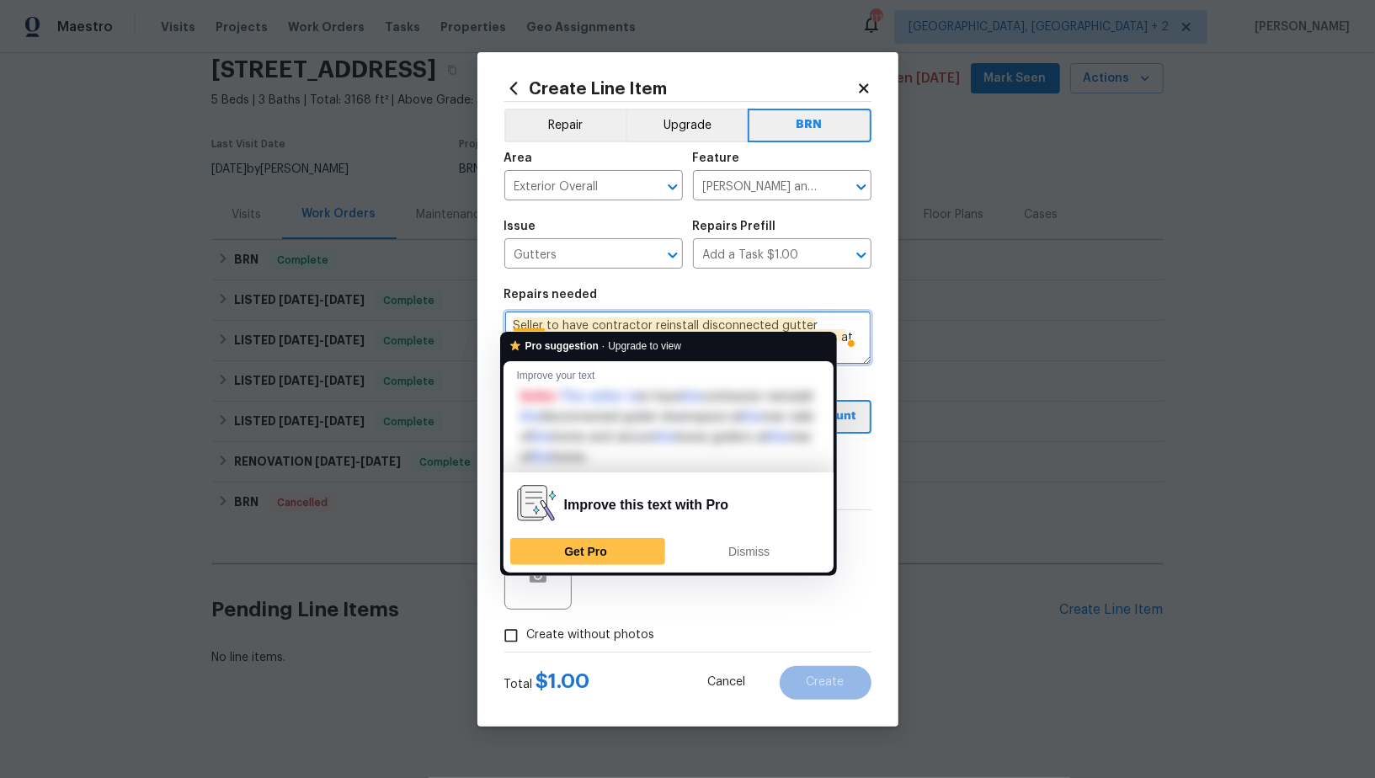
click at [515, 318] on textarea "Seller to have contractor reinstall disconnected gutter downspout at rear side …" at bounding box center [687, 338] width 367 height 54
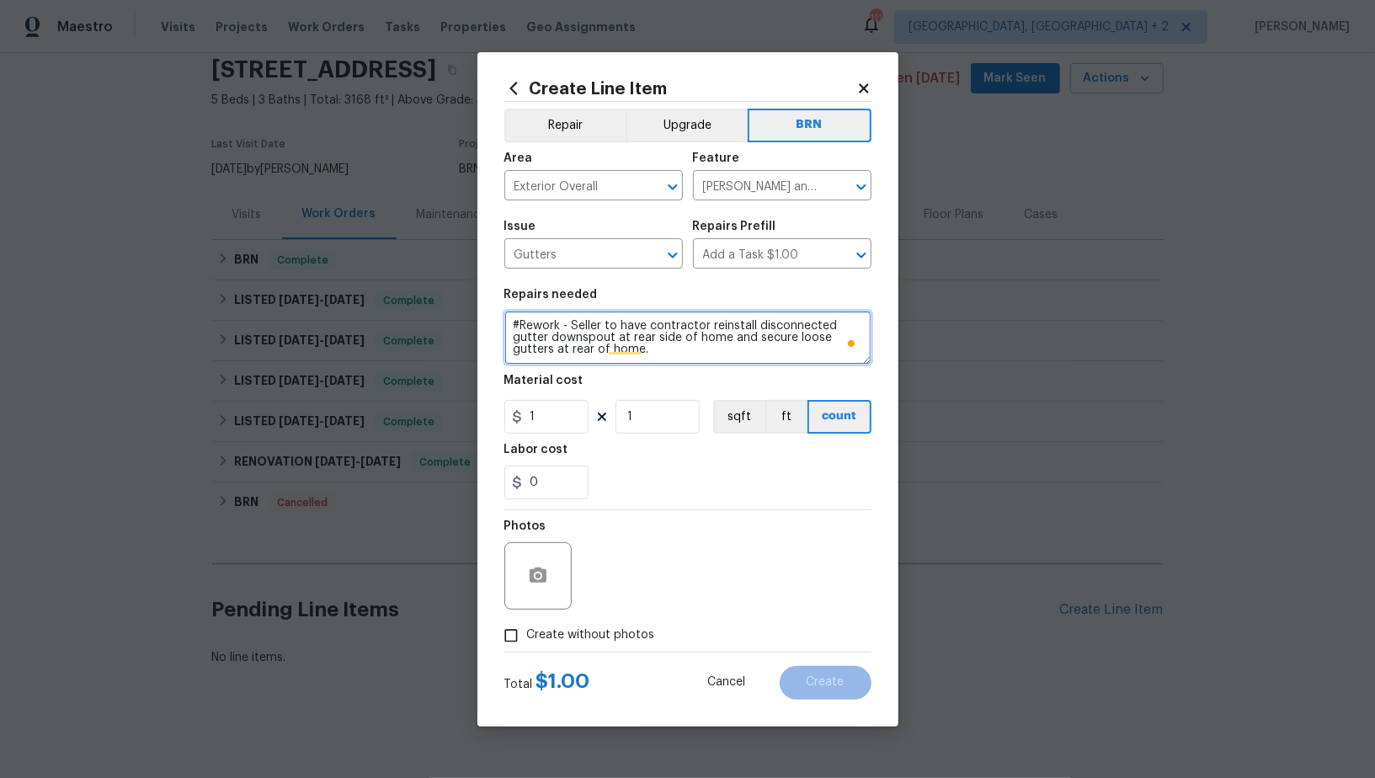
type textarea "#Rework - Seller to have contractor reinstall disconnected gutter downspout at …"
click at [550, 422] on input "1" at bounding box center [546, 417] width 84 height 34
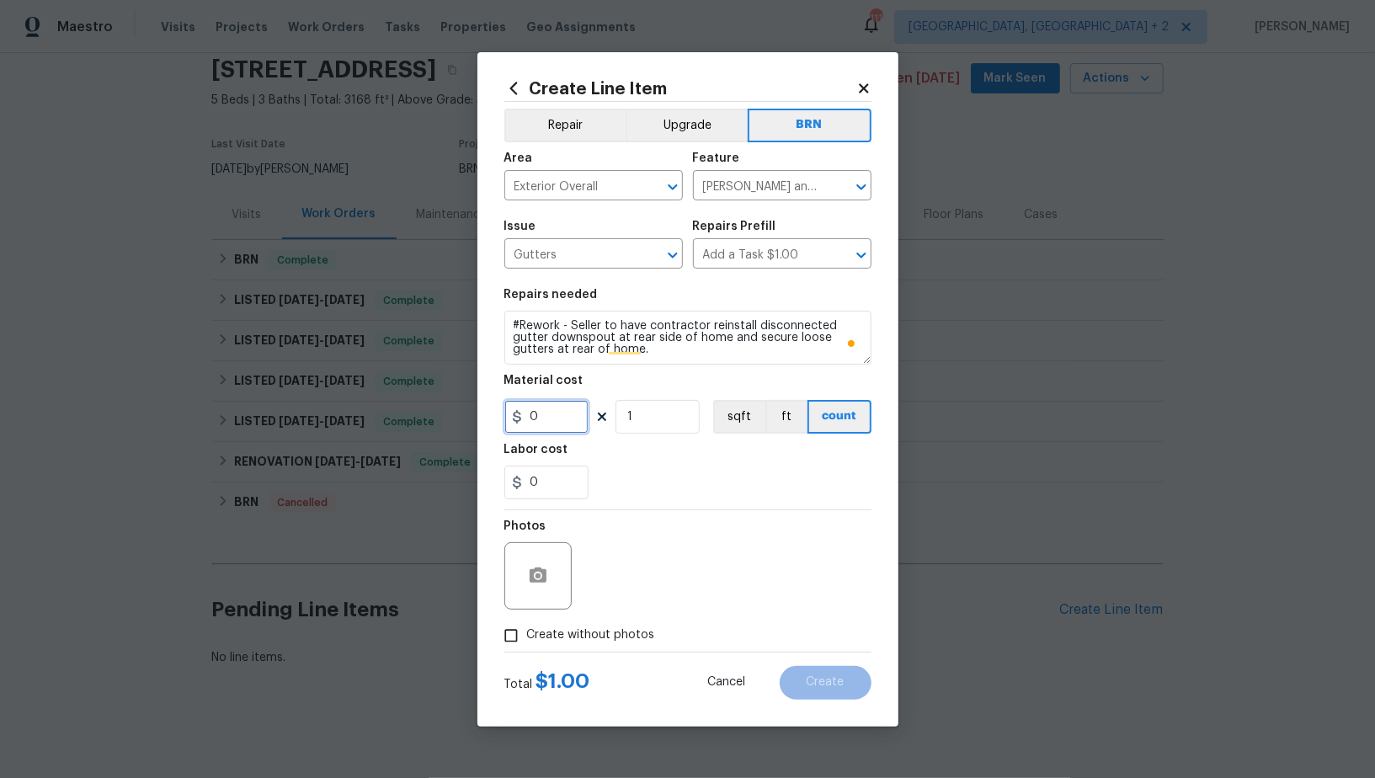
type input "0"
click at [553, 473] on input "0" at bounding box center [546, 483] width 84 height 34
type input "1"
click at [536, 561] on button "button" at bounding box center [538, 576] width 40 height 40
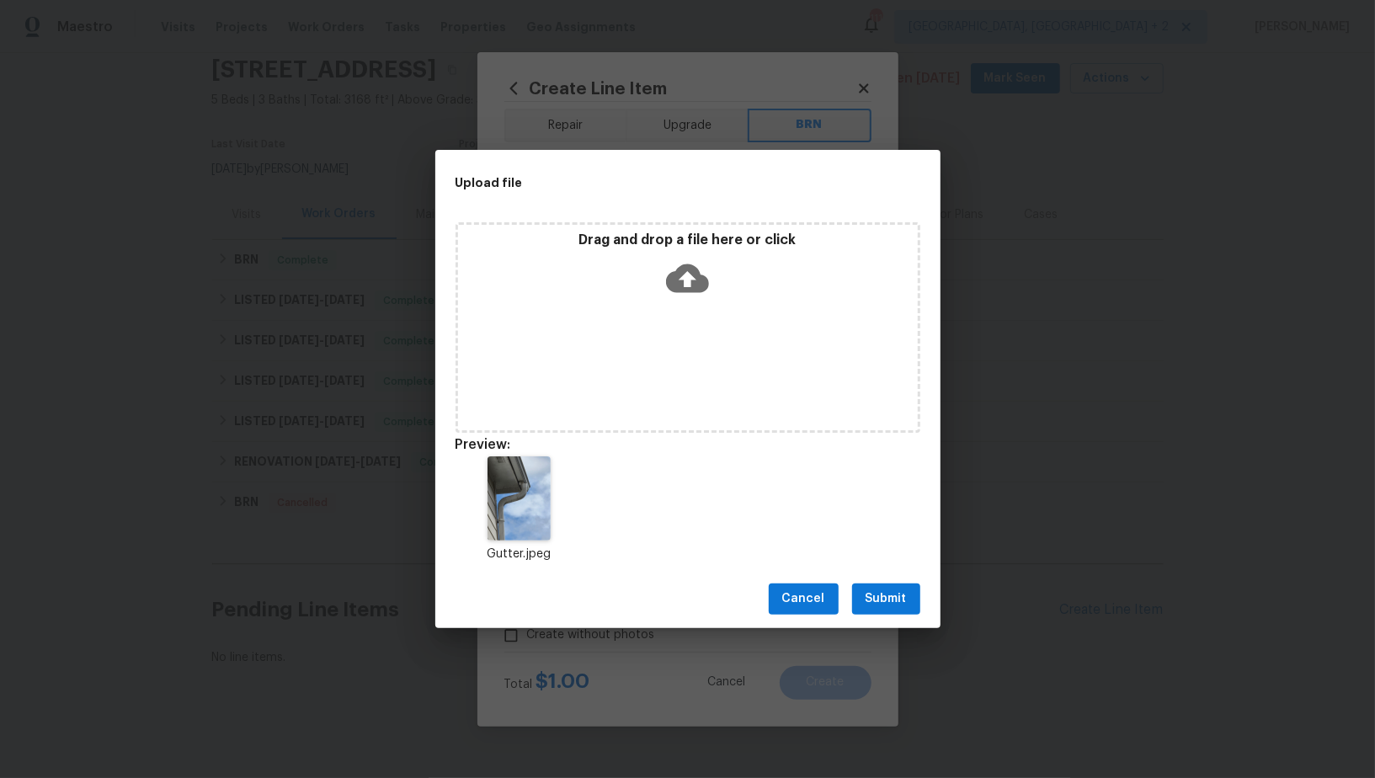
click at [884, 593] on span "Submit" at bounding box center [886, 599] width 41 height 21
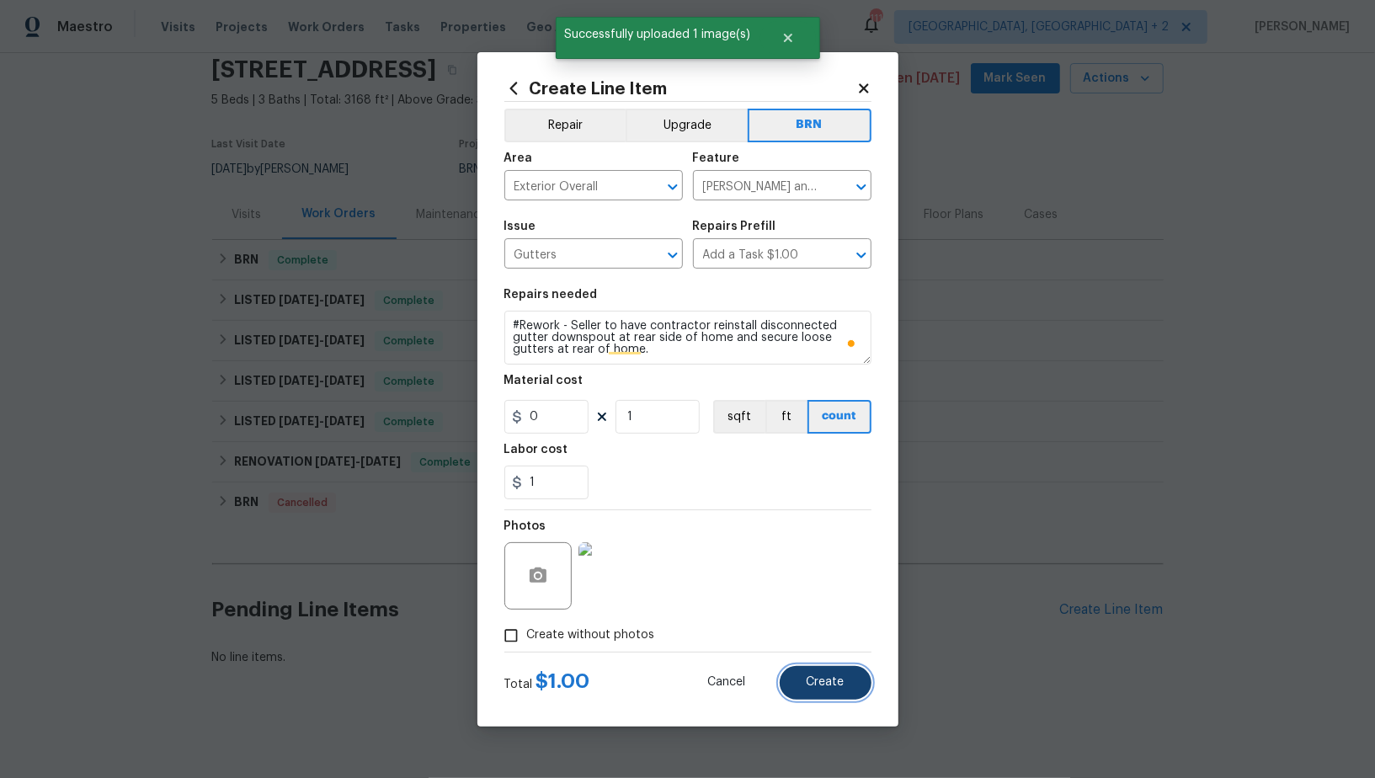
click at [835, 696] on button "Create" at bounding box center [826, 683] width 92 height 34
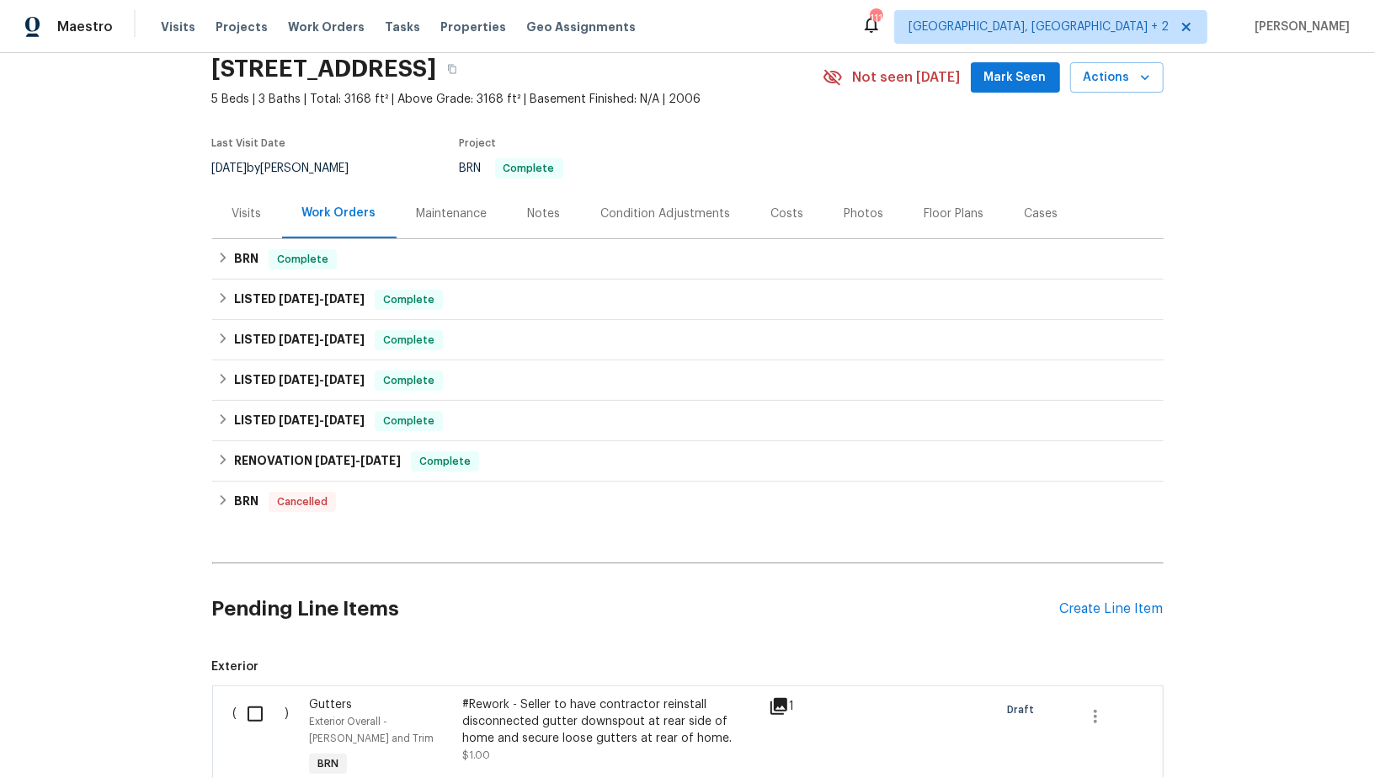
scroll to position [14, 0]
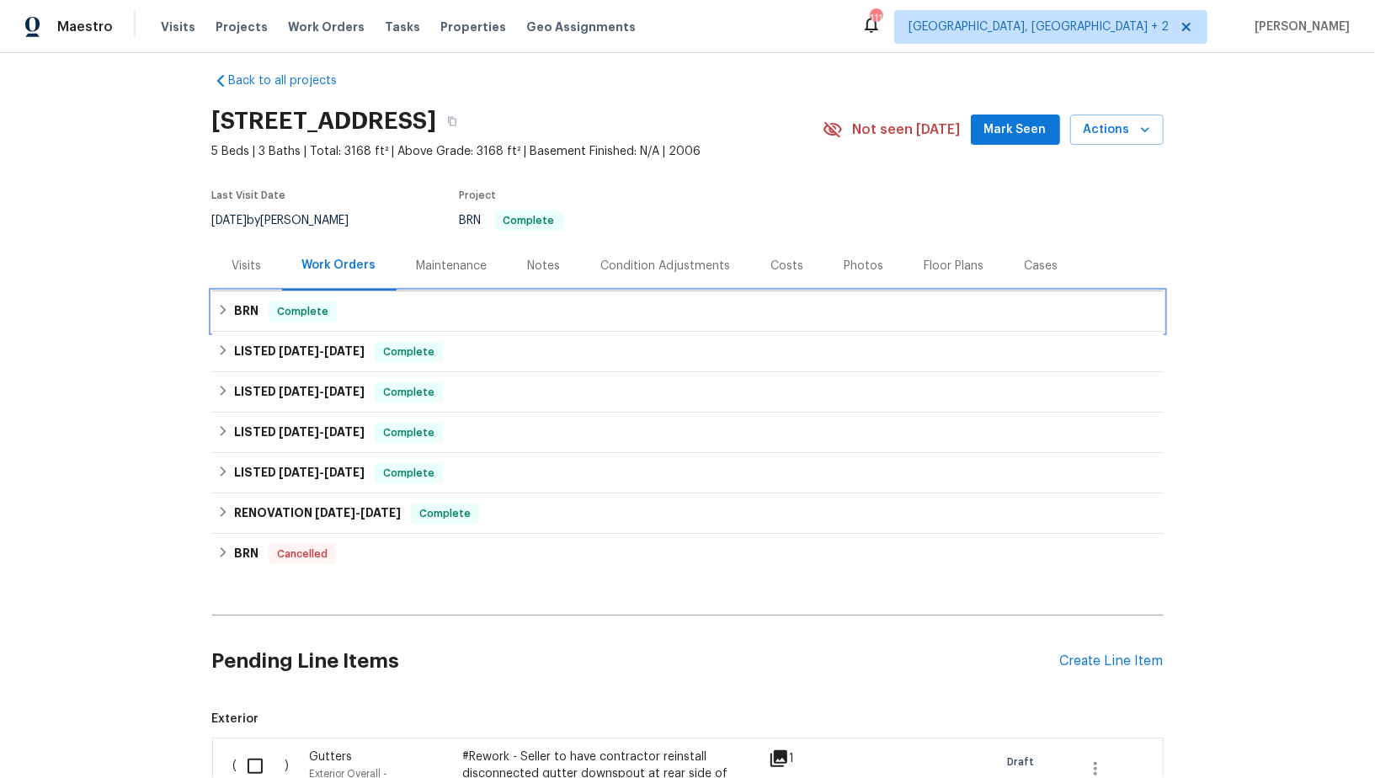
click at [230, 293] on div "BRN Complete" at bounding box center [688, 311] width 952 height 40
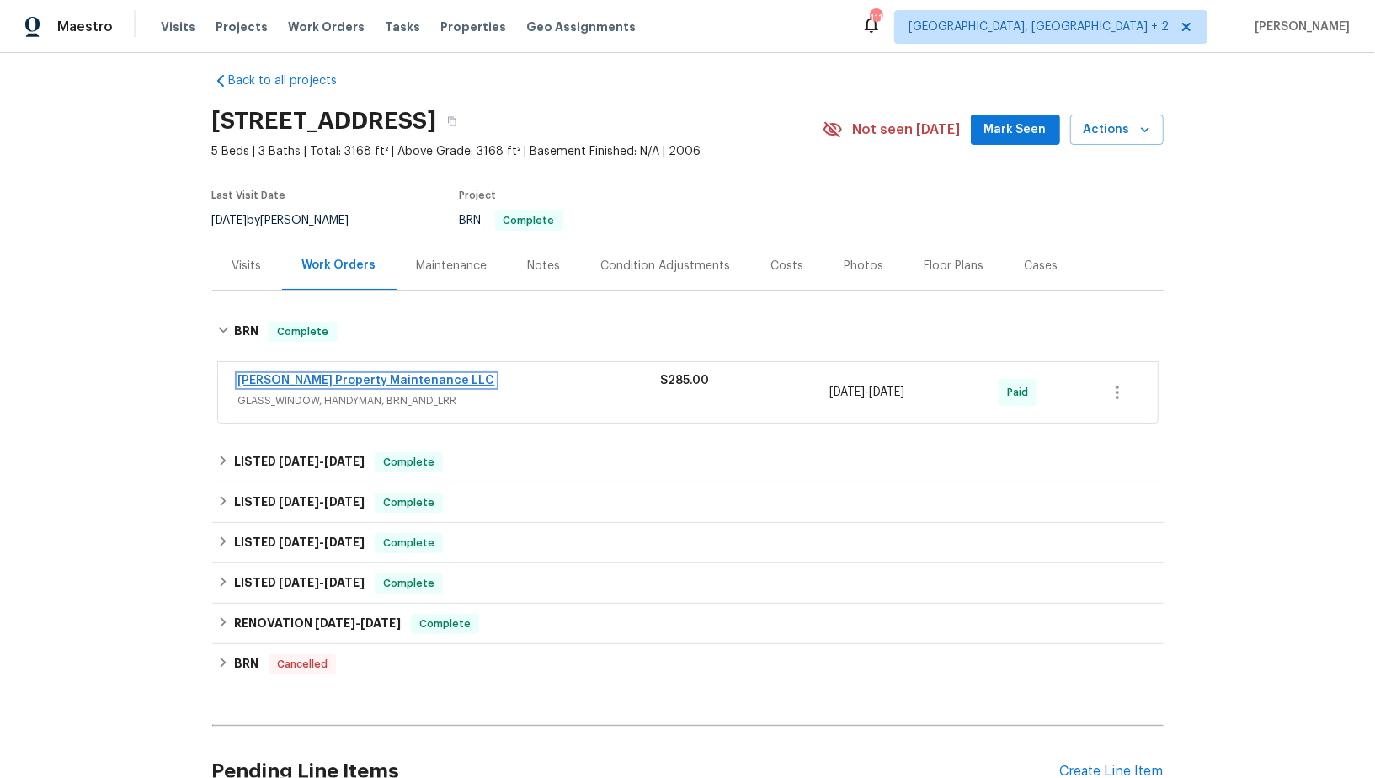
click at [285, 376] on link "[PERSON_NAME] Property Maintenance LLC" at bounding box center [366, 381] width 257 height 12
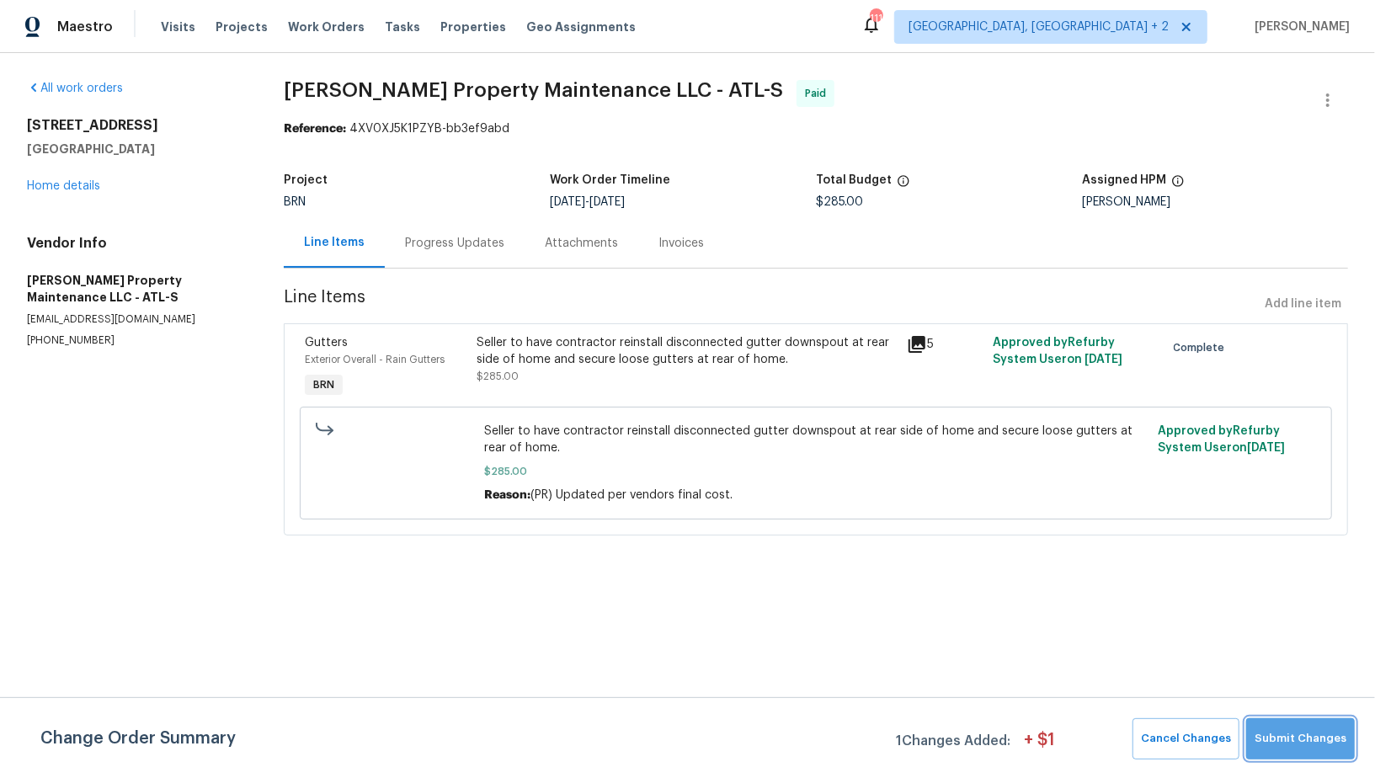
click at [1324, 734] on span "Submit Changes" at bounding box center [1301, 738] width 92 height 19
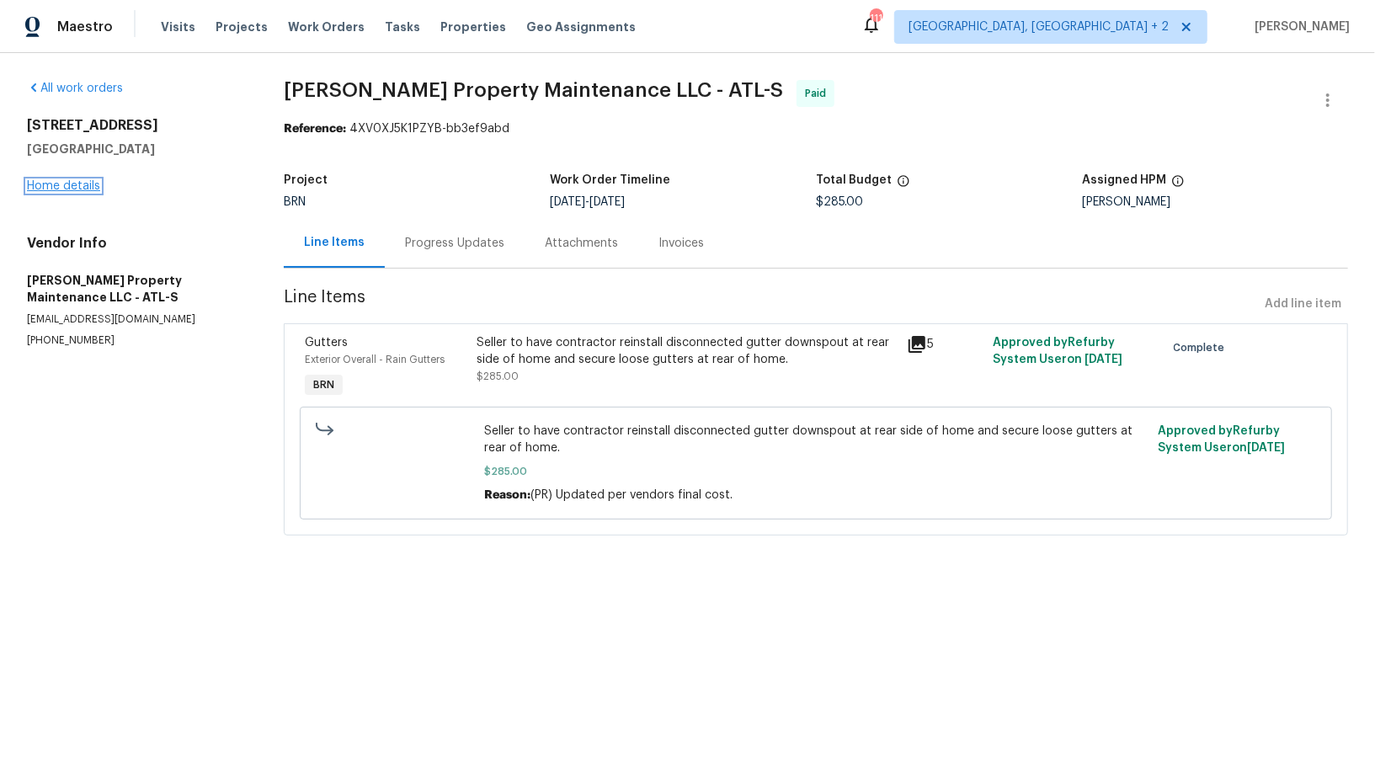
click at [87, 182] on link "Home details" at bounding box center [63, 186] width 73 height 12
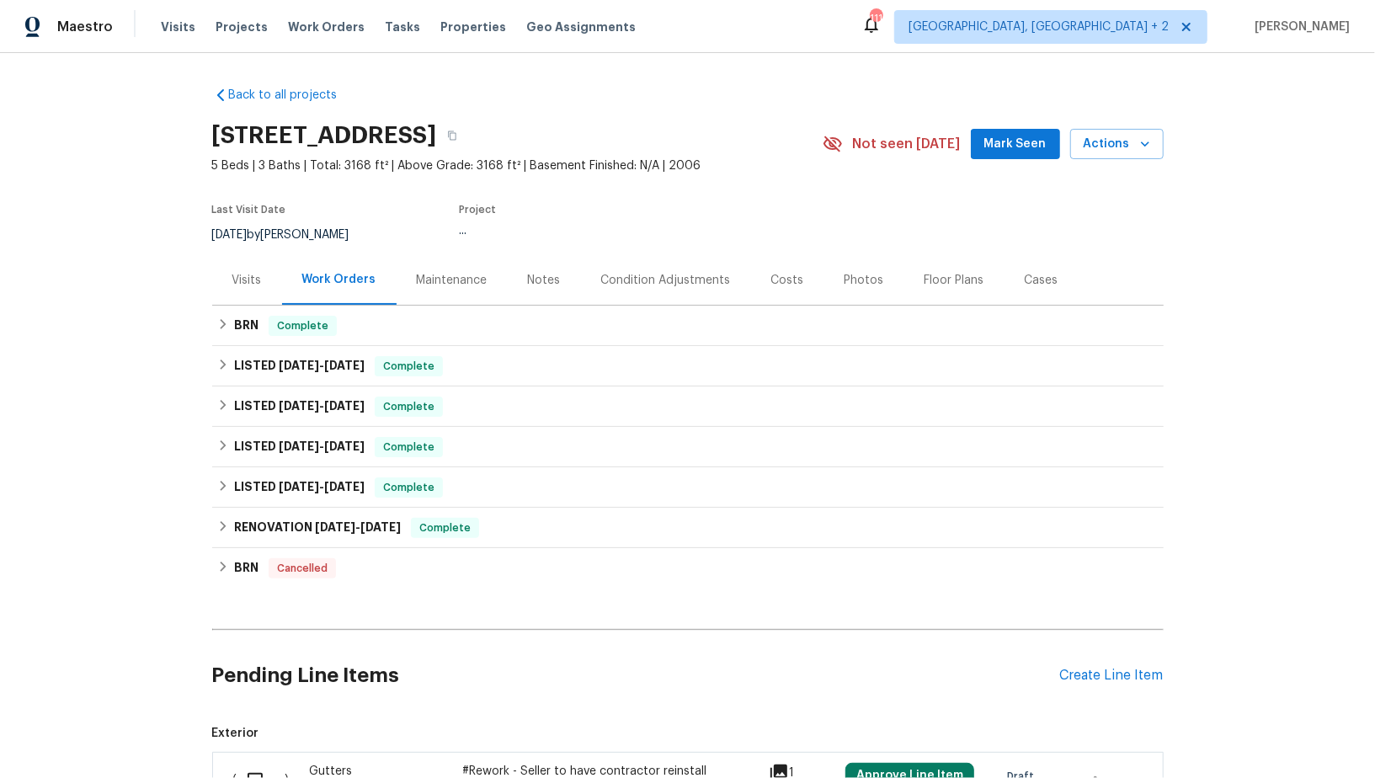
scroll to position [213, 0]
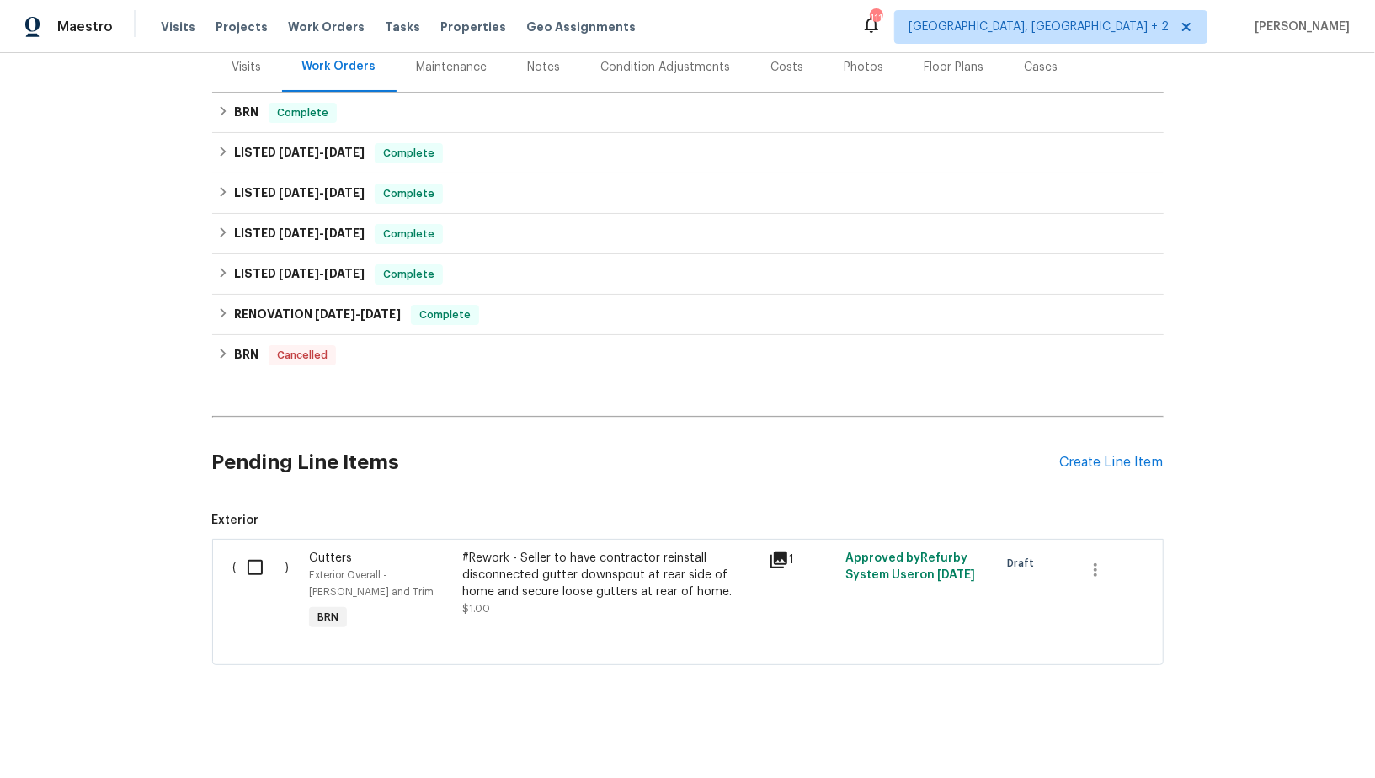
click at [257, 593] on div "( )" at bounding box center [266, 592] width 77 height 94
click at [256, 576] on input "checkbox" at bounding box center [261, 567] width 48 height 35
checkbox input "true"
click at [1315, 735] on span "Create Work Order" at bounding box center [1279, 736] width 112 height 21
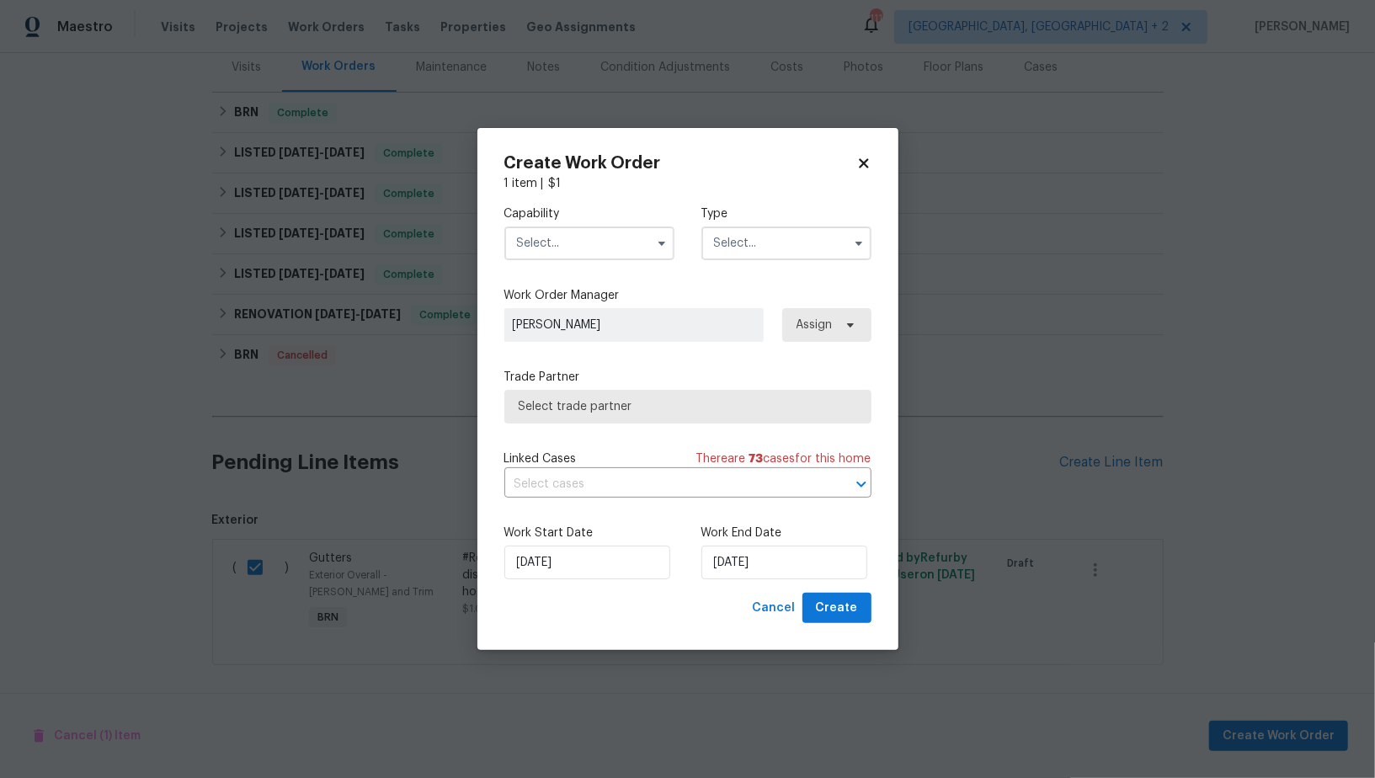
click at [584, 246] on input "text" at bounding box center [589, 244] width 170 height 34
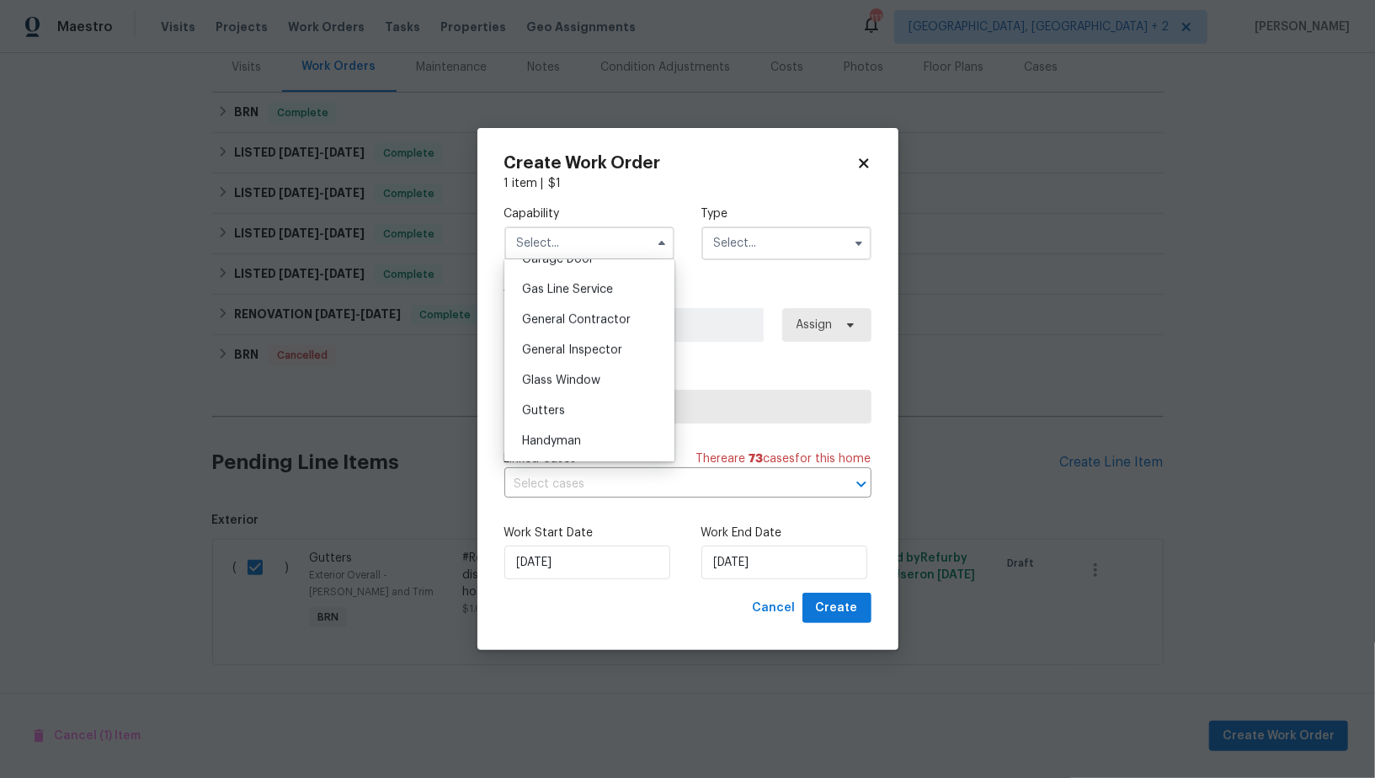
scroll to position [783, 0]
click at [561, 426] on span "Handyman" at bounding box center [551, 422] width 59 height 12
type input "Handyman"
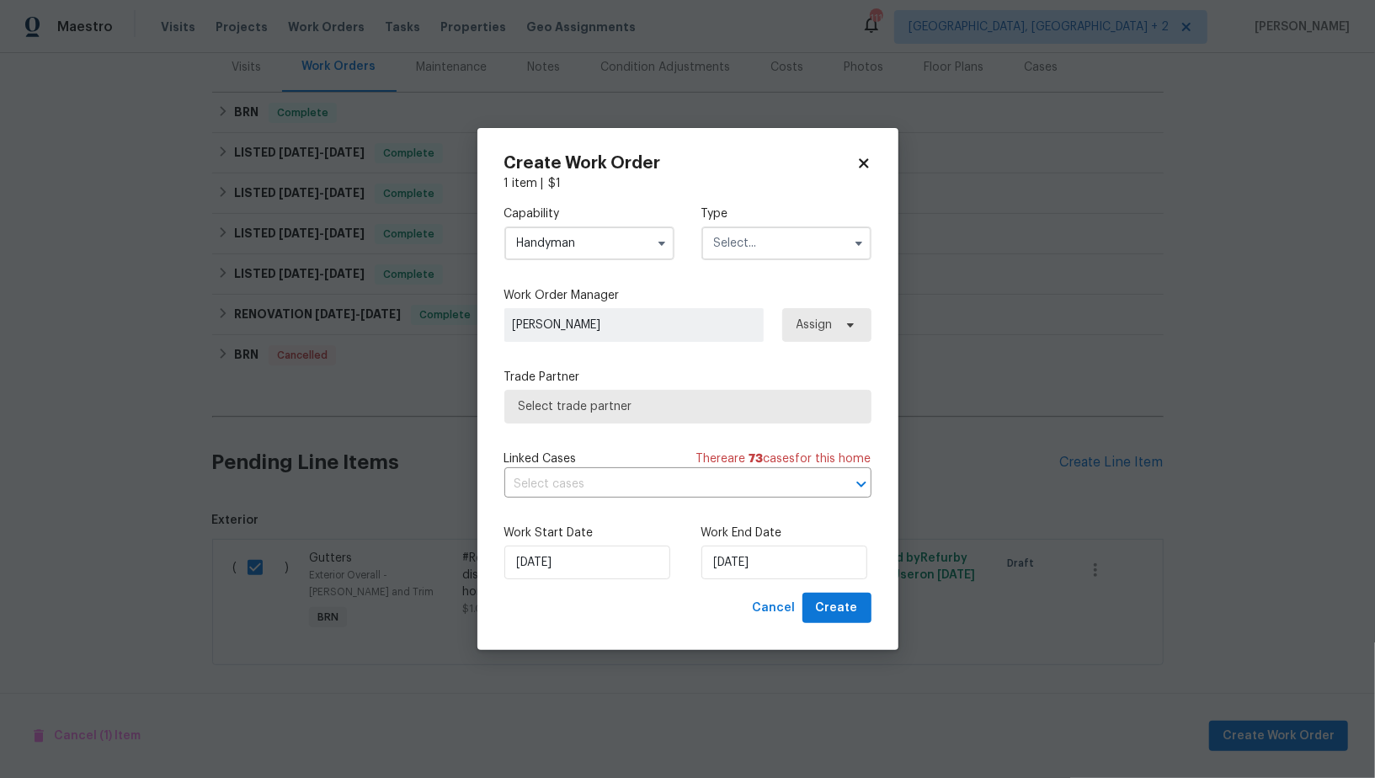
click at [779, 259] on div "Capability Handyman Type" at bounding box center [687, 233] width 367 height 82
click at [769, 216] on label "Type" at bounding box center [787, 213] width 170 height 17
click at [769, 235] on input "text" at bounding box center [787, 244] width 170 height 34
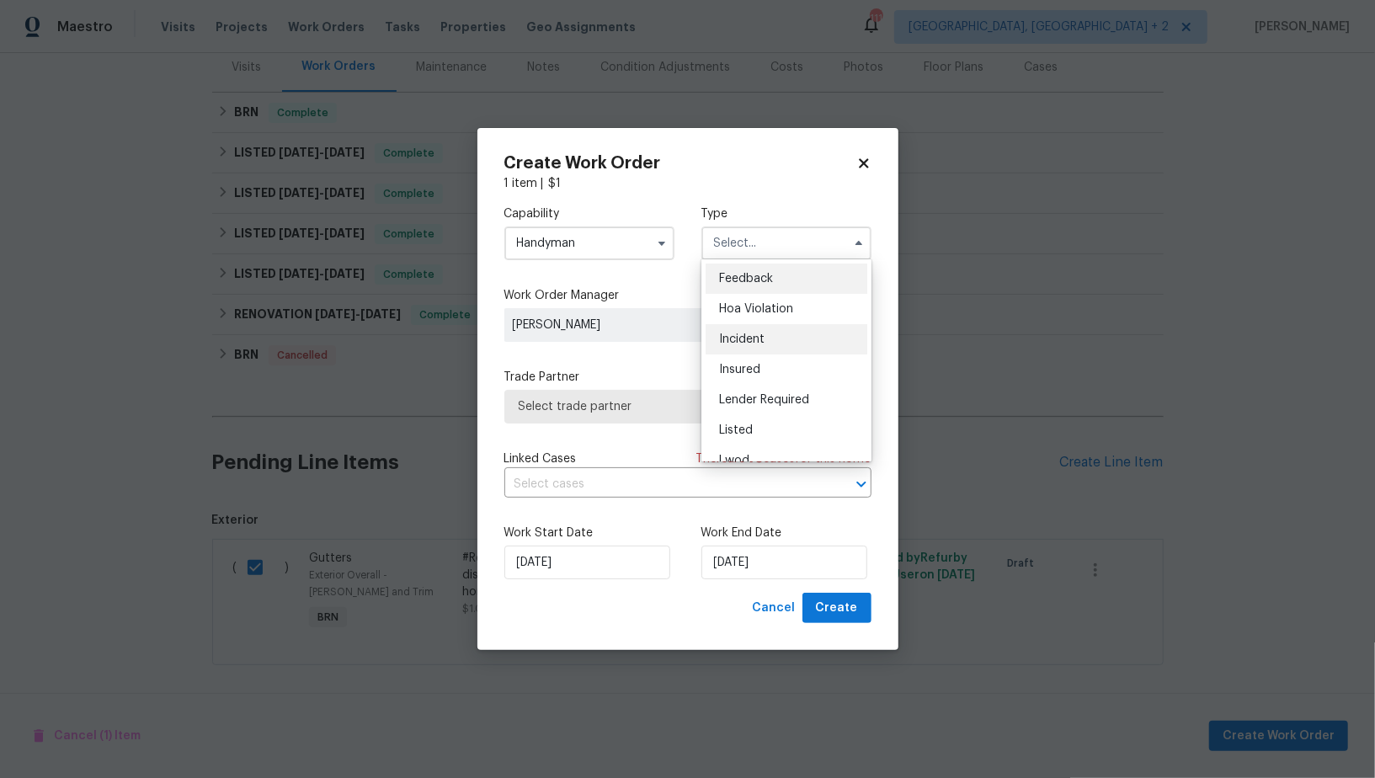
scroll to position [200, 0]
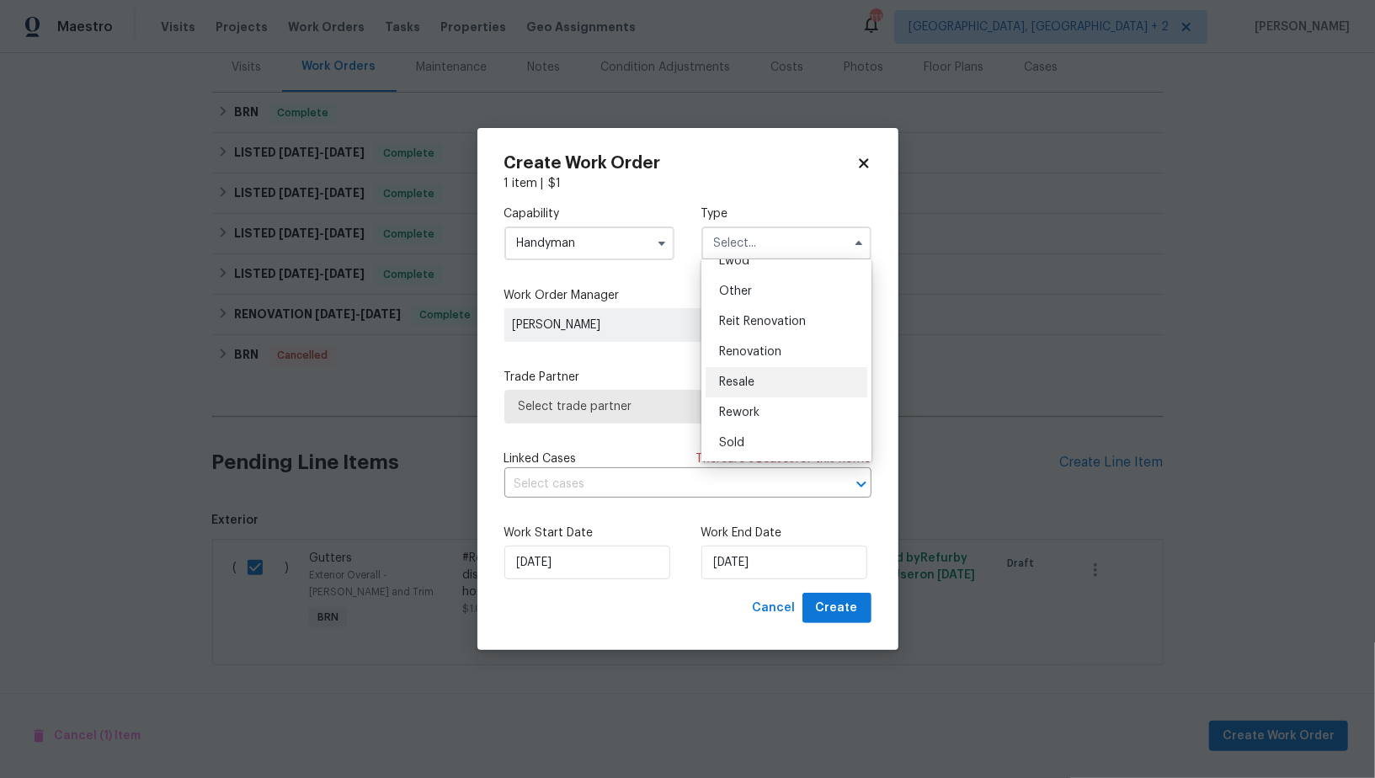
click at [734, 384] on span "Resale" at bounding box center [736, 382] width 35 height 12
type input "Resale"
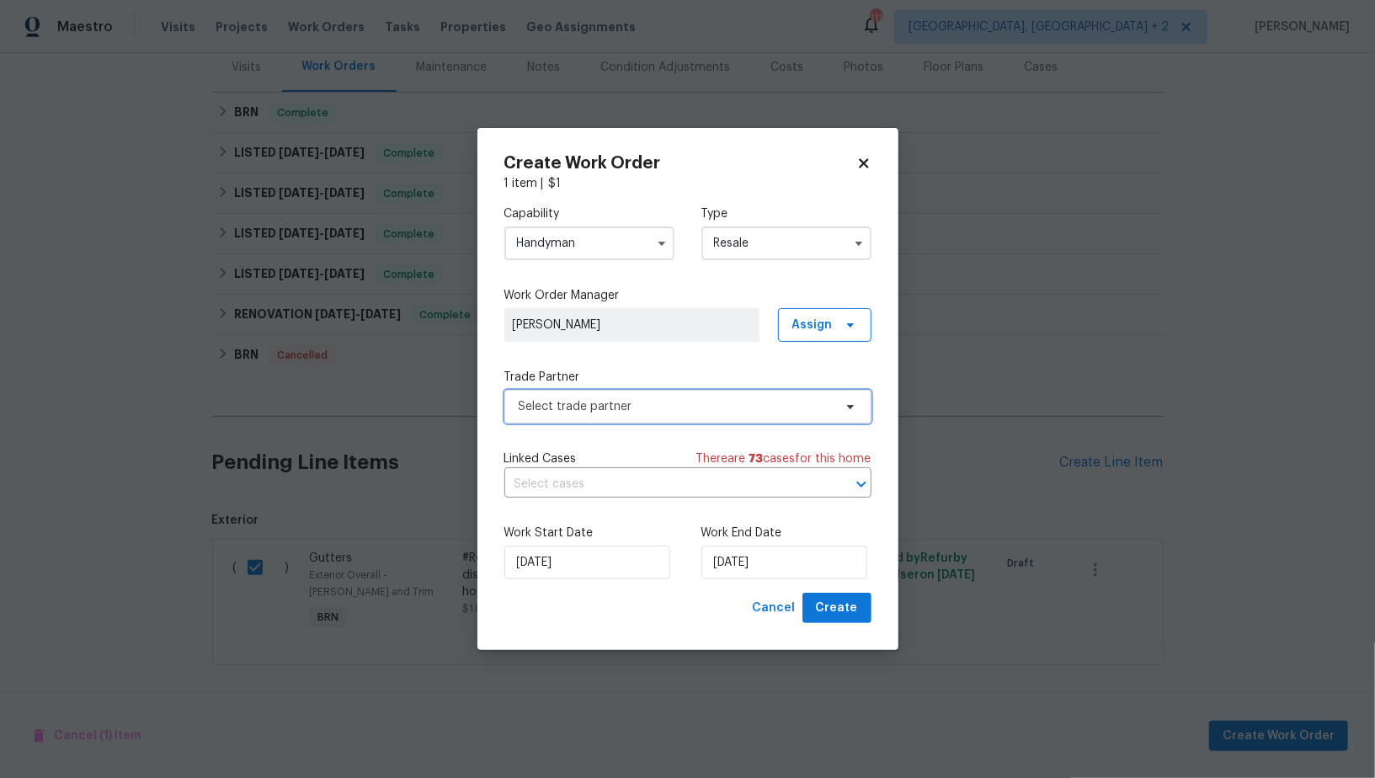
click at [689, 392] on span "Select trade partner" at bounding box center [687, 407] width 367 height 34
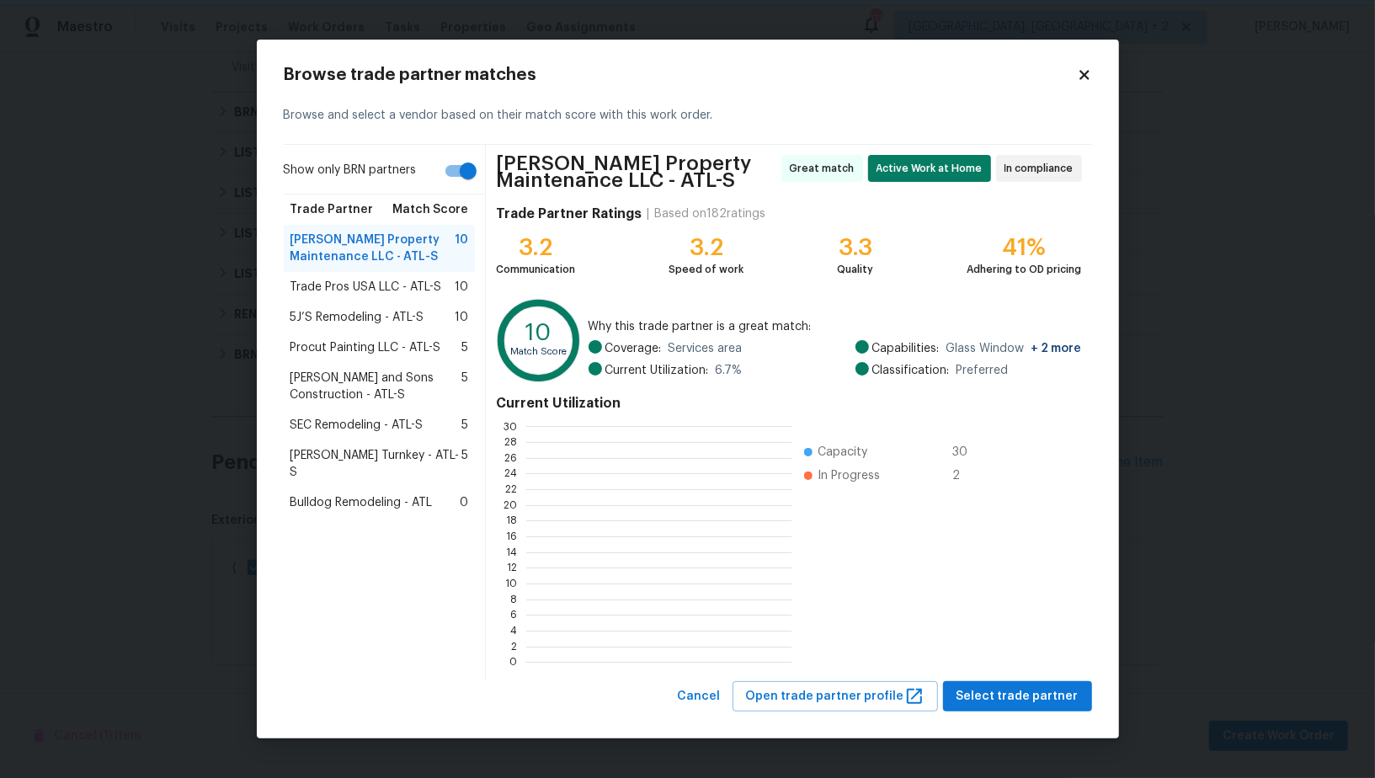
scroll to position [2, 2]
click at [1023, 686] on span "Select trade partner" at bounding box center [1018, 696] width 122 height 21
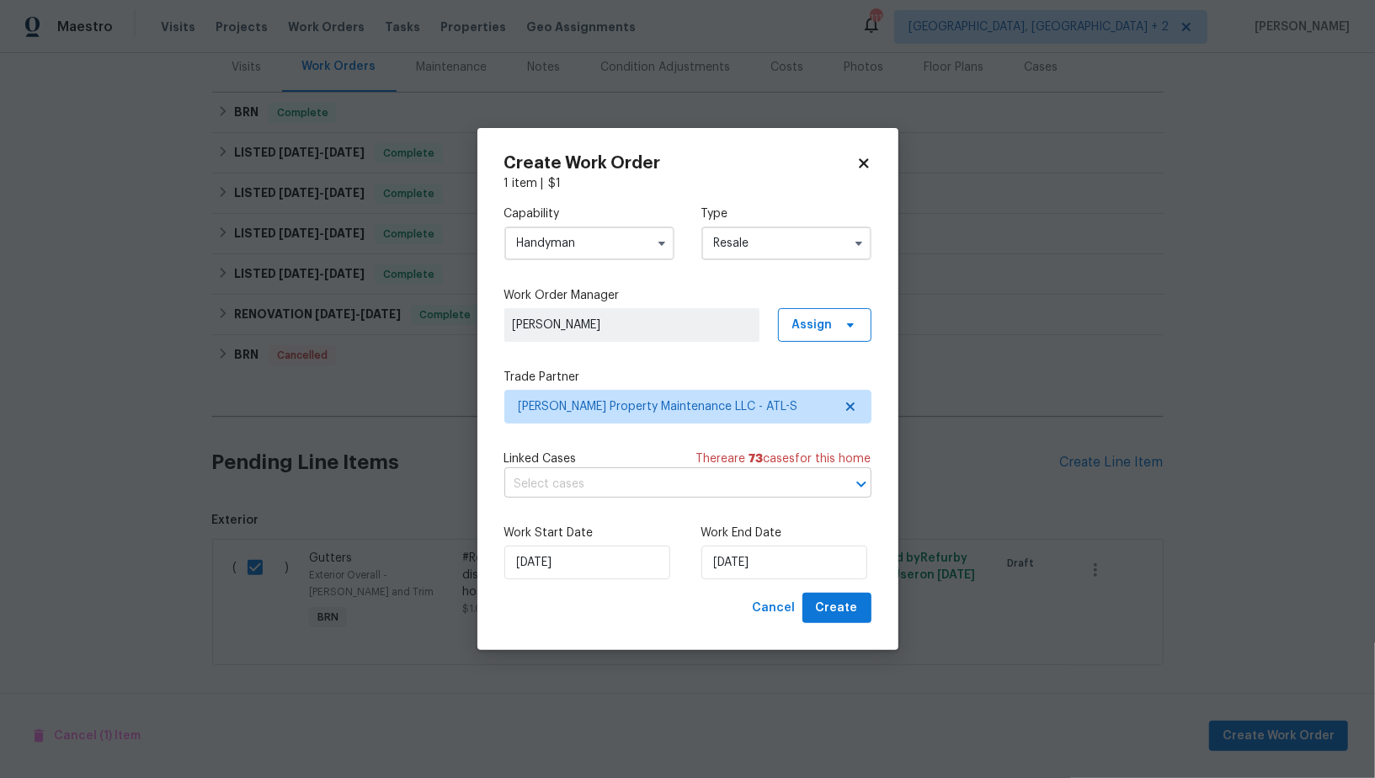
click at [586, 478] on input "text" at bounding box center [664, 485] width 320 height 26
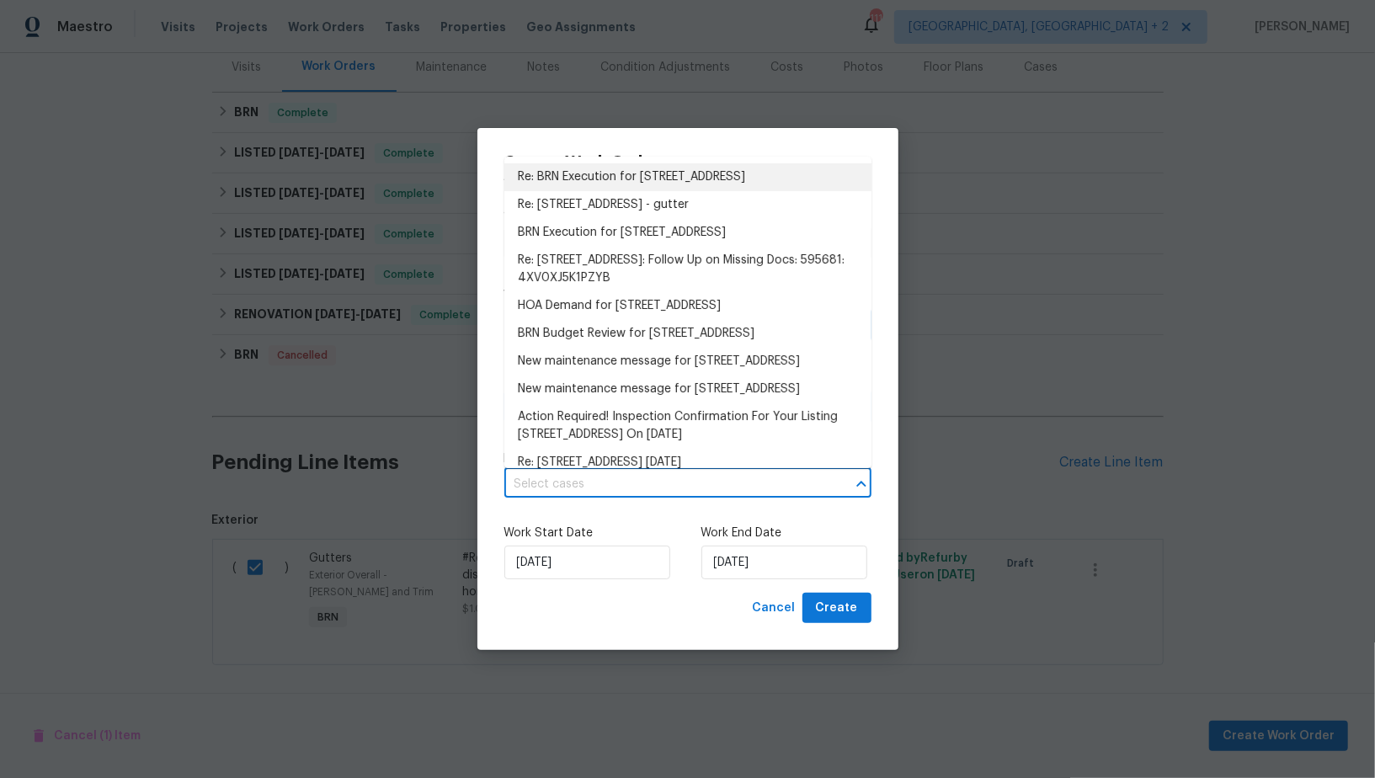
click at [582, 181] on li "Re: BRN Execution for 5692 Greensage Dr, Atlanta, GA 30349" at bounding box center [687, 177] width 367 height 28
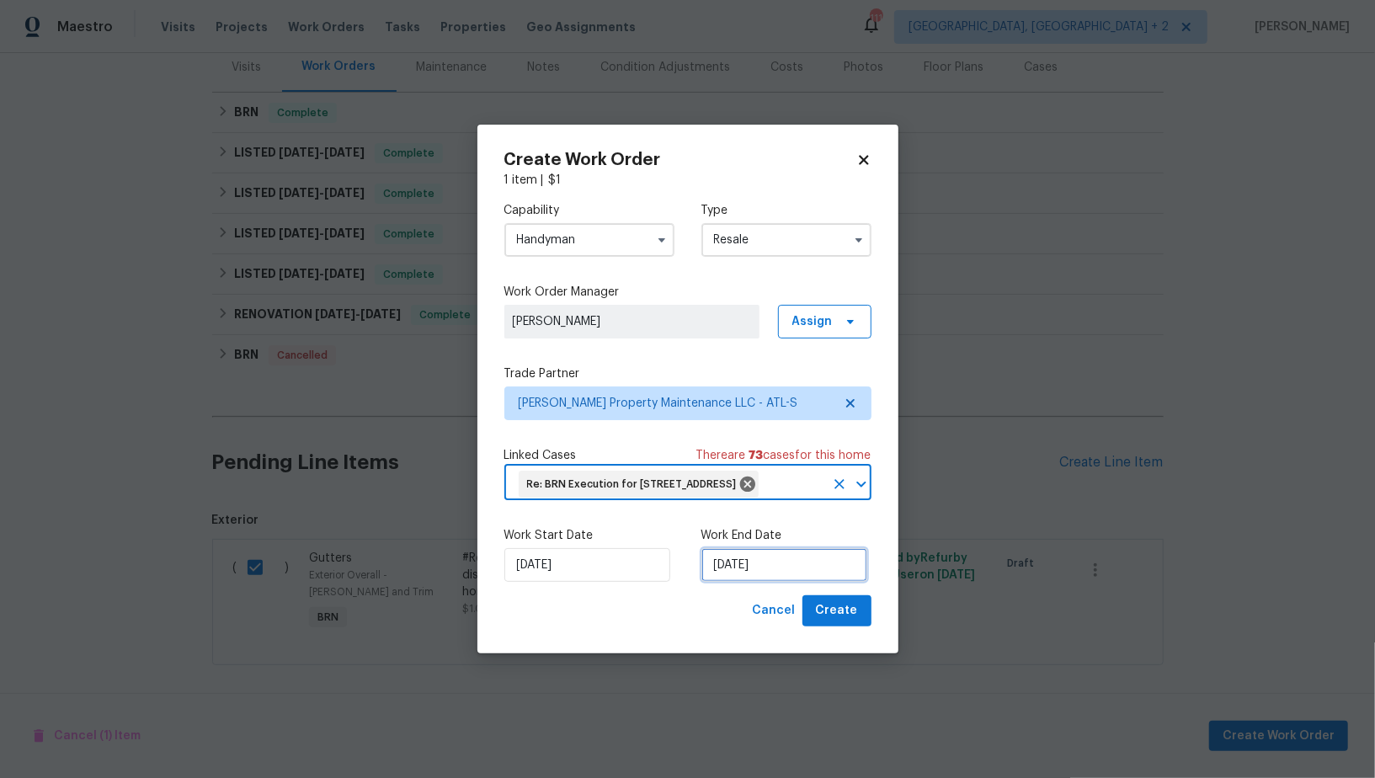
click at [759, 567] on input "06/10/2025" at bounding box center [785, 565] width 166 height 34
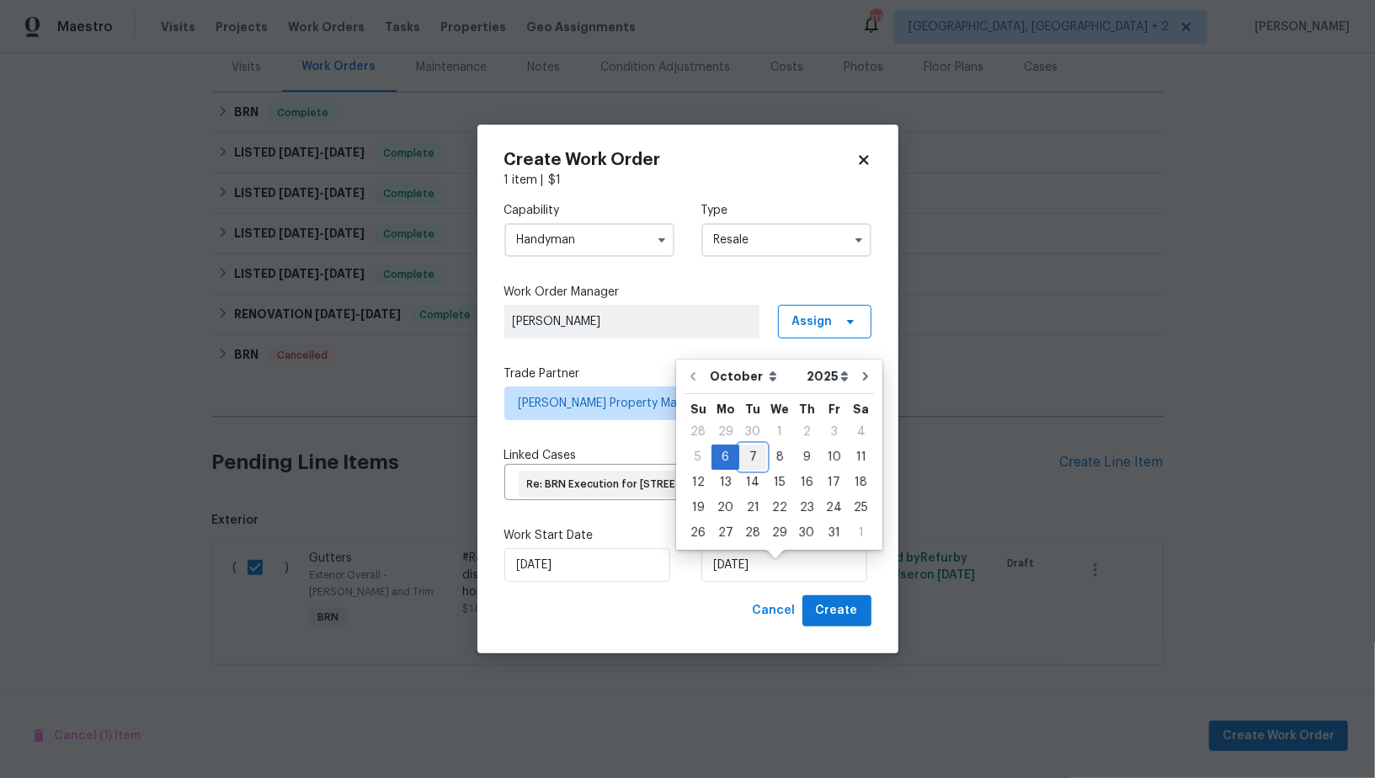
click at [752, 462] on div "7" at bounding box center [752, 458] width 27 height 24
type input "07/10/2025"
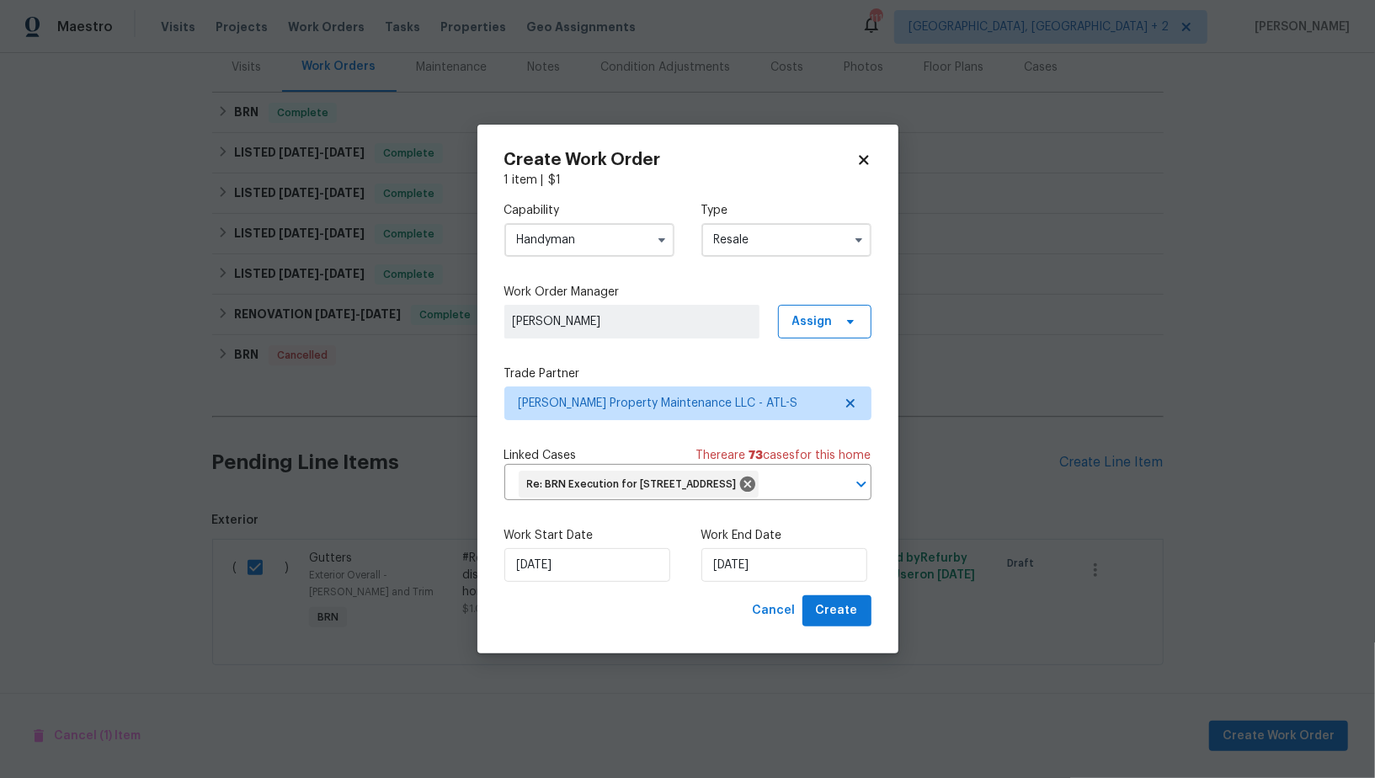
click at [838, 595] on div "Work Start Date 06/10/2025 Work End Date 07/10/2025" at bounding box center [687, 555] width 367 height 82
click at [833, 617] on span "Create" at bounding box center [837, 610] width 42 height 21
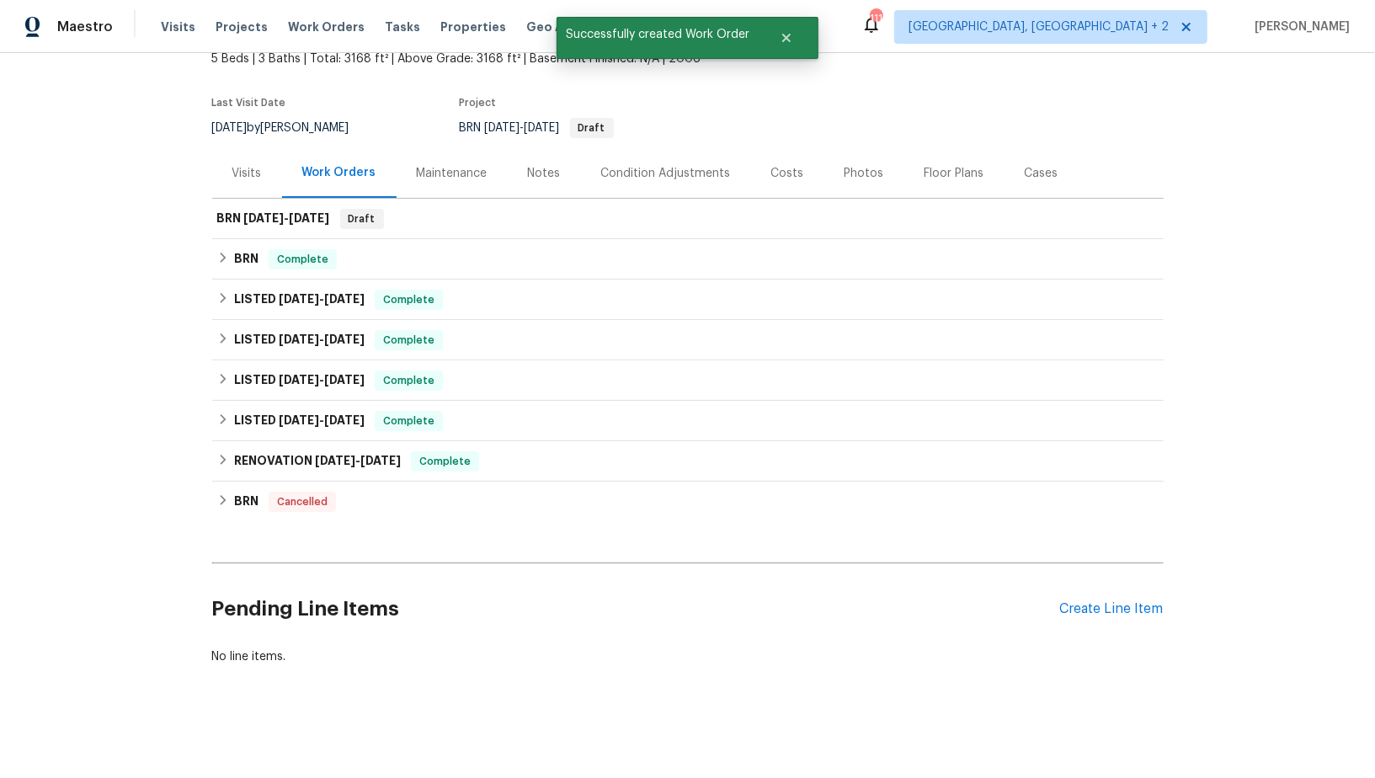
scroll to position [0, 0]
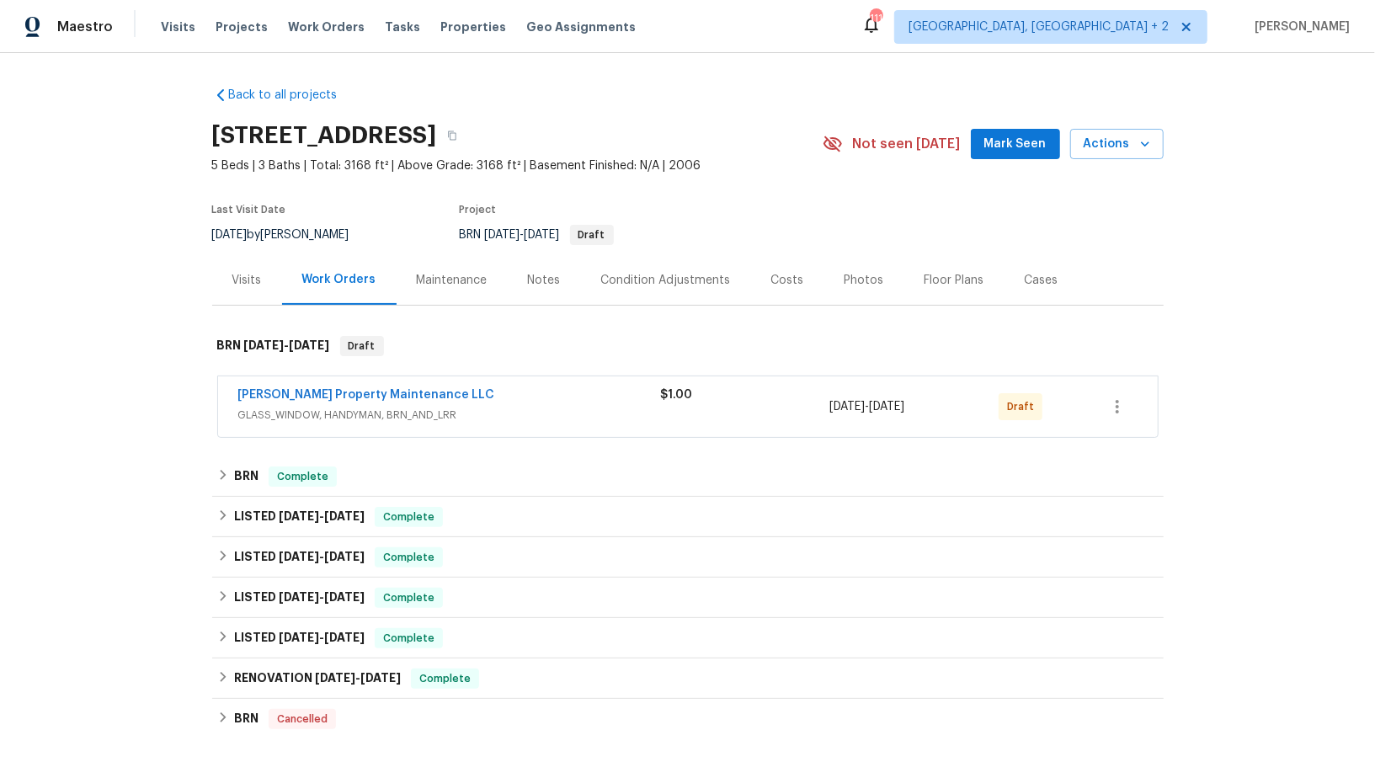
click at [351, 404] on div "[PERSON_NAME] Property Maintenance LLC" at bounding box center [449, 397] width 423 height 20
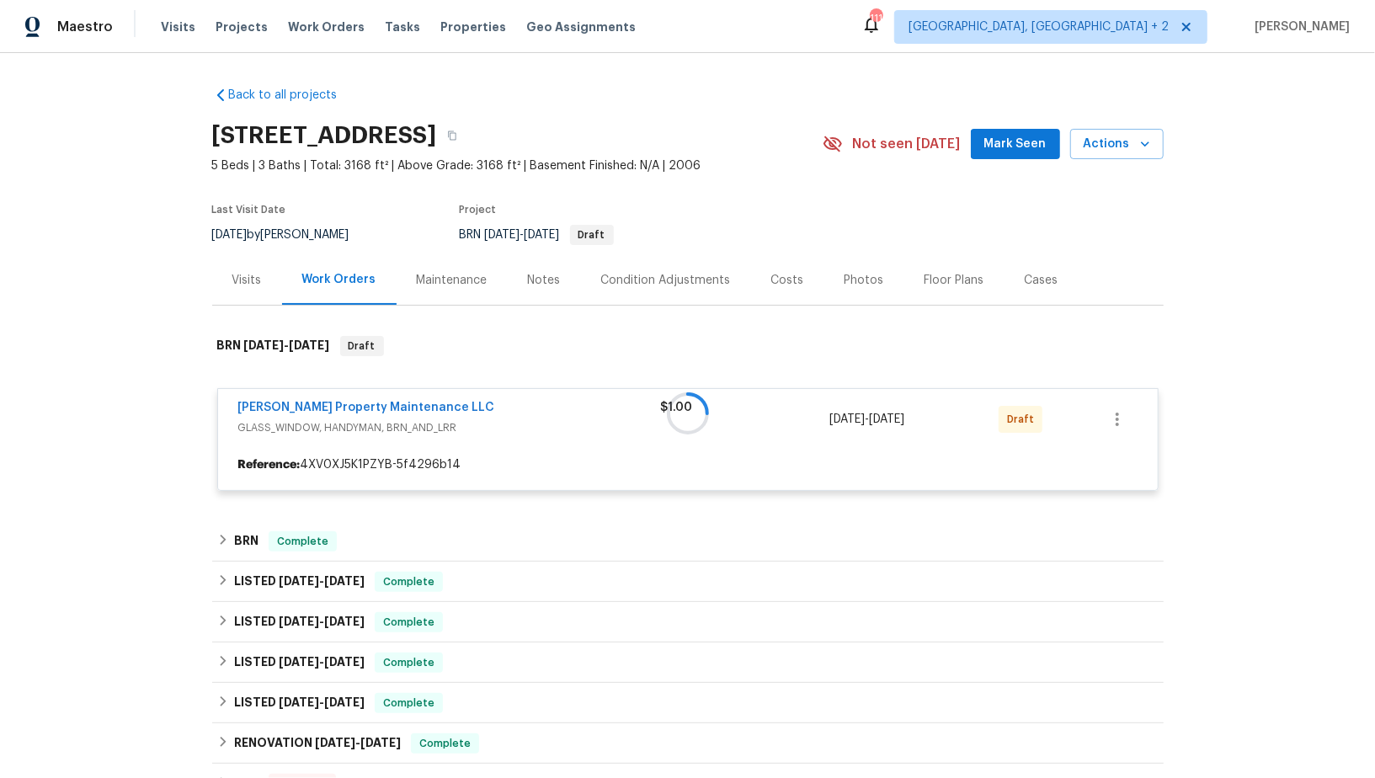
click at [322, 406] on div at bounding box center [688, 413] width 952 height 189
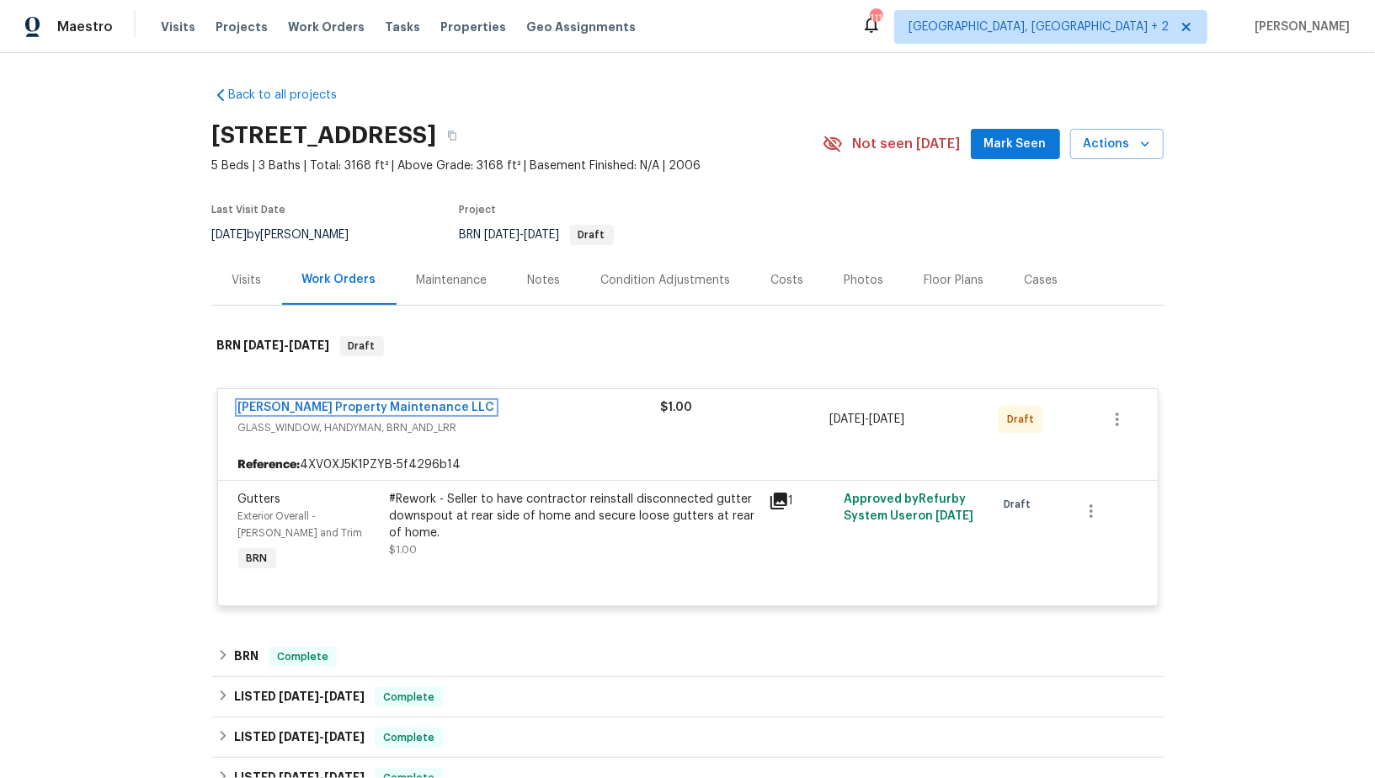
click at [322, 406] on link "[PERSON_NAME] Property Maintenance LLC" at bounding box center [366, 408] width 257 height 12
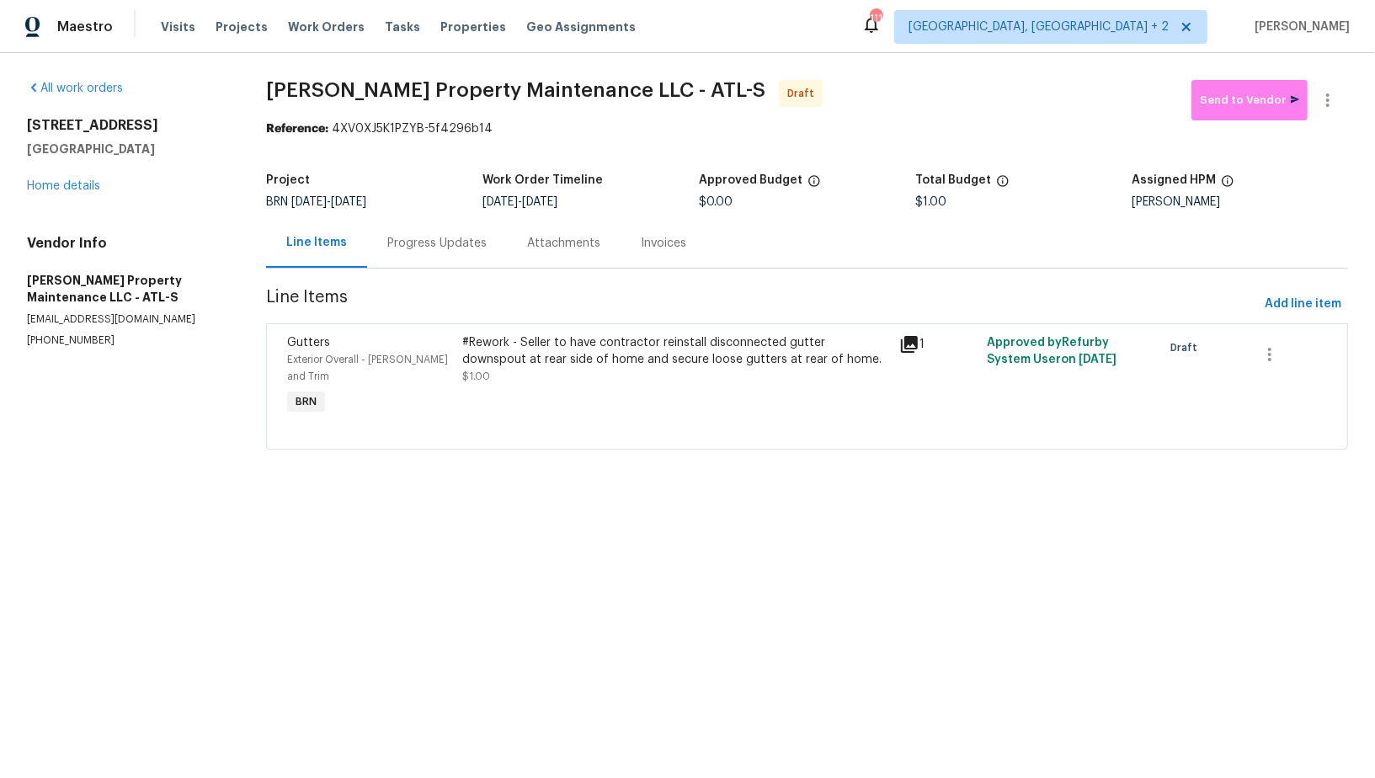
click at [417, 261] on div "Progress Updates" at bounding box center [437, 243] width 140 height 50
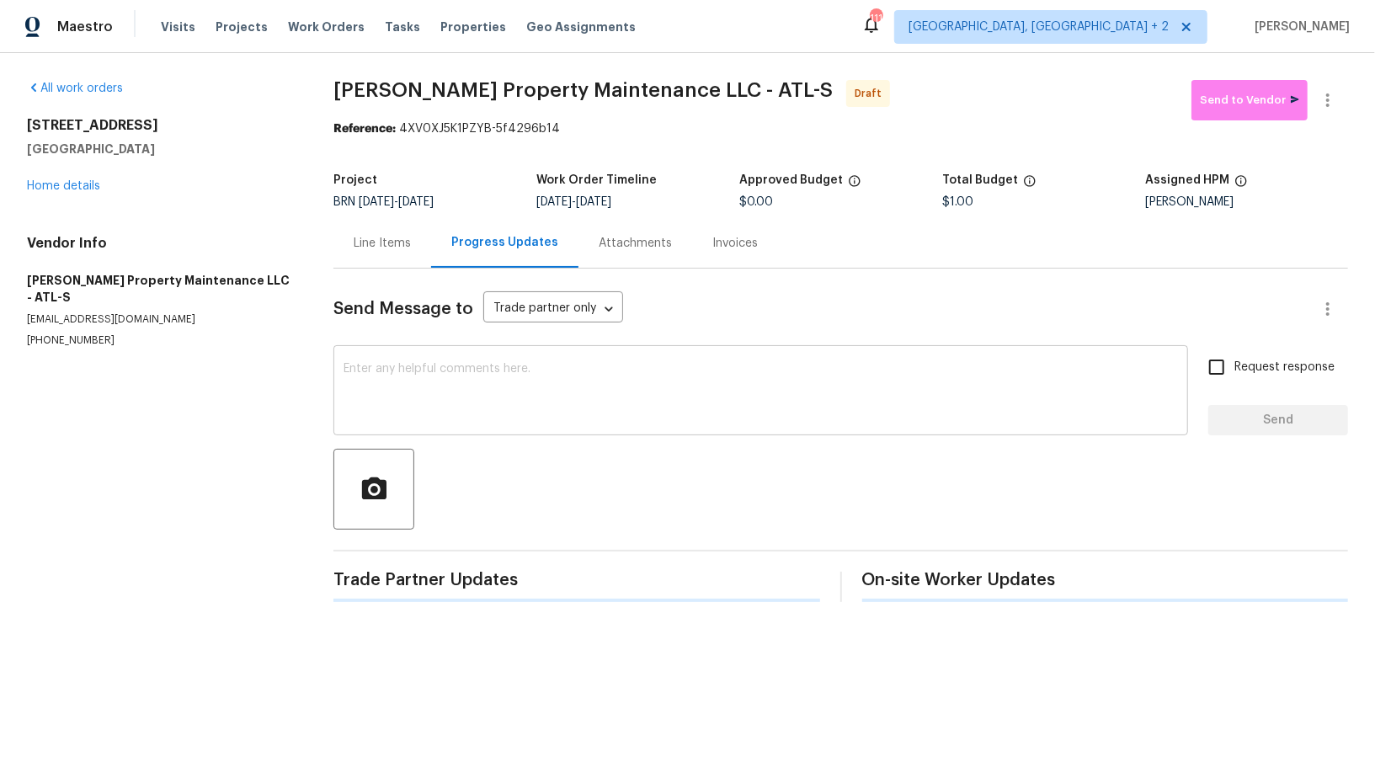
click at [421, 363] on textarea at bounding box center [761, 392] width 835 height 59
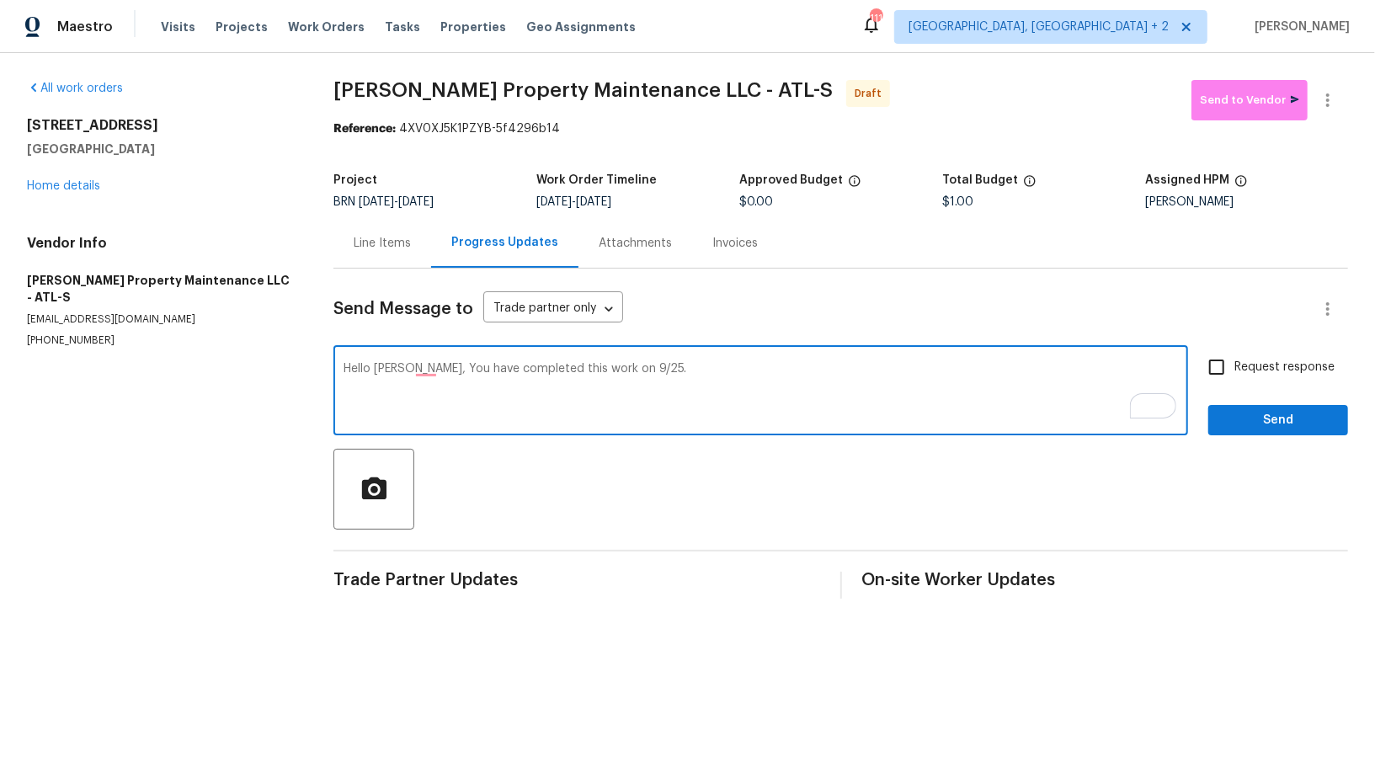
paste textarea "The buyer was at the property this weekend and the downspout for the gutter is …"
click at [881, 370] on textarea "Hello [PERSON_NAME], You have completed this work on 9/25. The buyer was at the…" at bounding box center [761, 392] width 835 height 59
click at [1150, 364] on textarea "Hello [PERSON_NAME], You have completed this work on 9/25. The buyer was at the…" at bounding box center [761, 392] width 835 height 59
paste textarea "Reach out to me via the portal or call/text at [PHONE_NUMBER] for any questions…"
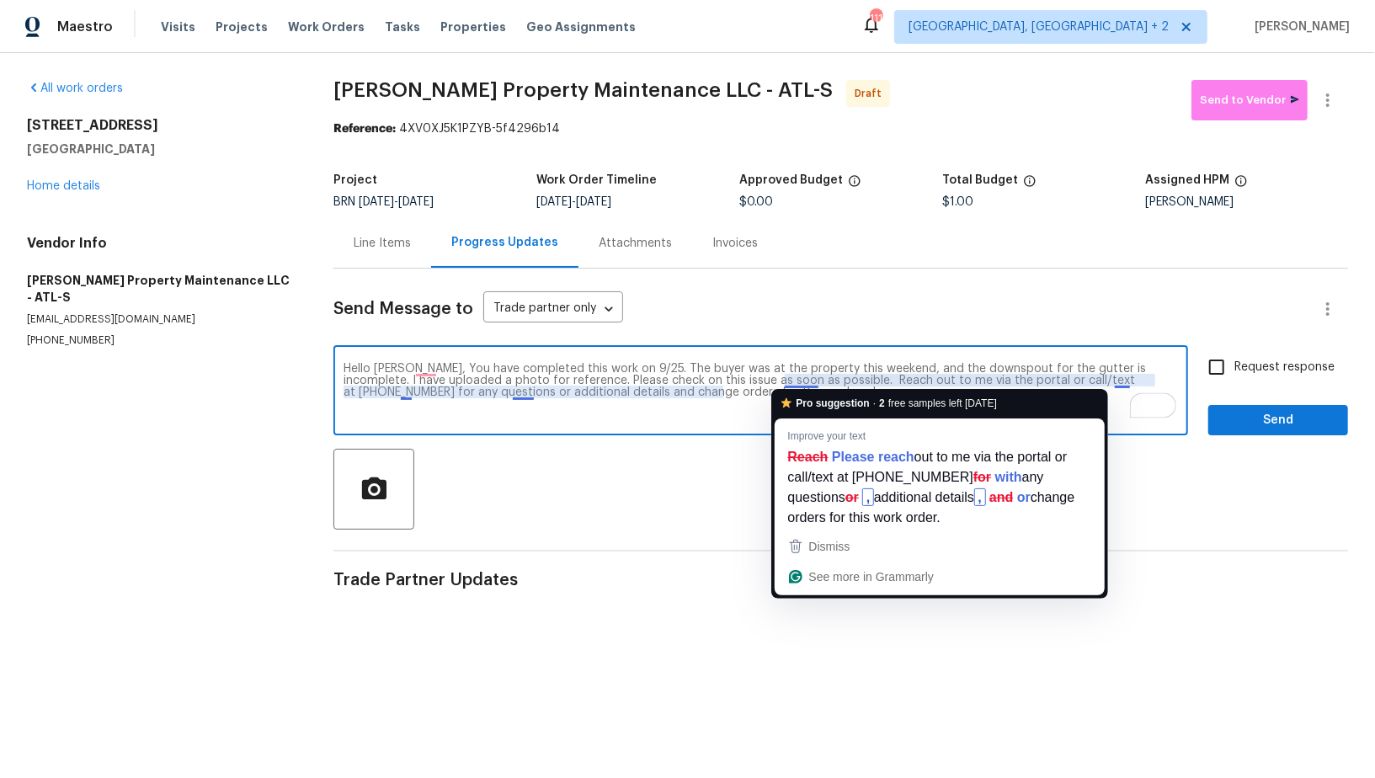
click at [785, 383] on textarea "Hello [PERSON_NAME], You have completed this work on 9/25. The buyer was at the…" at bounding box center [761, 392] width 835 height 59
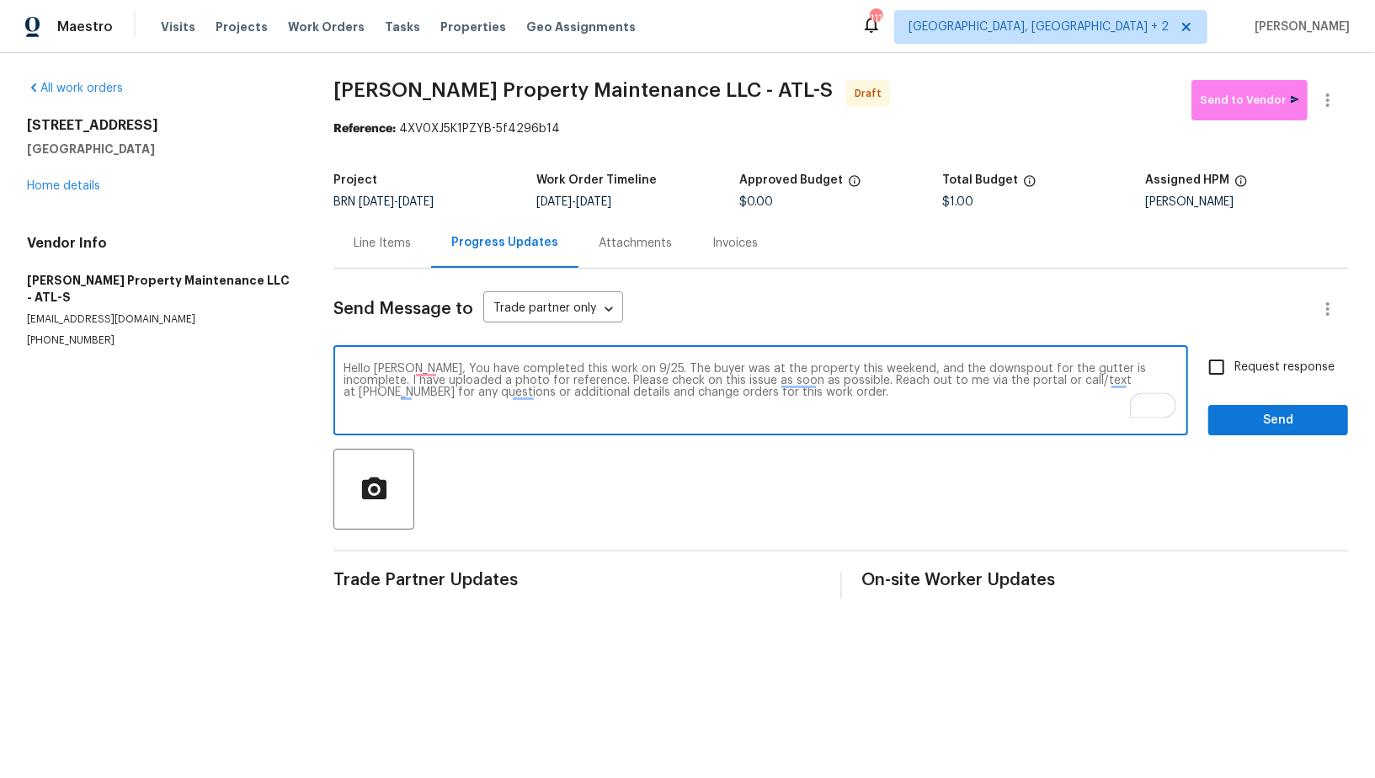
type textarea "Hello [PERSON_NAME], You have completed this work on 9/25. The buyer was at the…"
click at [1214, 370] on input "Request response" at bounding box center [1216, 367] width 35 height 35
checkbox input "true"
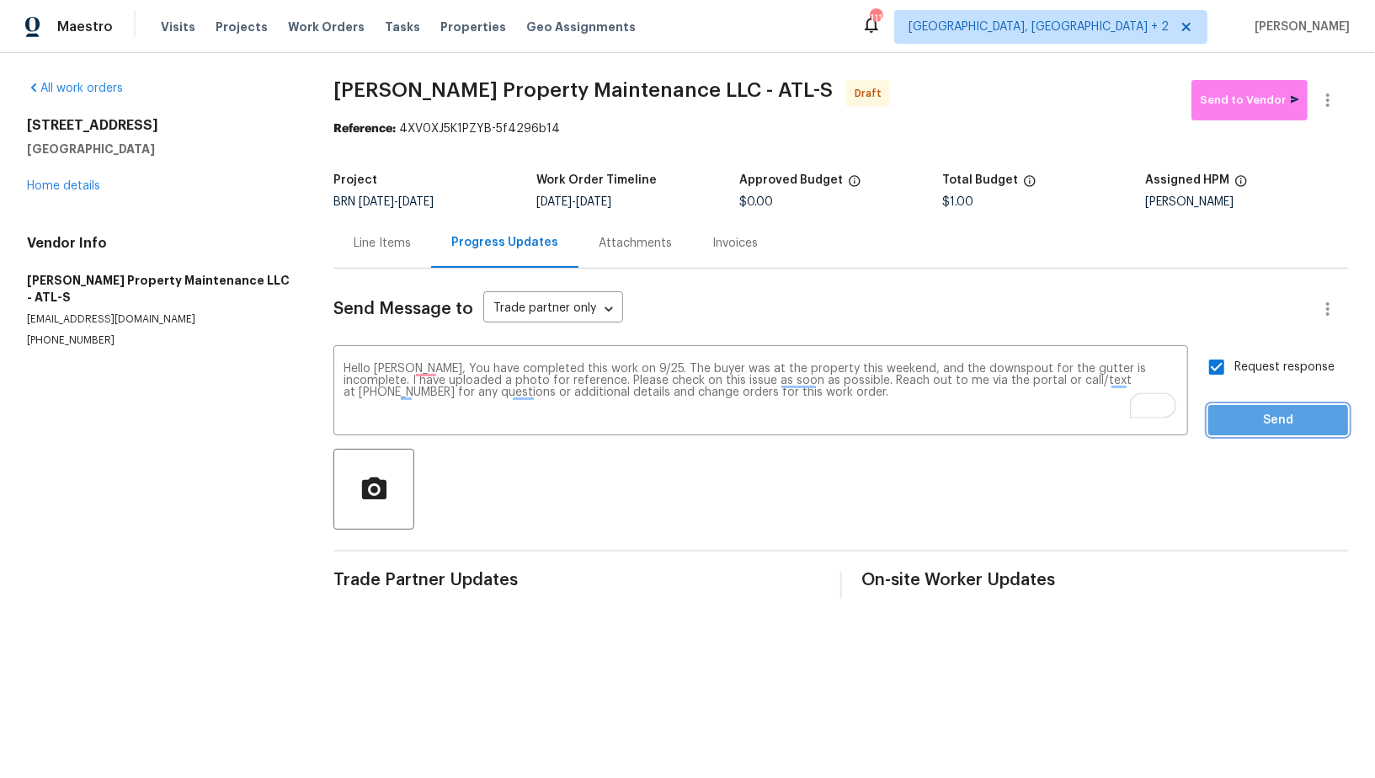
click at [1235, 415] on span "Send" at bounding box center [1278, 420] width 113 height 21
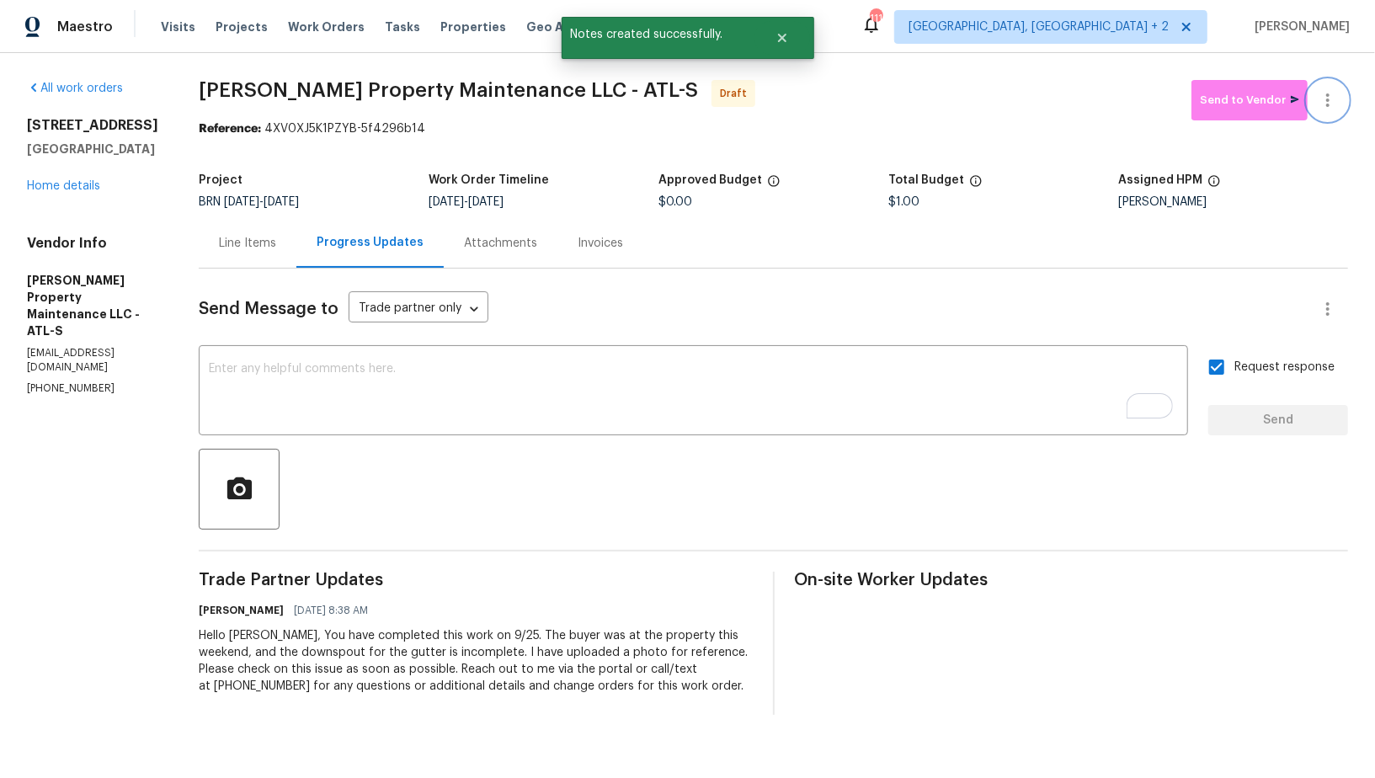
click at [1327, 97] on icon "button" at bounding box center [1328, 100] width 20 height 20
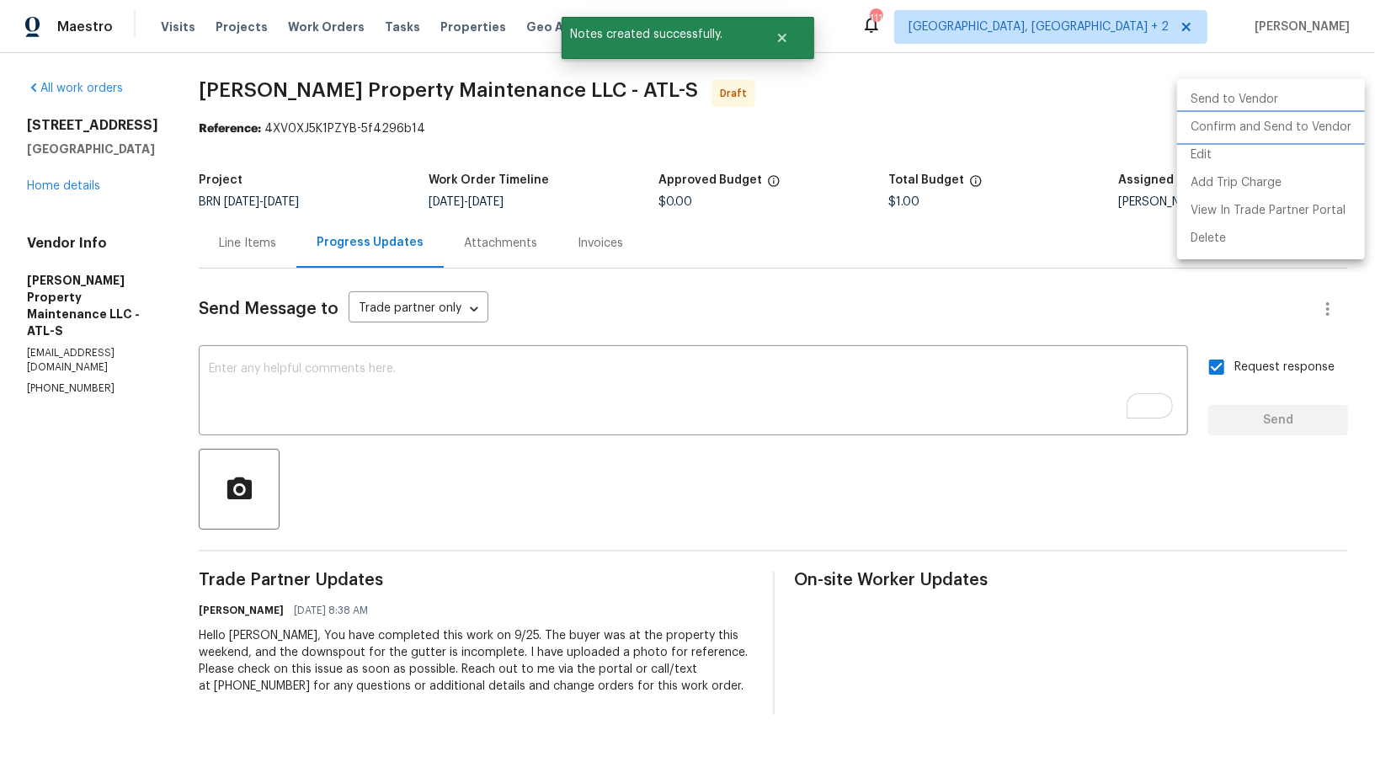
click at [1290, 125] on li "Confirm and Send to Vendor" at bounding box center [1271, 128] width 188 height 28
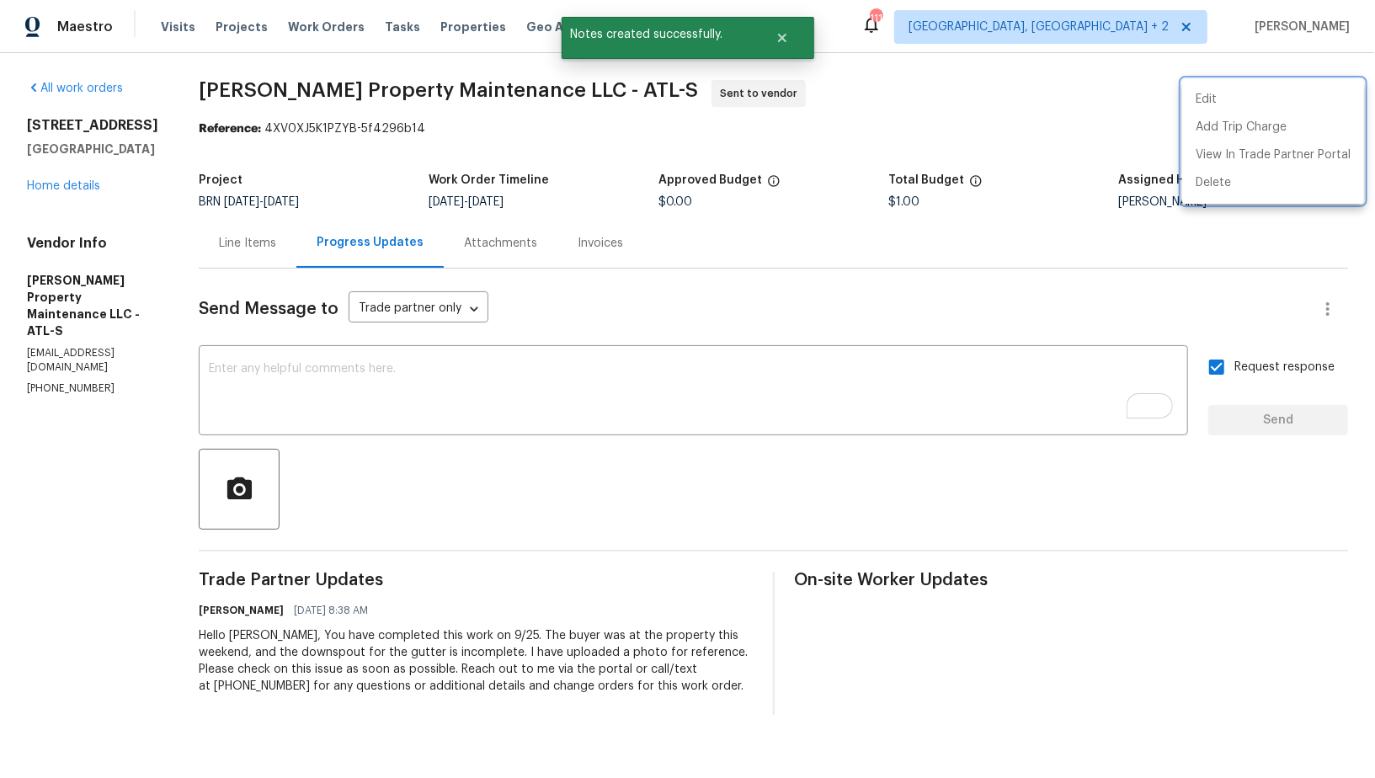
click at [253, 242] on div at bounding box center [687, 389] width 1375 height 778
click at [253, 242] on div "Line Items" at bounding box center [247, 243] width 57 height 17
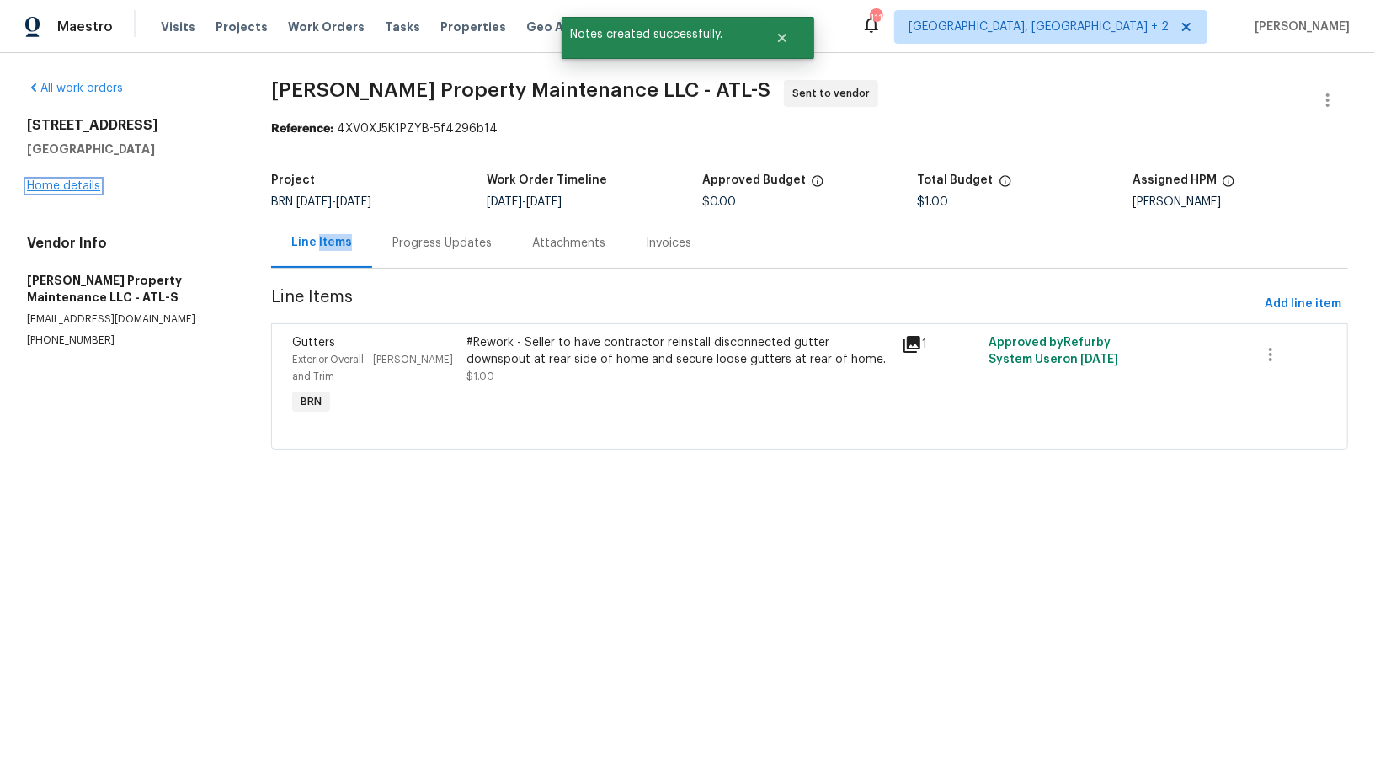
click at [91, 190] on link "Home details" at bounding box center [63, 186] width 73 height 12
